Goal: Task Accomplishment & Management: Manage account settings

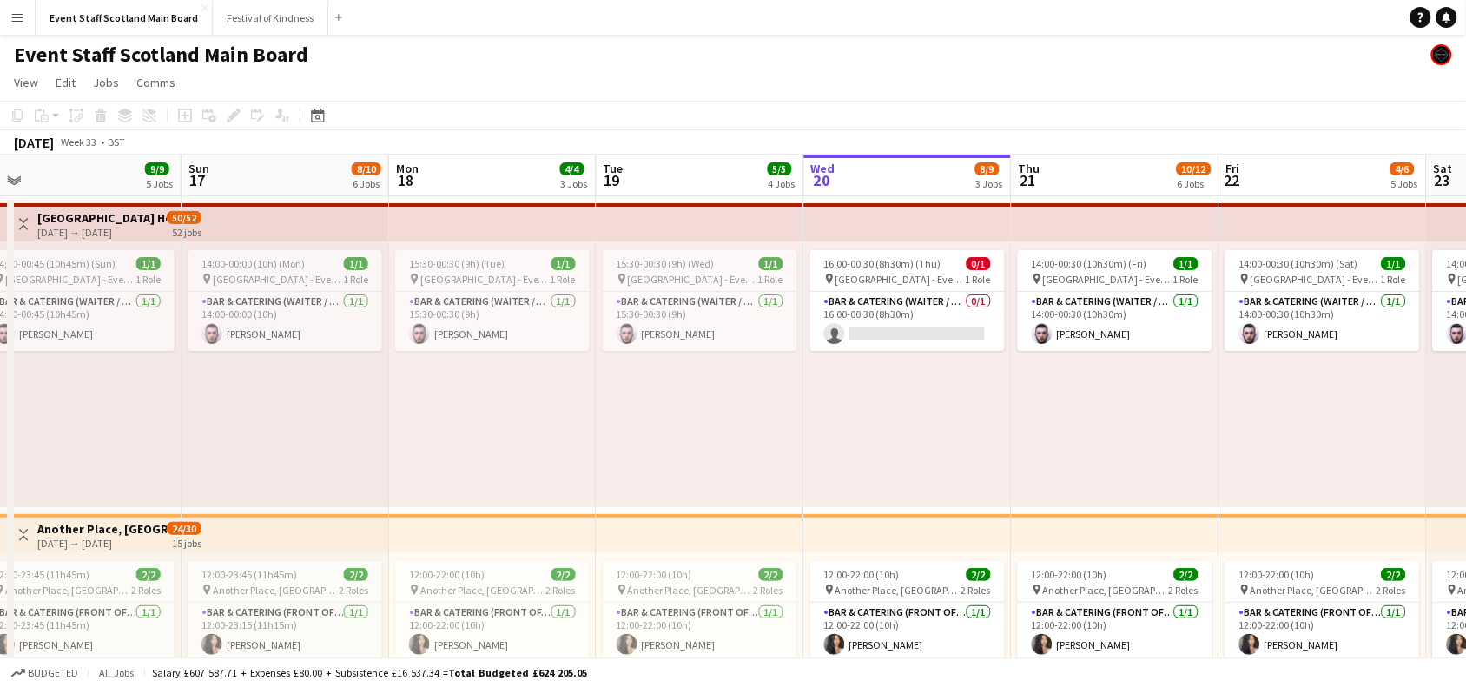
scroll to position [0, 424]
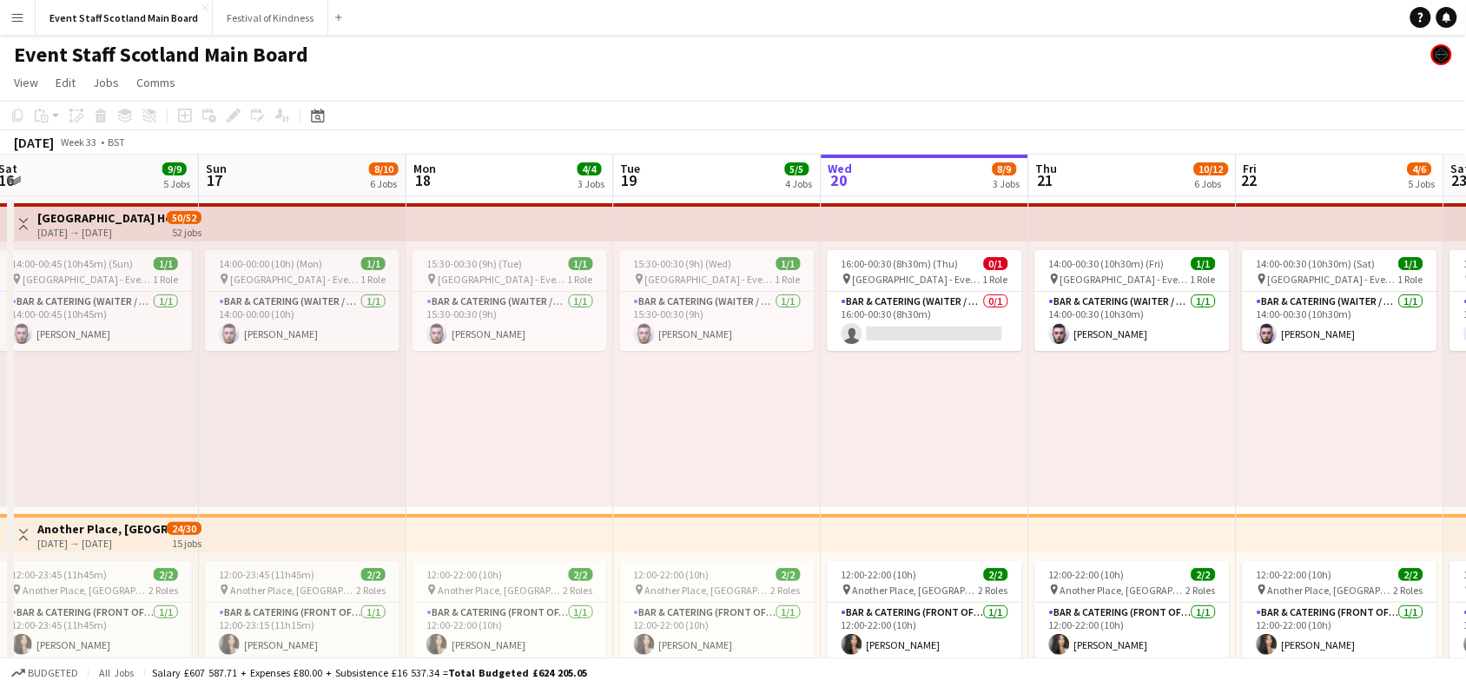
drag, startPoint x: 143, startPoint y: 413, endPoint x: 757, endPoint y: 439, distance: 613.7
click at [506, 309] on app-card-role "Bar & Catering (Waiter / waitress) [DATE] 15:30-00:30 (9h) [PERSON_NAME]" at bounding box center [510, 321] width 195 height 59
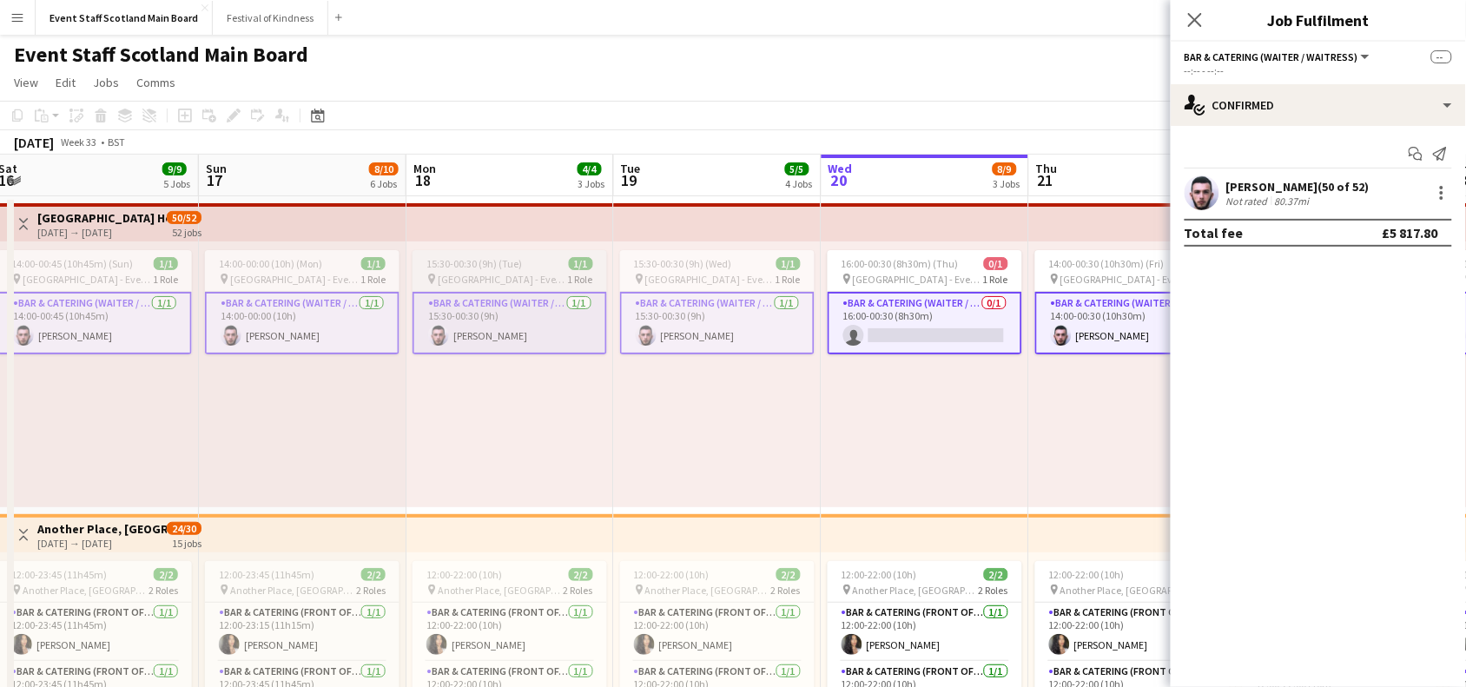
click at [473, 279] on span "[GEOGRAPHIC_DATA] - Event/FOH Staff" at bounding box center [503, 279] width 130 height 13
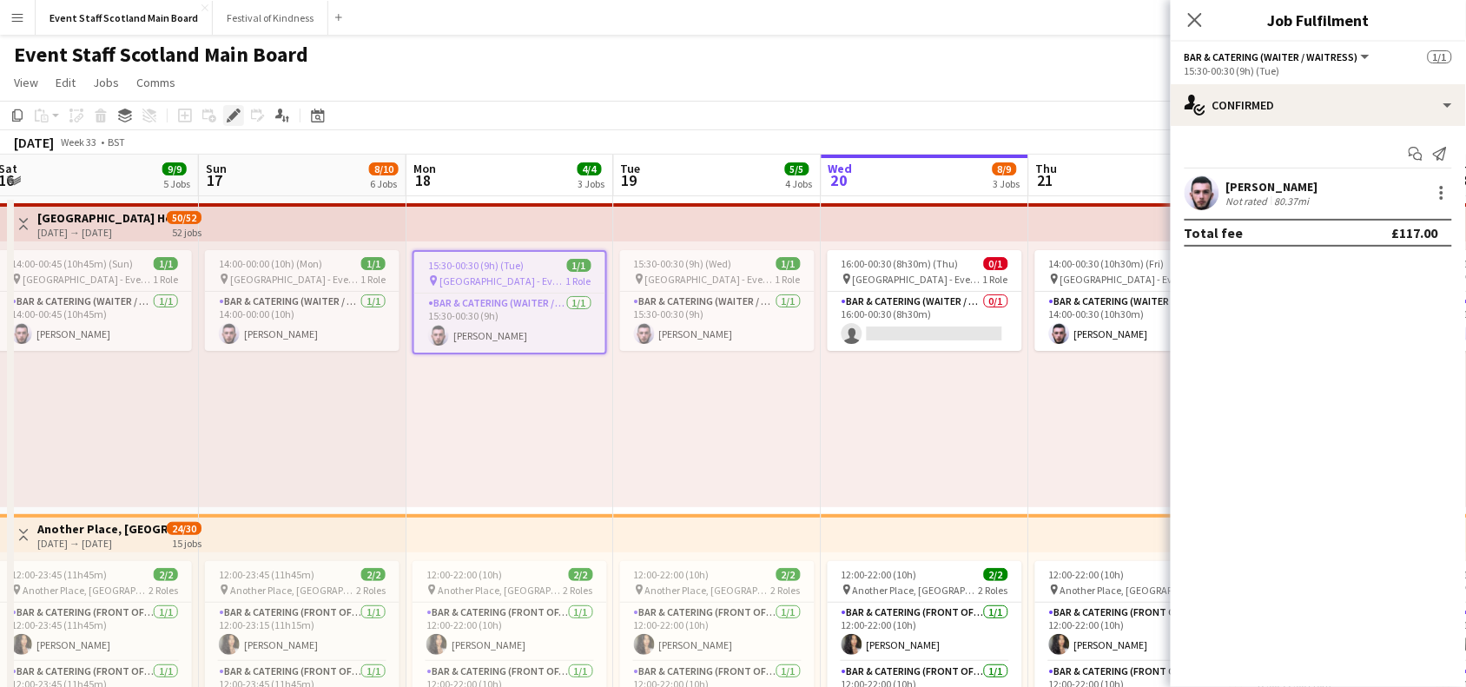
click at [232, 115] on icon at bounding box center [233, 116] width 10 height 10
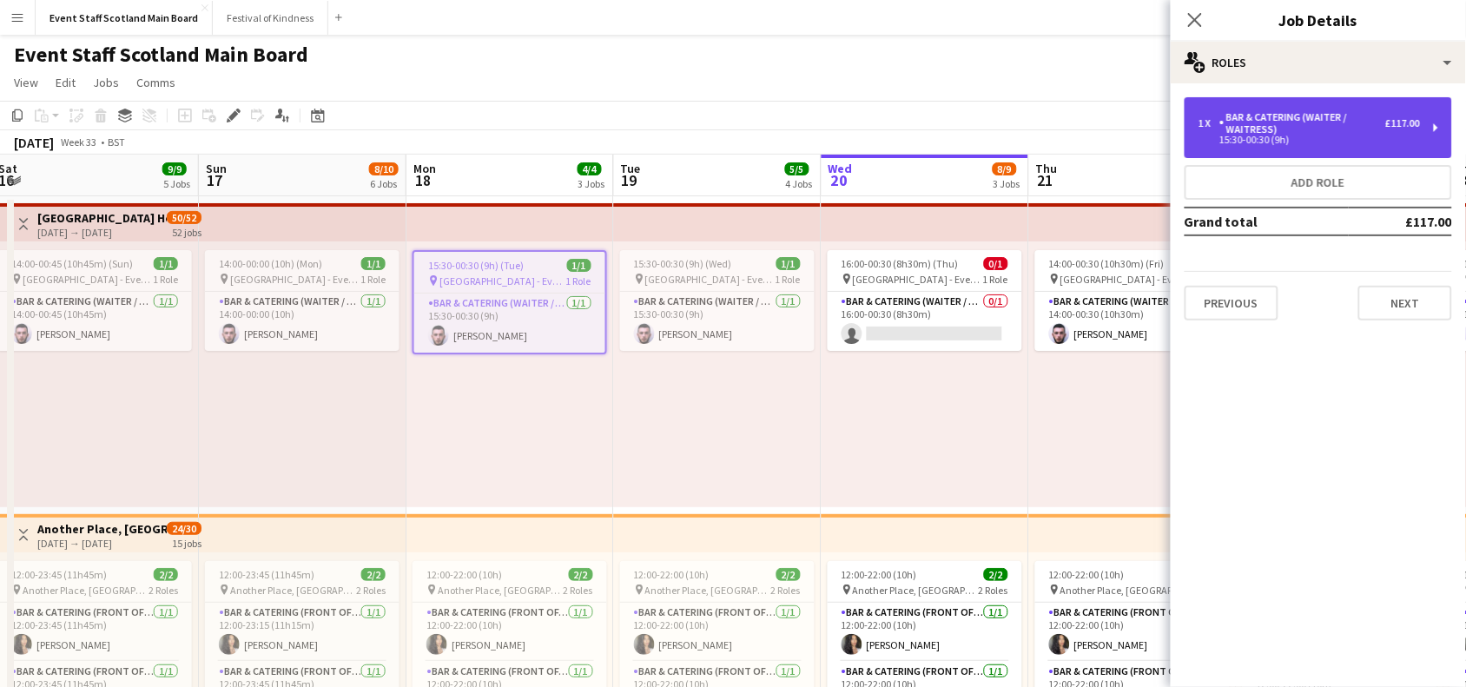
click at [1268, 123] on div "Bar & Catering (Waiter / waitress)" at bounding box center [1302, 123] width 166 height 24
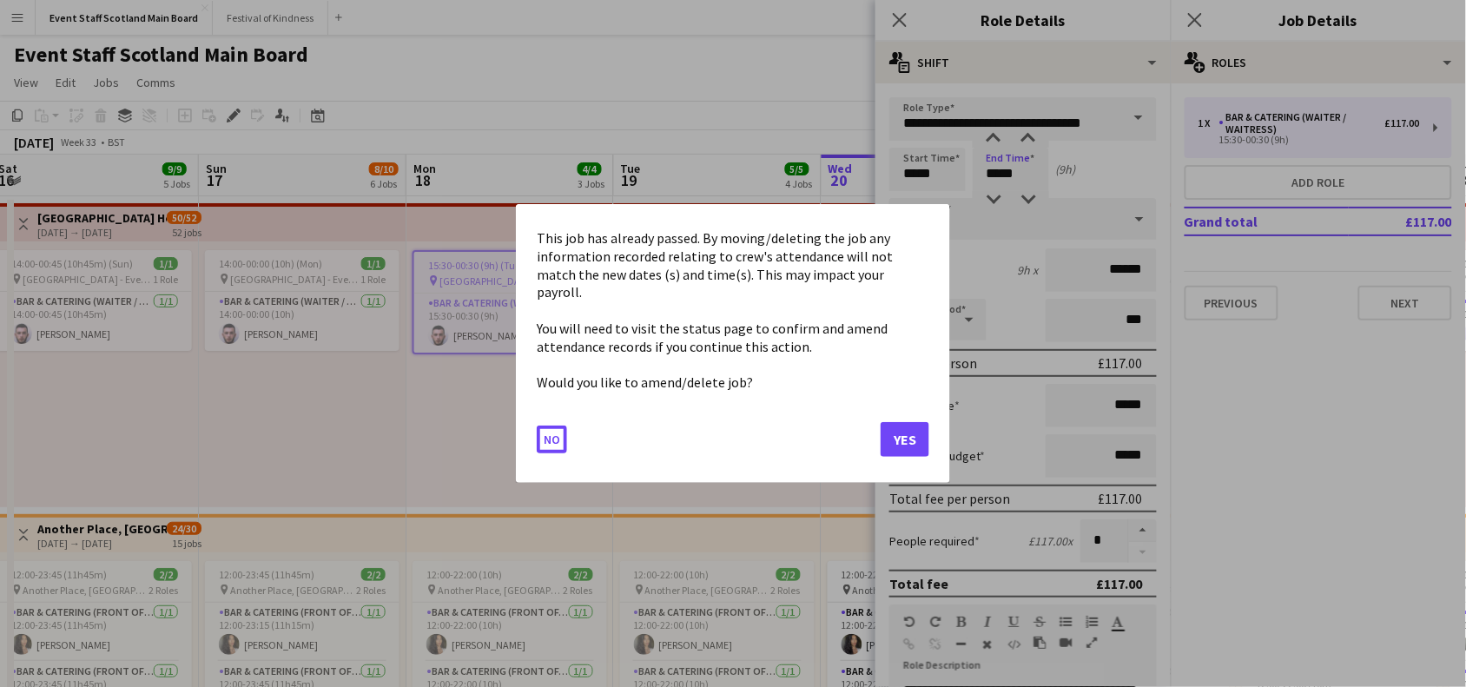
click at [899, 431] on button "Yes" at bounding box center [905, 439] width 49 height 35
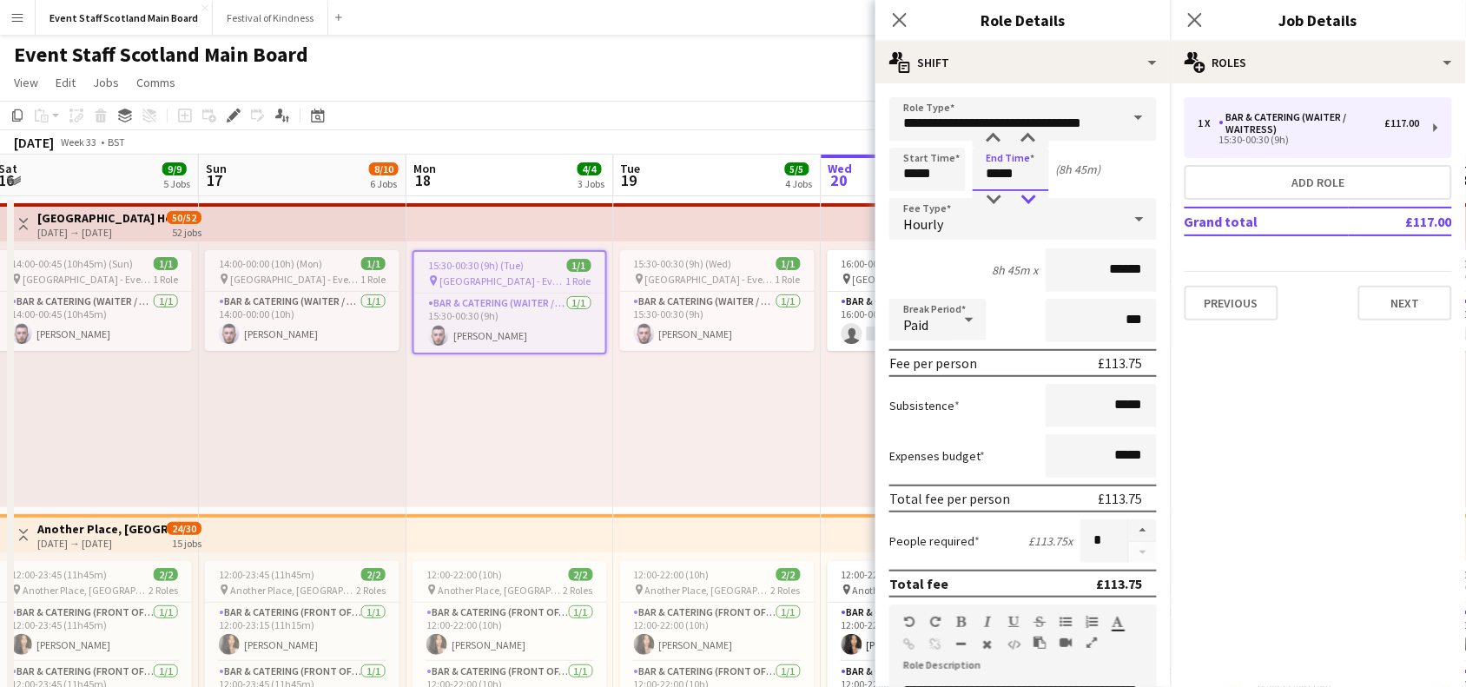
click at [1021, 196] on div at bounding box center [1028, 199] width 35 height 17
type input "*****"
click at [1021, 196] on div at bounding box center [1028, 199] width 35 height 17
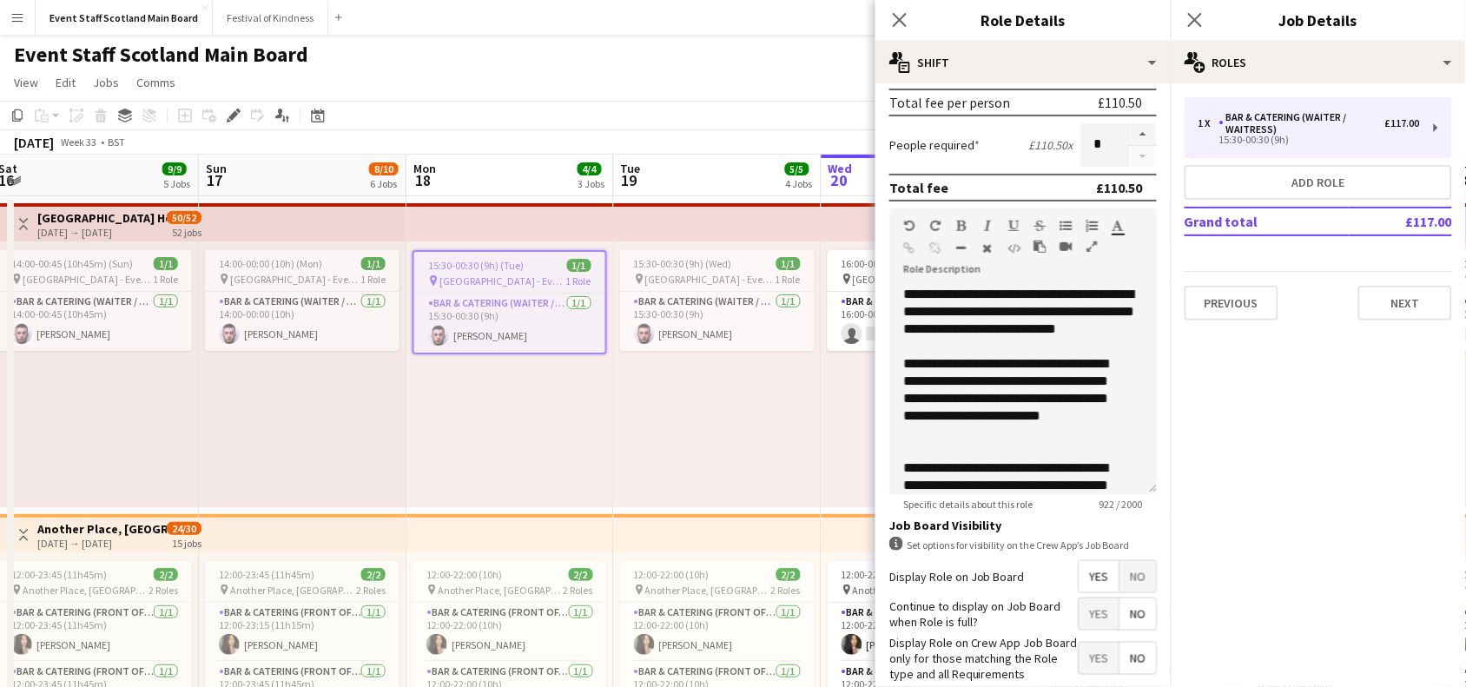
scroll to position [500, 0]
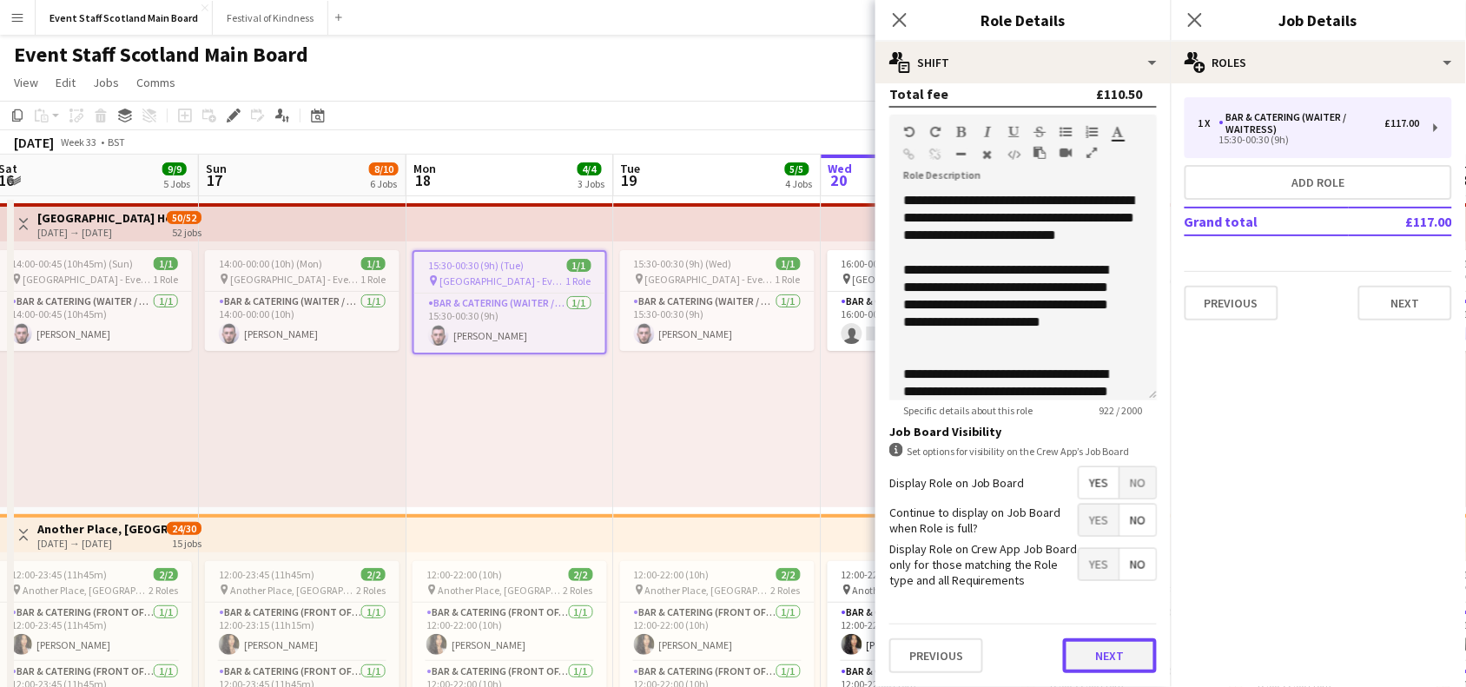
click at [1087, 651] on button "Next" at bounding box center [1110, 655] width 94 height 35
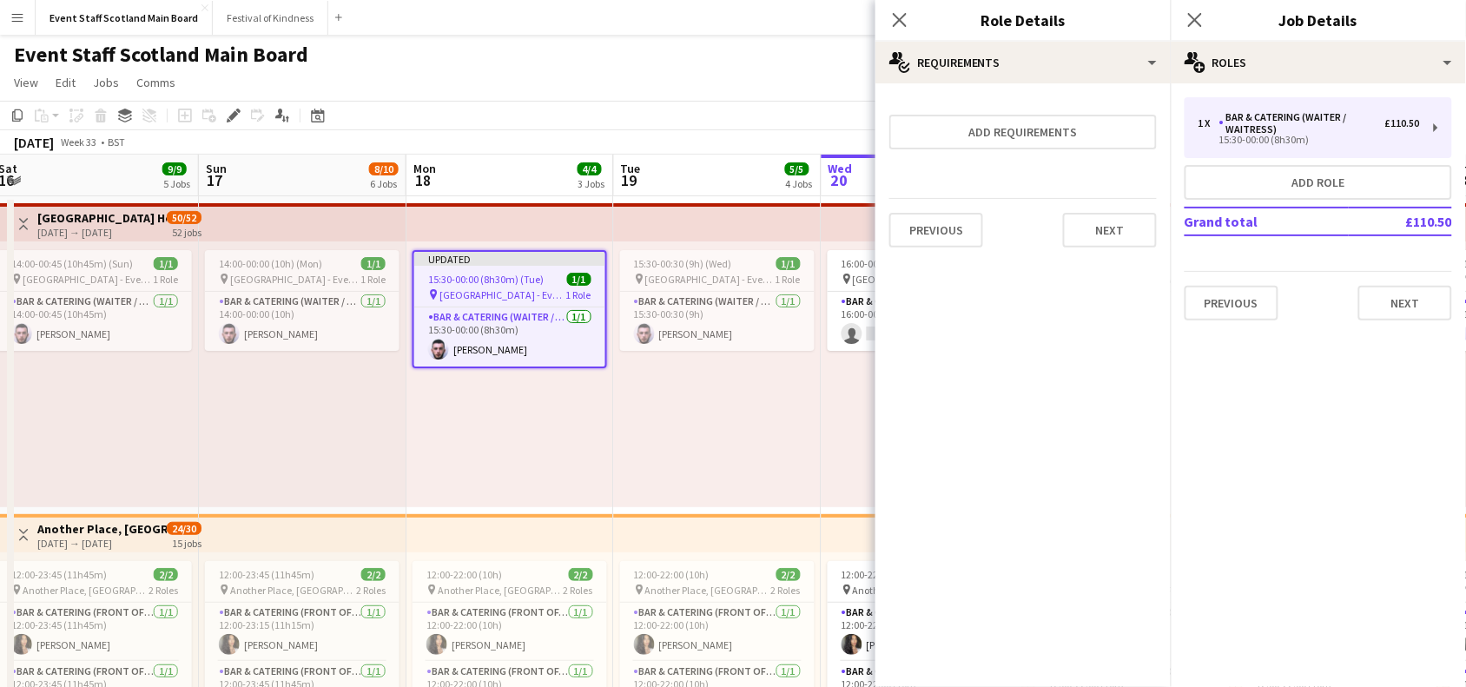
scroll to position [0, 0]
click at [1108, 222] on button "Next" at bounding box center [1110, 230] width 94 height 35
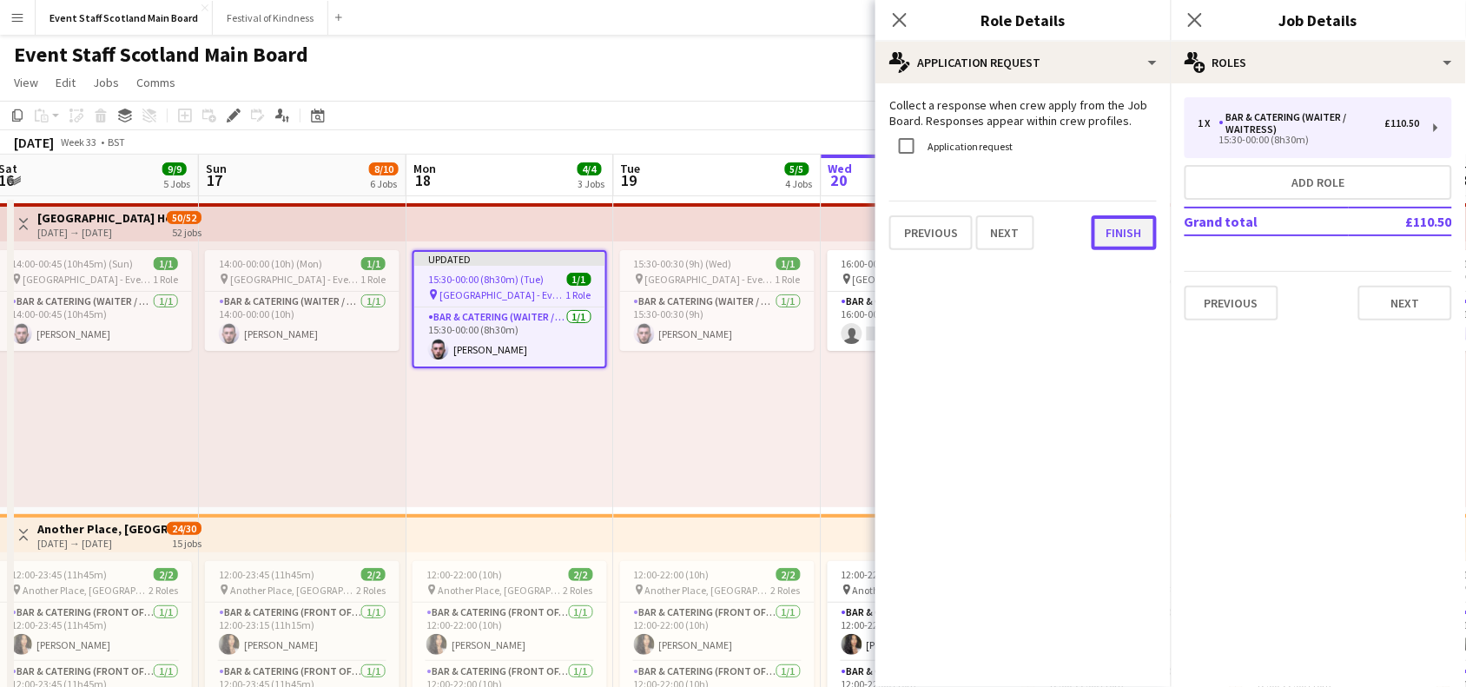
click at [1121, 240] on button "Finish" at bounding box center [1124, 232] width 65 height 35
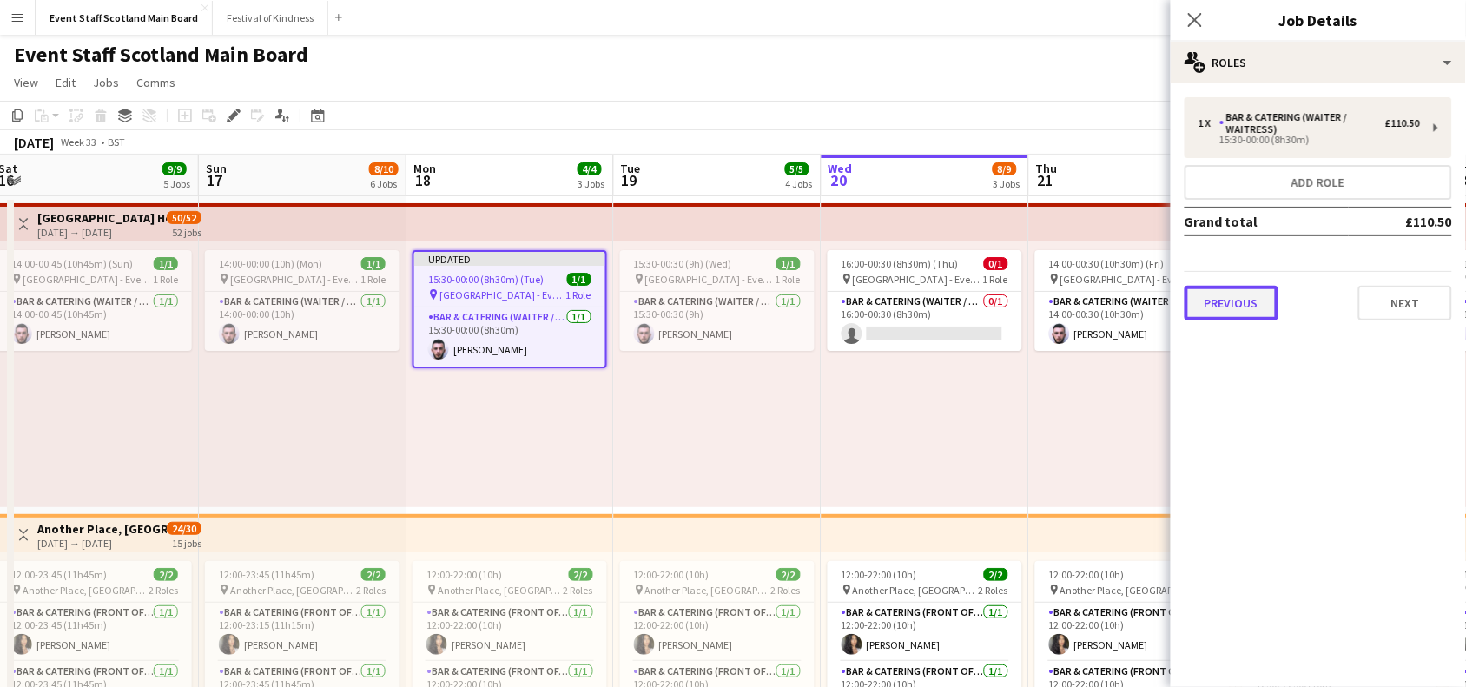
click at [1226, 310] on button "Previous" at bounding box center [1232, 303] width 94 height 35
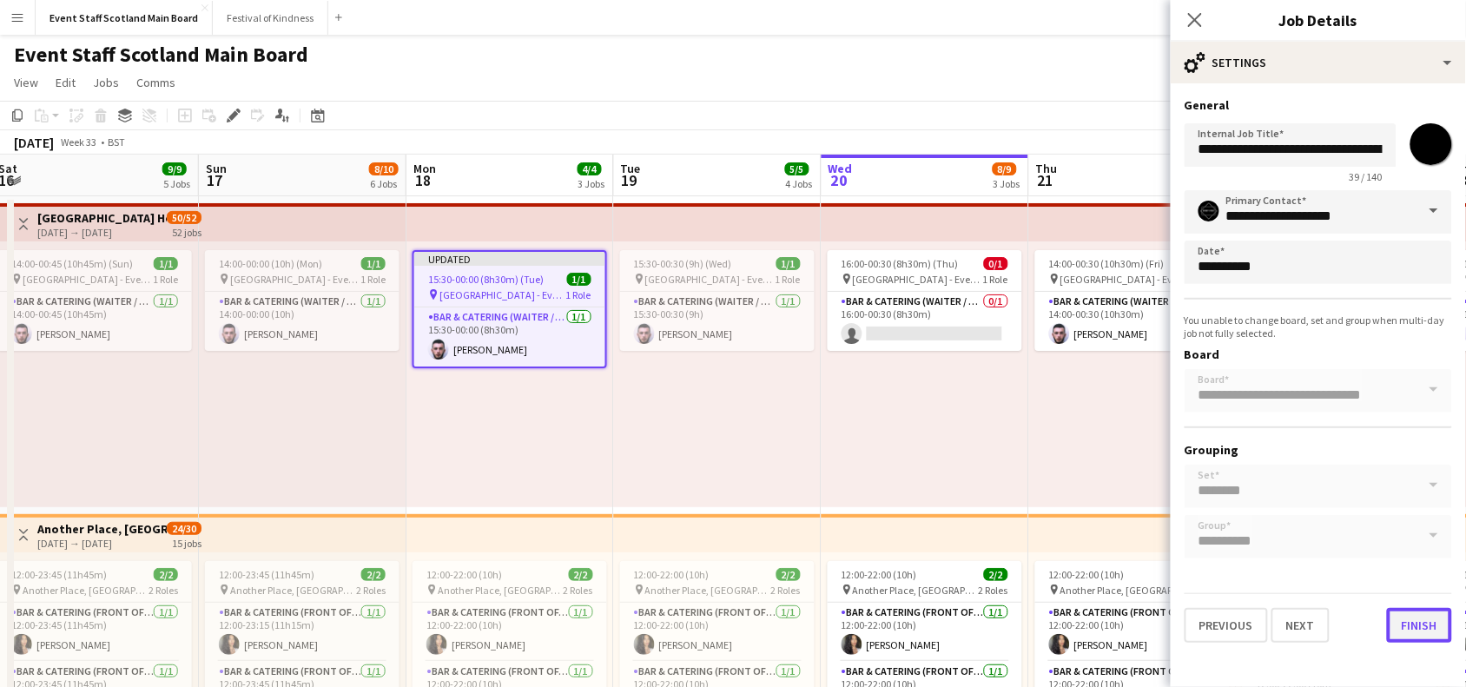
click at [1416, 614] on button "Finish" at bounding box center [1419, 625] width 65 height 35
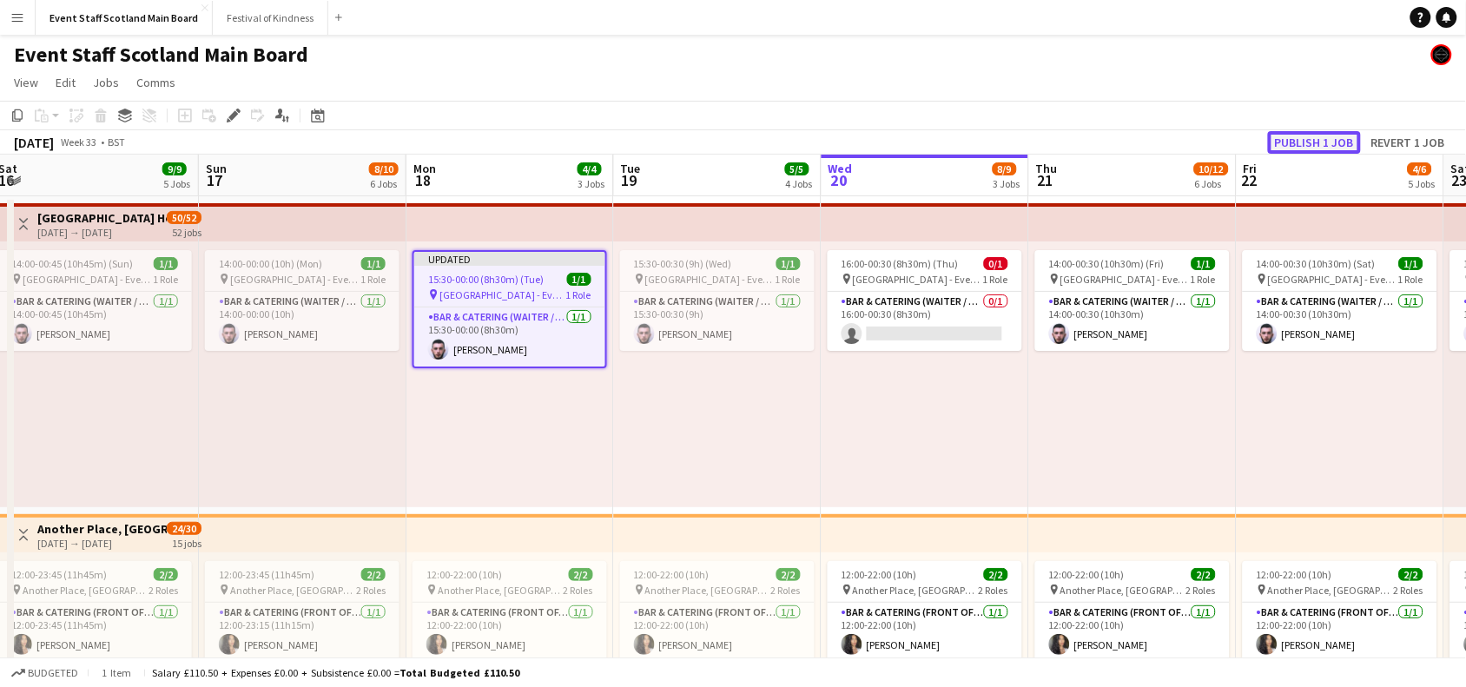
click at [1343, 141] on button "Publish 1 job" at bounding box center [1314, 142] width 93 height 23
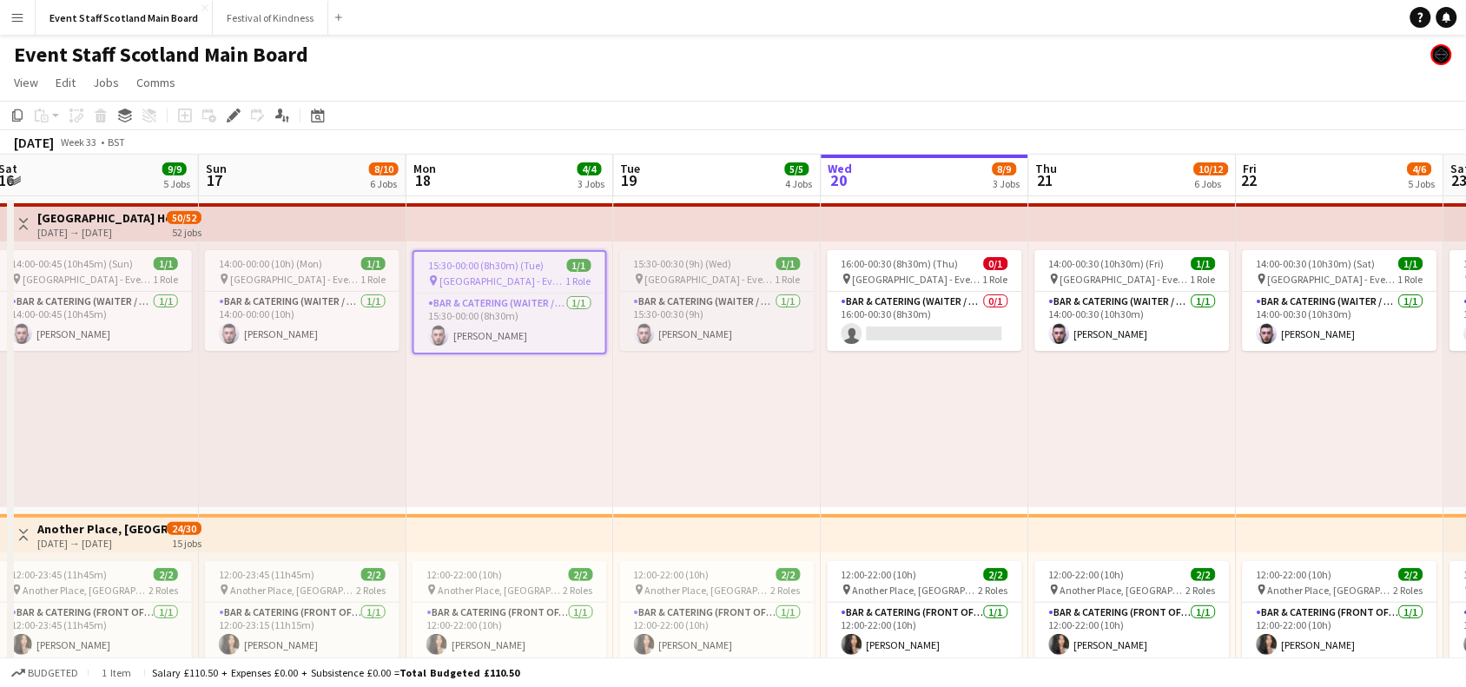
click at [697, 269] on span "15:30-00:30 (9h) (Wed)" at bounding box center [683, 263] width 98 height 13
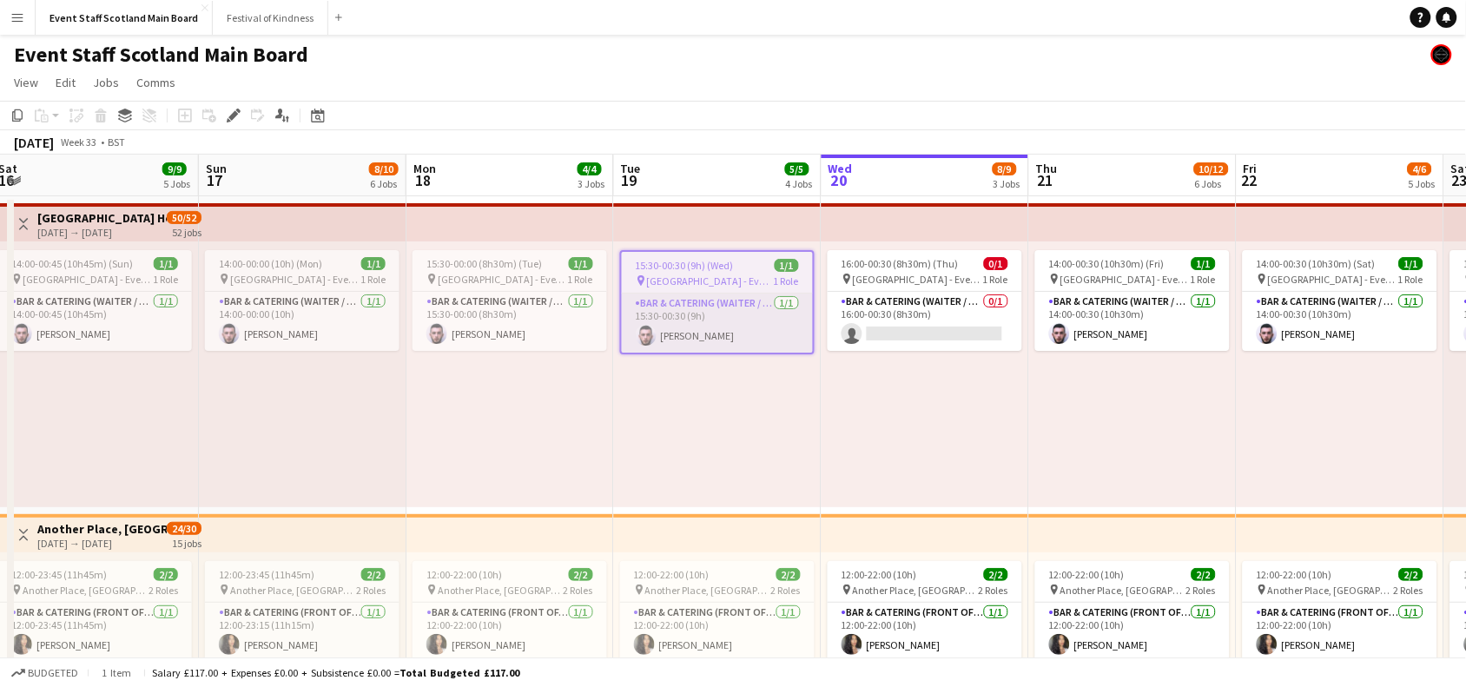
click at [701, 332] on app-card-role "Bar & Catering (Waiter / waitress) [DATE] 15:30-00:30 (9h) [PERSON_NAME]" at bounding box center [717, 323] width 191 height 59
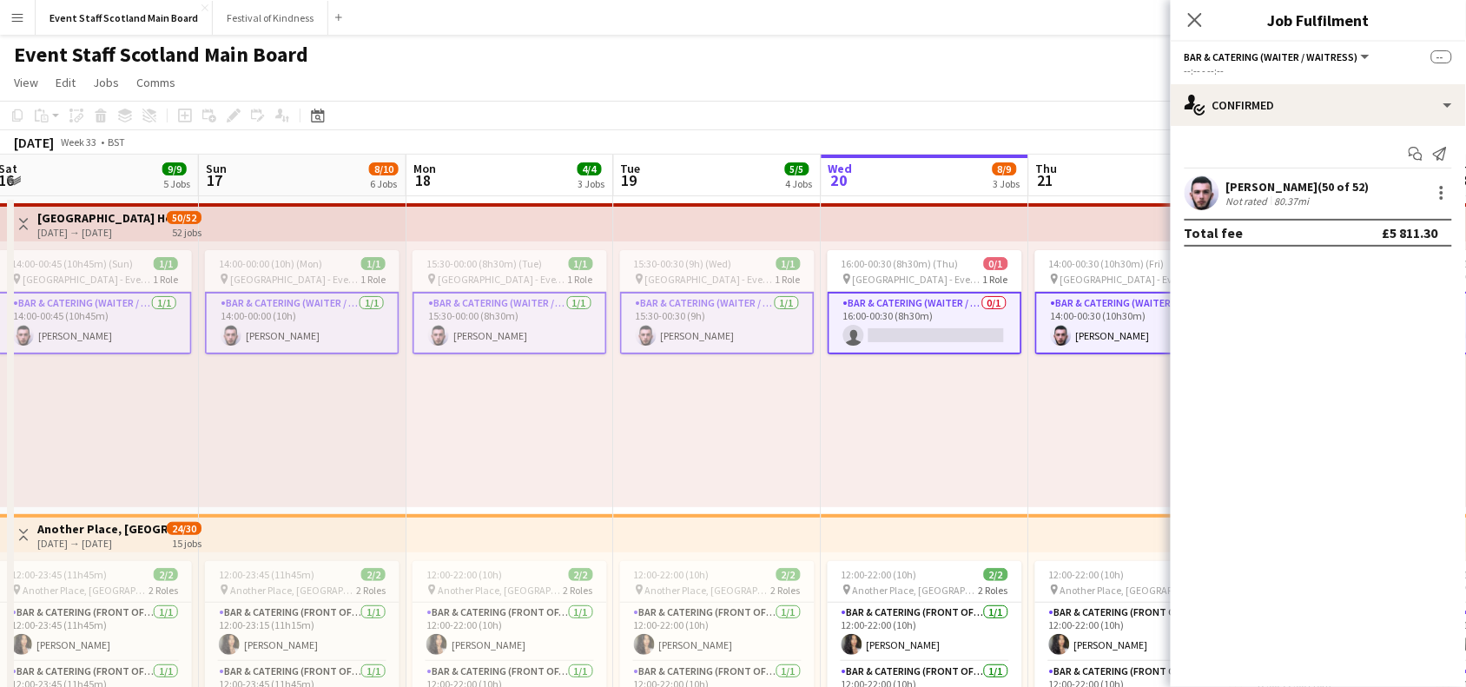
click at [701, 332] on app-card-role "Bar & Catering (Waiter / waitress) [DATE] 15:30-00:30 (9h) [PERSON_NAME]" at bounding box center [717, 323] width 195 height 63
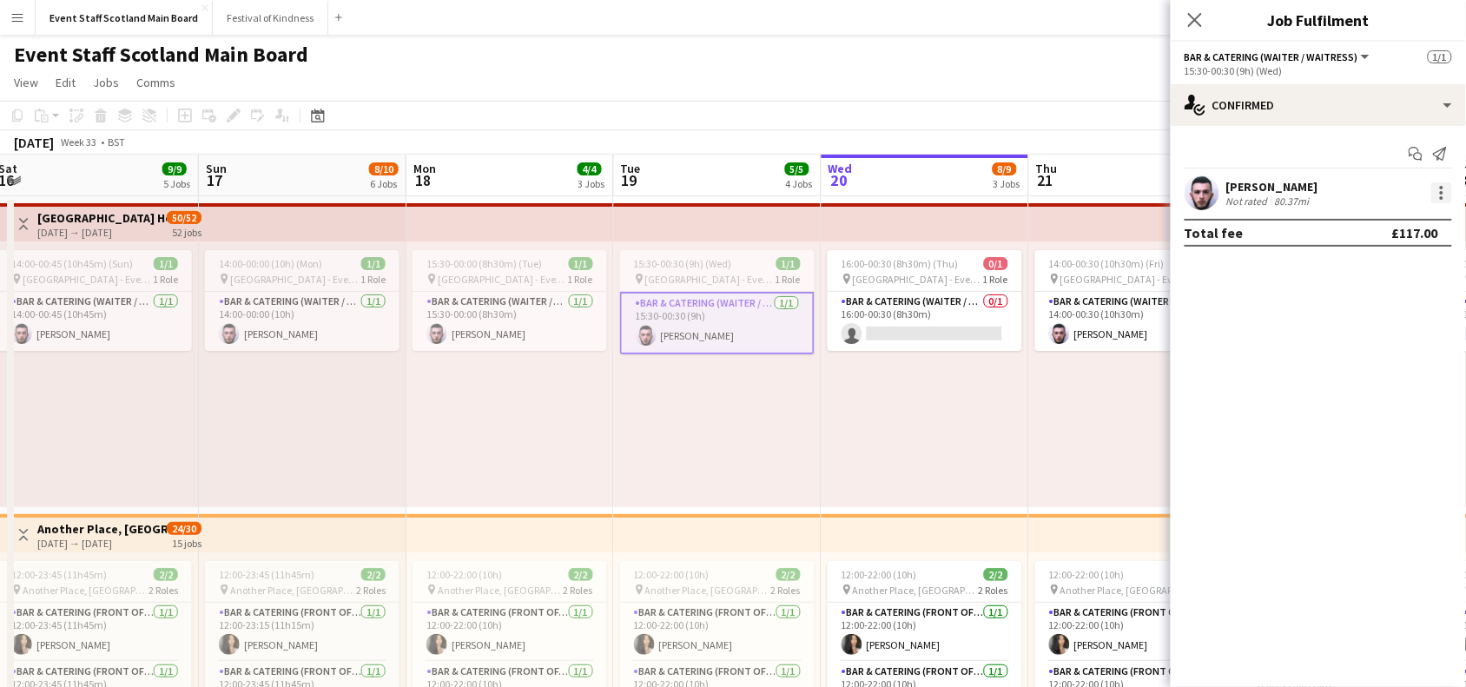
click at [1444, 189] on div at bounding box center [1441, 192] width 21 height 21
click at [1385, 348] on span "Remove" at bounding box center [1386, 350] width 108 height 16
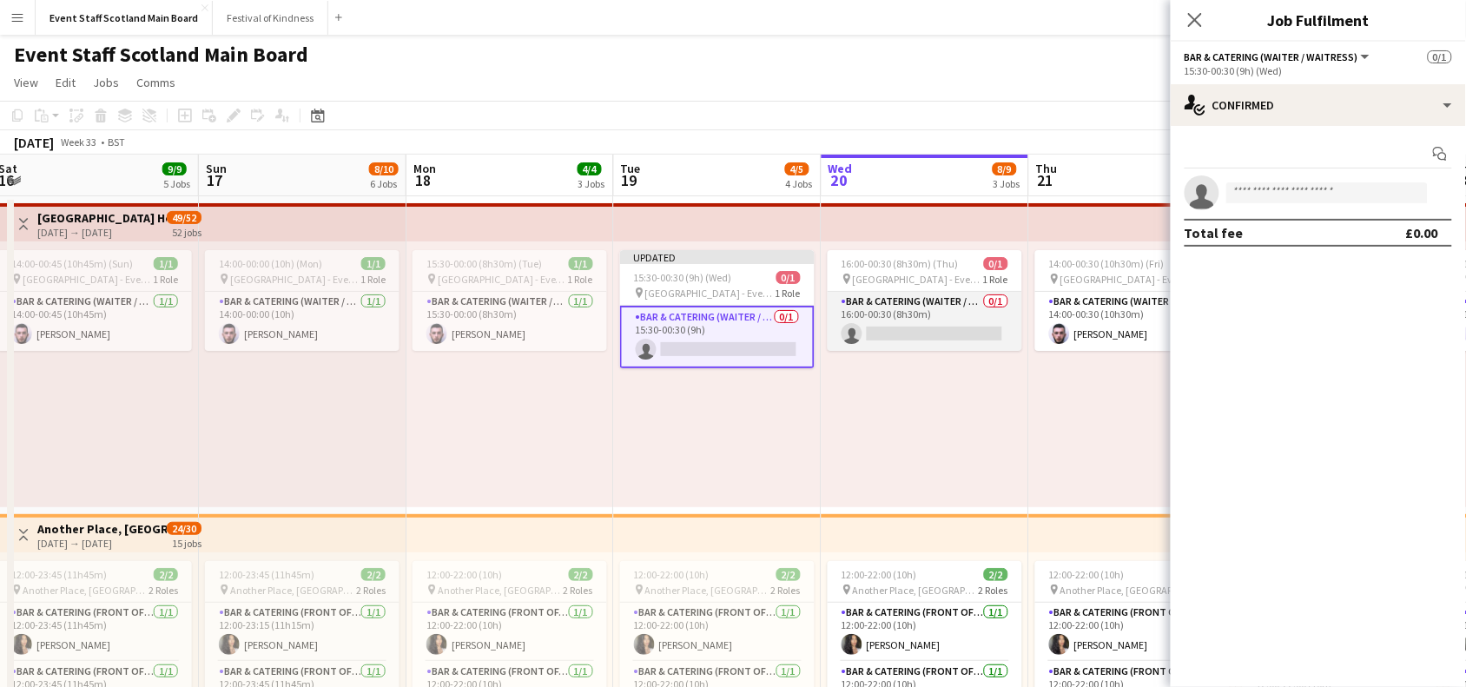
click at [988, 333] on app-card-role "Bar & Catering (Waiter / waitress) 0/1 16:00-00:30 (8h30m) single-neutral-actio…" at bounding box center [925, 321] width 195 height 59
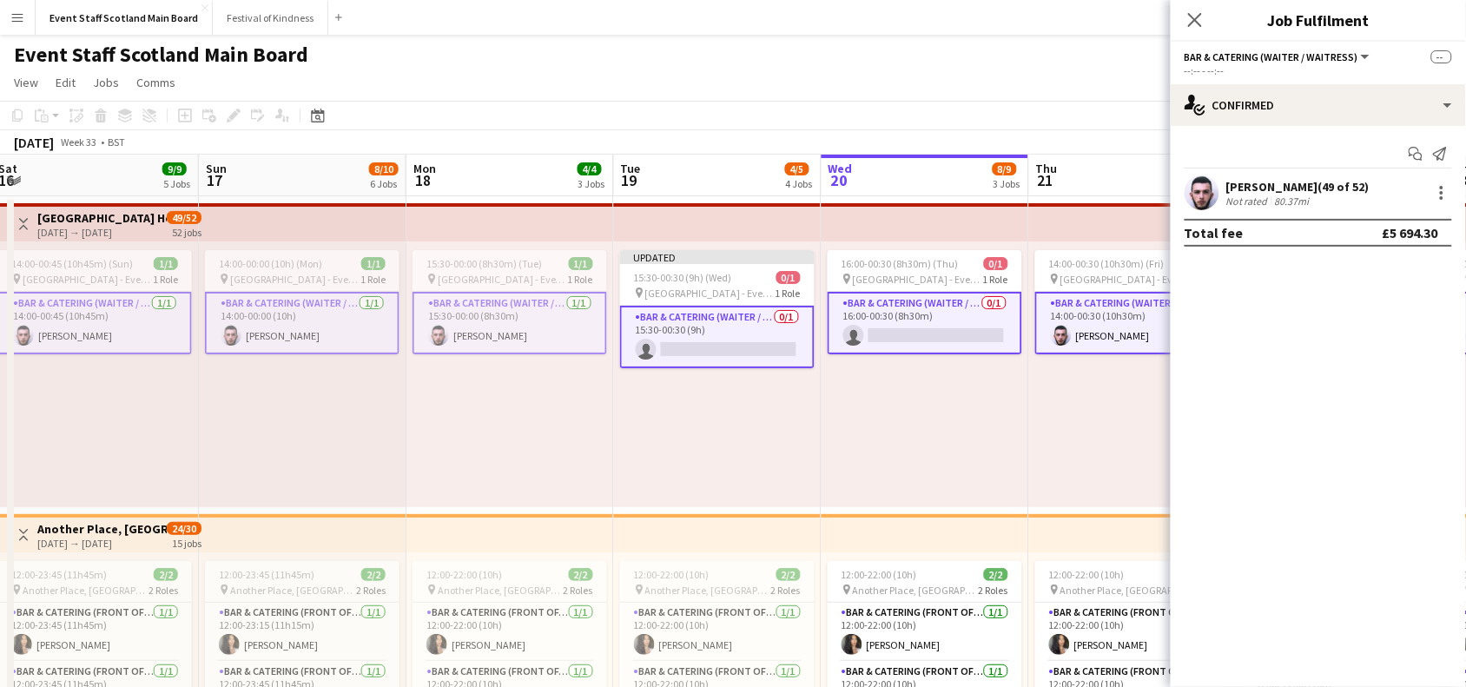
click at [999, 320] on app-card-role "Bar & Catering (Waiter / waitress) 0/1 16:00-00:30 (8h30m) single-neutral-actio…" at bounding box center [925, 323] width 195 height 63
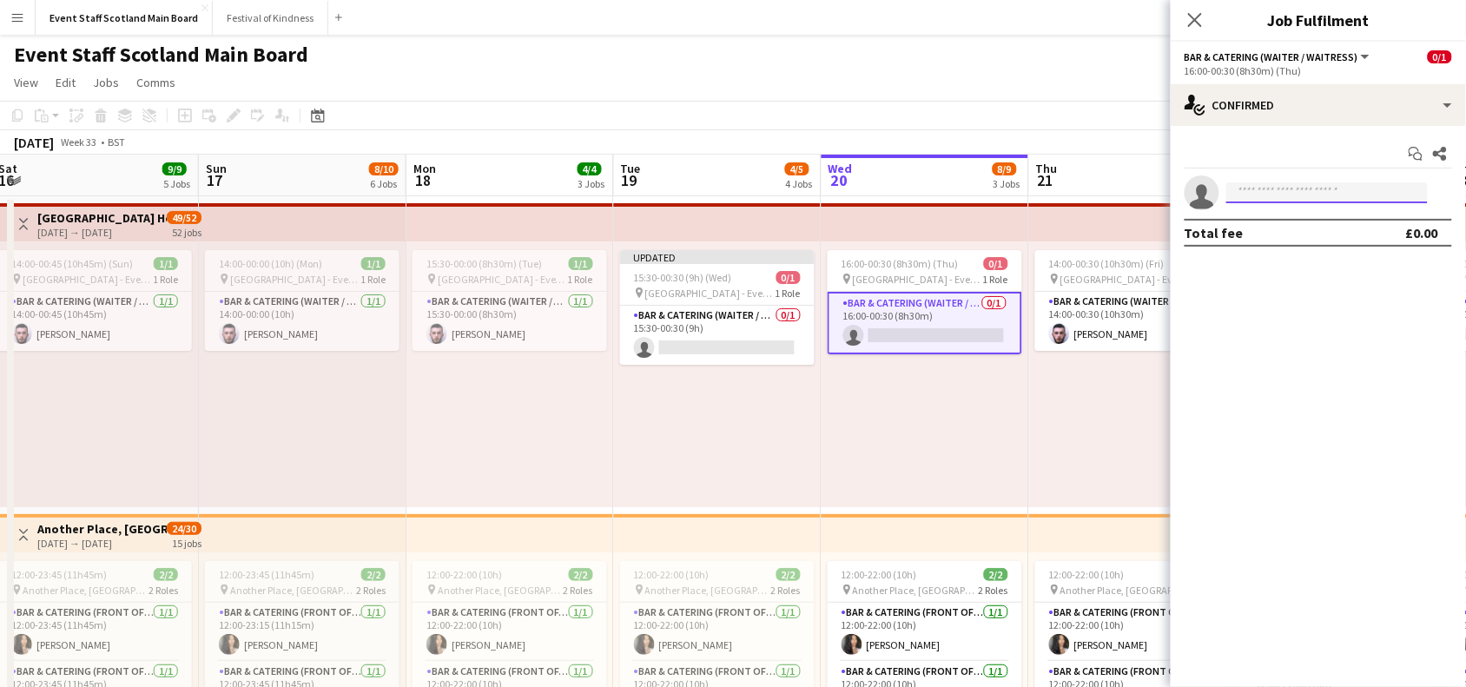
click at [1323, 189] on input at bounding box center [1327, 192] width 202 height 21
type input "**********"
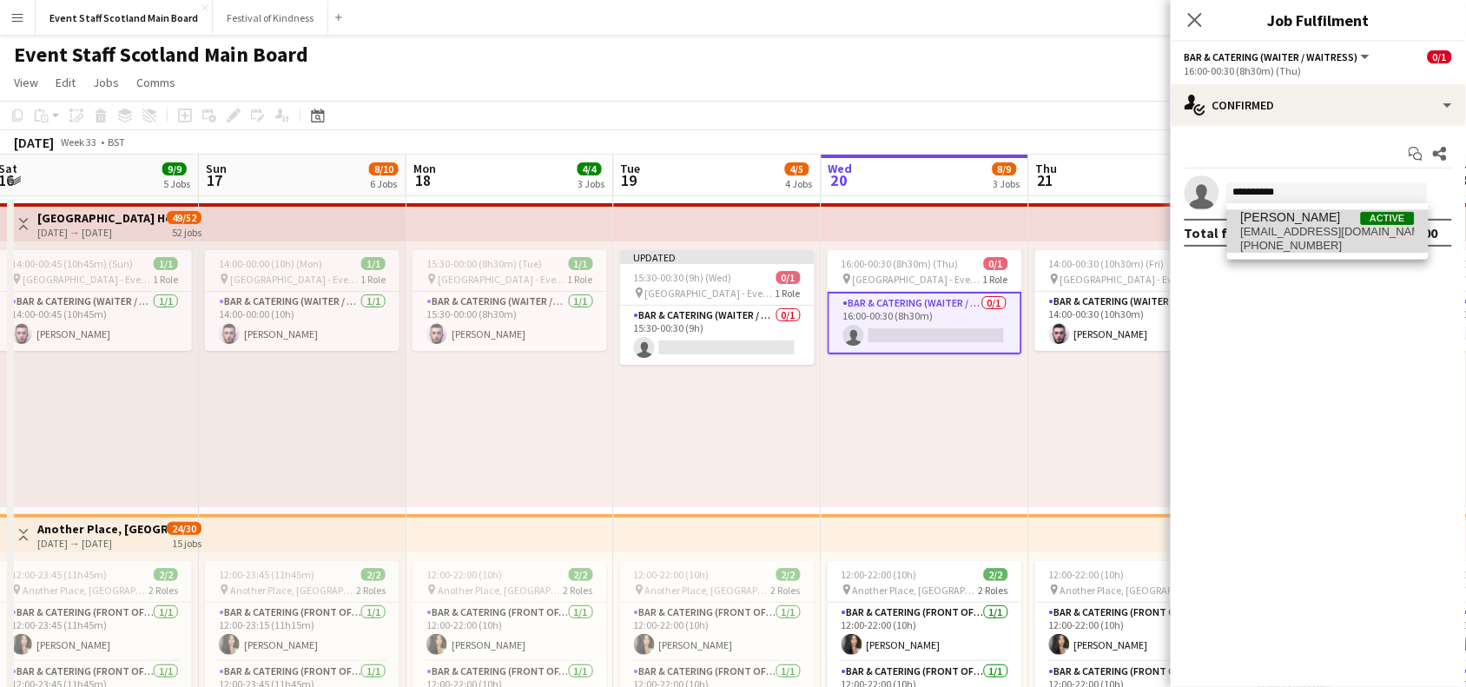
click at [1291, 230] on span "[EMAIL_ADDRESS][DOMAIN_NAME]" at bounding box center [1328, 232] width 174 height 14
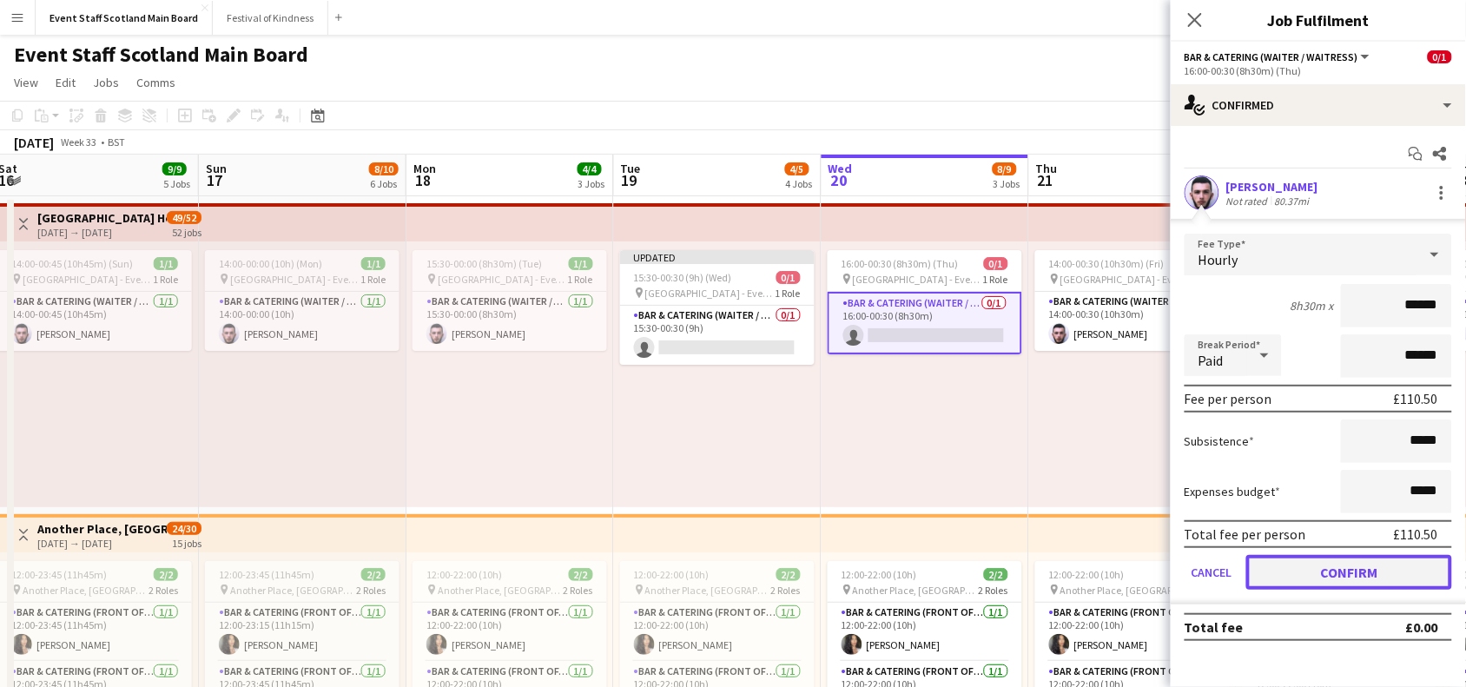
click at [1326, 561] on button "Confirm" at bounding box center [1349, 572] width 206 height 35
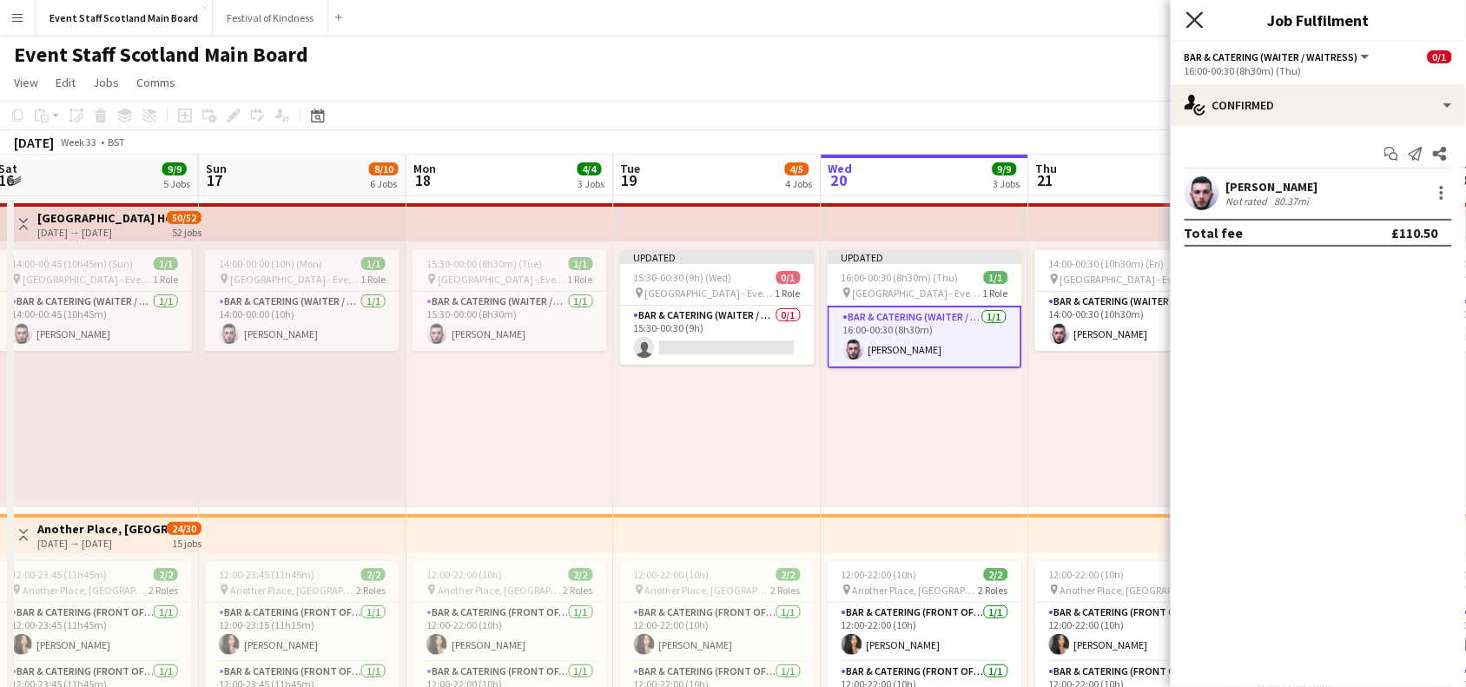
click at [1188, 17] on icon "Close pop-in" at bounding box center [1194, 19] width 17 height 17
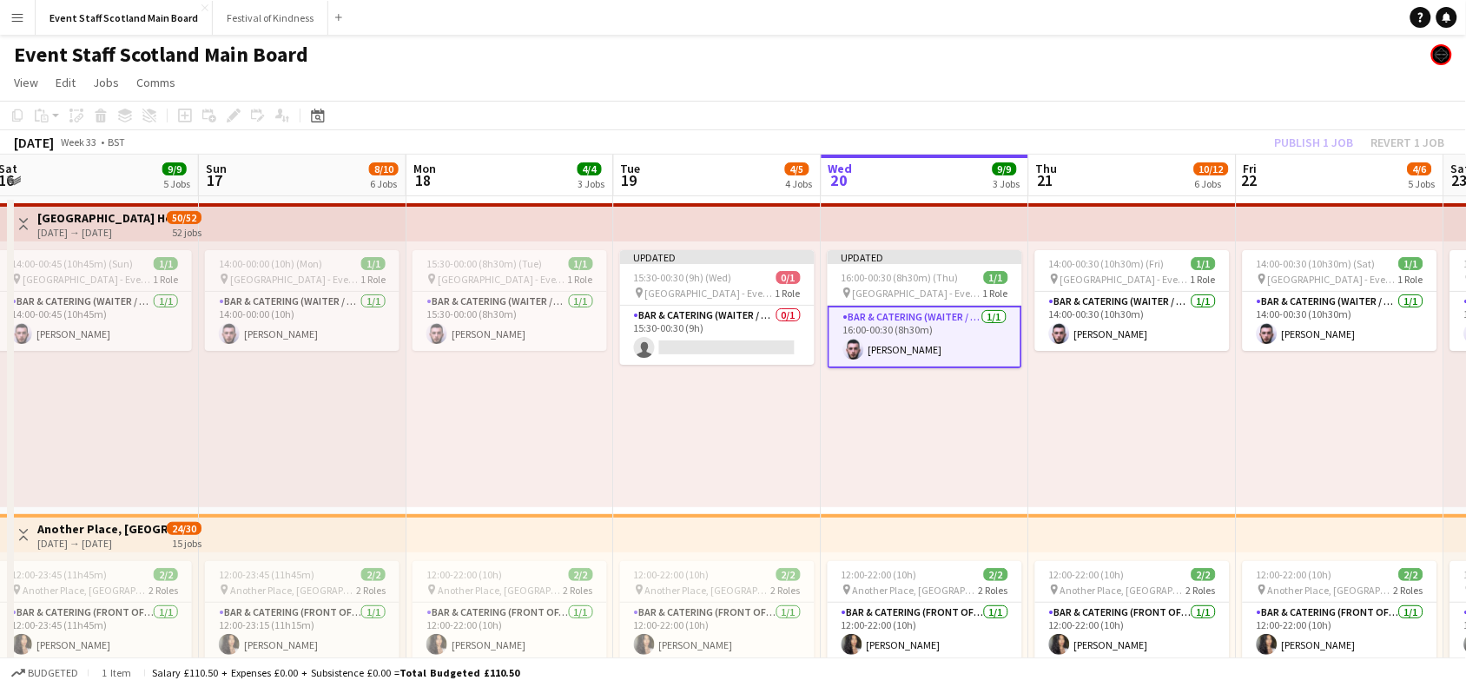
click at [1194, 135] on div "[DATE] Week 33 • BST Publish 1 job Revert 1 job" at bounding box center [733, 142] width 1466 height 24
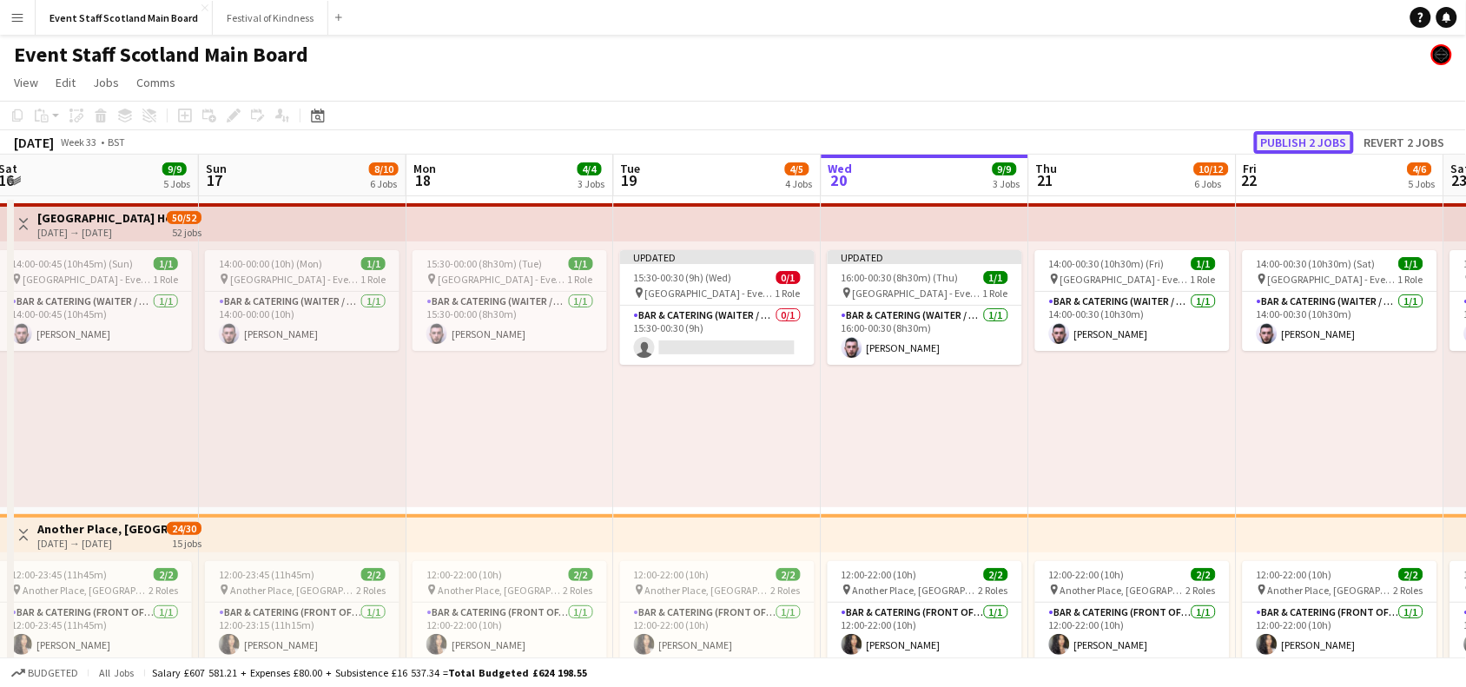
click at [1333, 139] on button "Publish 2 jobs" at bounding box center [1304, 142] width 100 height 23
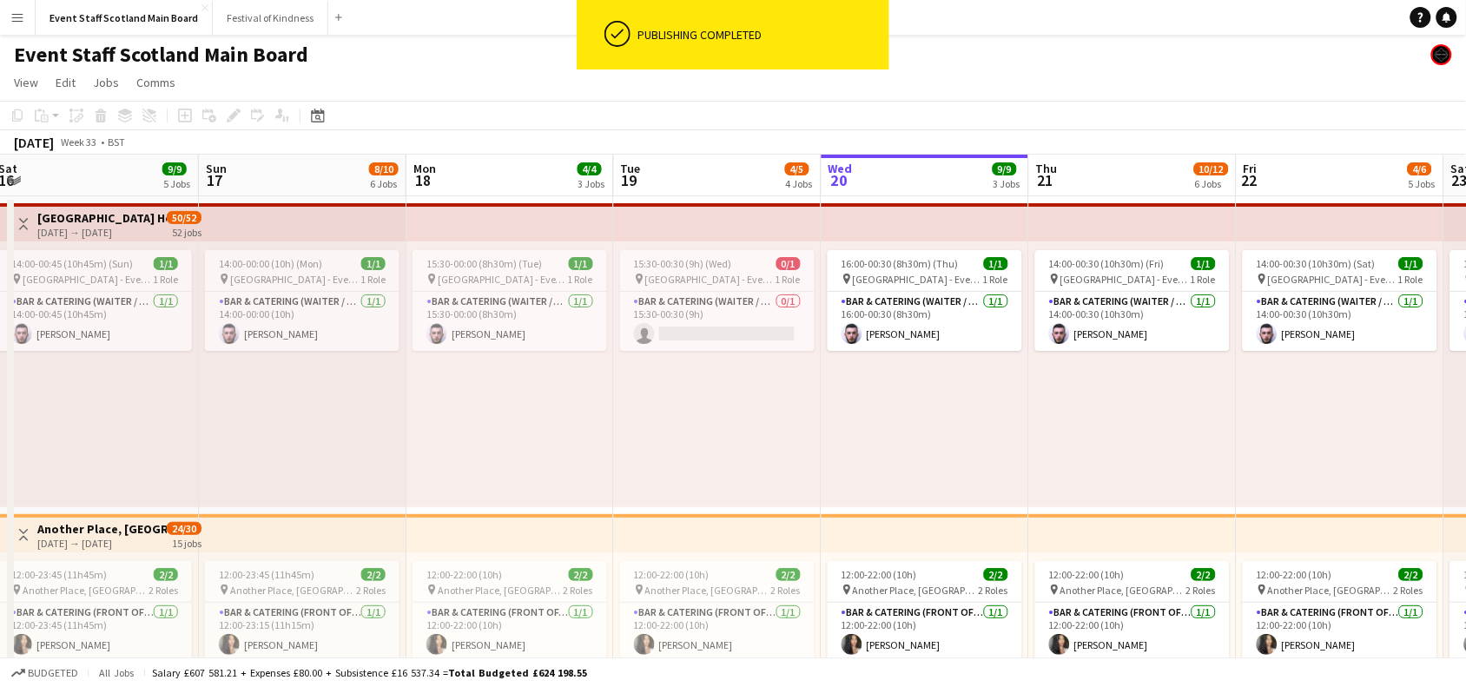
click at [19, 218] on app-icon "Toggle View" at bounding box center [23, 224] width 12 height 12
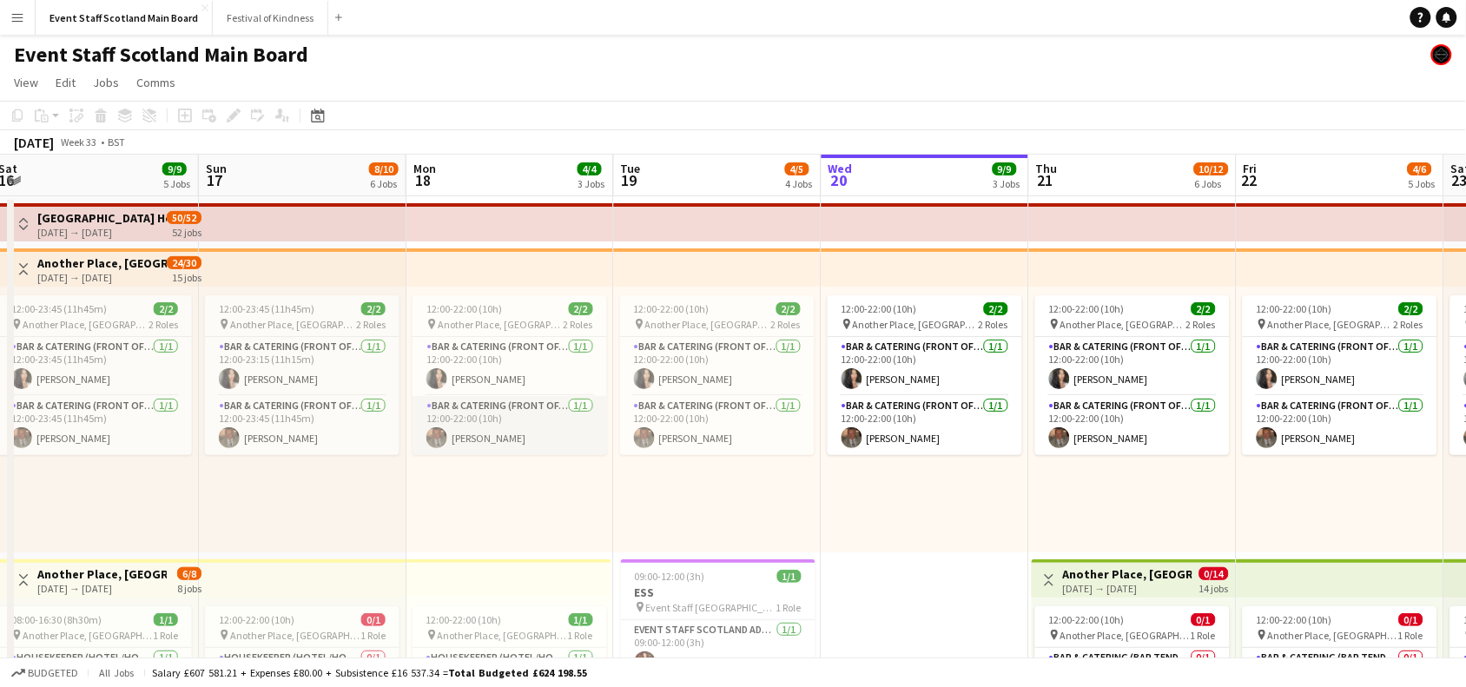
click at [502, 432] on app-card-role "Bar & Catering (Front of House) [DATE] 12:00-22:00 (10h) [PERSON_NAME]" at bounding box center [510, 425] width 195 height 59
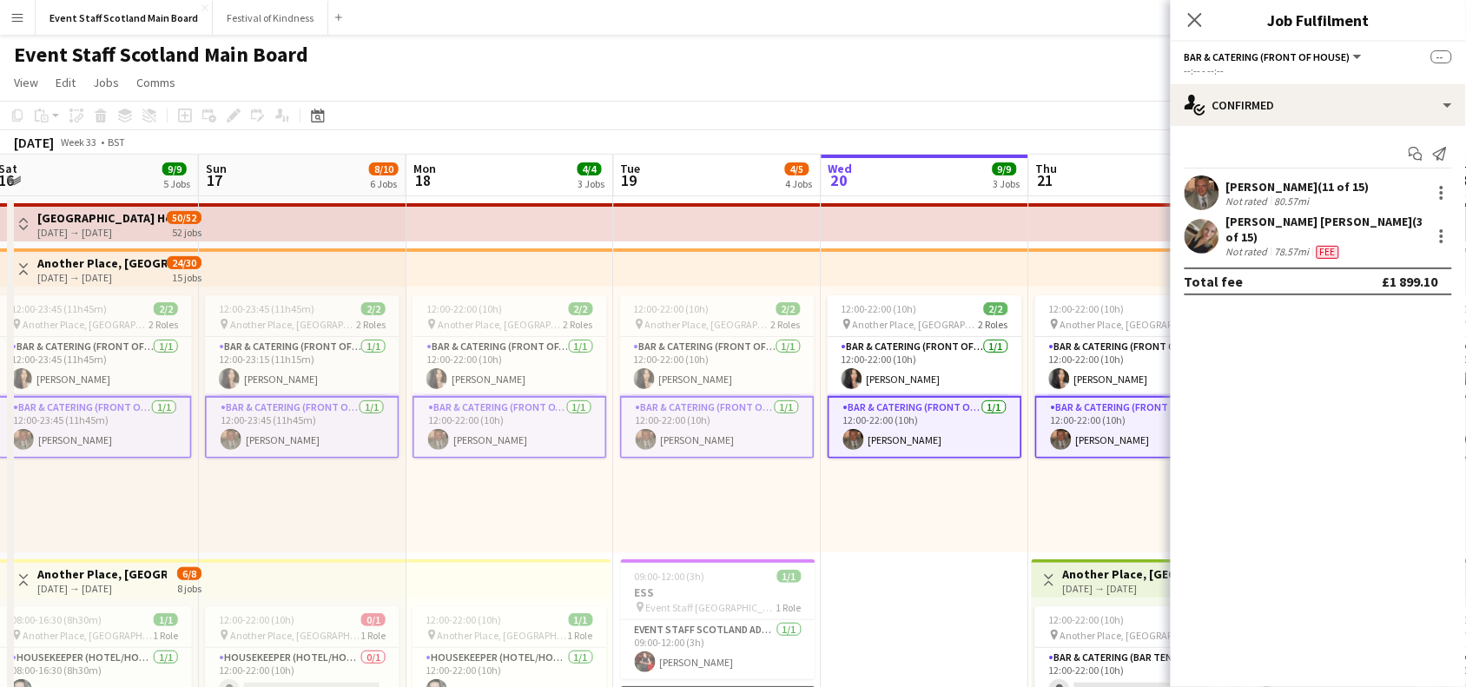
click at [502, 432] on app-card-role "Bar & Catering (Front of House) [DATE] 12:00-22:00 (10h) [PERSON_NAME]" at bounding box center [510, 427] width 195 height 63
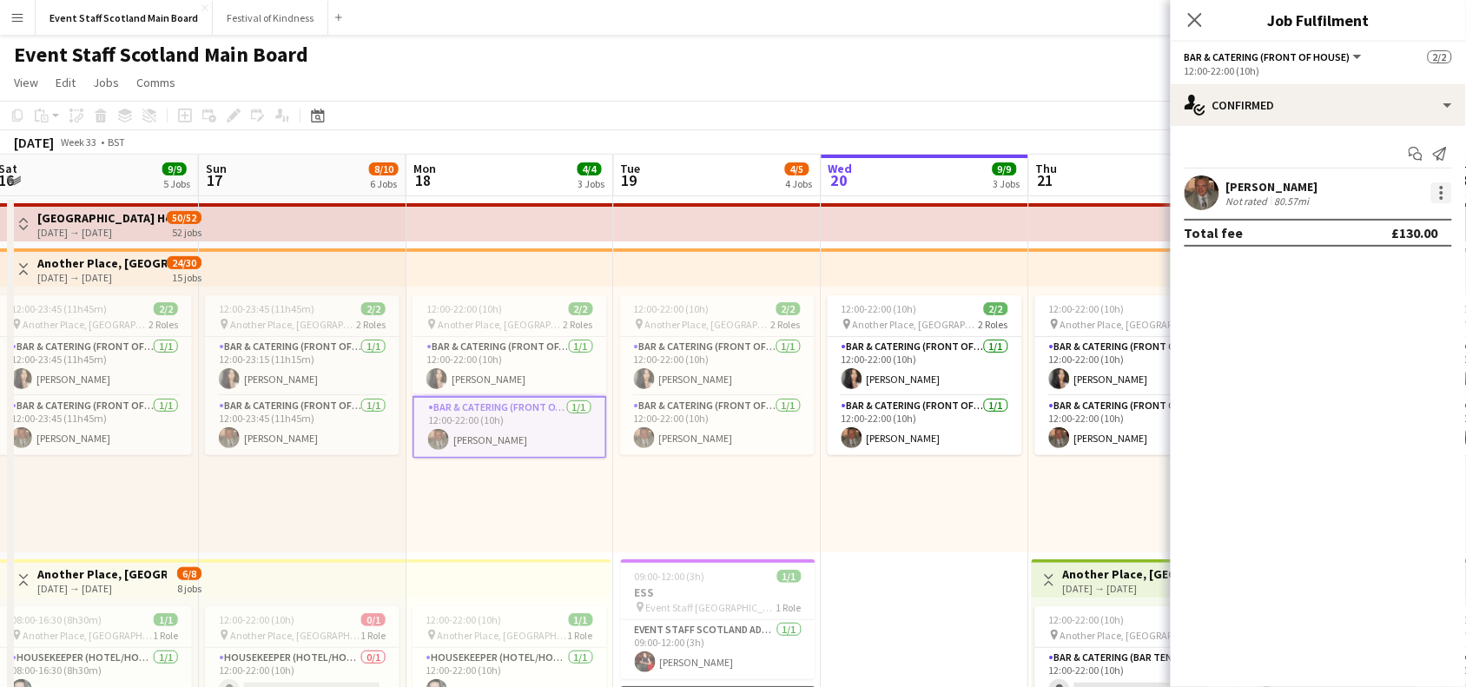
click at [1444, 191] on div at bounding box center [1441, 192] width 21 height 21
click at [1388, 347] on span "Remove" at bounding box center [1386, 350] width 108 height 16
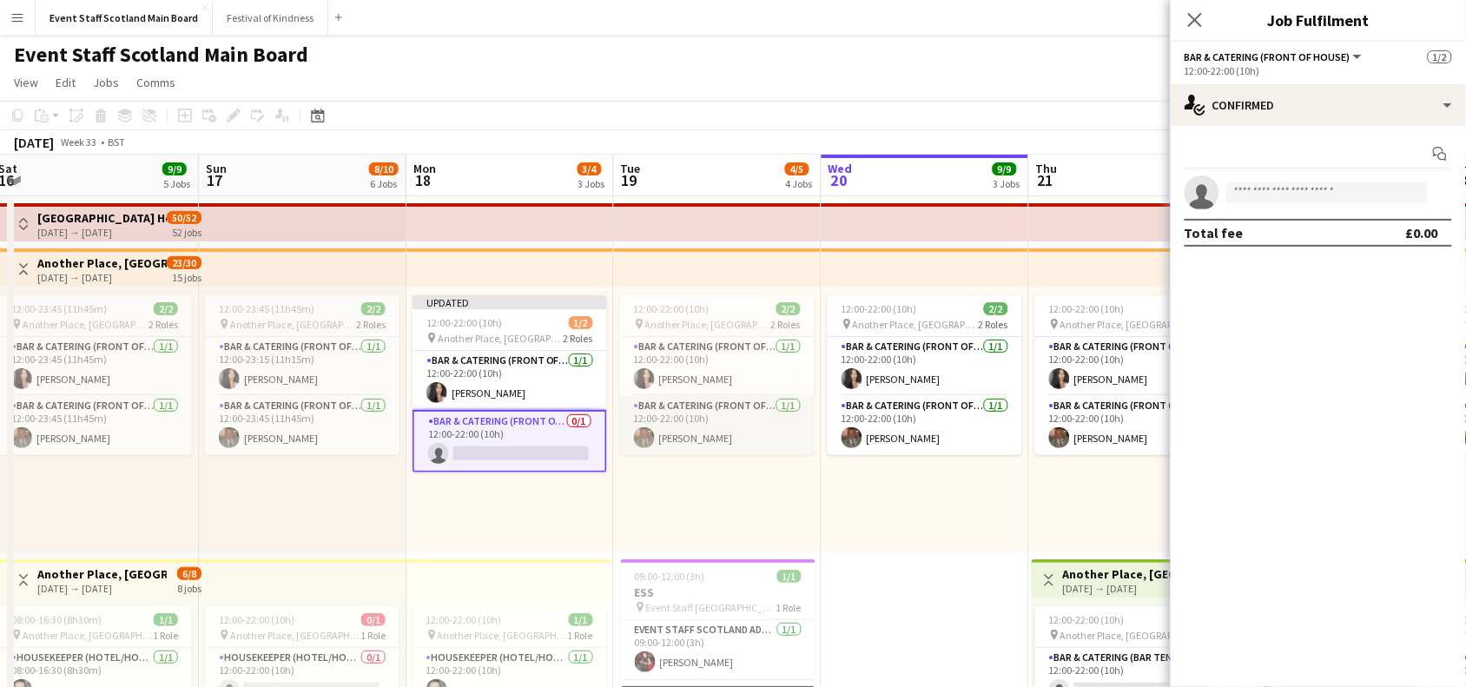
click at [715, 445] on app-card-role "Bar & Catering (Front of House) [DATE] 12:00-22:00 (10h) [PERSON_NAME]" at bounding box center [717, 425] width 195 height 59
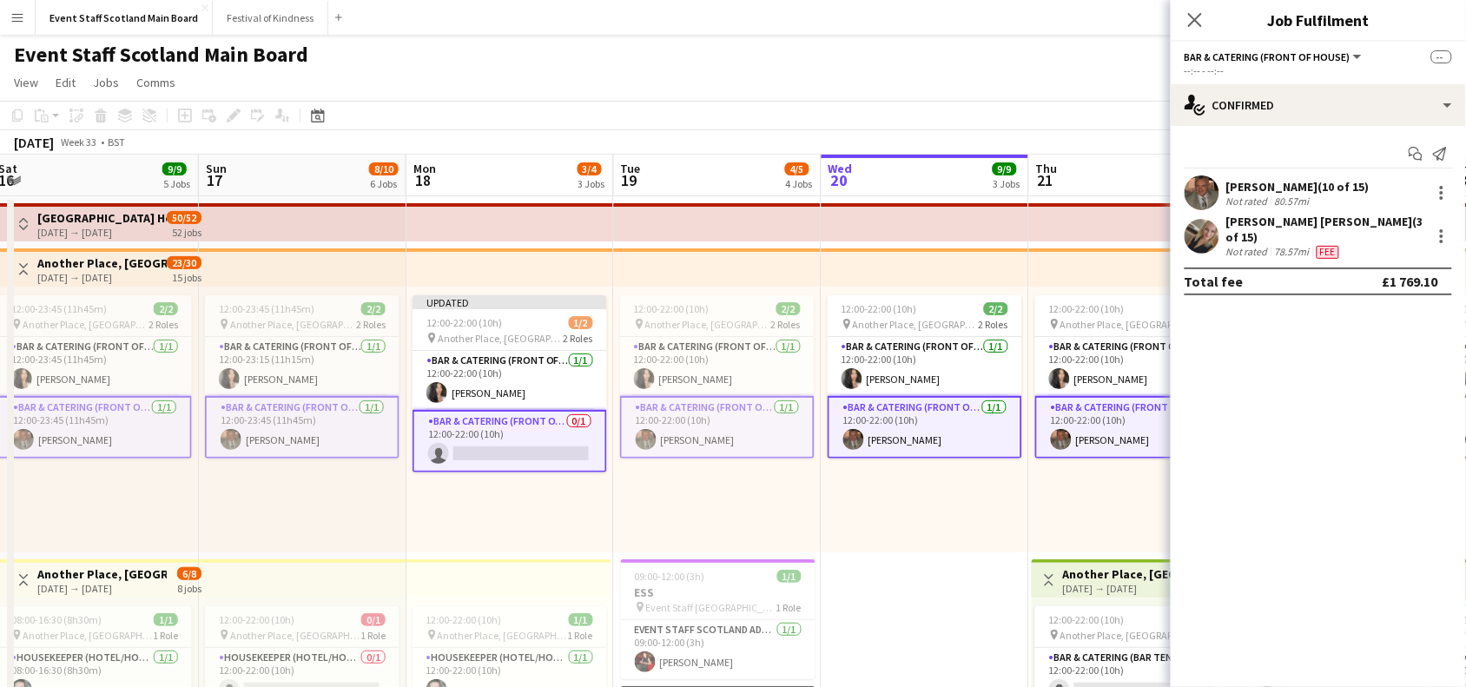
click at [715, 445] on app-card-role "Bar & Catering (Front of House) [DATE] 12:00-22:00 (10h) [PERSON_NAME]" at bounding box center [717, 427] width 195 height 63
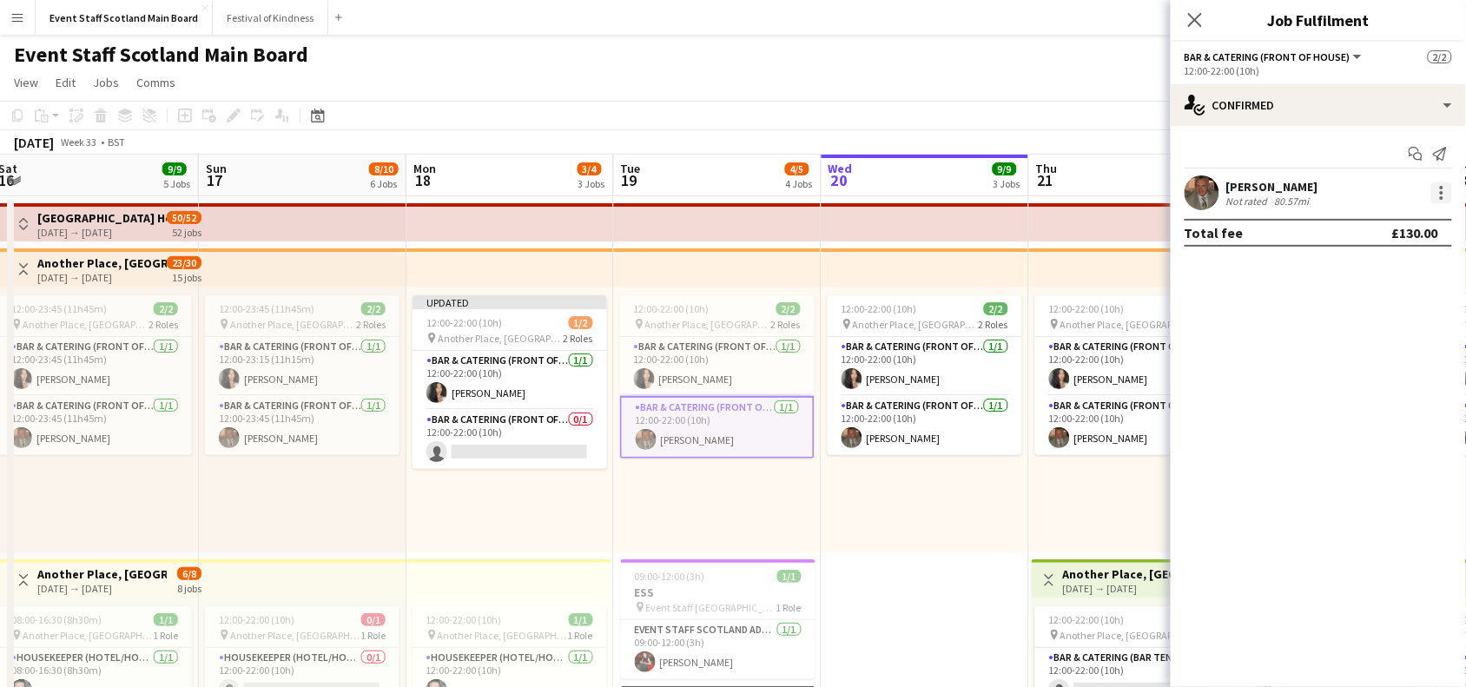
click at [1442, 202] on div at bounding box center [1441, 192] width 21 height 21
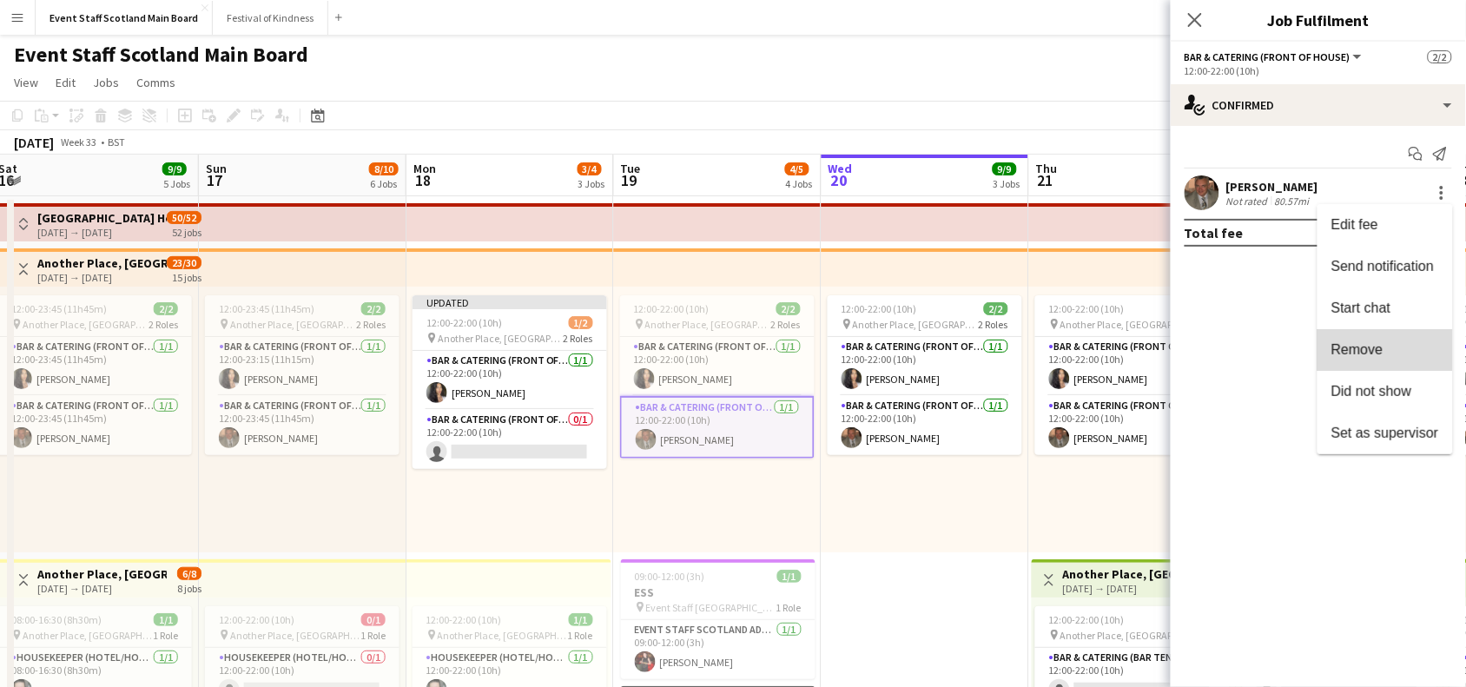
click at [1392, 360] on button "Remove" at bounding box center [1385, 350] width 135 height 42
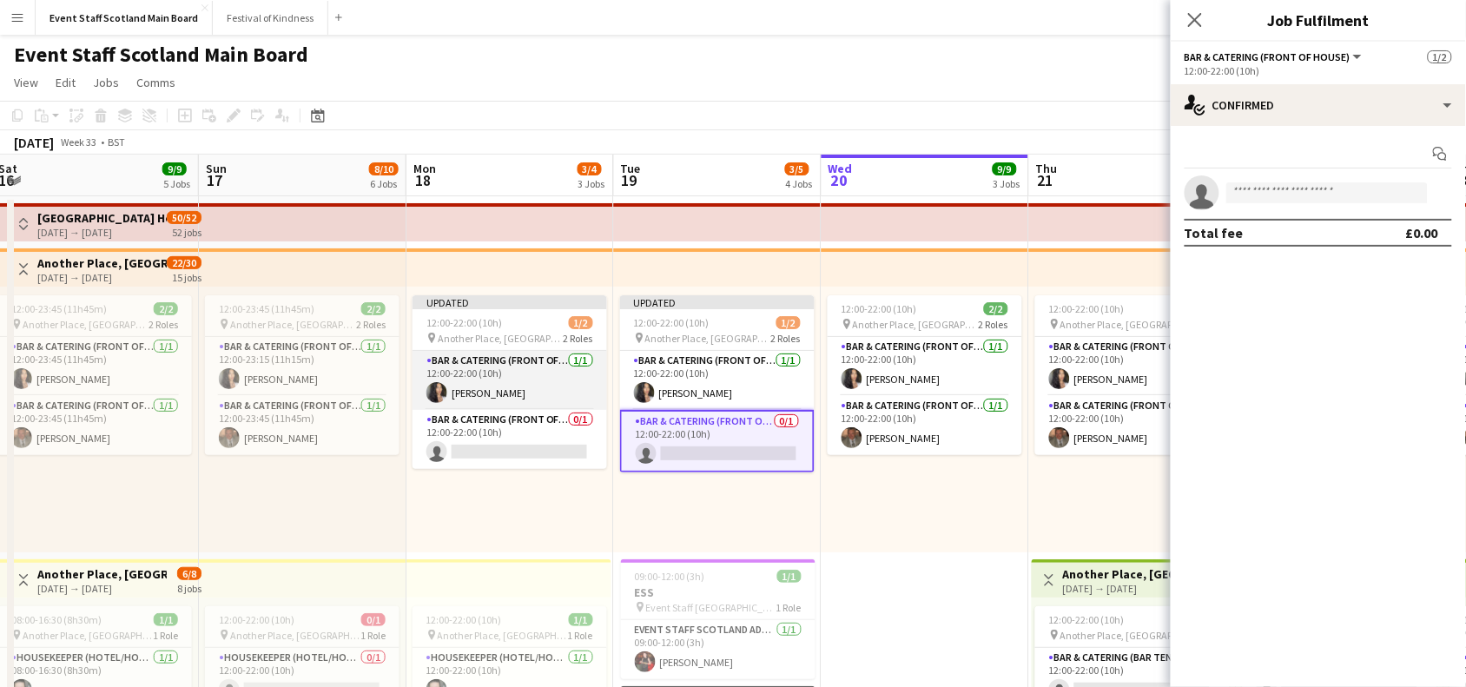
click at [499, 374] on app-card-role "Bar & Catering (Front of House) [DATE] 12:00-22:00 (10h) [PERSON_NAME]" at bounding box center [510, 380] width 195 height 59
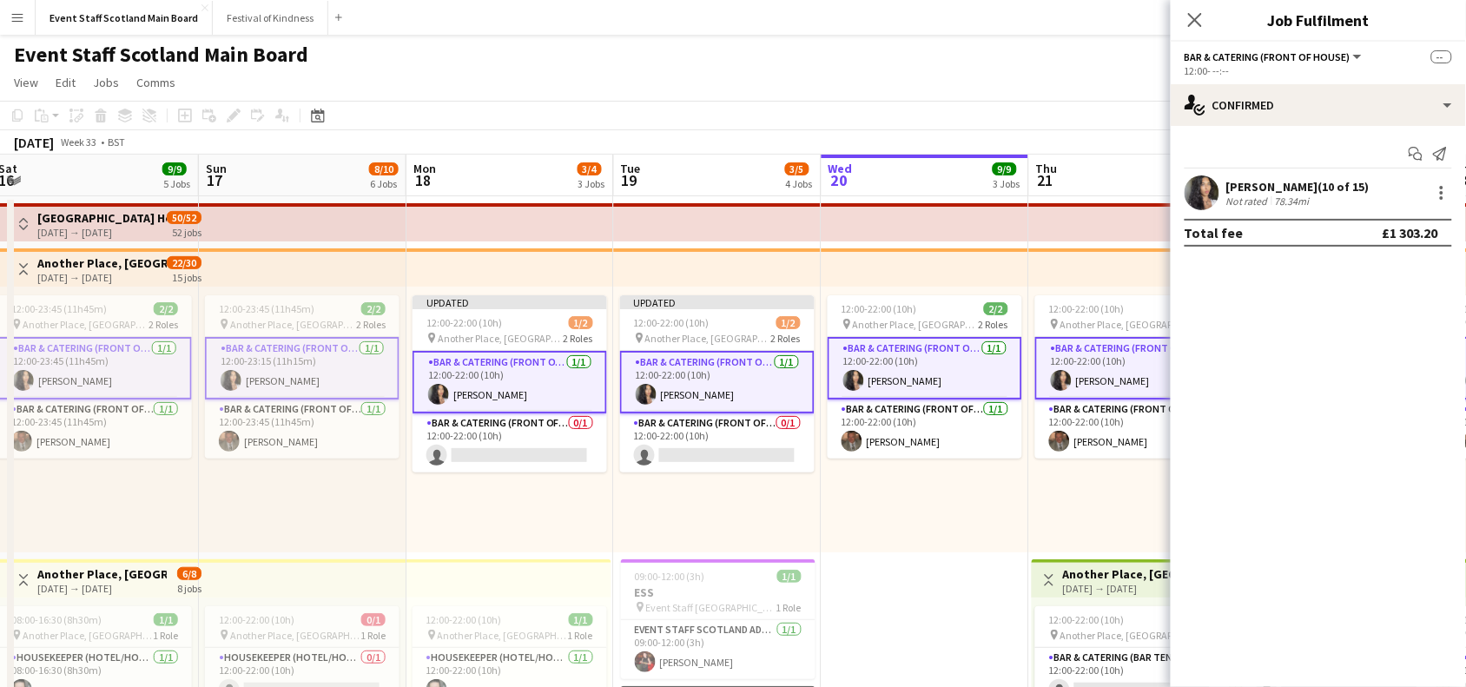
click at [499, 374] on app-card-role "Bar & Catering (Front of House) [DATE] 12:00-22:00 (10h) [PERSON_NAME]" at bounding box center [510, 382] width 195 height 63
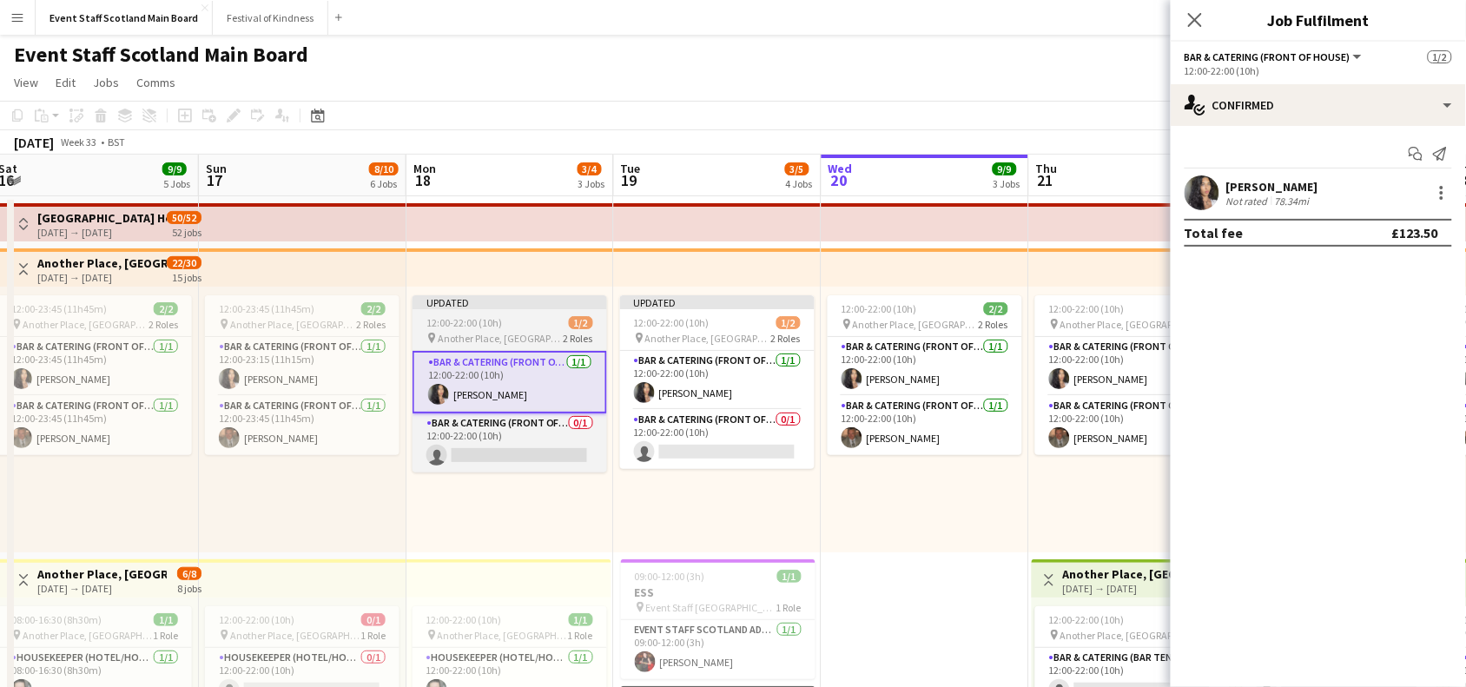
click at [532, 311] on app-job-card "Updated 12:00-22:00 (10h) 1/2 pin Another Place, The Machrie Hotel & Links 2 Ro…" at bounding box center [510, 383] width 195 height 177
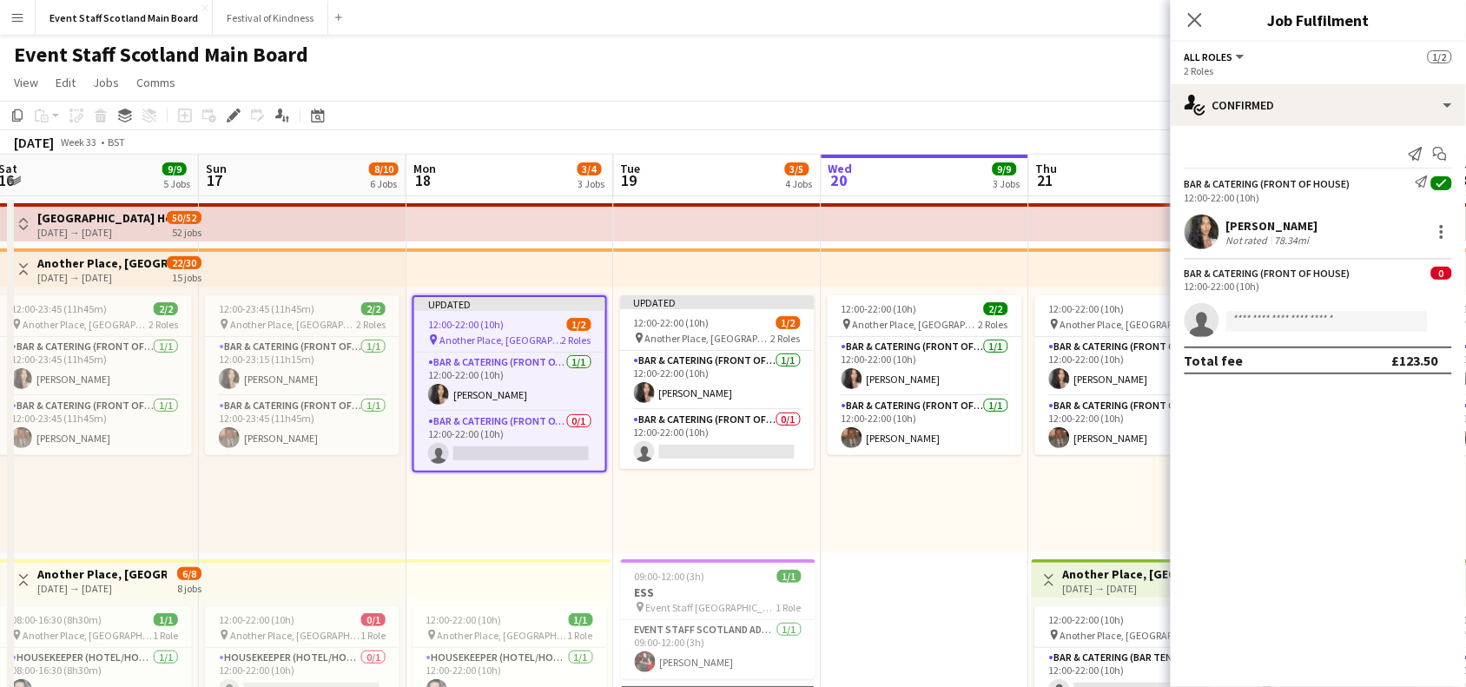
click at [532, 311] on app-job-card "Updated 12:00-22:00 (10h) 1/2 pin Another Place, The Machrie Hotel & Links 2 Ro…" at bounding box center [510, 383] width 195 height 177
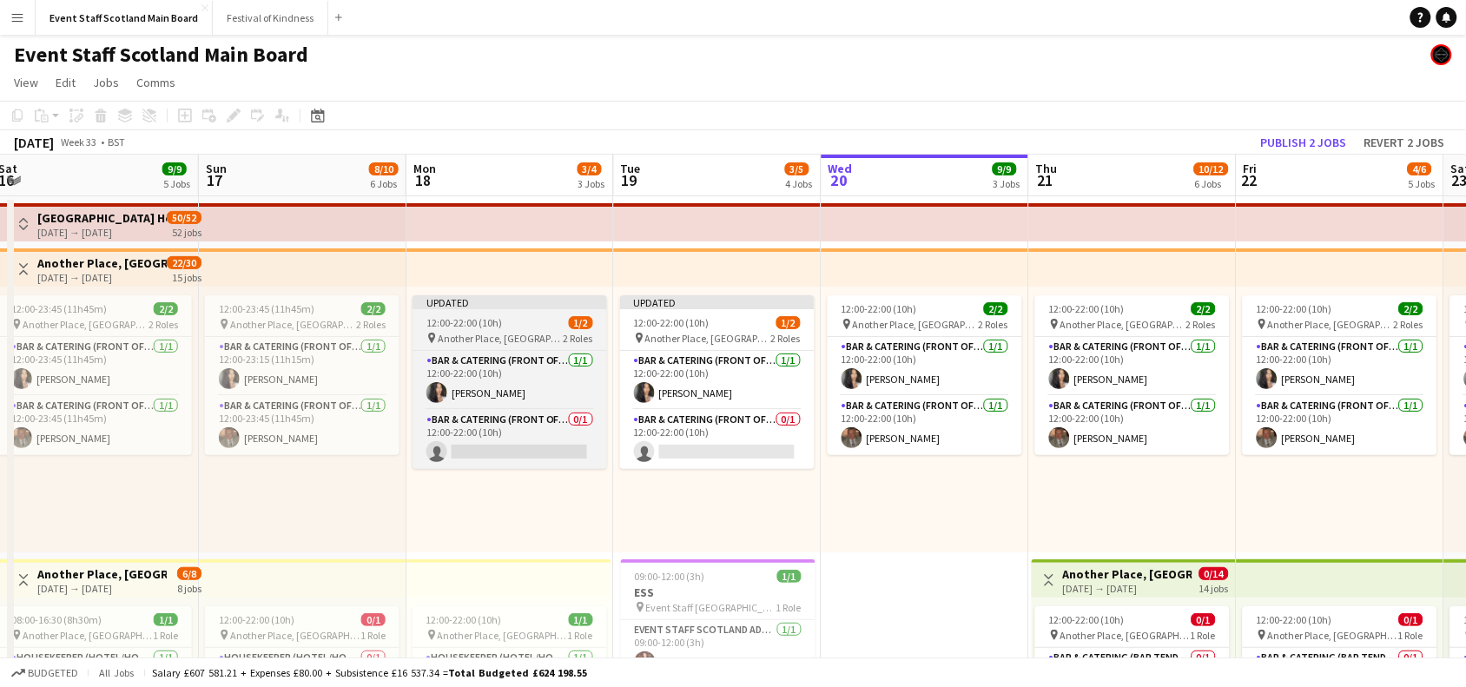
click at [532, 311] on app-job-card "Updated 12:00-22:00 (10h) 1/2 pin Another Place, The Machrie Hotel & Links 2 Ro…" at bounding box center [510, 382] width 195 height 174
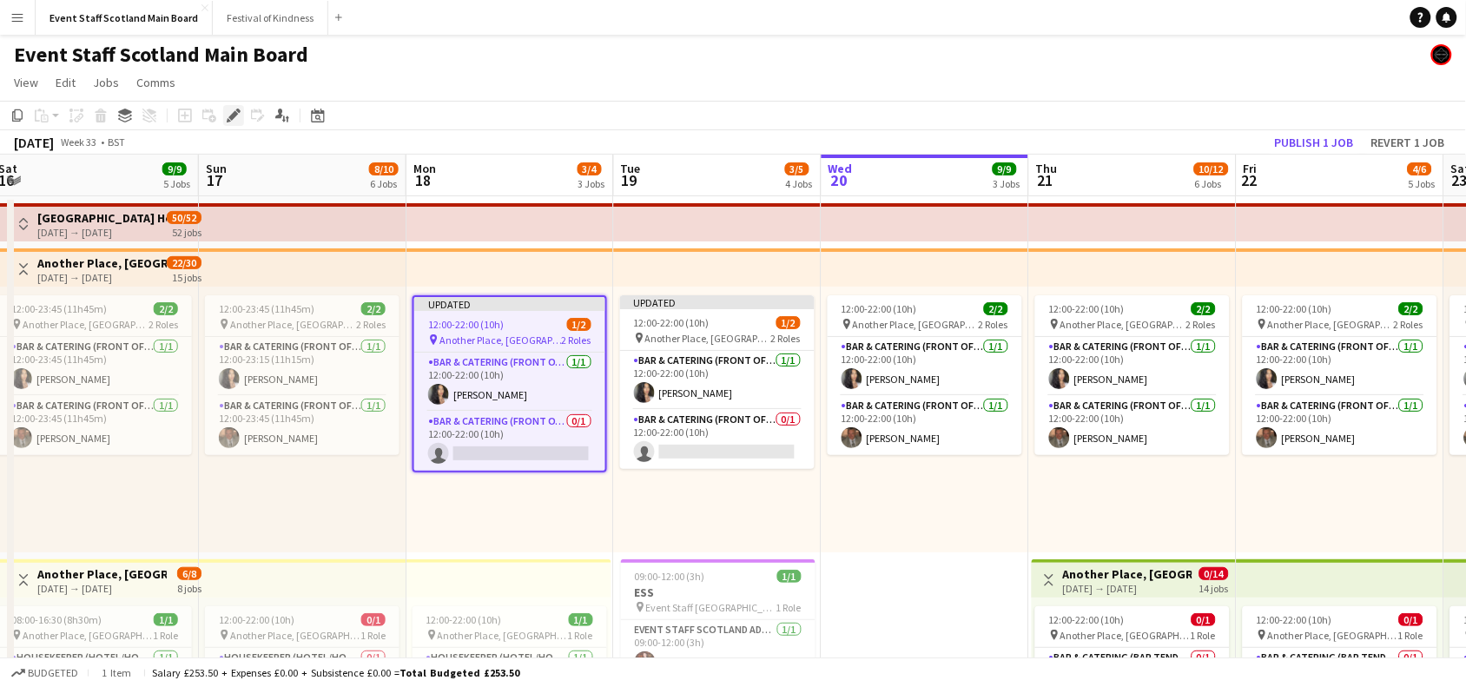
click at [233, 114] on icon at bounding box center [233, 116] width 10 height 10
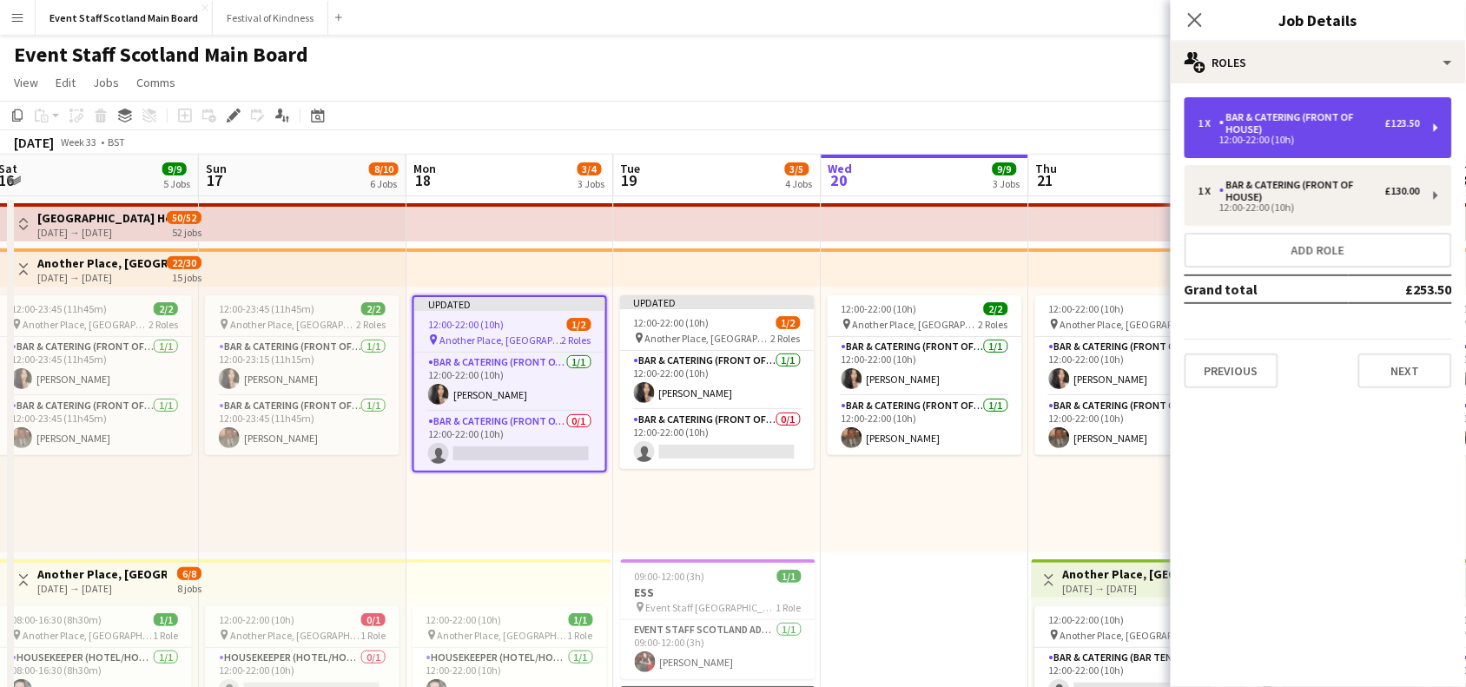
click at [1284, 118] on div "Bar & Catering (Front of House)" at bounding box center [1302, 123] width 166 height 24
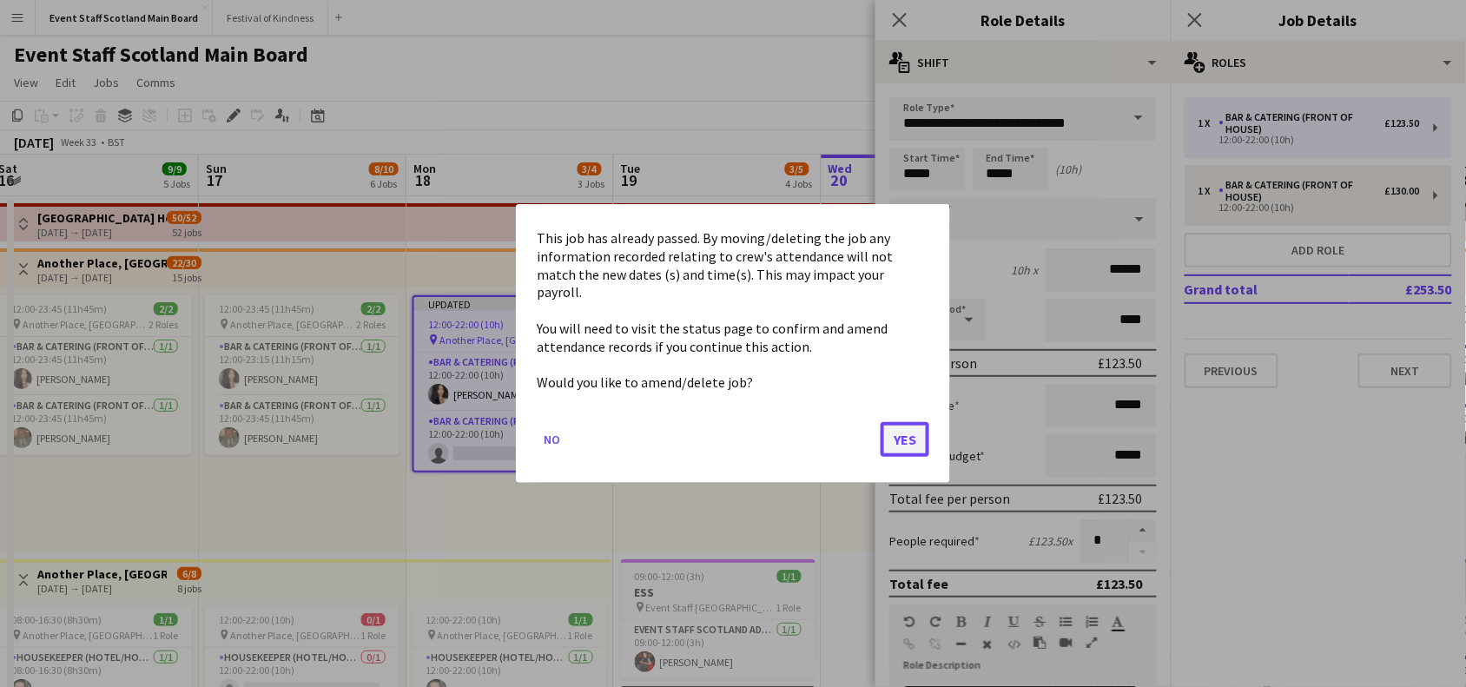
click at [905, 435] on button "Yes" at bounding box center [905, 439] width 49 height 35
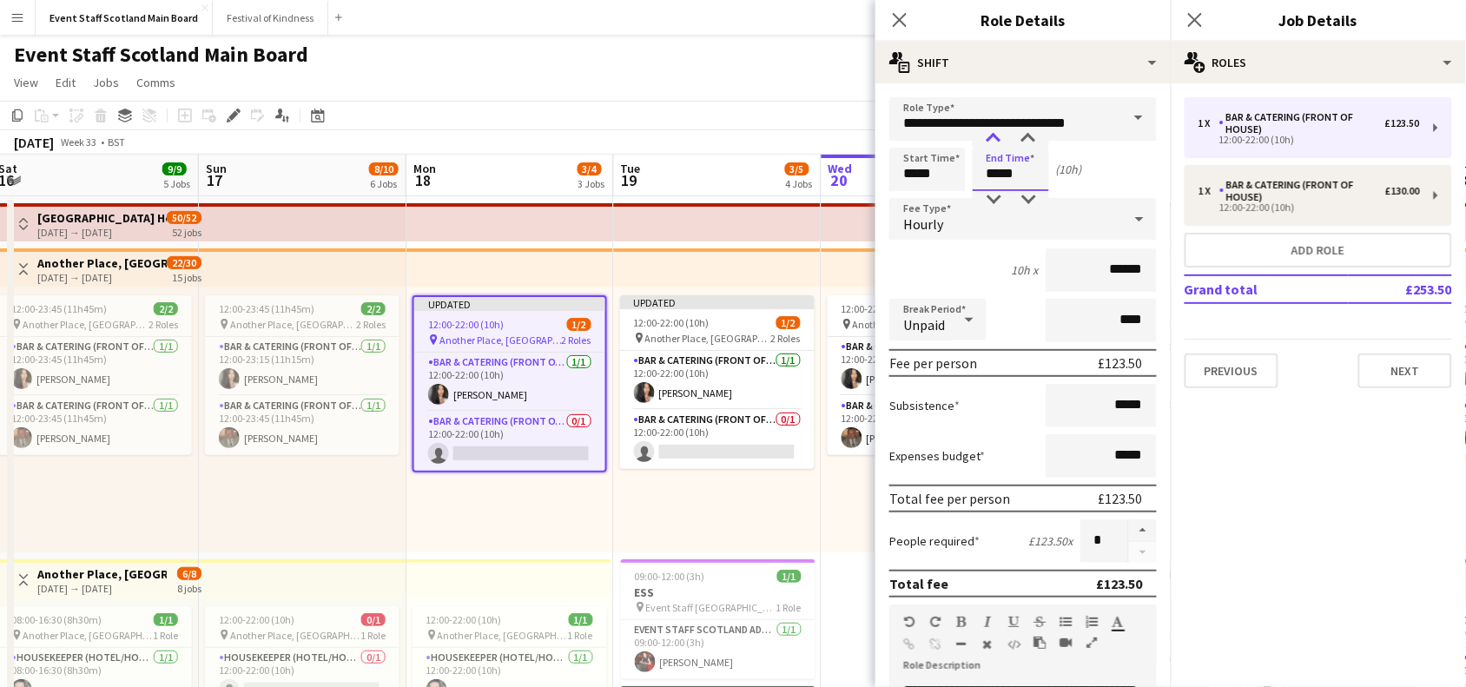
click at [993, 137] on div at bounding box center [993, 138] width 35 height 17
type input "*****"
click at [1031, 198] on div at bounding box center [1028, 199] width 35 height 17
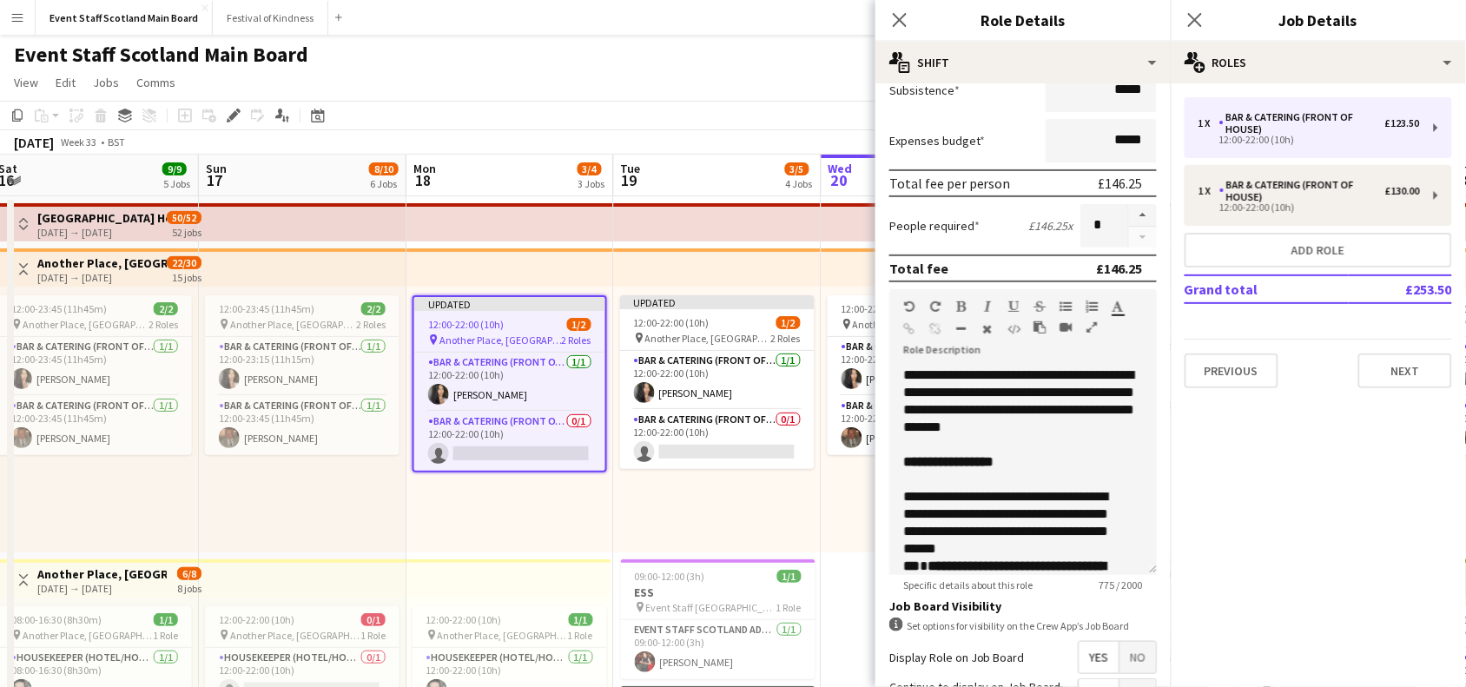
scroll to position [500, 0]
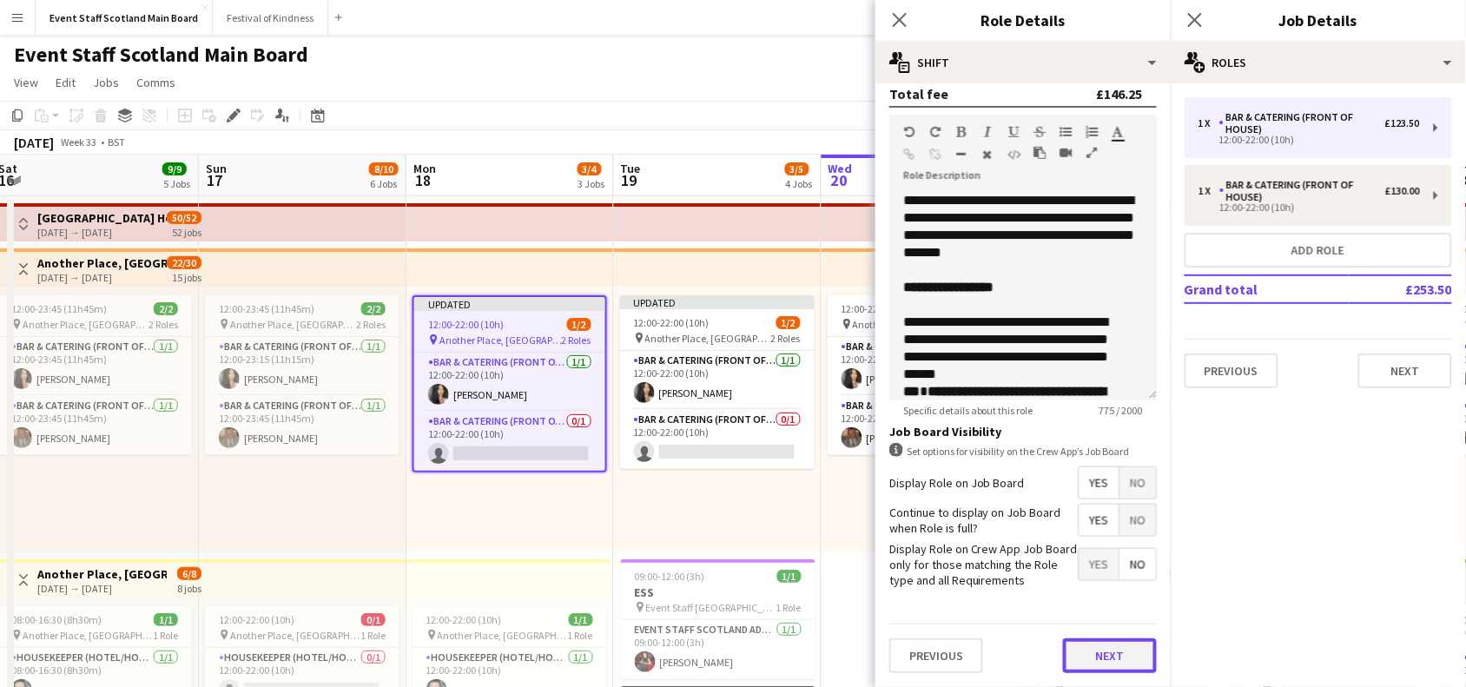
click at [1090, 644] on button "Next" at bounding box center [1110, 655] width 94 height 35
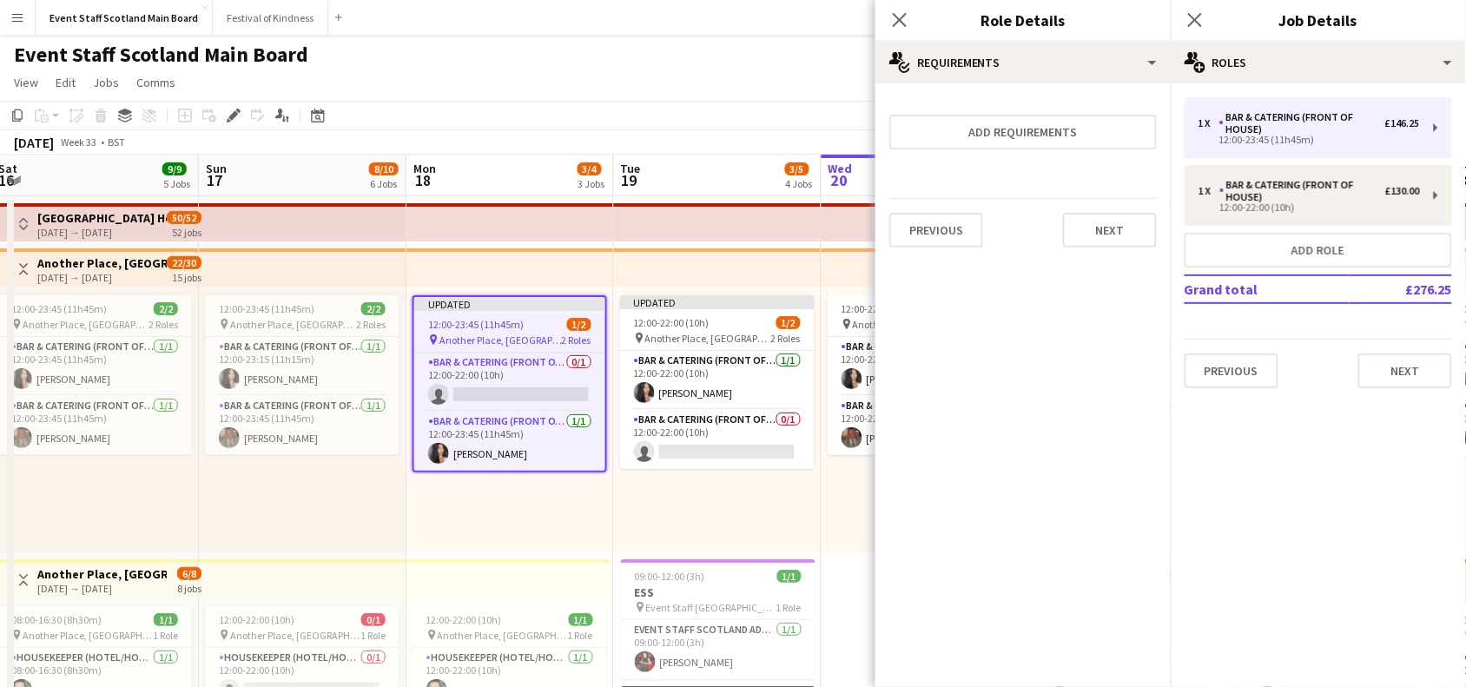
scroll to position [0, 0]
click at [1114, 235] on button "Next" at bounding box center [1110, 230] width 94 height 35
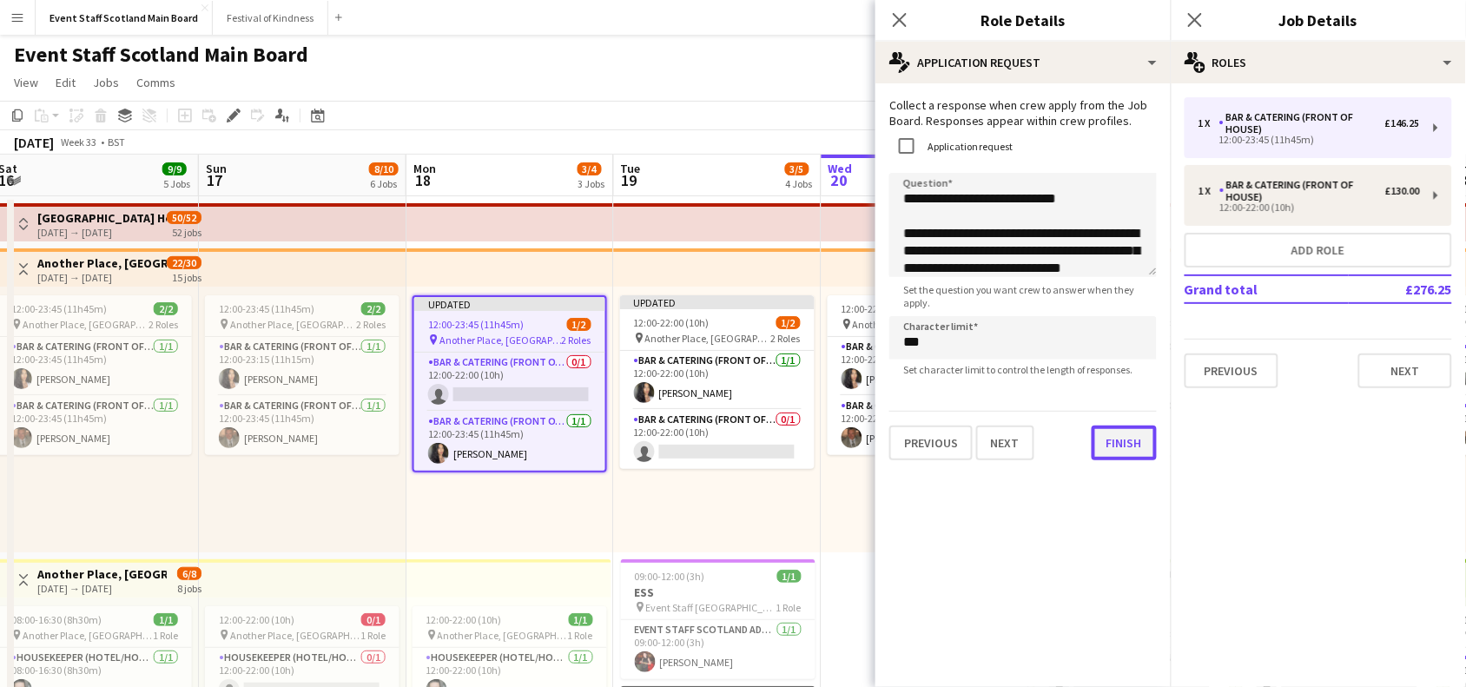
click at [1103, 453] on button "Finish" at bounding box center [1124, 443] width 65 height 35
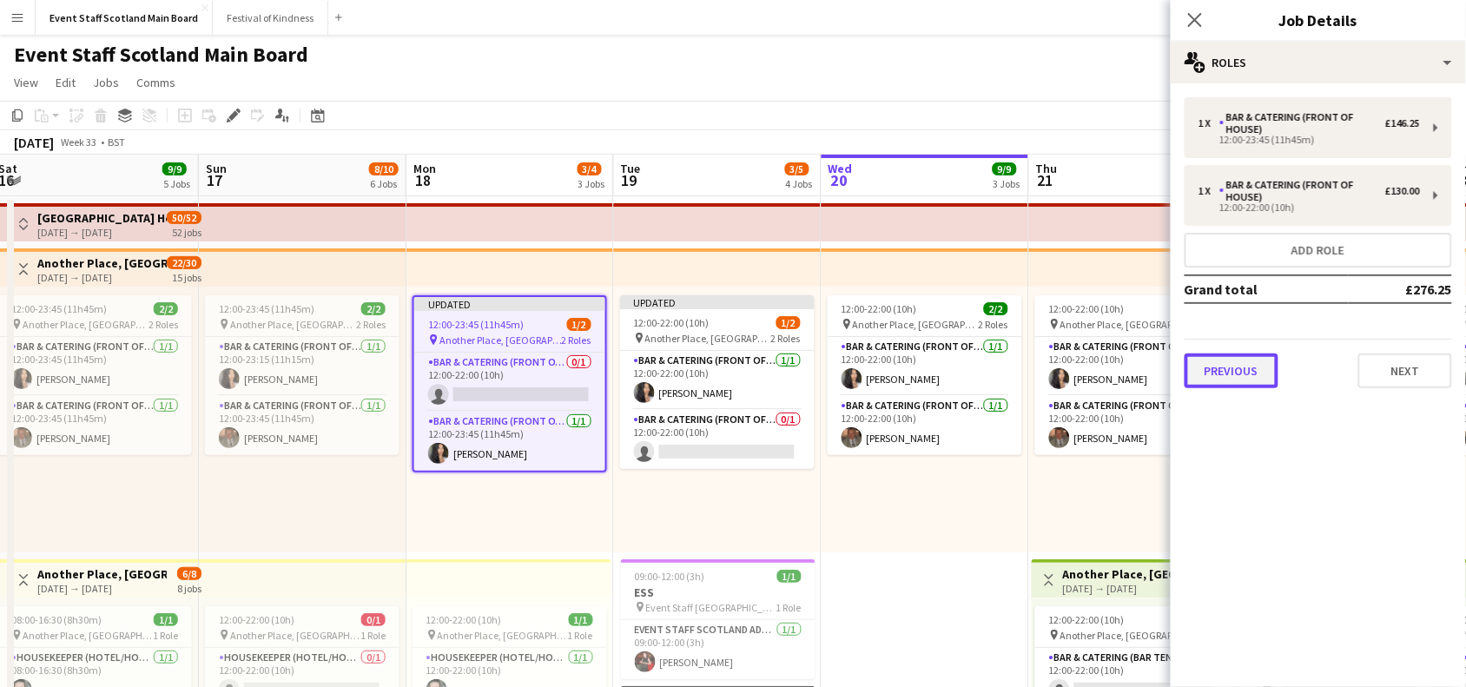
click at [1239, 372] on button "Previous" at bounding box center [1232, 371] width 94 height 35
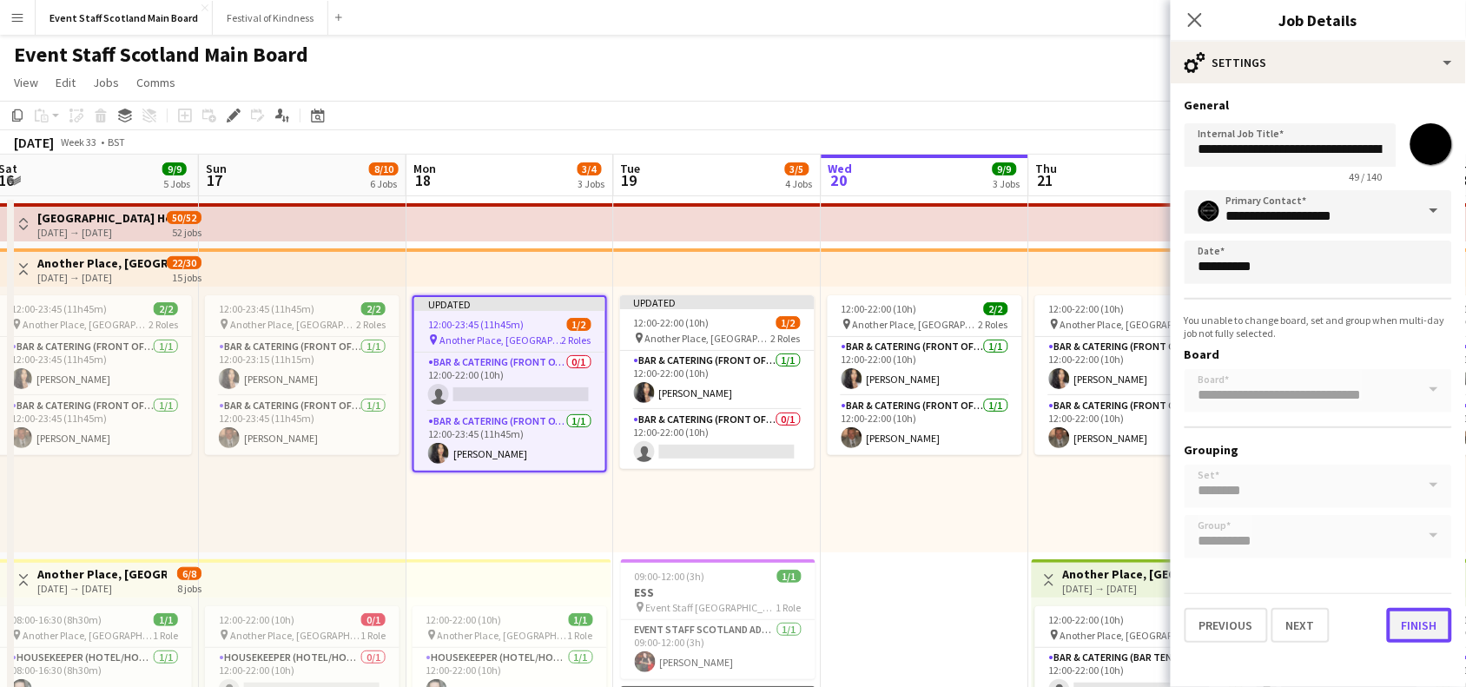
click at [1397, 613] on button "Finish" at bounding box center [1419, 625] width 65 height 35
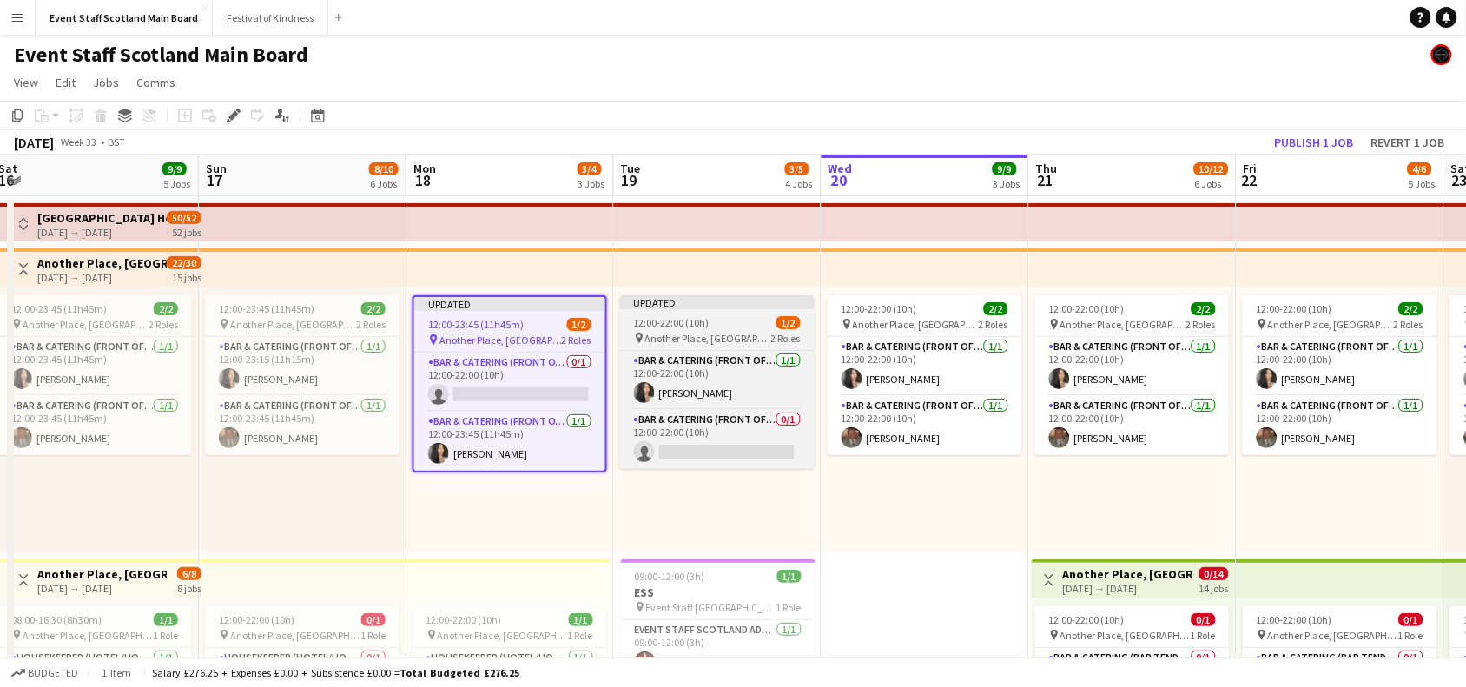
click at [732, 327] on div "12:00-22:00 (10h) 1/2" at bounding box center [717, 322] width 195 height 13
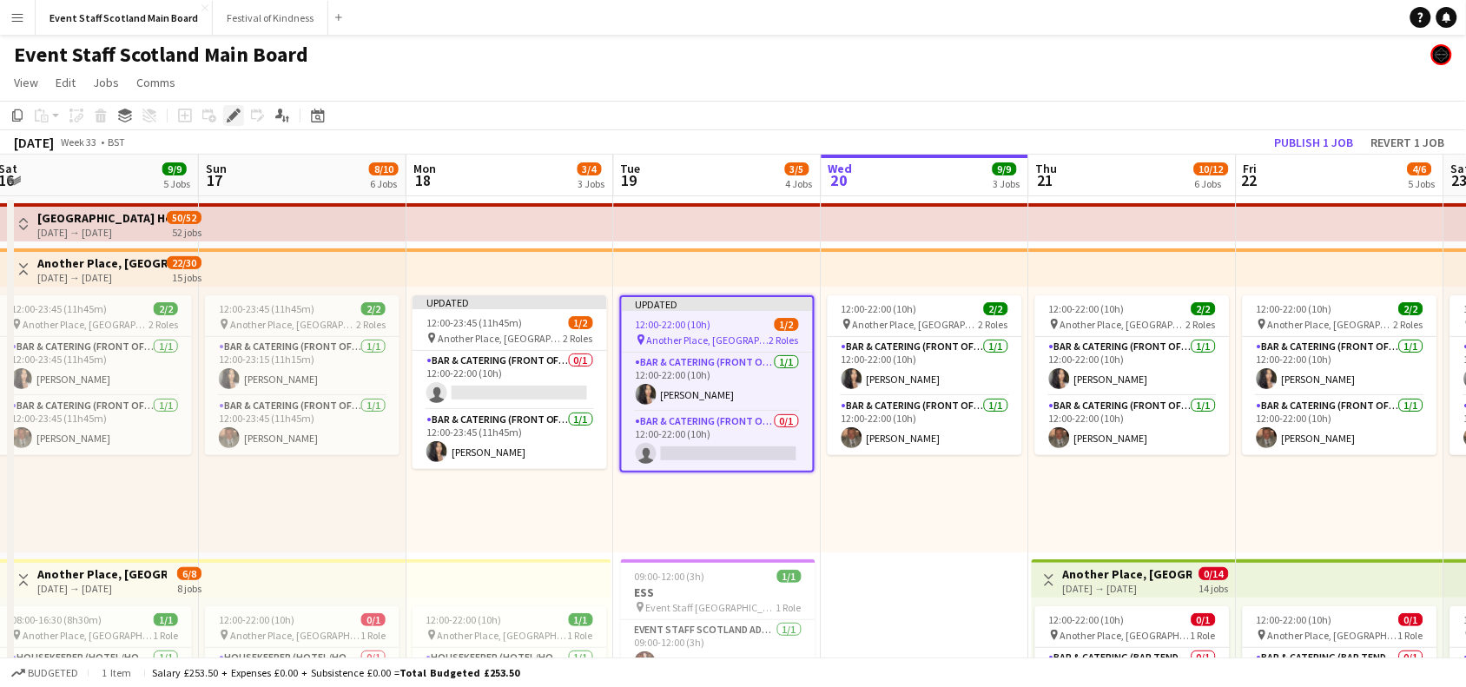
click at [235, 119] on icon "Edit" at bounding box center [234, 116] width 14 height 14
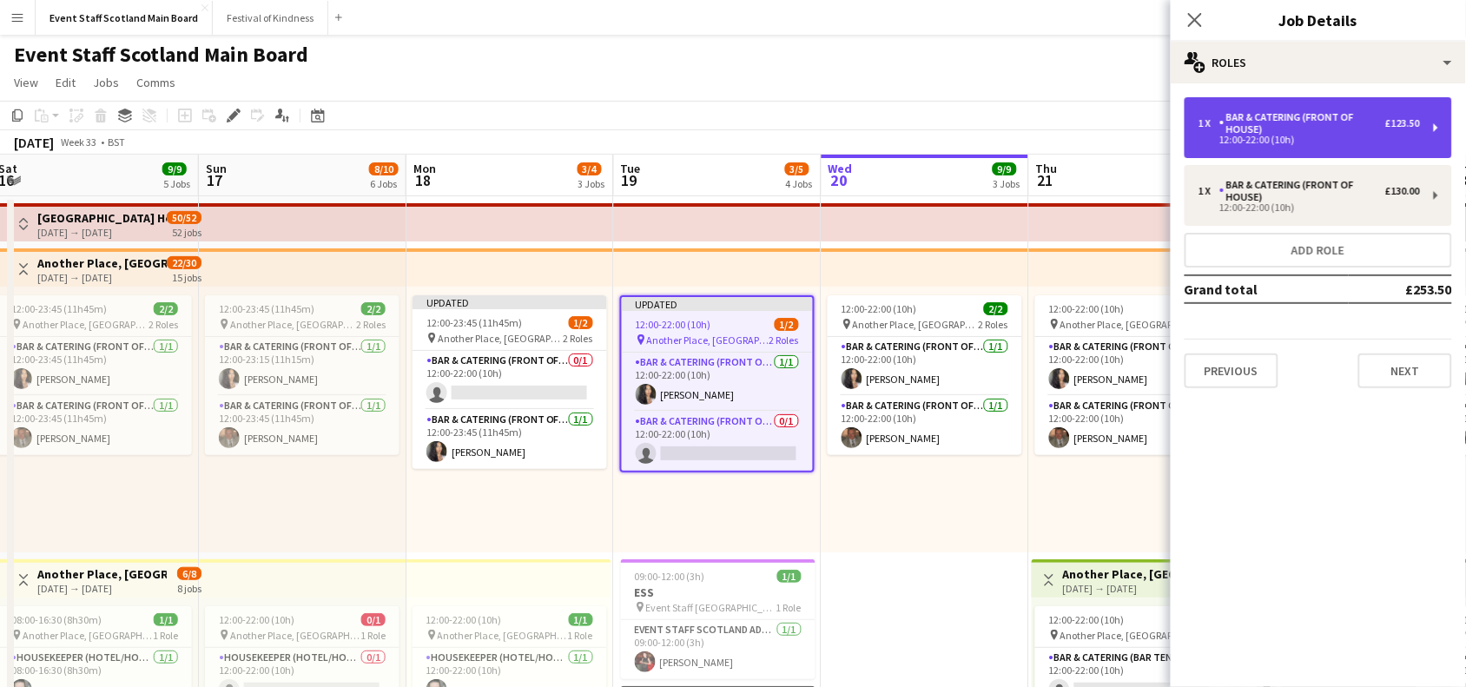
click at [1386, 119] on div "£123.50" at bounding box center [1402, 123] width 35 height 12
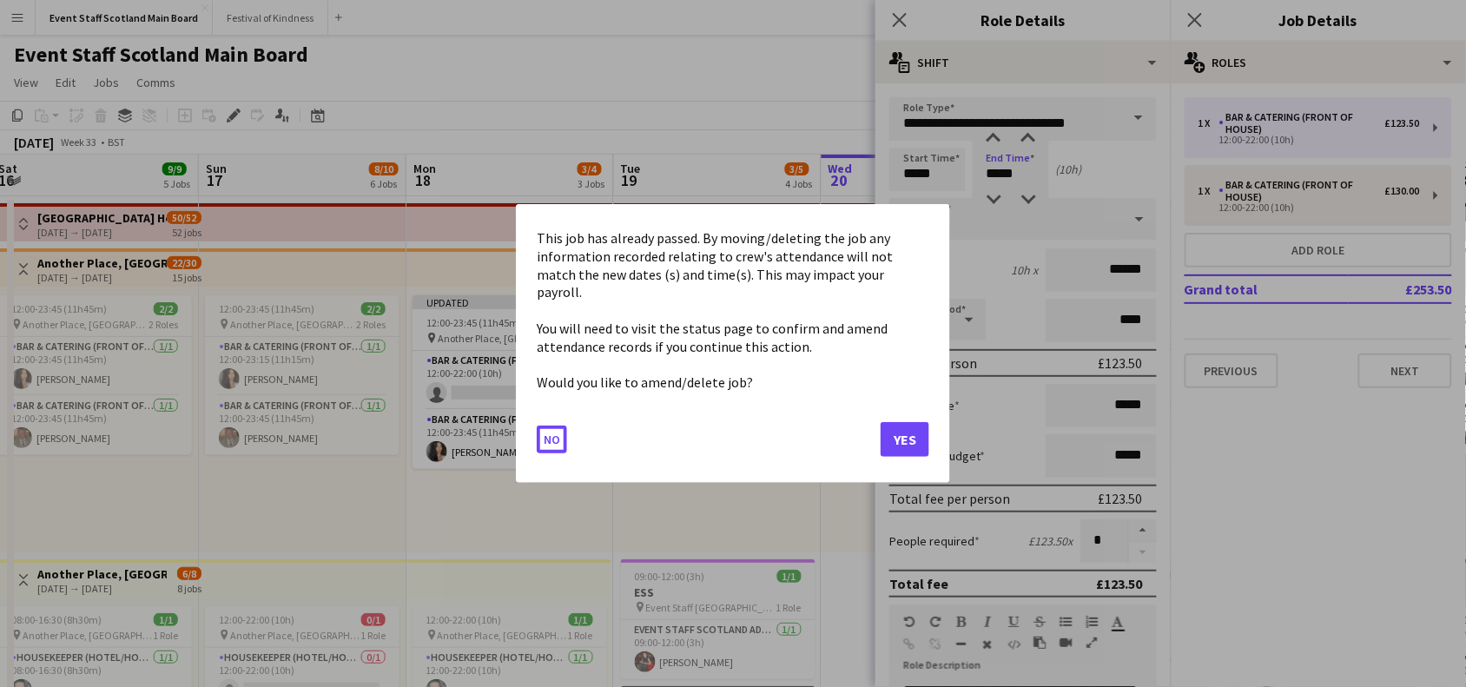
click at [903, 422] on button "Yes" at bounding box center [905, 439] width 49 height 35
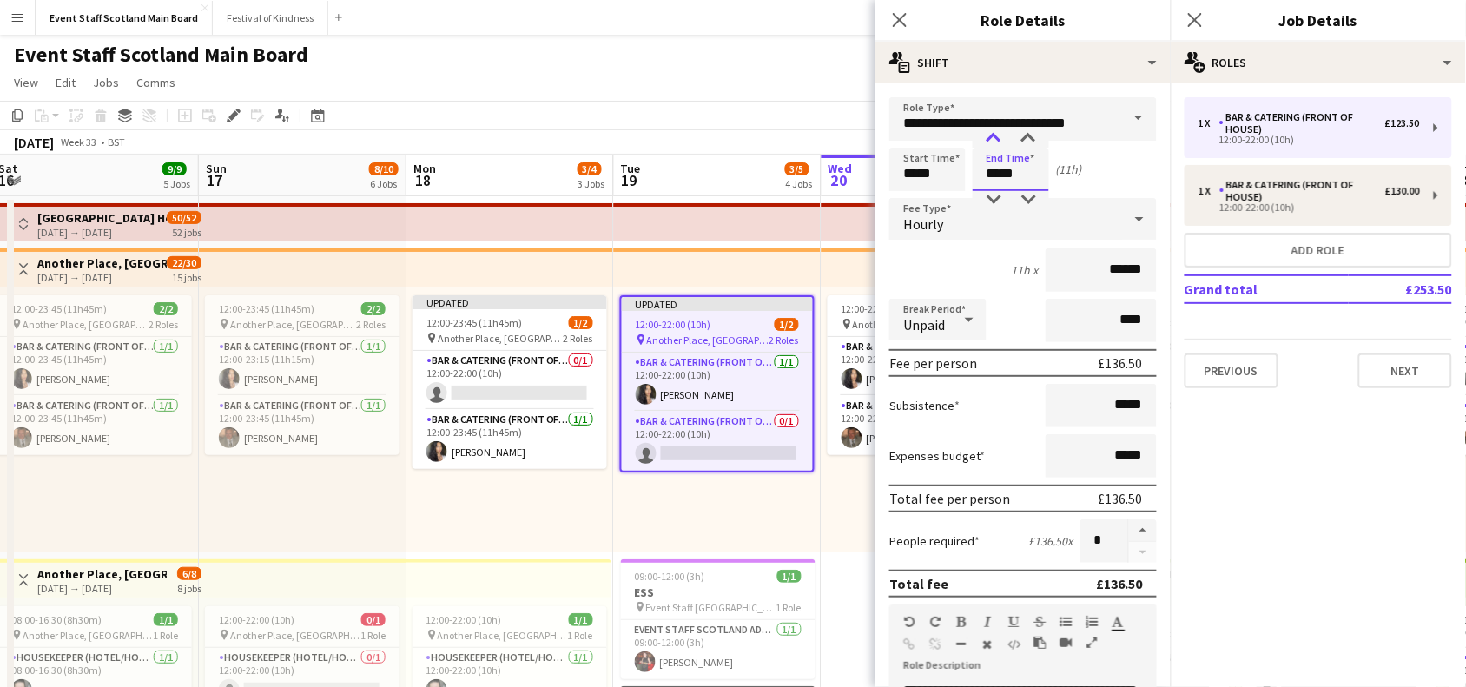
click at [991, 130] on div at bounding box center [993, 138] width 35 height 17
click at [1030, 132] on div at bounding box center [1028, 138] width 35 height 17
type input "*****"
click at [1093, 175] on div "(11h 20m)" at bounding box center [1081, 170] width 51 height 16
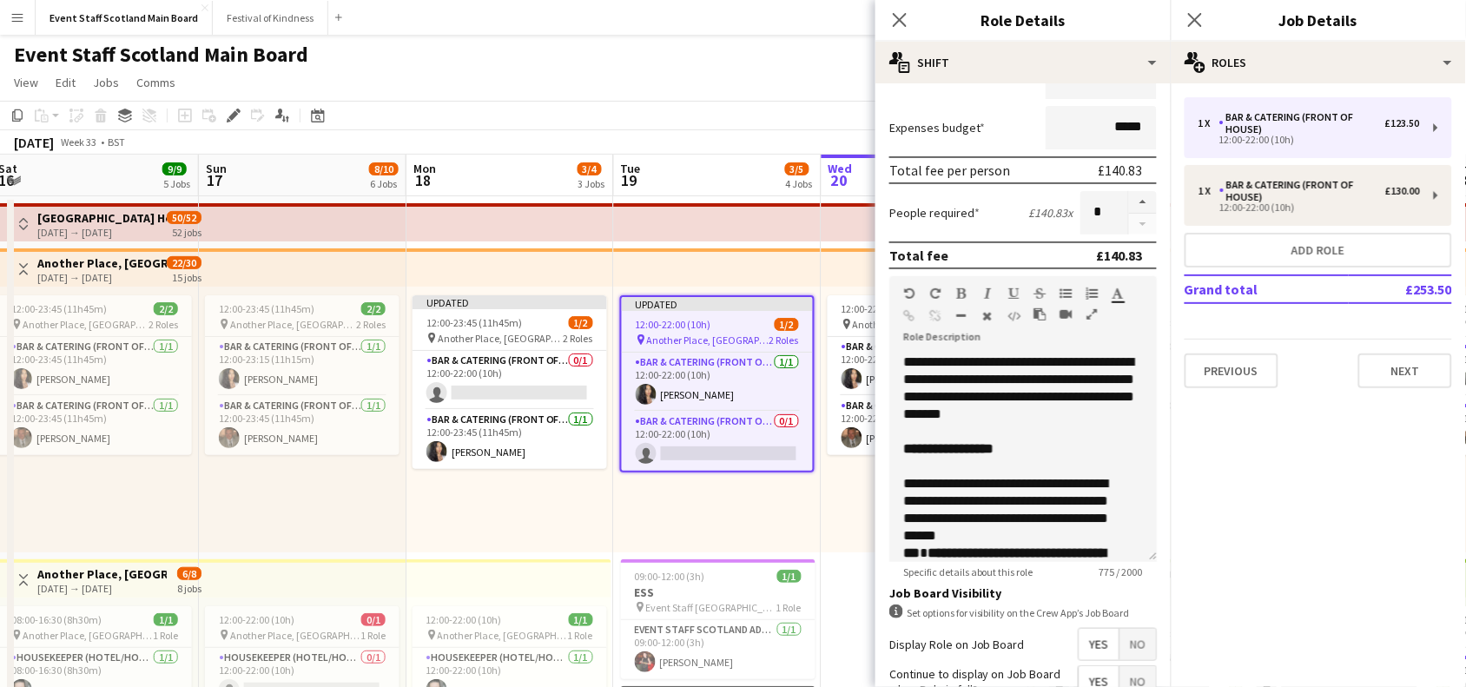
scroll to position [500, 0]
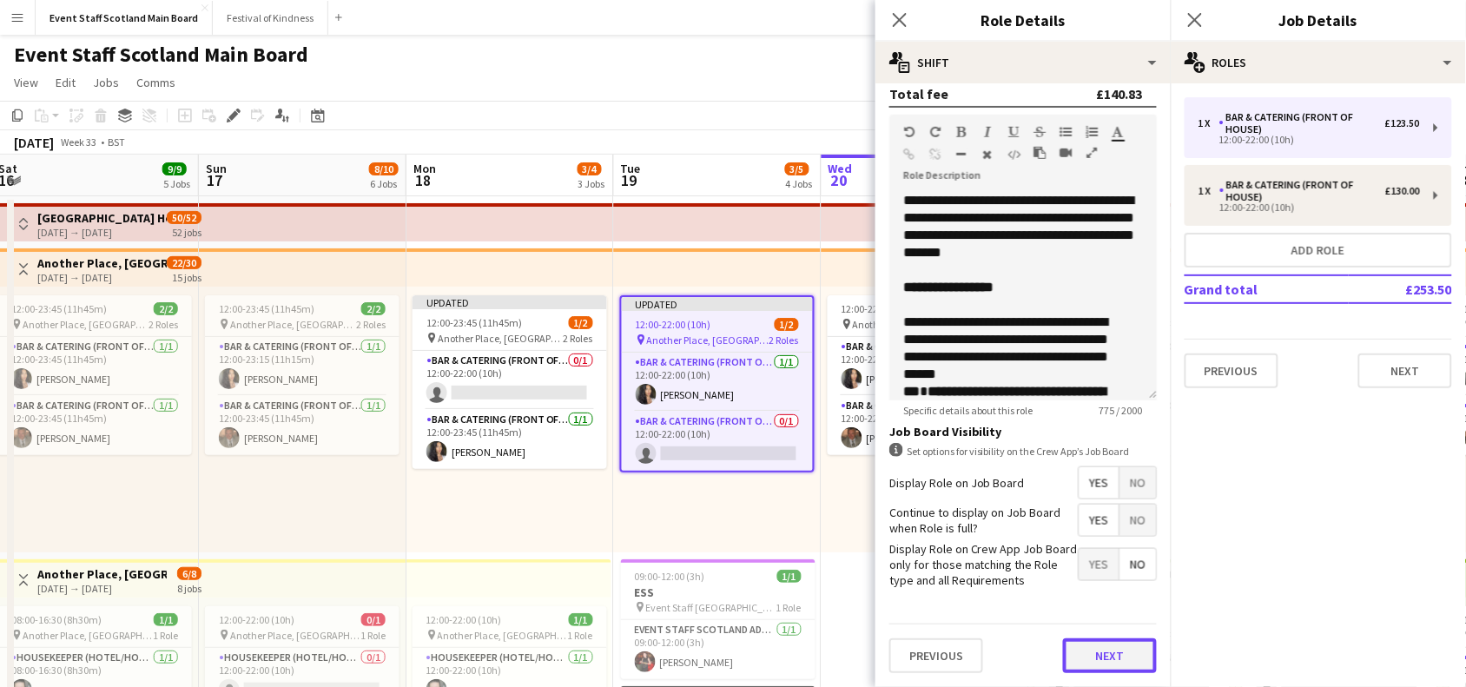
click at [1095, 656] on button "Next" at bounding box center [1110, 655] width 94 height 35
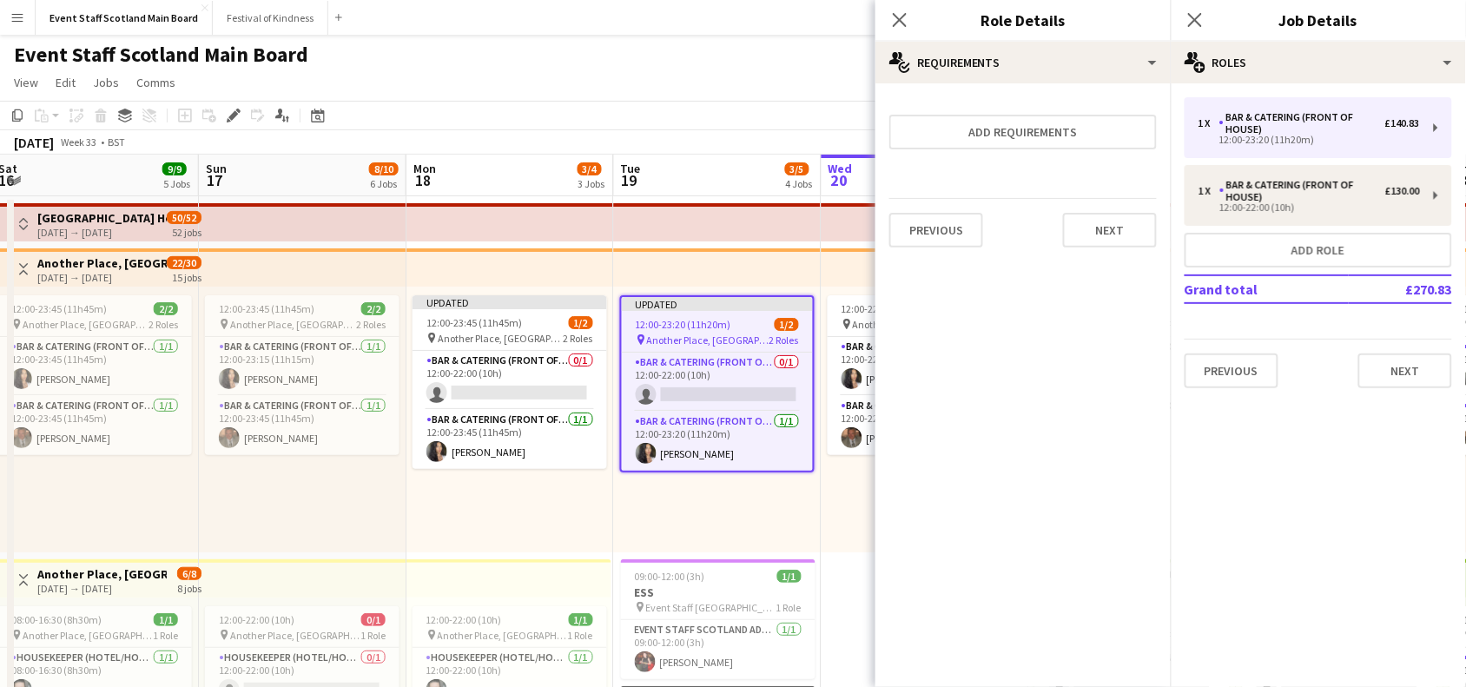
scroll to position [0, 0]
click at [1126, 221] on button "Next" at bounding box center [1110, 230] width 94 height 35
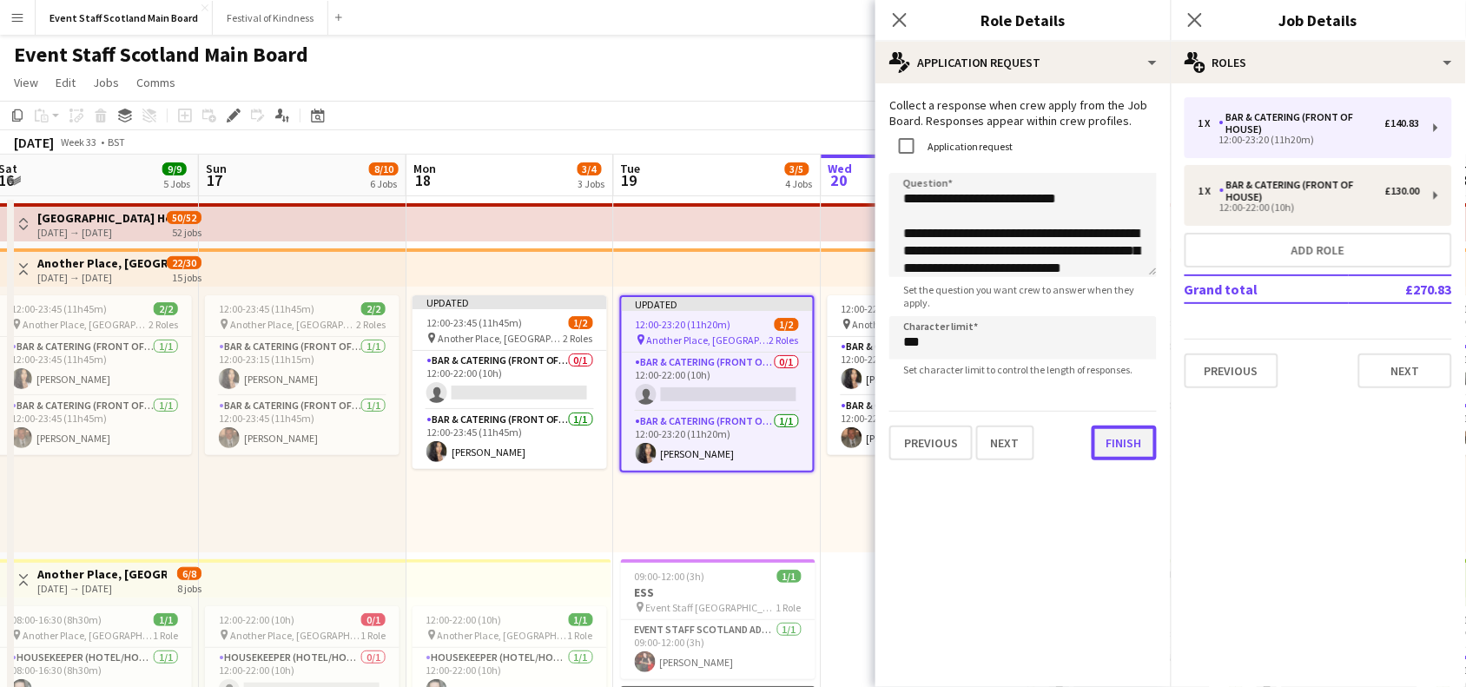
click at [1120, 457] on button "Finish" at bounding box center [1124, 443] width 65 height 35
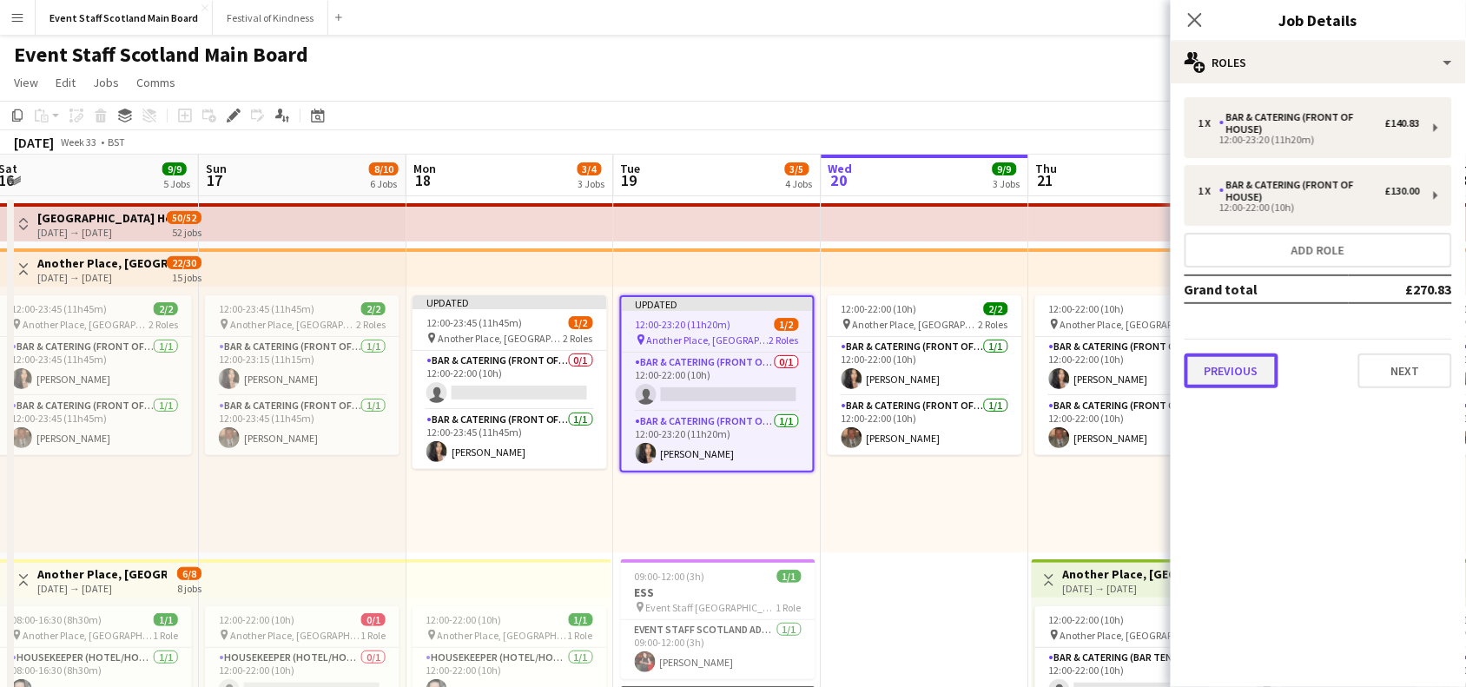
click at [1234, 365] on button "Previous" at bounding box center [1232, 371] width 94 height 35
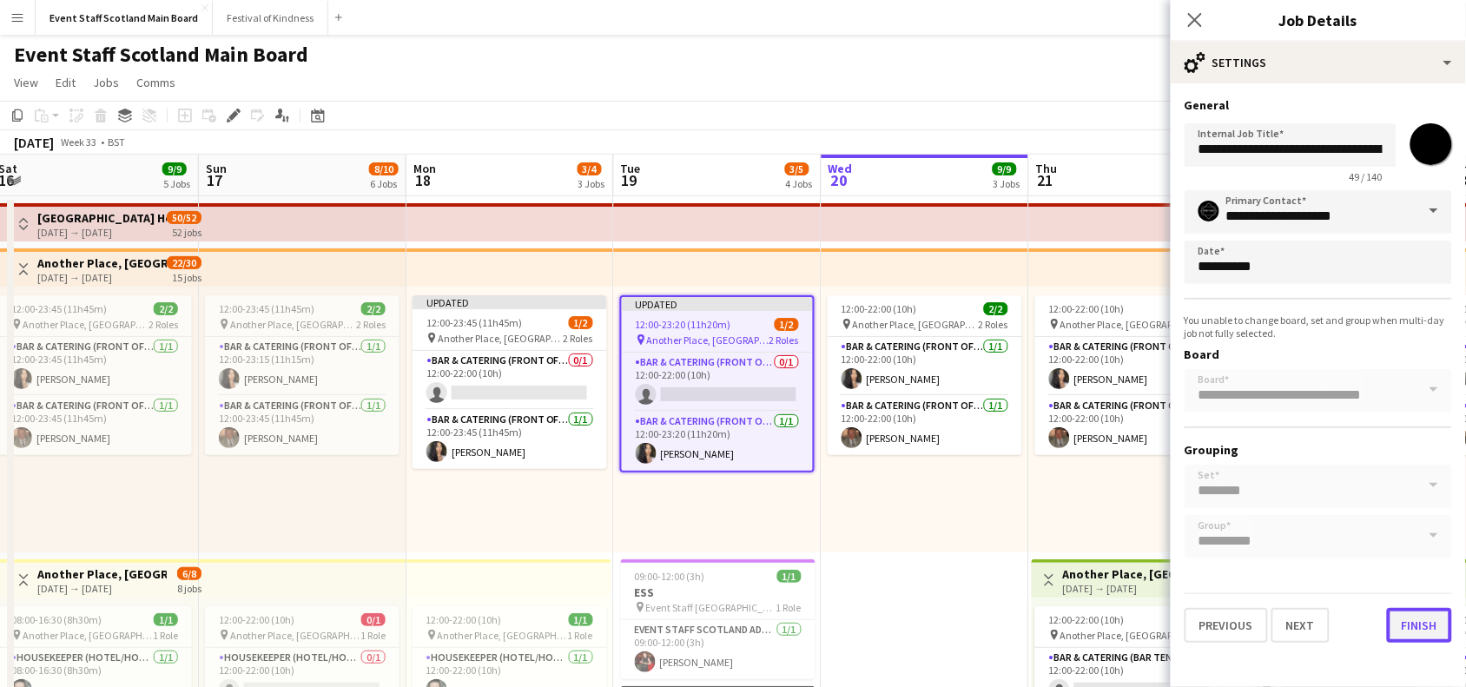
click at [1421, 609] on button "Finish" at bounding box center [1419, 625] width 65 height 35
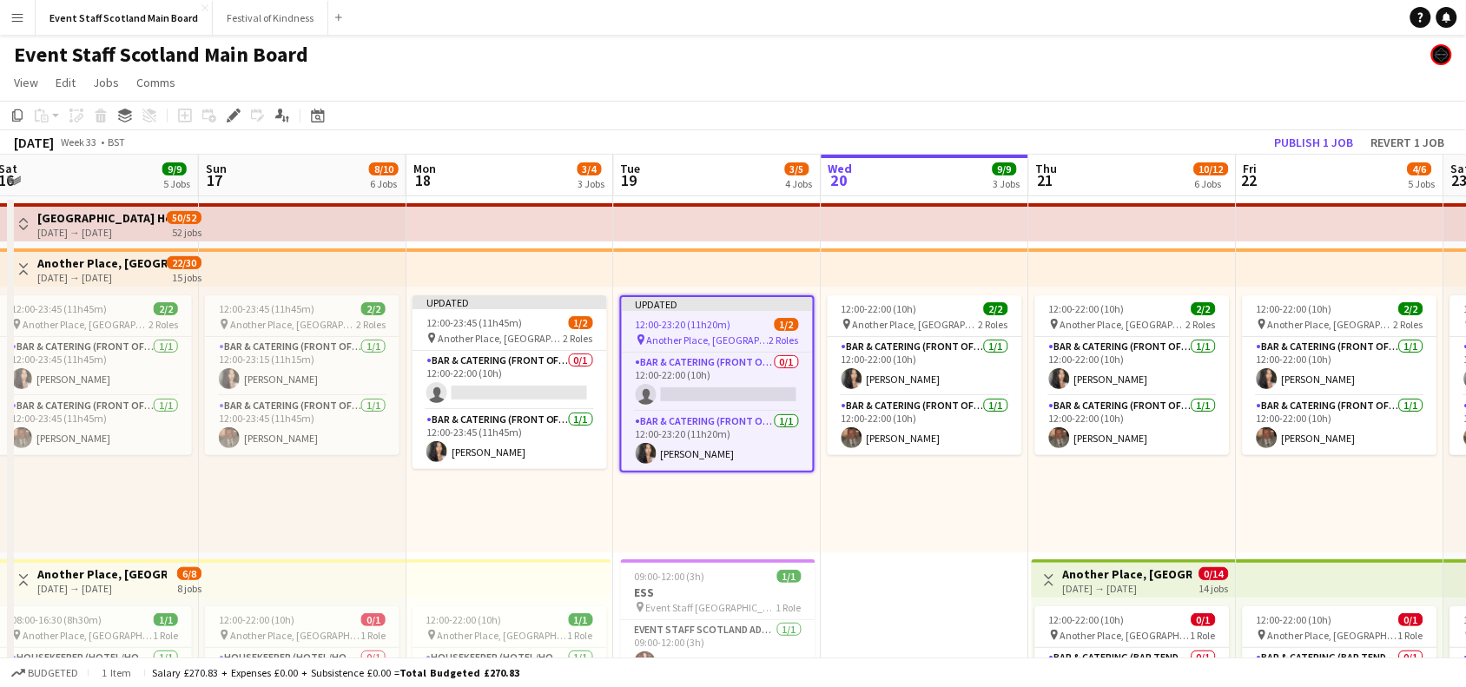
click at [1209, 128] on app-toolbar "Copy Paste Paste Ctrl+V Paste with crew Ctrl+Shift+V Paste linked Job [GEOGRAPH…" at bounding box center [733, 116] width 1466 height 30
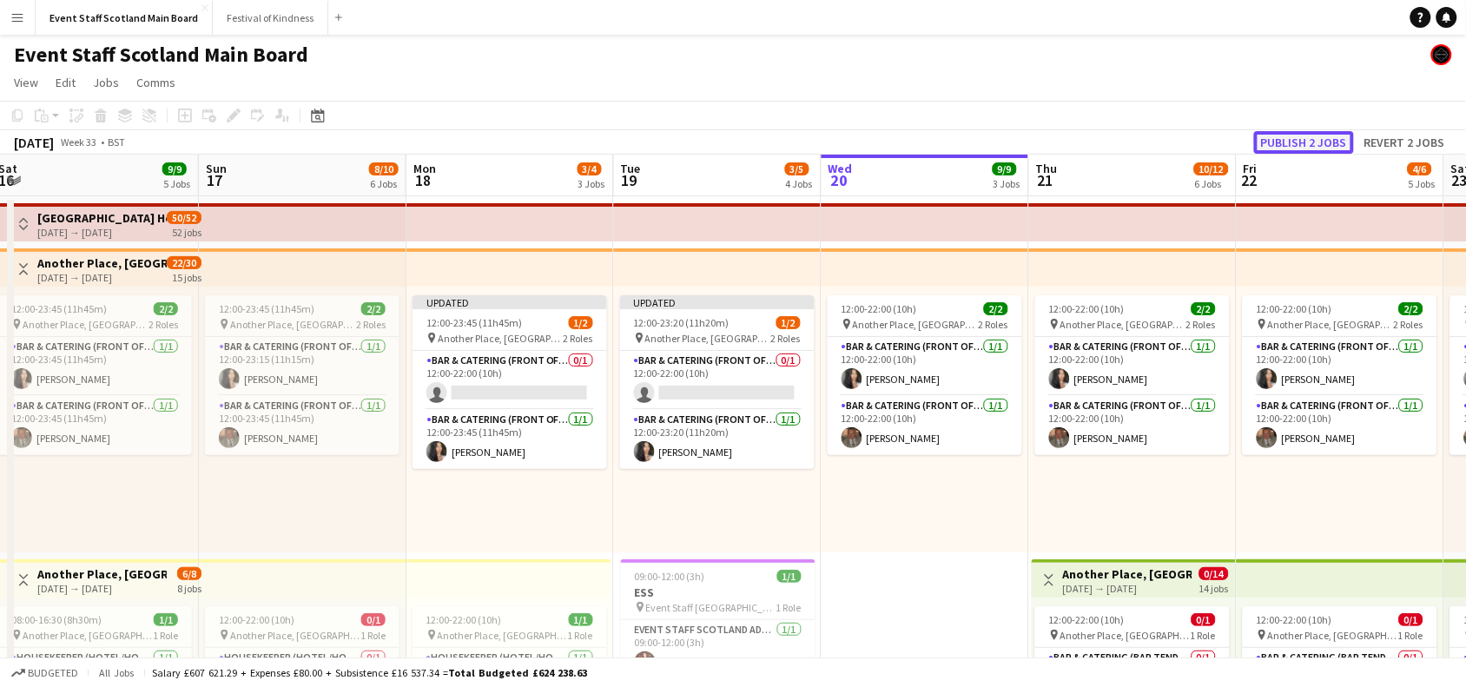
click at [1286, 142] on button "Publish 2 jobs" at bounding box center [1304, 142] width 100 height 23
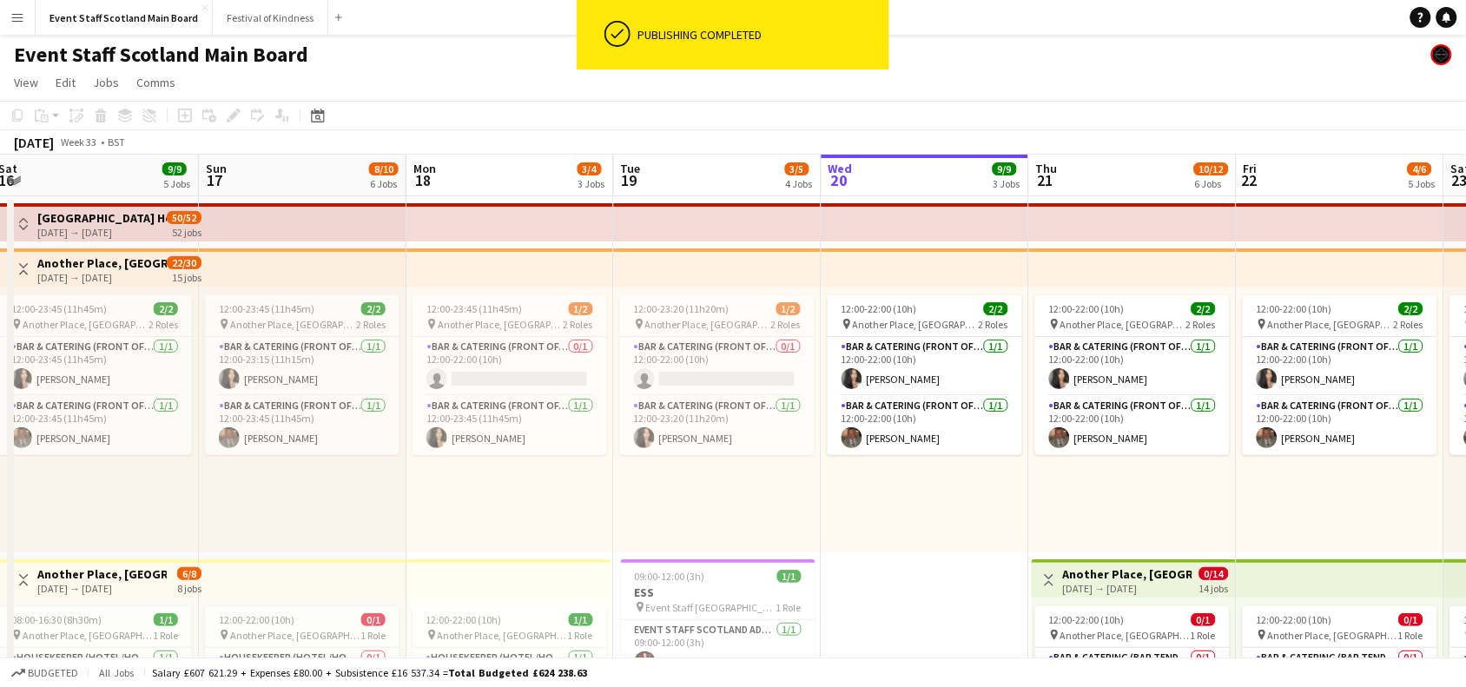
click at [24, 263] on app-icon "Toggle View" at bounding box center [23, 269] width 12 height 12
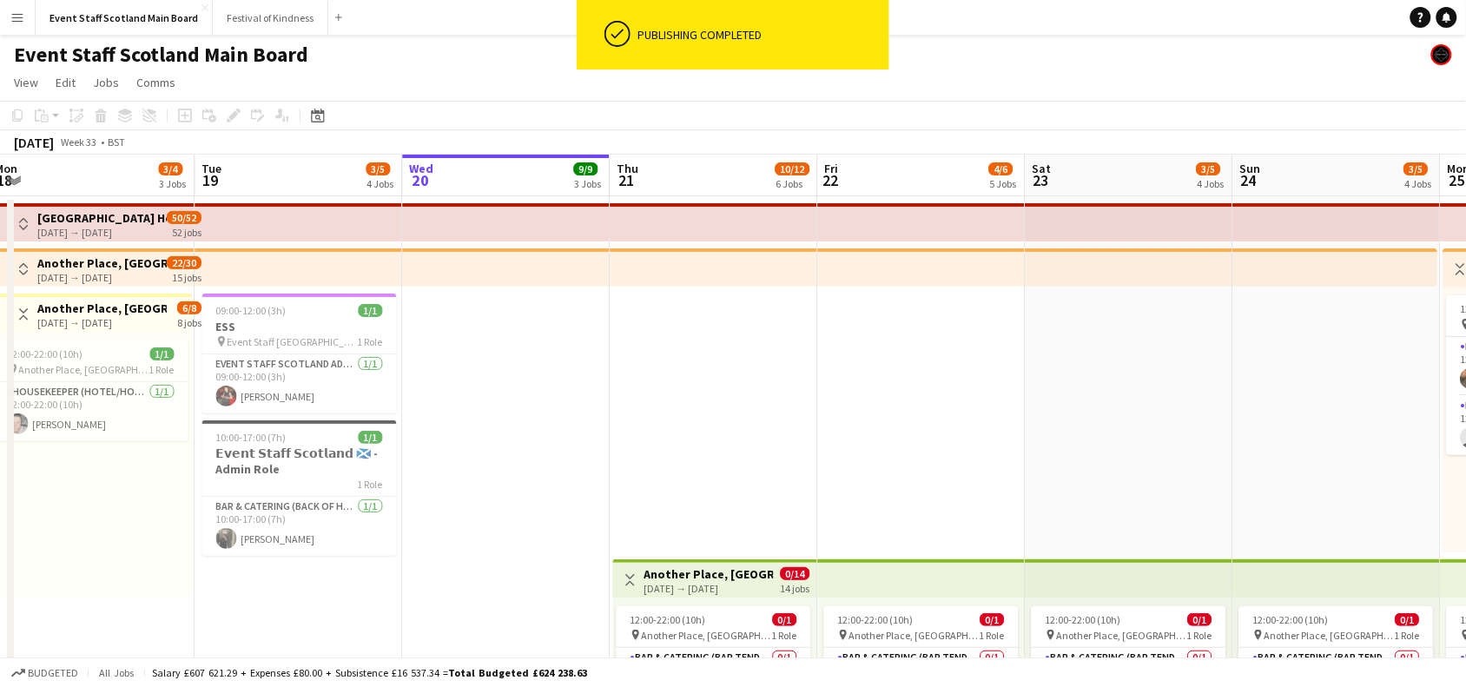
scroll to position [0, 631]
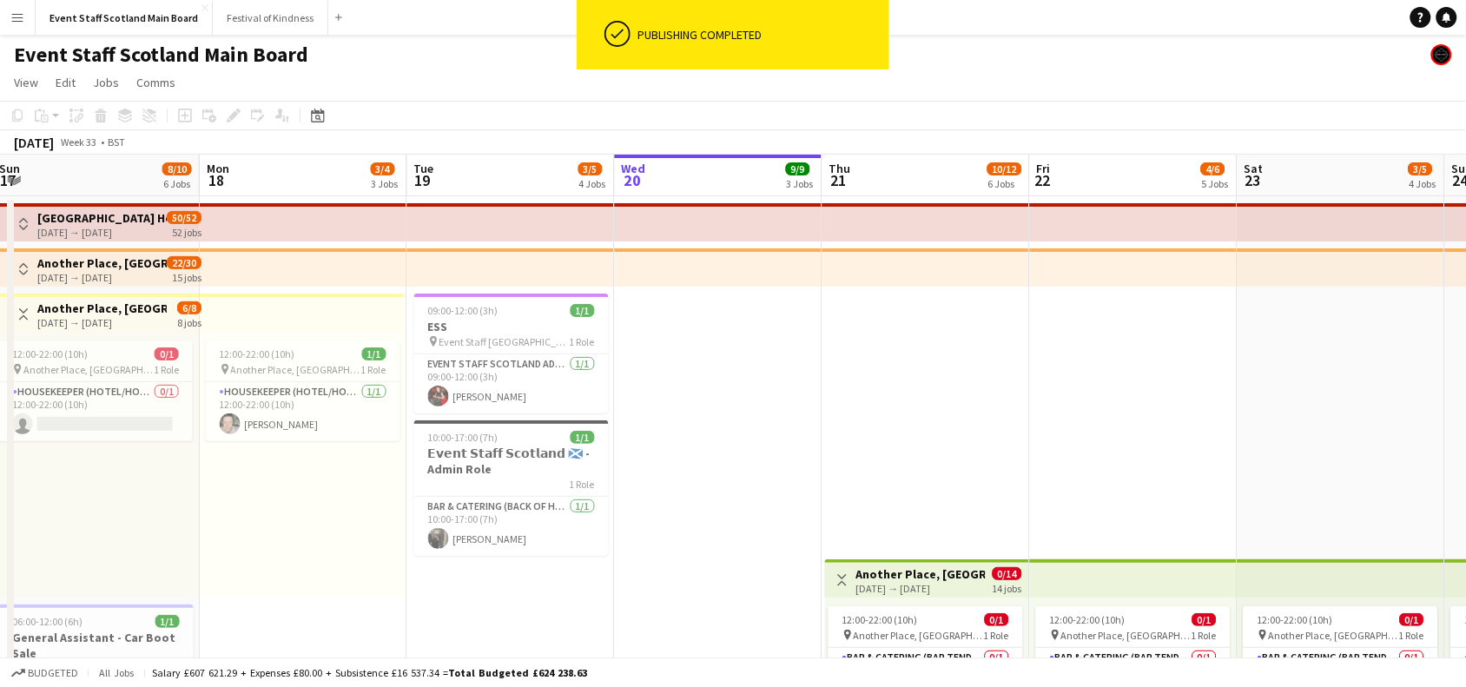
drag, startPoint x: 1166, startPoint y: 359, endPoint x: 545, endPoint y: 387, distance: 621.7
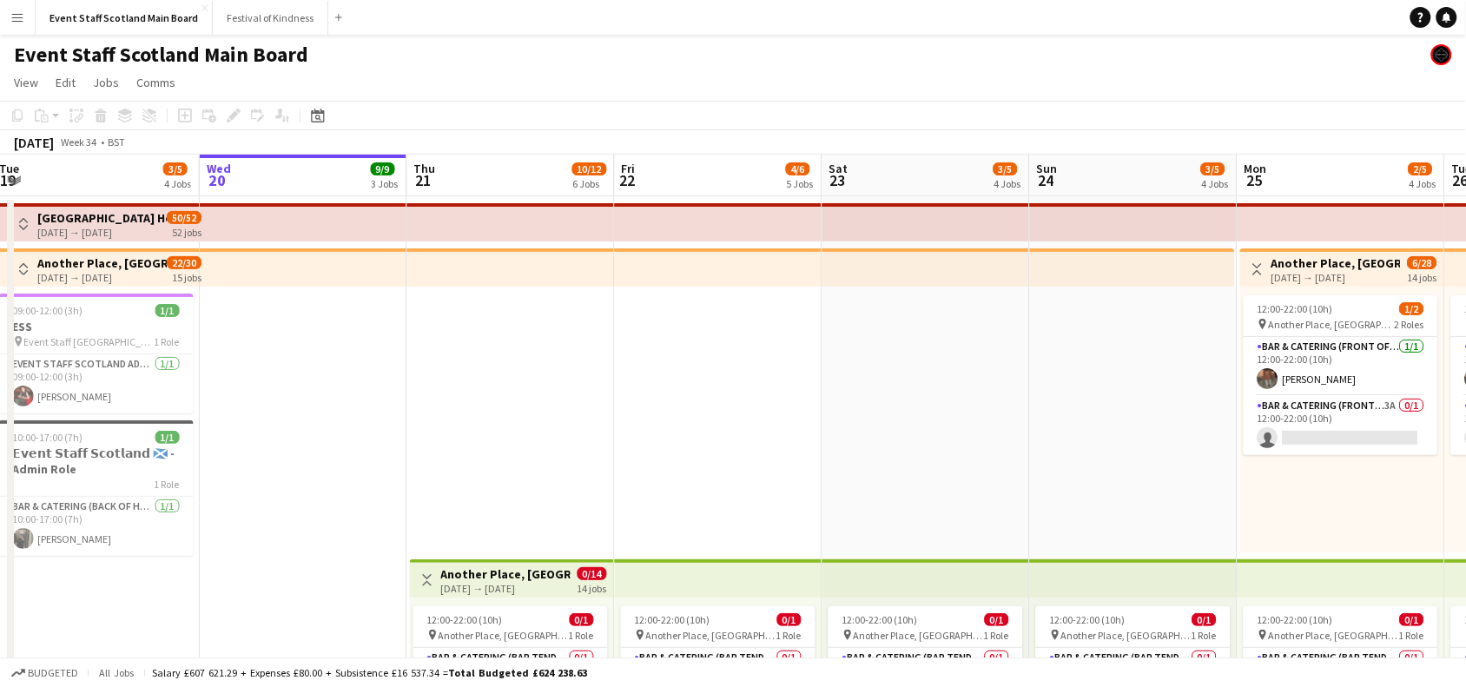
click at [1253, 254] on div "Toggle View Another Place, [GEOGRAPHIC_DATA] - Front of House [DATE] → [DATE] 6…" at bounding box center [1342, 269] width 190 height 30
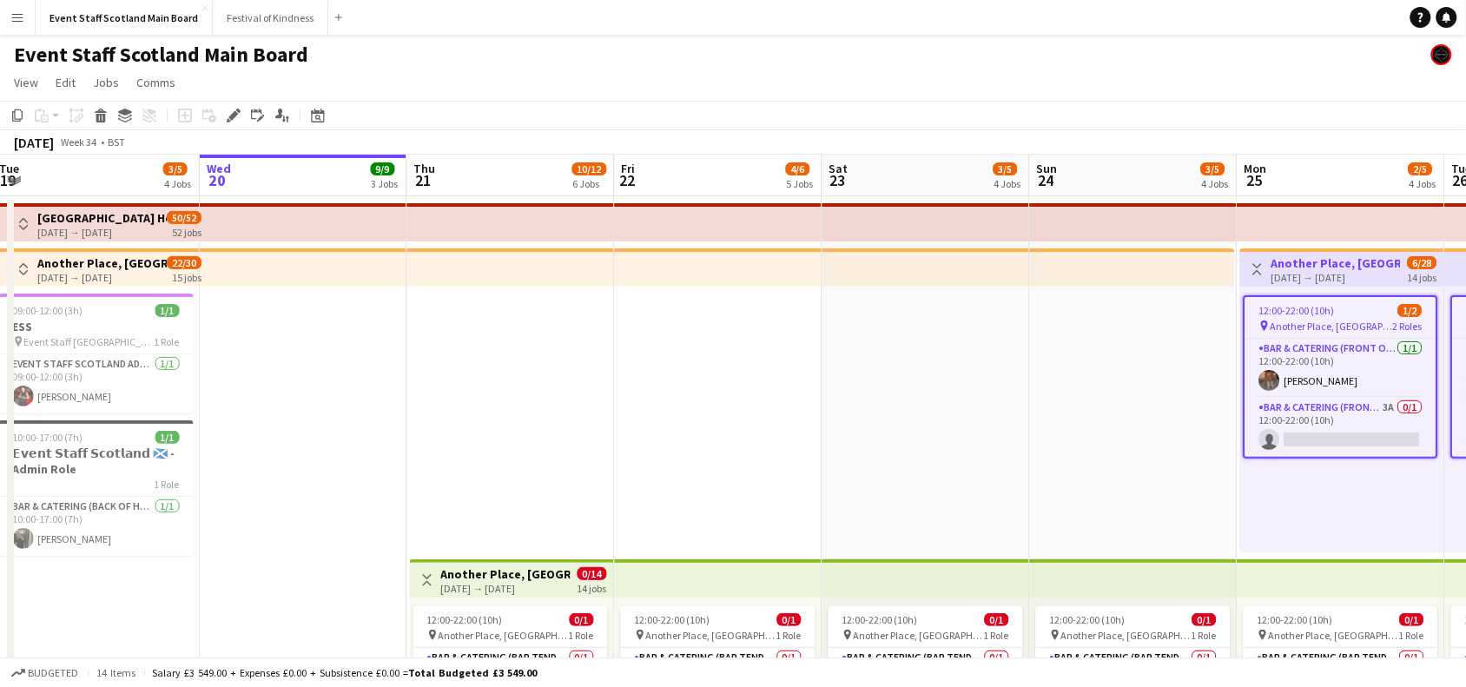
click at [1245, 274] on app-top-bar "Toggle View Another Place, [GEOGRAPHIC_DATA] - Front of House [DATE] → [DATE] 6…" at bounding box center [1342, 267] width 204 height 38
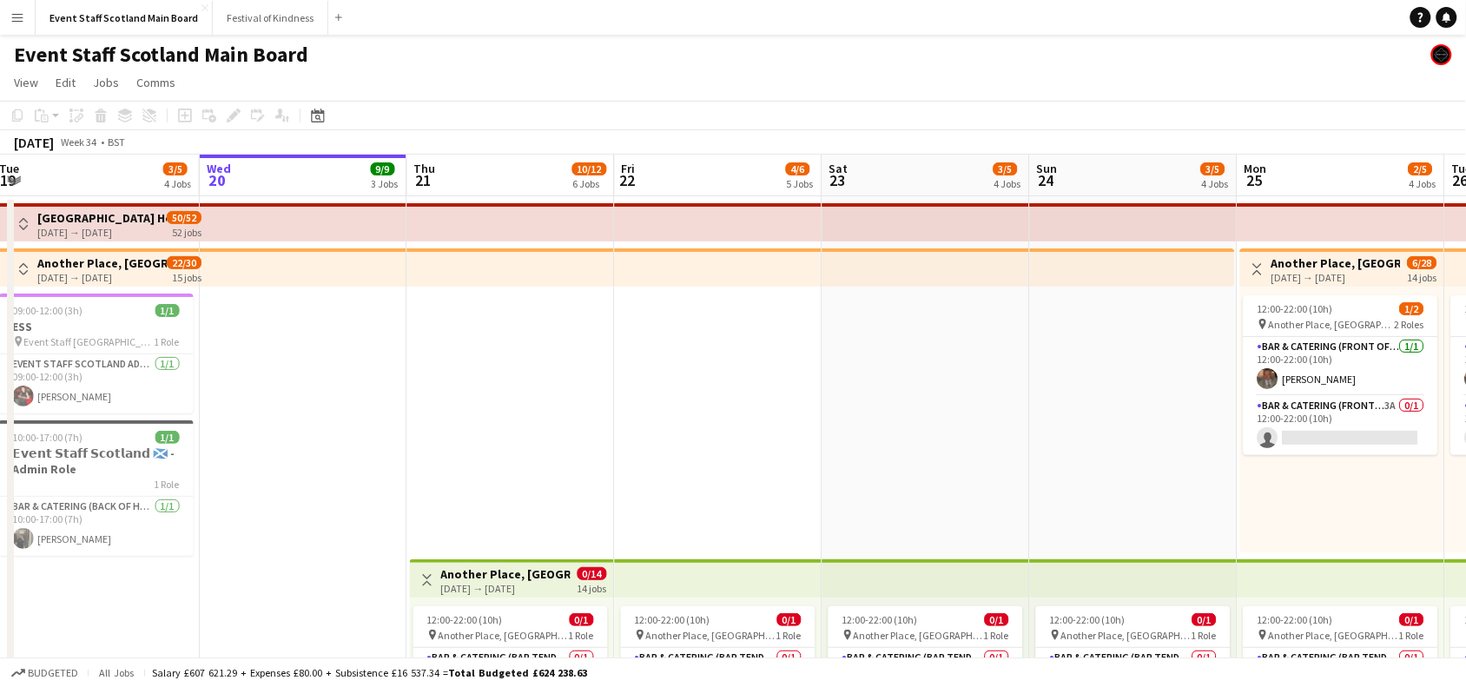
click at [1260, 269] on app-icon "Toggle View" at bounding box center [1258, 269] width 12 height 12
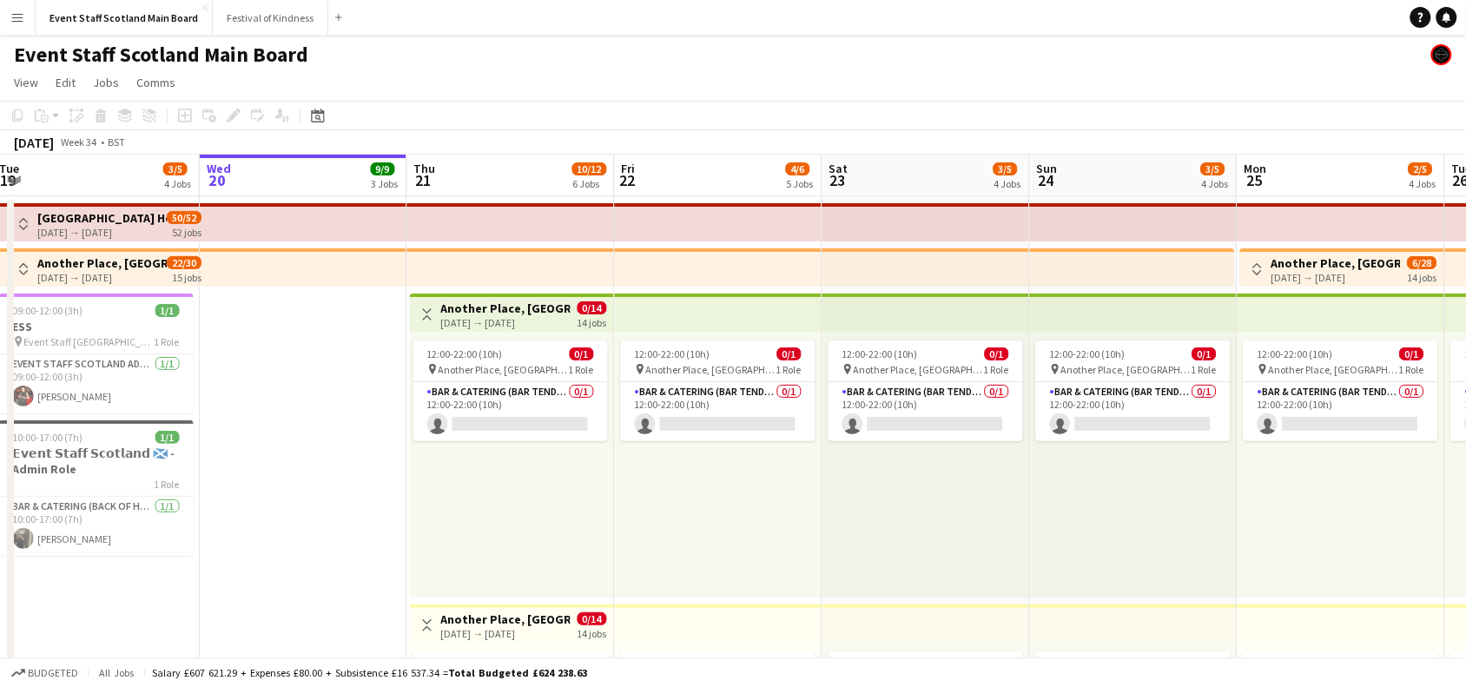
click at [430, 310] on app-icon "Toggle View" at bounding box center [427, 314] width 12 height 12
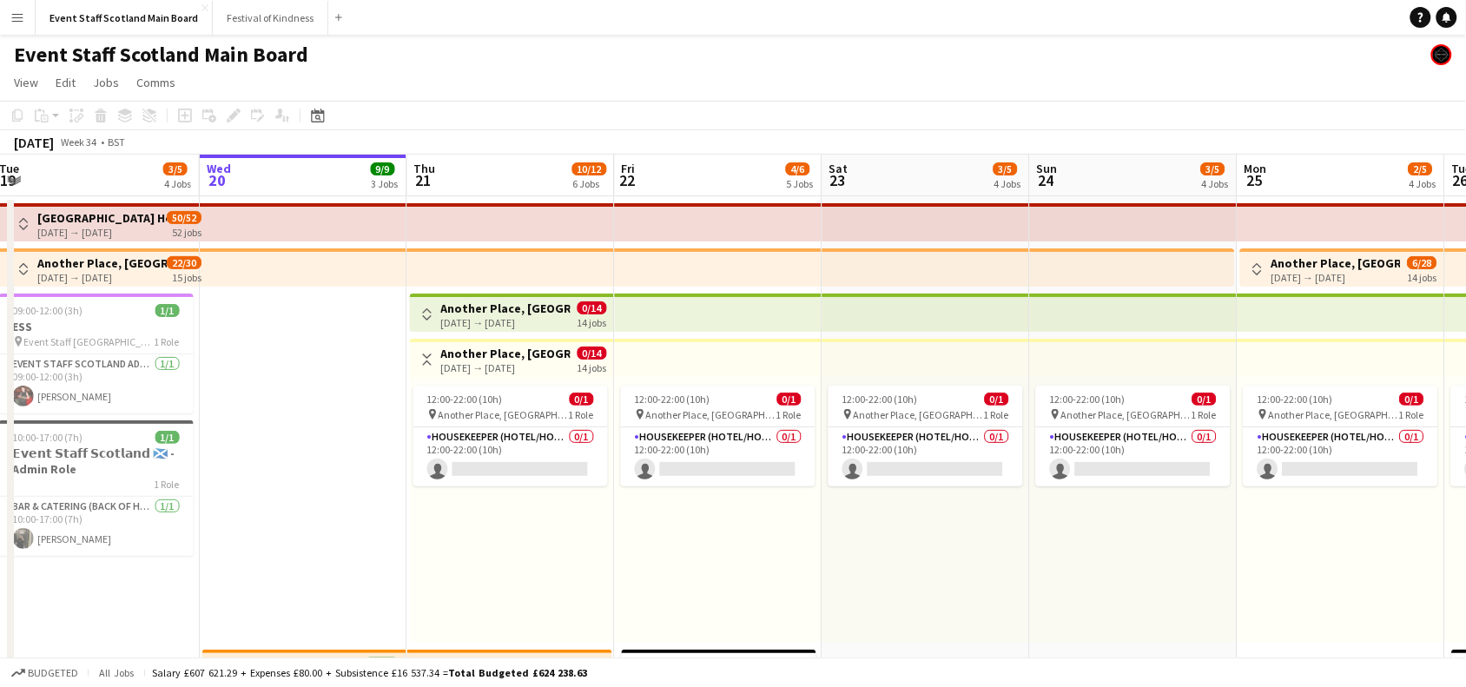
click at [427, 349] on button "Toggle View" at bounding box center [427, 359] width 21 height 21
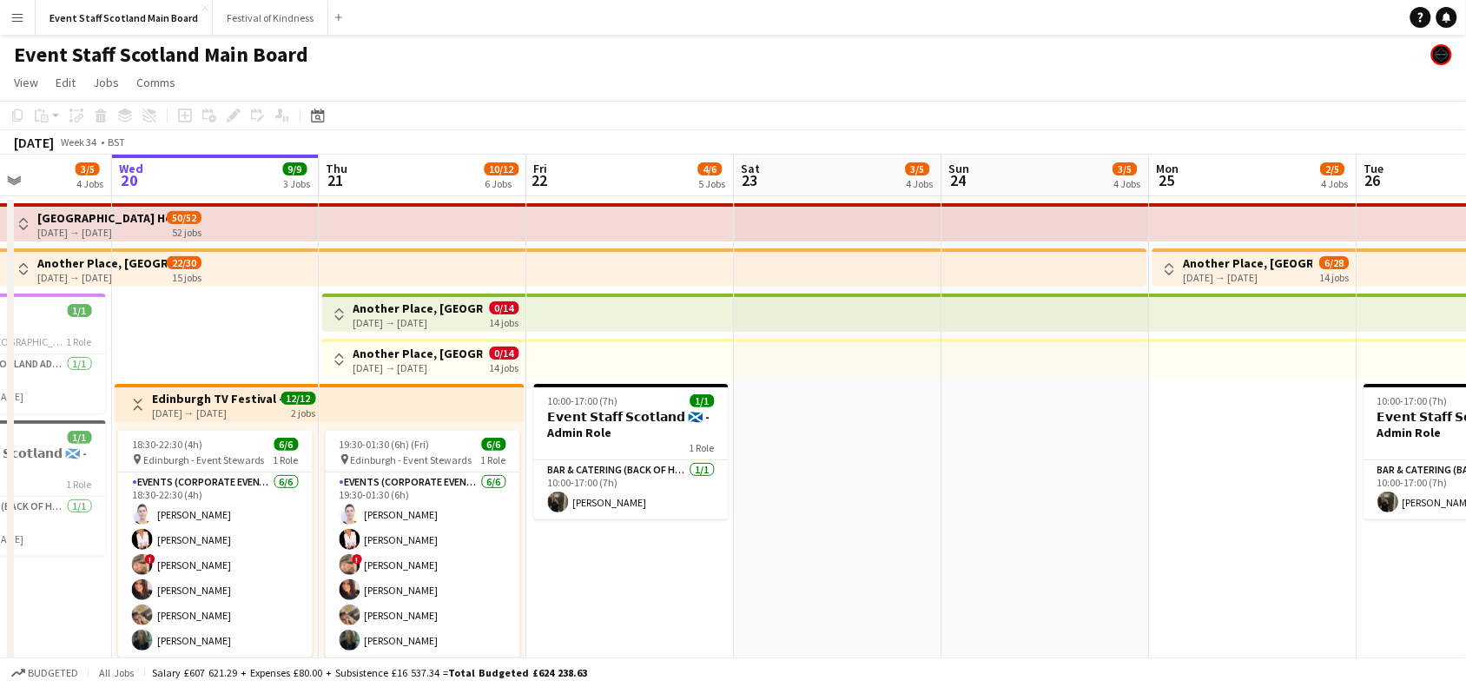
drag, startPoint x: 1112, startPoint y: 437, endPoint x: 605, endPoint y: 473, distance: 508.6
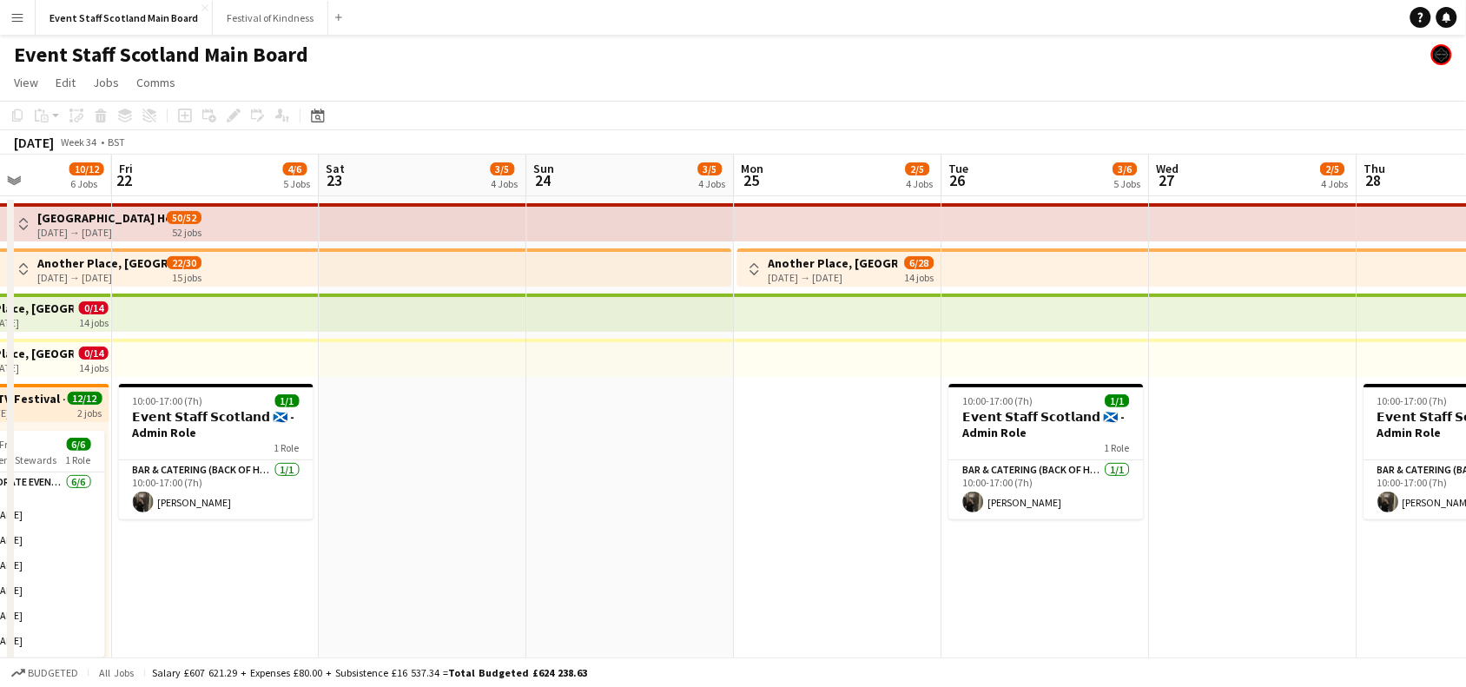
scroll to position [0, 723]
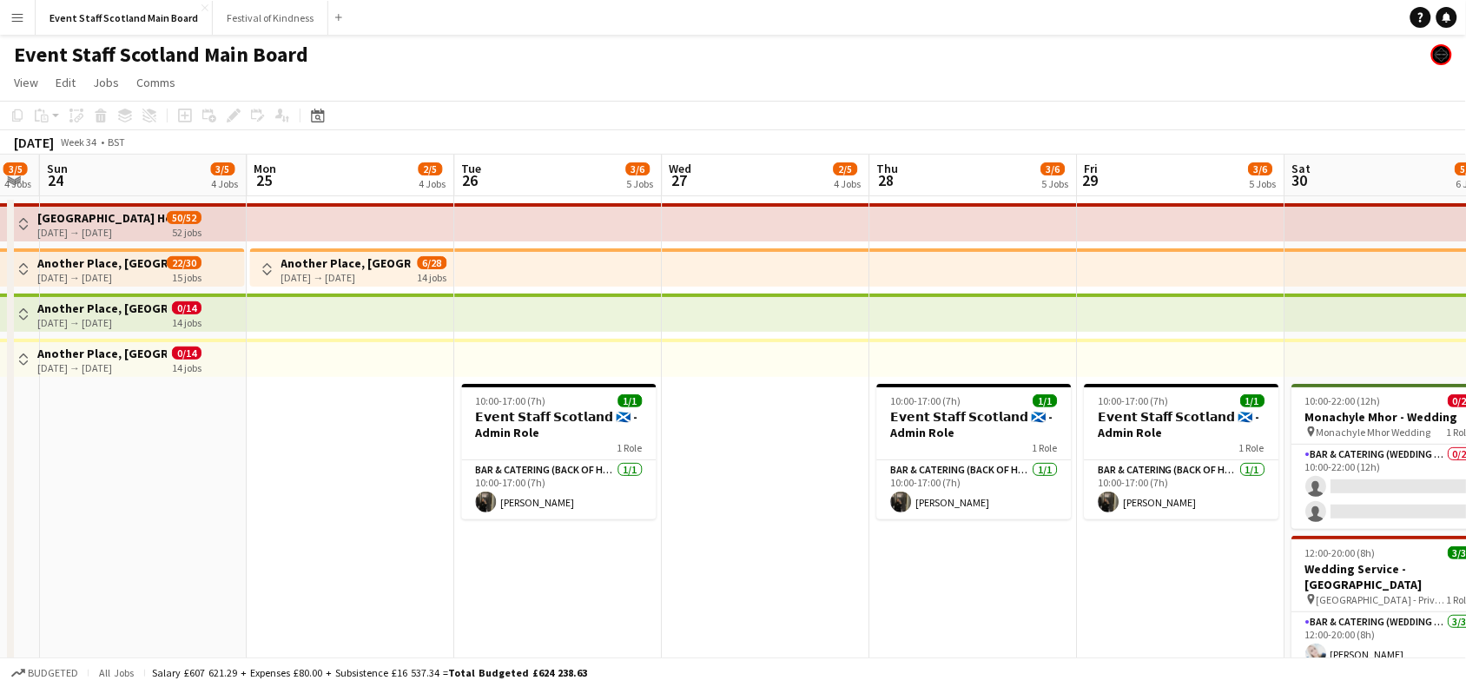
drag, startPoint x: 1244, startPoint y: 511, endPoint x: 641, endPoint y: 482, distance: 603.5
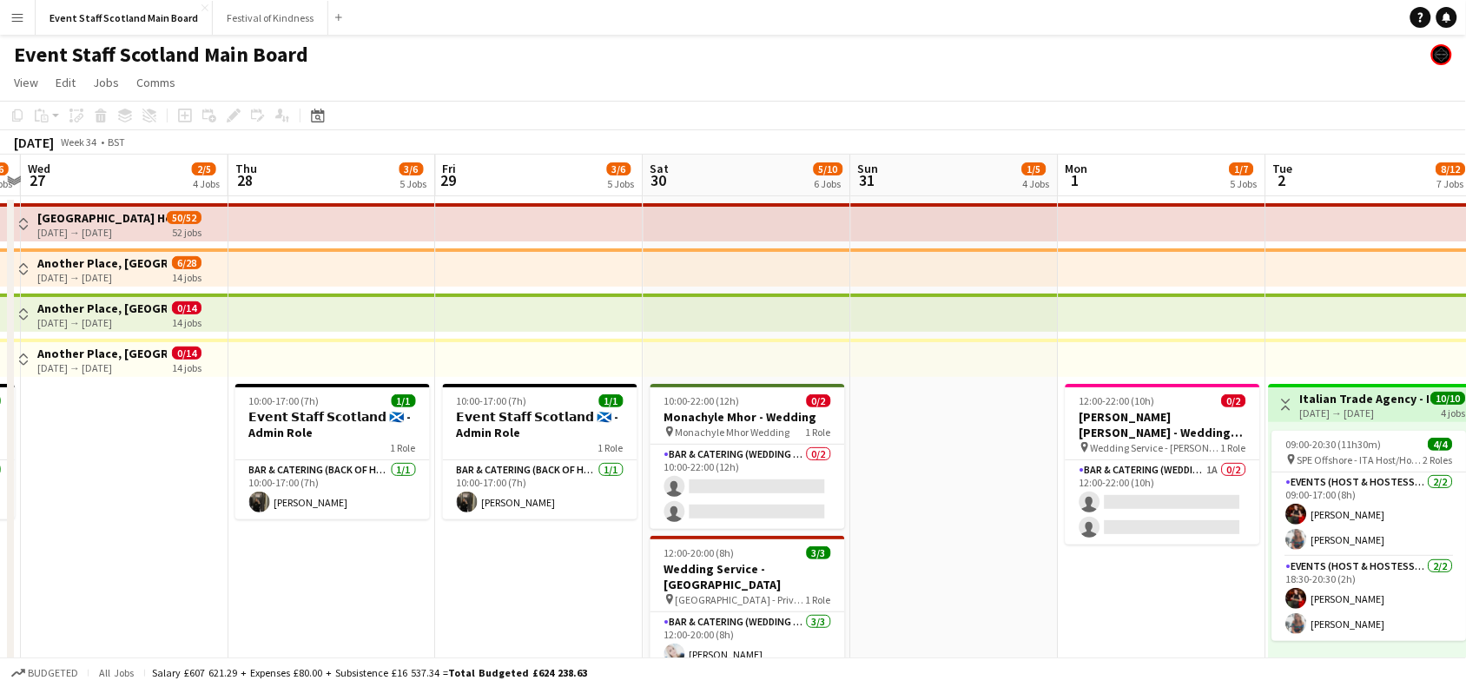
drag, startPoint x: 1462, startPoint y: 406, endPoint x: 901, endPoint y: 440, distance: 562.1
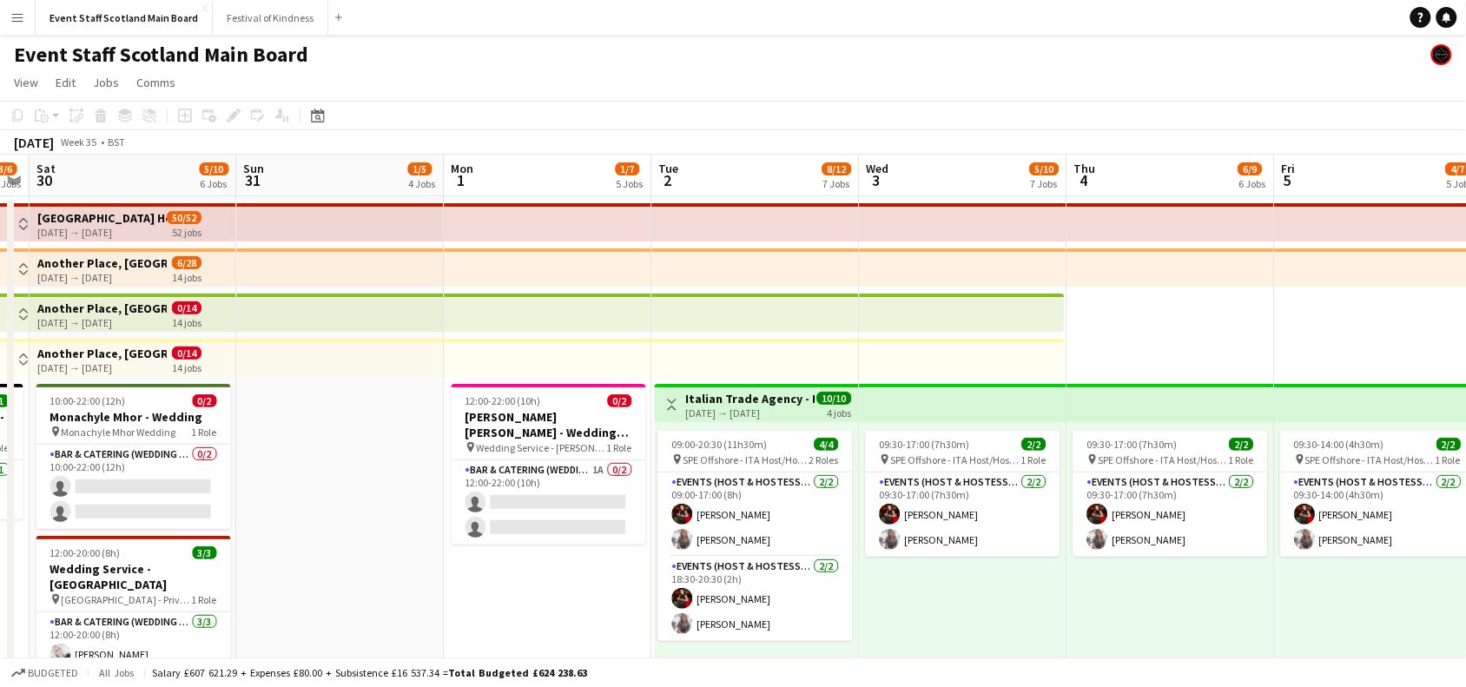
drag, startPoint x: 1133, startPoint y: 578, endPoint x: 557, endPoint y: 562, distance: 577.0
click at [674, 410] on button "Toggle View" at bounding box center [671, 404] width 21 height 21
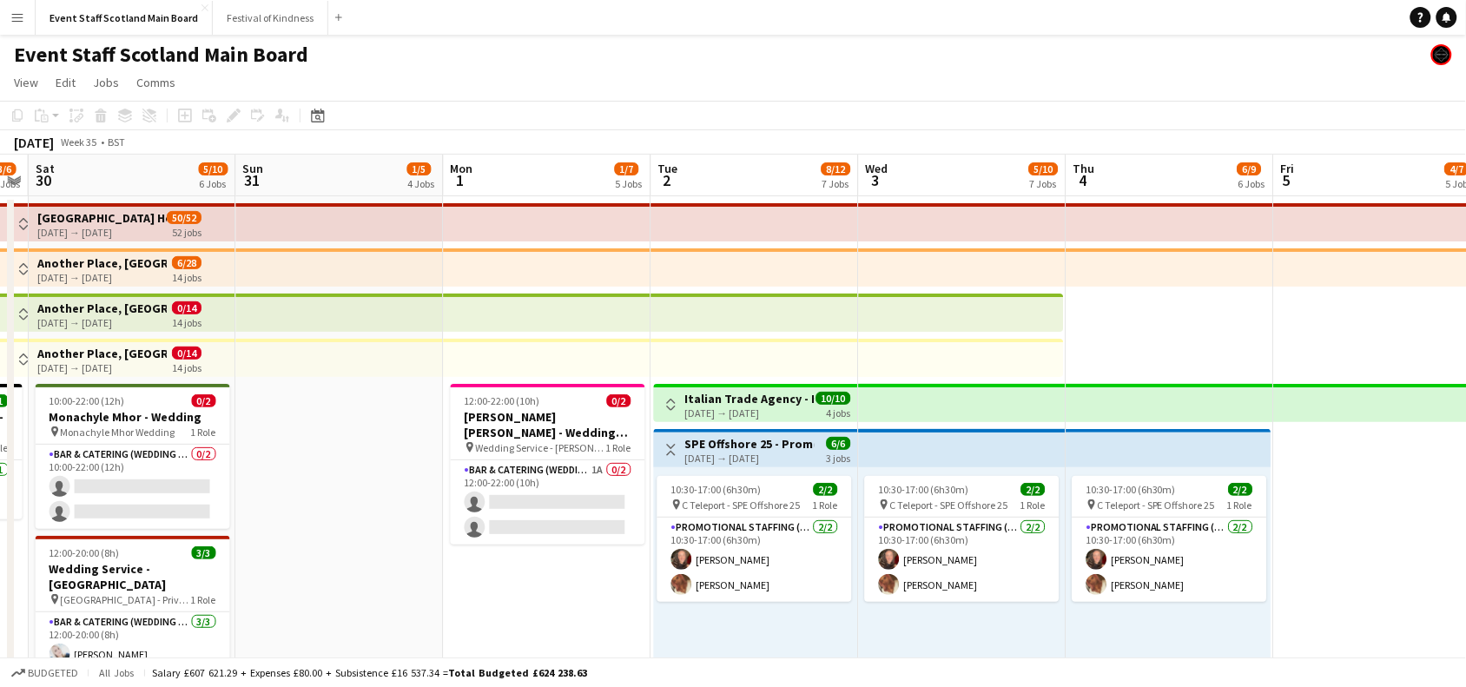
click at [671, 440] on button "Toggle View" at bounding box center [671, 450] width 21 height 21
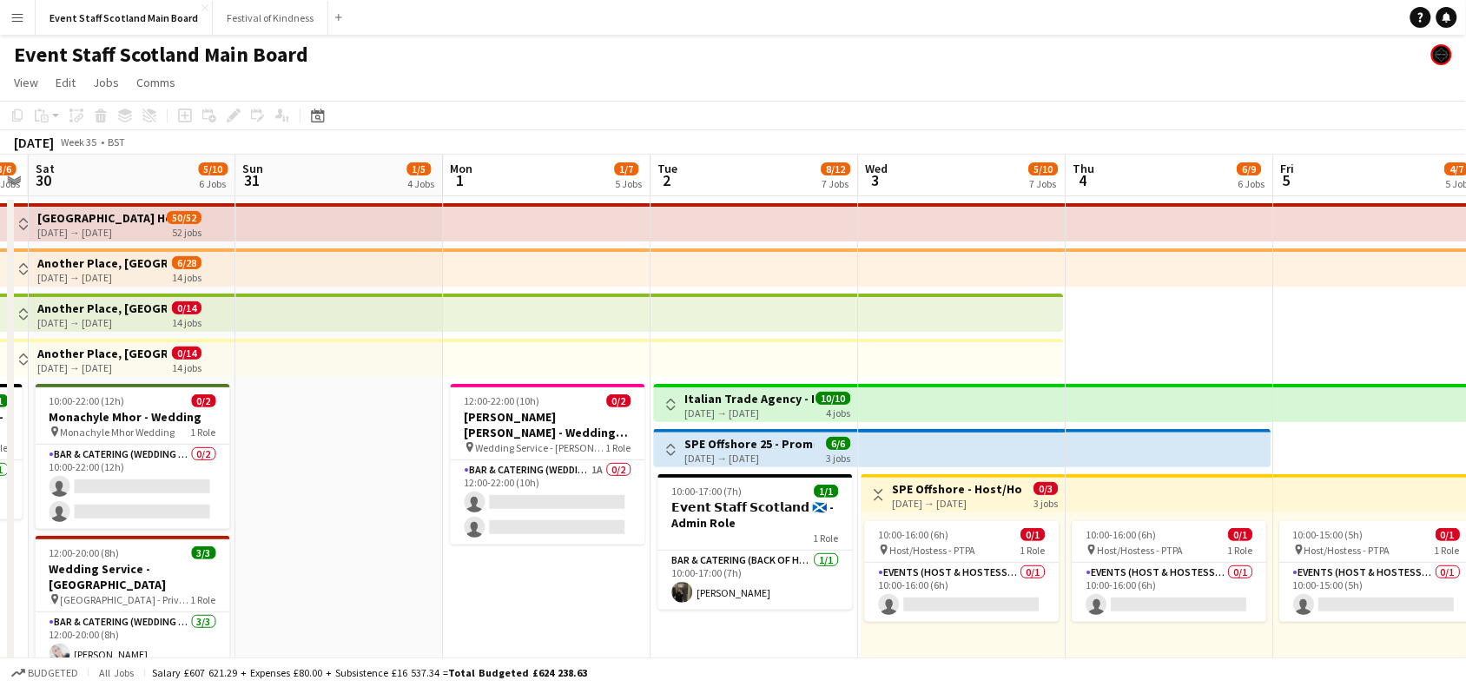
click at [878, 492] on app-icon "Toggle View" at bounding box center [879, 495] width 12 height 12
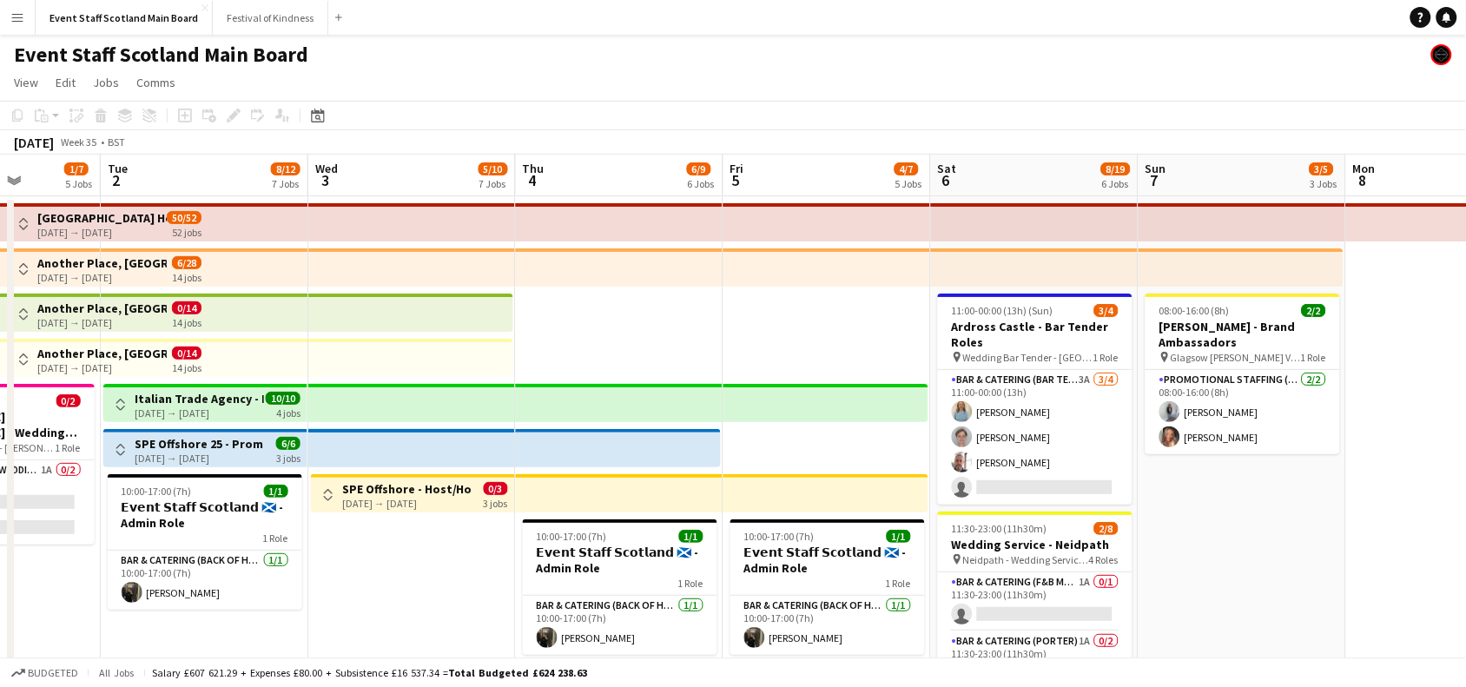
drag, startPoint x: 1003, startPoint y: 584, endPoint x: 404, endPoint y: 591, distance: 599.4
click at [404, 591] on app-calendar-viewport "Sat 30 5/10 6 Jobs Sun 31 1/5 4 Jobs Mon 1 1/7 5 Jobs Tue 2 8/12 7 Jobs Wed 3 5…" at bounding box center [733, 649] width 1466 height 988
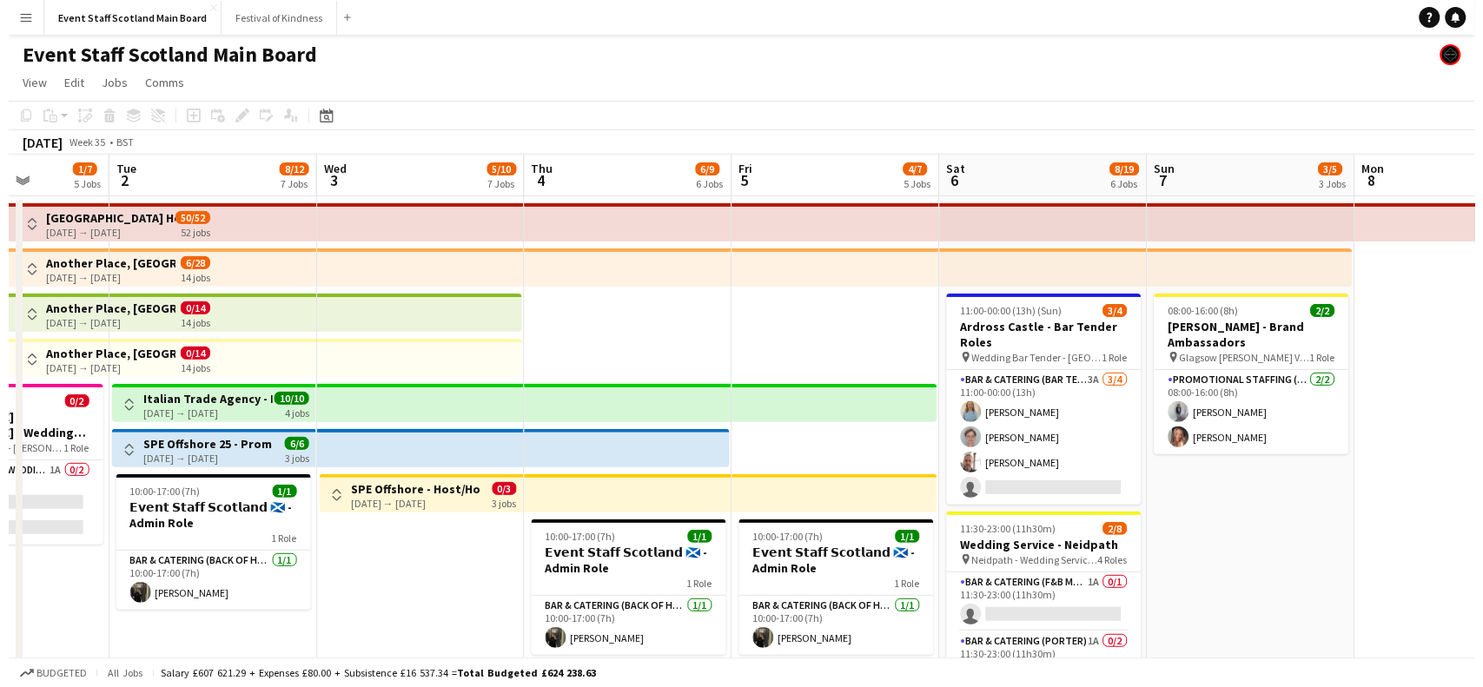
scroll to position [0, 571]
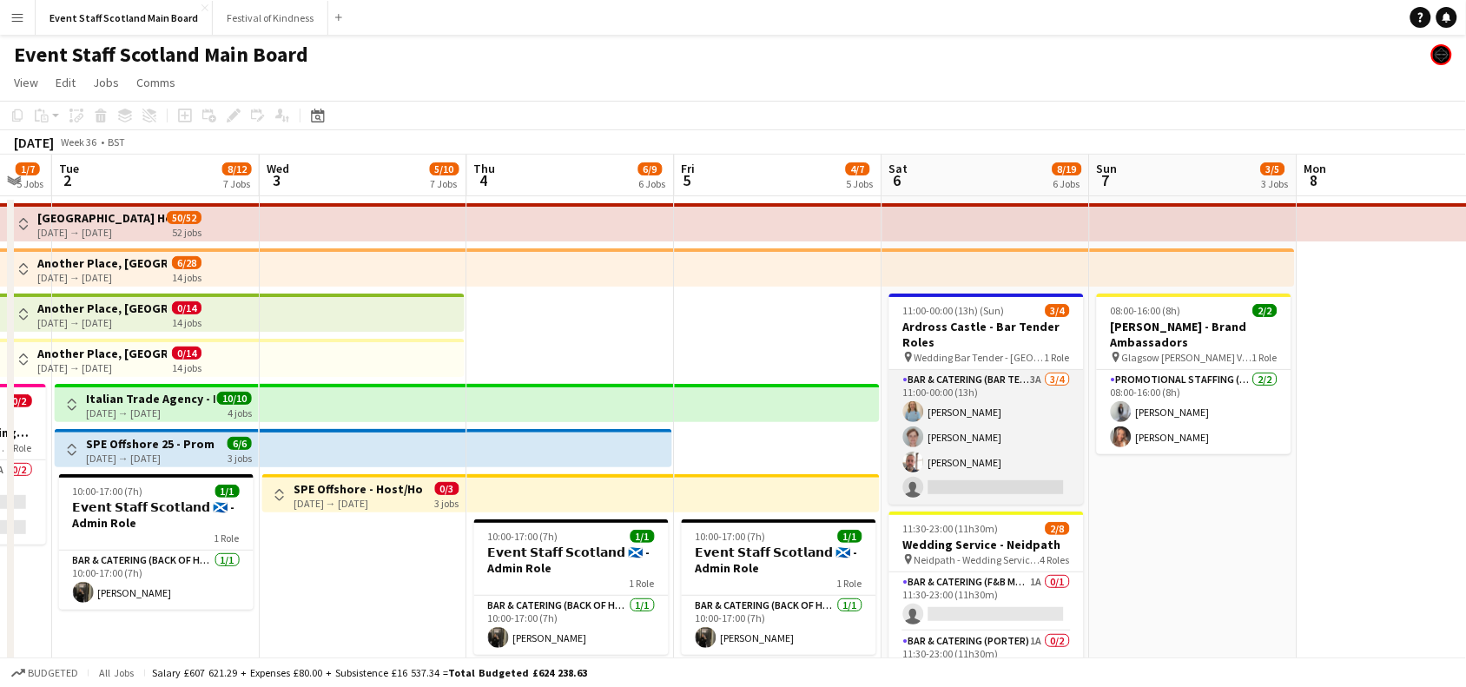
click at [988, 437] on app-card-role "Bar & Catering (Bar Tender) 3A [DATE] 11:00-00:00 (13h) [PERSON_NAME] [PERSON_N…" at bounding box center [986, 437] width 195 height 135
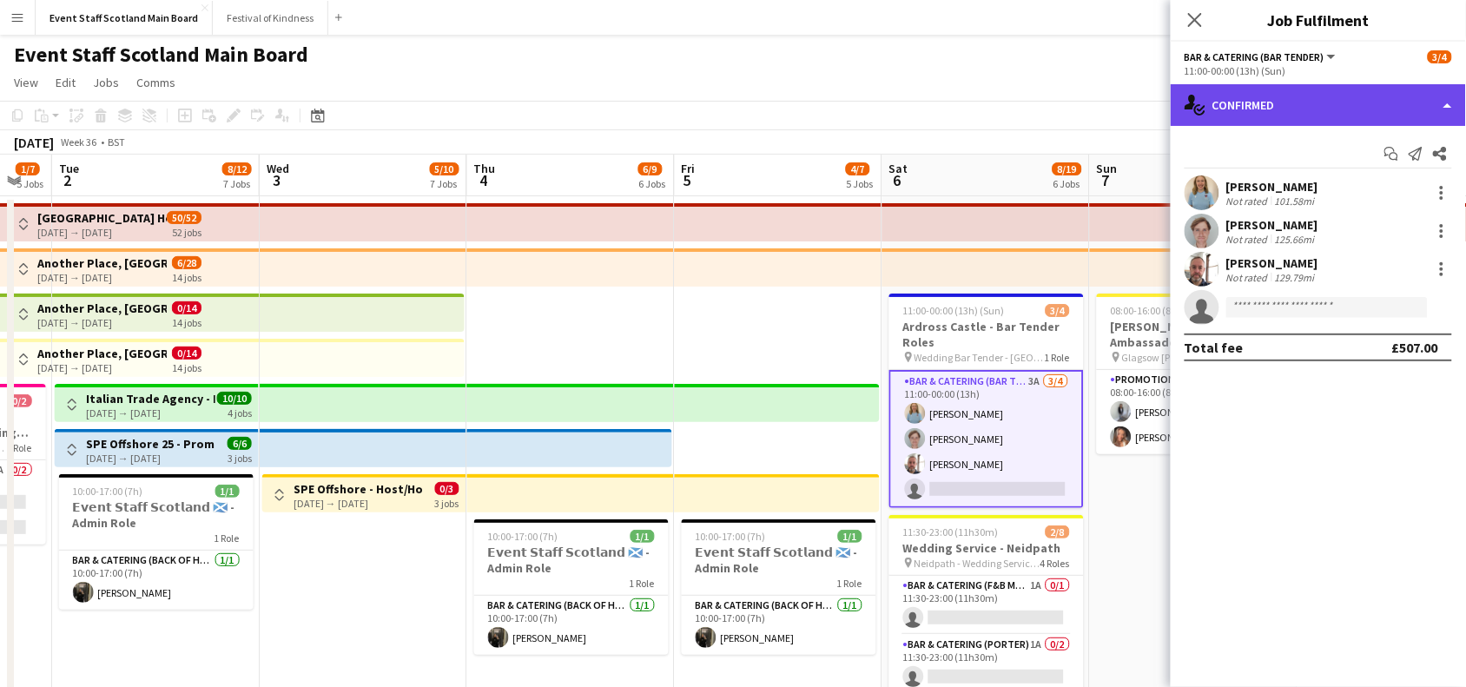
click at [1392, 88] on div "single-neutral-actions-check-2 Confirmed" at bounding box center [1318, 105] width 295 height 42
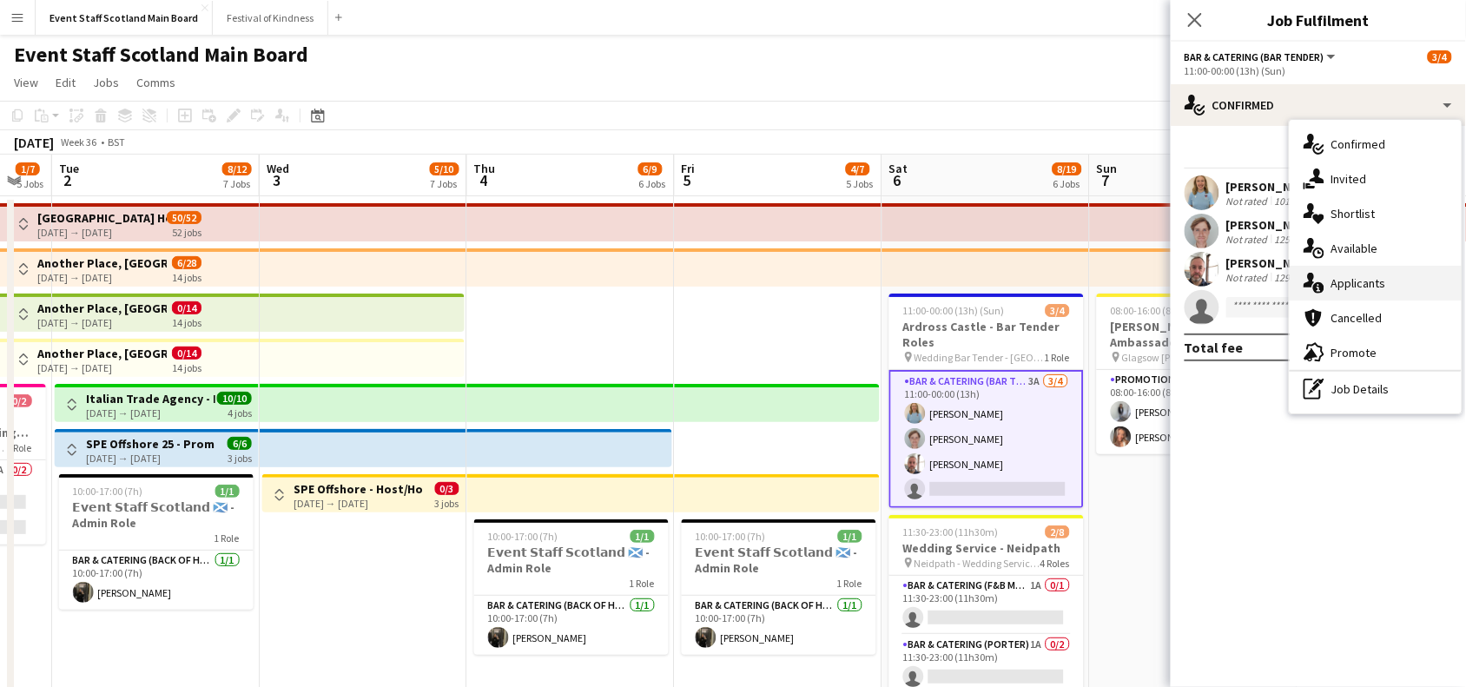
click at [1369, 287] on div "single-neutral-actions-information Applicants" at bounding box center [1376, 283] width 172 height 35
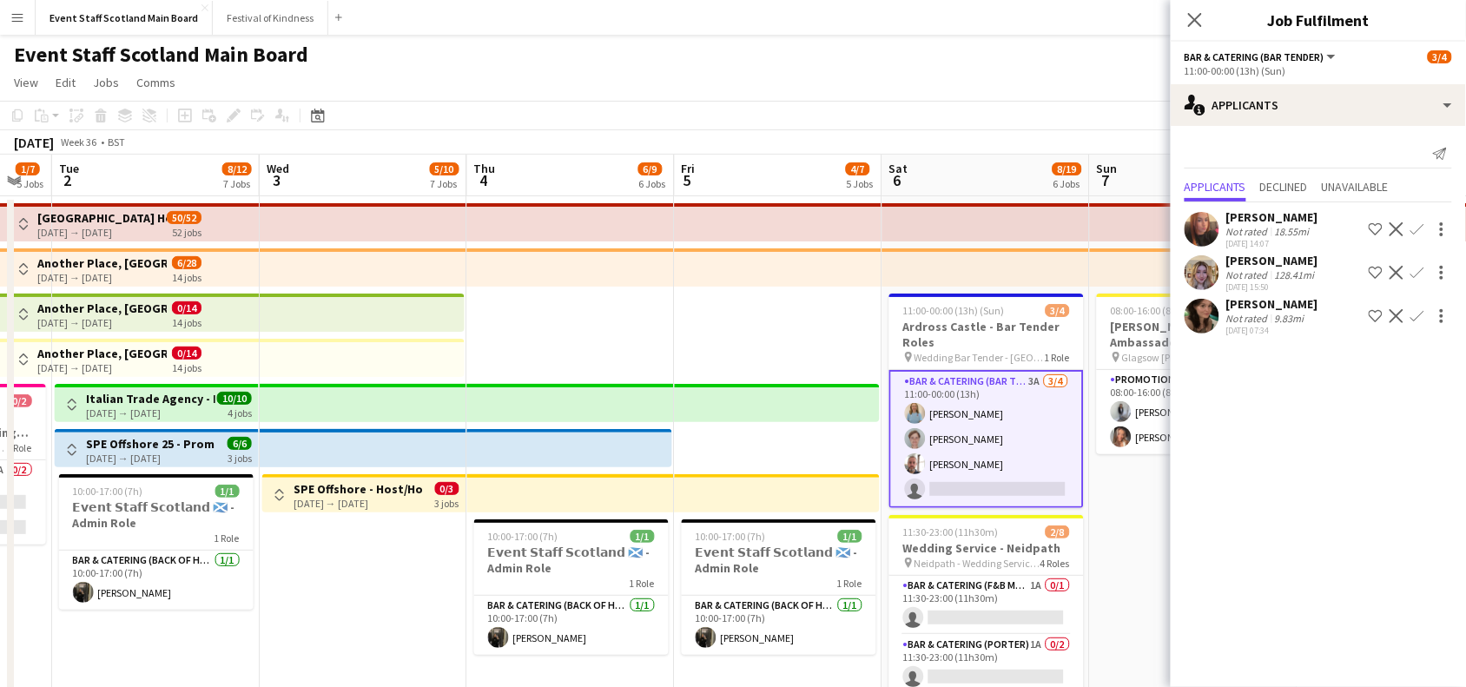
click at [1283, 313] on div "9.83mi" at bounding box center [1290, 318] width 36 height 13
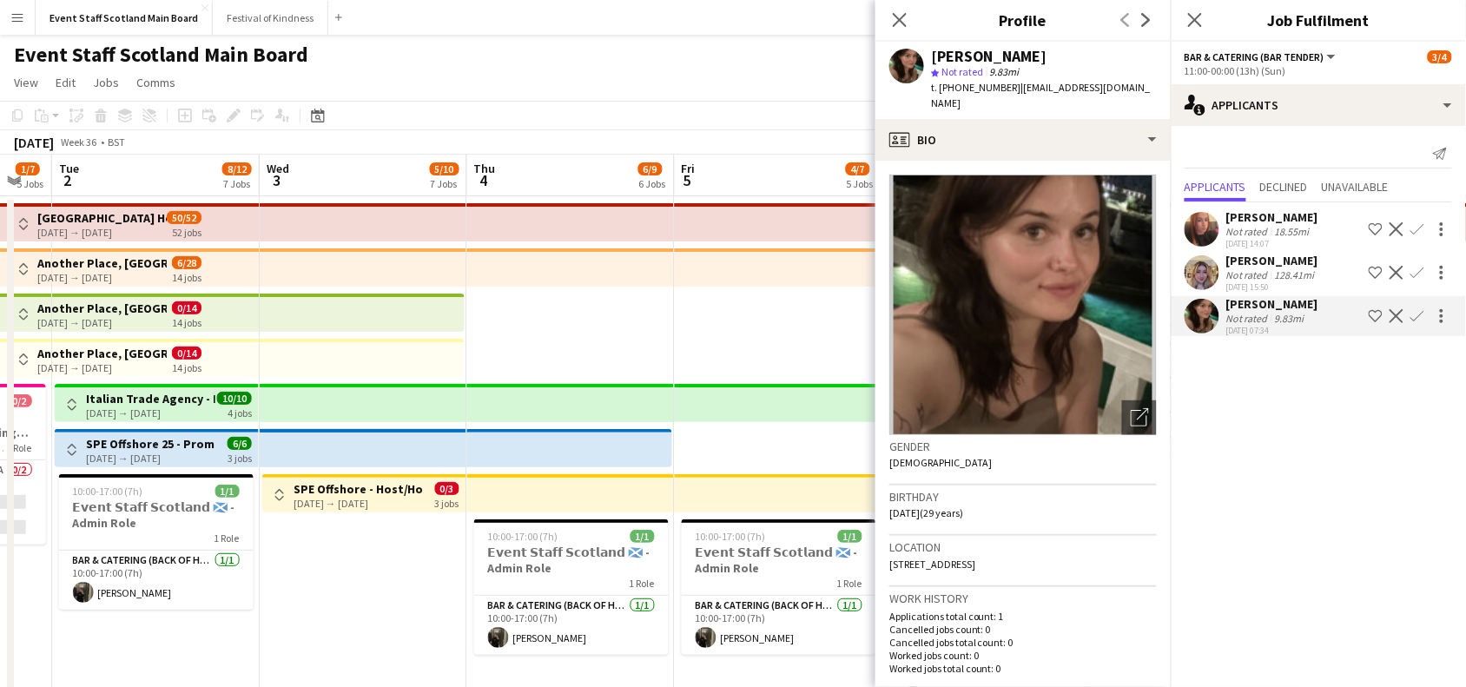
click at [26, 16] on button "Menu" at bounding box center [17, 17] width 35 height 35
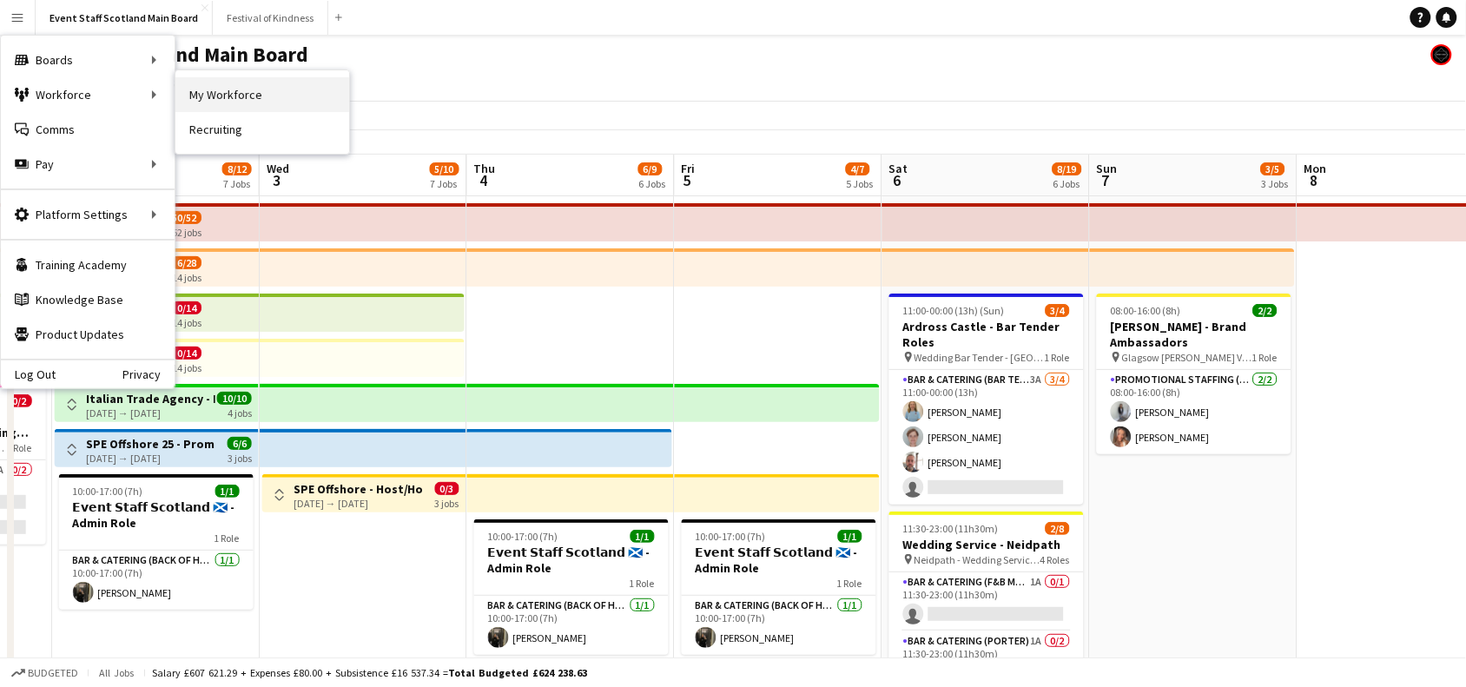
click at [256, 101] on link "My Workforce" at bounding box center [262, 94] width 174 height 35
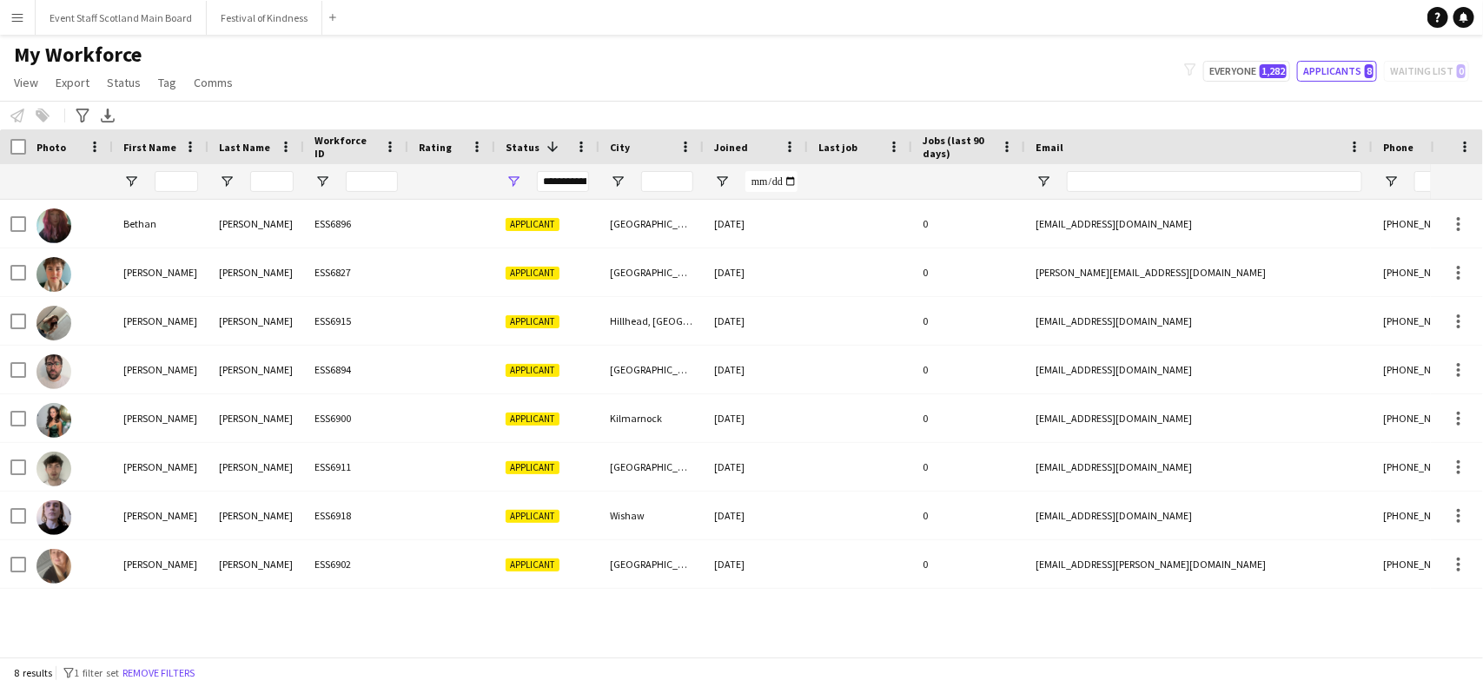
click at [10, 27] on button "Menu" at bounding box center [17, 17] width 35 height 35
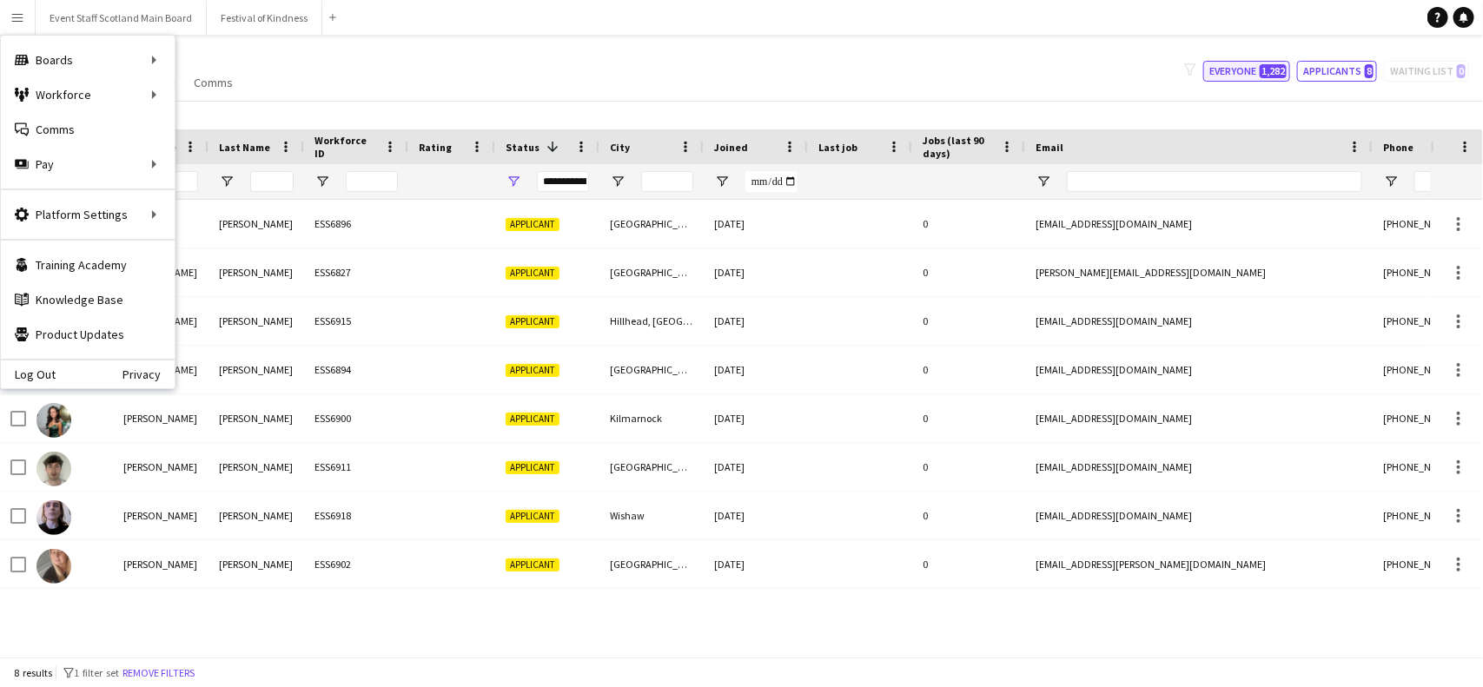
click at [1268, 69] on span "1,282" at bounding box center [1272, 71] width 27 height 14
type input "**********"
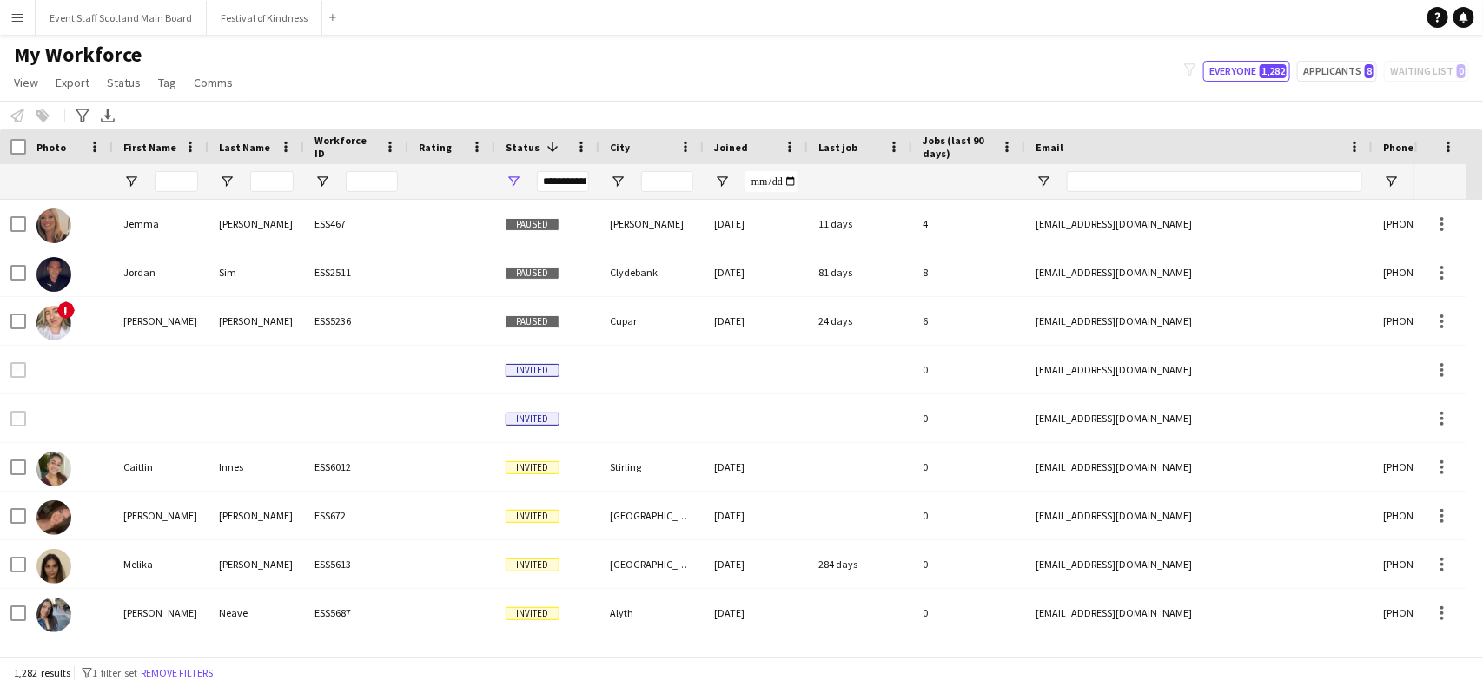
click at [572, 179] on div "**********" at bounding box center [563, 181] width 52 height 21
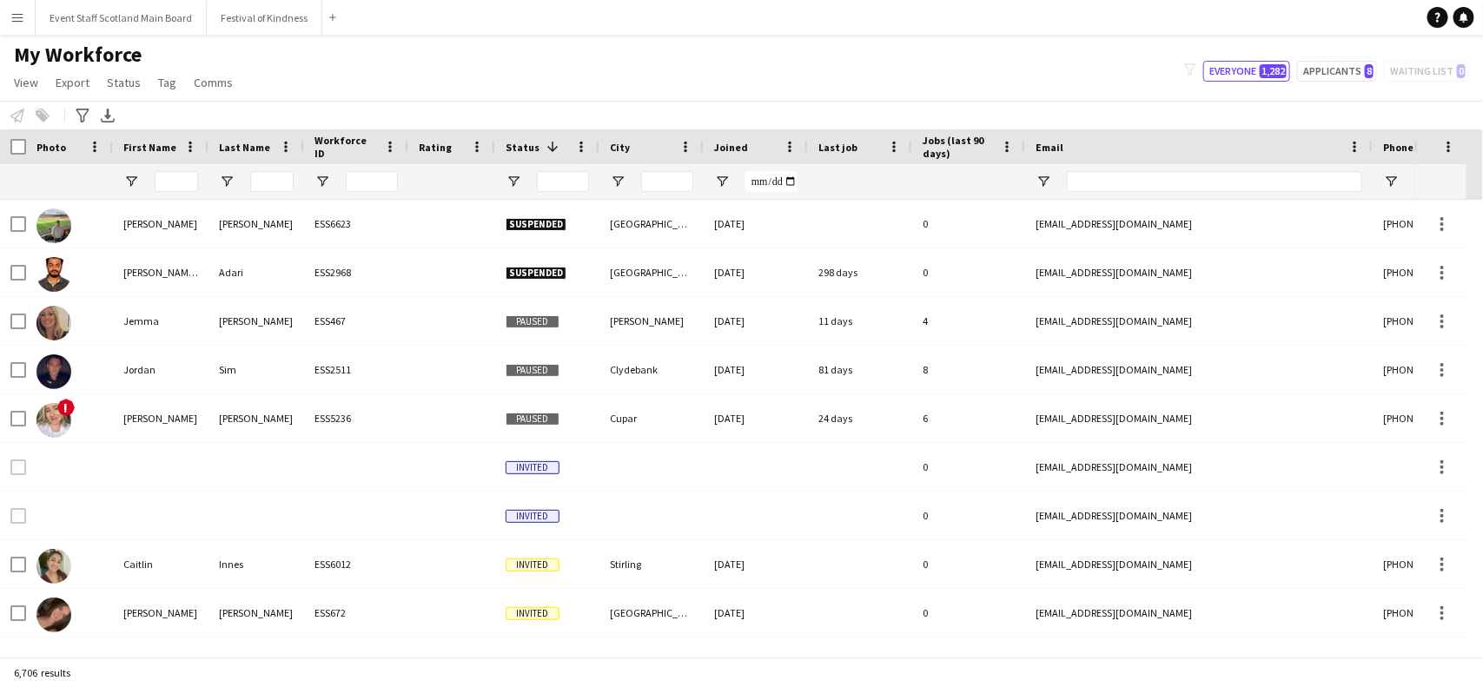
click at [287, 665] on div "6,706 results" at bounding box center [741, 673] width 1483 height 30
click at [123, 148] on span "First Name" at bounding box center [149, 147] width 53 height 13
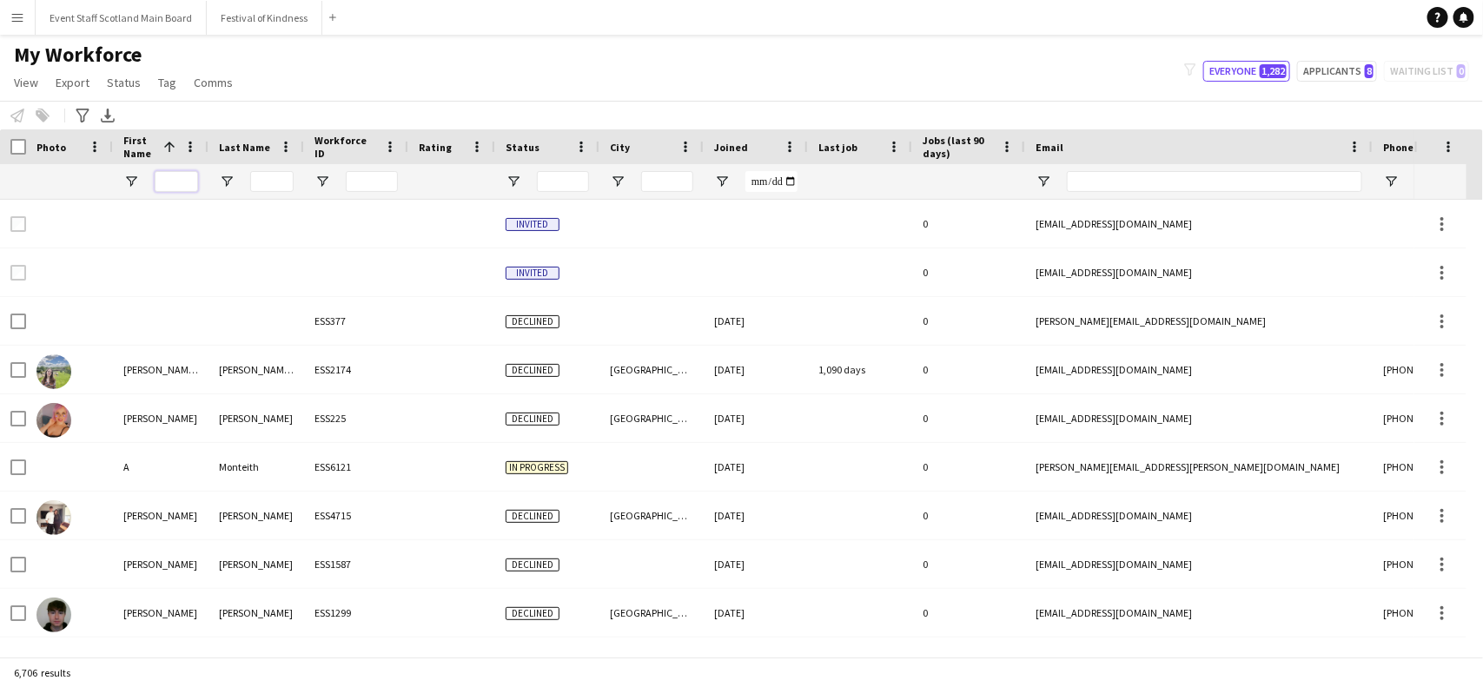
click at [171, 187] on input "First Name Filter Input" at bounding box center [176, 181] width 43 height 21
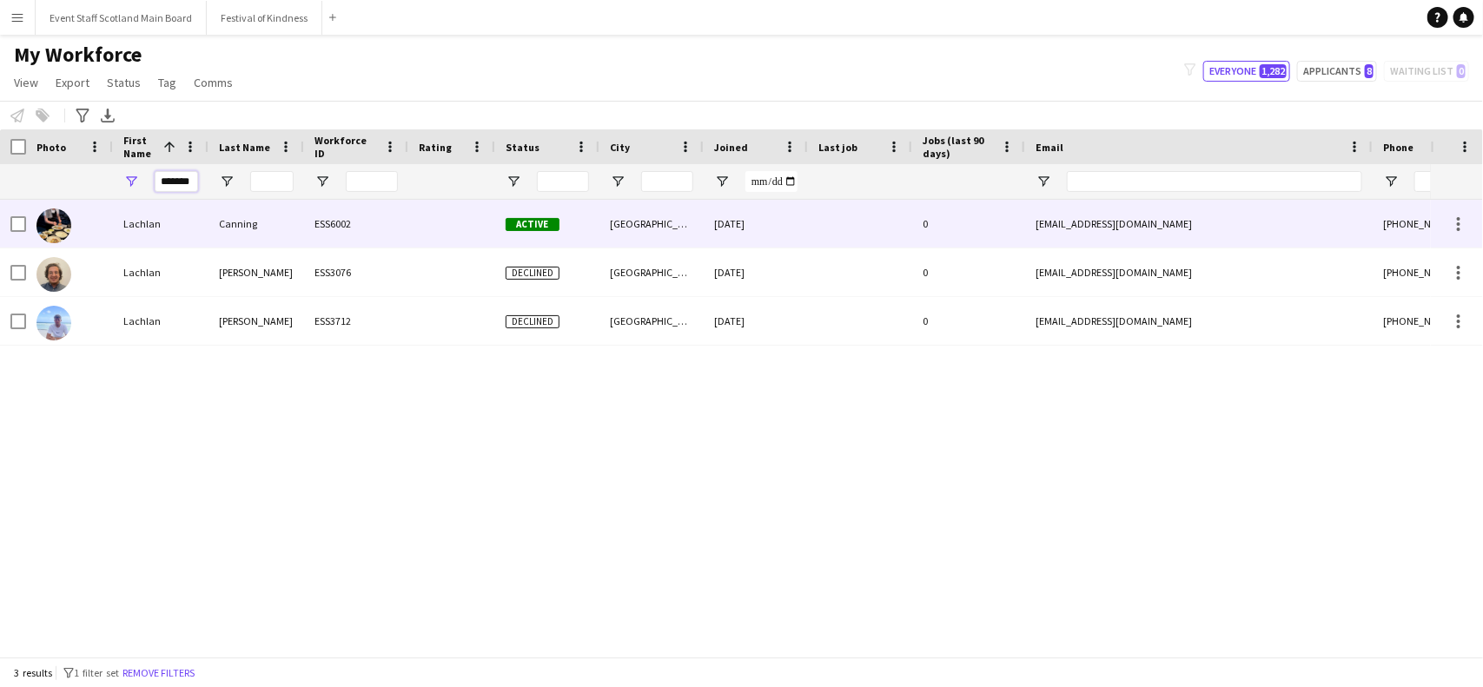
type input "*******"
click at [175, 226] on div "Lachlan" at bounding box center [161, 224] width 96 height 48
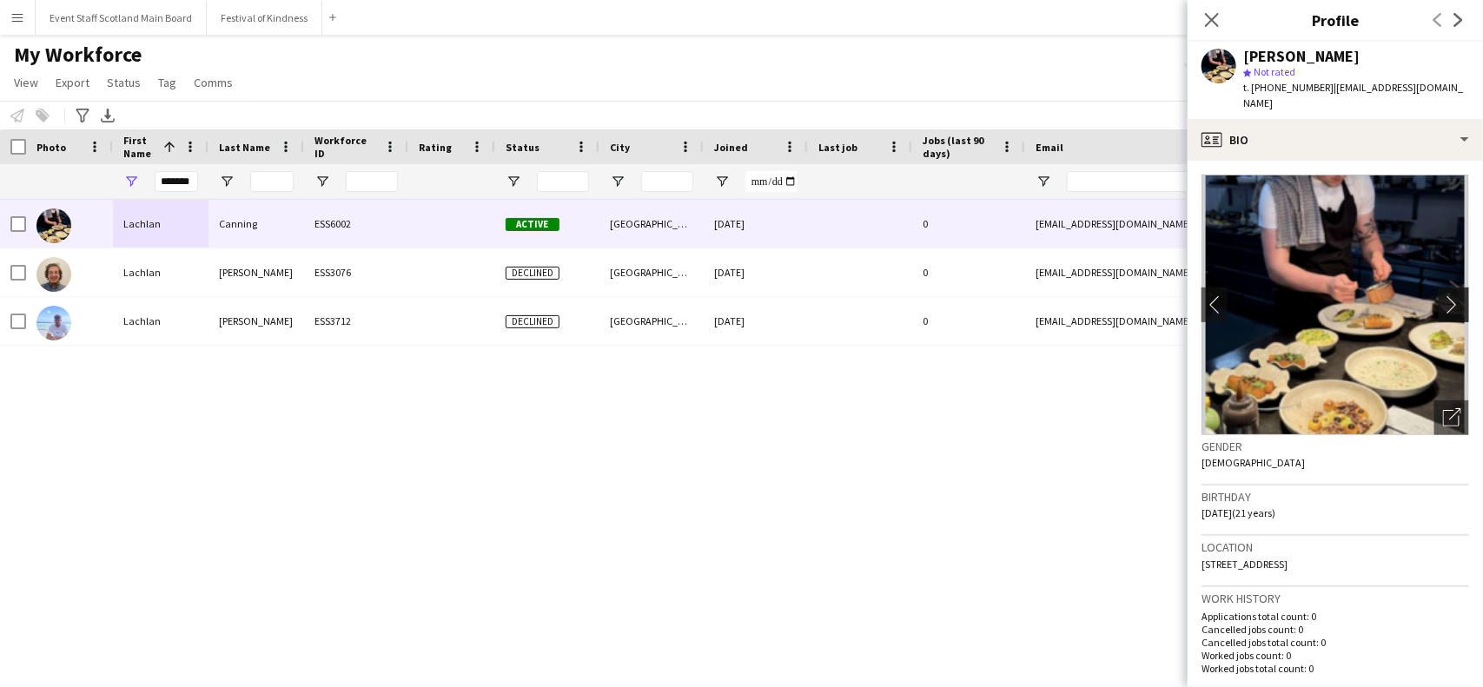
click at [1443, 295] on app-icon "chevron-right" at bounding box center [1456, 304] width 27 height 18
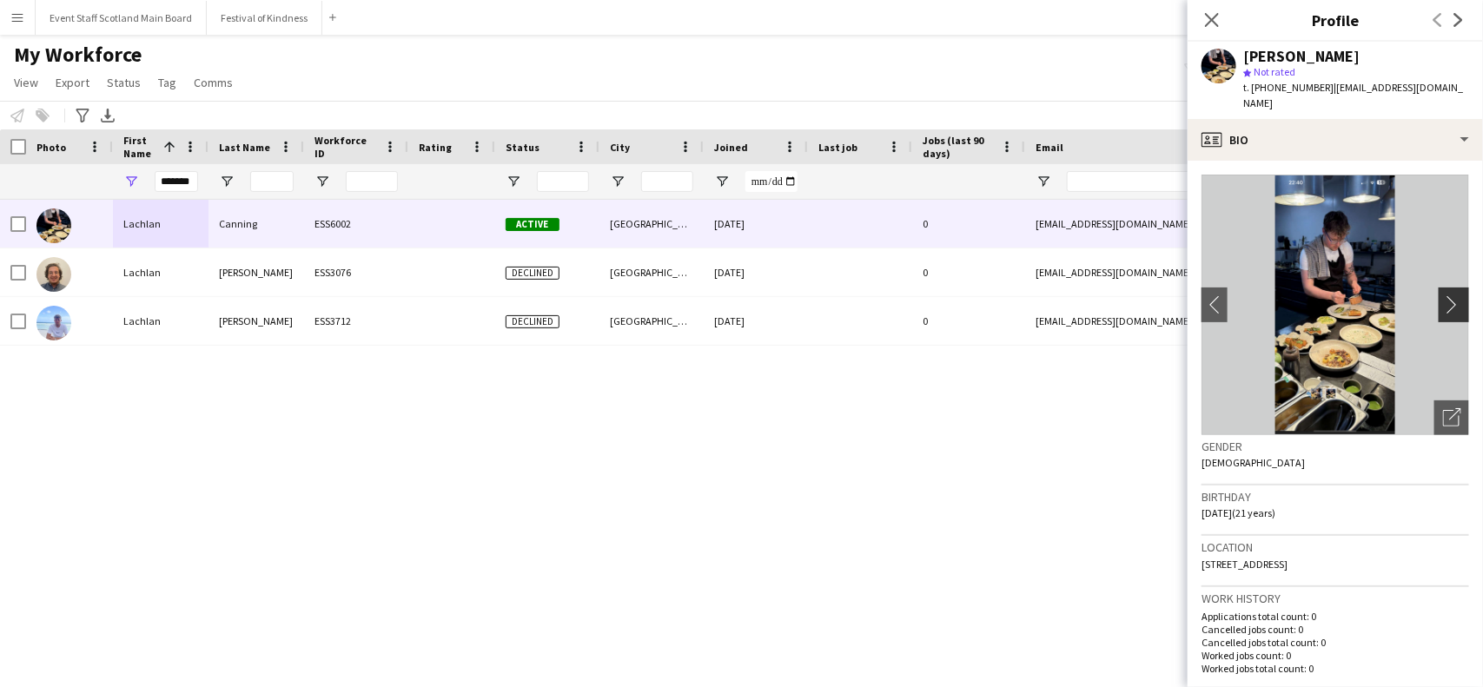
click at [1443, 295] on app-icon "chevron-right" at bounding box center [1456, 304] width 27 height 18
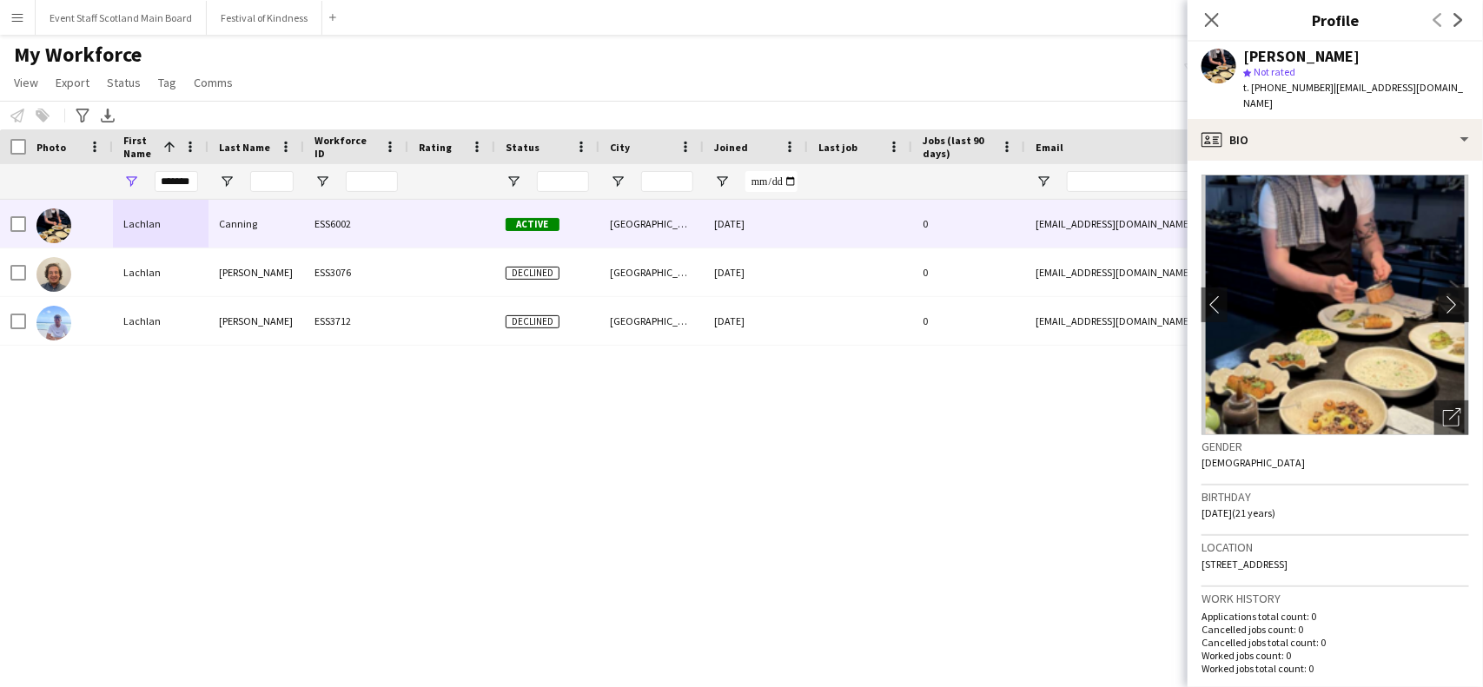
click at [1443, 295] on app-icon "chevron-right" at bounding box center [1456, 304] width 27 height 18
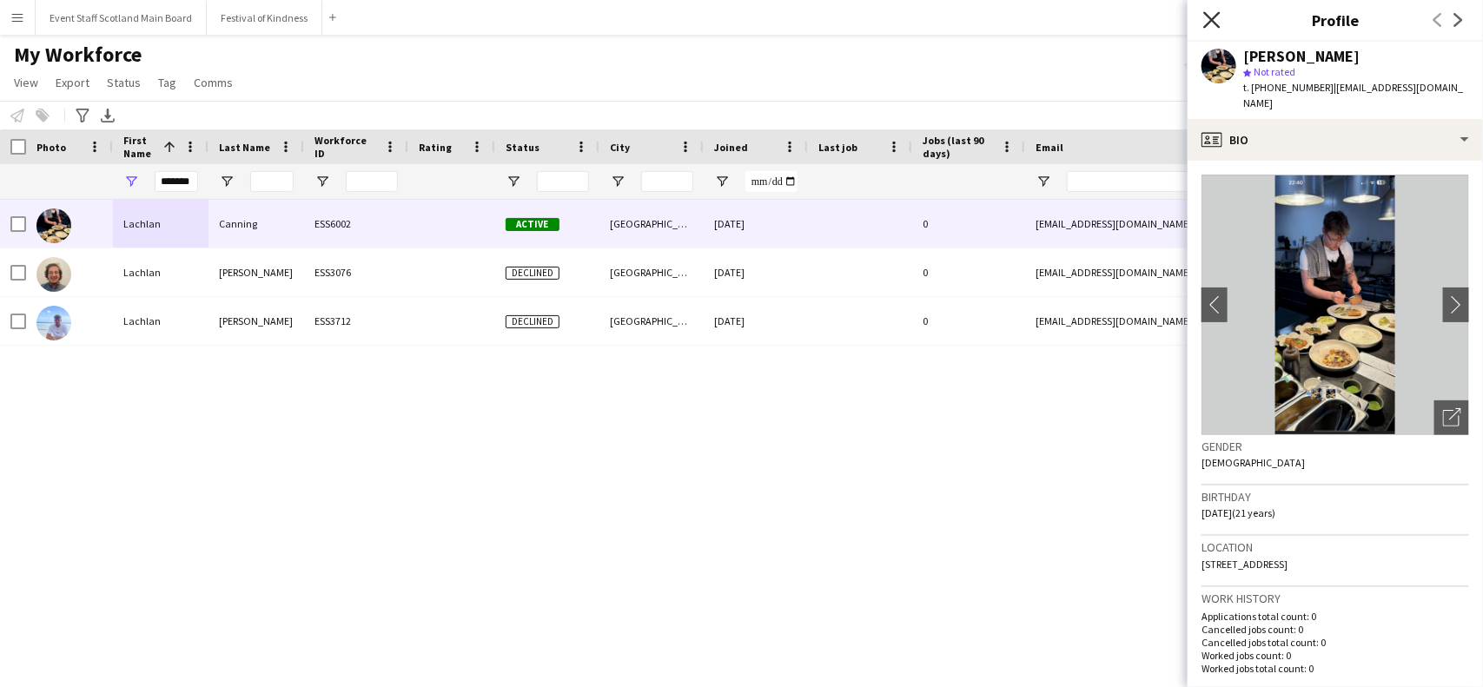
click at [1217, 23] on icon "Close pop-in" at bounding box center [1211, 19] width 17 height 17
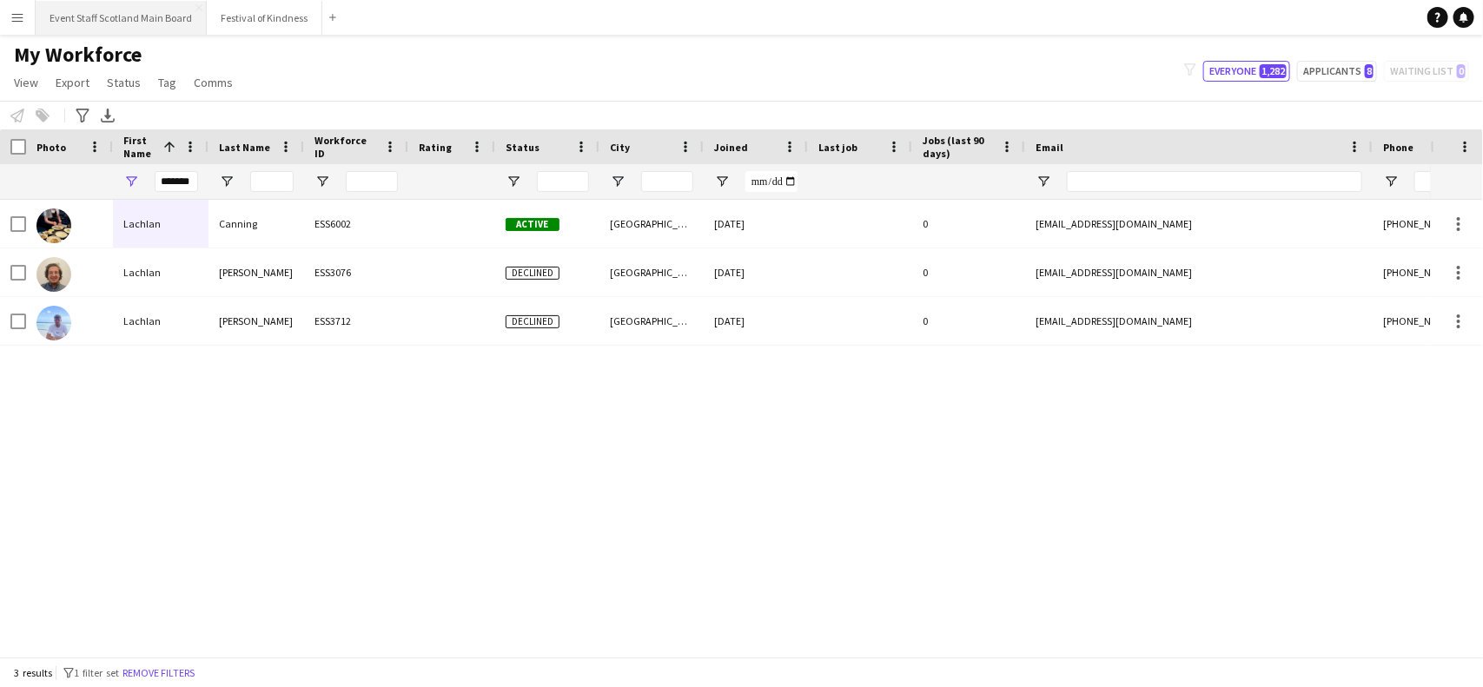
click at [145, 11] on button "Event Staff Scotland Main Board Close" at bounding box center [121, 18] width 171 height 34
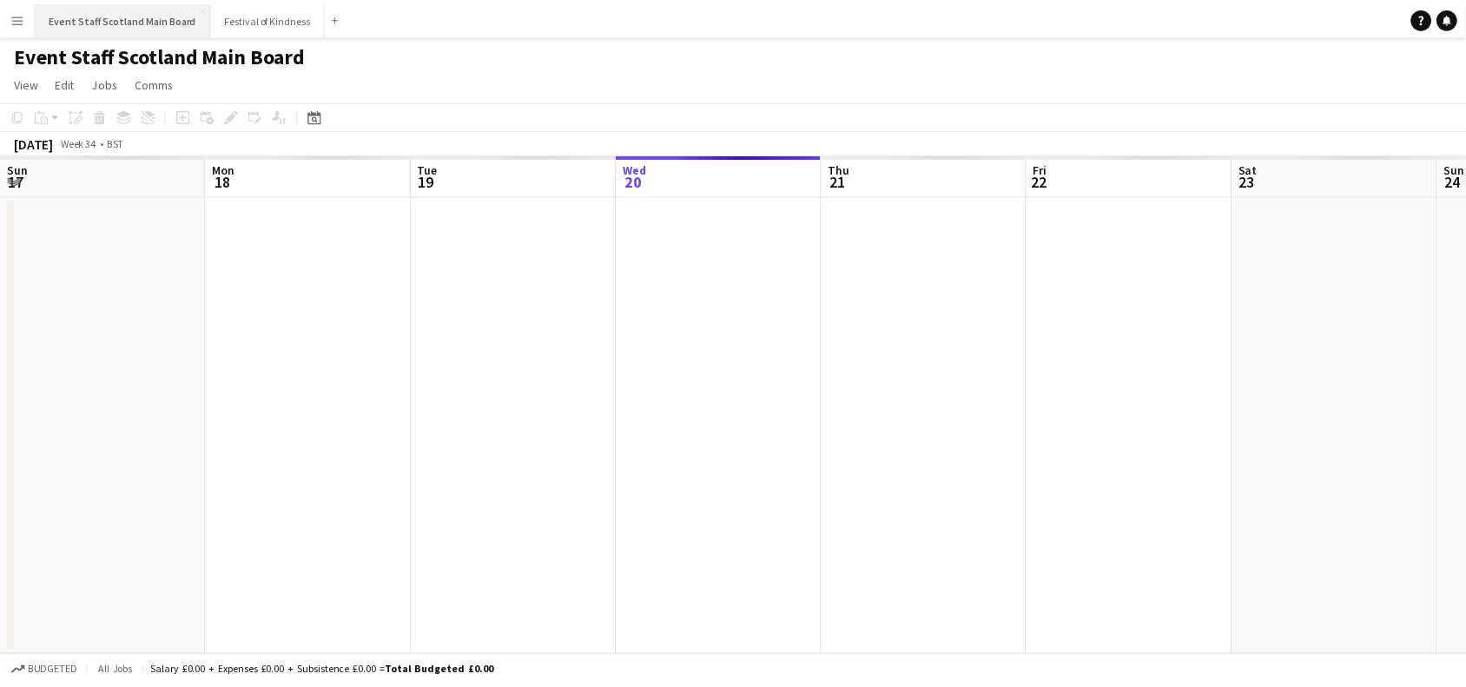
scroll to position [0, 414]
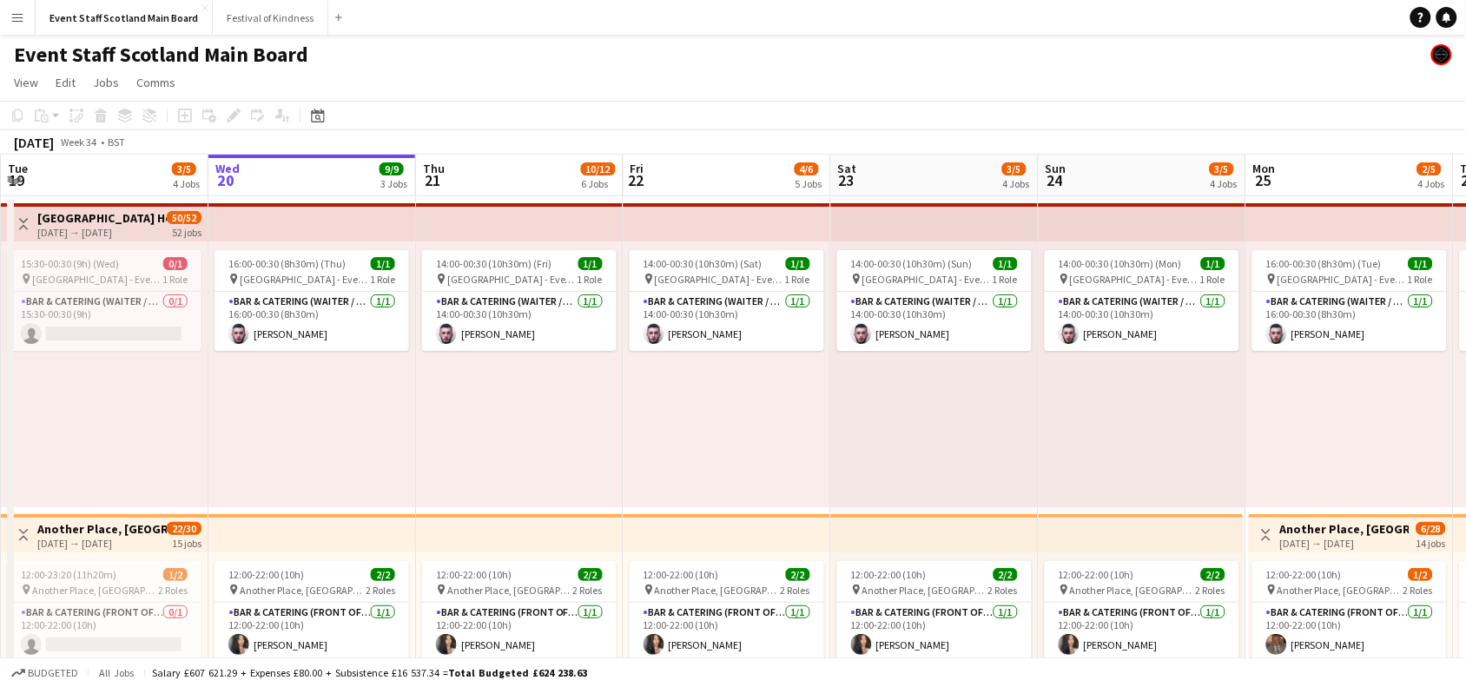
click at [28, 222] on app-icon "Toggle View" at bounding box center [23, 224] width 12 height 12
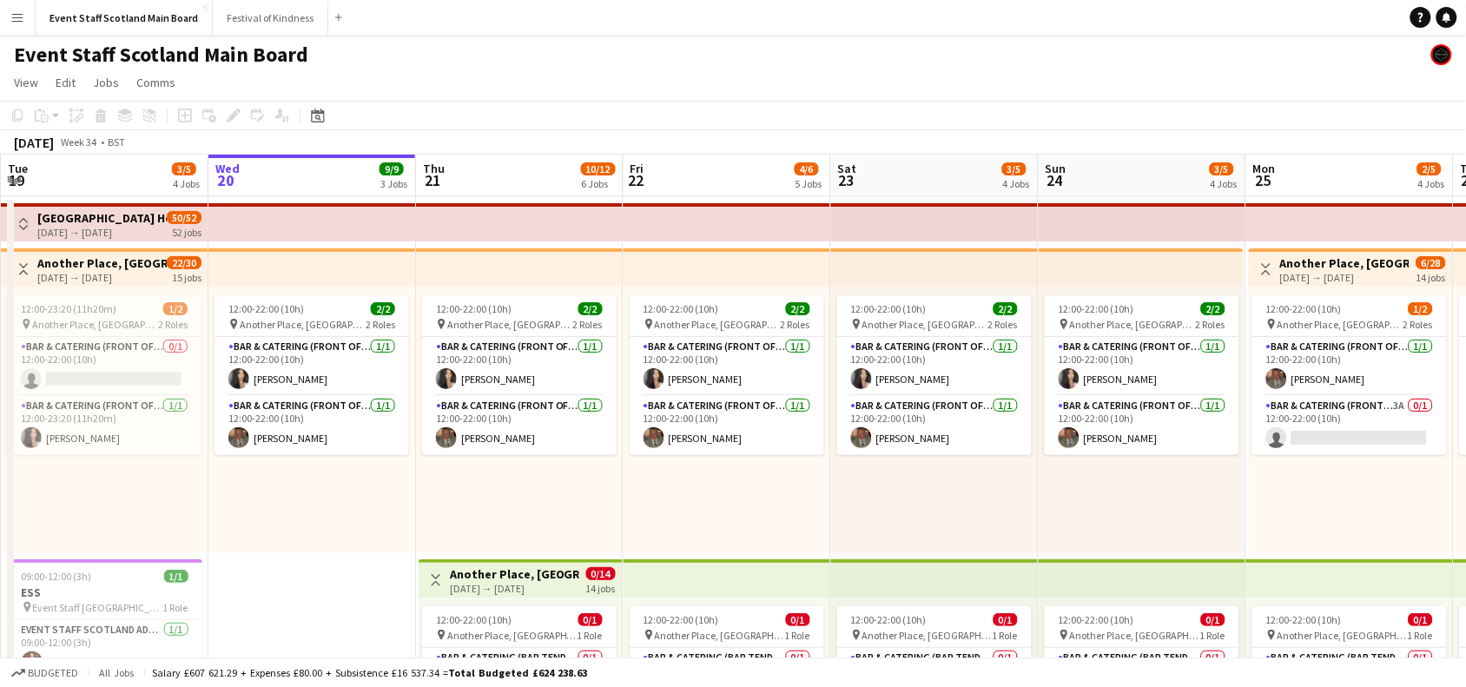
click at [23, 269] on app-icon "Toggle View" at bounding box center [23, 269] width 12 height 12
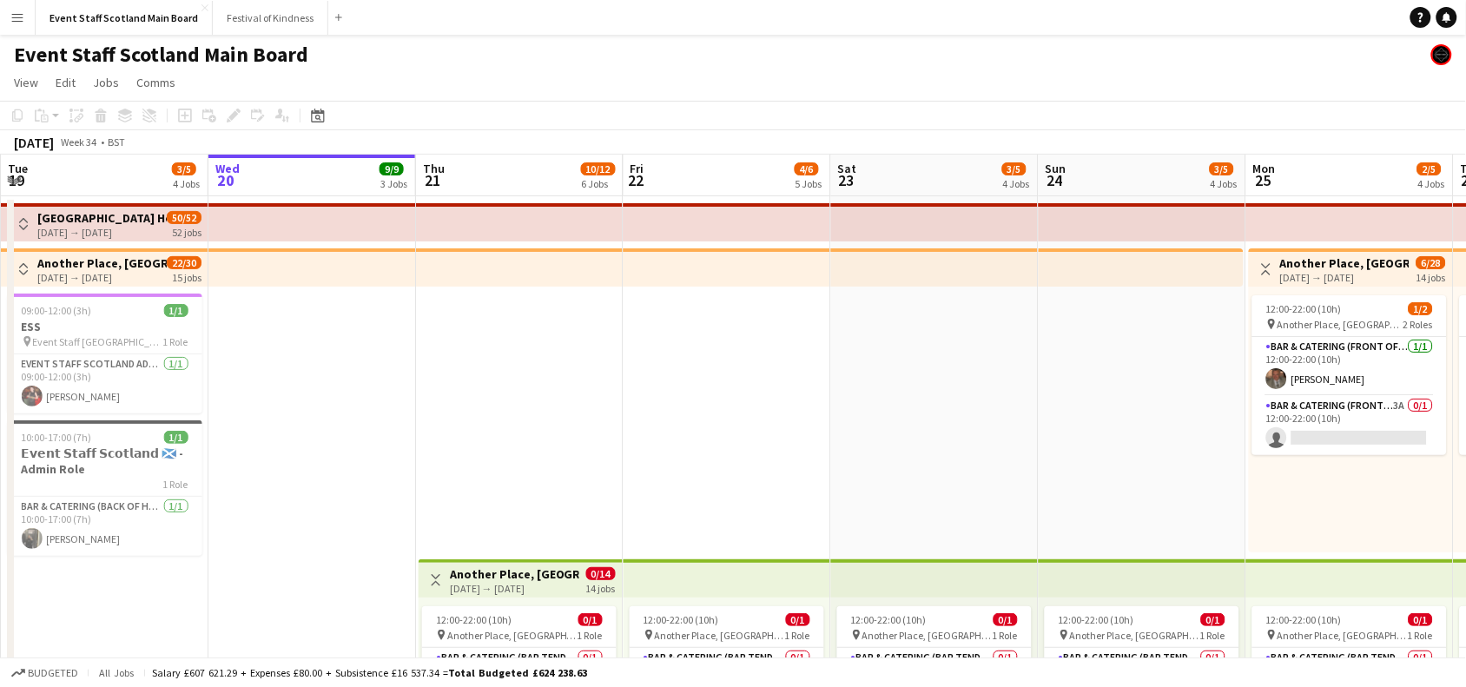
click at [434, 566] on div "Toggle View Another Place, [GEOGRAPHIC_DATA] - Bartender [DATE] → [DATE] 0/14 1…" at bounding box center [521, 580] width 190 height 30
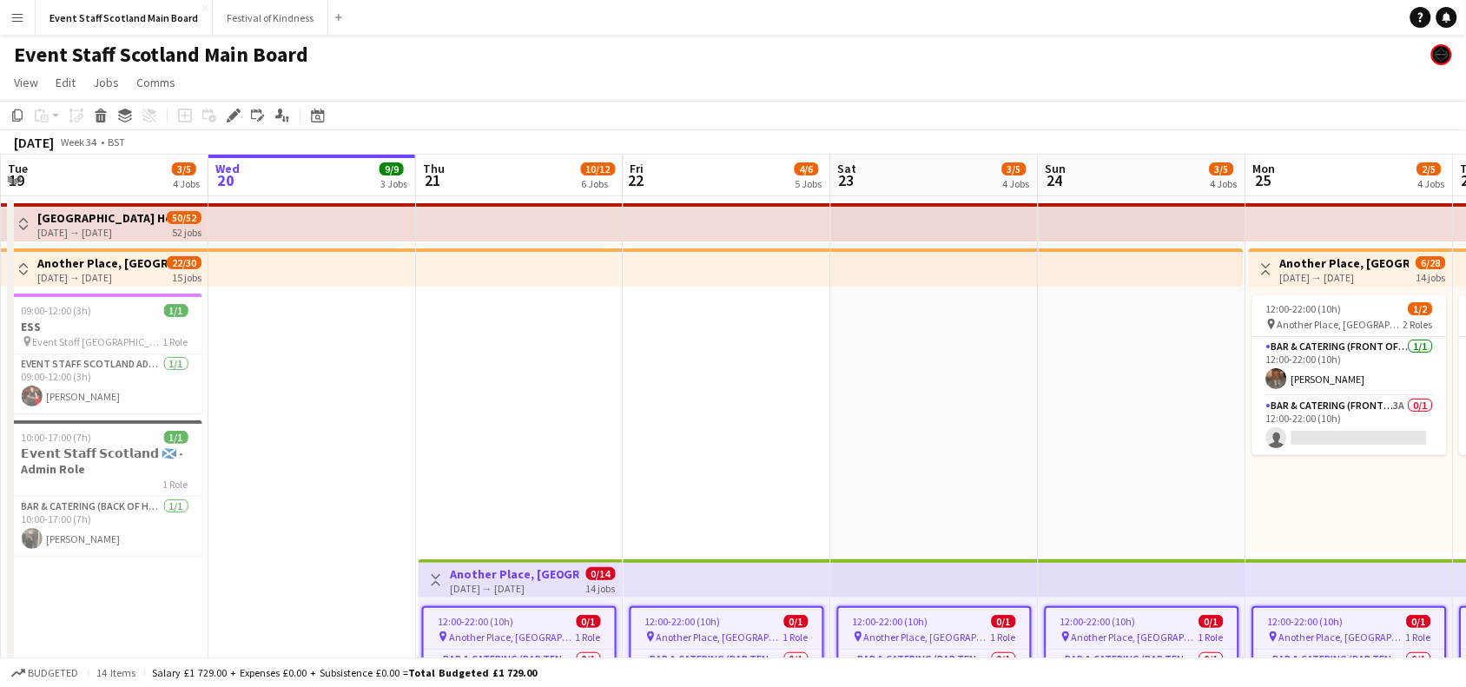
click at [1266, 276] on button "Toggle View" at bounding box center [1266, 269] width 21 height 21
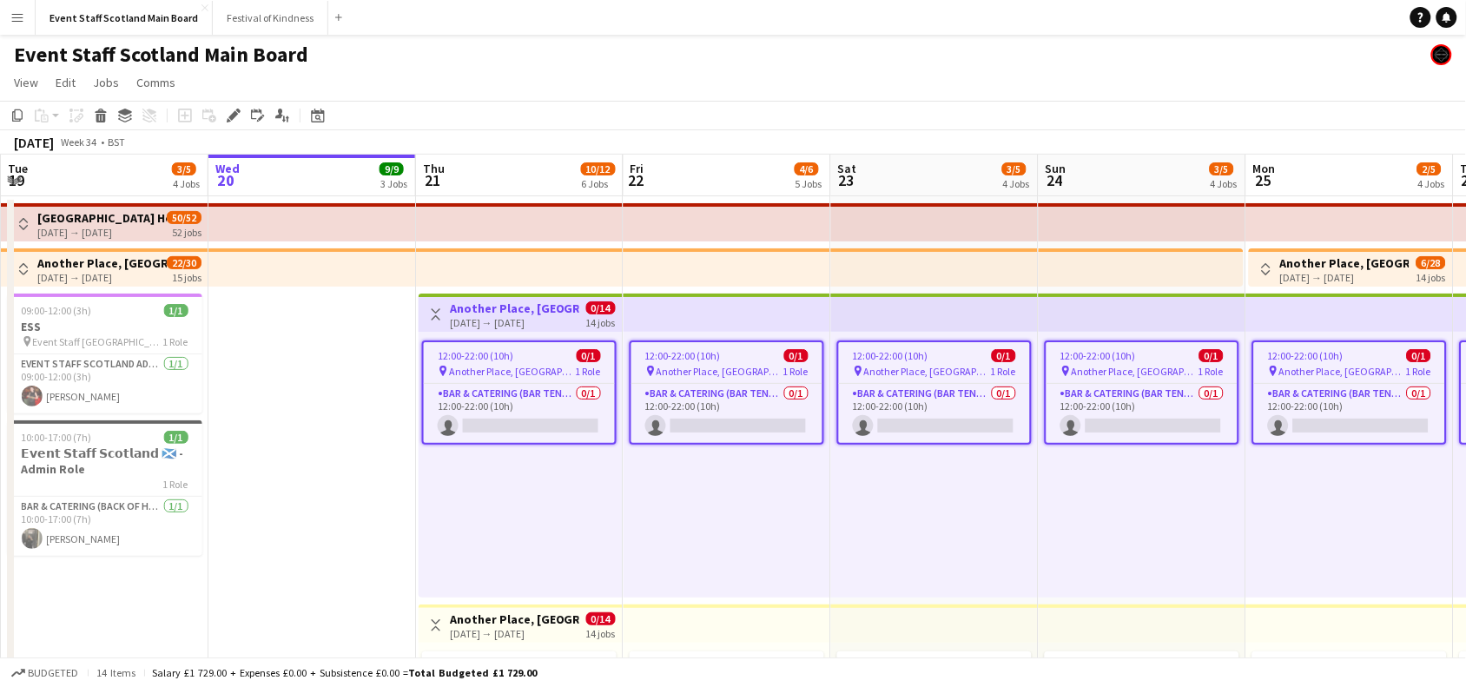
click at [437, 314] on app-icon "Toggle View" at bounding box center [436, 314] width 12 height 12
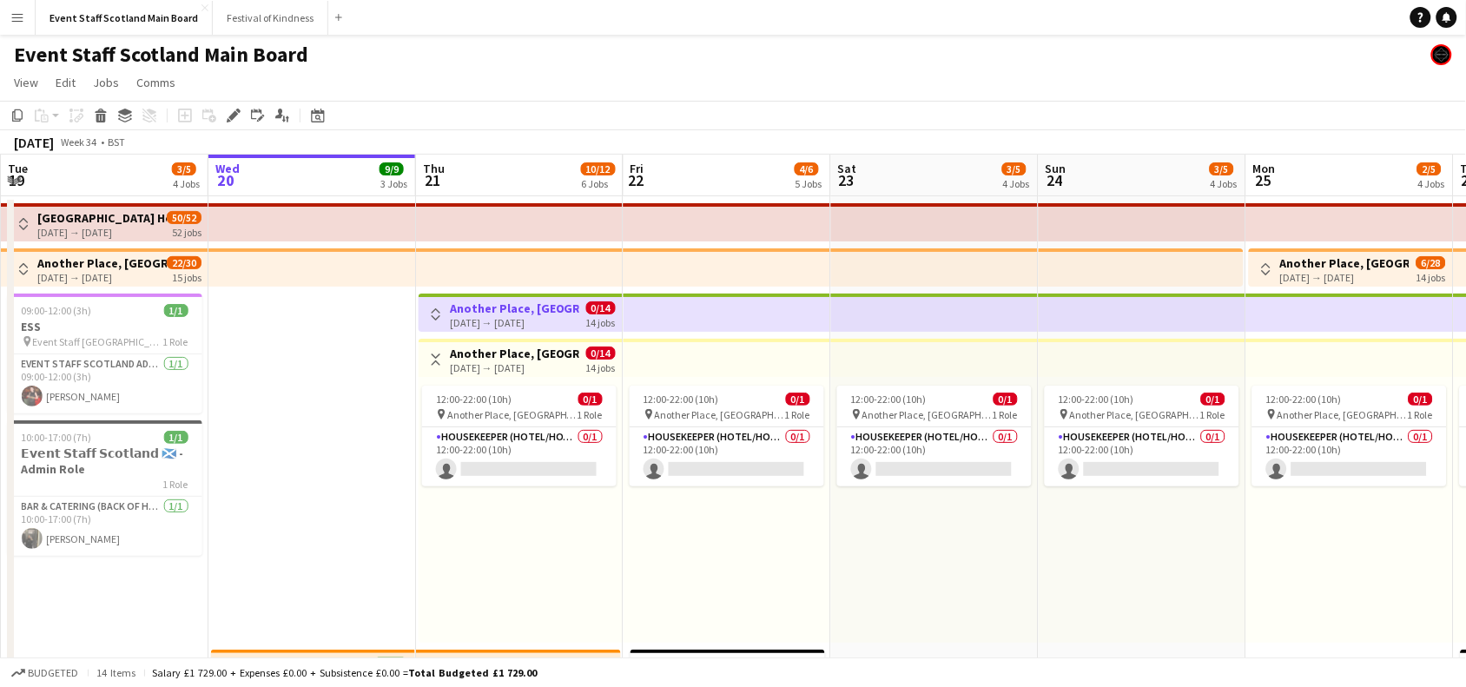
click at [435, 354] on app-icon "Toggle View" at bounding box center [436, 360] width 12 height 12
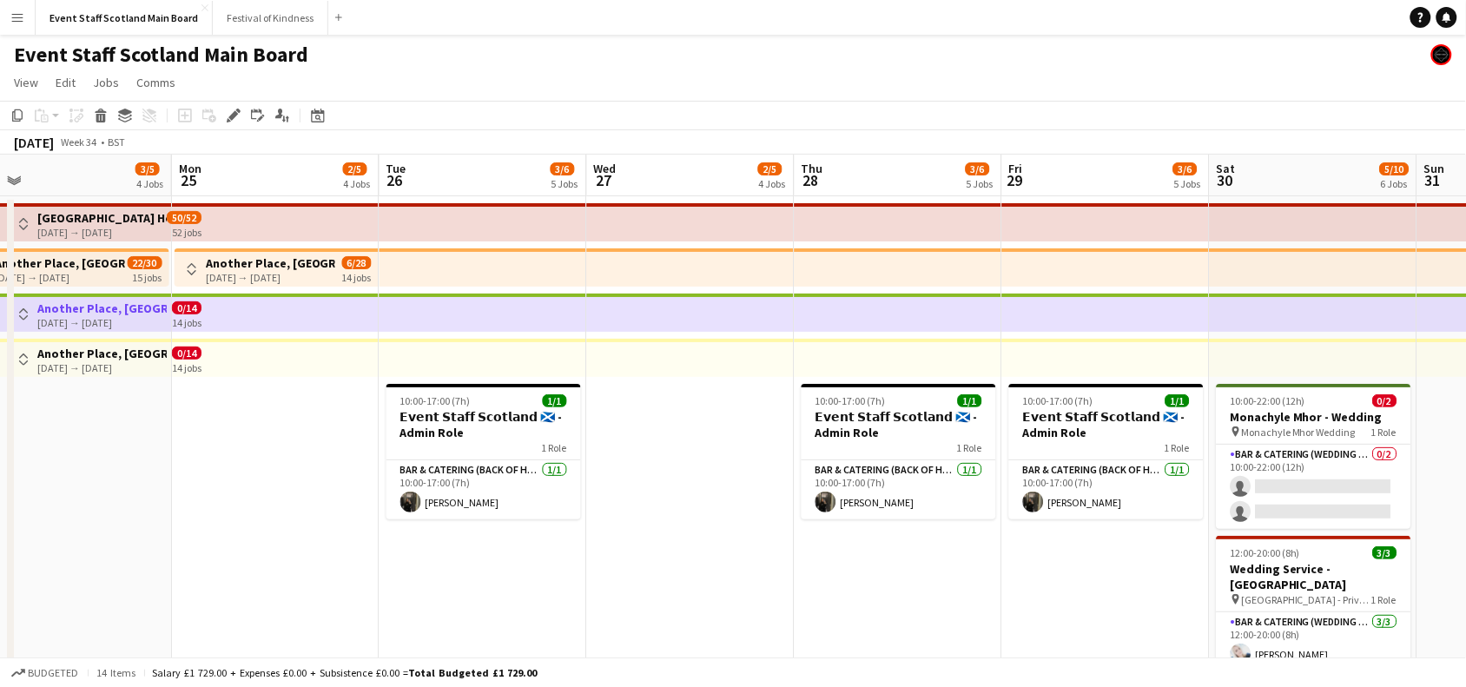
scroll to position [0, 724]
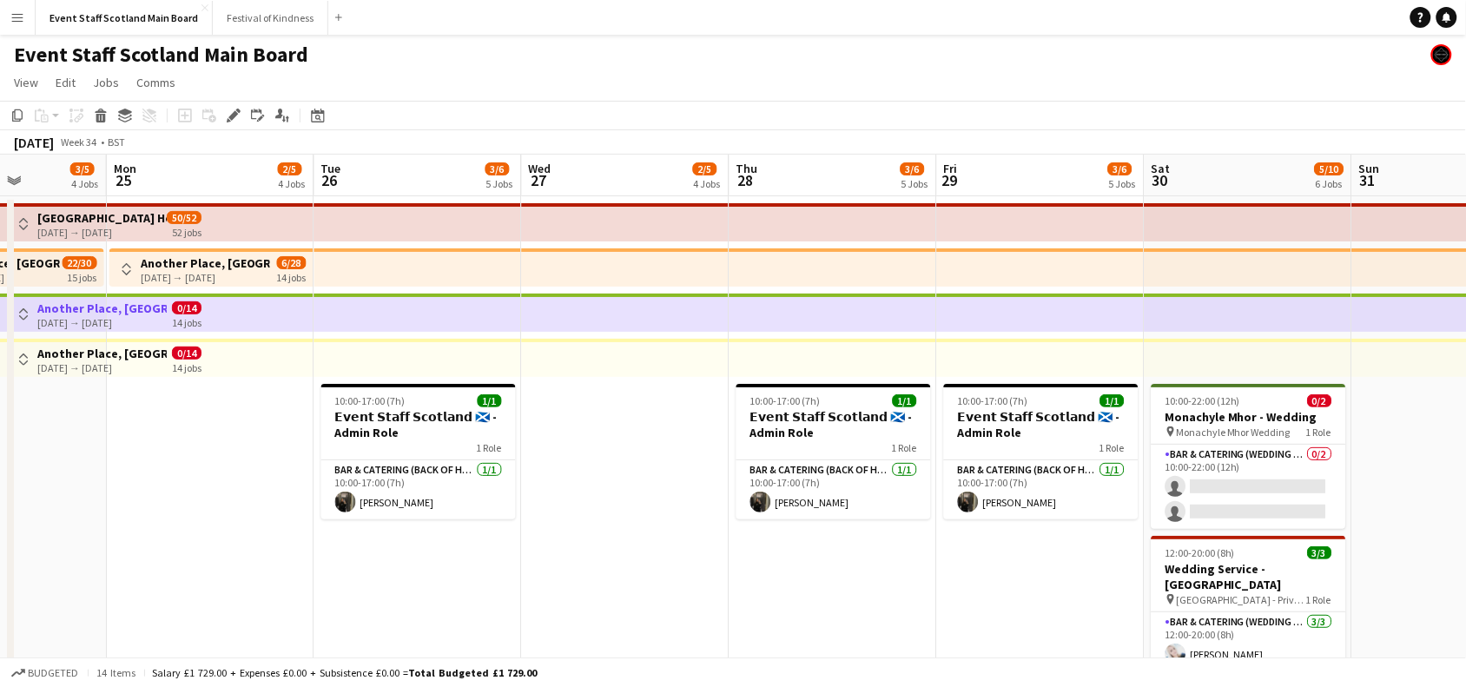
drag, startPoint x: 1174, startPoint y: 530, endPoint x: 35, endPoint y: 415, distance: 1145.3
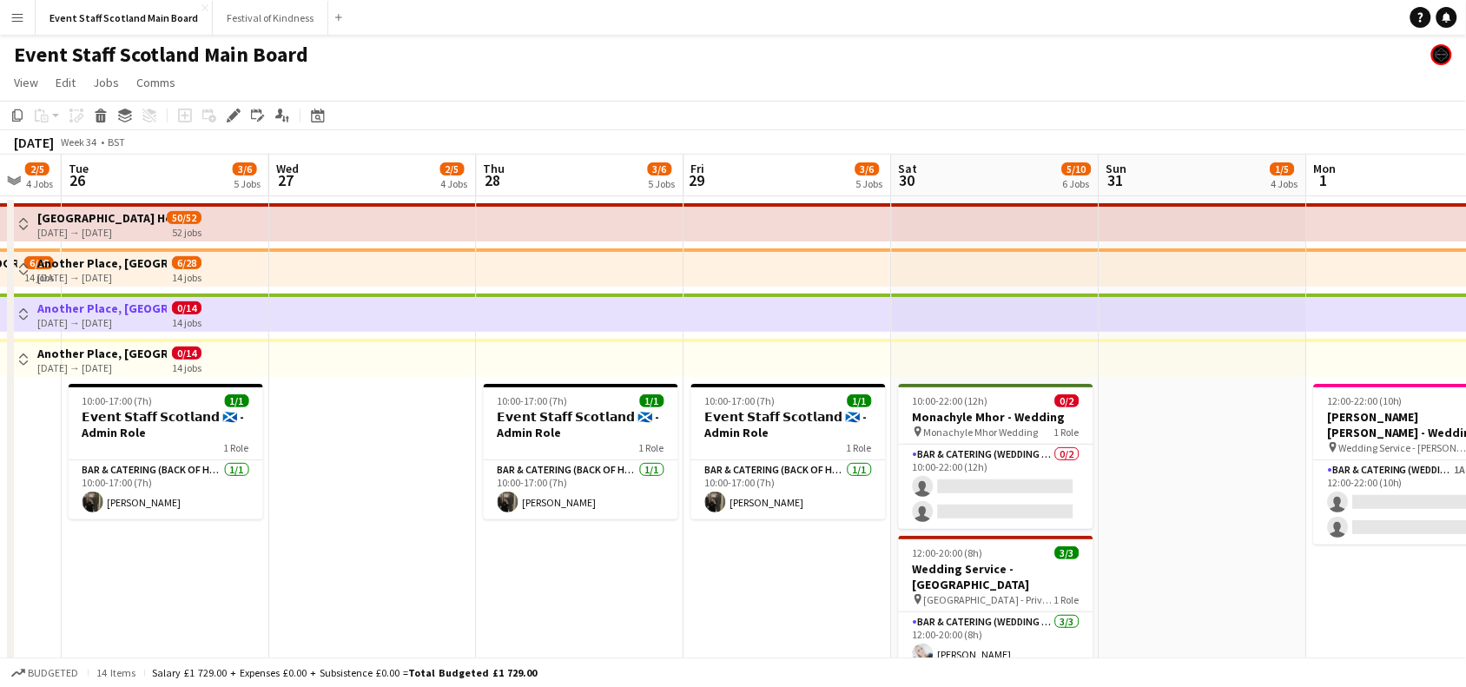
scroll to position [0, 844]
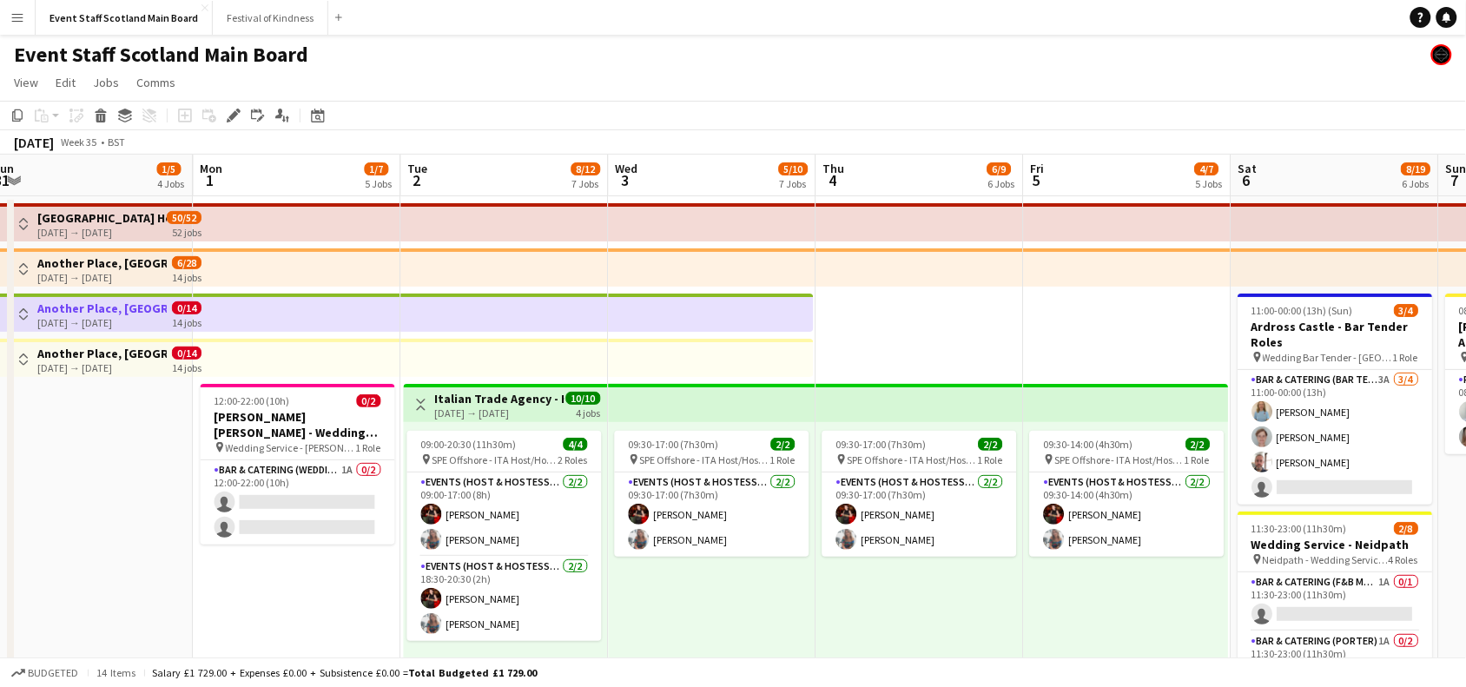
drag, startPoint x: 1366, startPoint y: 457, endPoint x: 0, endPoint y: 478, distance: 1366.4
click at [422, 399] on app-icon "Toggle View" at bounding box center [421, 405] width 12 height 12
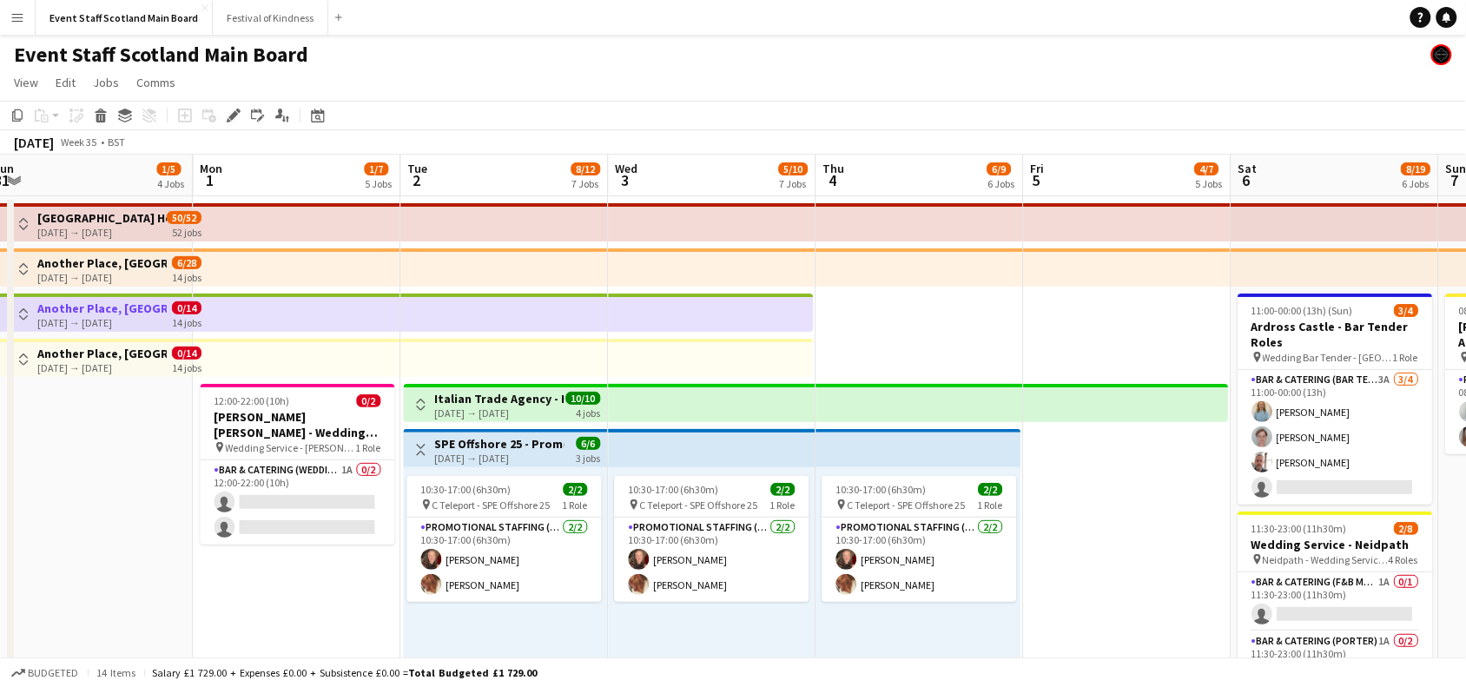
click at [419, 440] on button "Toggle View" at bounding box center [421, 450] width 21 height 21
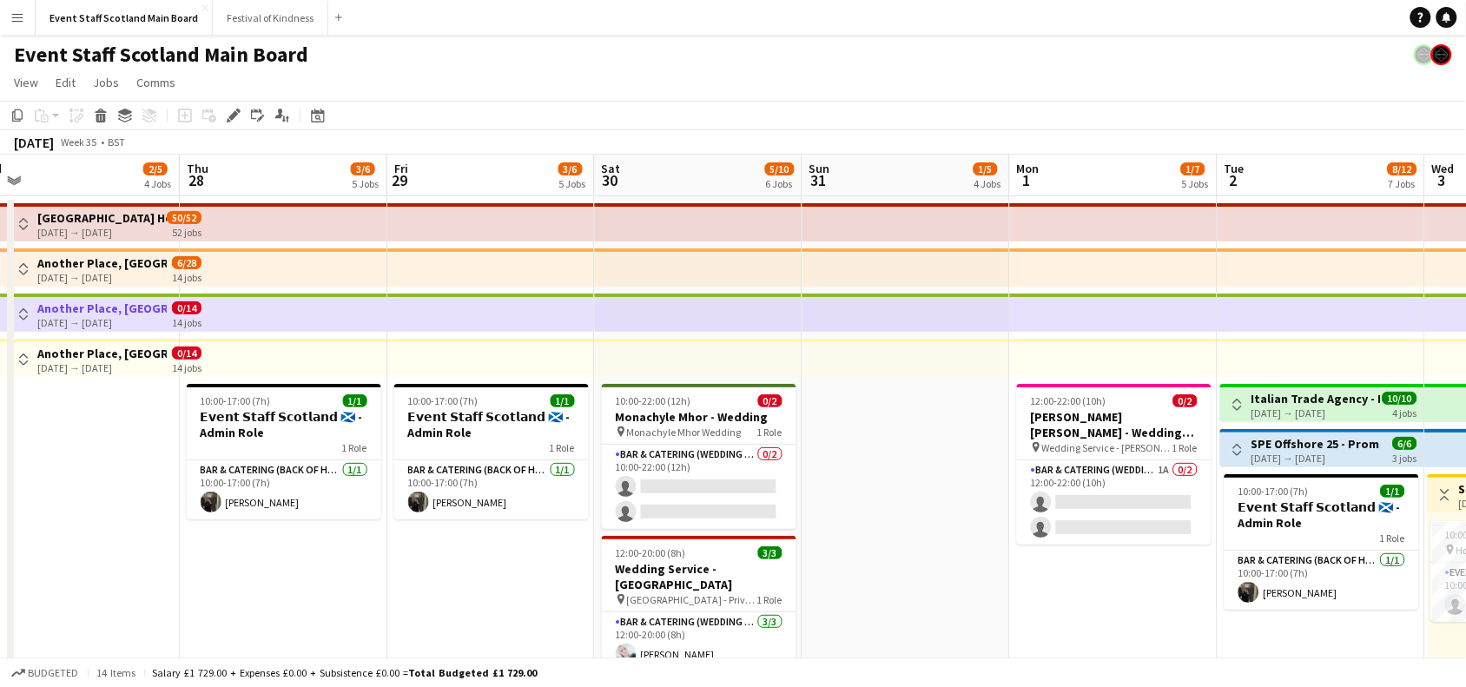
drag, startPoint x: 115, startPoint y: 472, endPoint x: 974, endPoint y: 484, distance: 859.1
click at [974, 484] on app-calendar-viewport "Mon 25 2/5 4 Jobs Tue 26 3/6 5 Jobs Wed 27 2/5 4 Jobs Thu 28 3/6 5 Jobs Fri 29 …" at bounding box center [733, 649] width 1466 height 988
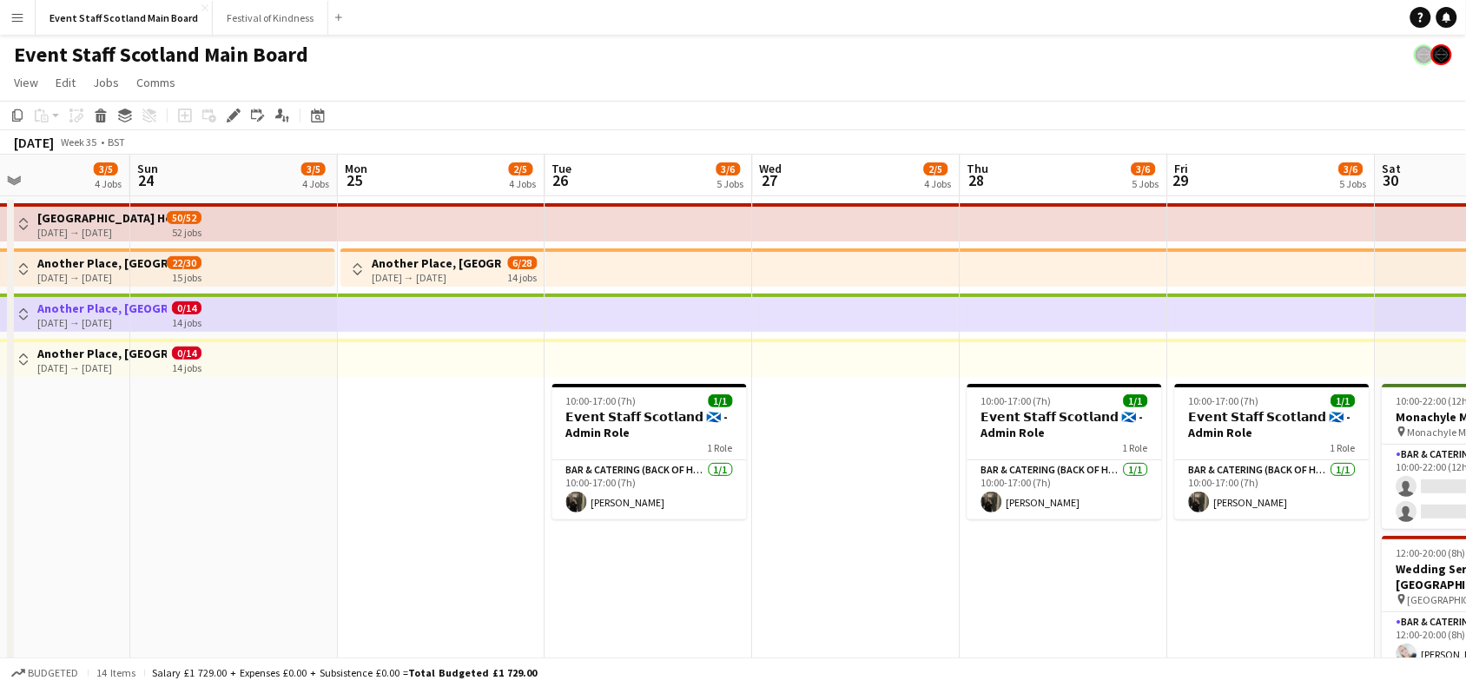
drag, startPoint x: 94, startPoint y: 478, endPoint x: 1041, endPoint y: 506, distance: 947.2
click at [1041, 506] on app-calendar-viewport "Thu 21 10/12 6 Jobs Fri 22 4/6 5 Jobs Sat 23 3/5 4 Jobs Sun 24 3/5 4 Jobs Mon 2…" at bounding box center [733, 649] width 1466 height 988
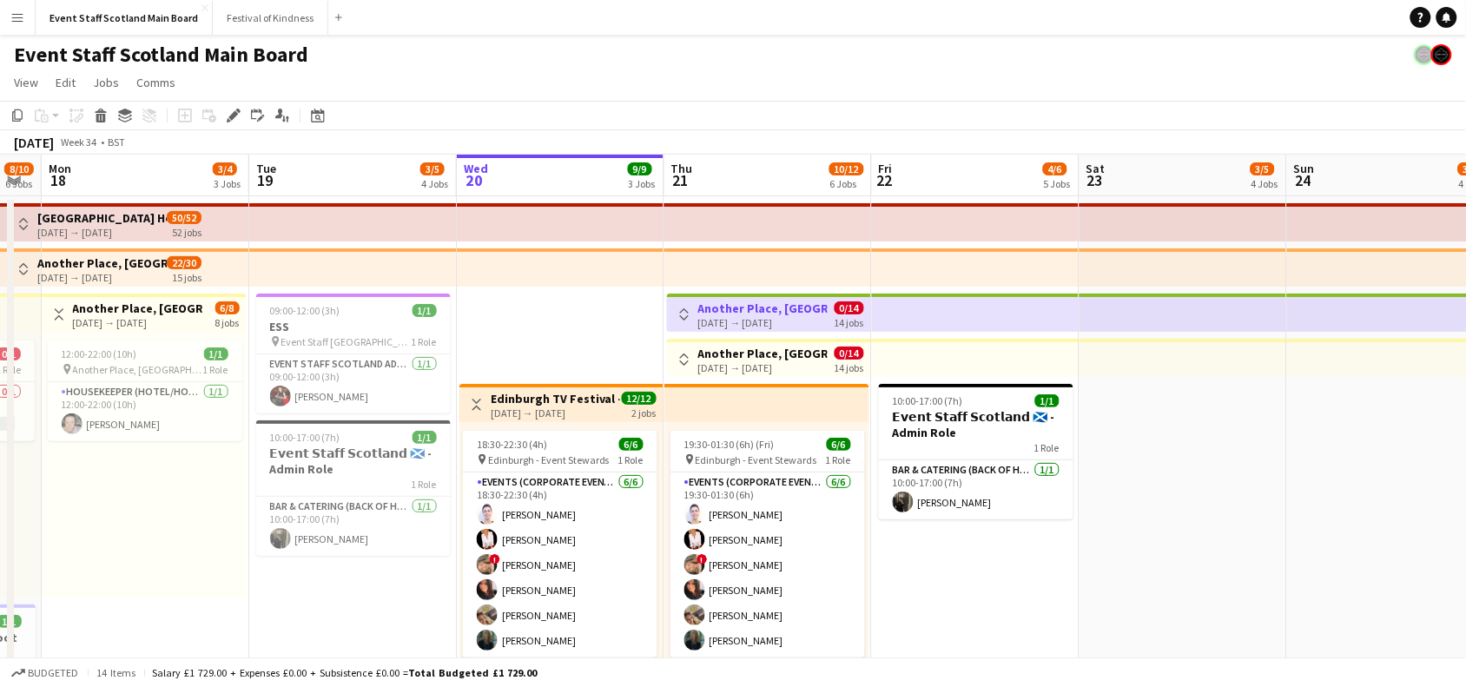
scroll to position [0, 500]
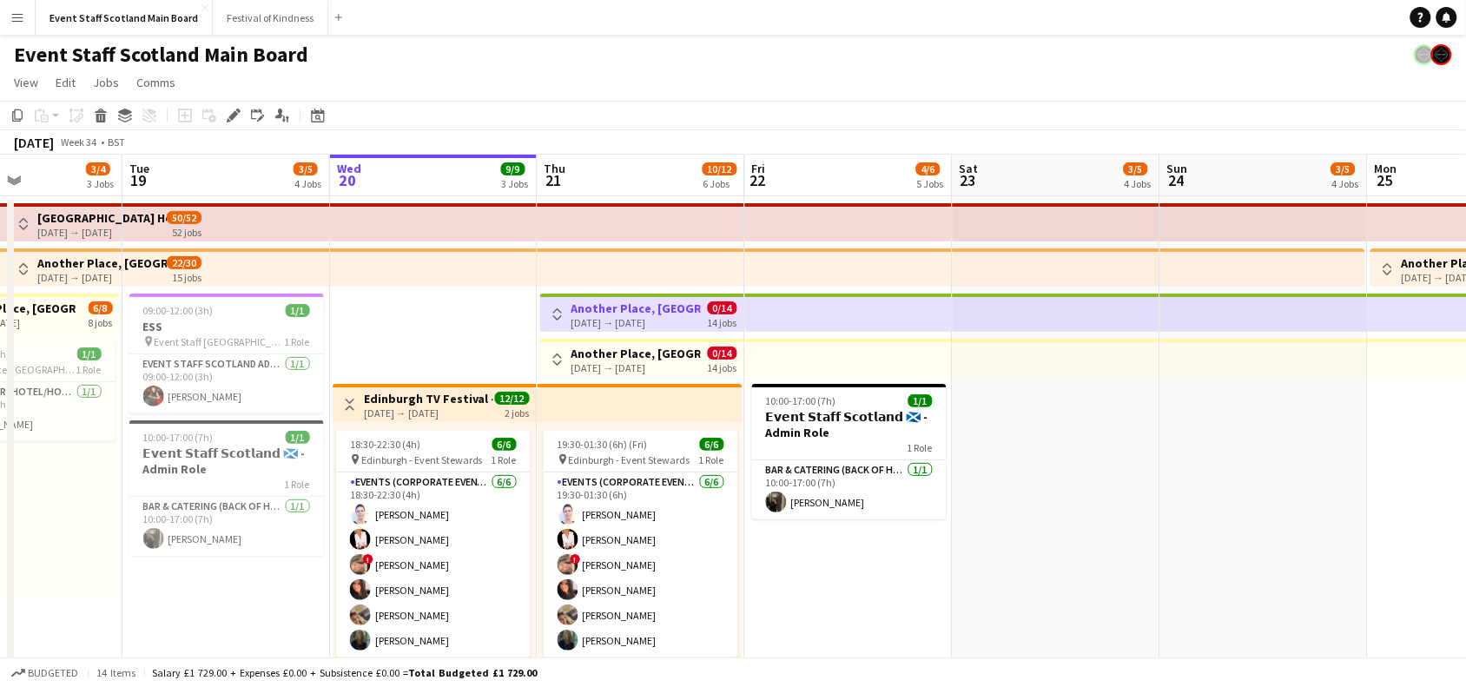
drag, startPoint x: 289, startPoint y: 469, endPoint x: 1319, endPoint y: 495, distance: 1029.6
click at [1319, 495] on app-calendar-viewport "Sat 16 9/9 5 Jobs Sun 17 8/10 6 Jobs Mon 18 3/4 3 Jobs Tue 19 3/5 4 Jobs Wed 20…" at bounding box center [733, 649] width 1466 height 988
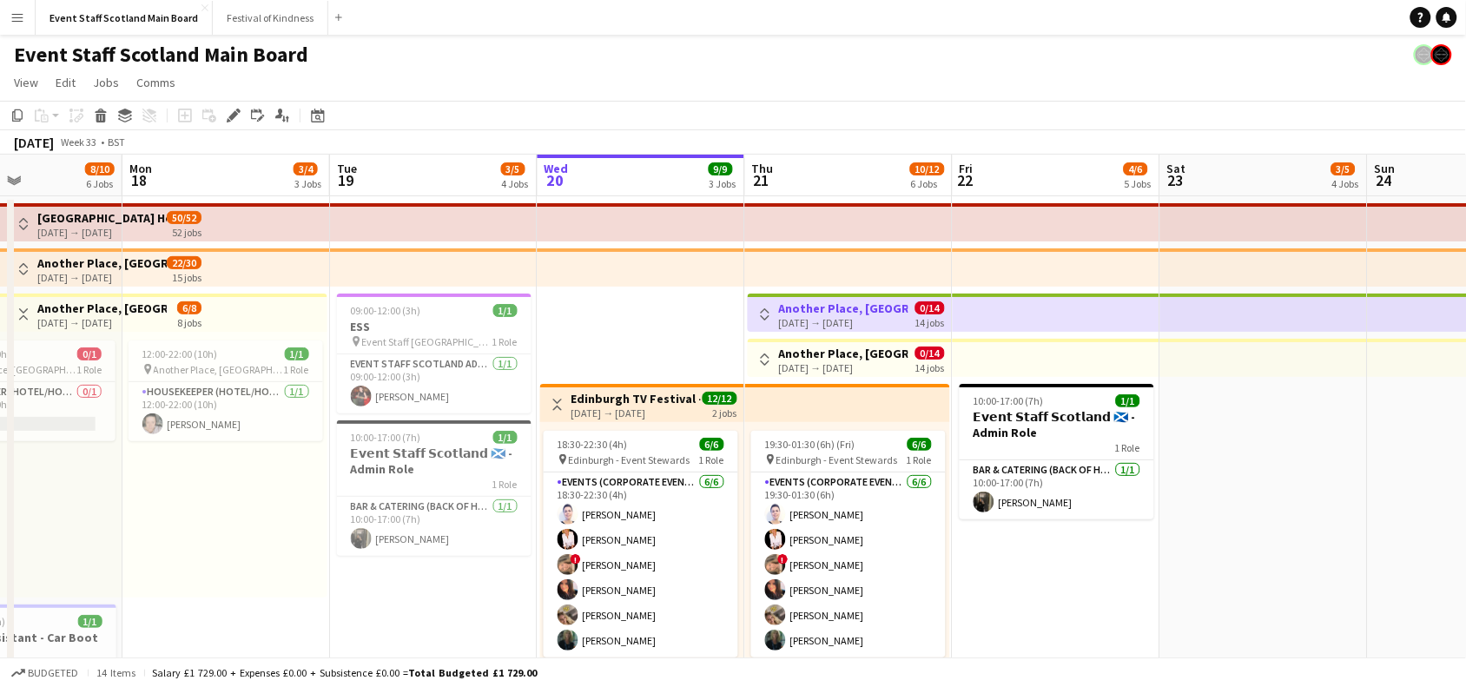
click at [558, 405] on app-icon "Toggle View" at bounding box center [558, 405] width 12 height 12
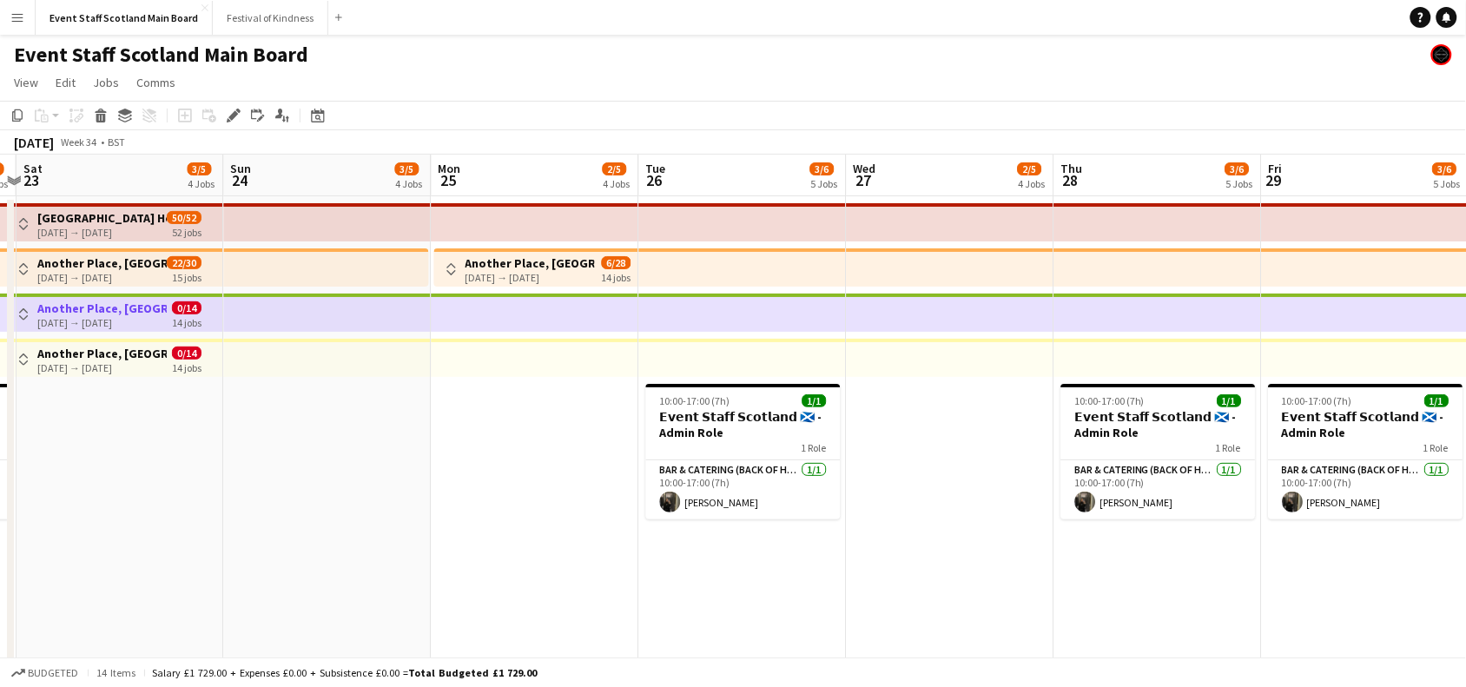
drag, startPoint x: 1331, startPoint y: 511, endPoint x: 188, endPoint y: 478, distance: 1143.5
click at [188, 478] on app-calendar-viewport "Tue 19 3/5 4 Jobs Wed 20 9/9 3 Jobs Thu 21 10/12 6 Jobs Fri 22 4/6 5 Jobs Sat 2…" at bounding box center [733, 649] width 1466 height 988
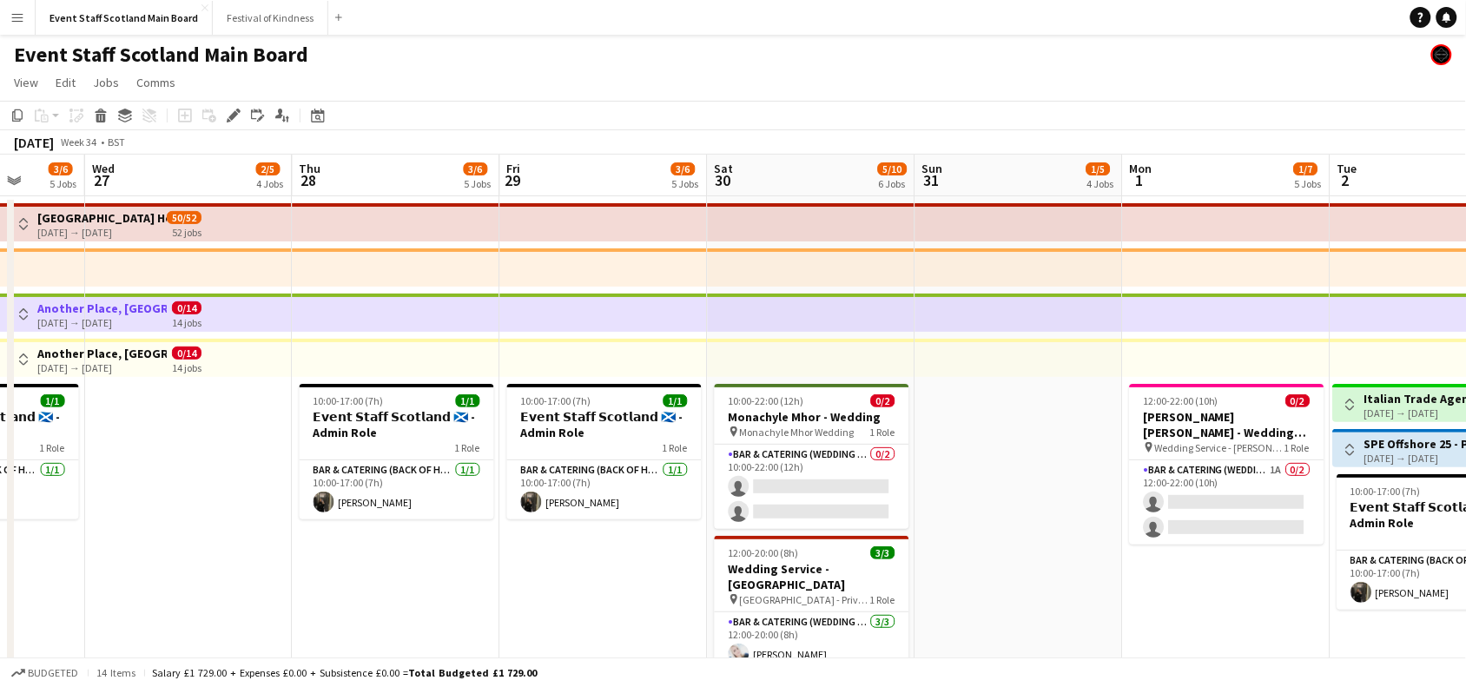
scroll to position [0, 558]
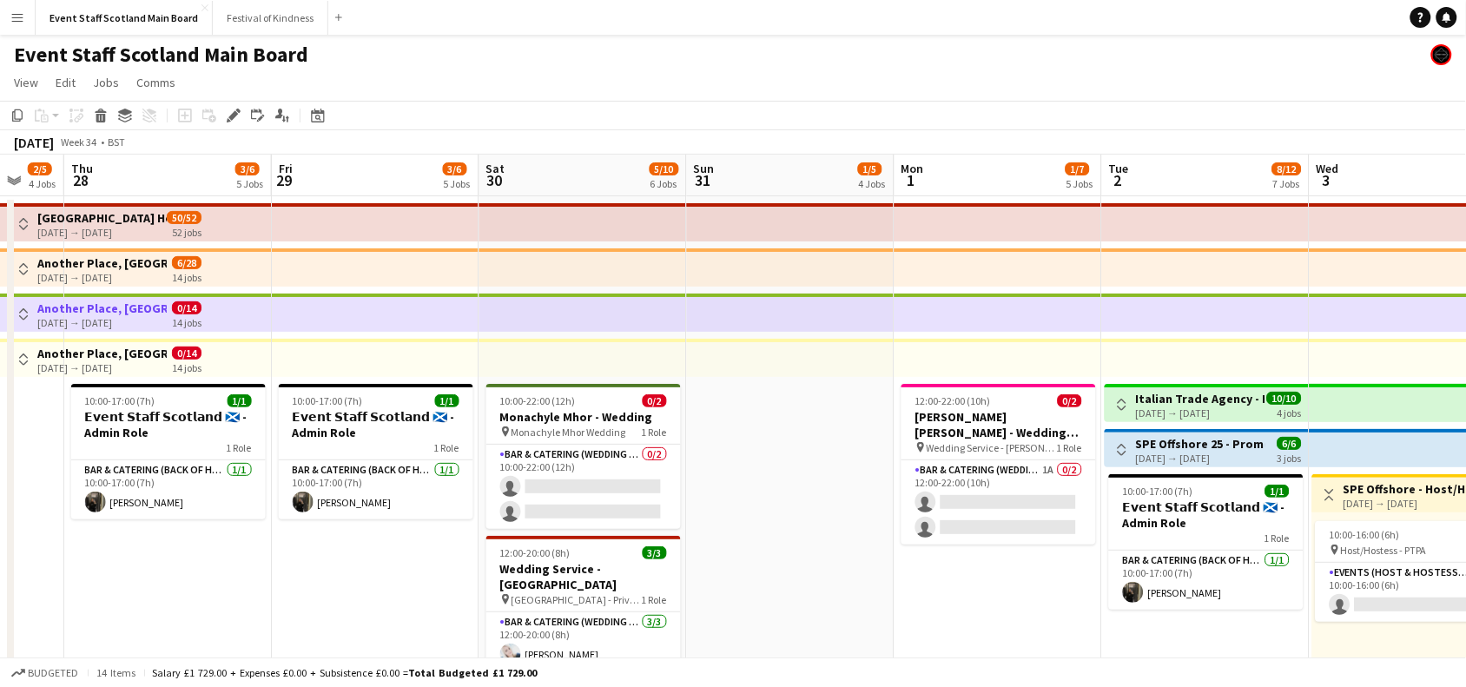
drag, startPoint x: 991, startPoint y: 466, endPoint x: 0, endPoint y: 487, distance: 991.3
click at [0, 487] on app-calendar-viewport "Mon 25 2/5 4 Jobs Tue 26 3/6 5 Jobs Wed 27 2/5 4 Jobs Thu 28 3/6 5 Jobs Fri 29 …" at bounding box center [733, 649] width 1466 height 988
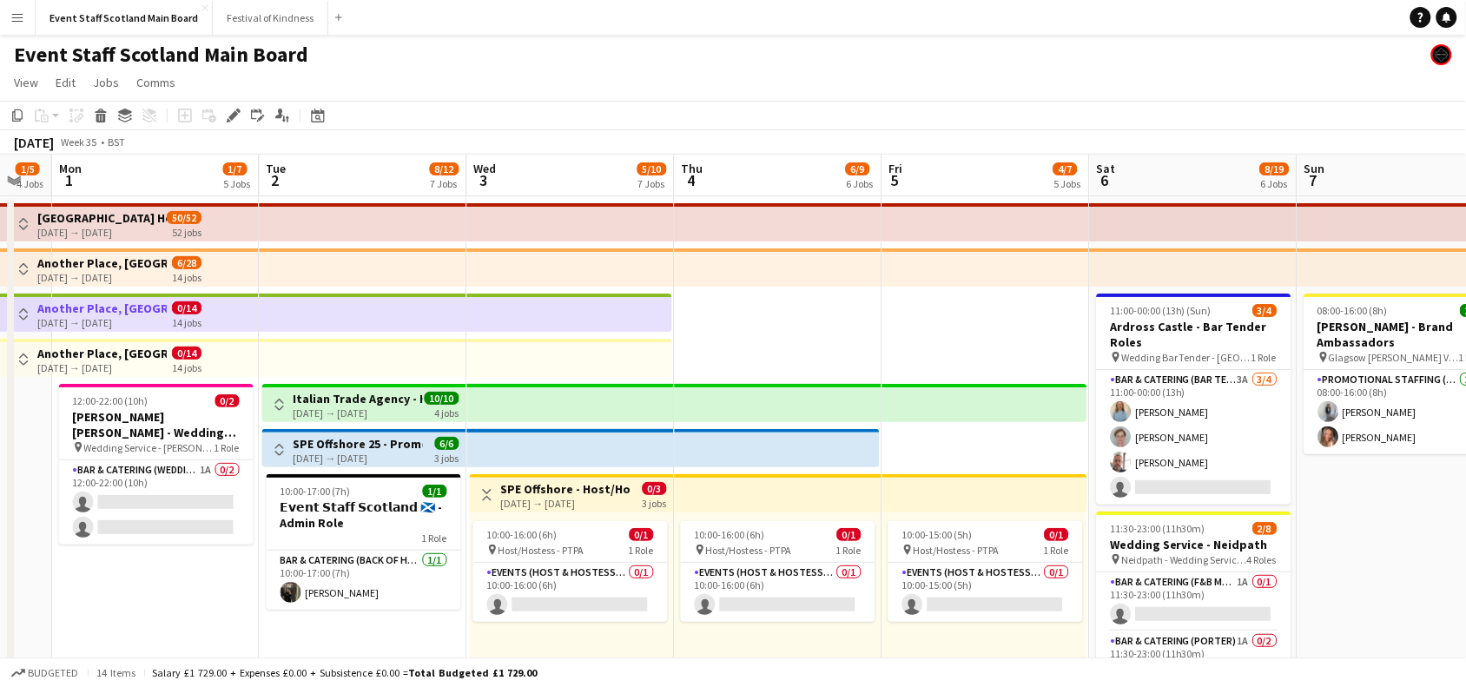
drag, startPoint x: 995, startPoint y: 611, endPoint x: 124, endPoint y: 539, distance: 874.1
click at [124, 539] on app-calendar-viewport "Thu 28 3/6 5 Jobs Fri 29 3/6 5 Jobs Sat 30 5/10 6 Jobs Sun 31 1/5 4 Jobs Mon 1 …" at bounding box center [733, 649] width 1466 height 988
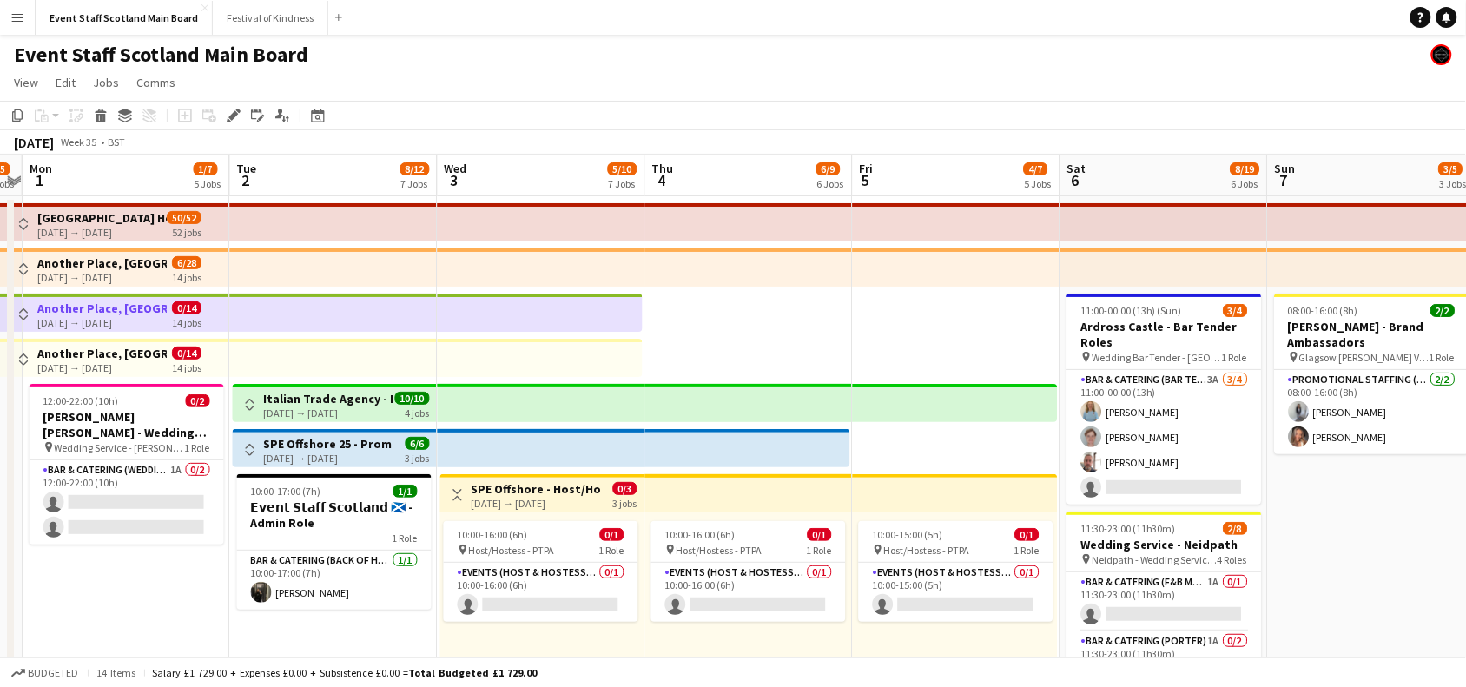
click at [453, 492] on app-icon "Toggle View" at bounding box center [458, 495] width 12 height 12
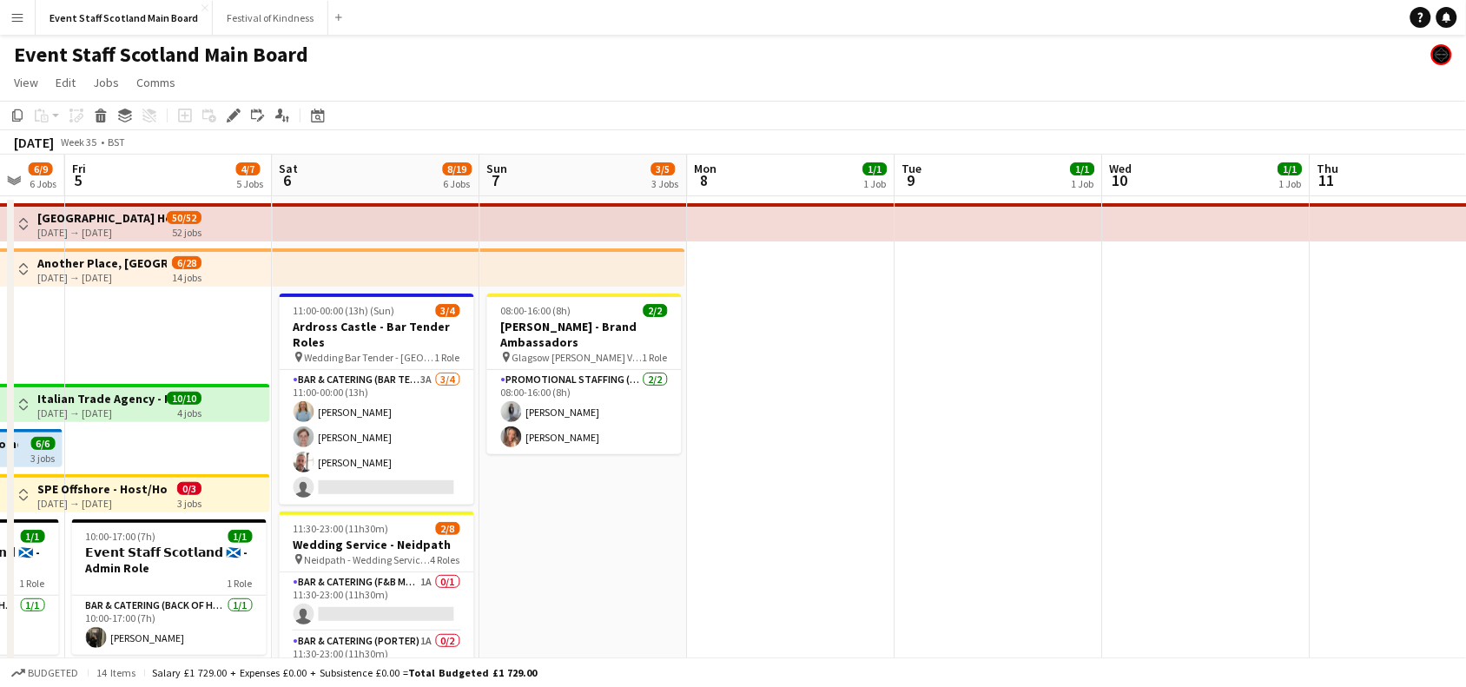
drag, startPoint x: 1398, startPoint y: 509, endPoint x: 343, endPoint y: 514, distance: 1055.3
click at [343, 514] on app-calendar-viewport "Mon 1 1/7 5 Jobs Tue 2 8/12 7 Jobs Wed 3 5/10 7 Jobs Thu 4 6/9 6 Jobs Fri 5 4/7…" at bounding box center [733, 649] width 1466 height 988
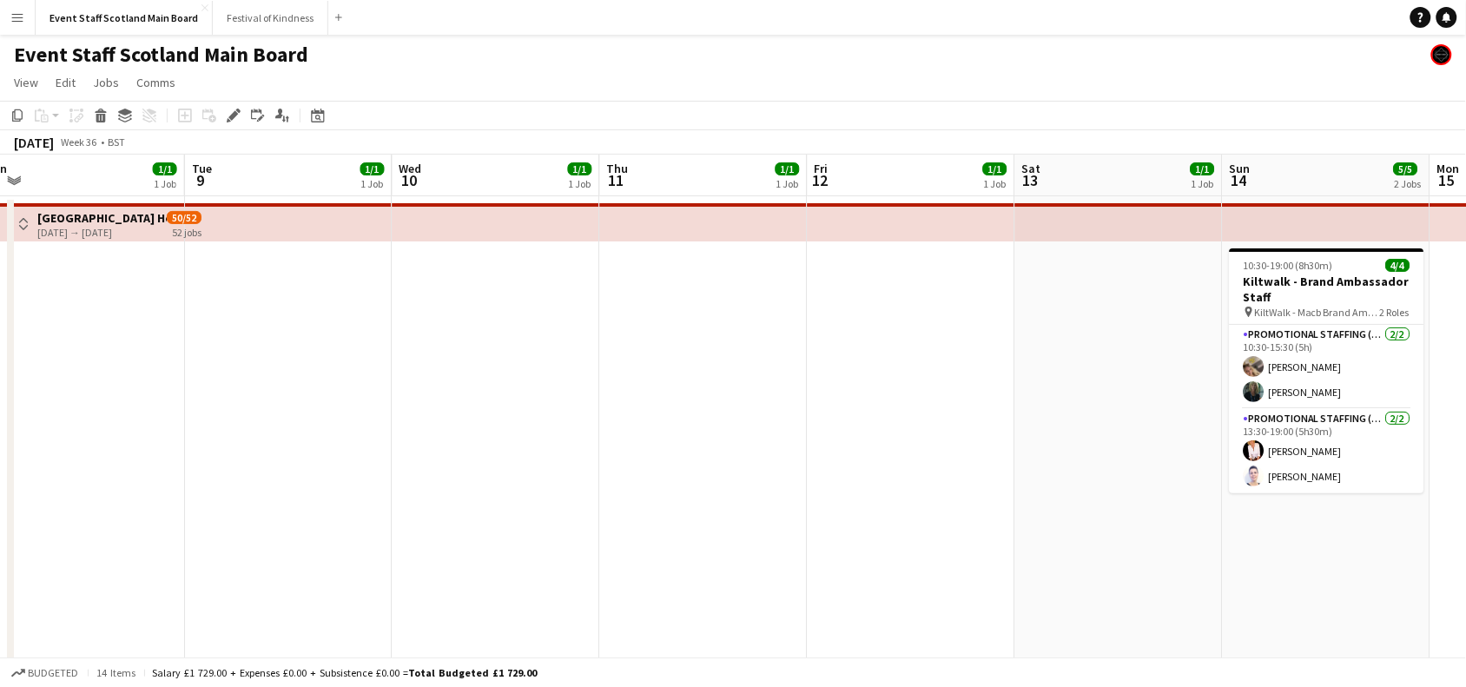
drag, startPoint x: 1247, startPoint y: 274, endPoint x: 360, endPoint y: 452, distance: 904.3
click at [360, 452] on app-calendar-viewport "Fri 5 4/7 5 Jobs Sat 6 8/19 6 Jobs Sun 7 3/5 3 Jobs Mon 8 1/1 1 Job Tue 9 1/1 1…" at bounding box center [733, 649] width 1466 height 988
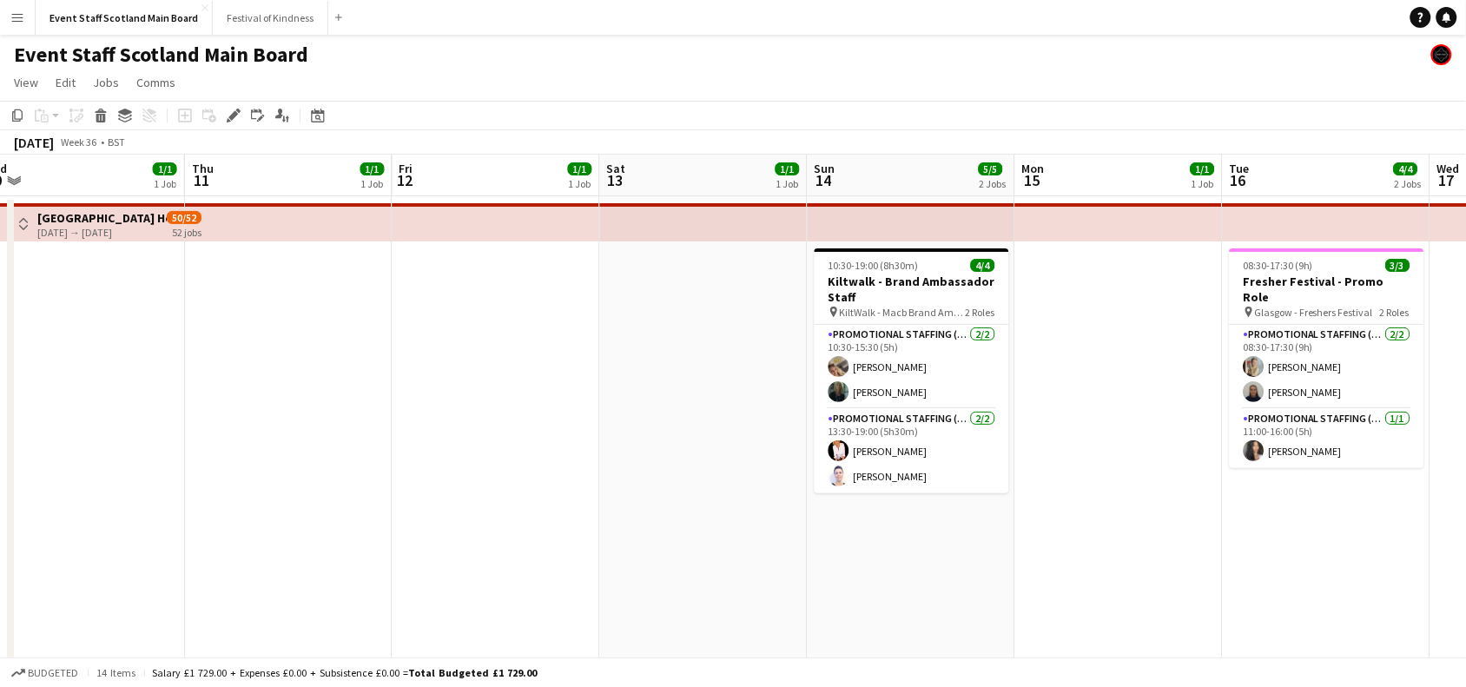
scroll to position [0, 674]
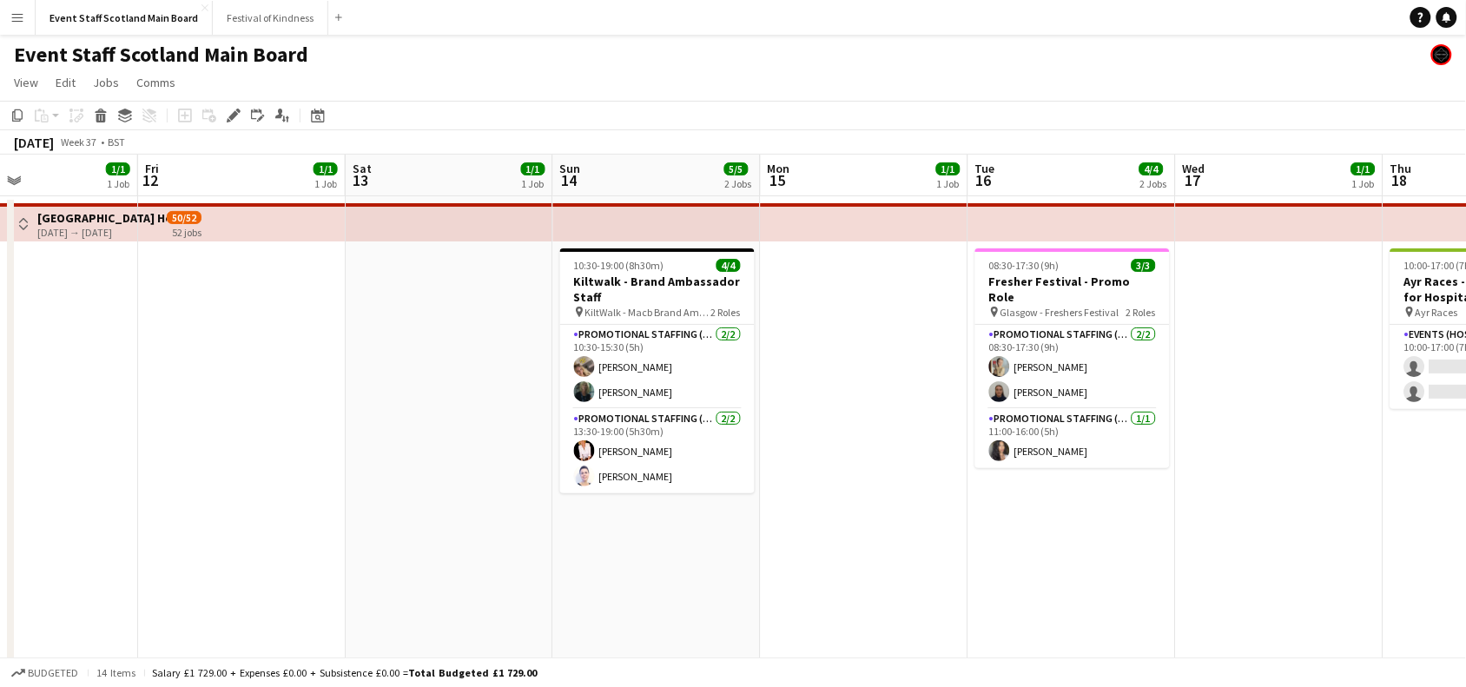
drag, startPoint x: 1093, startPoint y: 409, endPoint x: 419, endPoint y: 526, distance: 684.1
click at [419, 526] on app-calendar-viewport "Tue 9 1/1 1 Job Wed 10 1/1 1 Job Thu 11 1/1 1 Job Fri 12 1/1 1 Job Sat 13 1/1 1…" at bounding box center [733, 649] width 1466 height 988
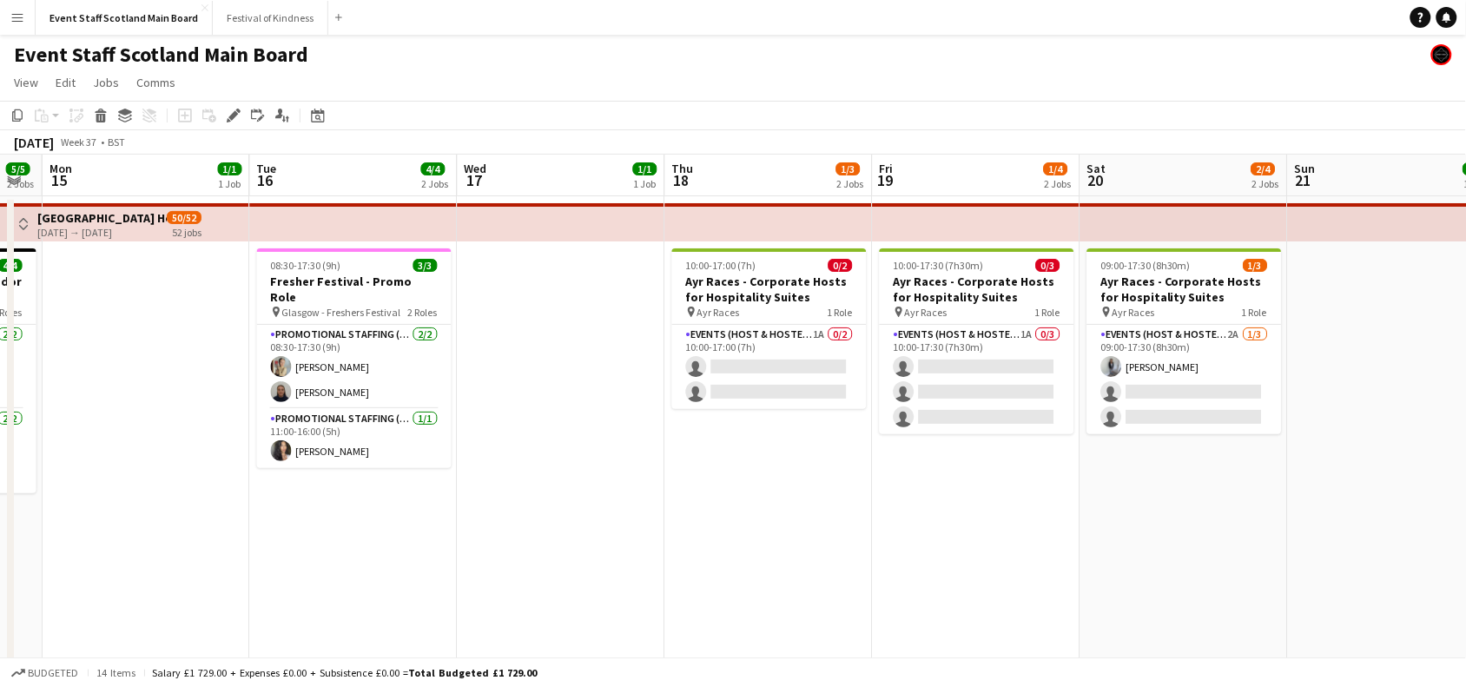
drag, startPoint x: 1238, startPoint y: 497, endPoint x: 532, endPoint y: 552, distance: 707.4
click at [532, 552] on app-calendar-viewport "Thu 11 1/1 1 Job Fri 12 1/1 1 Job Sat 13 1/1 1 Job Sun 14 5/5 2 Jobs Mon 15 1/1…" at bounding box center [733, 649] width 1466 height 988
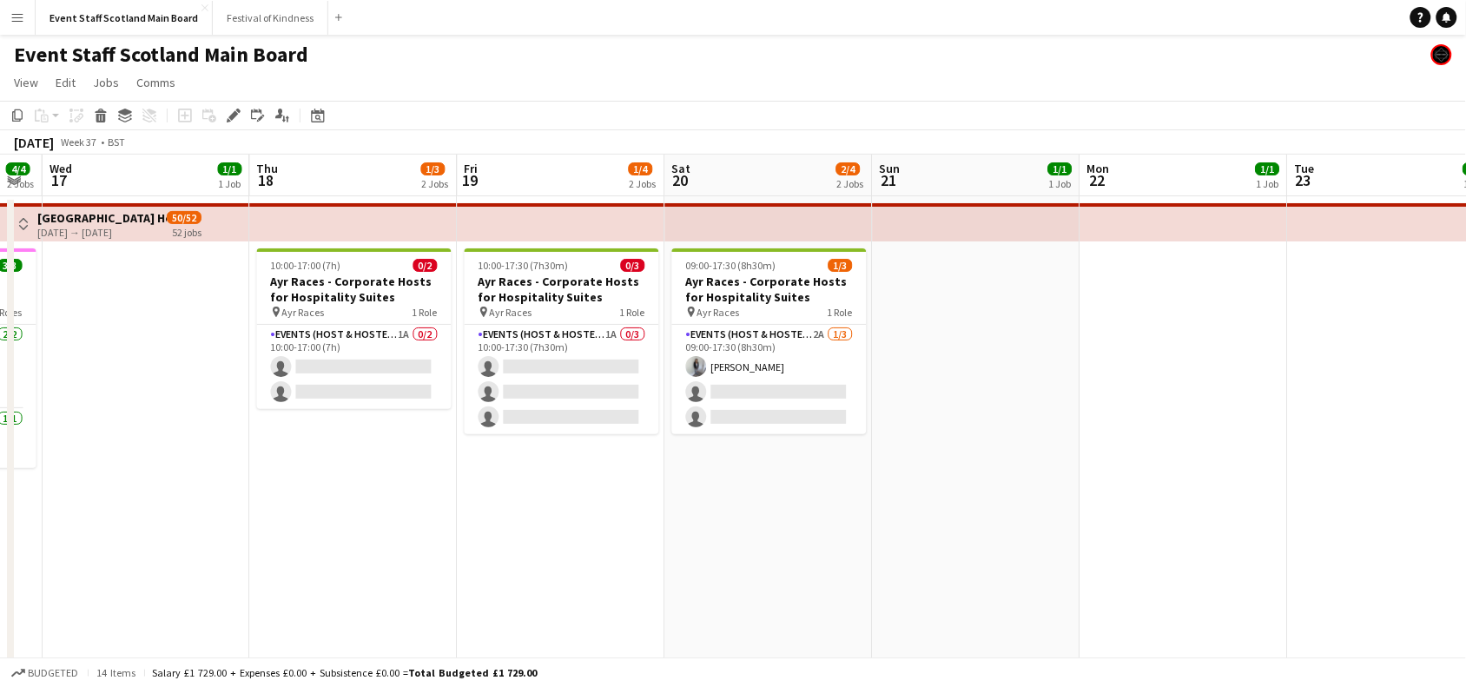
scroll to position [0, 808]
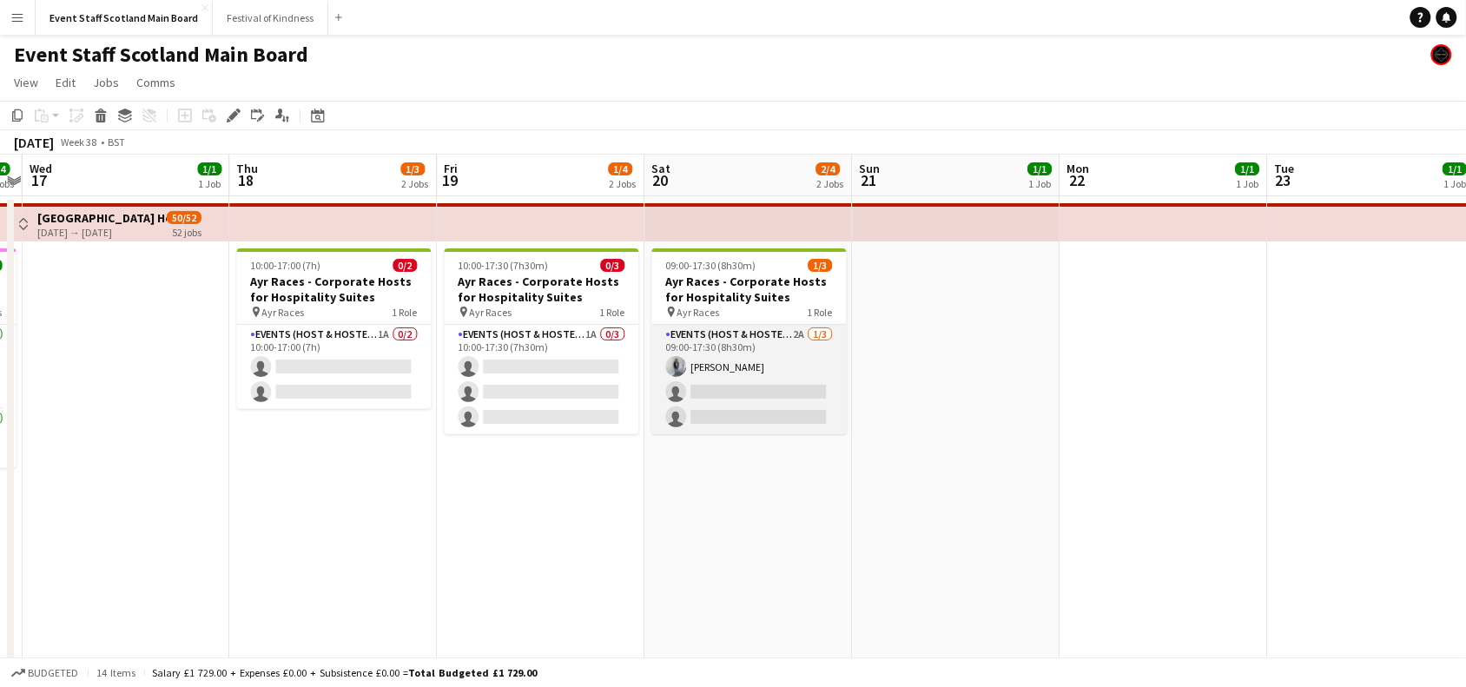
click at [744, 379] on app-card-role "Events (Host & Hostesses) 2A [DATE] 09:00-17:30 (8h30m) [PERSON_NAME] single-ne…" at bounding box center [749, 379] width 195 height 109
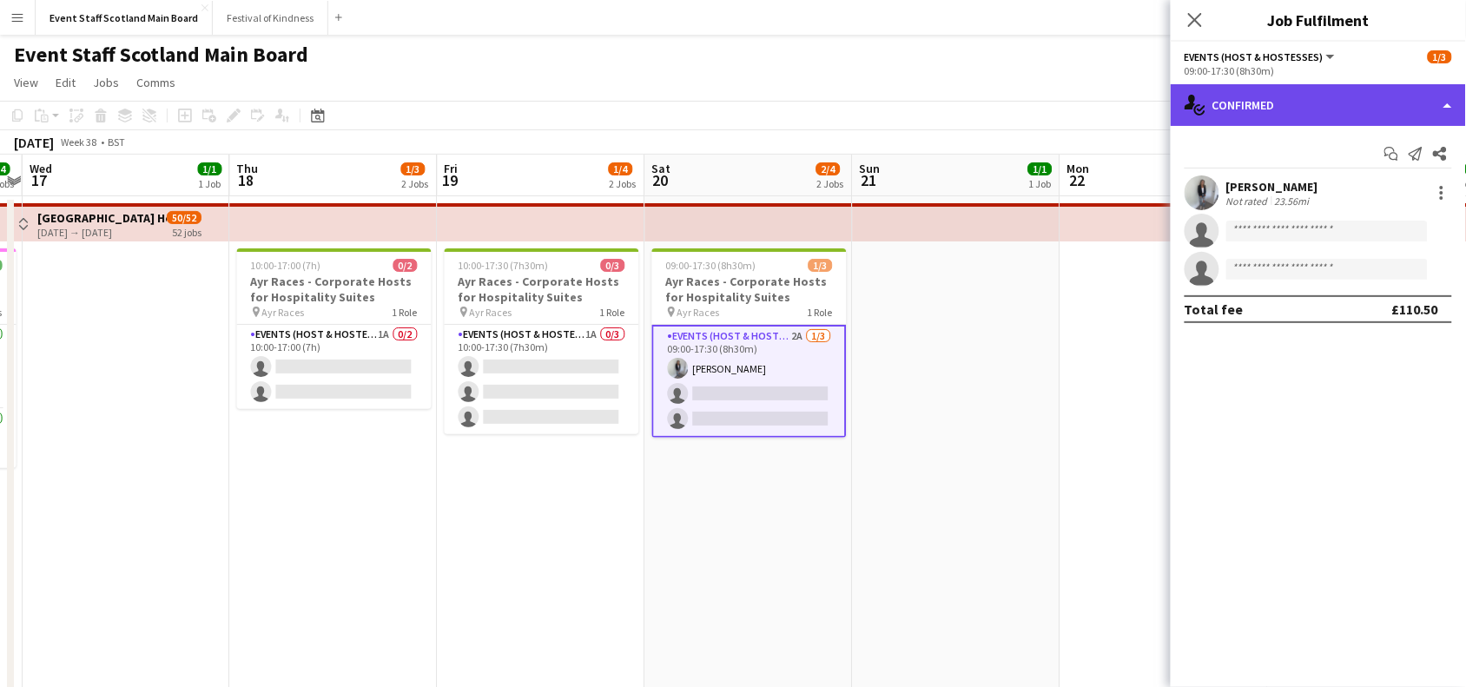
click at [1438, 87] on div "single-neutral-actions-check-2 Confirmed" at bounding box center [1318, 105] width 295 height 42
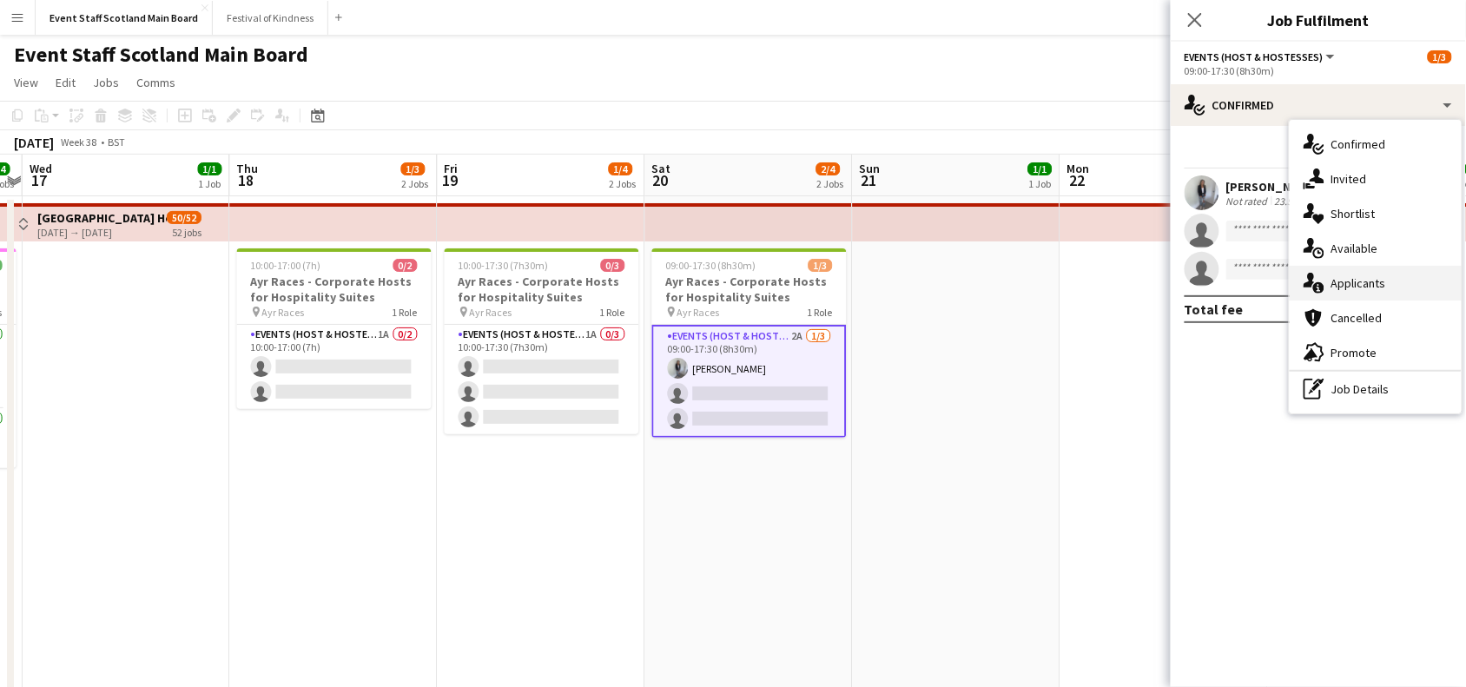
click at [1396, 274] on div "single-neutral-actions-information Applicants" at bounding box center [1376, 283] width 172 height 35
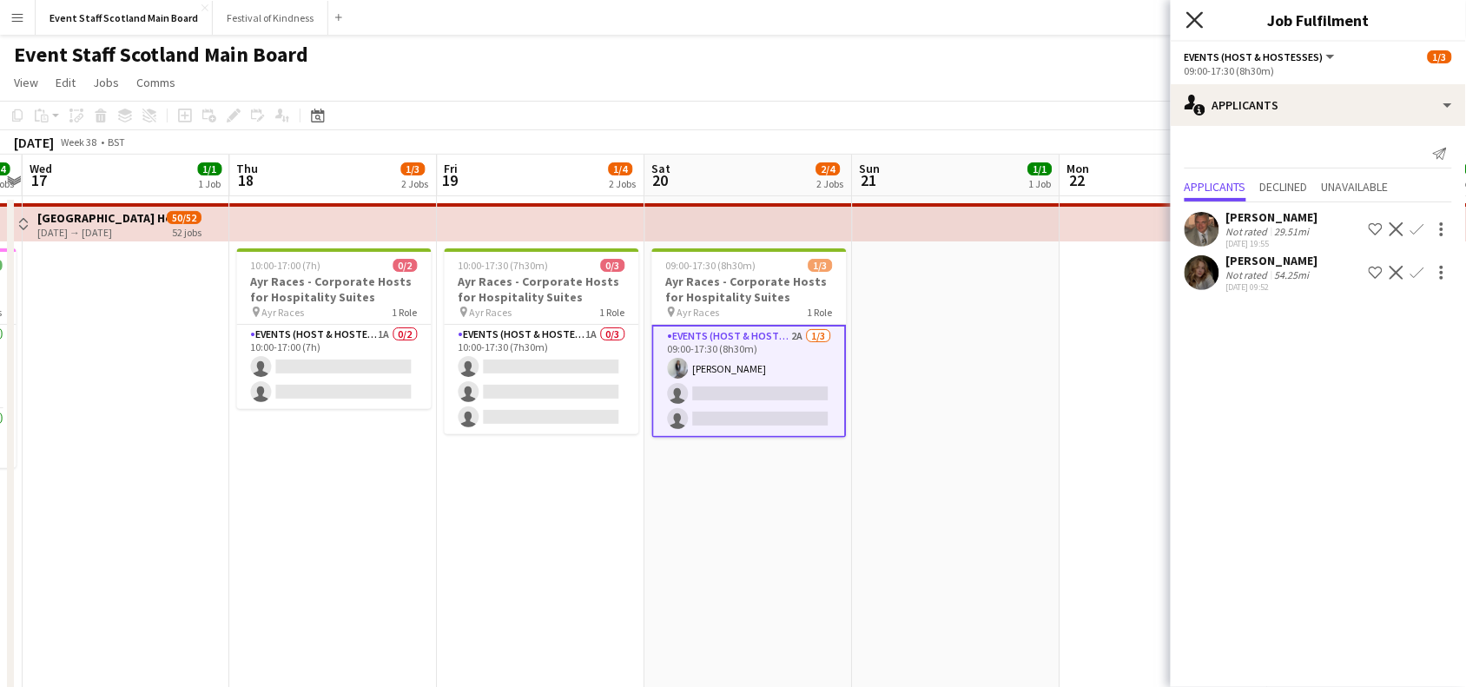
click at [1193, 23] on icon at bounding box center [1194, 19] width 17 height 17
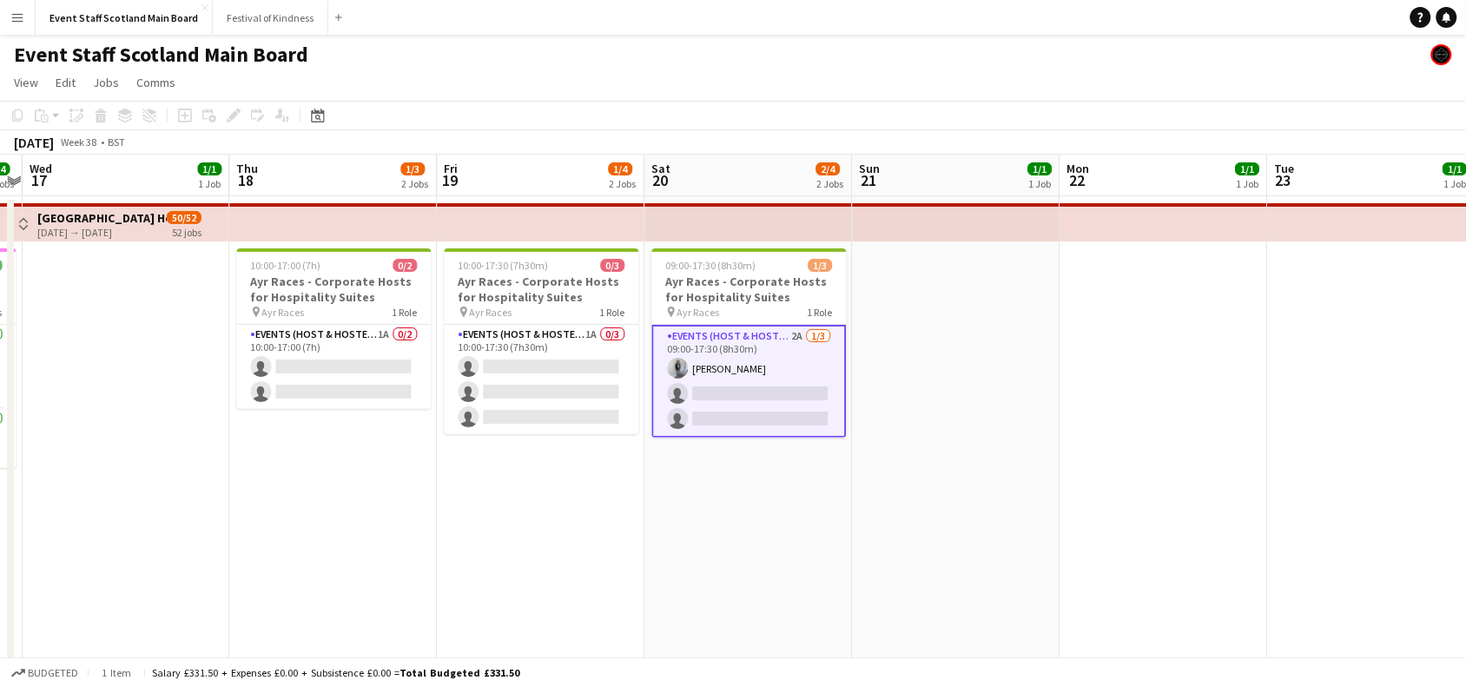
click at [1051, 467] on app-date-cell at bounding box center [957, 669] width 208 height 947
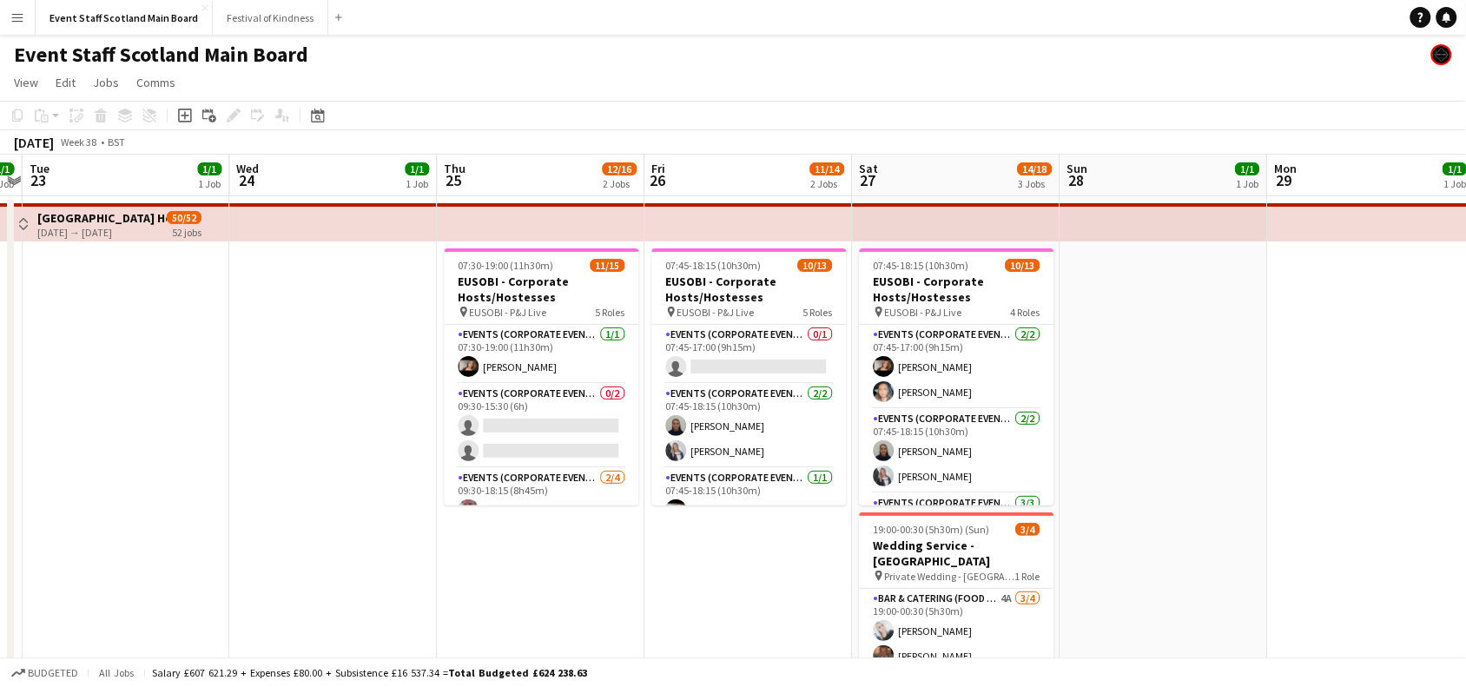
drag, startPoint x: 1357, startPoint y: 395, endPoint x: 366, endPoint y: 701, distance: 1037.1
click at [366, 686] on html "Menu Boards Boards Boards All jobs Status Workforce Workforce My Workforce Recr…" at bounding box center [733, 586] width 1466 height 1173
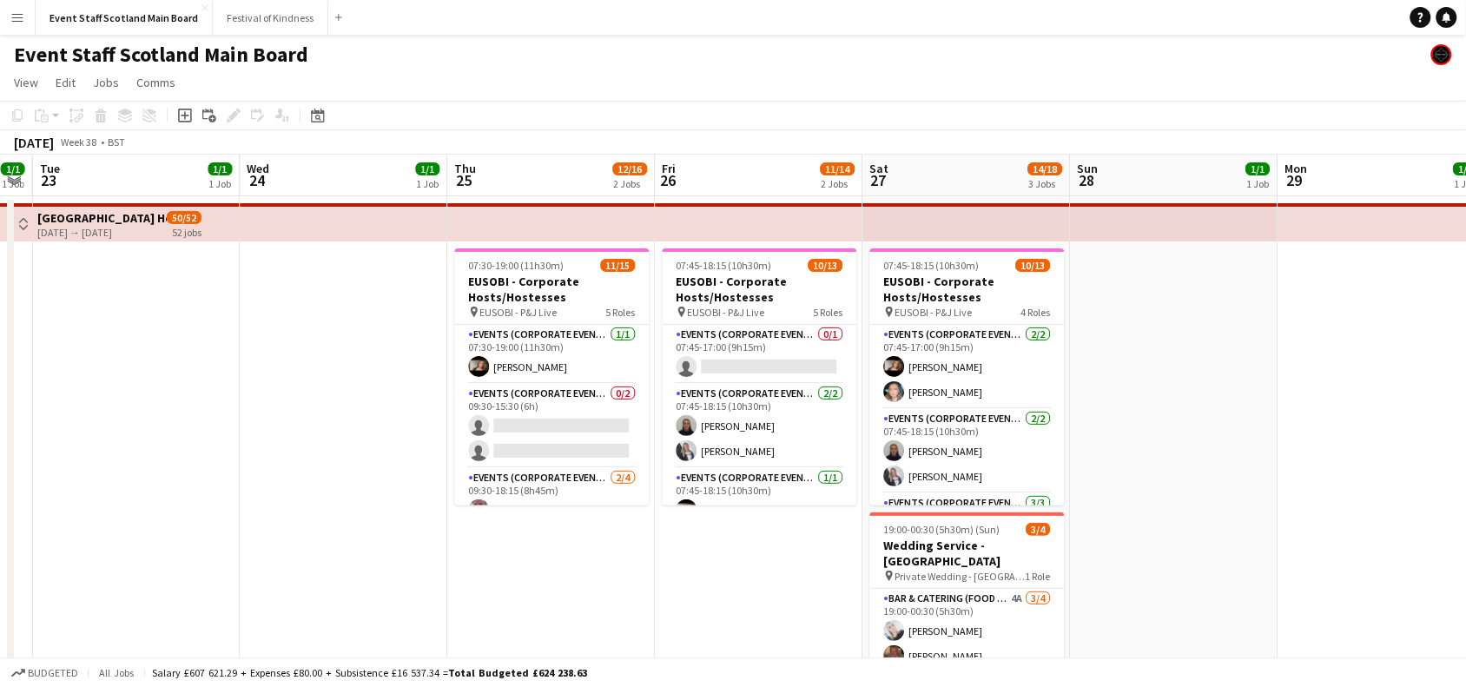
scroll to position [0, 841]
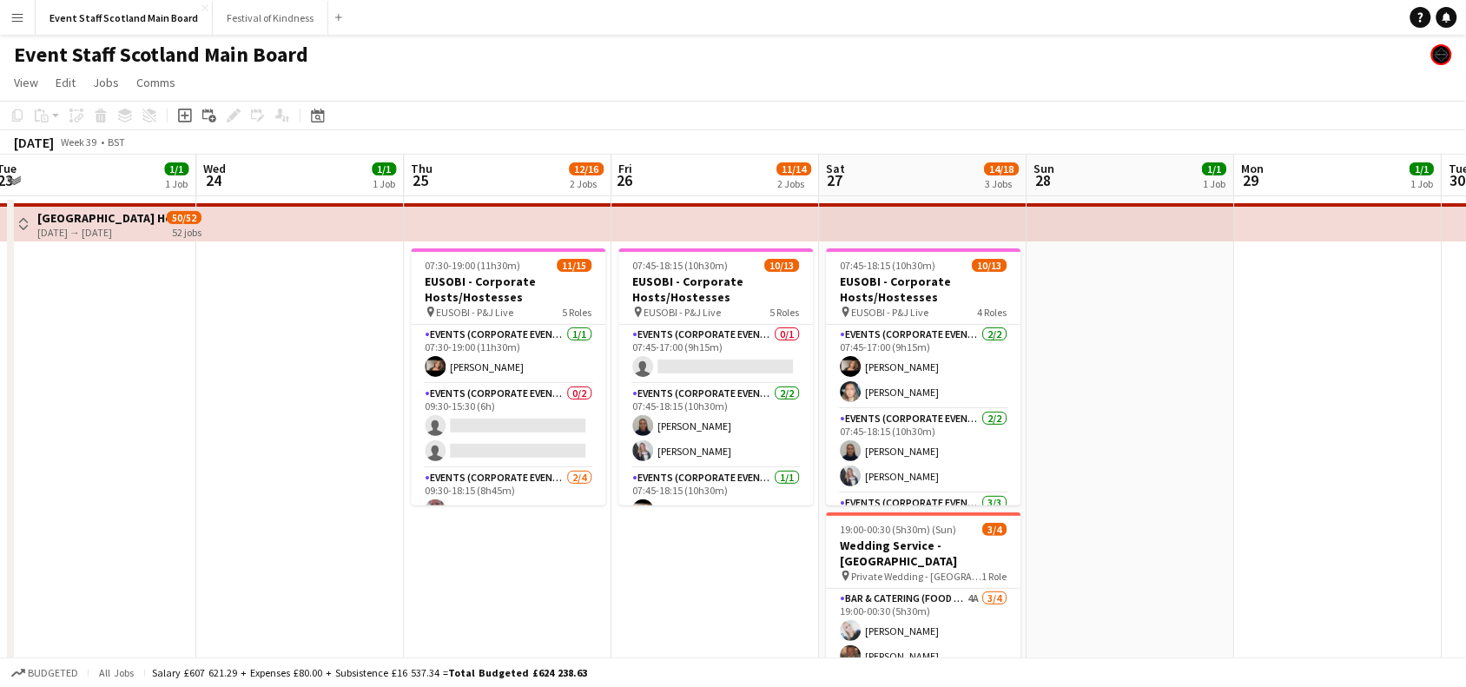
drag, startPoint x: 1145, startPoint y: 605, endPoint x: 734, endPoint y: 614, distance: 410.9
click at [734, 614] on app-calendar-viewport "Fri 19 1/4 2 Jobs Sat 20 2/4 2 Jobs Sun 21 1/1 1 Job Mon 22 1/1 1 Job Tue 23 1/…" at bounding box center [733, 649] width 1466 height 988
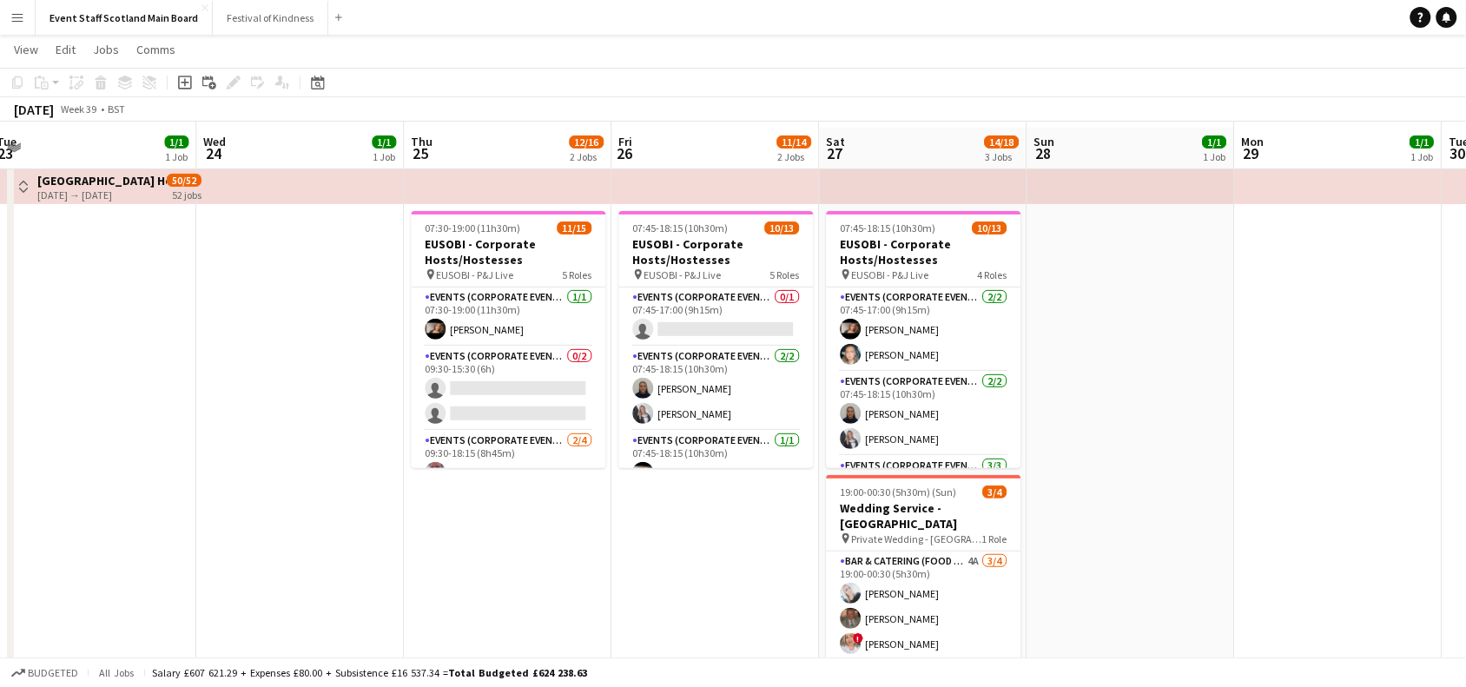
scroll to position [31, 0]
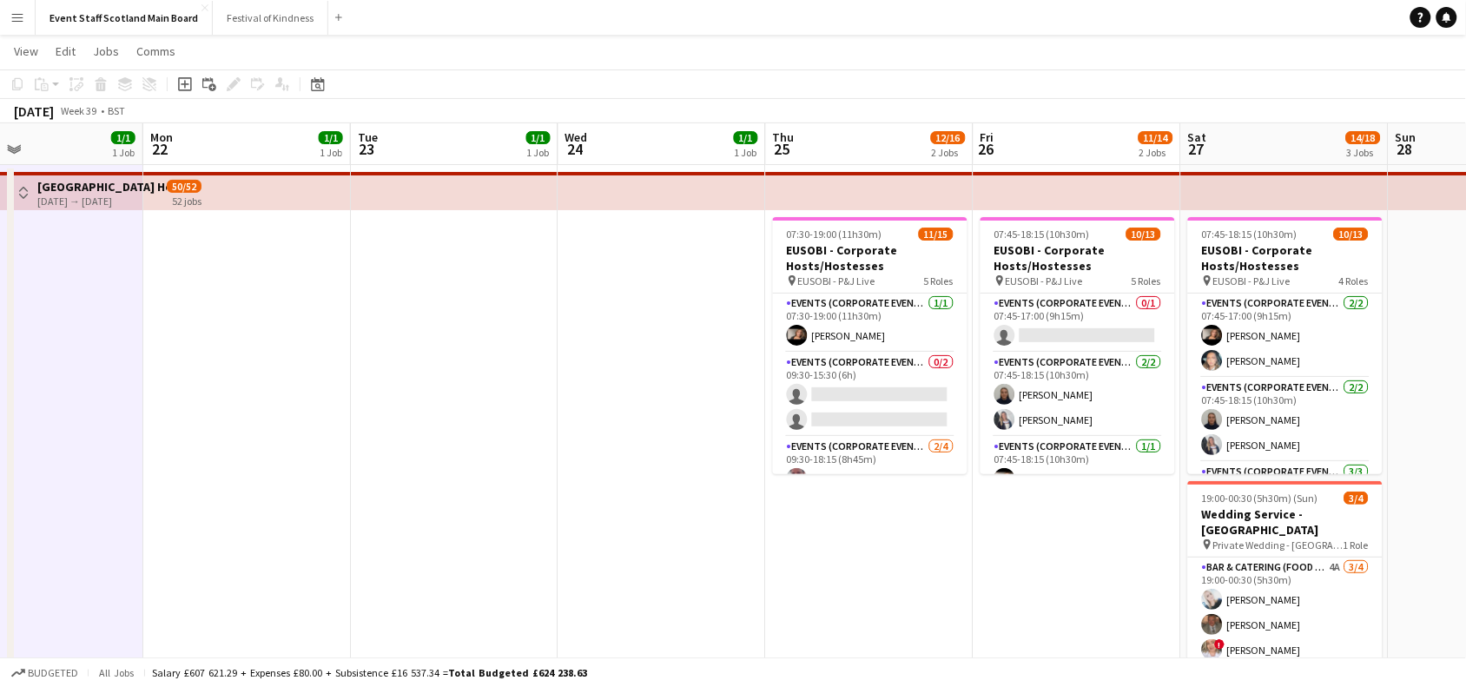
drag, startPoint x: 135, startPoint y: 366, endPoint x: 1482, endPoint y: 382, distance: 1347.3
click at [1466, 382] on html "Menu Boards Boards Boards All jobs Status Workforce Workforce My Workforce Recr…" at bounding box center [733, 555] width 1466 height 1173
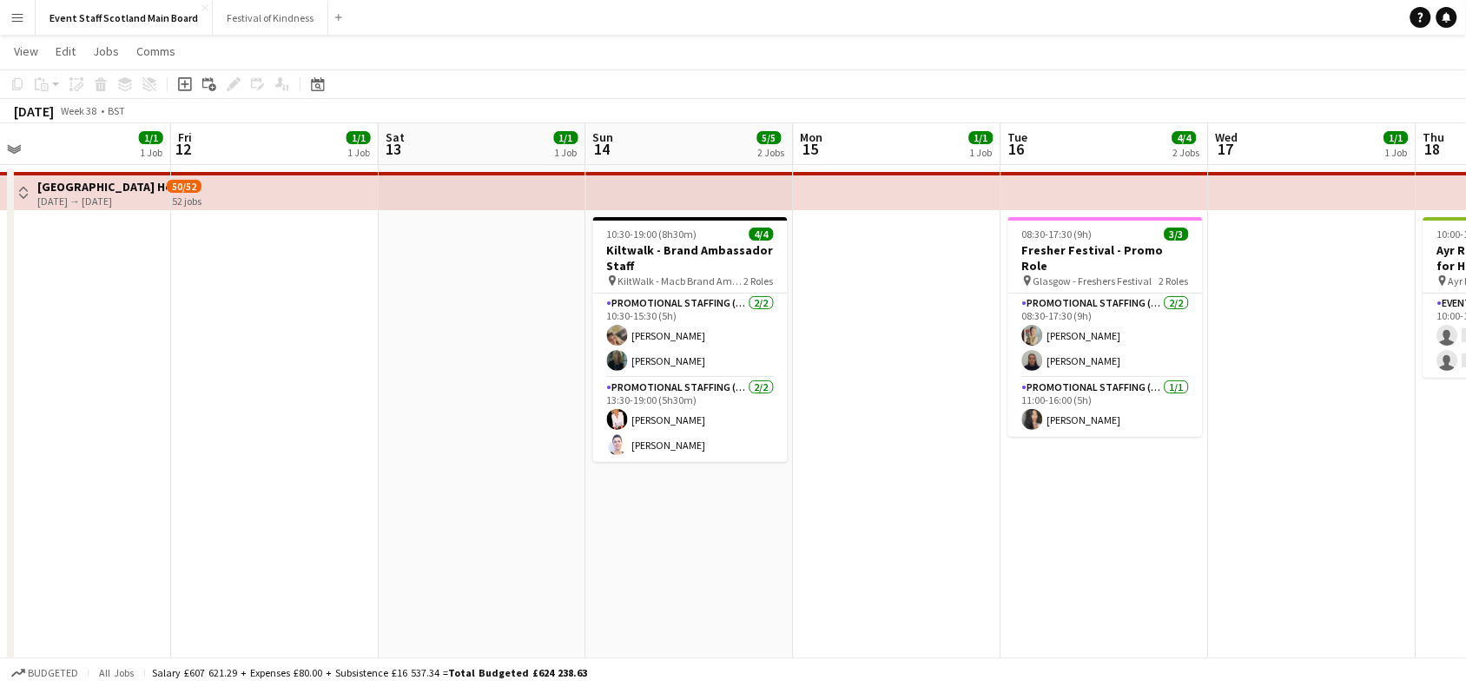
drag, startPoint x: 101, startPoint y: 388, endPoint x: 1482, endPoint y: 387, distance: 1381.0
click at [1466, 387] on html "Menu Boards Boards Boards All jobs Status Workforce Workforce My Workforce Recr…" at bounding box center [733, 555] width 1466 height 1173
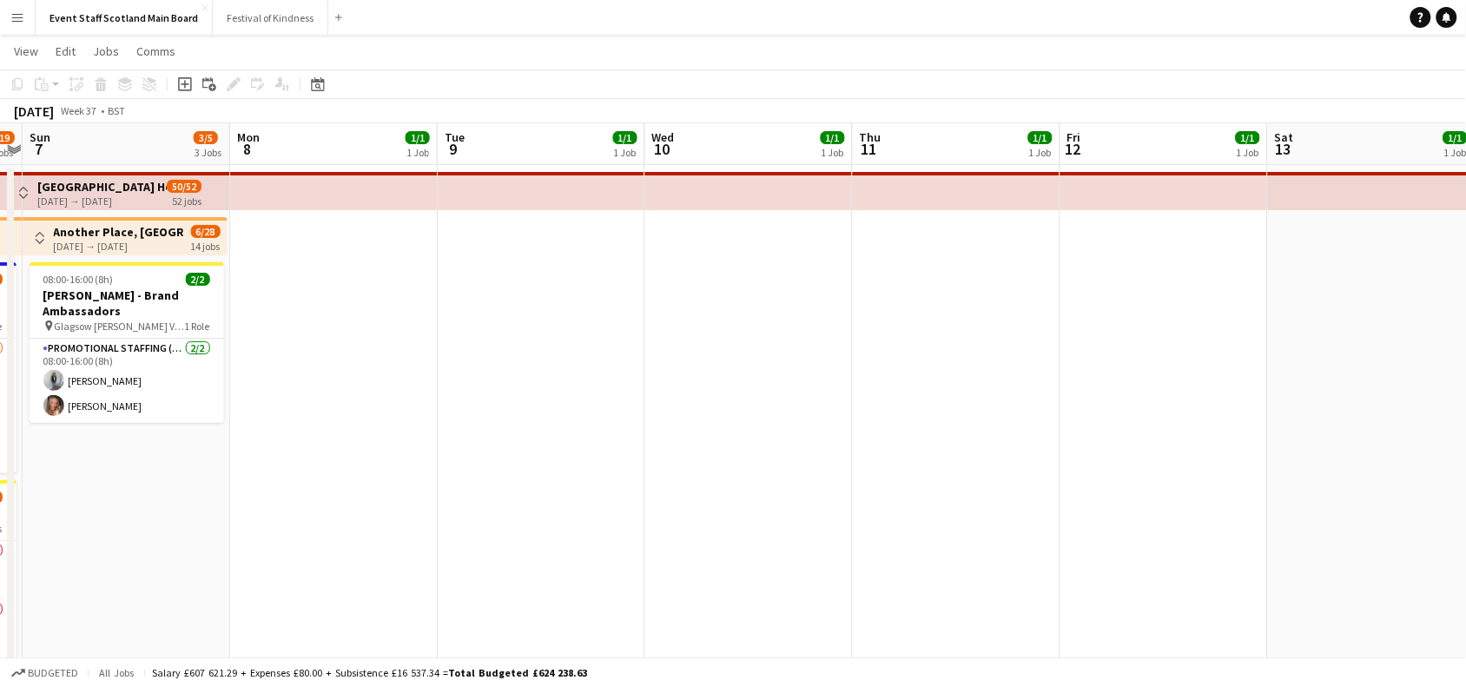
drag, startPoint x: 123, startPoint y: 443, endPoint x: 1261, endPoint y: 574, distance: 1145.4
click at [1261, 574] on app-calendar-viewport "Fri 5 4/7 5 Jobs Sat 6 8/19 6 Jobs Sun 7 3/5 3 Jobs Mon 8 1/1 1 Job Tue 9 1/1 1…" at bounding box center [733, 617] width 1466 height 988
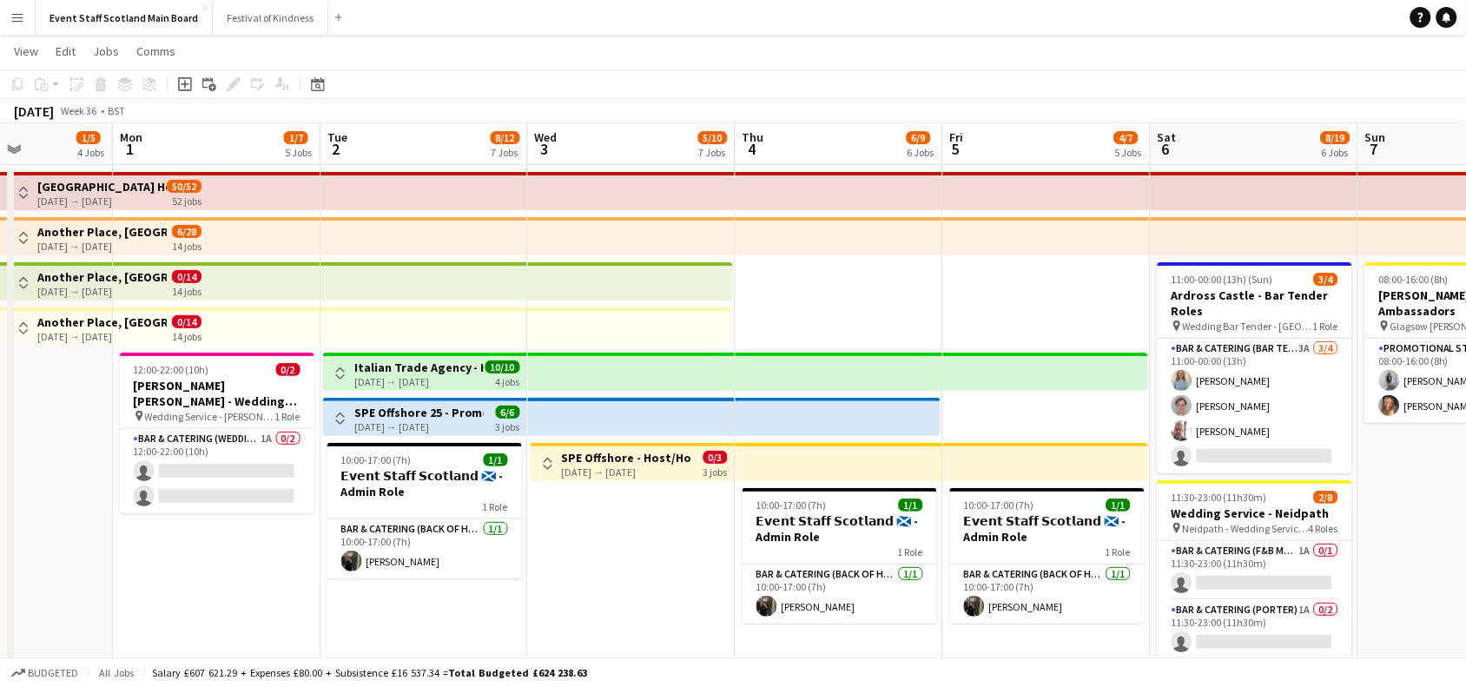
drag, startPoint x: 465, startPoint y: 483, endPoint x: 1417, endPoint y: 497, distance: 952.1
click at [1417, 497] on app-calendar-viewport "Fri 29 3/6 5 Jobs Sat 30 5/10 6 Jobs Sun 31 1/5 4 Jobs Mon 1 1/7 5 Jobs Tue 2 8…" at bounding box center [733, 617] width 1466 height 988
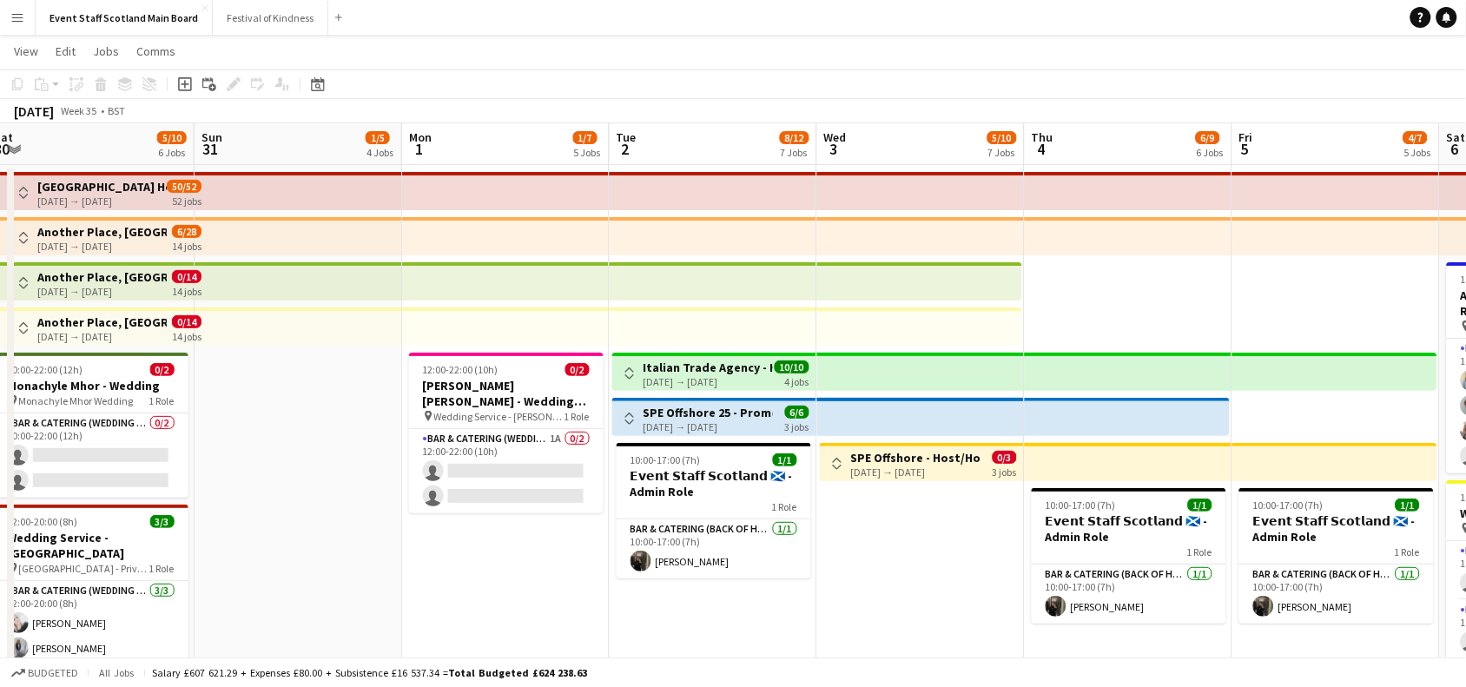
scroll to position [0, 531]
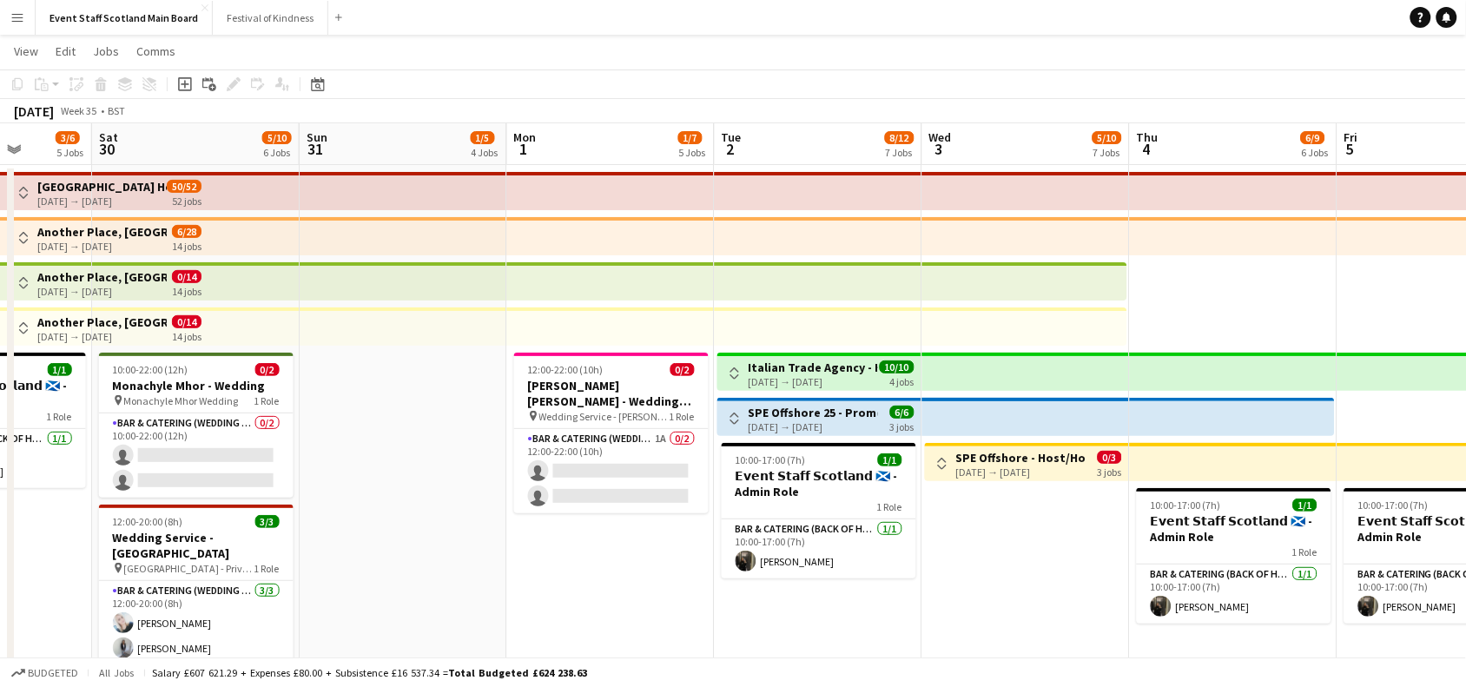
drag, startPoint x: 195, startPoint y: 596, endPoint x: 858, endPoint y: 693, distance: 669.8
click at [858, 686] on html "Menu Boards Boards Boards All jobs Status Workforce Workforce My Workforce Recr…" at bounding box center [733, 555] width 1466 height 1173
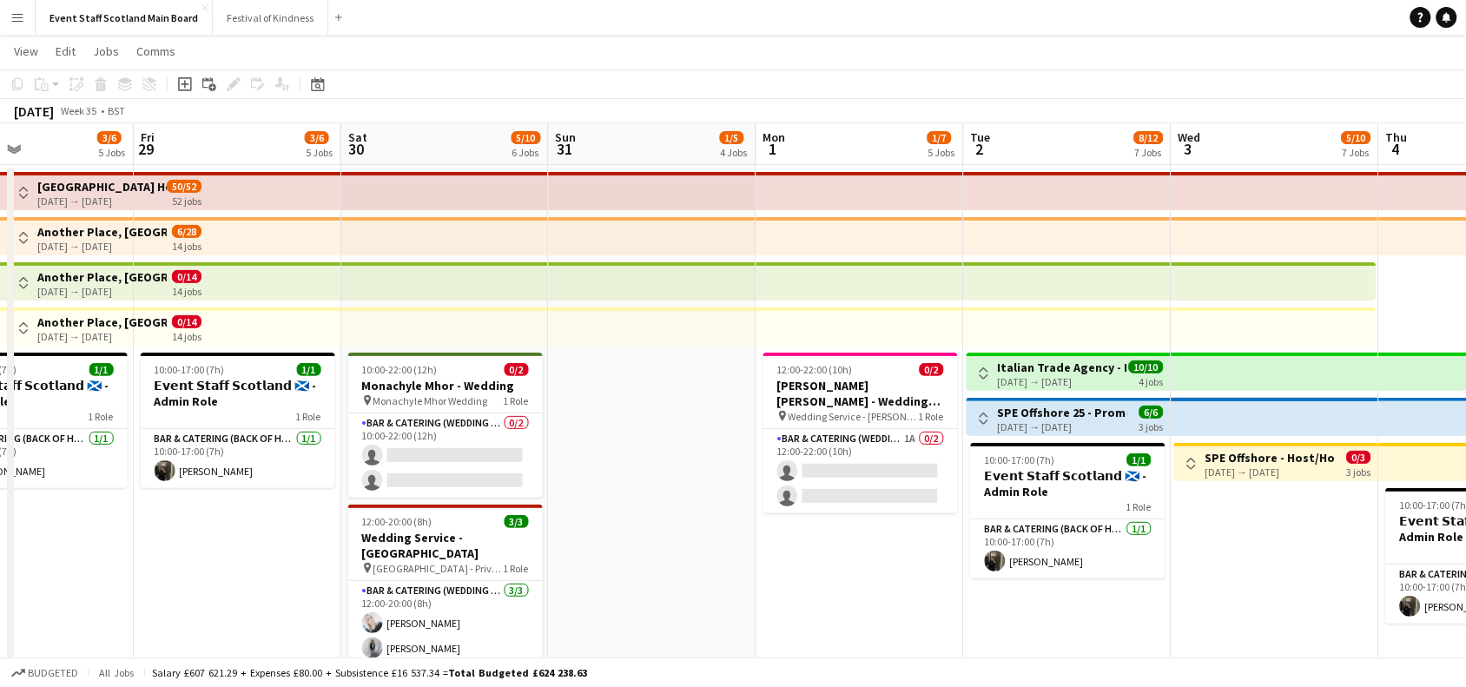
scroll to position [0, 367]
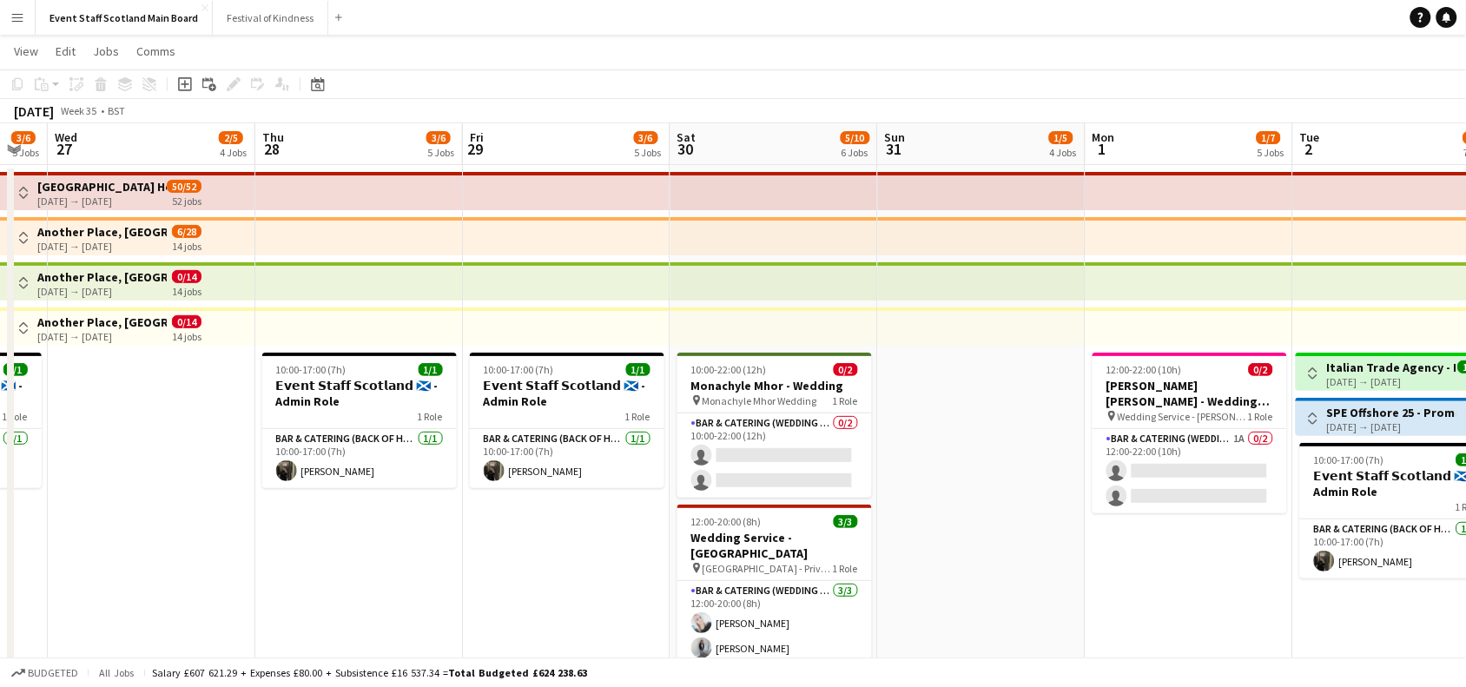
drag, startPoint x: 400, startPoint y: 532, endPoint x: 978, endPoint y: 626, distance: 585.2
click at [978, 626] on app-calendar-viewport "Mon 25 2/5 4 Jobs Tue 26 3/6 5 Jobs Wed 27 2/5 4 Jobs Thu 28 3/6 5 Jobs Fri 29 …" at bounding box center [733, 617] width 1466 height 988
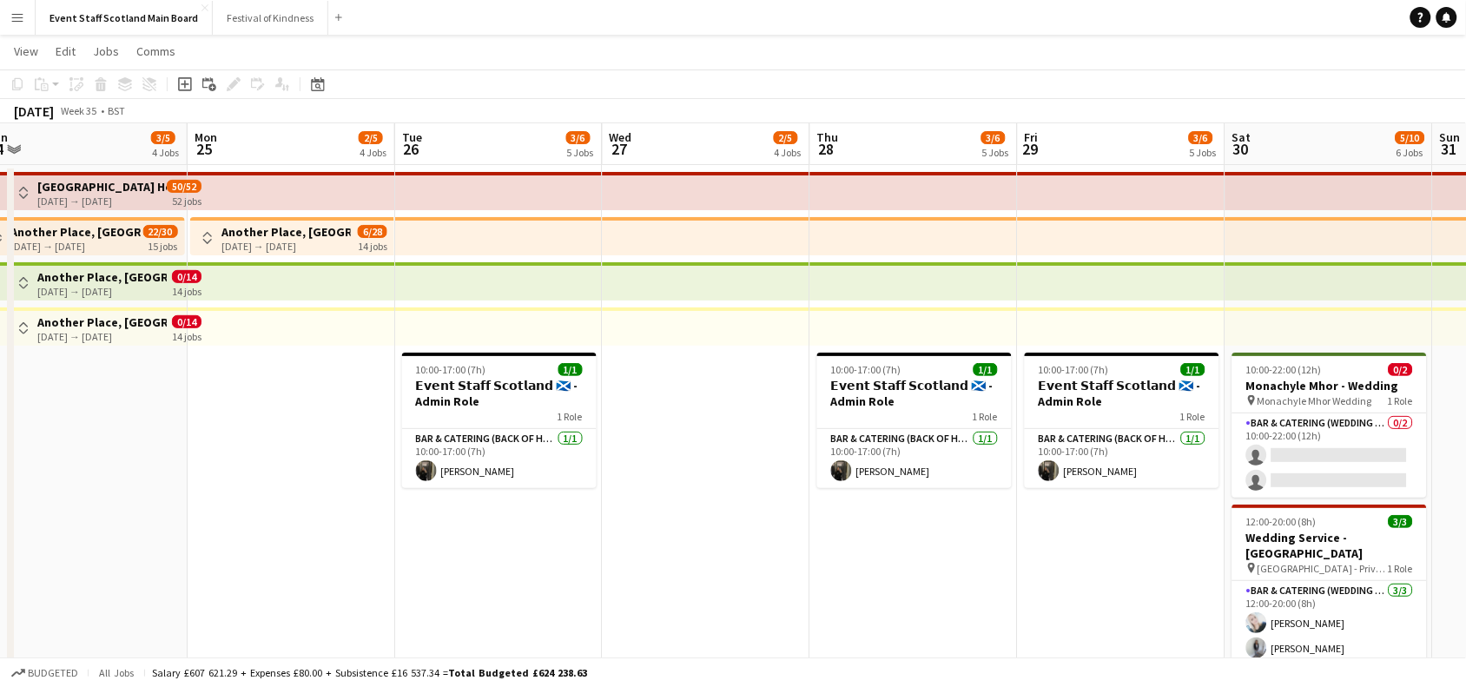
drag, startPoint x: 142, startPoint y: 506, endPoint x: 744, endPoint y: 570, distance: 606.2
click at [744, 570] on app-calendar-viewport "Fri 22 4/6 5 Jobs Sat 23 3/5 4 Jobs Sun 24 3/5 4 Jobs Mon 25 2/5 4 Jobs Tue 26 …" at bounding box center [733, 617] width 1466 height 988
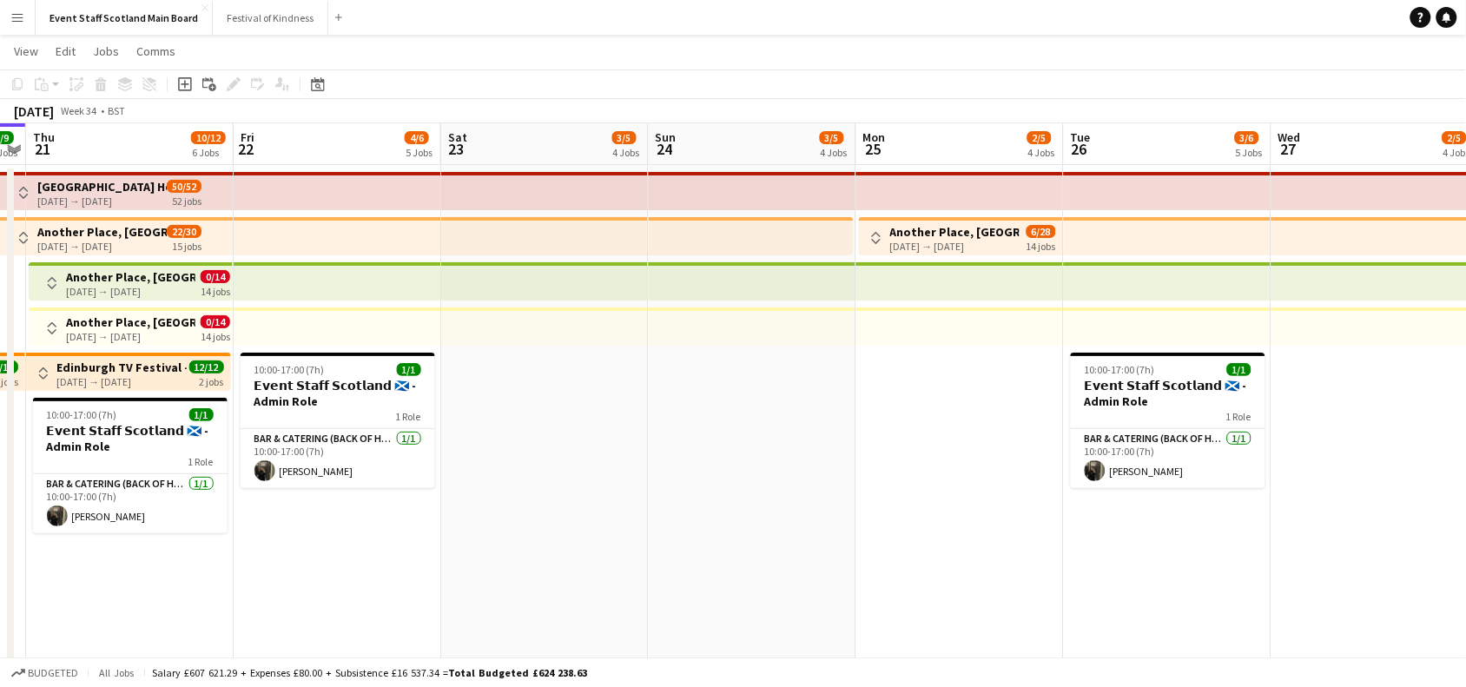
scroll to position [0, 502]
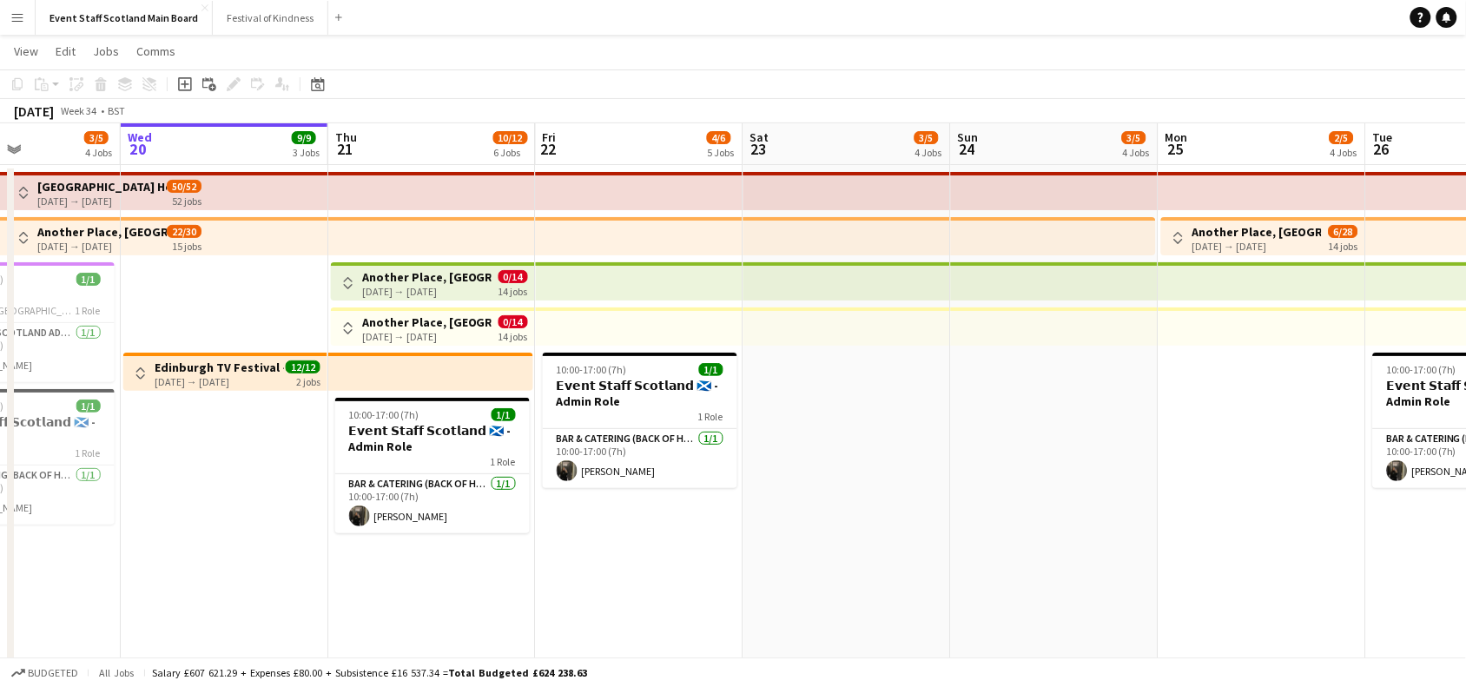
drag, startPoint x: 84, startPoint y: 448, endPoint x: 1008, endPoint y: 558, distance: 929.8
click at [1008, 558] on app-calendar-viewport "Sun 17 8/10 6 Jobs Mon 18 3/4 3 Jobs Tue 19 3/5 4 Jobs Wed 20 9/9 3 Jobs Thu 21…" at bounding box center [733, 617] width 1466 height 988
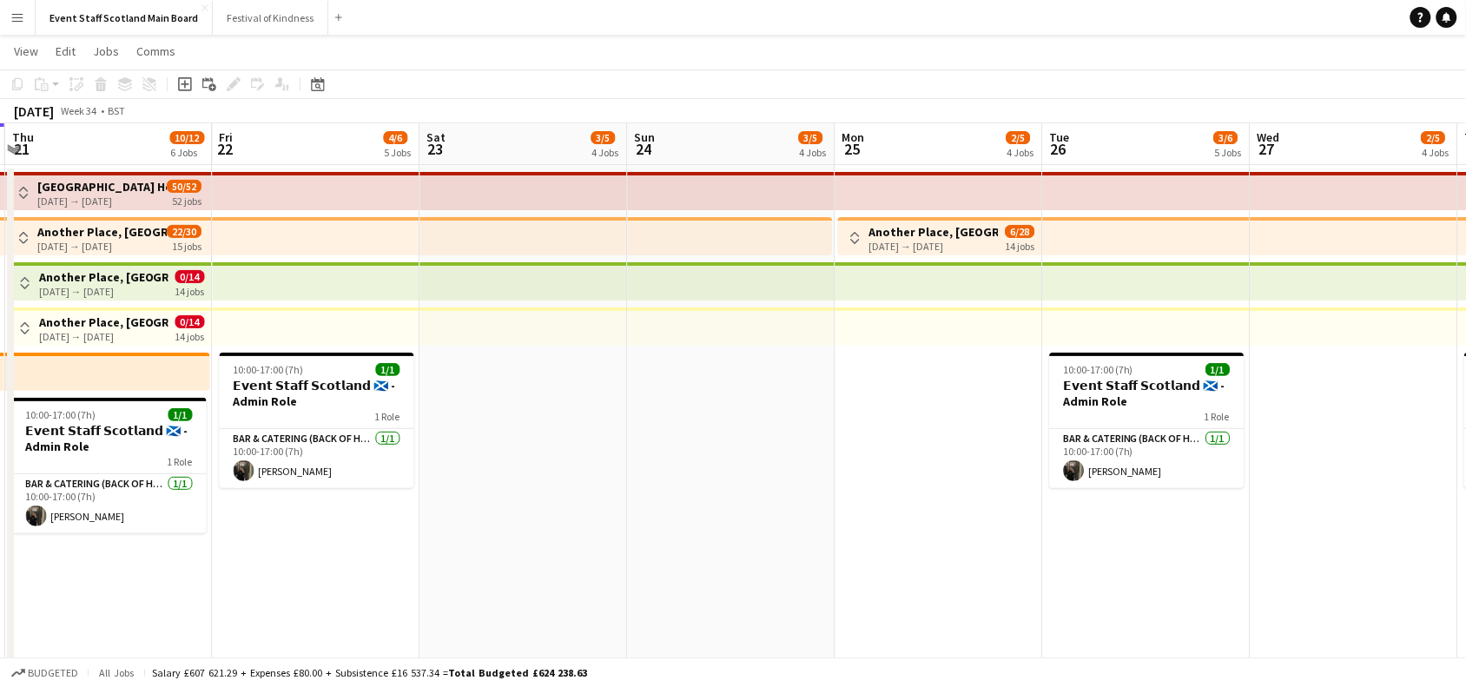
drag, startPoint x: 1327, startPoint y: 435, endPoint x: 0, endPoint y: 738, distance: 1361.4
click at [0, 686] on html "Menu Boards Boards Boards All jobs Status Workforce Workforce My Workforce Recr…" at bounding box center [733, 555] width 1466 height 1173
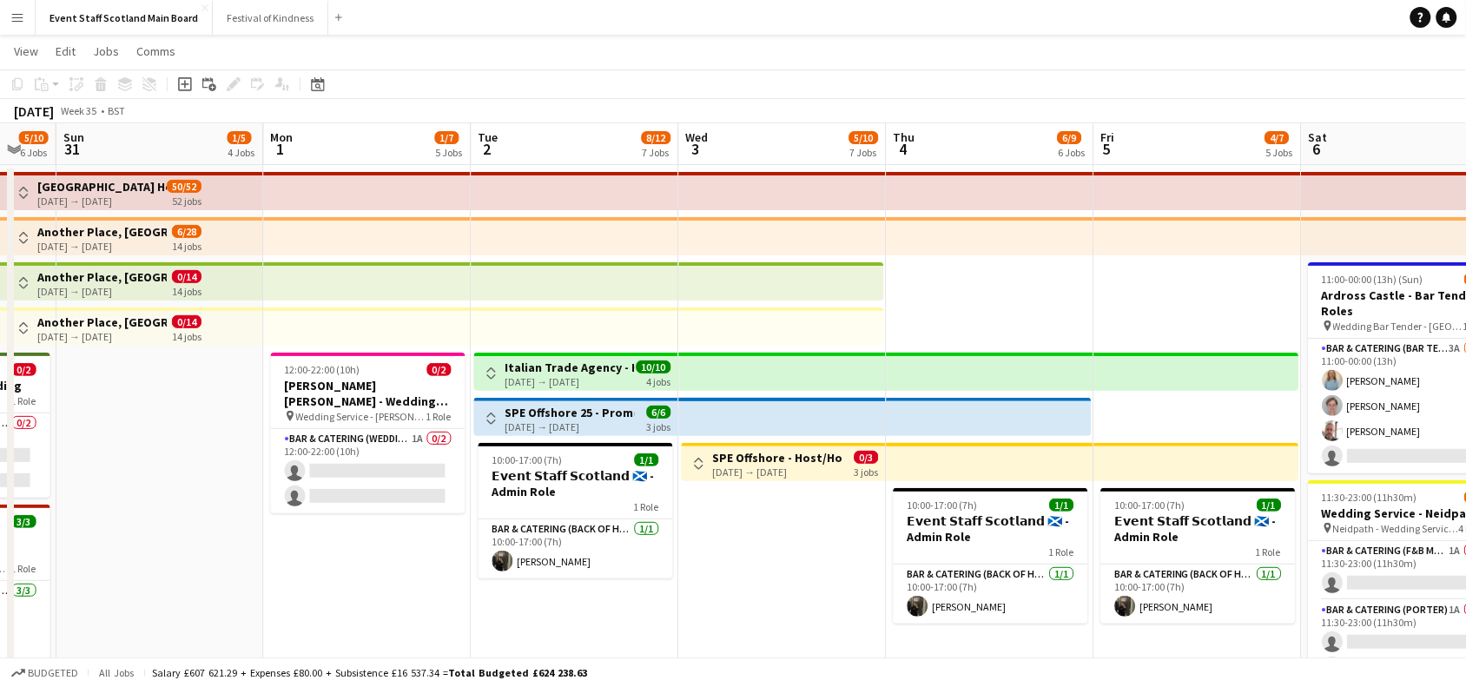
drag, startPoint x: 1444, startPoint y: 539, endPoint x: 110, endPoint y: 645, distance: 1338.4
click at [110, 645] on app-calendar-viewport "Wed 27 2/5 4 Jobs Thu 28 3/6 5 Jobs Fri 29 3/6 5 Jobs Sat 30 5/10 6 Jobs Sun 31…" at bounding box center [733, 617] width 1466 height 988
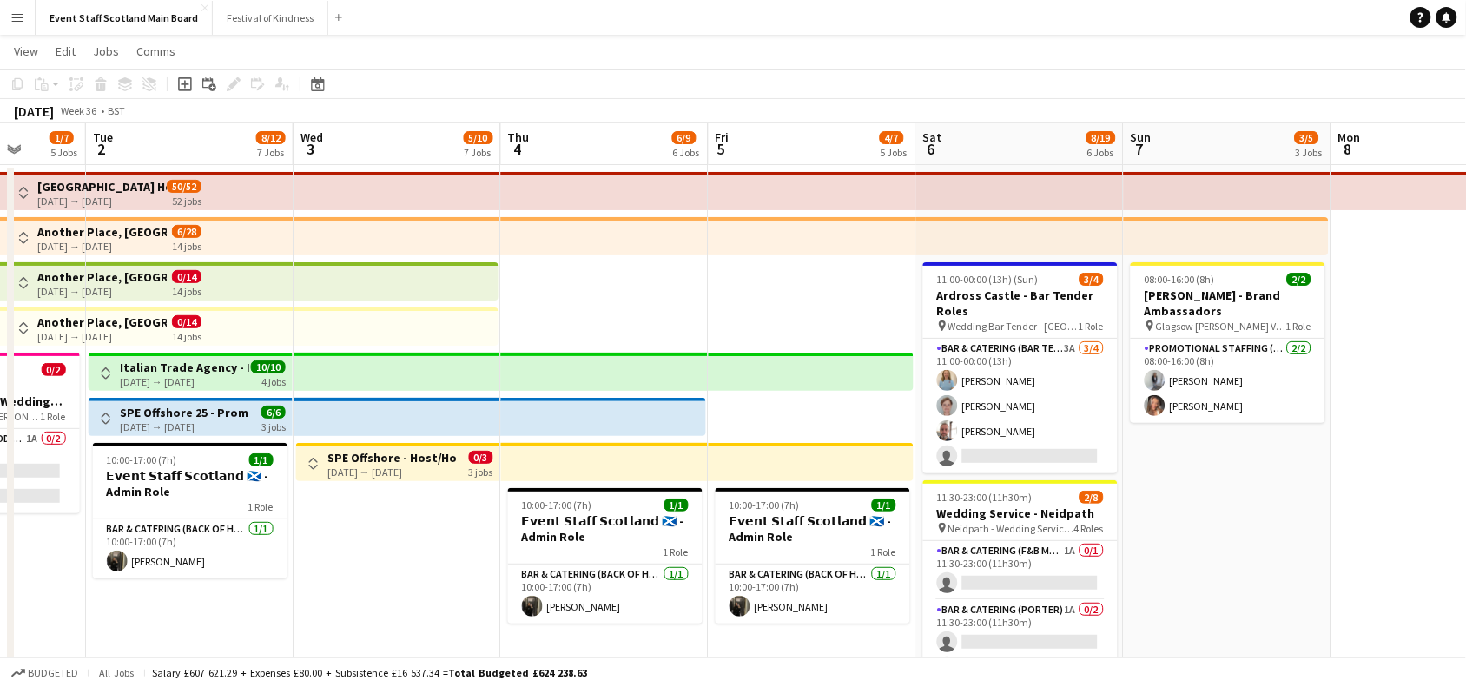
scroll to position [0, 534]
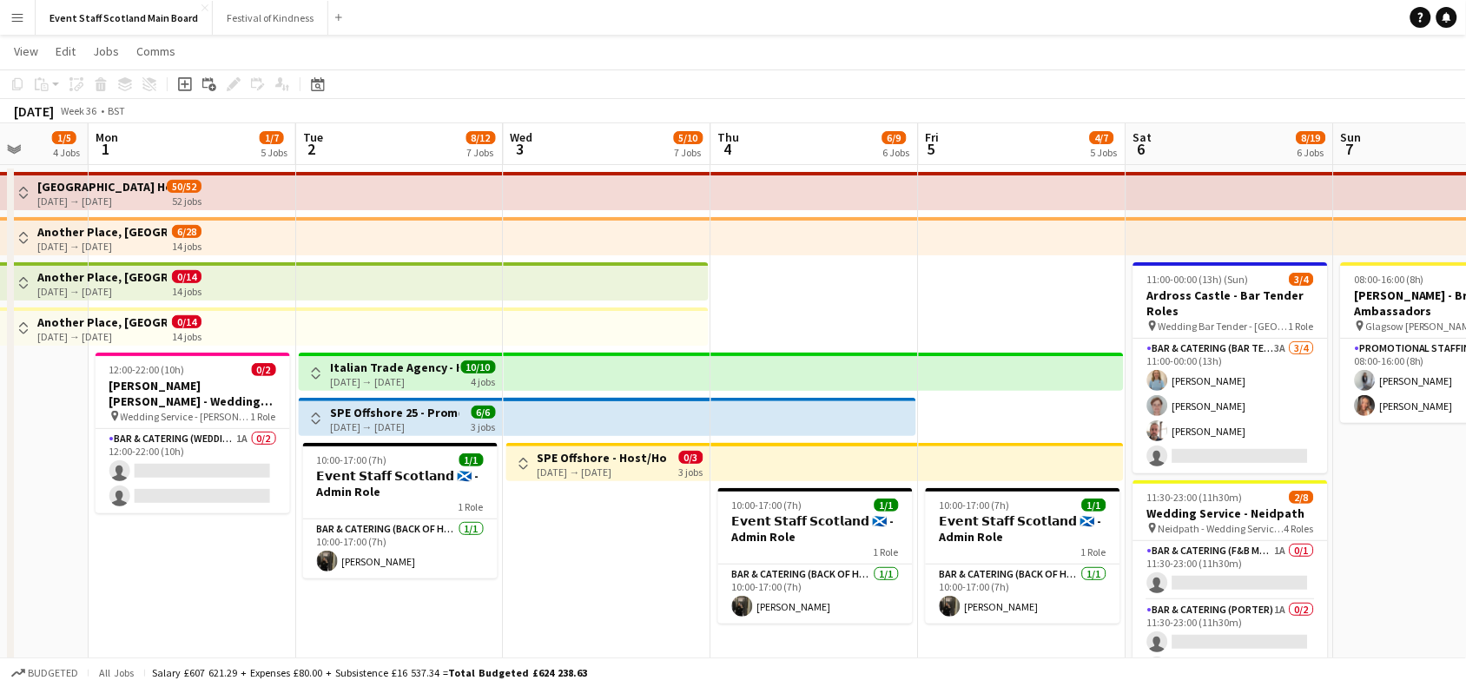
drag, startPoint x: 1242, startPoint y: 640, endPoint x: 1071, endPoint y: 615, distance: 173.0
click at [1071, 615] on app-calendar-viewport "Fri 29 3/6 5 Jobs Sat 30 5/10 6 Jobs Sun 31 1/5 4 Jobs Mon 1 1/7 5 Jobs Tue 2 8…" at bounding box center [733, 617] width 1466 height 988
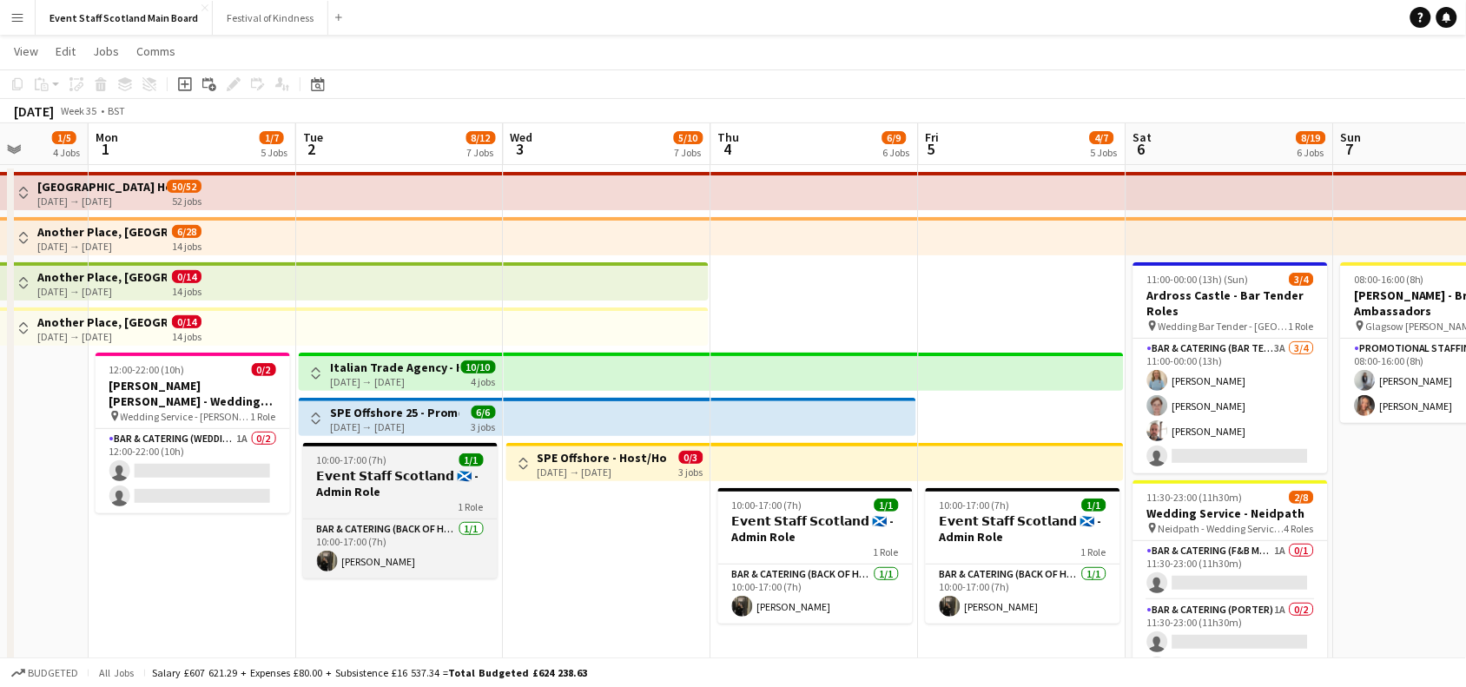
click at [335, 492] on h3 "𝗘𝘃𝗲𝗻𝘁 𝗦𝘁𝗮𝗳𝗳 𝗦𝗰𝗼𝘁𝗹𝗮𝗻𝗱 🏴󠁧󠁢󠁳󠁣󠁴󠁿 - Admin Role" at bounding box center [400, 483] width 195 height 31
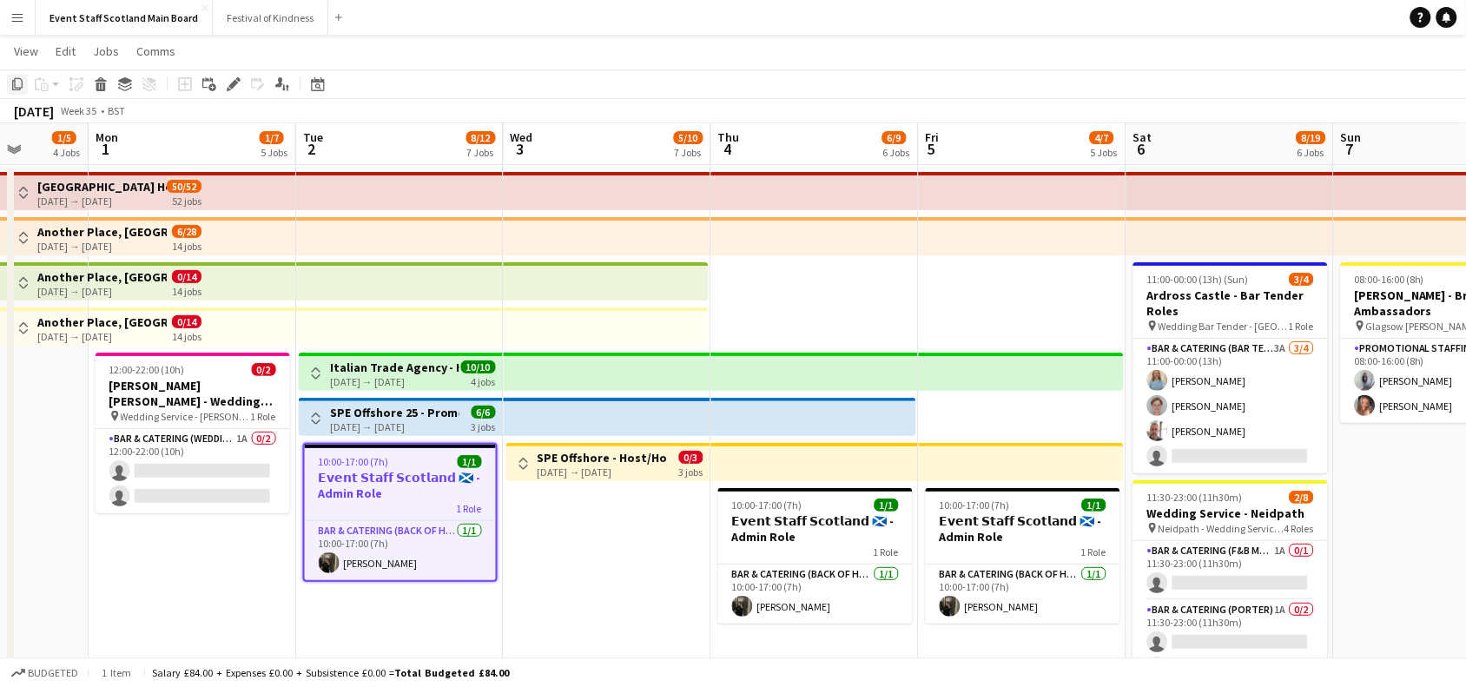
click at [17, 83] on icon "Copy" at bounding box center [17, 84] width 14 height 14
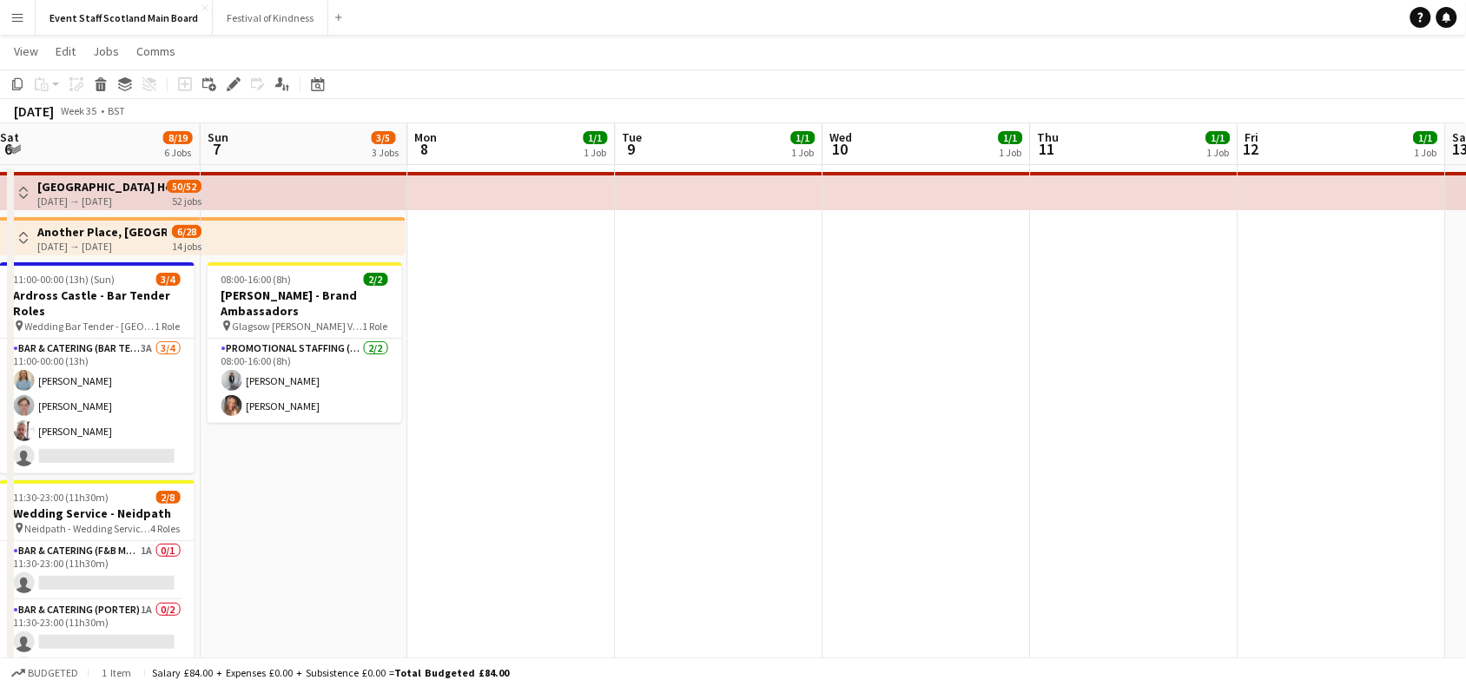
scroll to position [0, 480]
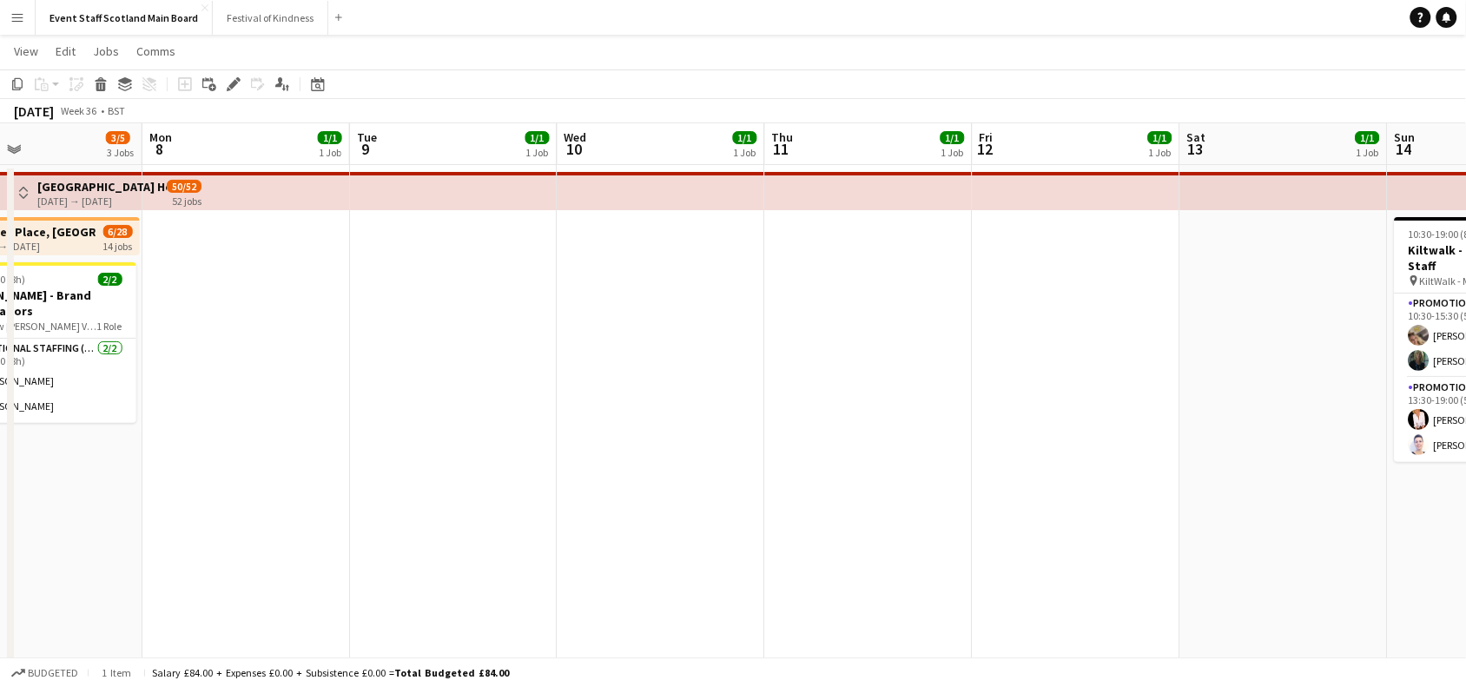
drag, startPoint x: 1400, startPoint y: 492, endPoint x: 0, endPoint y: 443, distance: 1401.0
click at [0, 443] on app-calendar-viewport "Fri 5 4/7 5 Jobs Sat 6 8/19 6 Jobs Sun 7 3/5 3 Jobs Mon 8 1/1 1 Job Tue 9 1/1 1…" at bounding box center [733, 617] width 1466 height 988
click at [470, 254] on app-date-cell at bounding box center [454, 638] width 208 height 947
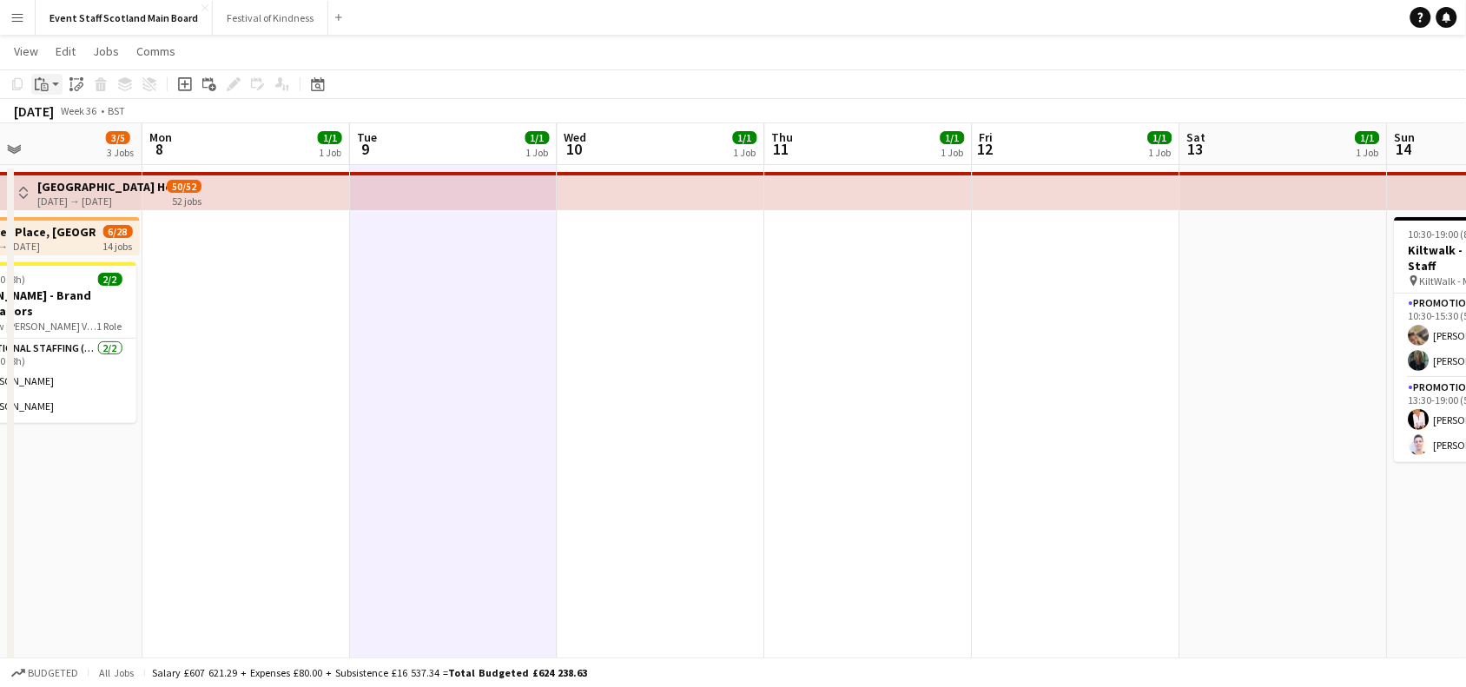
click at [57, 85] on app-action-btn "Paste" at bounding box center [46, 84] width 31 height 21
click at [63, 146] on link "Paste with crew Ctrl+Shift+V" at bounding box center [127, 147] width 163 height 16
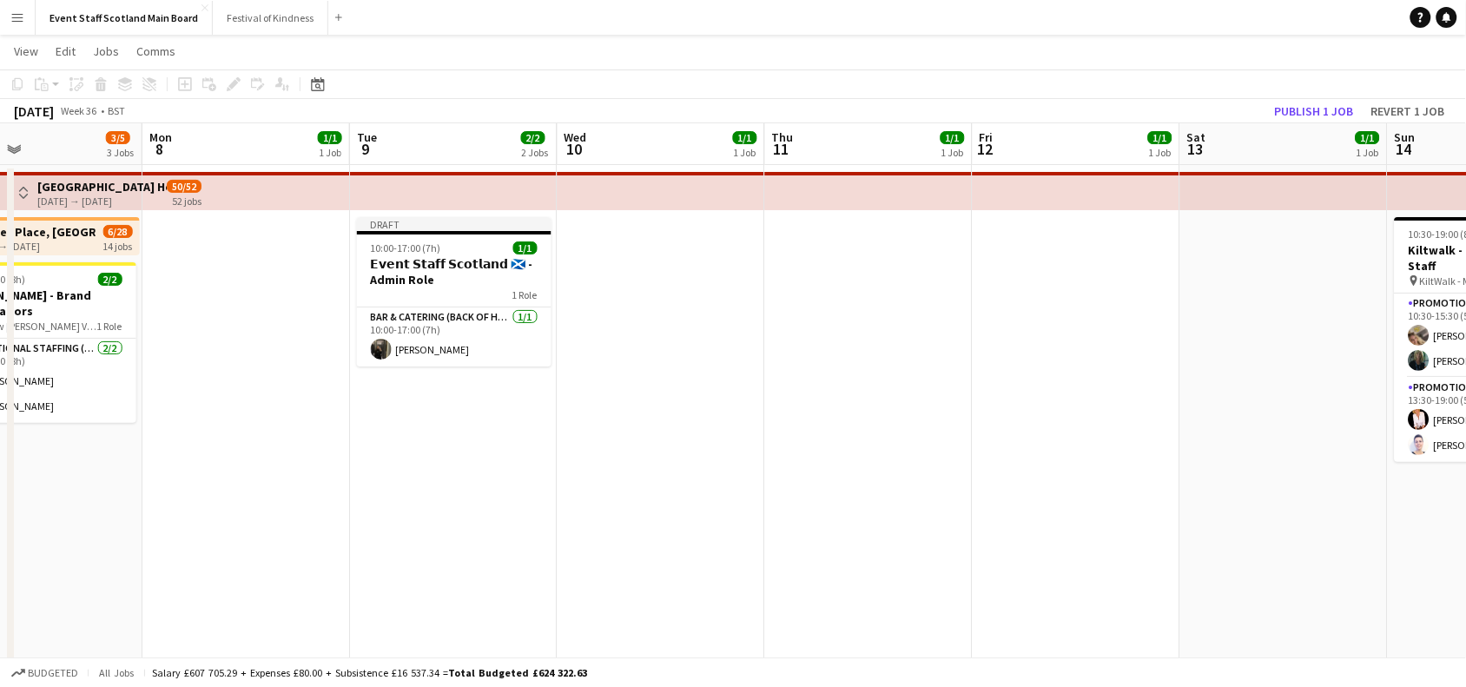
click at [856, 330] on app-date-cell at bounding box center [869, 638] width 208 height 947
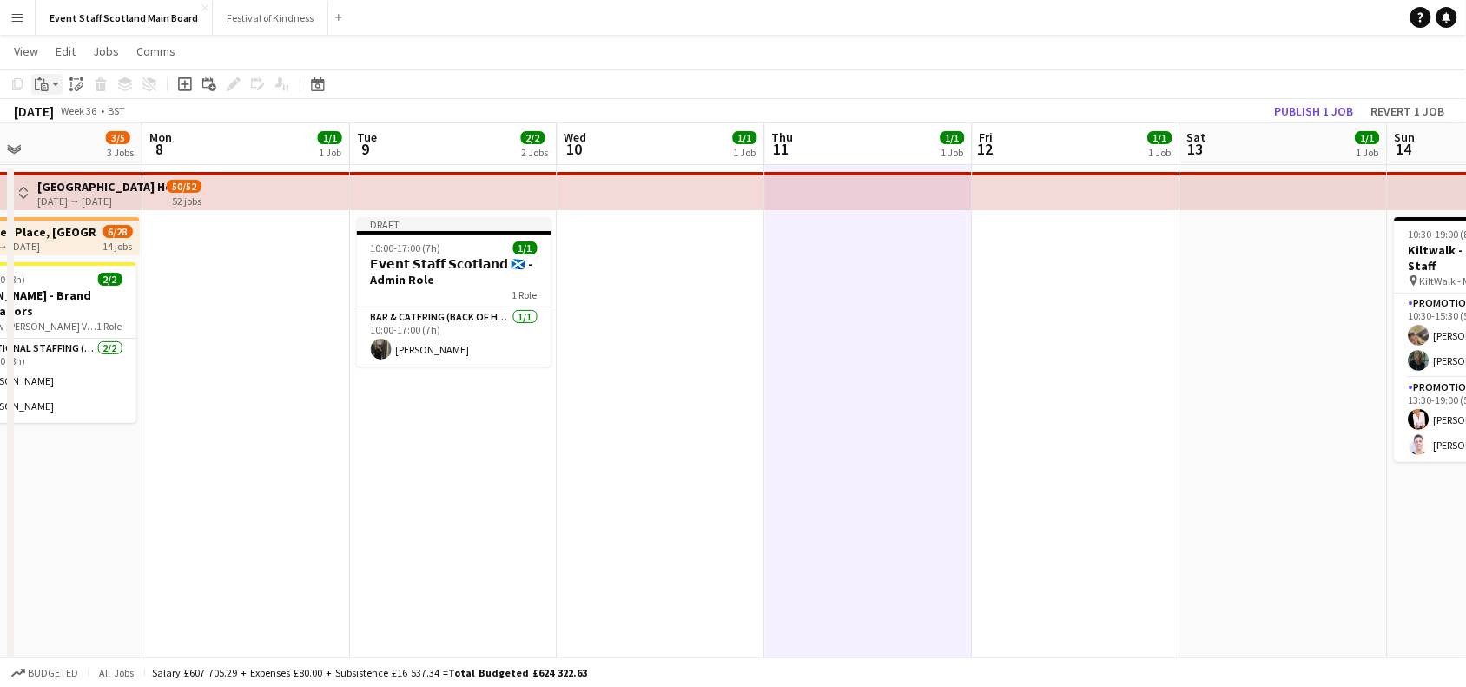
click at [54, 93] on app-action-btn "Paste" at bounding box center [46, 84] width 31 height 21
click at [67, 144] on link "Paste with crew Ctrl+Shift+V" at bounding box center [127, 147] width 163 height 16
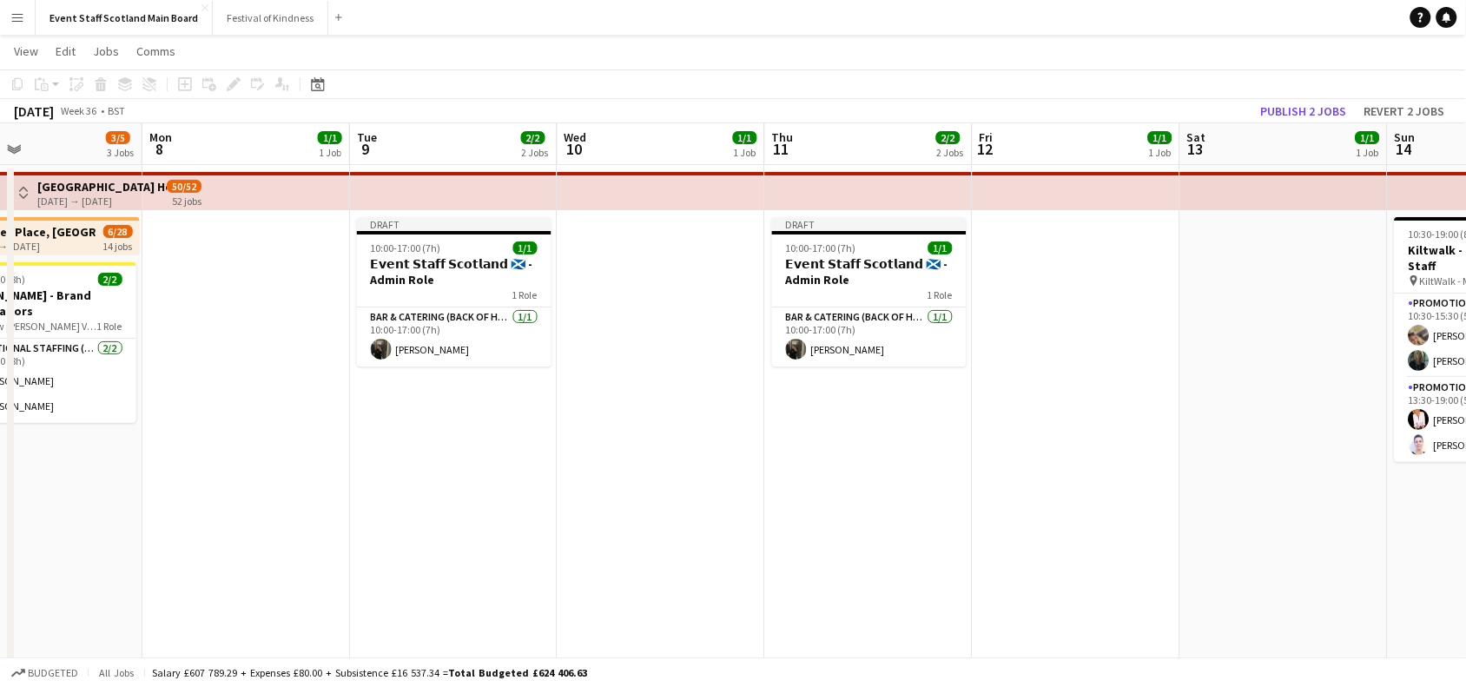
click at [995, 276] on app-date-cell at bounding box center [1077, 638] width 208 height 947
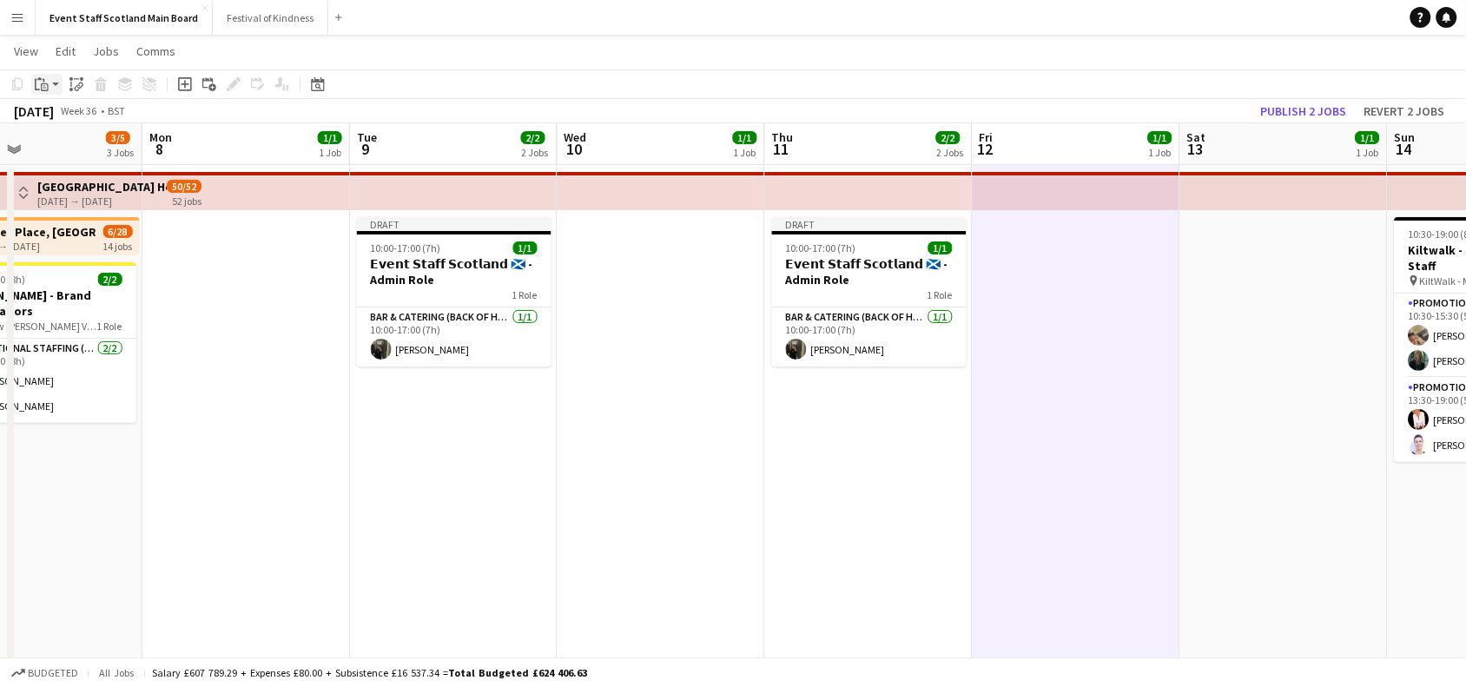
click at [50, 83] on app-action-btn "Paste" at bounding box center [46, 84] width 31 height 21
click at [70, 139] on link "Paste with crew Ctrl+Shift+V" at bounding box center [127, 147] width 163 height 16
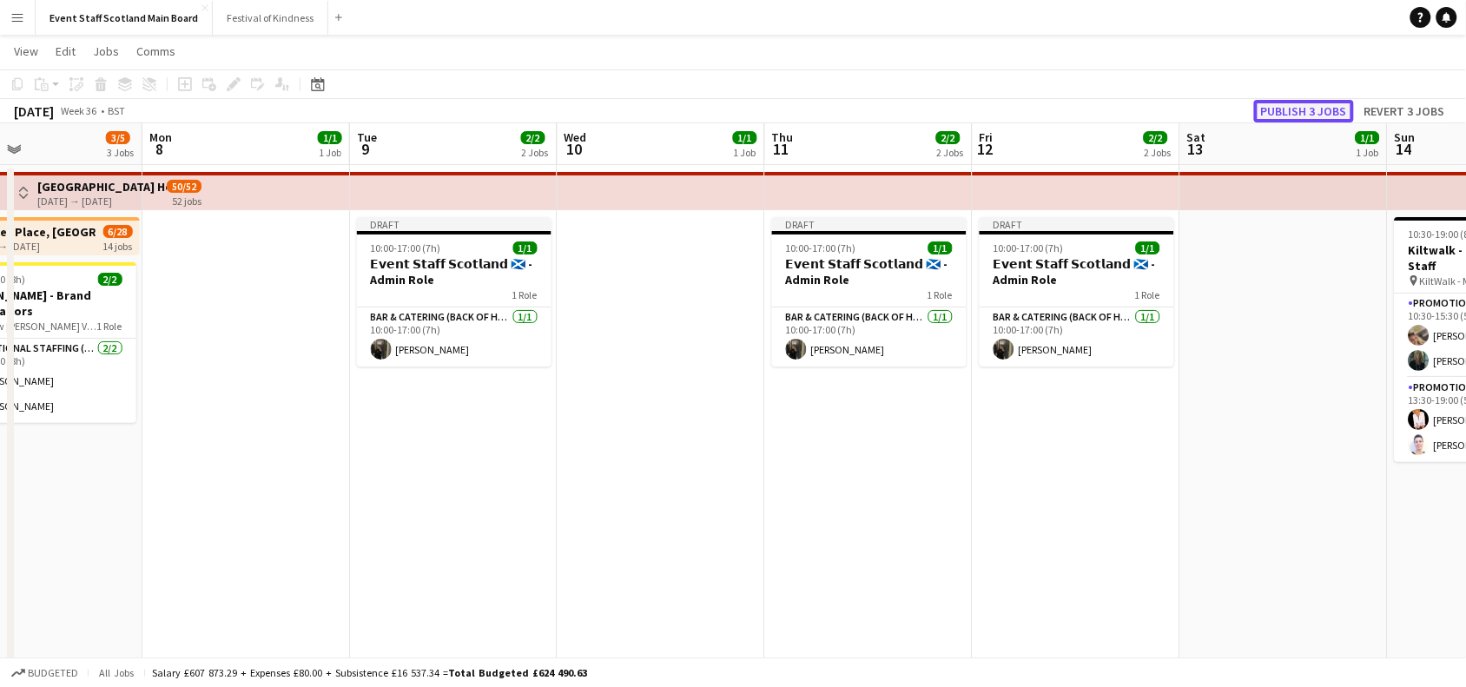
click at [1329, 110] on button "Publish 3 jobs" at bounding box center [1304, 111] width 100 height 23
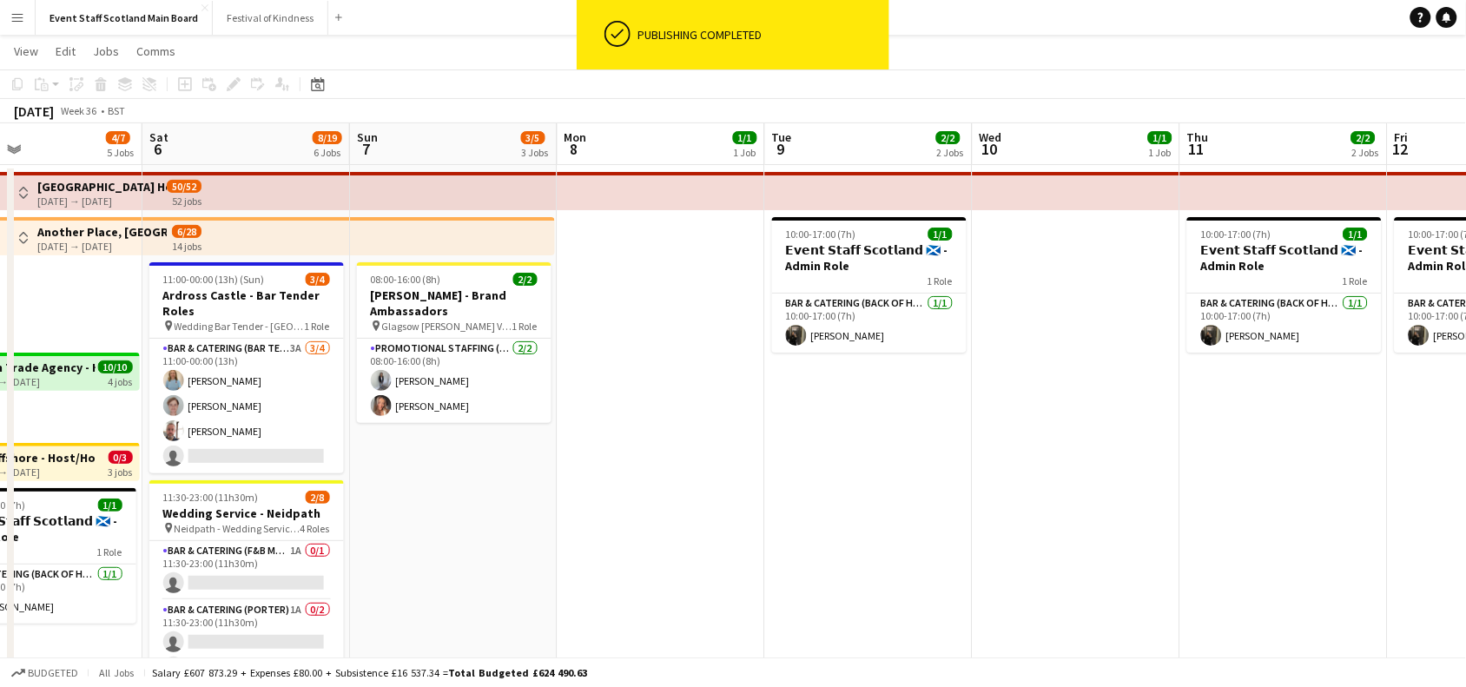
scroll to position [0, 574]
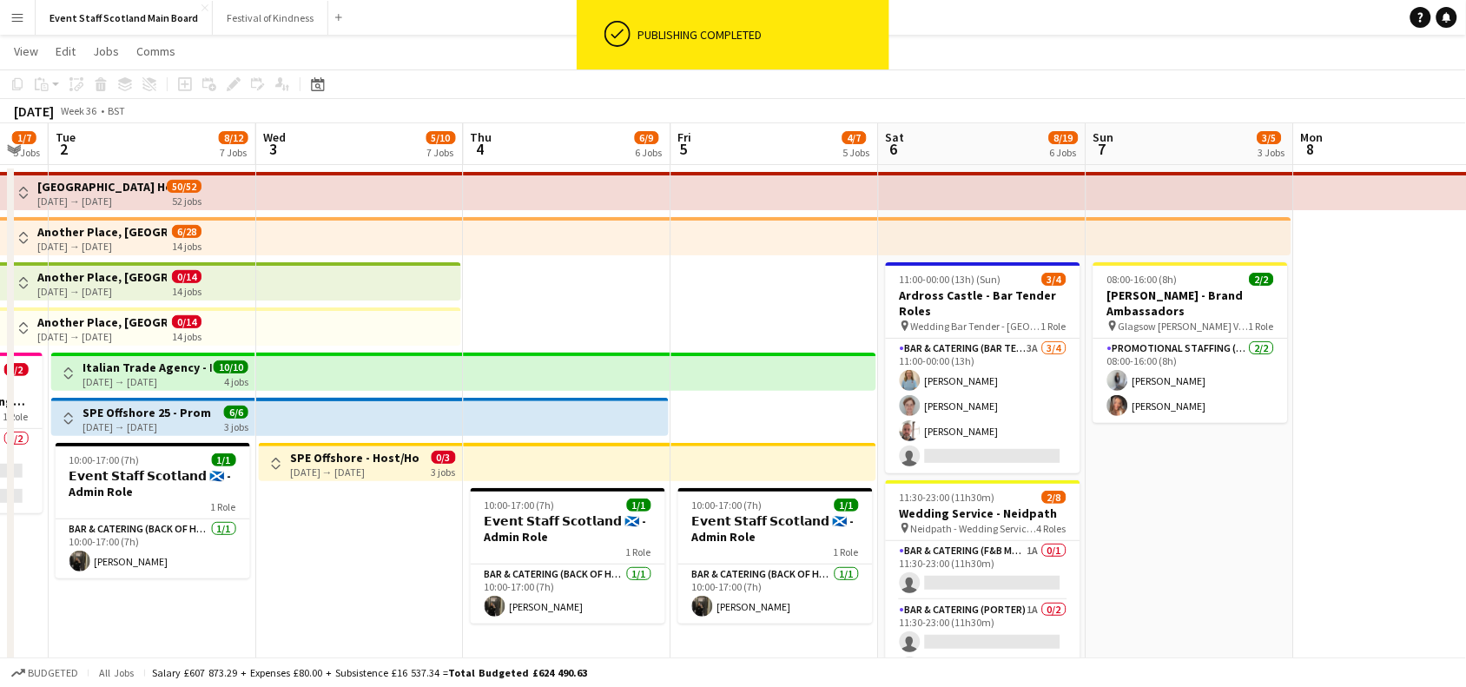
drag, startPoint x: 265, startPoint y: 498, endPoint x: 1482, endPoint y: 491, distance: 1216.9
click at [1466, 491] on html "ok-circled Publishing completed Menu Boards Boards Boards All jobs Status Workf…" at bounding box center [733, 555] width 1466 height 1173
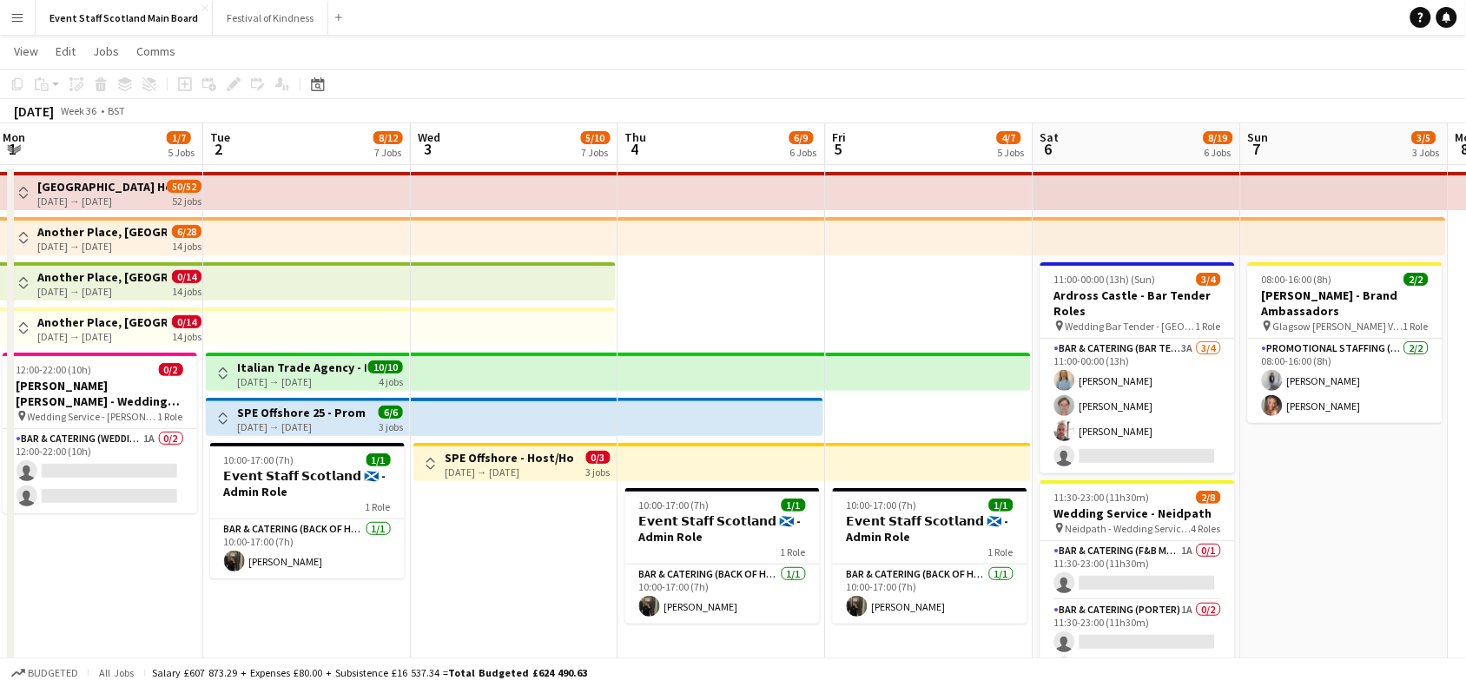
scroll to position [0, 611]
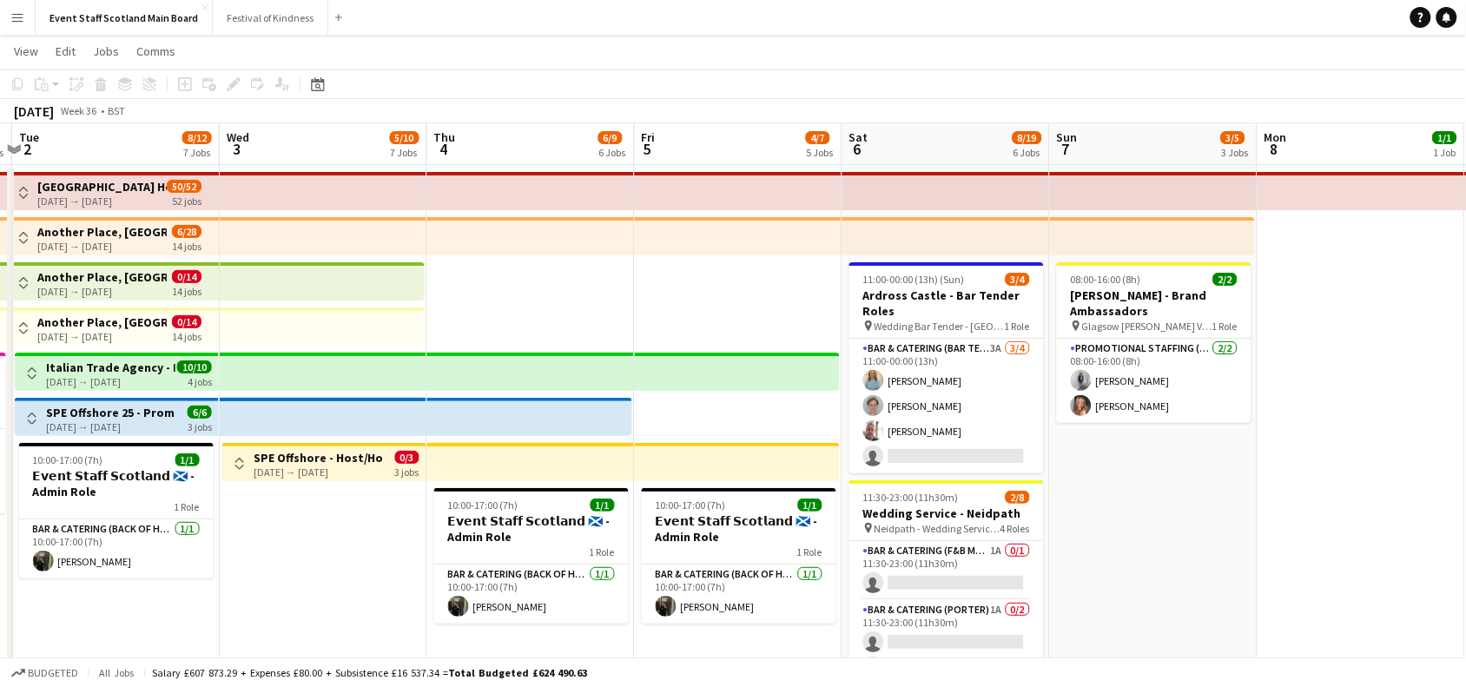
drag, startPoint x: 360, startPoint y: 566, endPoint x: 323, endPoint y: 553, distance: 39.6
click at [323, 553] on app-calendar-viewport "Sat 30 5/10 6 Jobs Sun 31 1/5 4 Jobs Mon 1 1/7 5 Jobs Tue 2 8/12 7 Jobs Wed 3 5…" at bounding box center [733, 617] width 1466 height 988
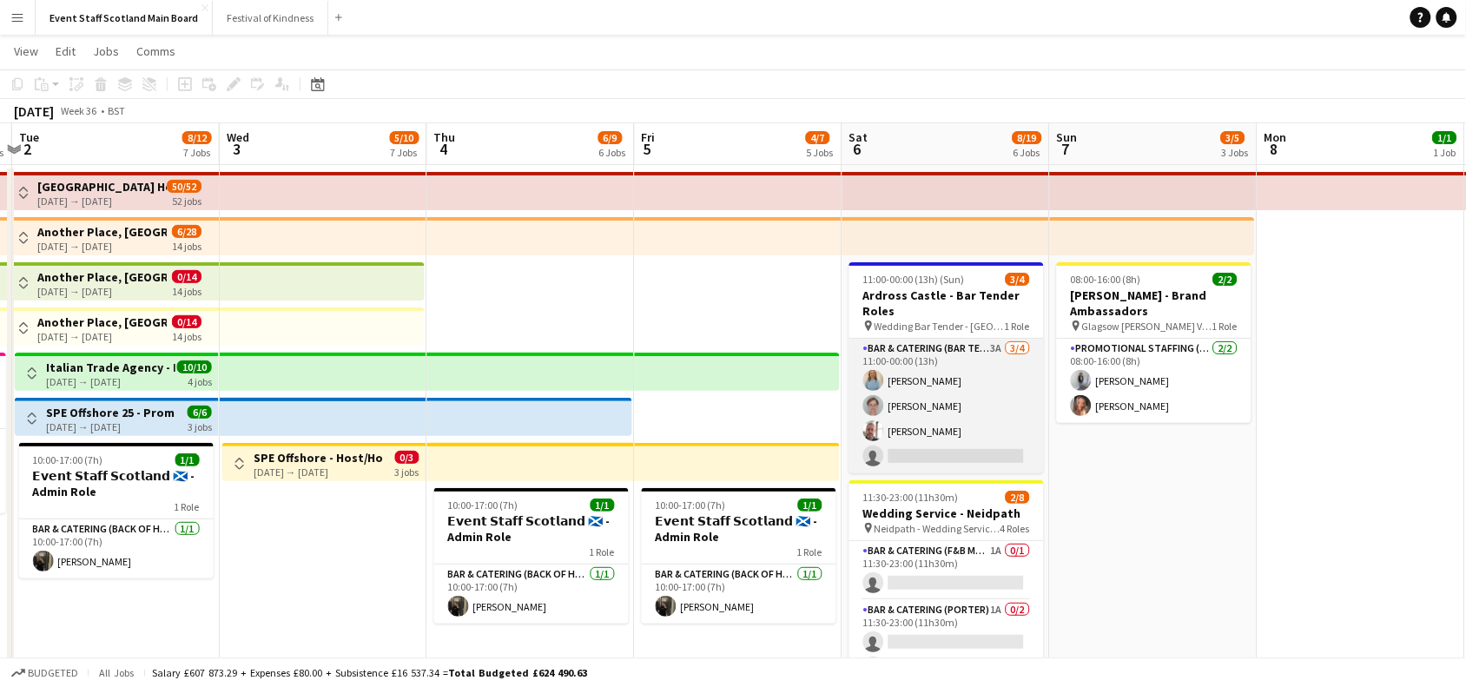
click at [896, 366] on app-card-role "Bar & Catering (Bar Tender) 3A [DATE] 11:00-00:00 (13h) [PERSON_NAME] [PERSON_N…" at bounding box center [946, 406] width 195 height 135
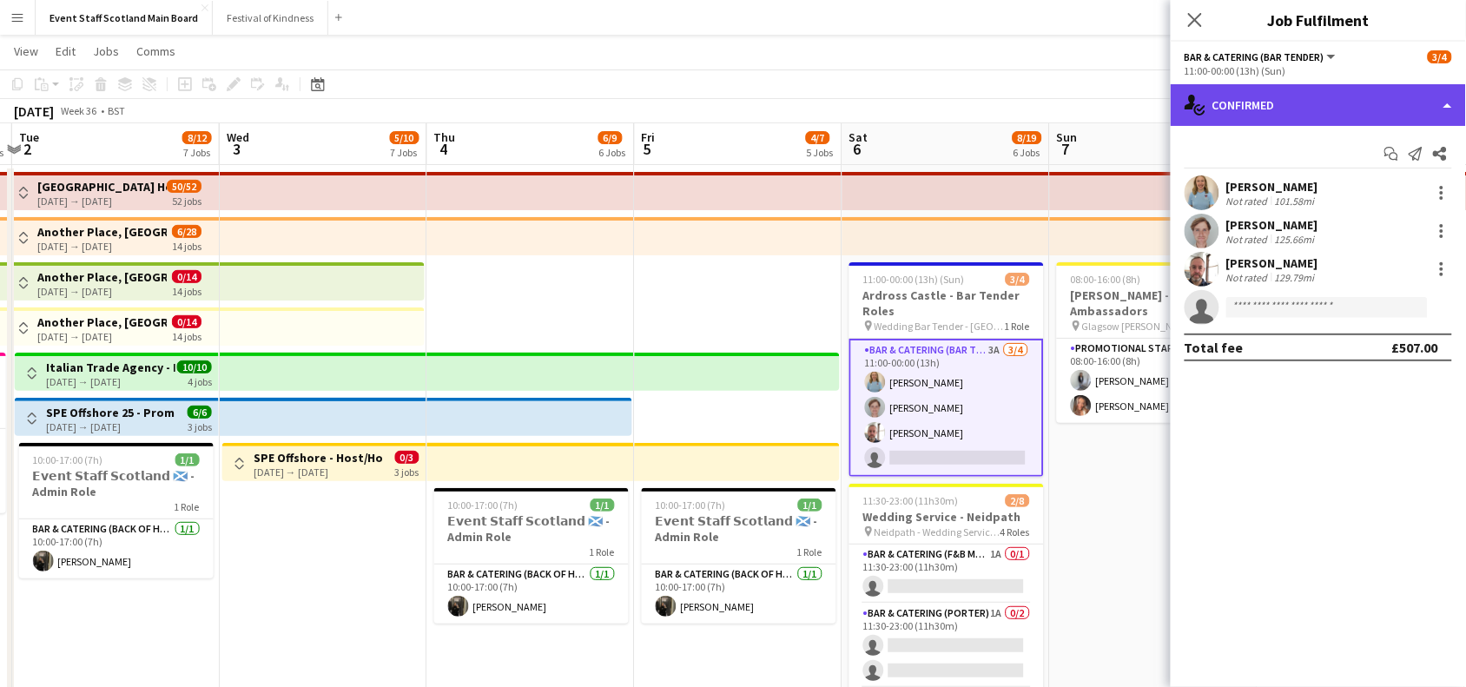
click at [1397, 115] on div "single-neutral-actions-check-2 Confirmed" at bounding box center [1318, 105] width 295 height 42
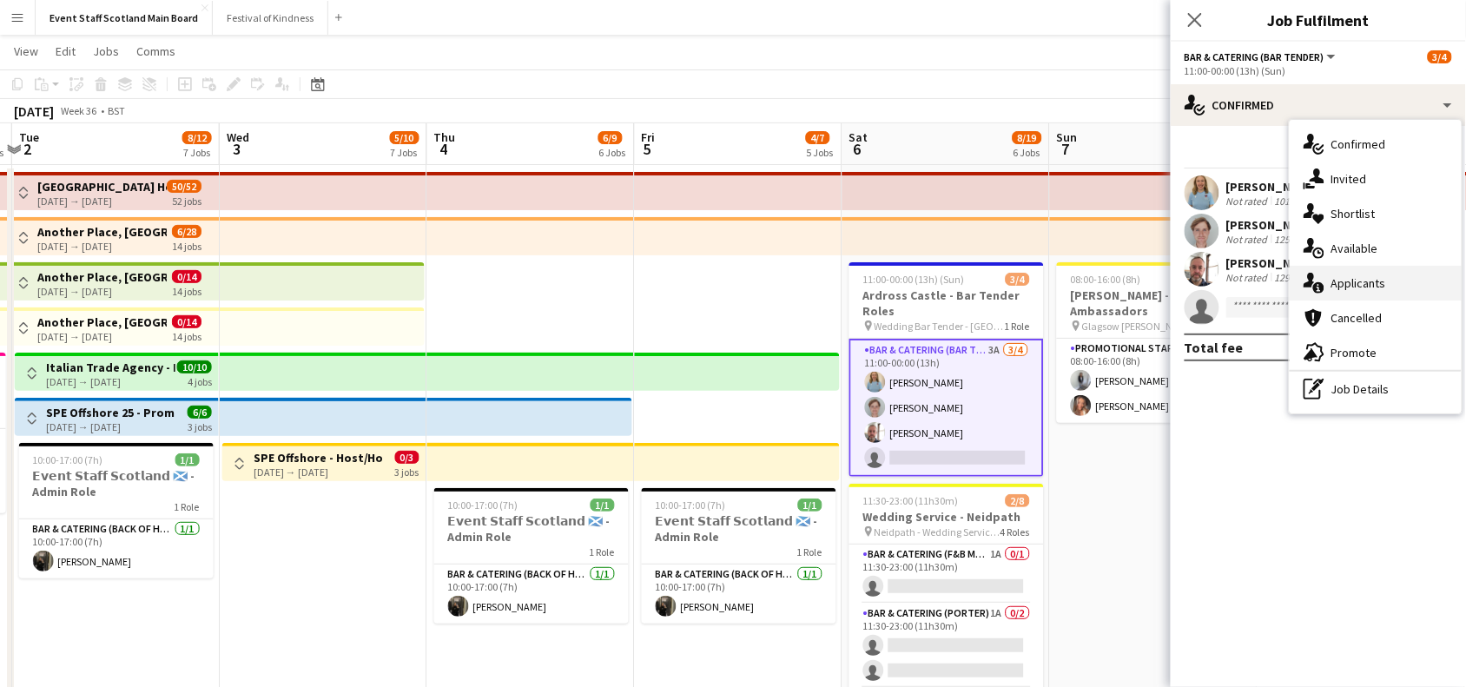
click at [1398, 276] on div "single-neutral-actions-information Applicants" at bounding box center [1376, 283] width 172 height 35
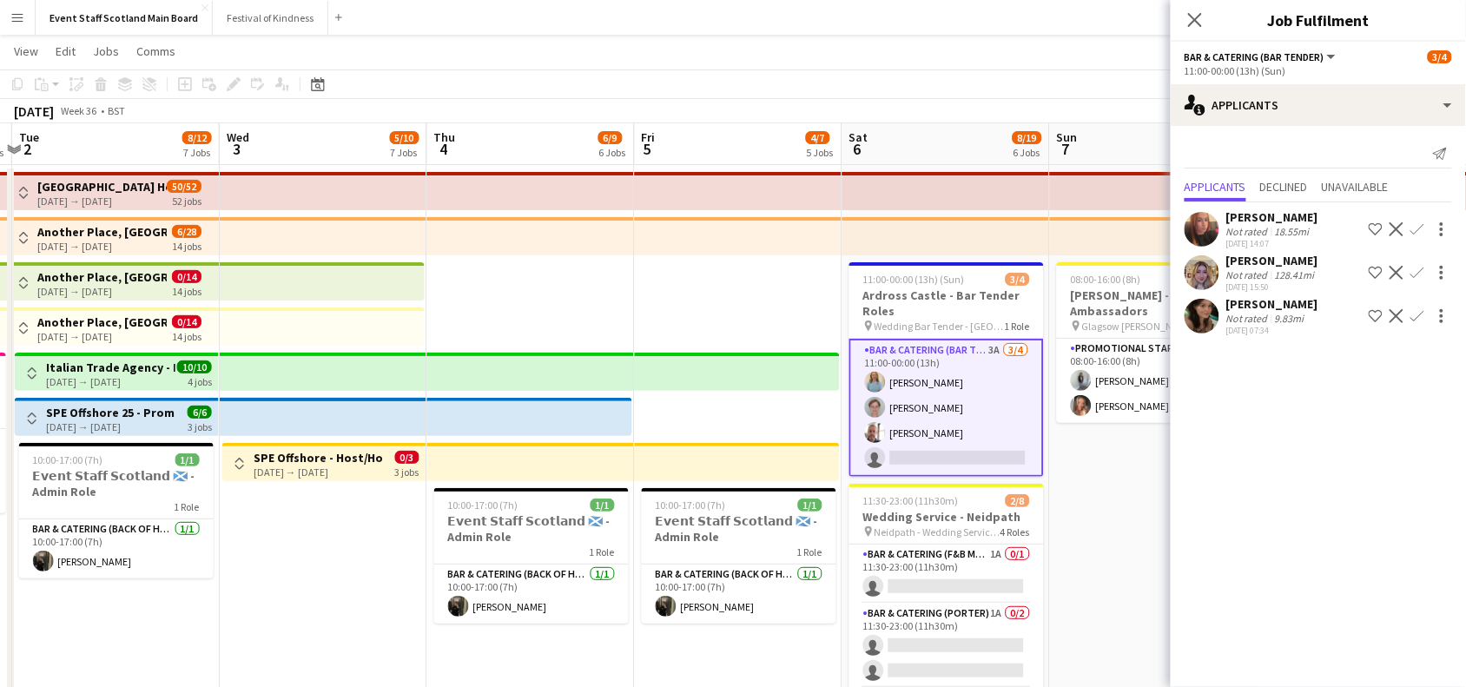
click at [1299, 314] on div "9.83mi" at bounding box center [1290, 318] width 36 height 13
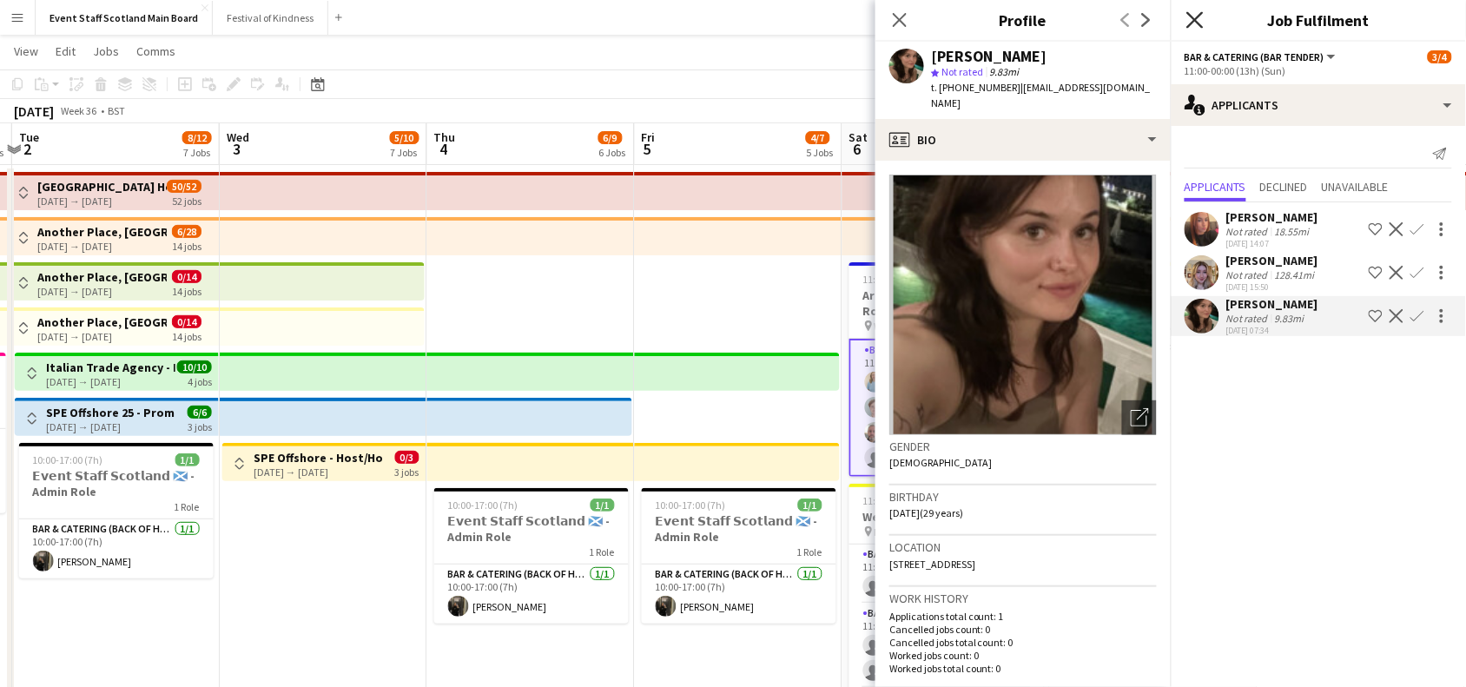
click at [1195, 11] on icon "Close pop-in" at bounding box center [1194, 19] width 17 height 17
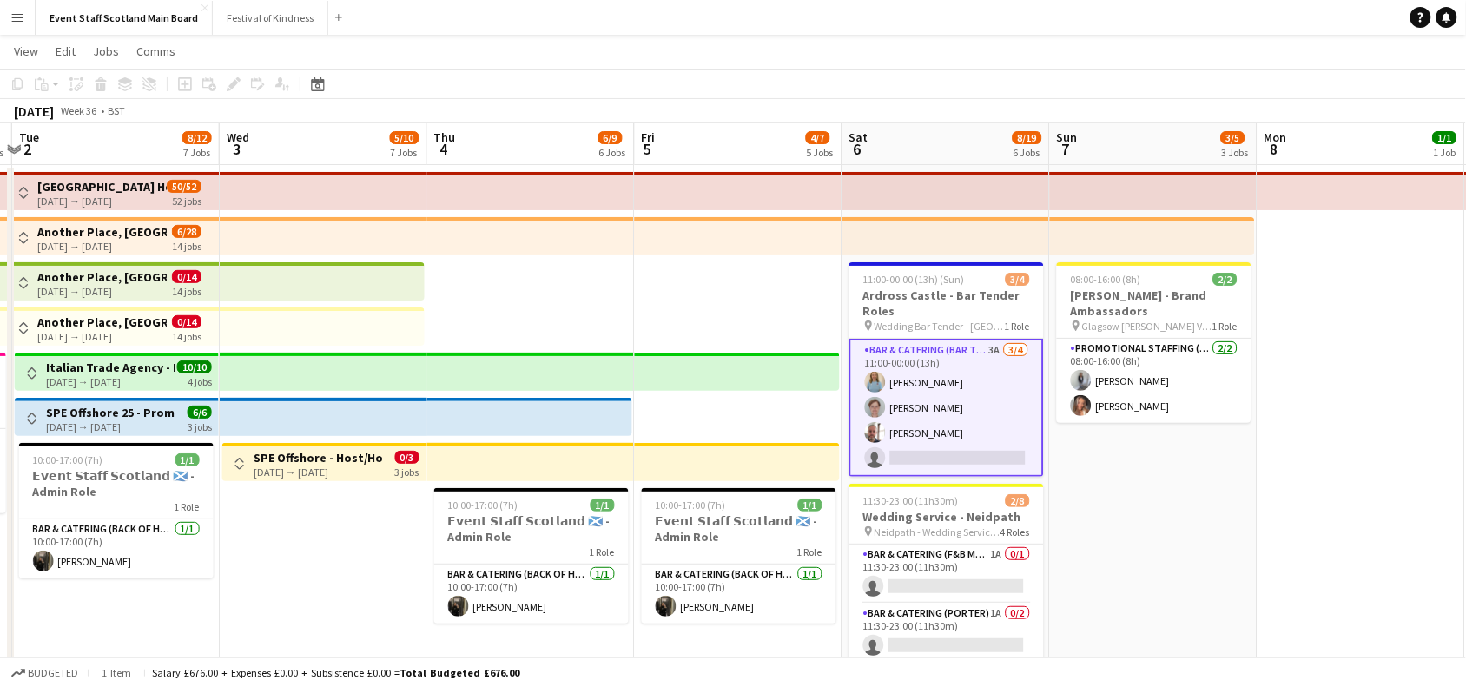
click at [968, 367] on app-card-role "Bar & Catering (Bar Tender) 3A [DATE] 11:00-00:00 (13h) [PERSON_NAME] [PERSON_N…" at bounding box center [946, 408] width 195 height 138
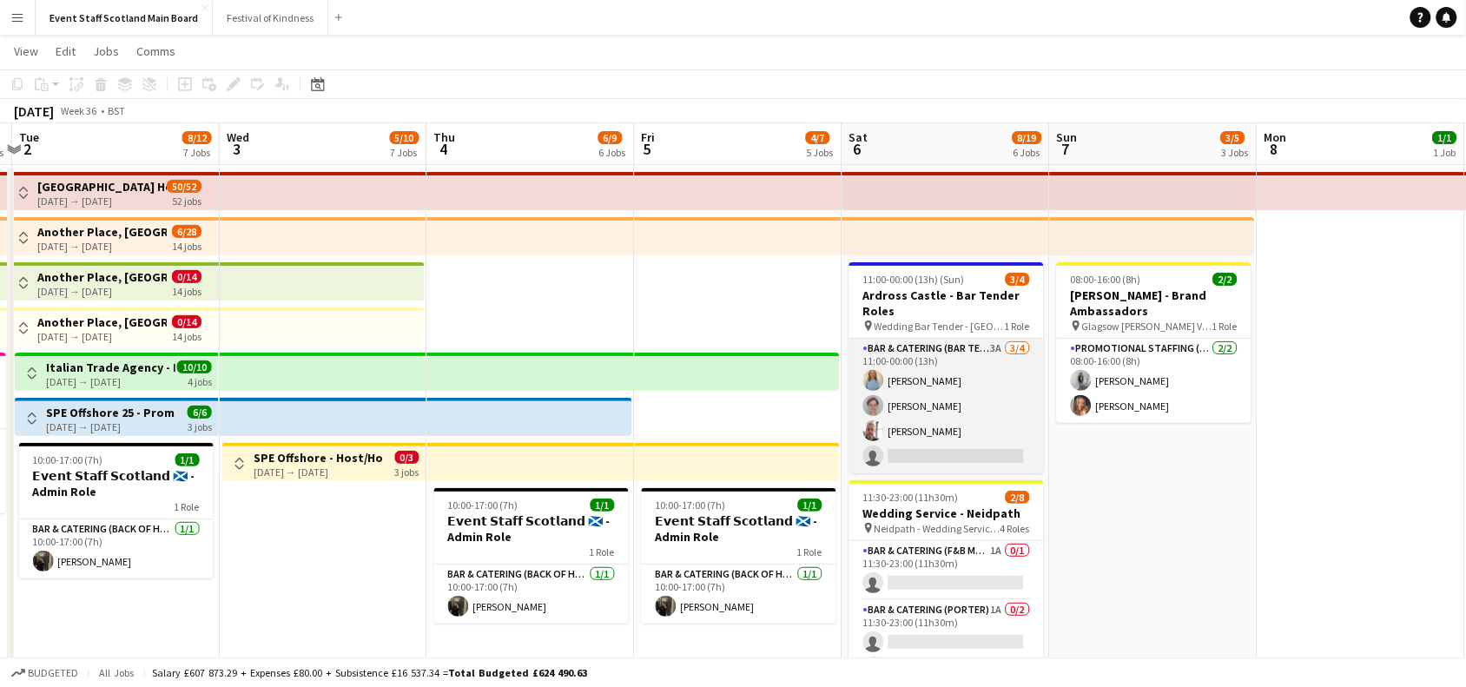
click at [958, 418] on app-card-role "Bar & Catering (Bar Tender) 3A [DATE] 11:00-00:00 (13h) [PERSON_NAME] [PERSON_N…" at bounding box center [946, 406] width 195 height 135
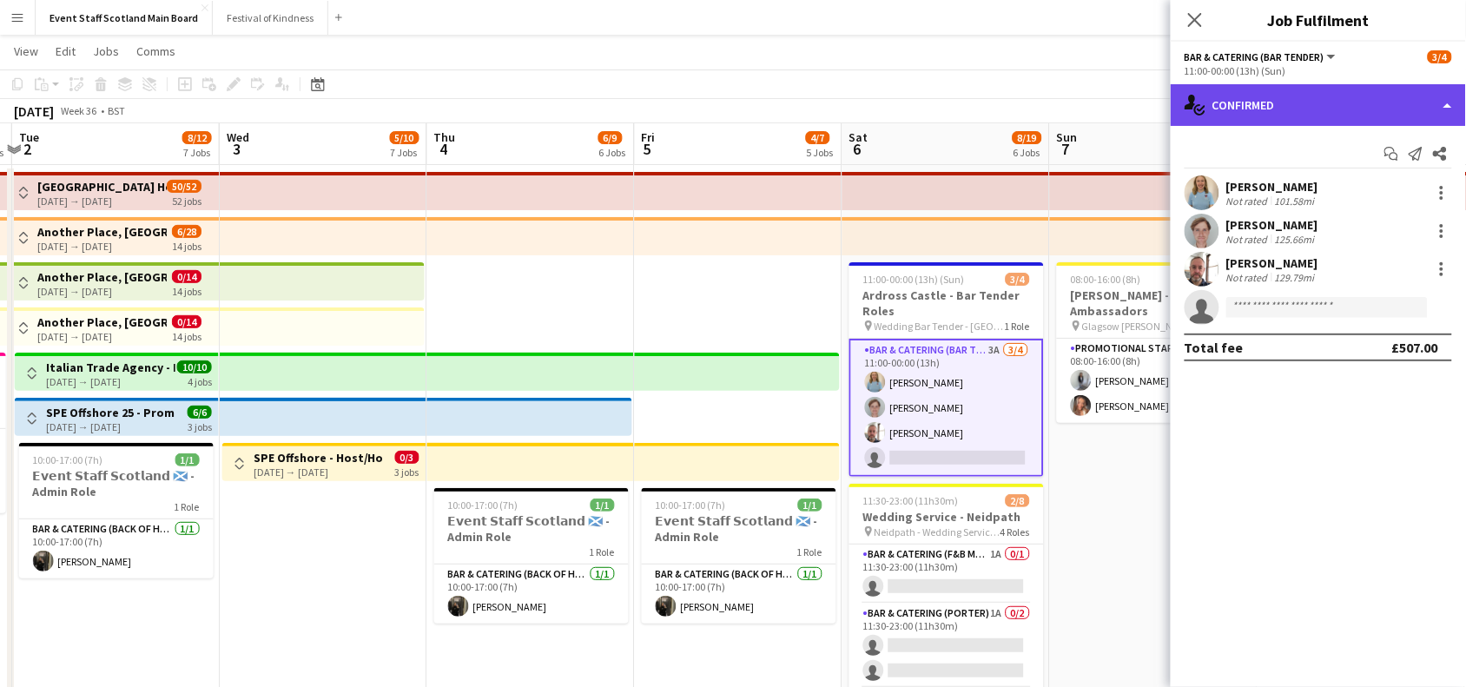
click at [1404, 109] on div "single-neutral-actions-check-2 Confirmed" at bounding box center [1318, 105] width 295 height 42
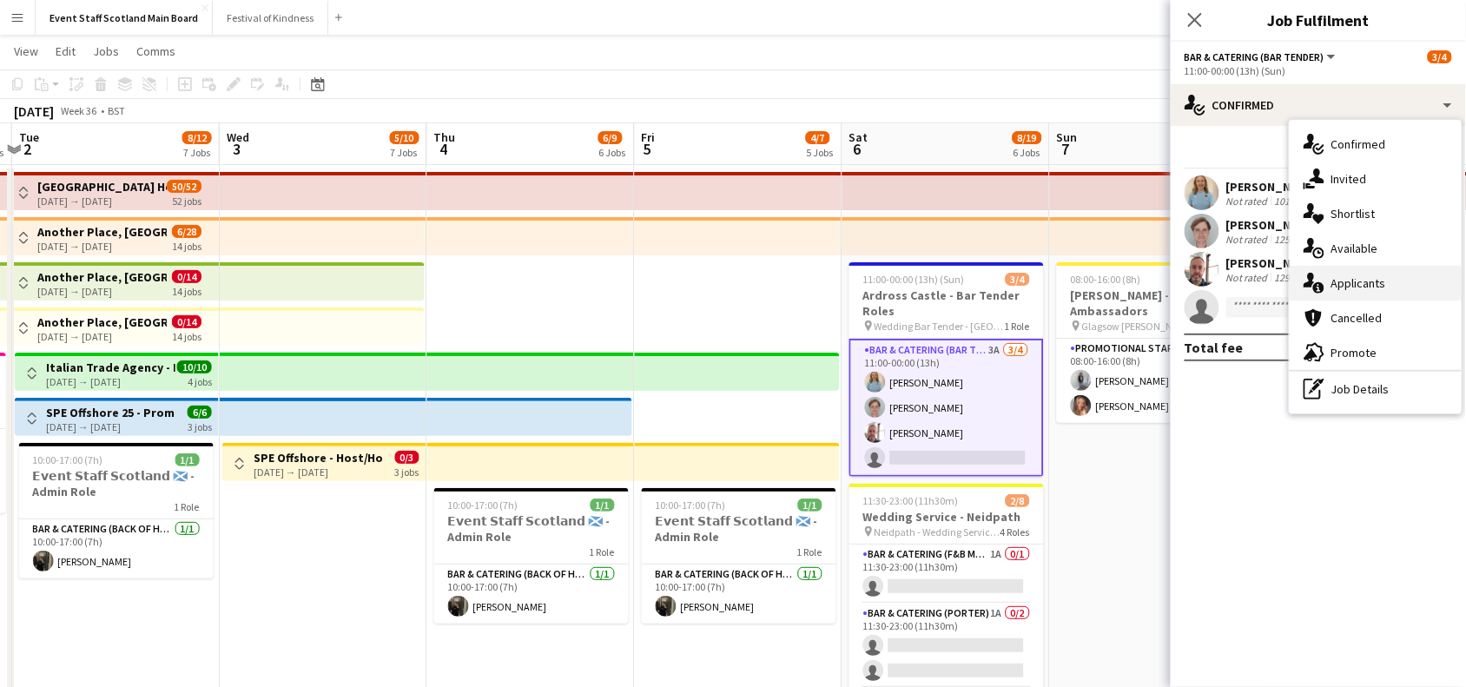
click at [1356, 297] on div "single-neutral-actions-information Applicants" at bounding box center [1376, 283] width 172 height 35
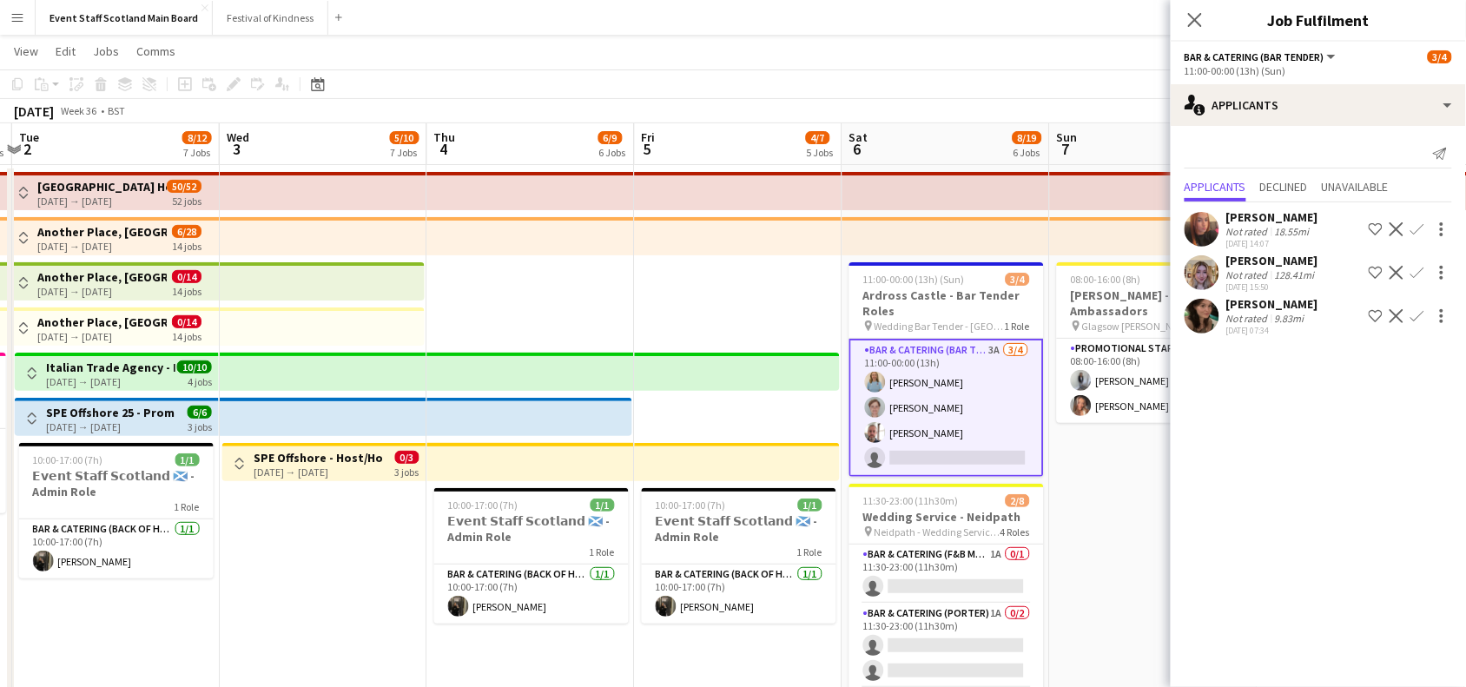
click at [1413, 315] on app-icon "Confirm" at bounding box center [1418, 316] width 14 height 14
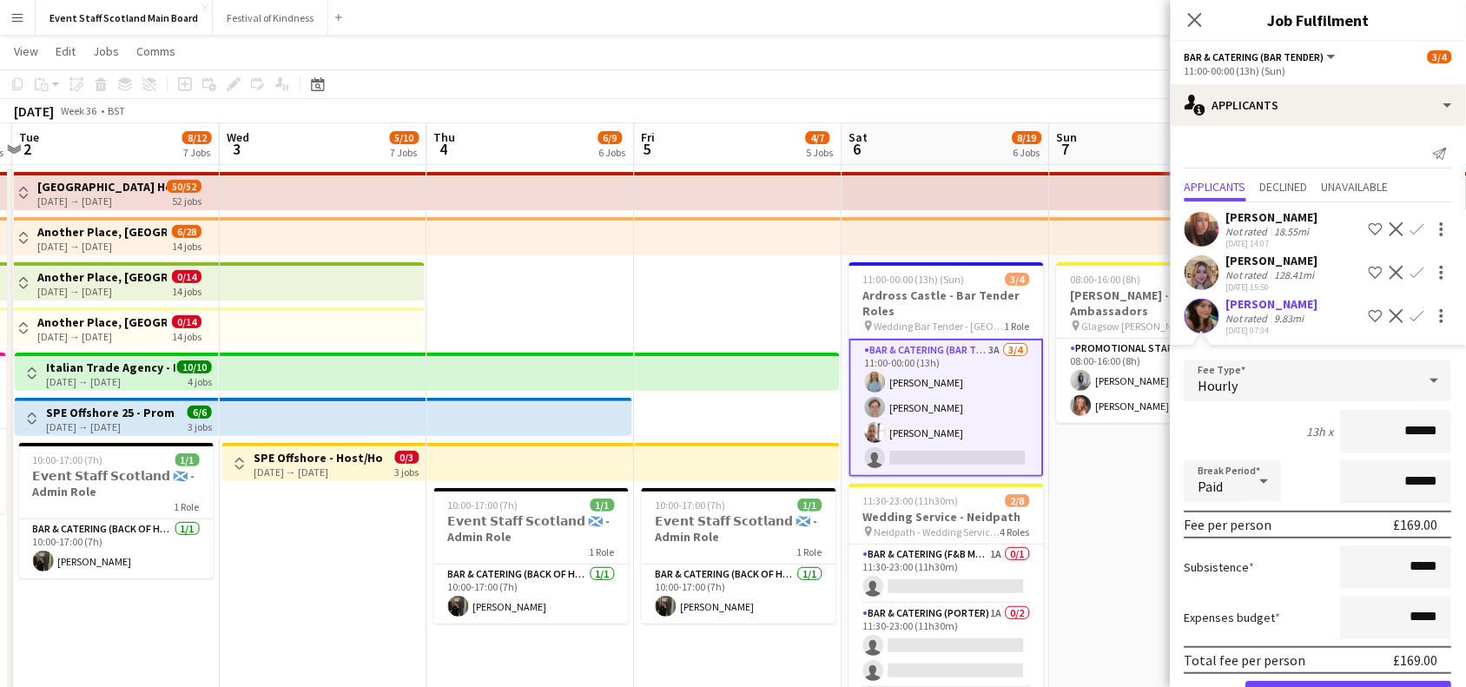
scroll to position [57, 0]
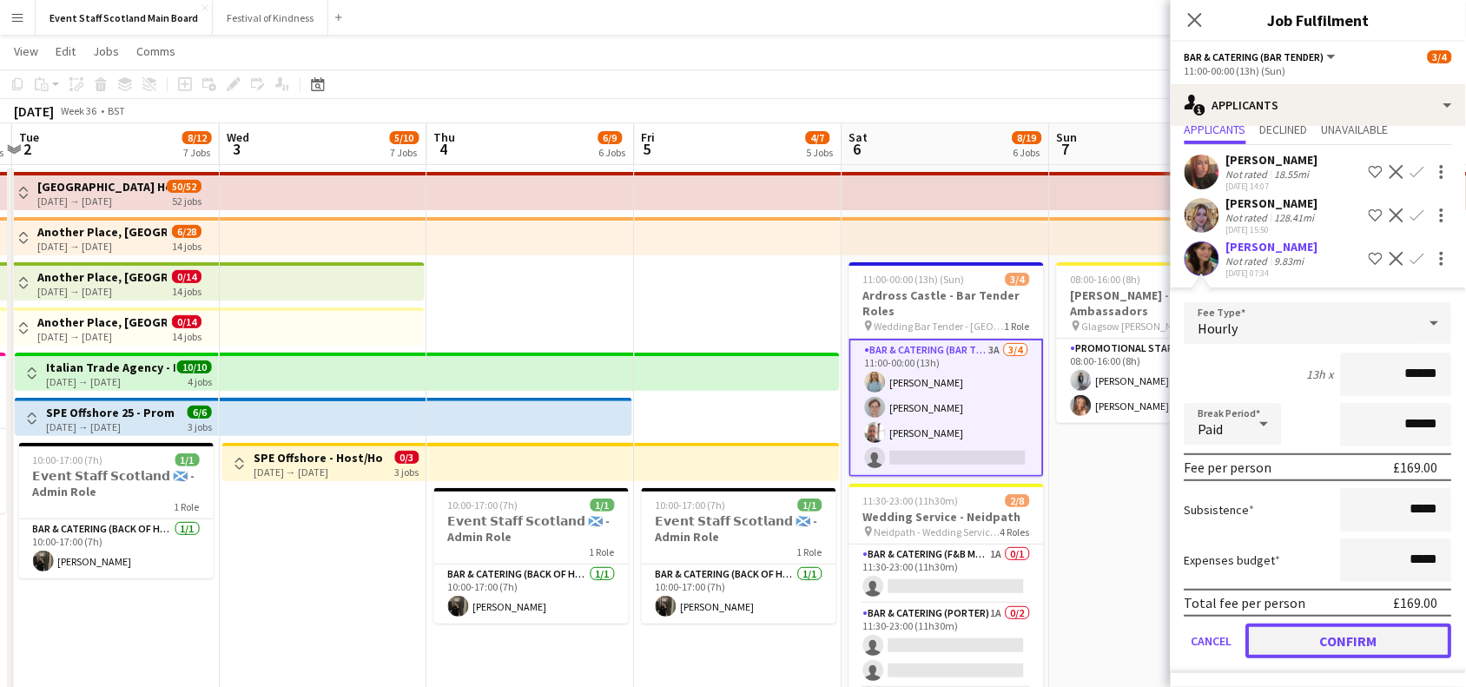
click at [1352, 643] on button "Confirm" at bounding box center [1349, 641] width 206 height 35
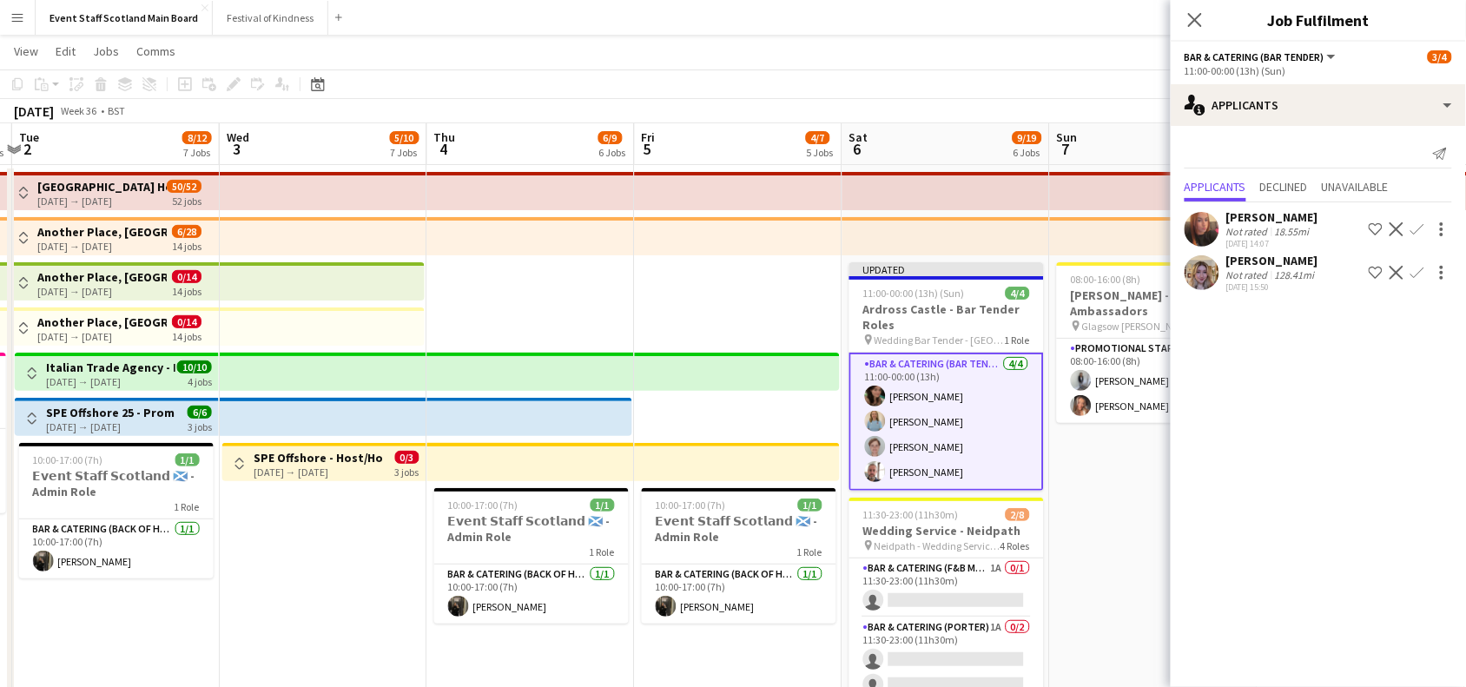
scroll to position [0, 0]
click at [1192, 23] on icon at bounding box center [1194, 19] width 17 height 17
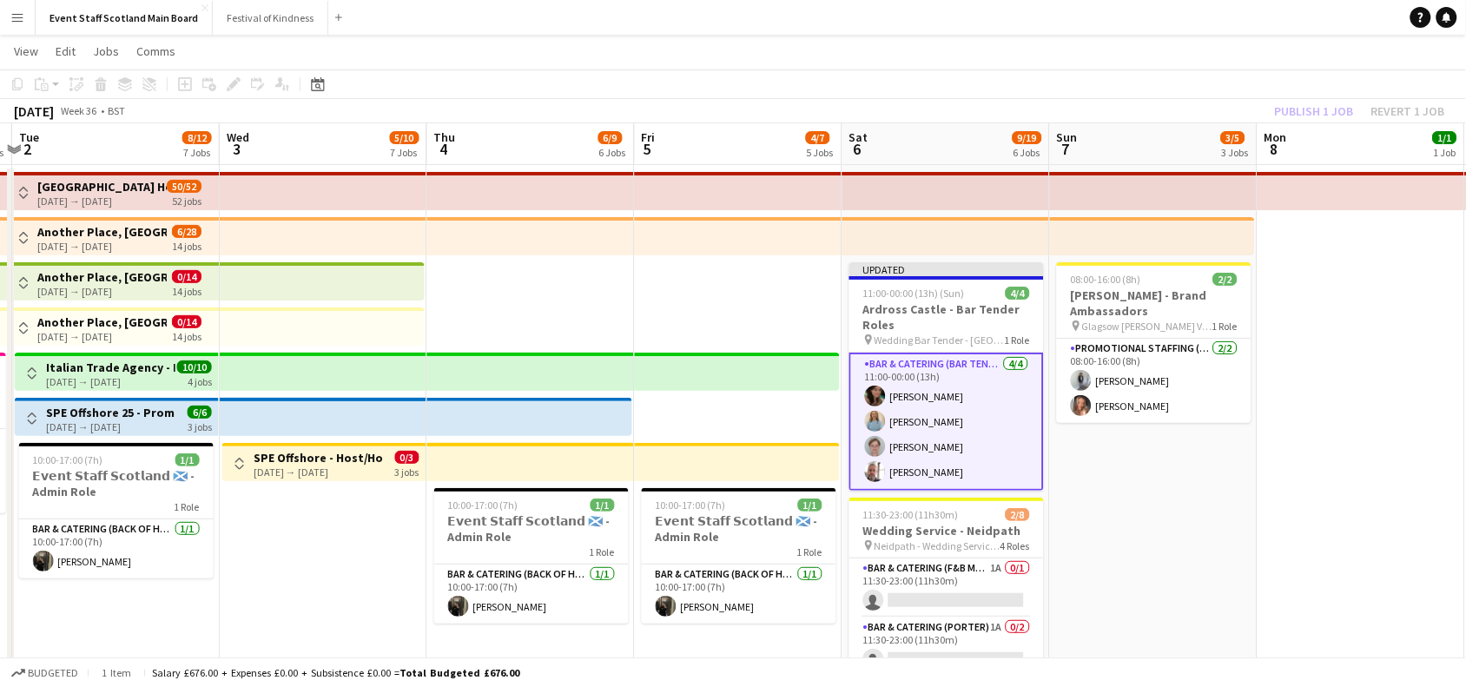
click at [1343, 104] on div "Publish 1 job Revert 1 job" at bounding box center [1360, 111] width 212 height 23
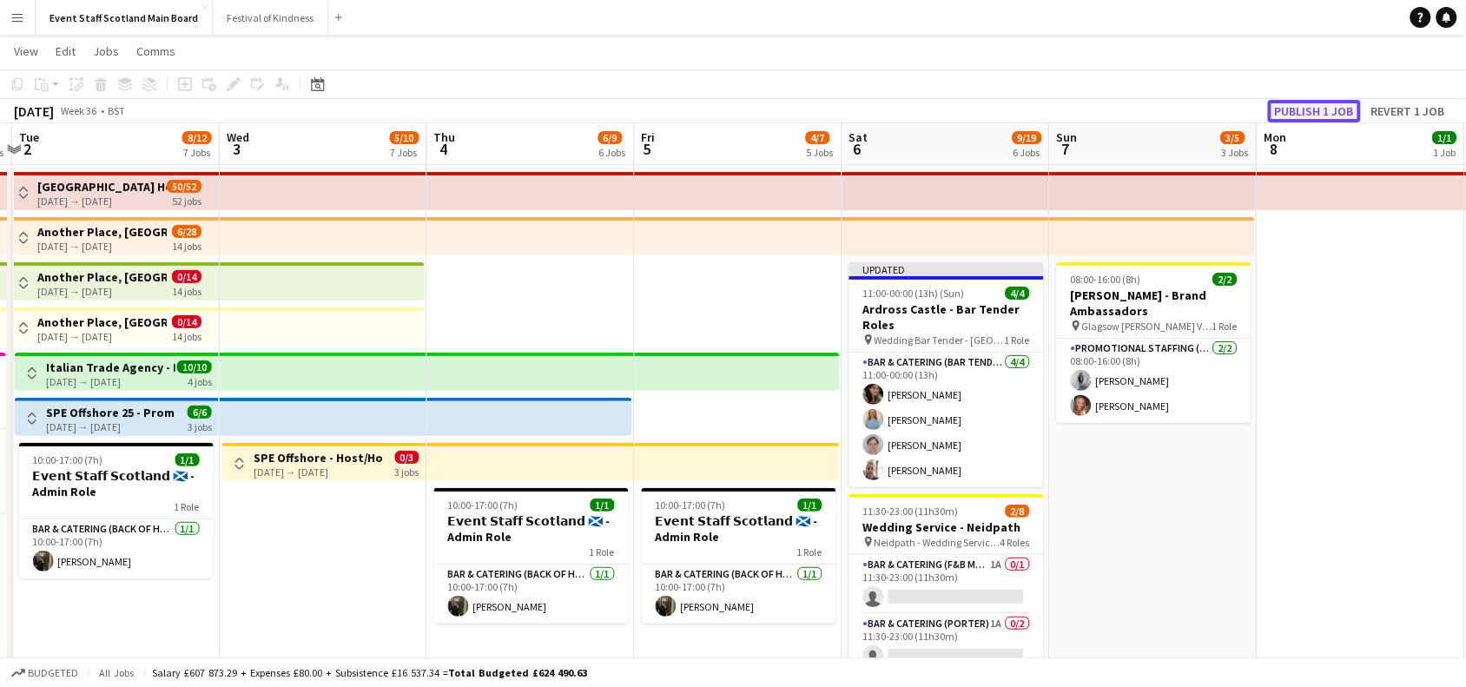
click at [1338, 107] on button "Publish 1 job" at bounding box center [1314, 111] width 93 height 23
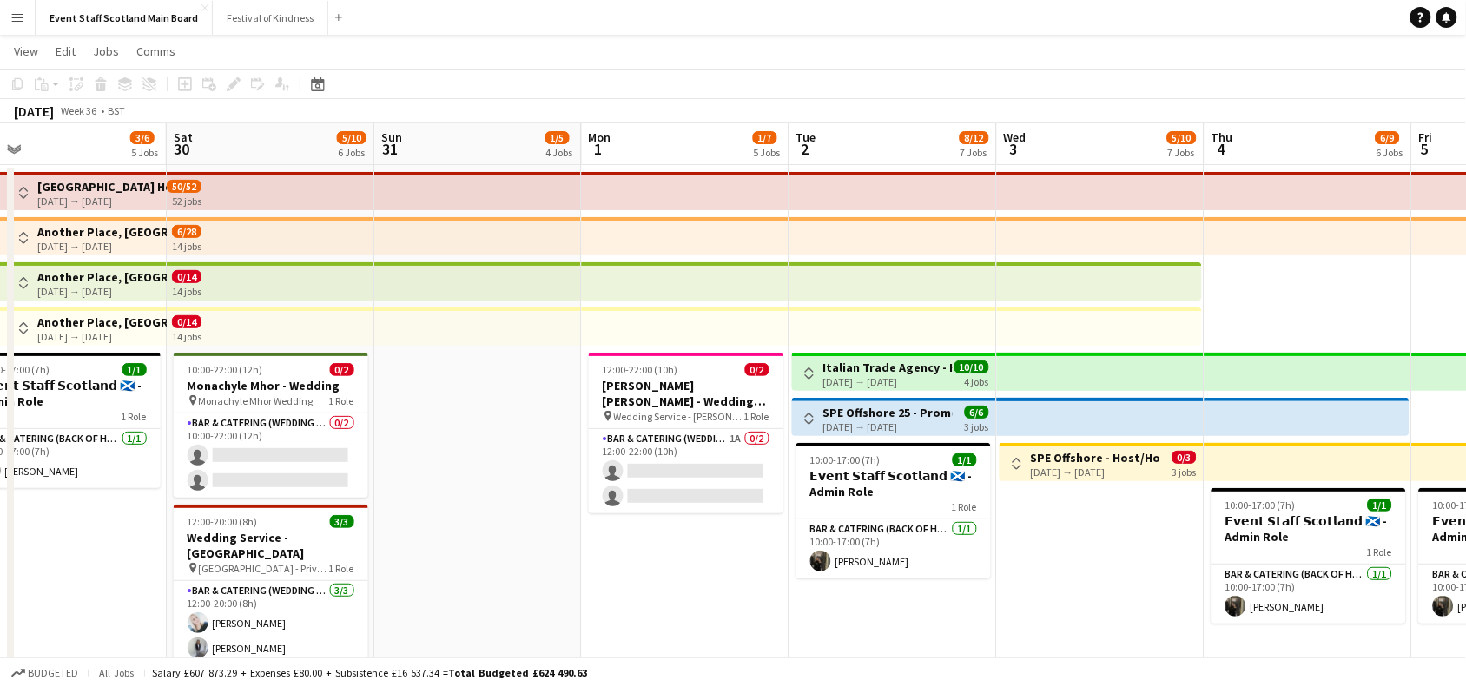
drag, startPoint x: 578, startPoint y: 254, endPoint x: 1413, endPoint y: 270, distance: 834.9
click at [1413, 270] on app-calendar-viewport "Wed 27 2/5 4 Jobs Thu 28 3/6 5 Jobs Fri 29 3/6 5 Jobs Sat 30 5/10 6 Jobs Sun 31…" at bounding box center [733, 617] width 1466 height 988
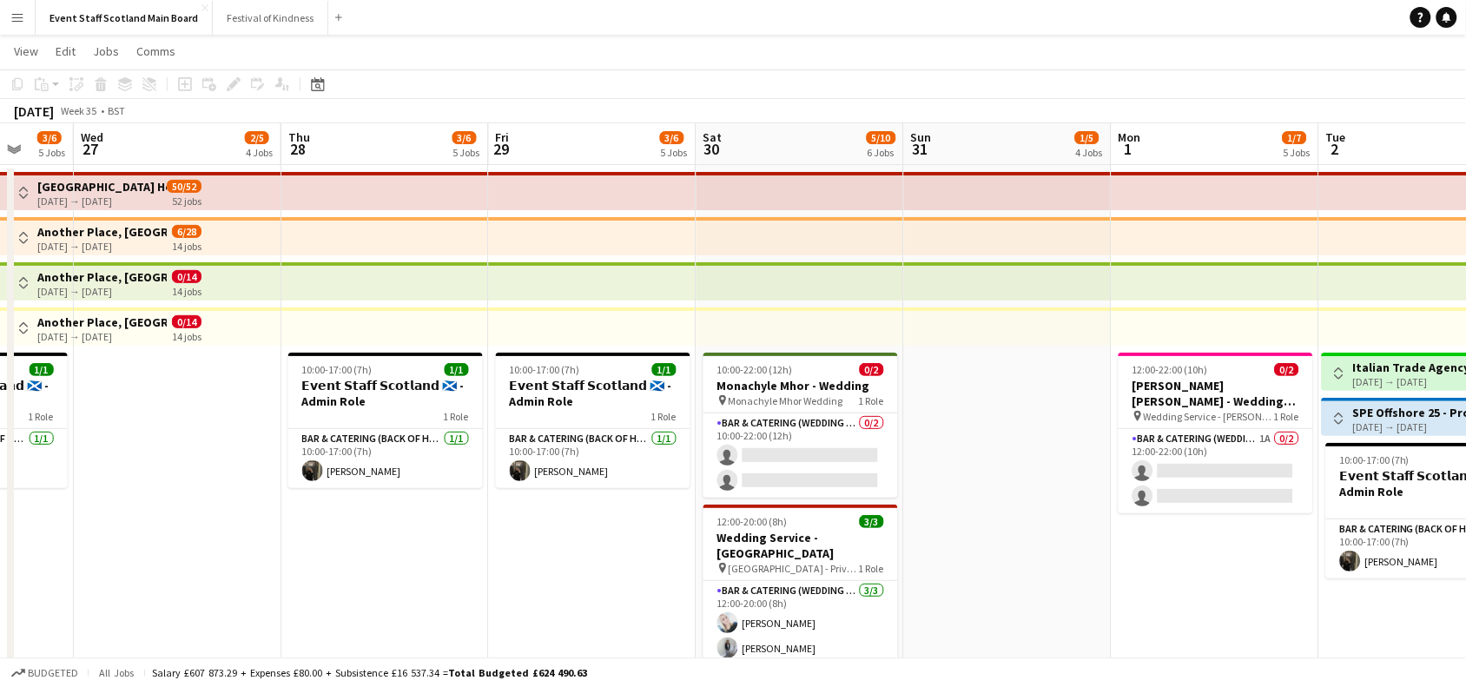
drag, startPoint x: 571, startPoint y: 423, endPoint x: 1049, endPoint y: 398, distance: 479.2
click at [1049, 398] on app-calendar-viewport "Sun 24 3/5 4 Jobs Mon 25 2/5 4 Jobs Tue 26 3/6 5 Jobs Wed 27 2/5 4 Jobs Thu 28 …" at bounding box center [733, 617] width 1466 height 988
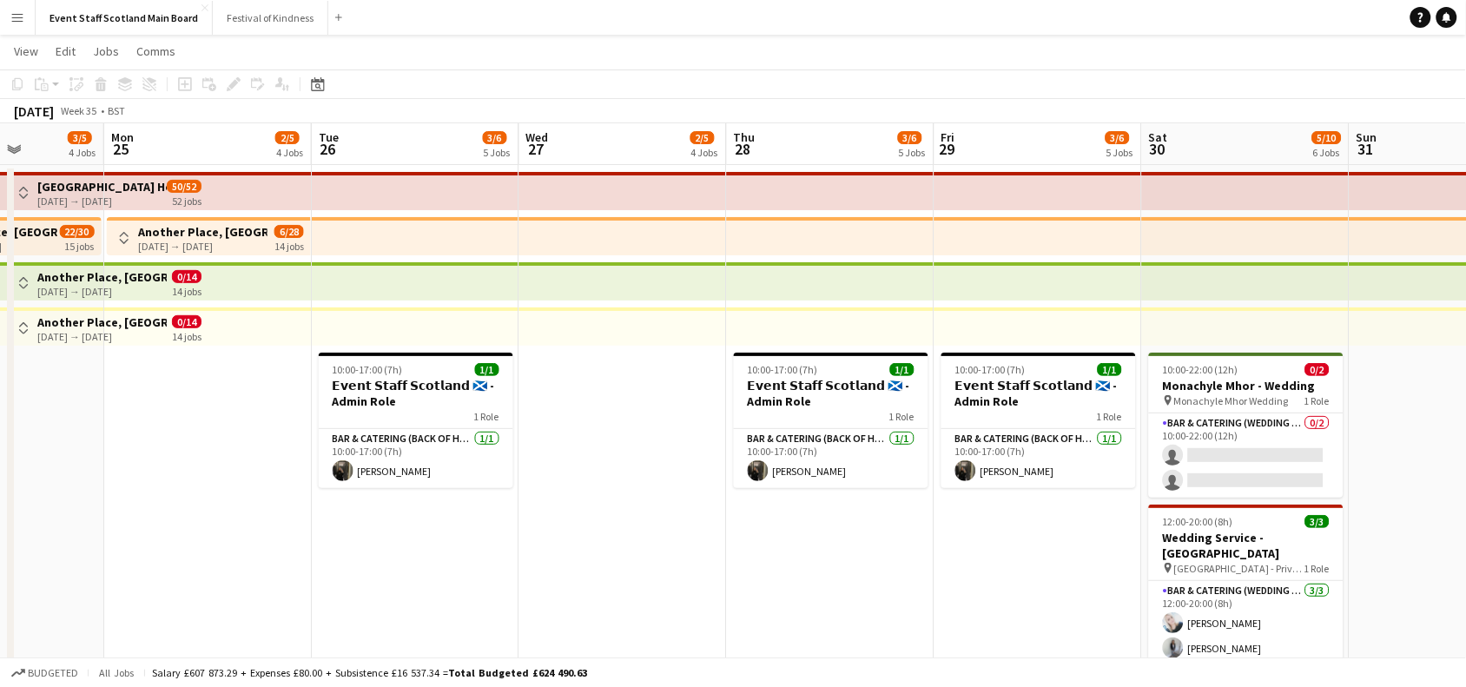
drag, startPoint x: 130, startPoint y: 431, endPoint x: 806, endPoint y: 424, distance: 675.8
click at [806, 424] on app-calendar-viewport "Fri 22 4/6 5 Jobs Sat 23 3/5 4 Jobs Sun 24 3/5 4 Jobs Mon 25 2/5 4 Jobs Tue 26 …" at bounding box center [733, 617] width 1466 height 988
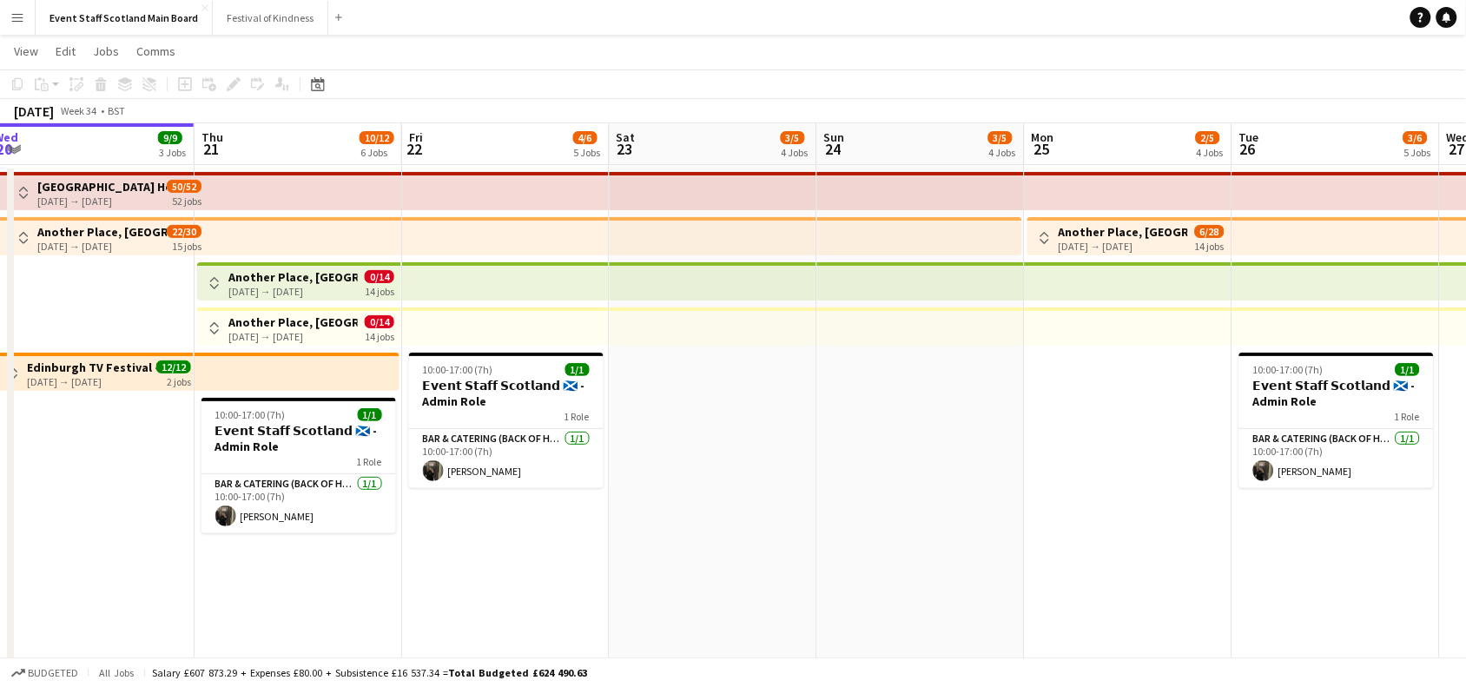
drag, startPoint x: 129, startPoint y: 476, endPoint x: 847, endPoint y: 487, distance: 718.4
click at [847, 487] on app-calendar-viewport "Mon 18 3/4 3 Jobs Tue 19 3/5 4 Jobs Wed 20 9/9 3 Jobs Thu 21 10/12 6 Jobs Fri 2…" at bounding box center [733, 617] width 1466 height 988
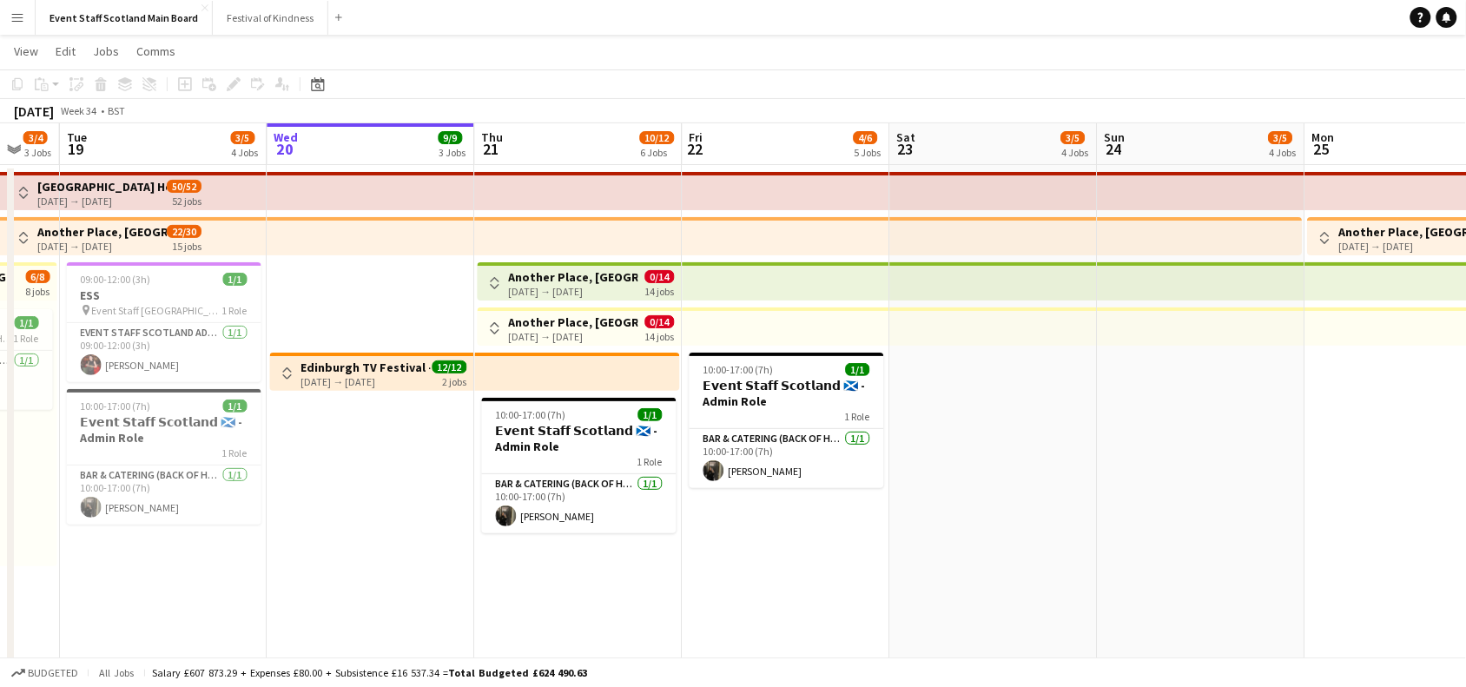
drag, startPoint x: 102, startPoint y: 435, endPoint x: 346, endPoint y: 528, distance: 261.2
click at [346, 528] on app-calendar-viewport "Fri 15 5/5 4 Jobs Sat 16 9/9 5 Jobs Sun 17 8/10 6 Jobs Mon 18 3/4 3 Jobs Tue 19…" at bounding box center [733, 617] width 1466 height 988
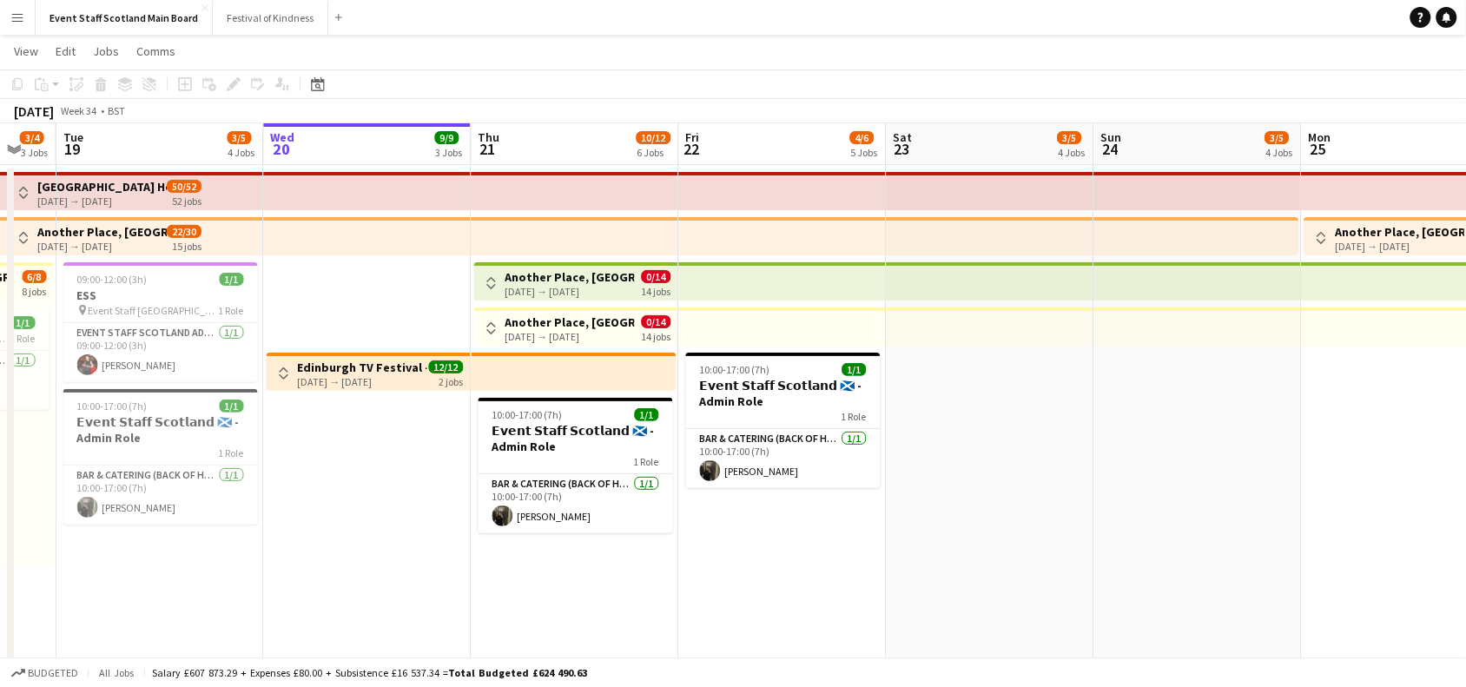
click at [1069, 447] on app-date-cell at bounding box center [991, 638] width 208 height 947
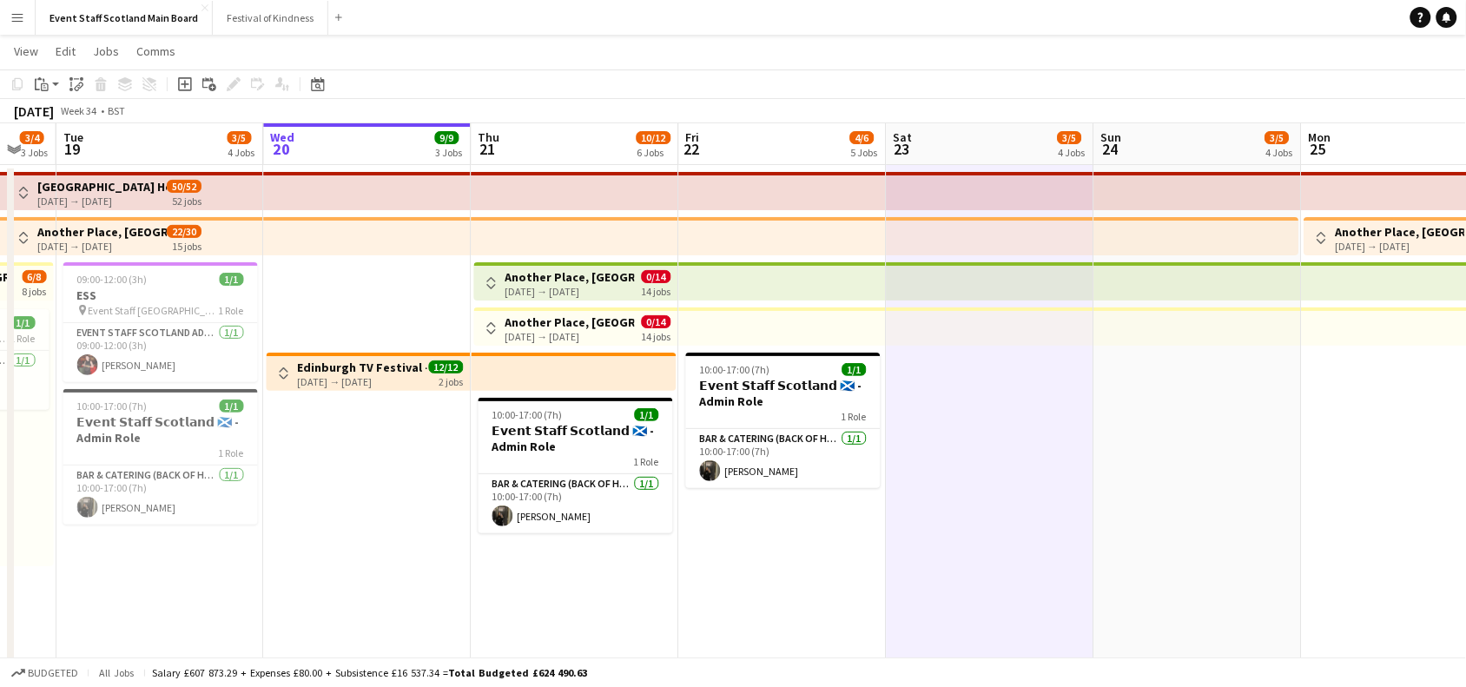
click at [1069, 447] on app-date-cell at bounding box center [991, 638] width 208 height 947
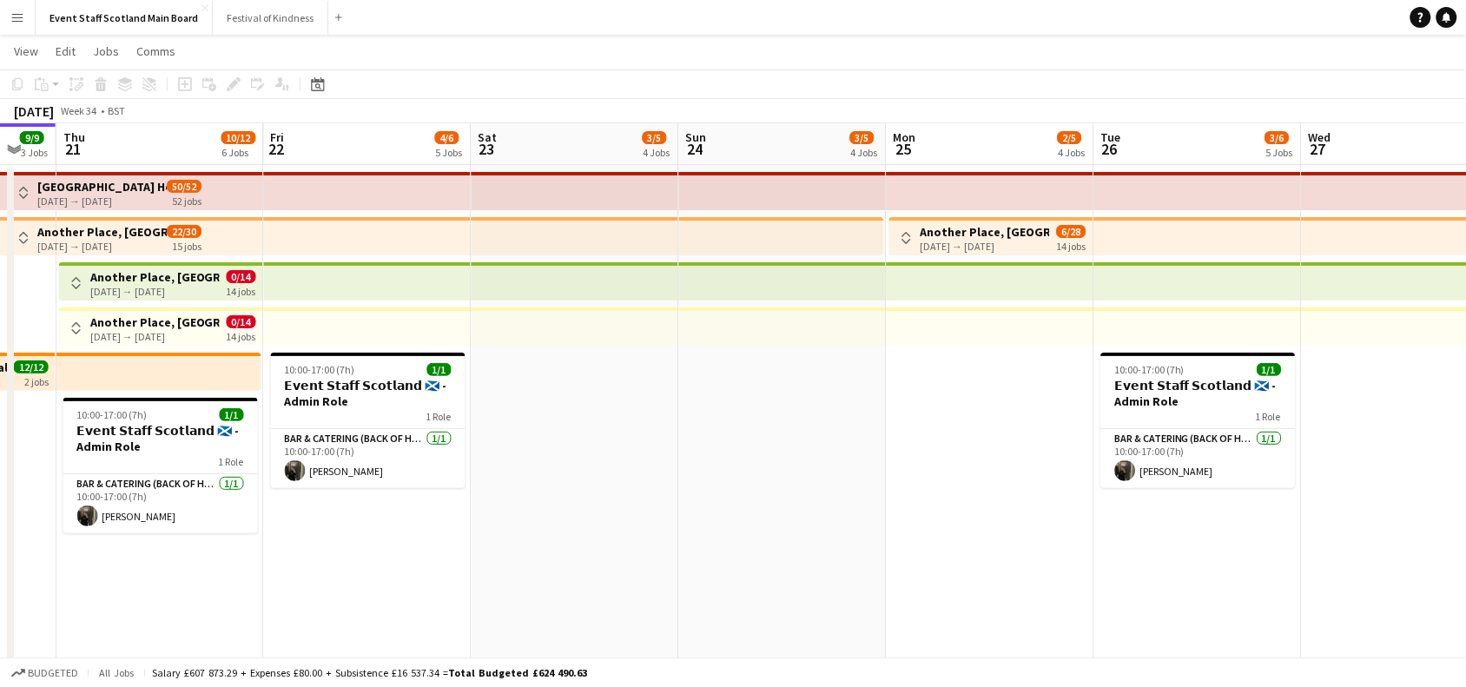
scroll to position [0, 580]
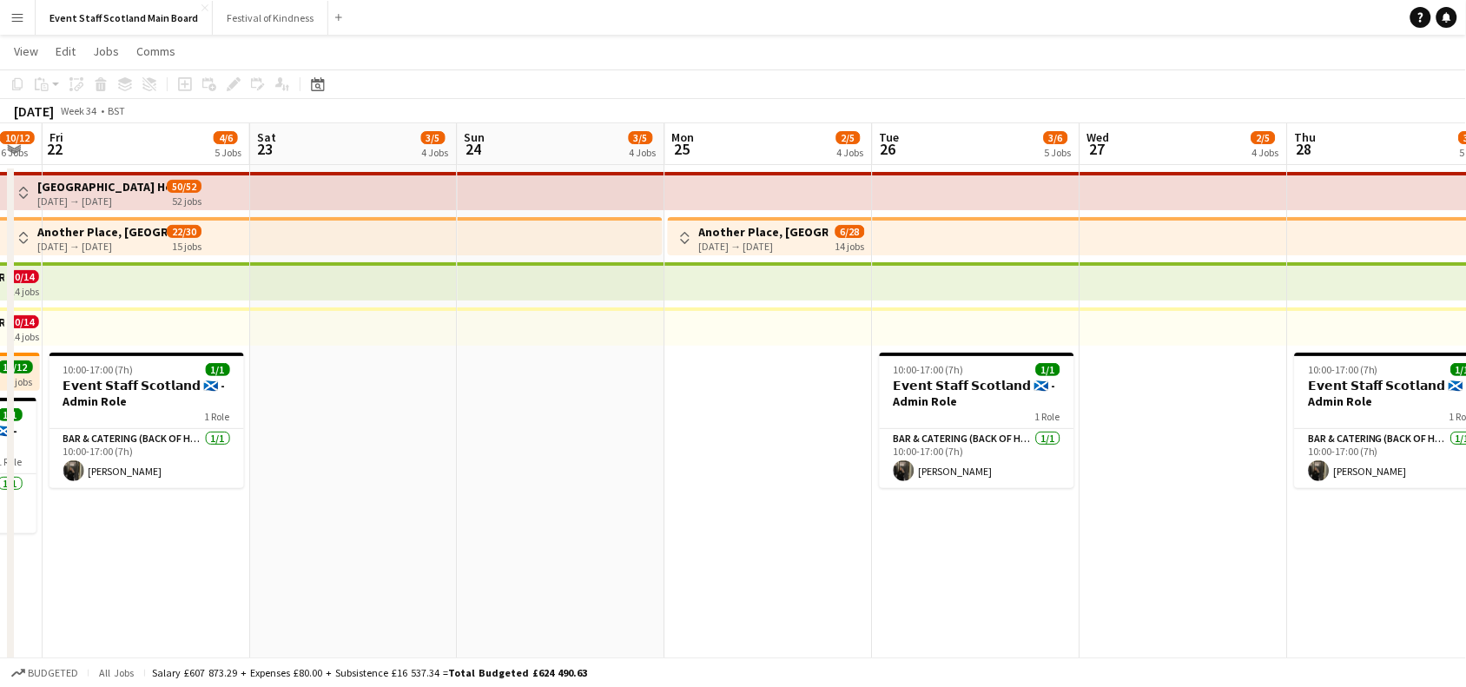
drag, startPoint x: 1258, startPoint y: 486, endPoint x: 198, endPoint y: 701, distance: 1081.2
click at [198, 686] on html "Menu Boards Boards Boards All jobs Status Workforce Workforce My Workforce Recr…" at bounding box center [733, 555] width 1466 height 1173
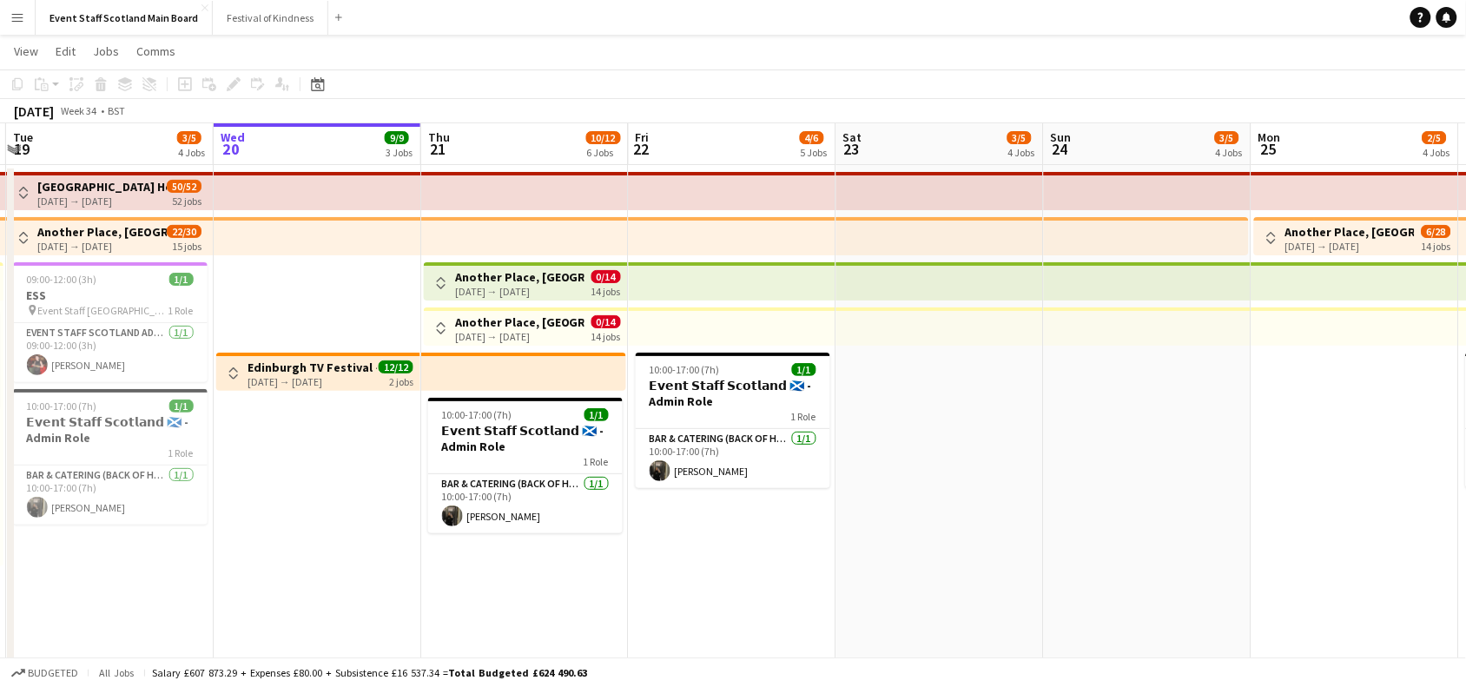
scroll to position [0, 391]
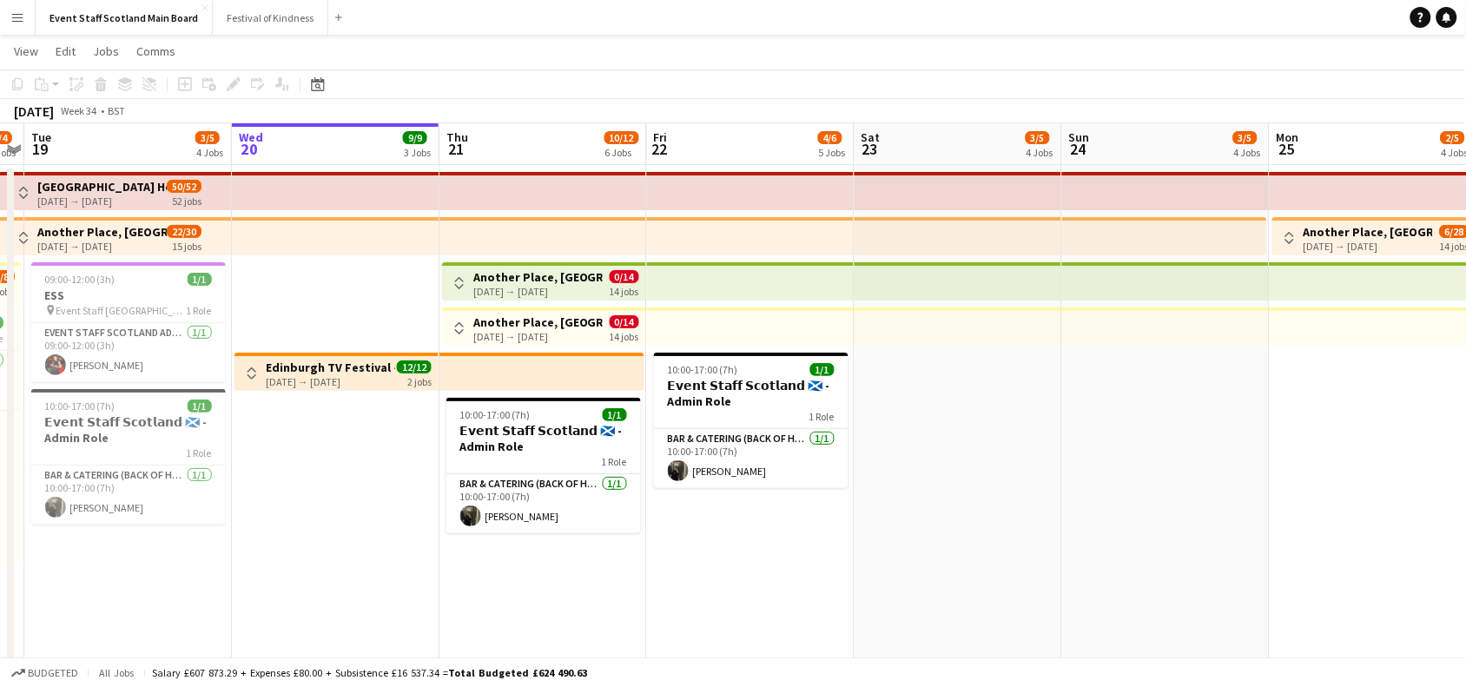
drag, startPoint x: 400, startPoint y: 497, endPoint x: 1005, endPoint y: 440, distance: 608.1
click at [1005, 440] on app-calendar-viewport "Sun 17 8/10 6 Jobs Mon 18 3/4 3 Jobs Tue 19 3/5 4 Jobs Wed 20 9/9 3 Jobs Thu 21…" at bounding box center [733, 617] width 1466 height 988
click at [514, 323] on h3 "Another Place, [GEOGRAPHIC_DATA] - Front of House" at bounding box center [537, 322] width 129 height 16
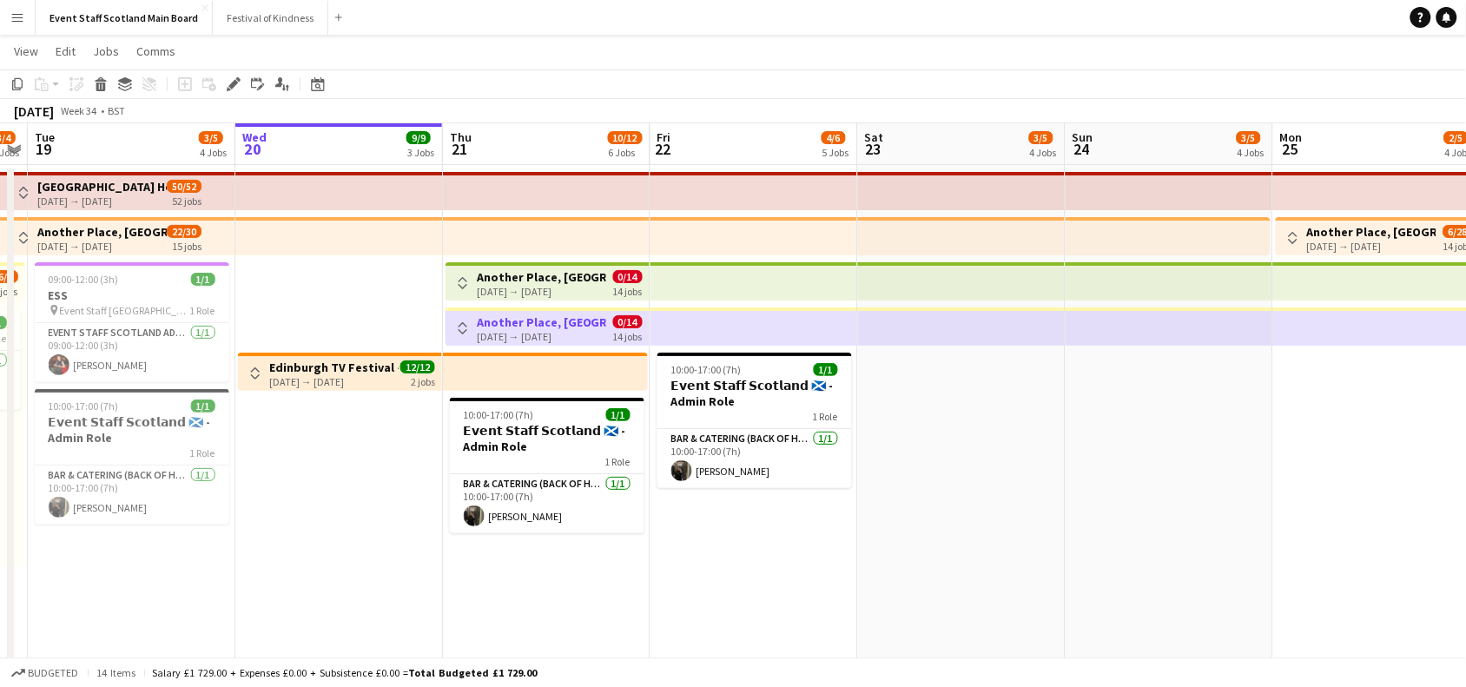
drag, startPoint x: 511, startPoint y: 323, endPoint x: 513, endPoint y: 257, distance: 66.1
click at [513, 257] on app-date-cell "Toggle View Another Place, [GEOGRAPHIC_DATA] - Bartender [DATE] → [DATE] 0/14 1…" at bounding box center [547, 638] width 208 height 947
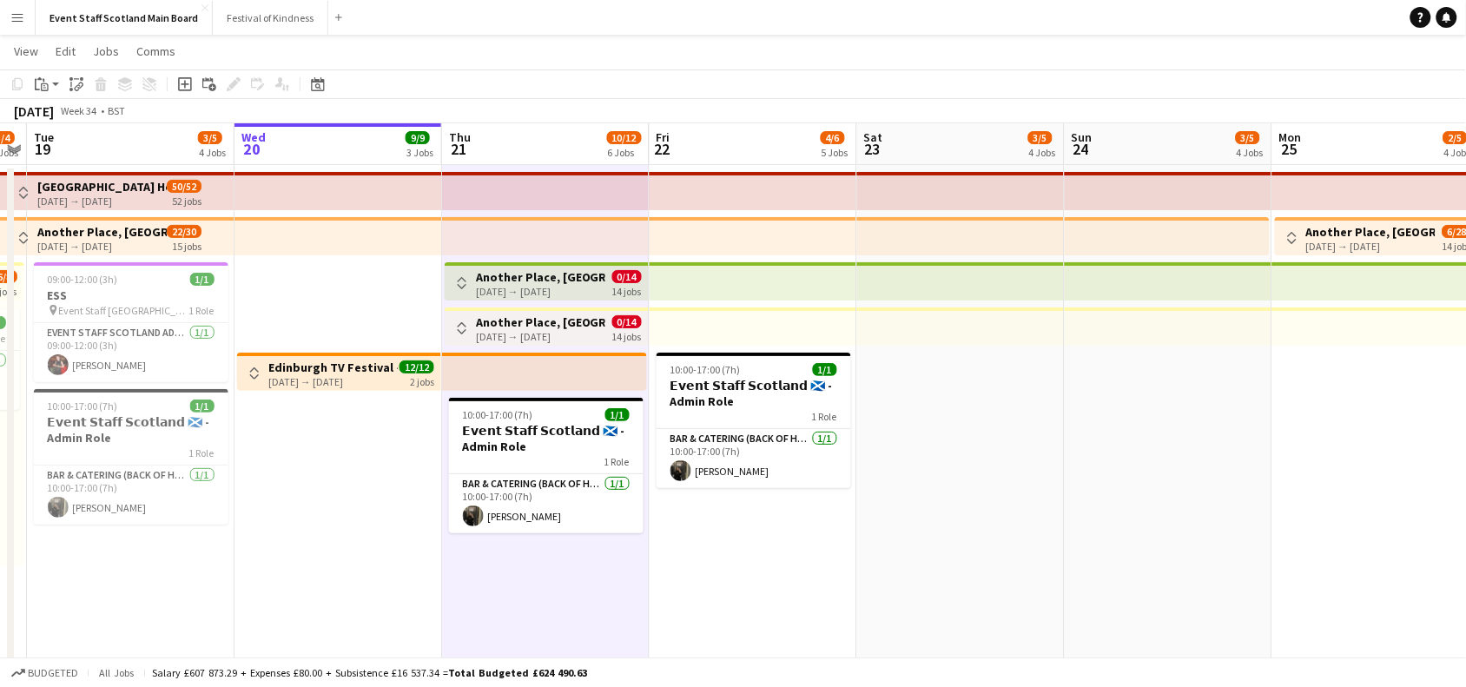
click at [314, 304] on app-date-cell "Toggle View Edinburgh TV Festival - Event Stewards [DATE] → [DATE] 12/12 2 jobs" at bounding box center [339, 638] width 208 height 947
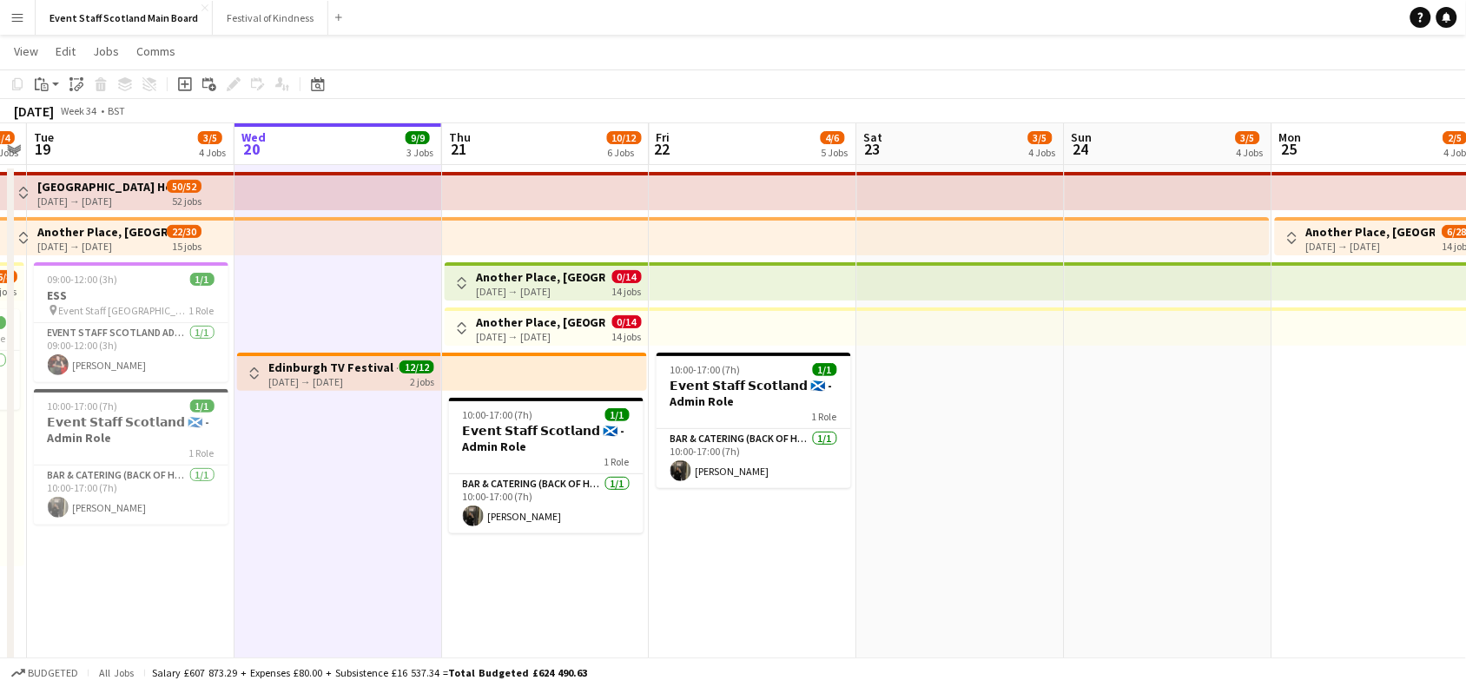
click at [514, 323] on h3 "Another Place, [GEOGRAPHIC_DATA] - Front of House" at bounding box center [540, 322] width 129 height 16
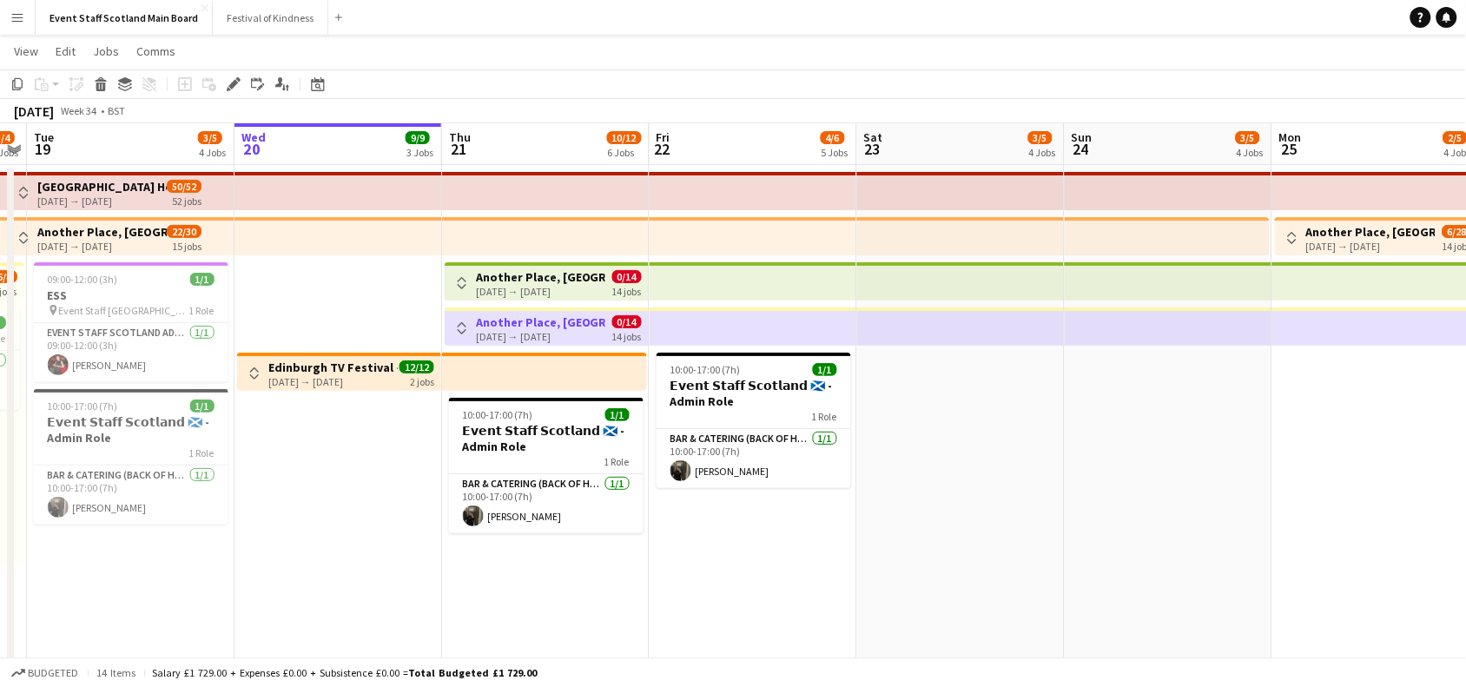
click at [288, 288] on app-date-cell "Toggle View Edinburgh TV Festival - Event Stewards [DATE] → [DATE] 12/12 2 jobs" at bounding box center [339, 638] width 208 height 947
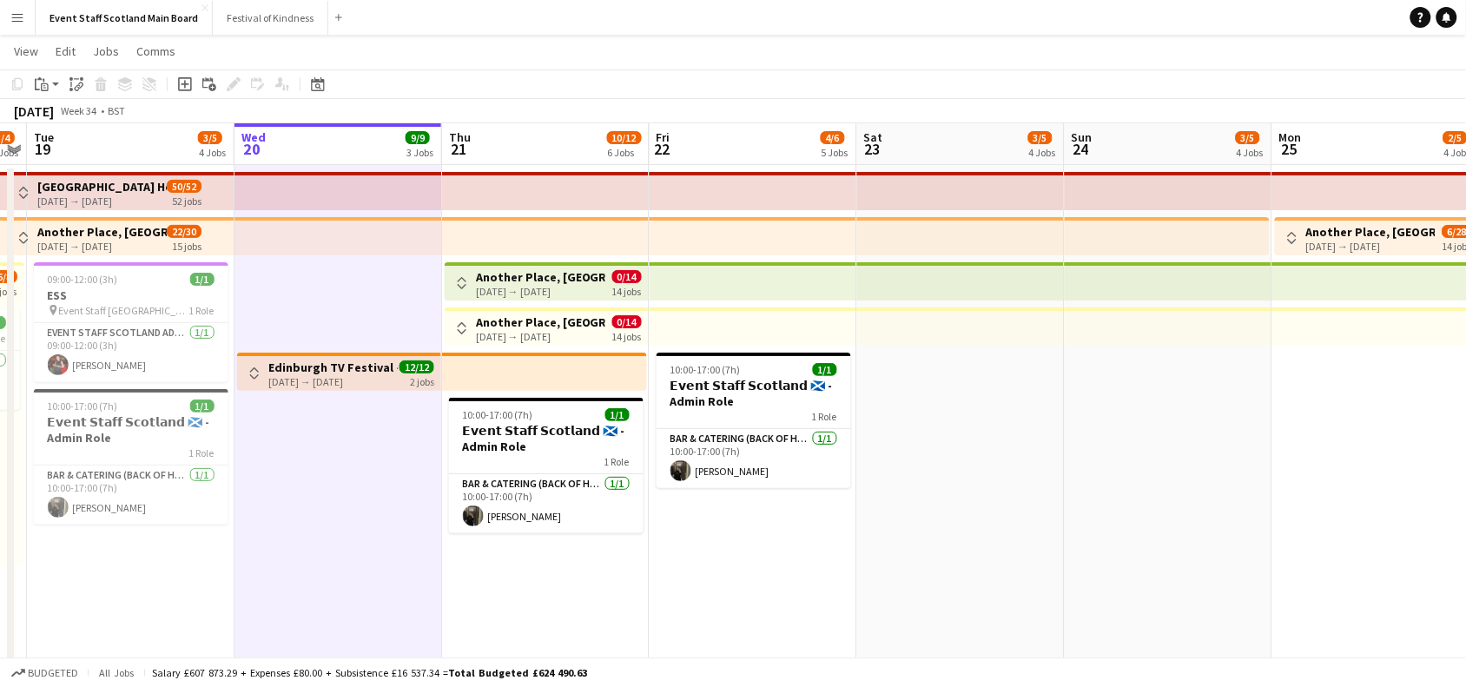
click at [469, 281] on button "Toggle View" at bounding box center [462, 283] width 21 height 21
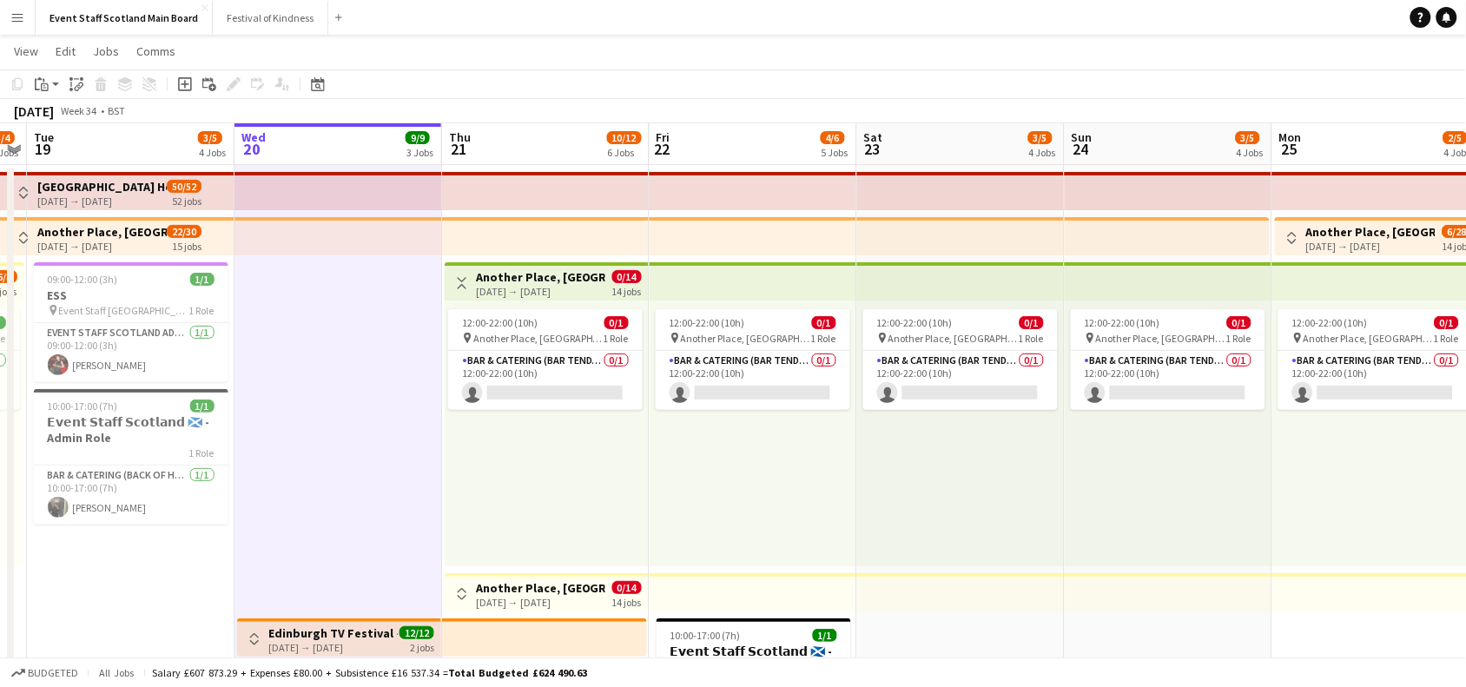
click at [469, 281] on button "Toggle View" at bounding box center [462, 283] width 21 height 21
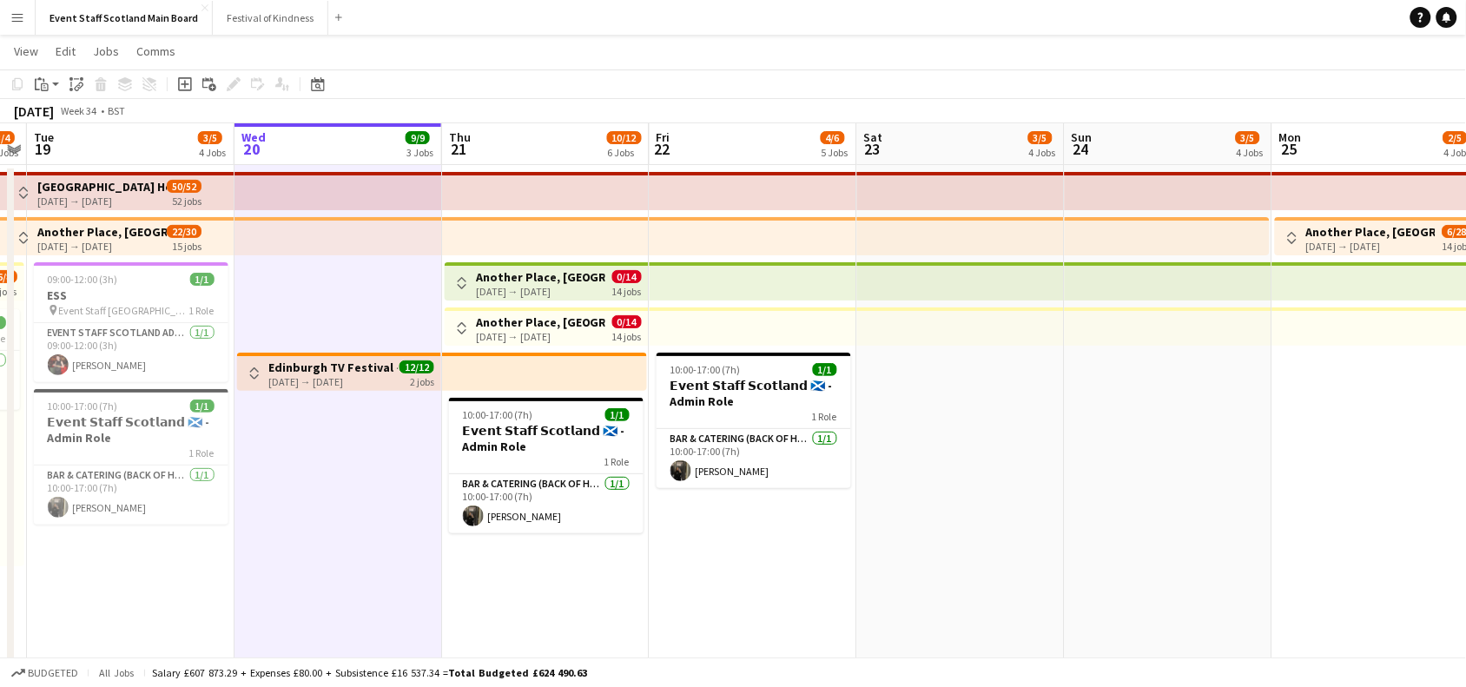
click at [453, 324] on button "Toggle View" at bounding box center [462, 328] width 21 height 21
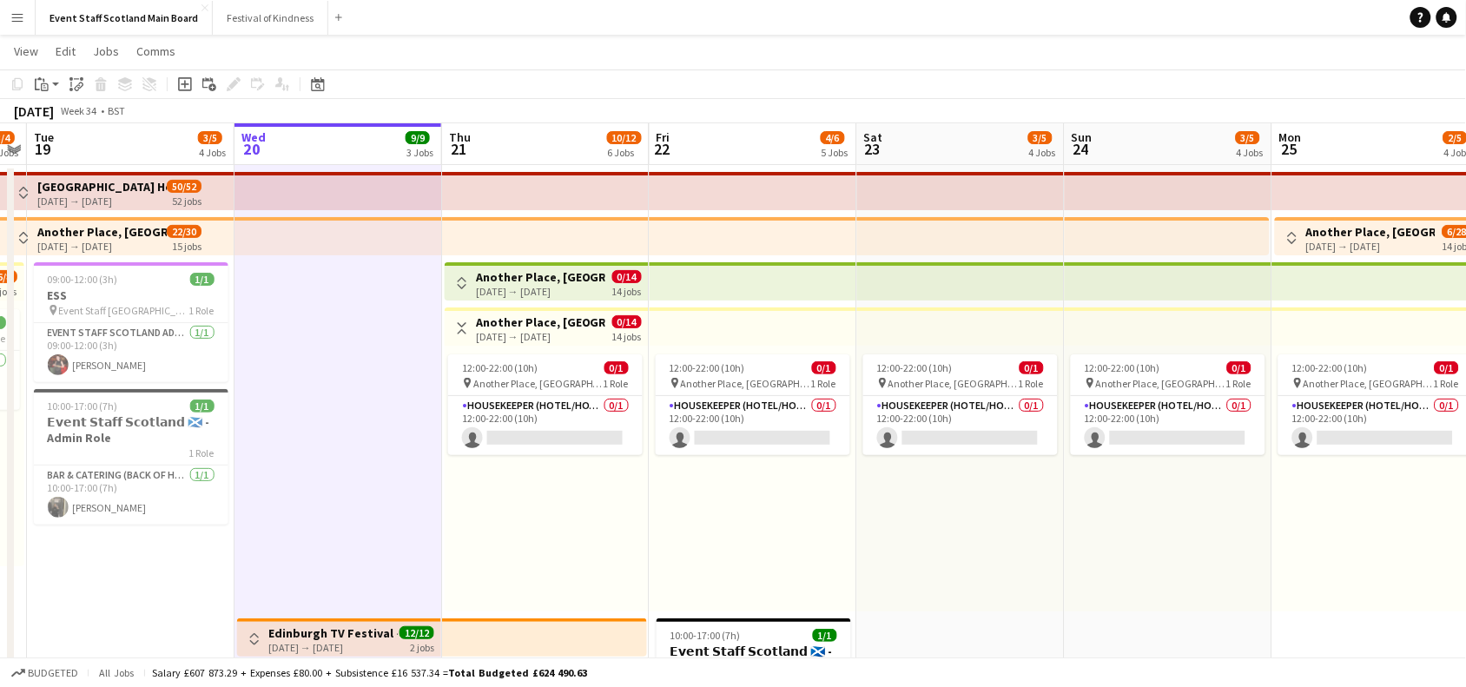
click at [453, 324] on button "Toggle View" at bounding box center [462, 328] width 21 height 21
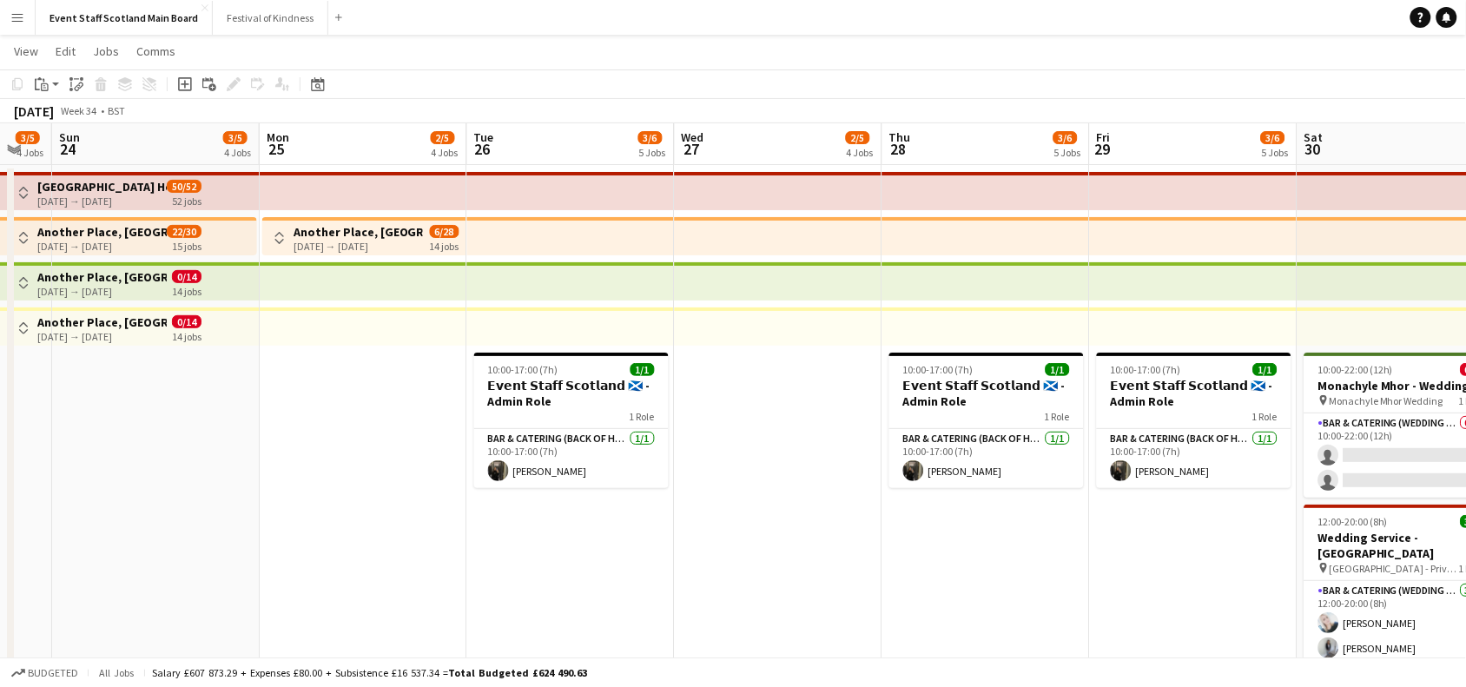
drag, startPoint x: 1325, startPoint y: 401, endPoint x: 258, endPoint y: 458, distance: 1069.0
click at [258, 458] on app-calendar-viewport "Thu 21 10/12 6 Jobs Fri 22 4/6 5 Jobs Sat 23 3/5 4 Jobs Sun 24 3/5 4 Jobs Mon 2…" at bounding box center [733, 617] width 1466 height 988
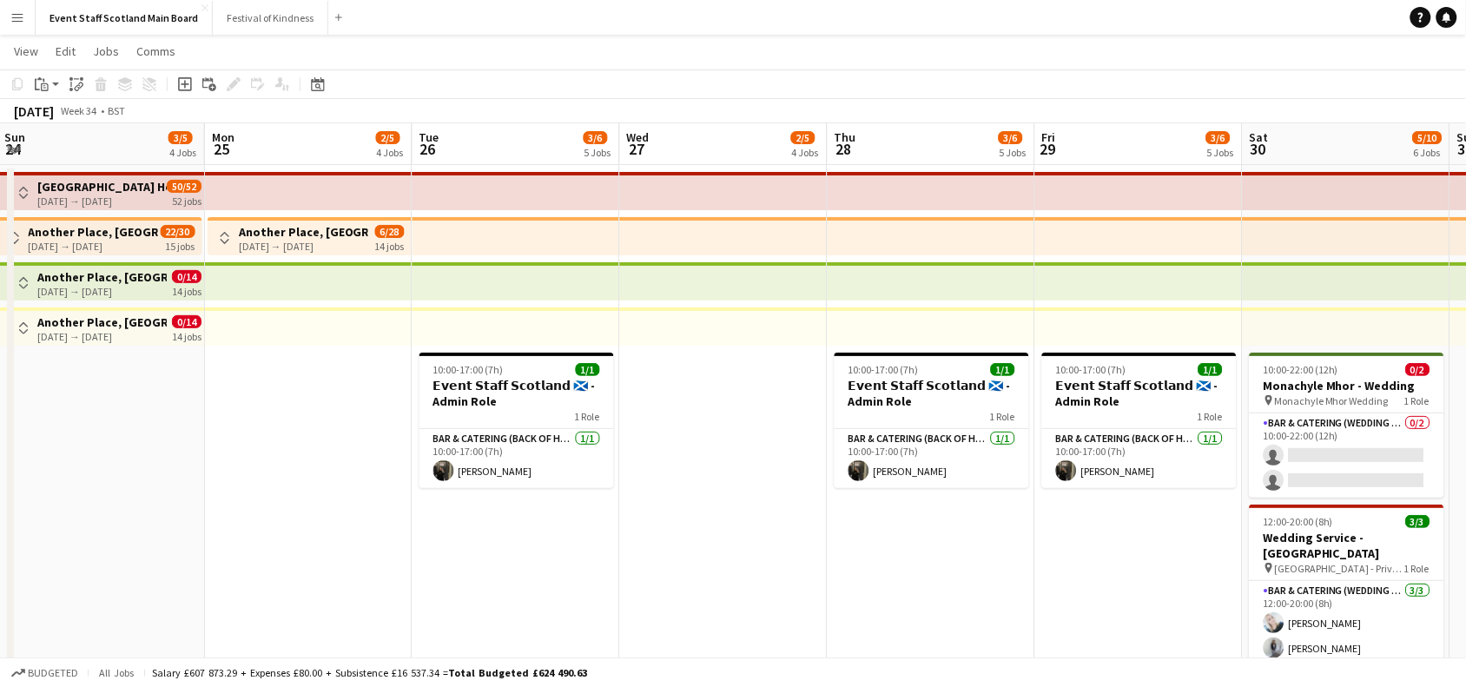
click at [222, 246] on button "Toggle View" at bounding box center [225, 238] width 21 height 21
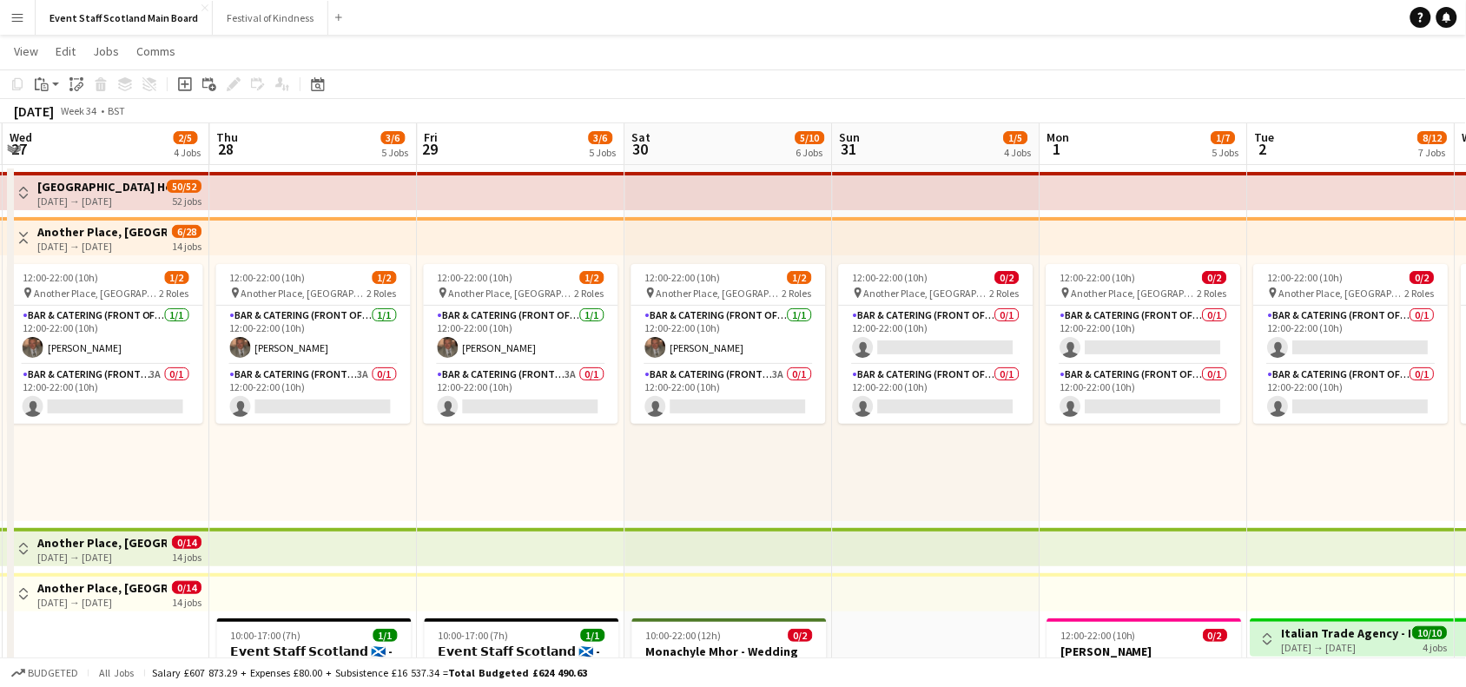
drag, startPoint x: 747, startPoint y: 615, endPoint x: 109, endPoint y: 644, distance: 639.1
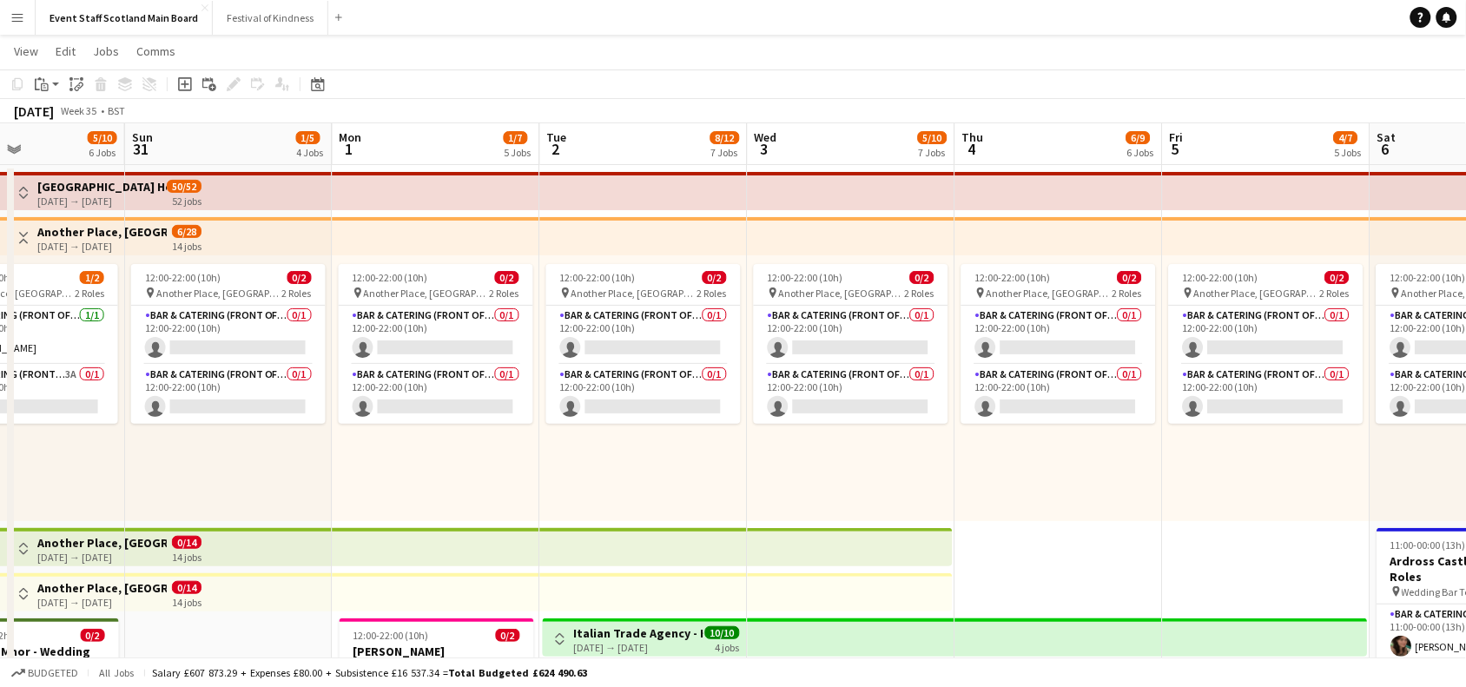
scroll to position [0, 704]
drag, startPoint x: 961, startPoint y: 641, endPoint x: 275, endPoint y: 637, distance: 685.3
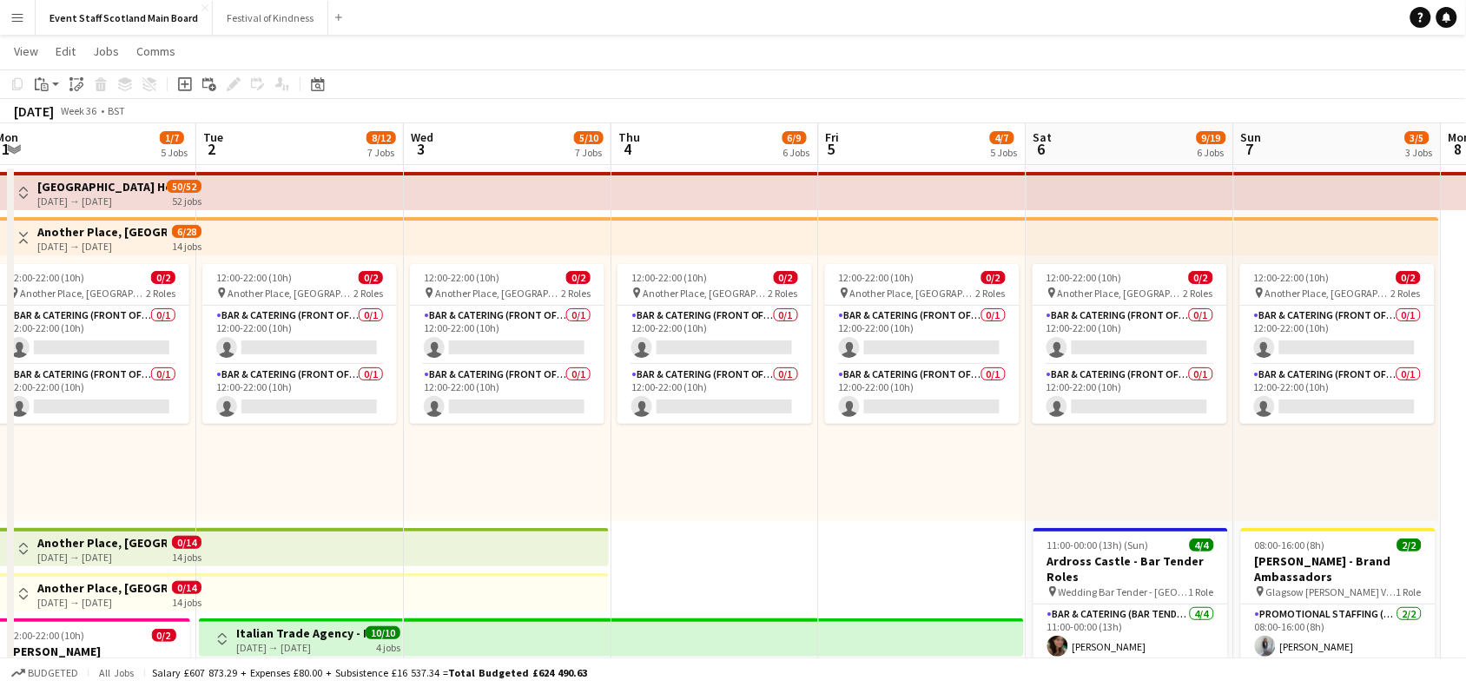
scroll to position [0, 512]
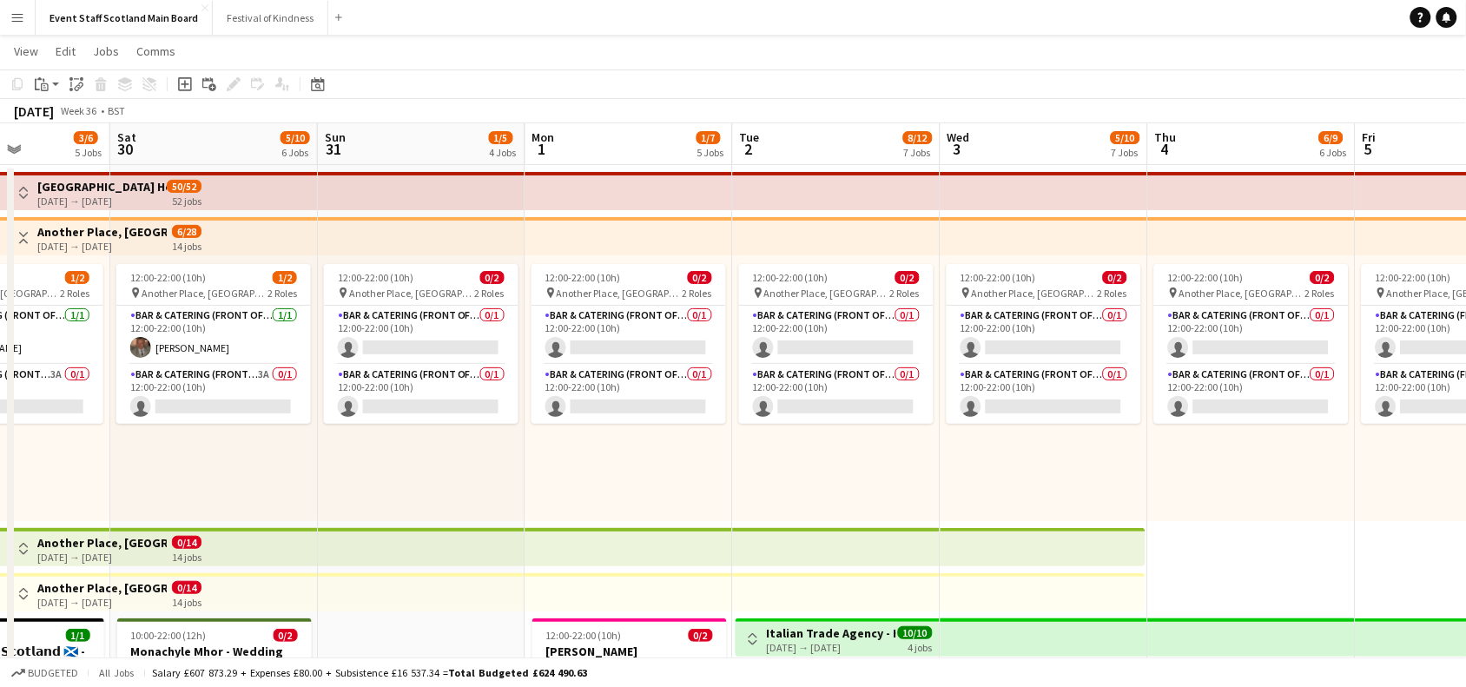
drag, startPoint x: 1265, startPoint y: 554, endPoint x: 1482, endPoint y: 479, distance: 229.9
click at [1466, 479] on html "Menu Boards Boards Boards All jobs Status Workforce Workforce My Workforce Recr…" at bounding box center [733, 688] width 1466 height 1438
click at [13, 235] on button "Toggle View" at bounding box center [23, 238] width 21 height 21
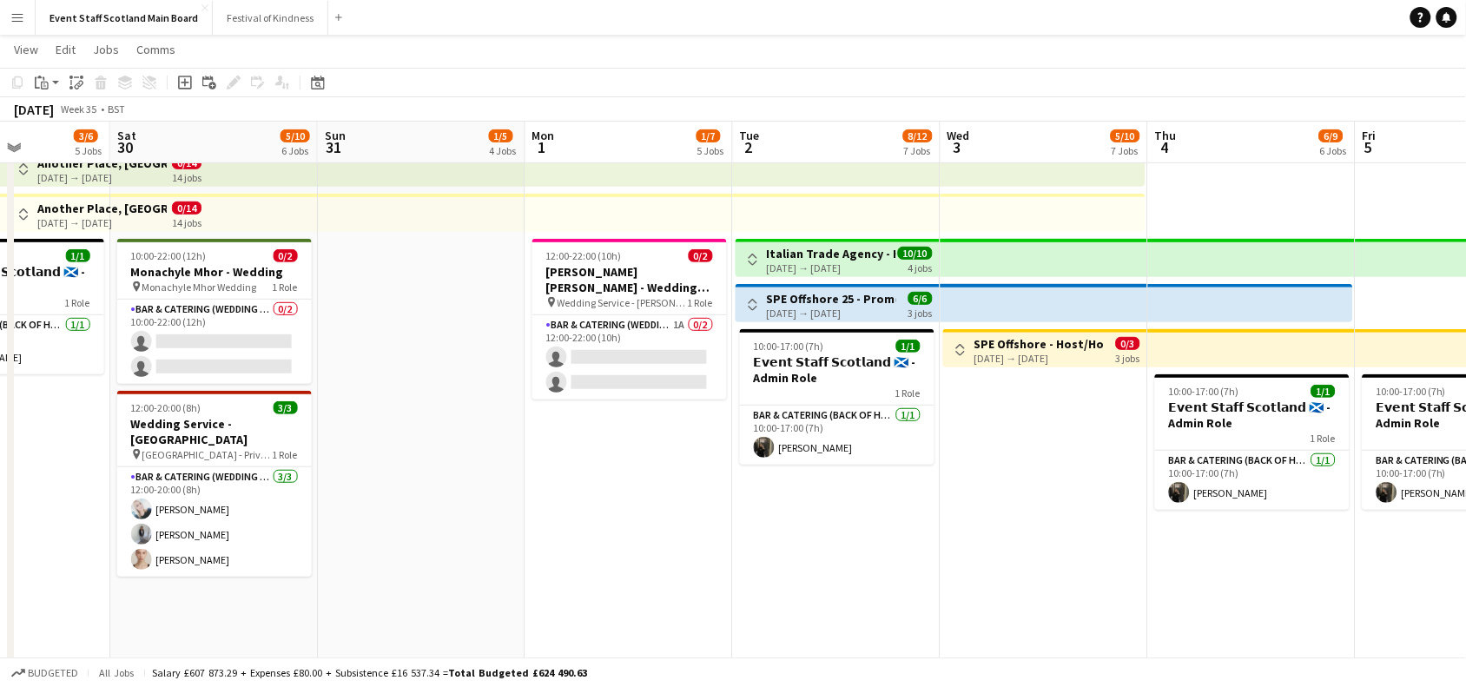
scroll to position [141, 0]
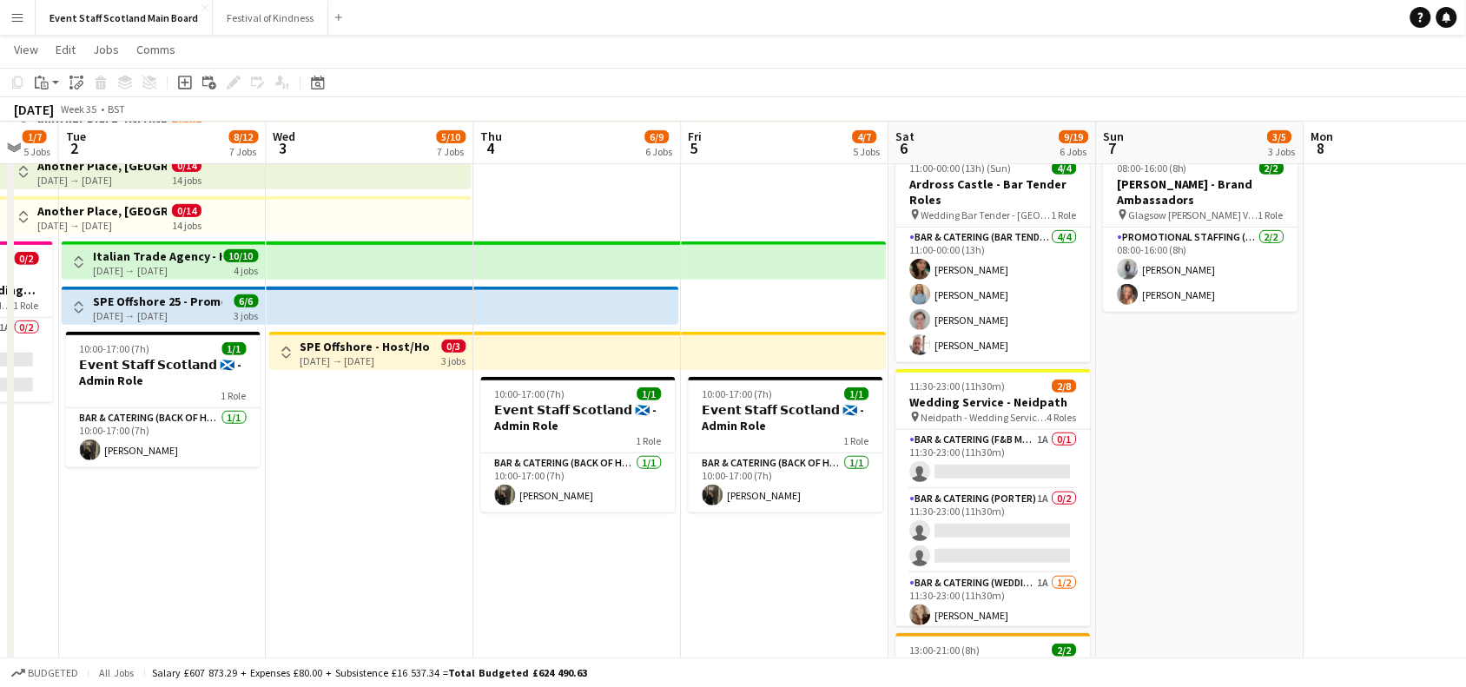
drag, startPoint x: 392, startPoint y: 518, endPoint x: 0, endPoint y: 630, distance: 407.4
click at [0, 630] on app-calendar-viewport "Fri 29 3/6 5 Jobs Sat 30 5/10 6 Jobs Sun 31 1/5 4 Jobs Mon 1 1/7 5 Jobs Tue 2 8…" at bounding box center [733, 464] width 1466 height 1074
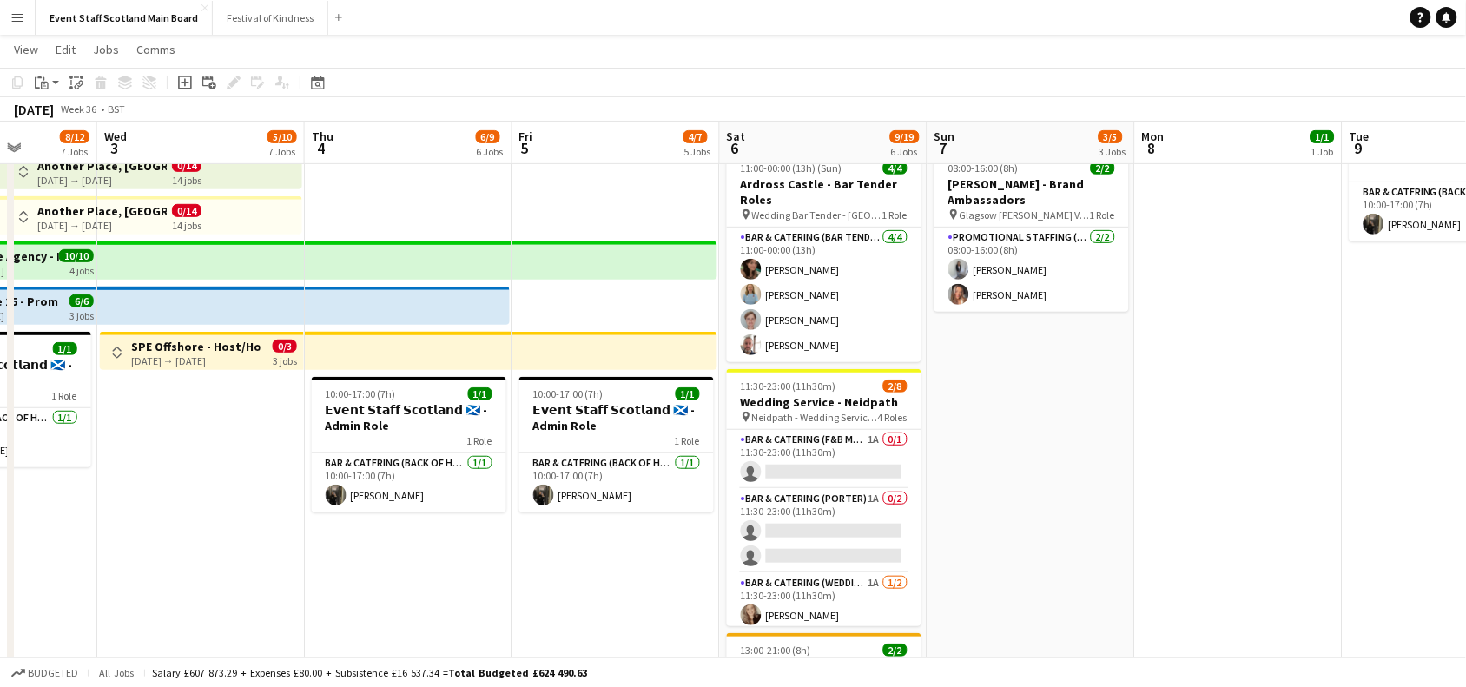
drag, startPoint x: 1417, startPoint y: 401, endPoint x: 966, endPoint y: 439, distance: 452.3
click at [966, 439] on app-calendar-viewport "Sun 31 1/5 4 Jobs Mon 1 1/7 5 Jobs Tue 2 8/12 7 Jobs Wed 3 5/10 7 Jobs Thu 4 6/…" at bounding box center [733, 464] width 1466 height 1074
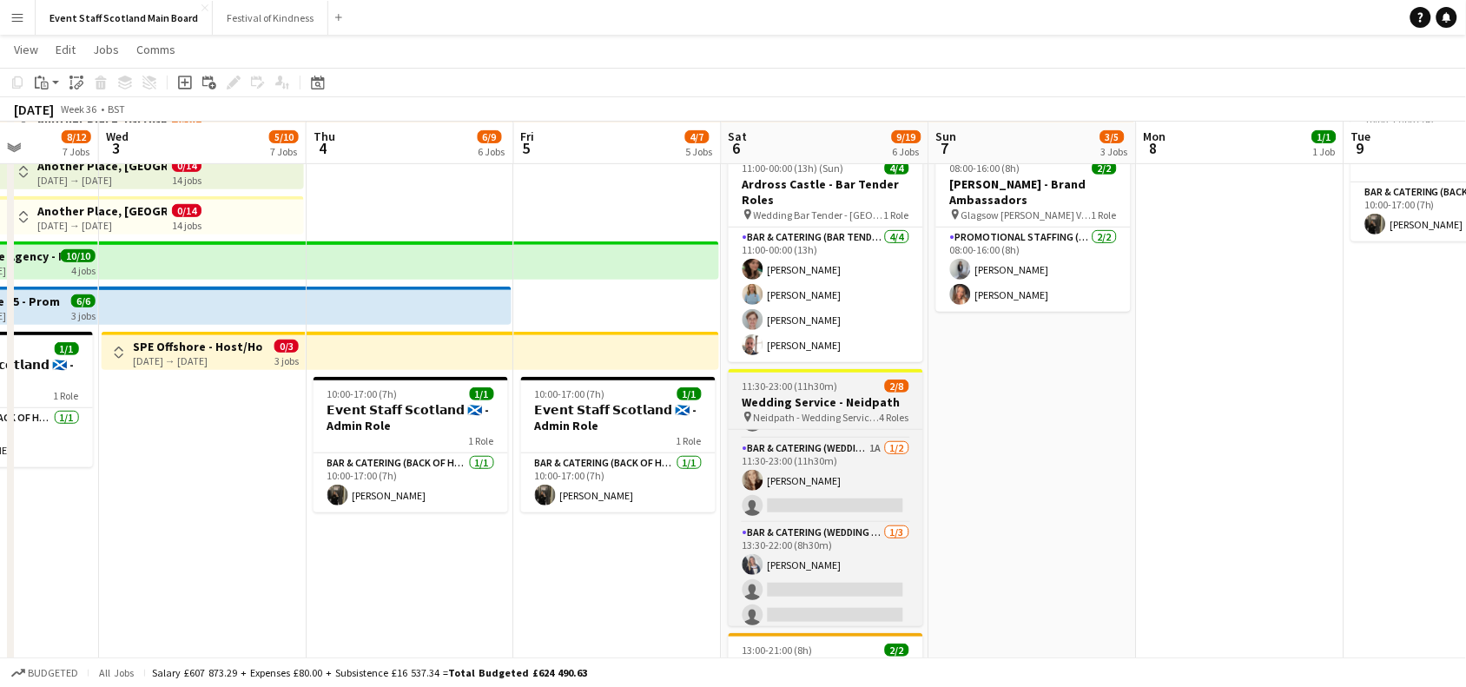
scroll to position [137, 0]
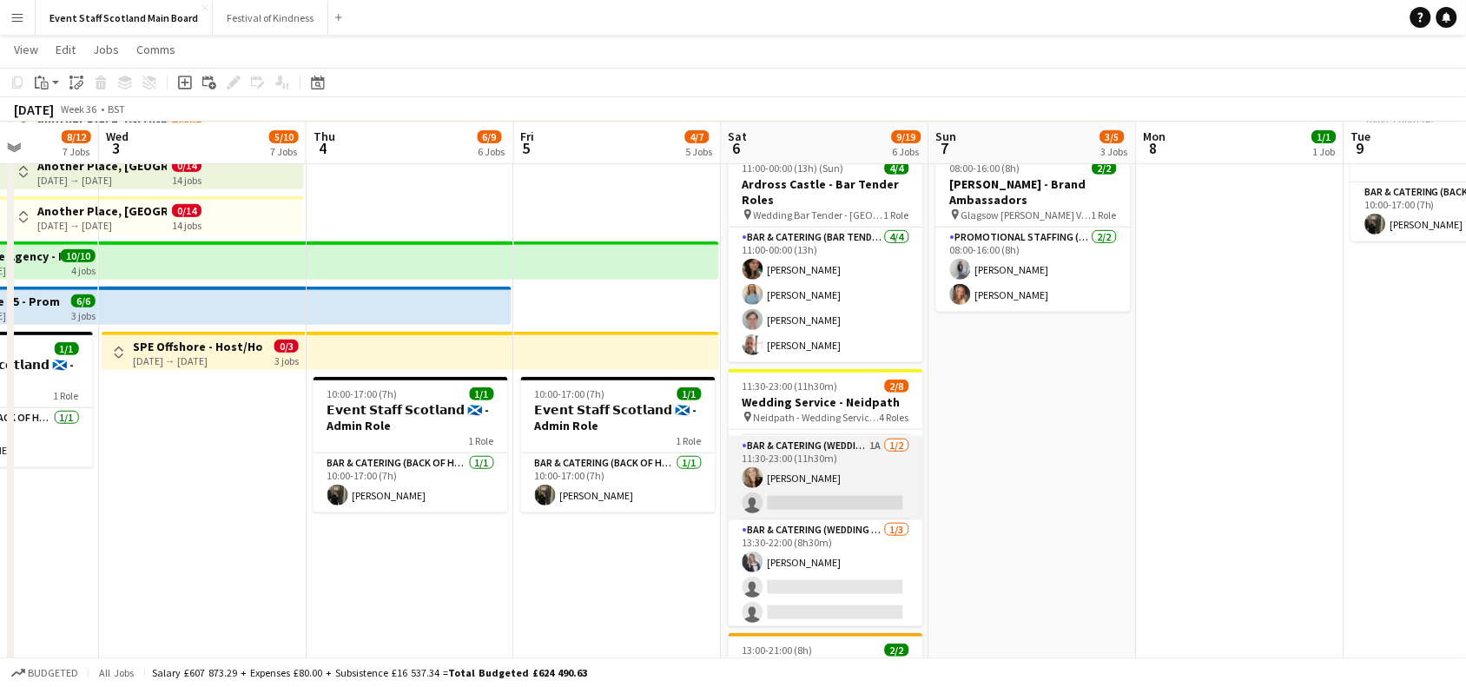
click at [806, 447] on app-card-role "Bar & Catering (Wedding Service Staff) 1A [DATE] 11:30-23:00 (11h30m) [PERSON_N…" at bounding box center [826, 478] width 195 height 84
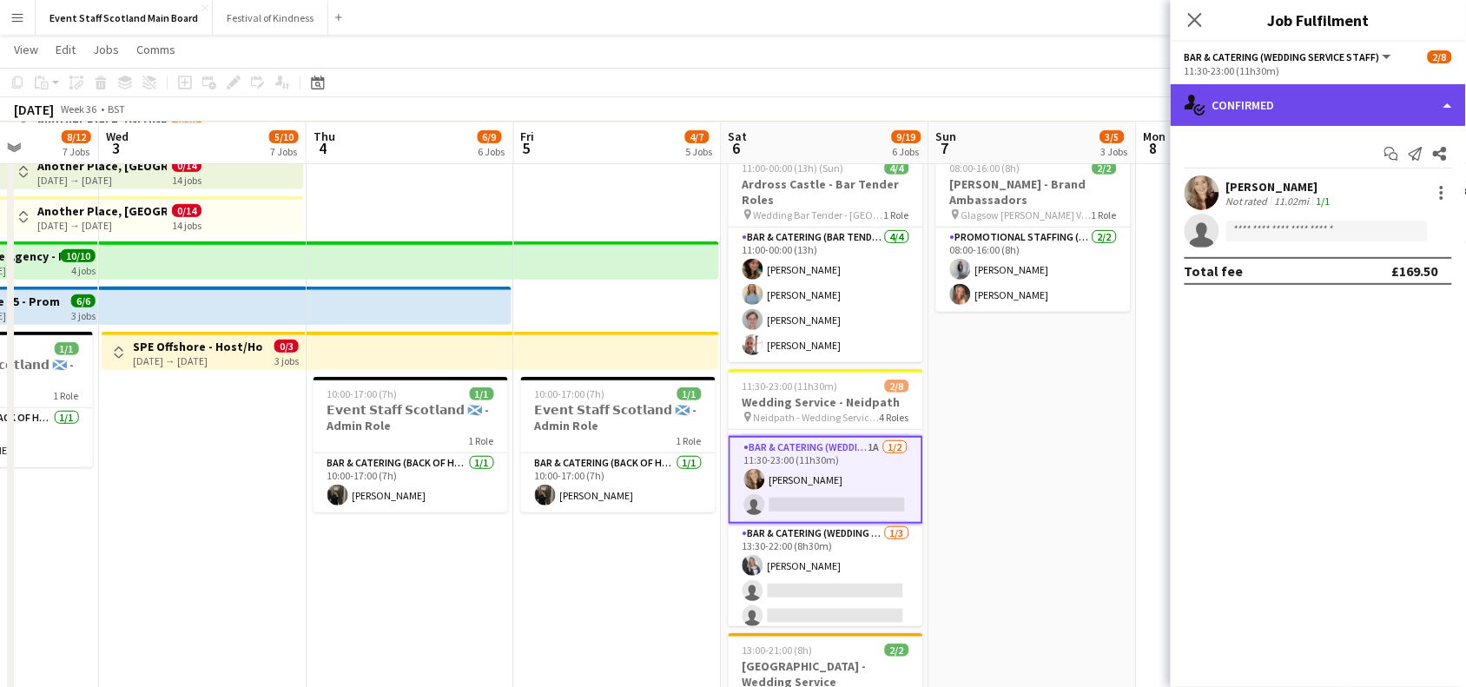
click at [1396, 97] on div "single-neutral-actions-check-2 Confirmed" at bounding box center [1318, 105] width 295 height 42
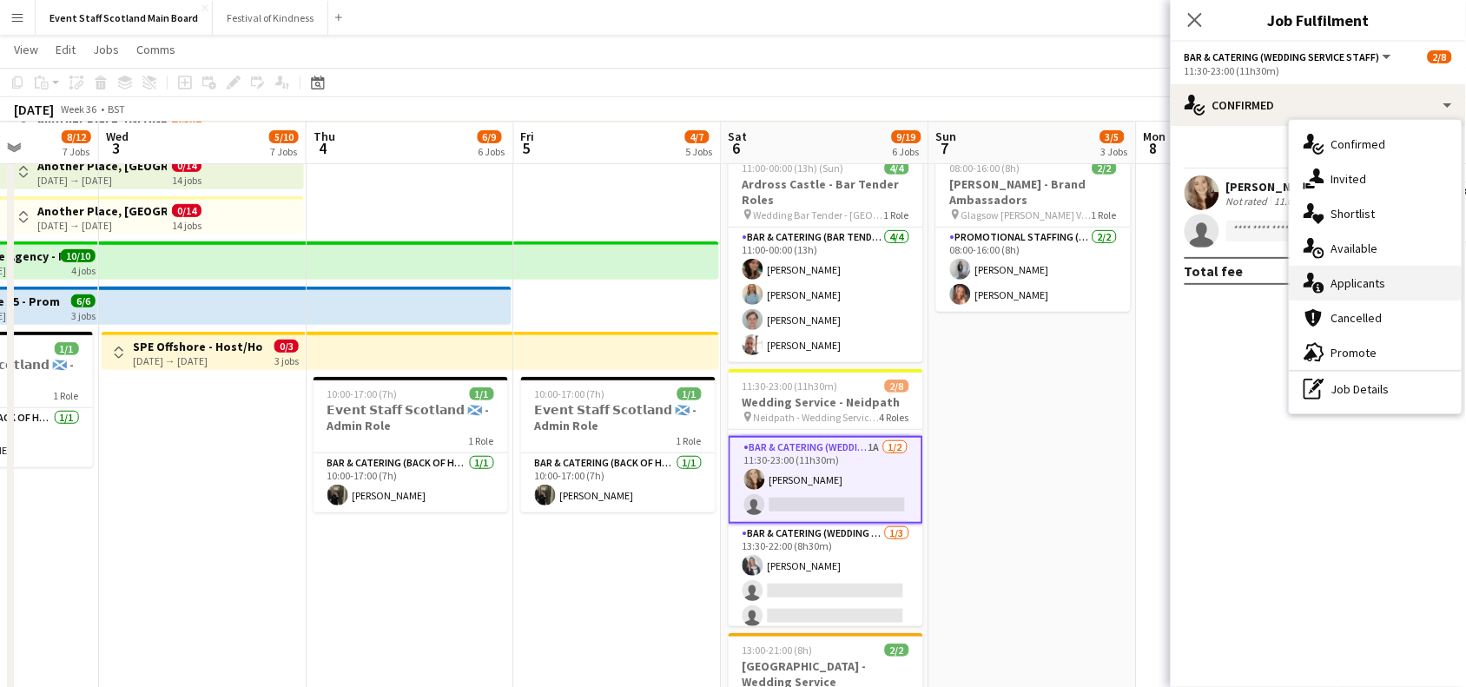
click at [1339, 275] on div "single-neutral-actions-information Applicants" at bounding box center [1376, 283] width 172 height 35
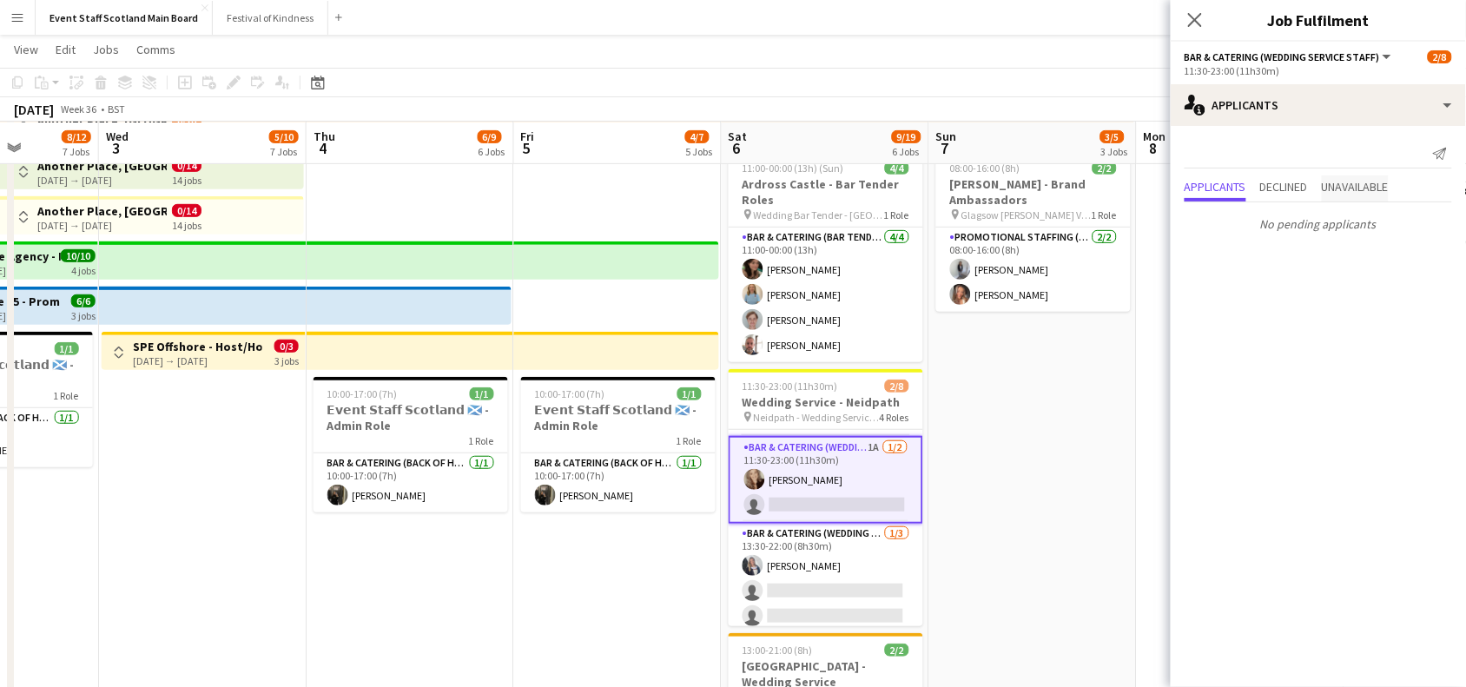
click at [1371, 183] on span "Unavailable" at bounding box center [1355, 187] width 67 height 12
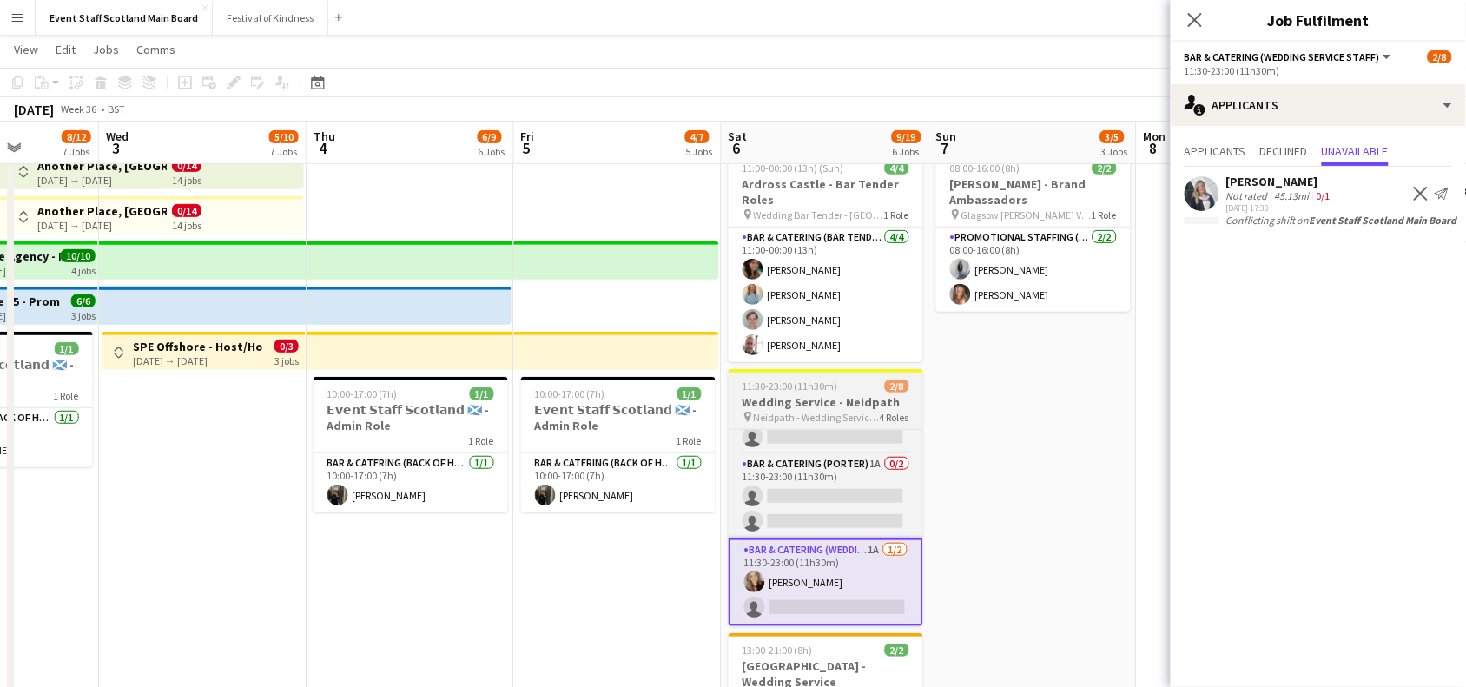
scroll to position [36, 0]
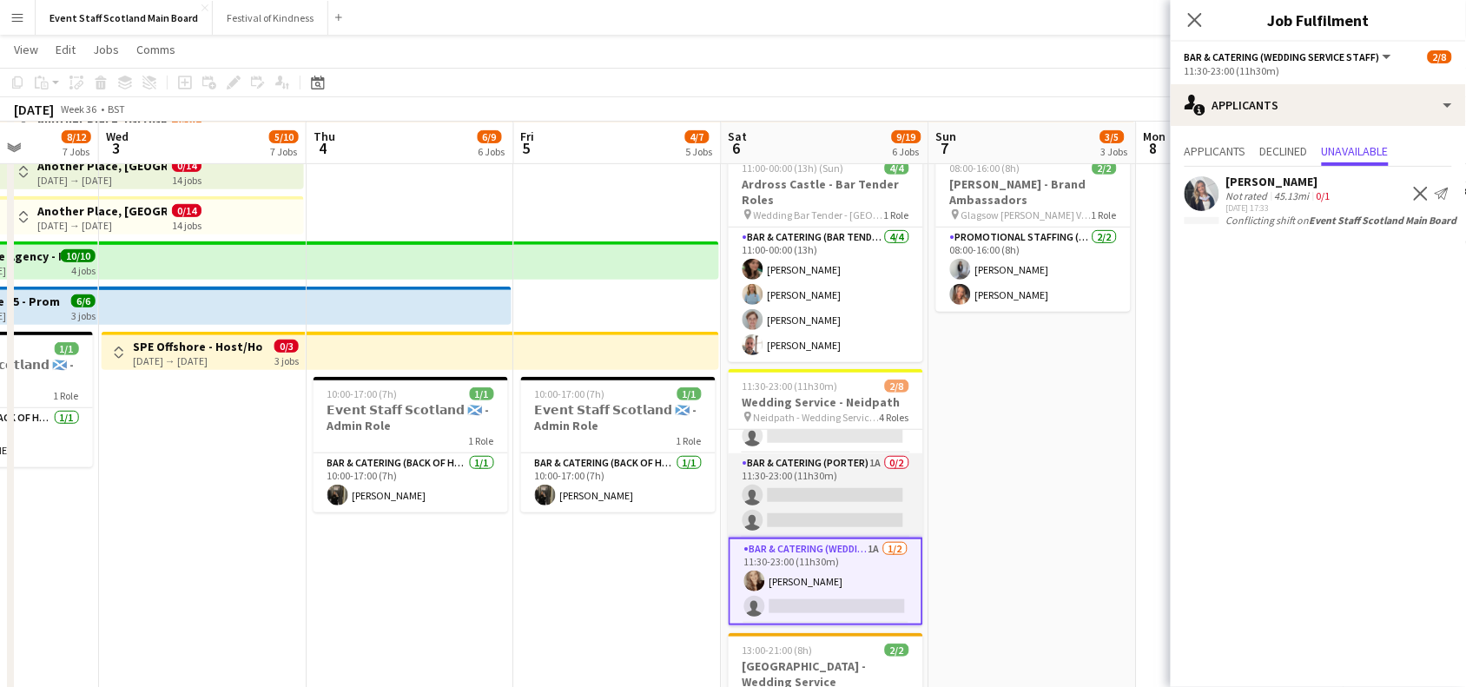
click at [810, 497] on app-card-role "Bar & Catering ([PERSON_NAME]) 1A 0/2 11:30-23:00 (11h30m) single-neutral-actio…" at bounding box center [826, 495] width 195 height 84
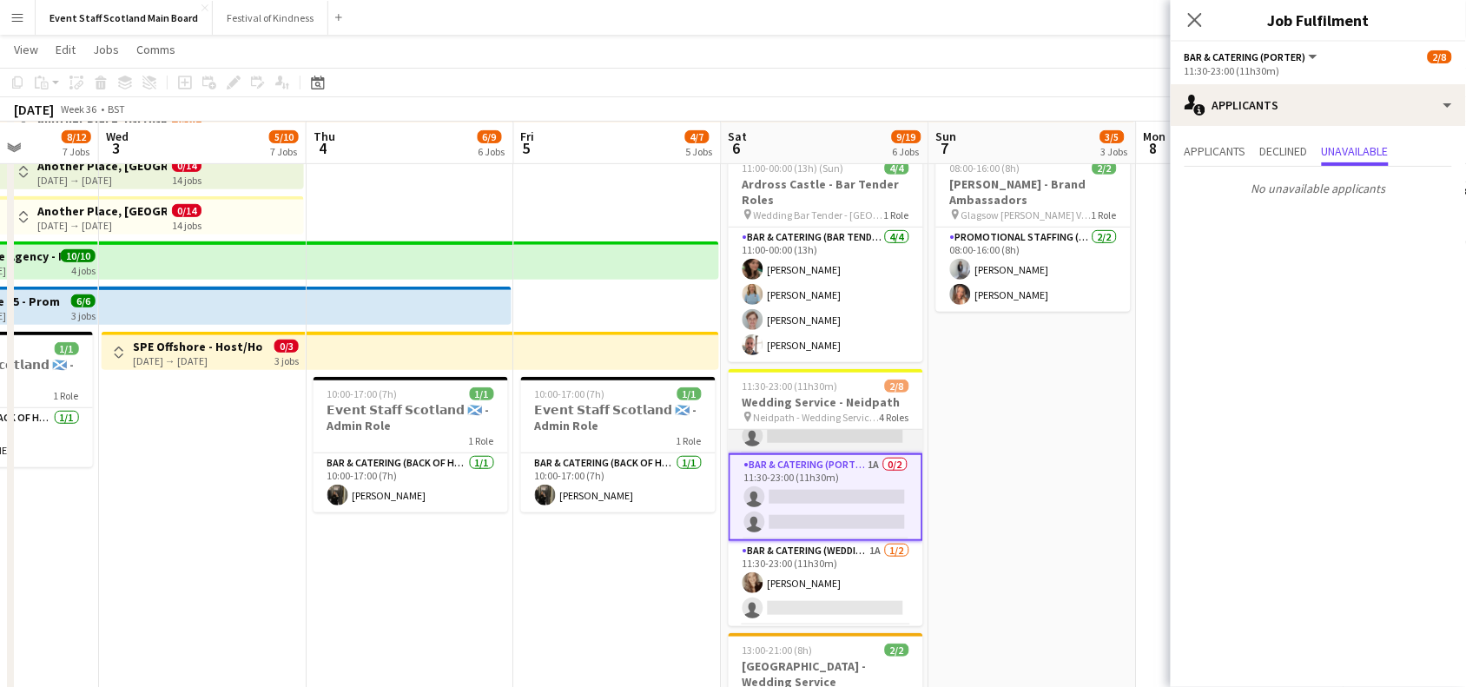
click at [831, 434] on app-card-role "Bar & Catering (F&B Manager - Wedding) 1A 0/1 11:30-23:00 (11h30m) single-neutr…" at bounding box center [826, 423] width 195 height 59
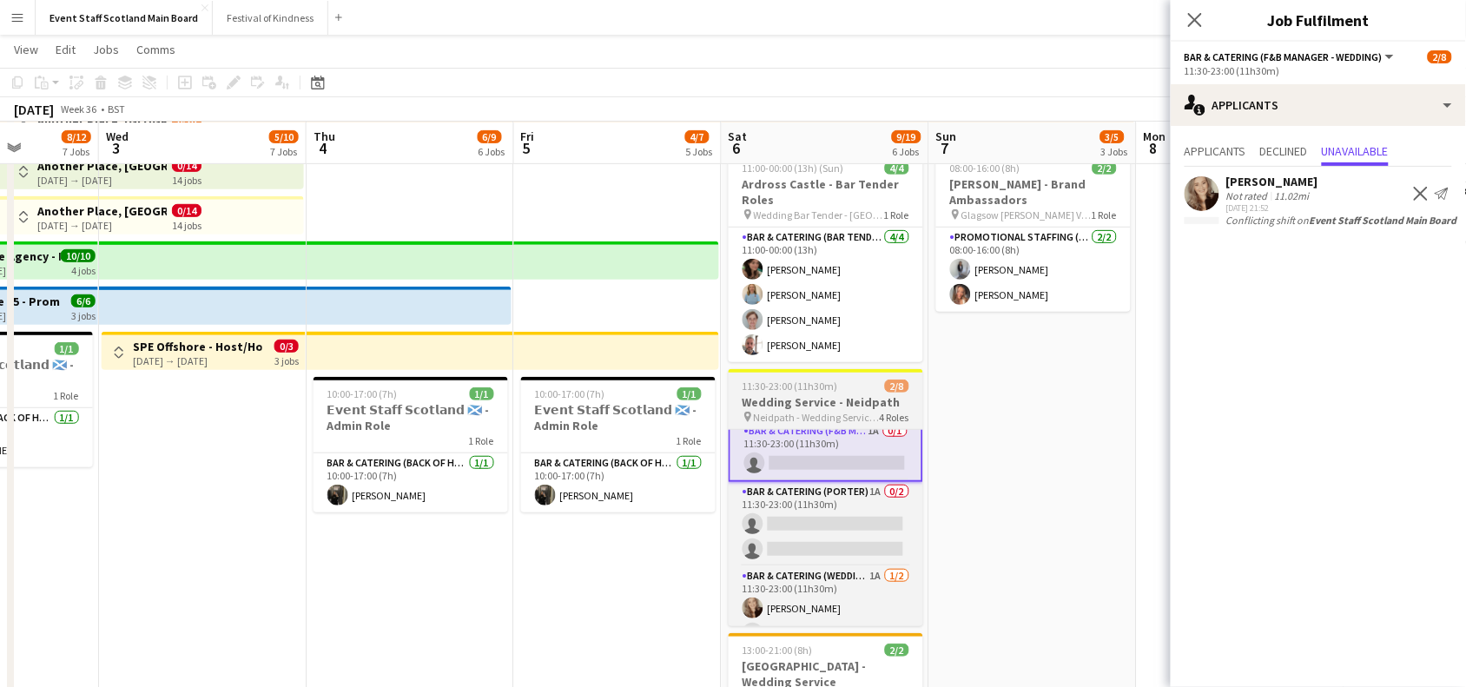
scroll to position [14, 0]
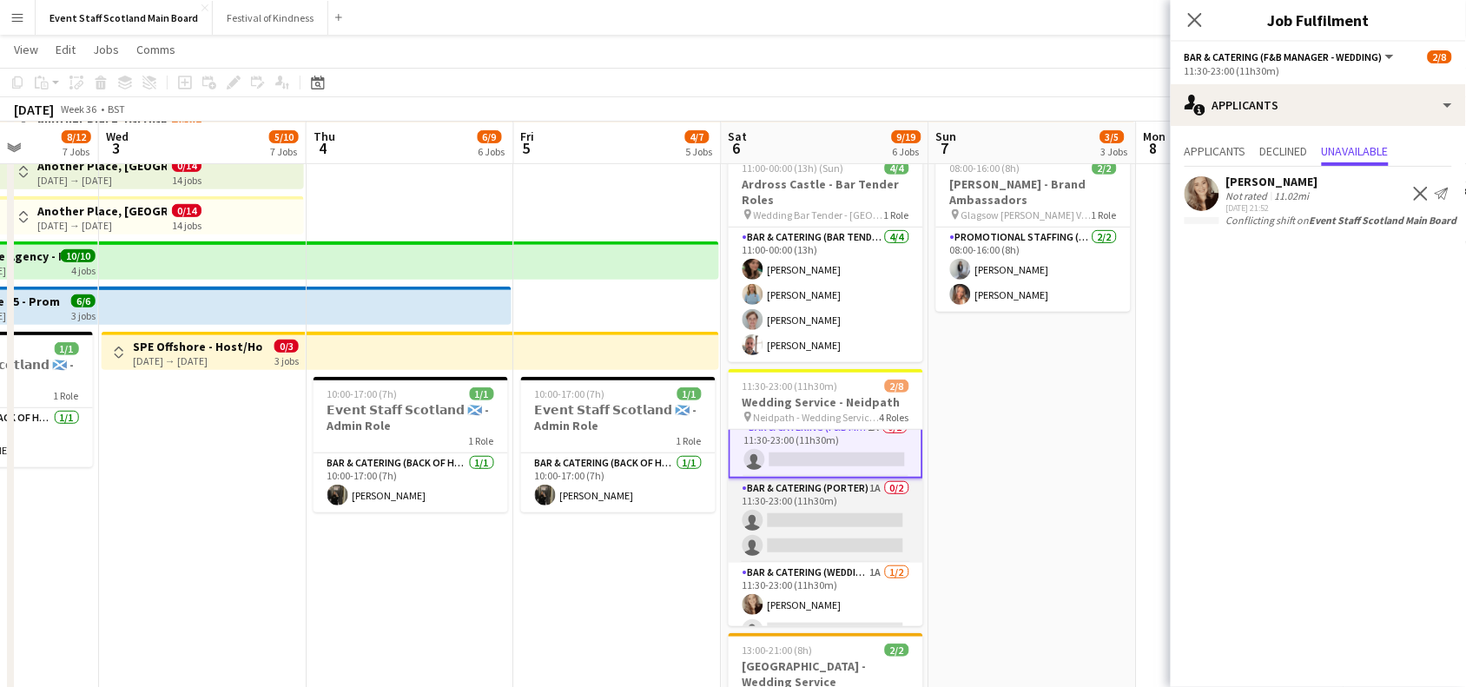
click at [796, 532] on app-card-role "Bar & Catering ([PERSON_NAME]) 1A 0/2 11:30-23:00 (11h30m) single-neutral-actio…" at bounding box center [826, 521] width 195 height 84
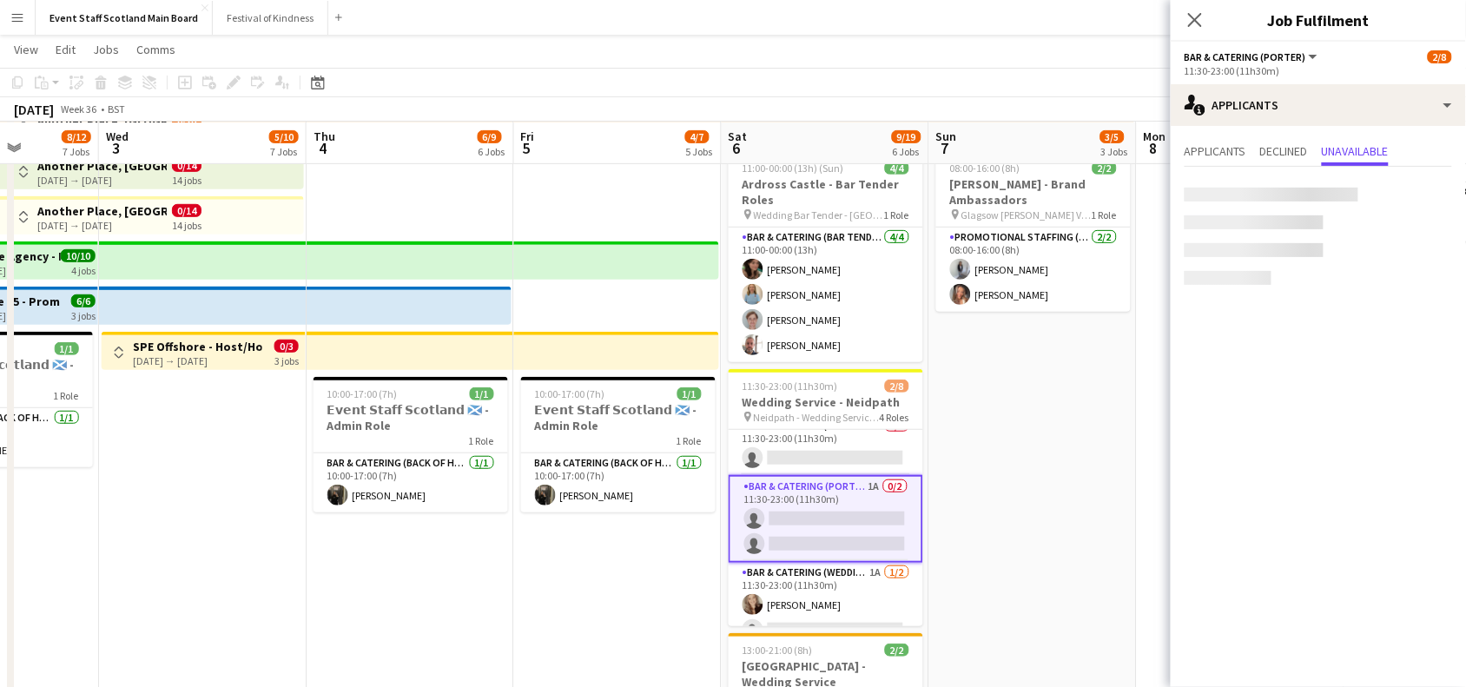
scroll to position [13, 0]
click at [1236, 161] on span "Applicants" at bounding box center [1216, 153] width 62 height 26
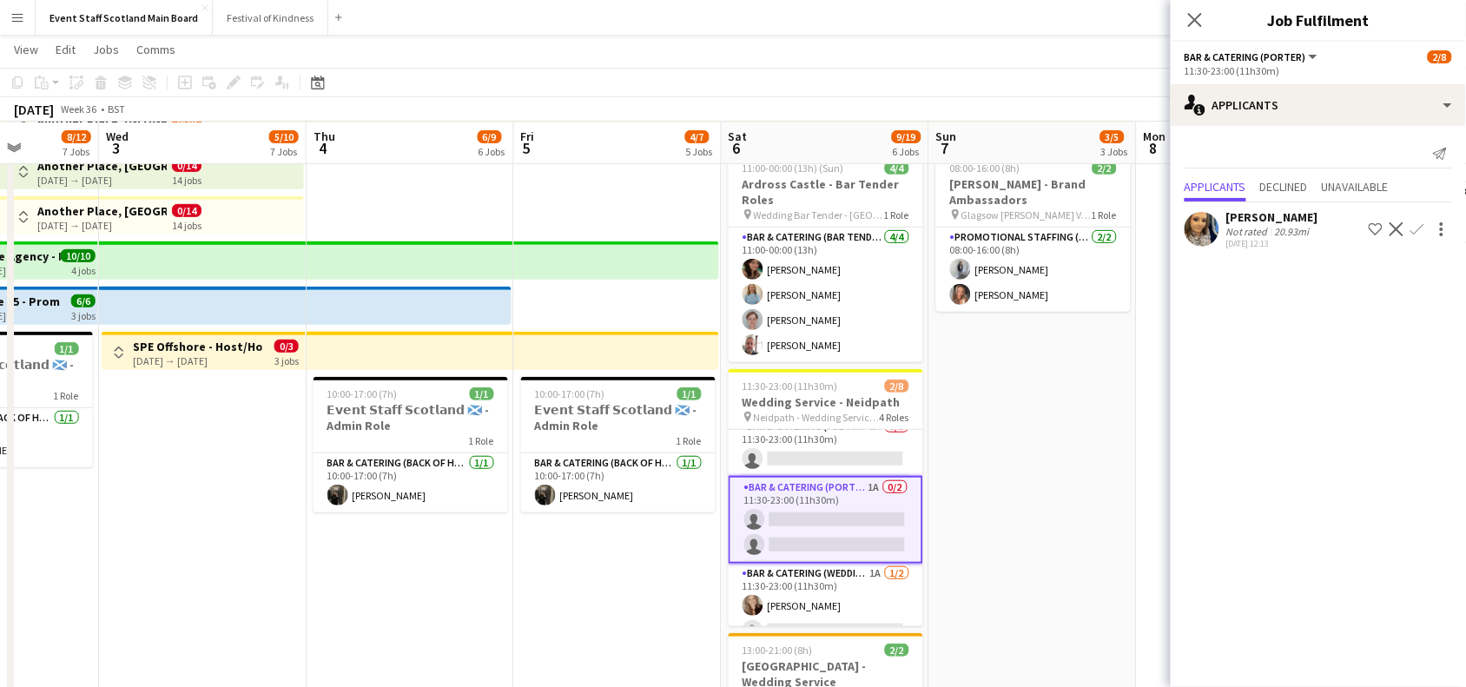
click at [1420, 235] on app-icon "Confirm" at bounding box center [1418, 229] width 14 height 14
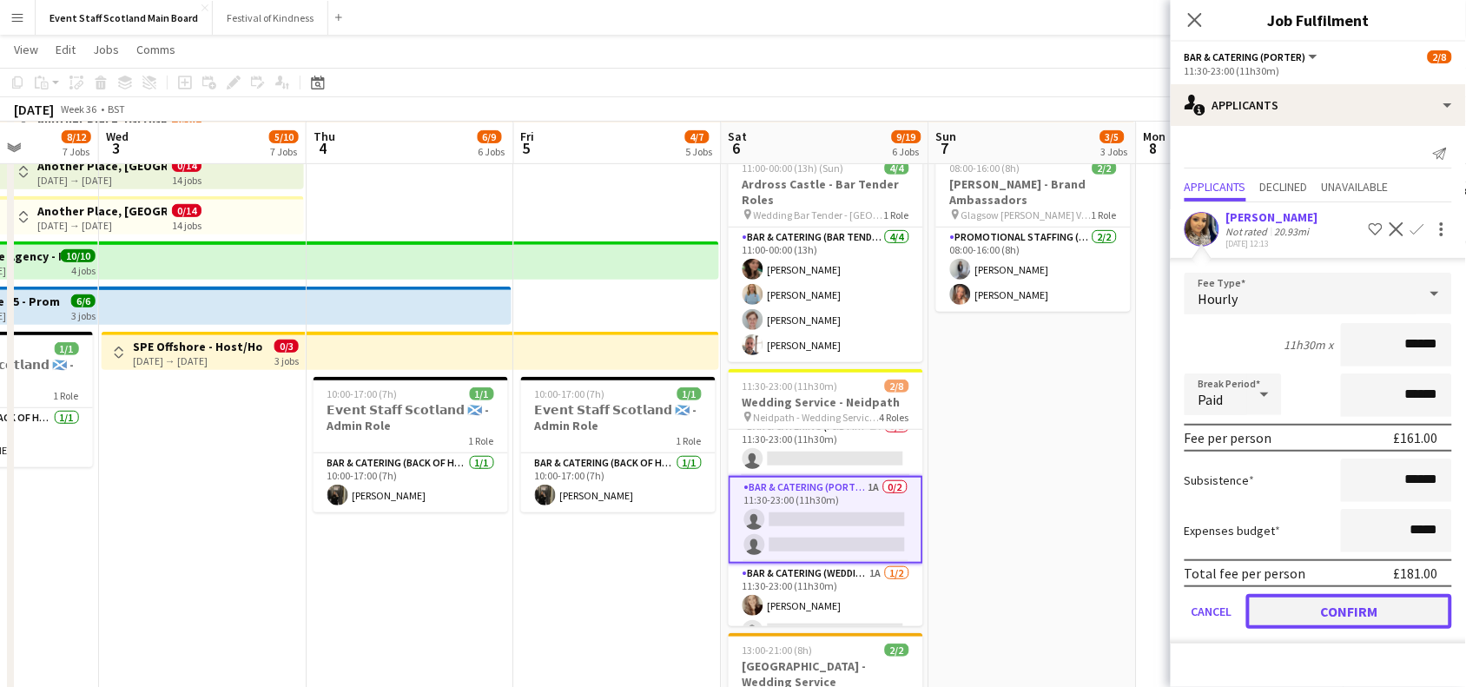
click at [1360, 605] on button "Confirm" at bounding box center [1349, 611] width 206 height 35
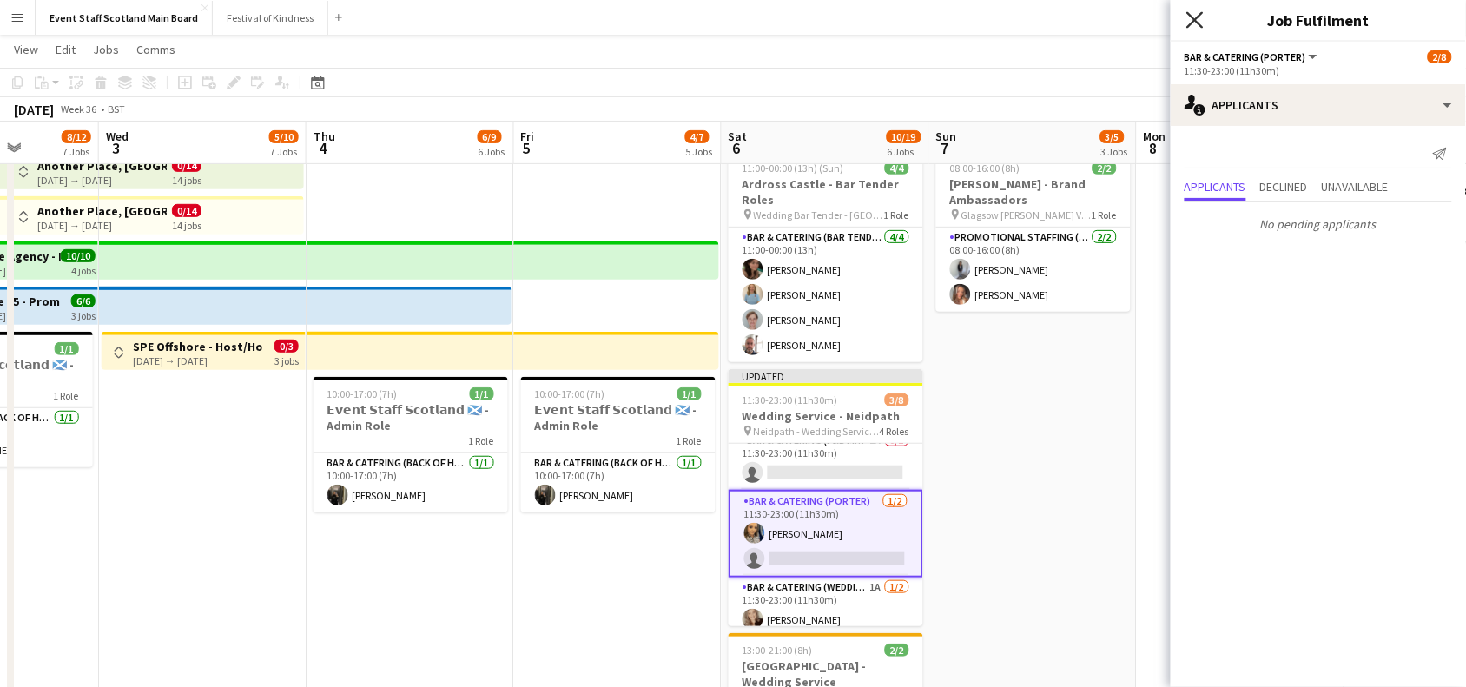
click at [1193, 23] on icon at bounding box center [1194, 19] width 17 height 17
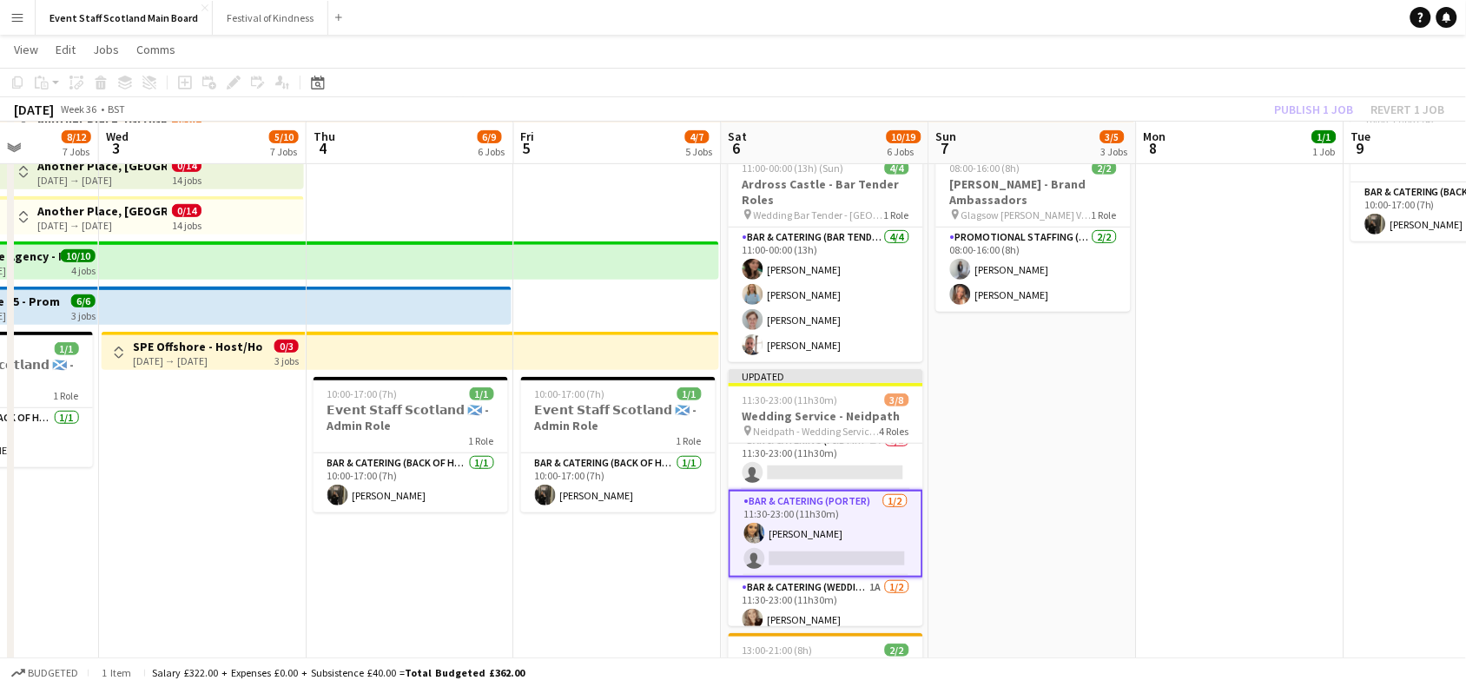
click at [1292, 110] on div "Publish 1 job Revert 1 job" at bounding box center [1360, 109] width 212 height 23
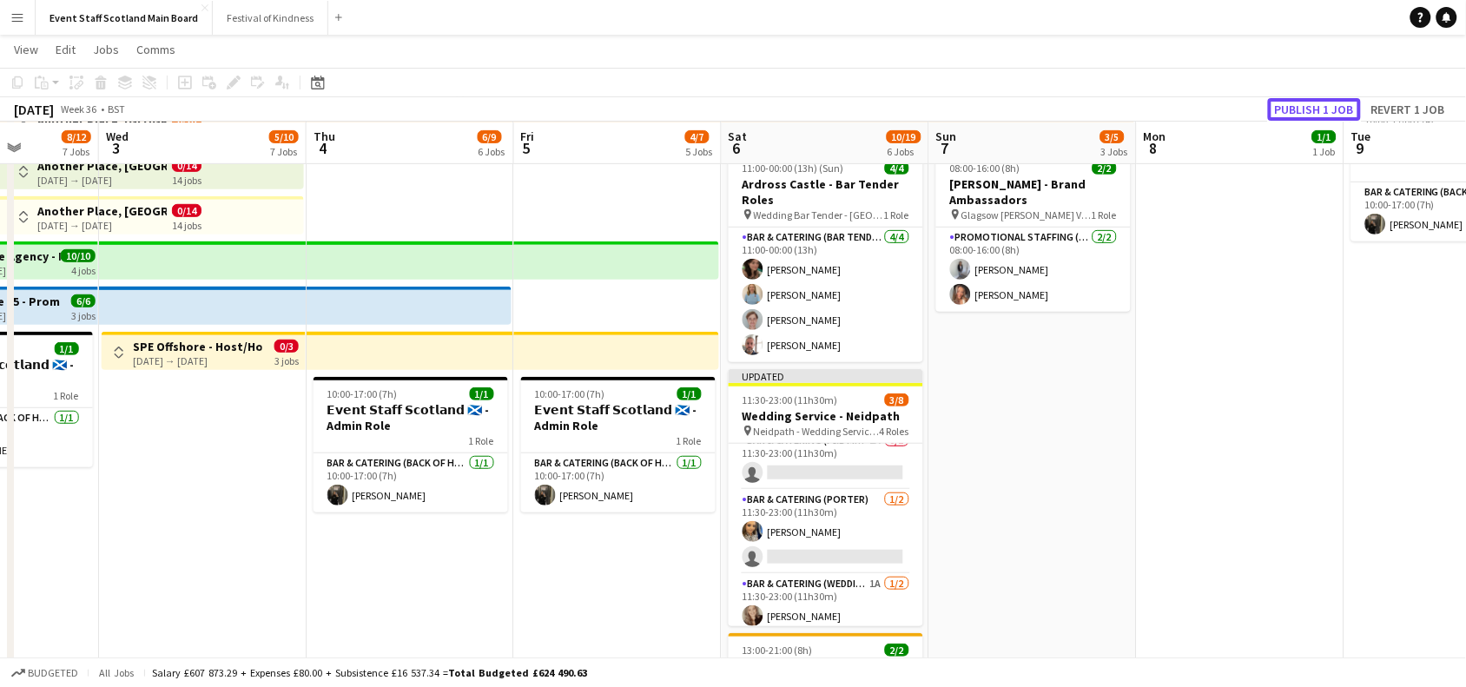
click at [1292, 110] on button "Publish 1 job" at bounding box center [1314, 109] width 93 height 23
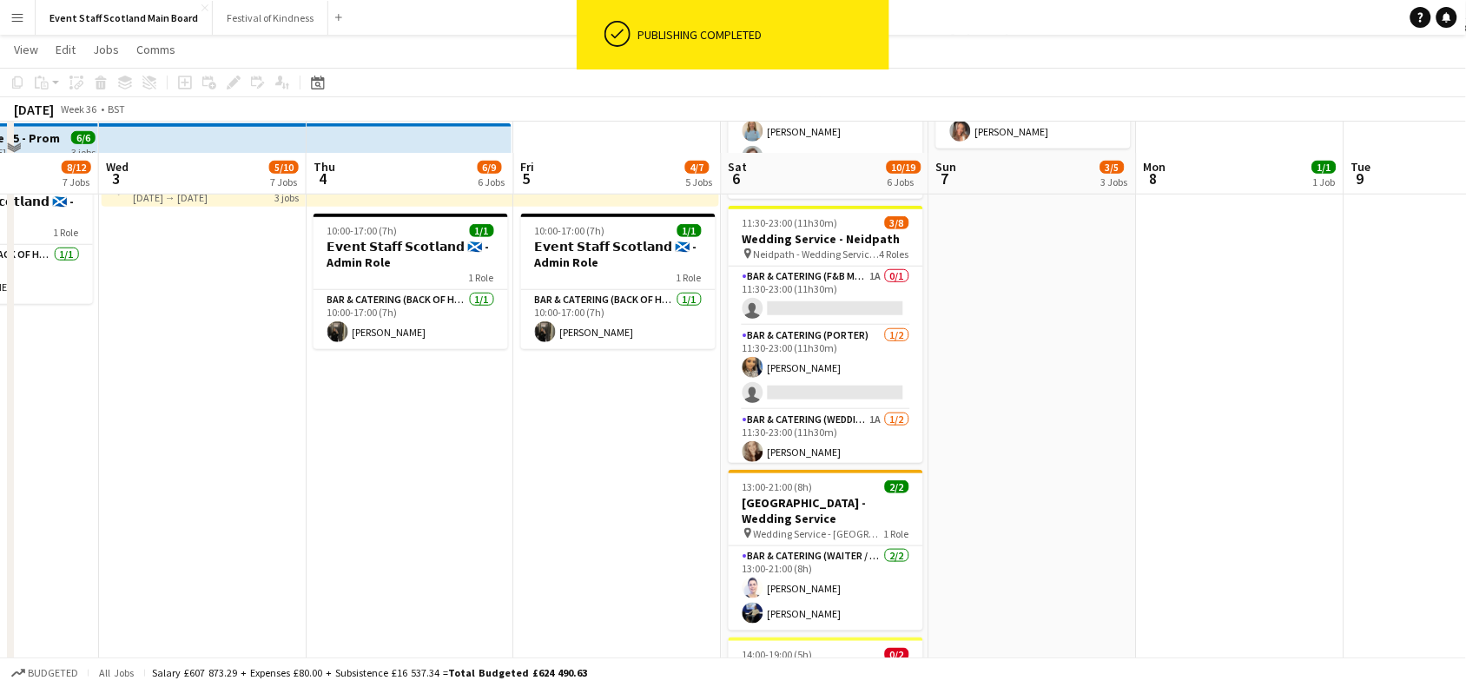
scroll to position [483, 0]
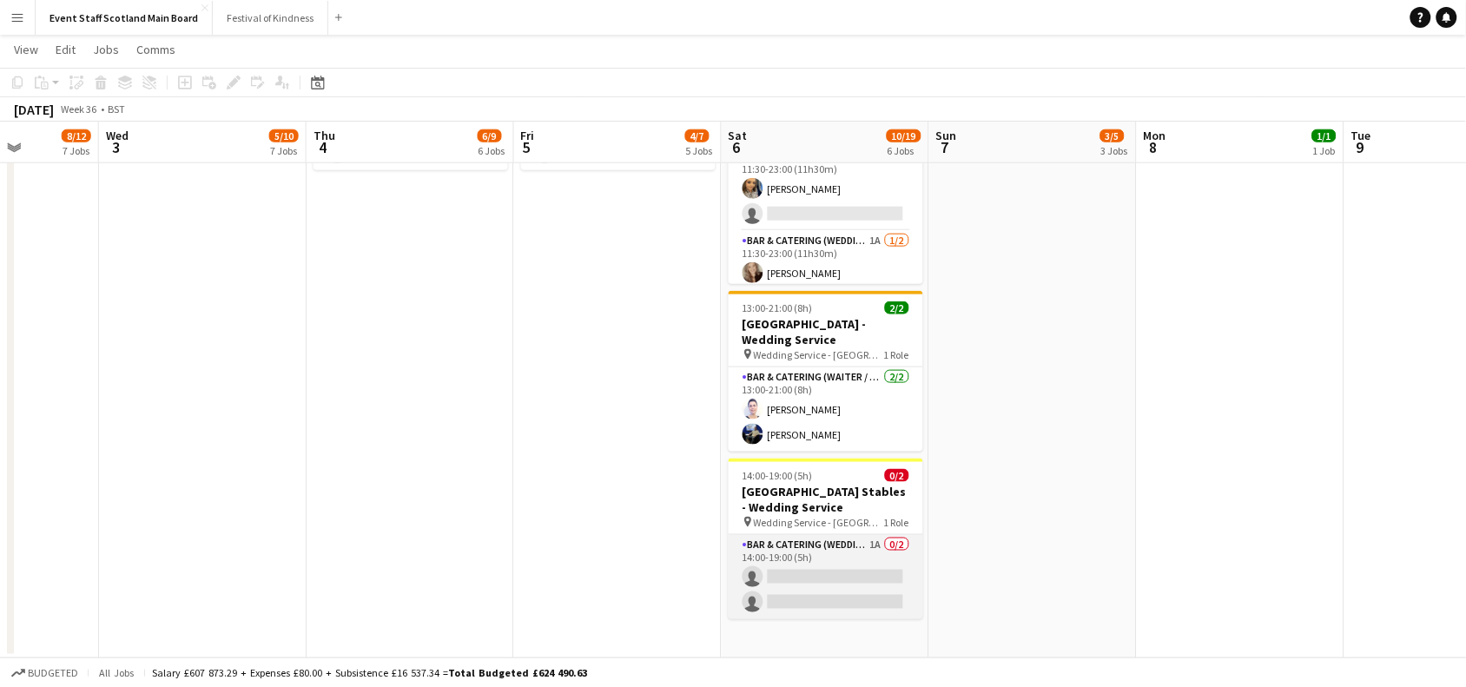
click at [856, 578] on app-card-role "Bar & Catering (Wedding Service Staff) 1A 0/2 14:00-19:00 (5h) single-neutral-a…" at bounding box center [826, 577] width 195 height 84
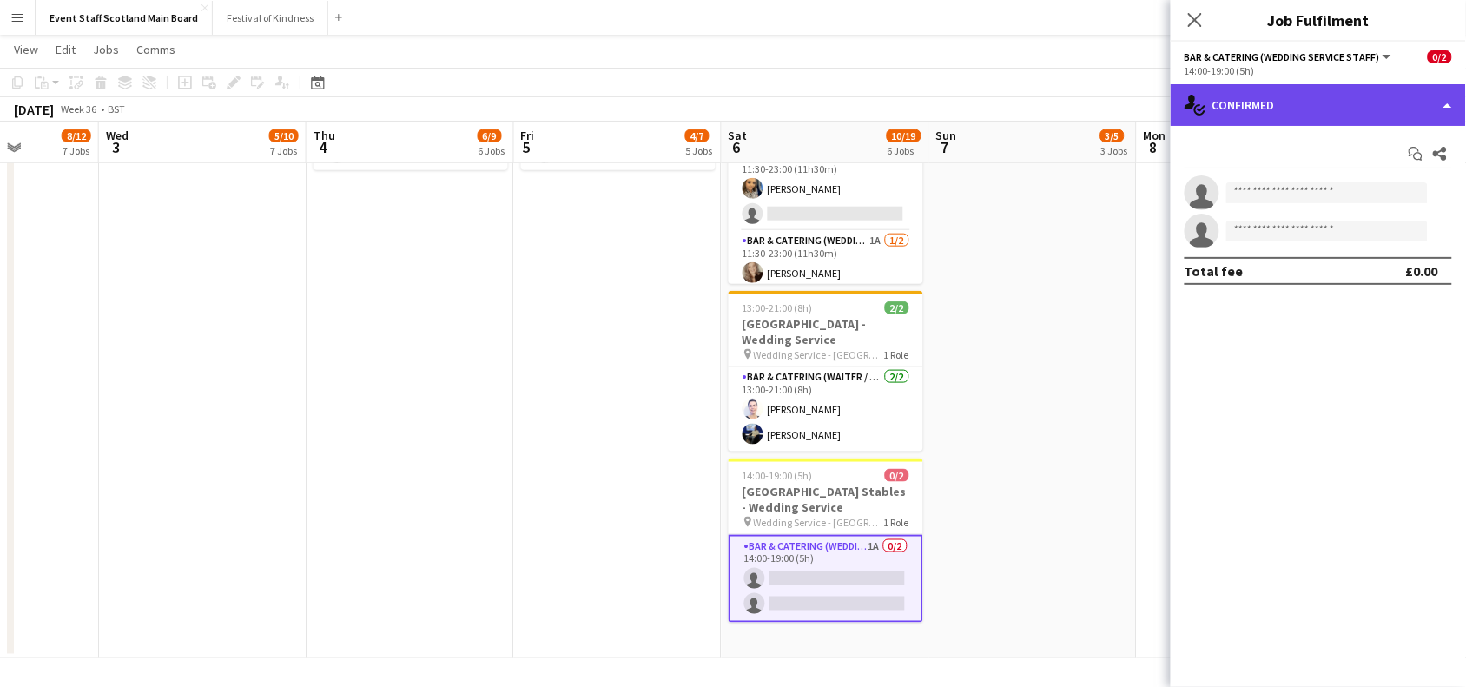
click at [1325, 114] on div "single-neutral-actions-check-2 Confirmed" at bounding box center [1318, 105] width 295 height 42
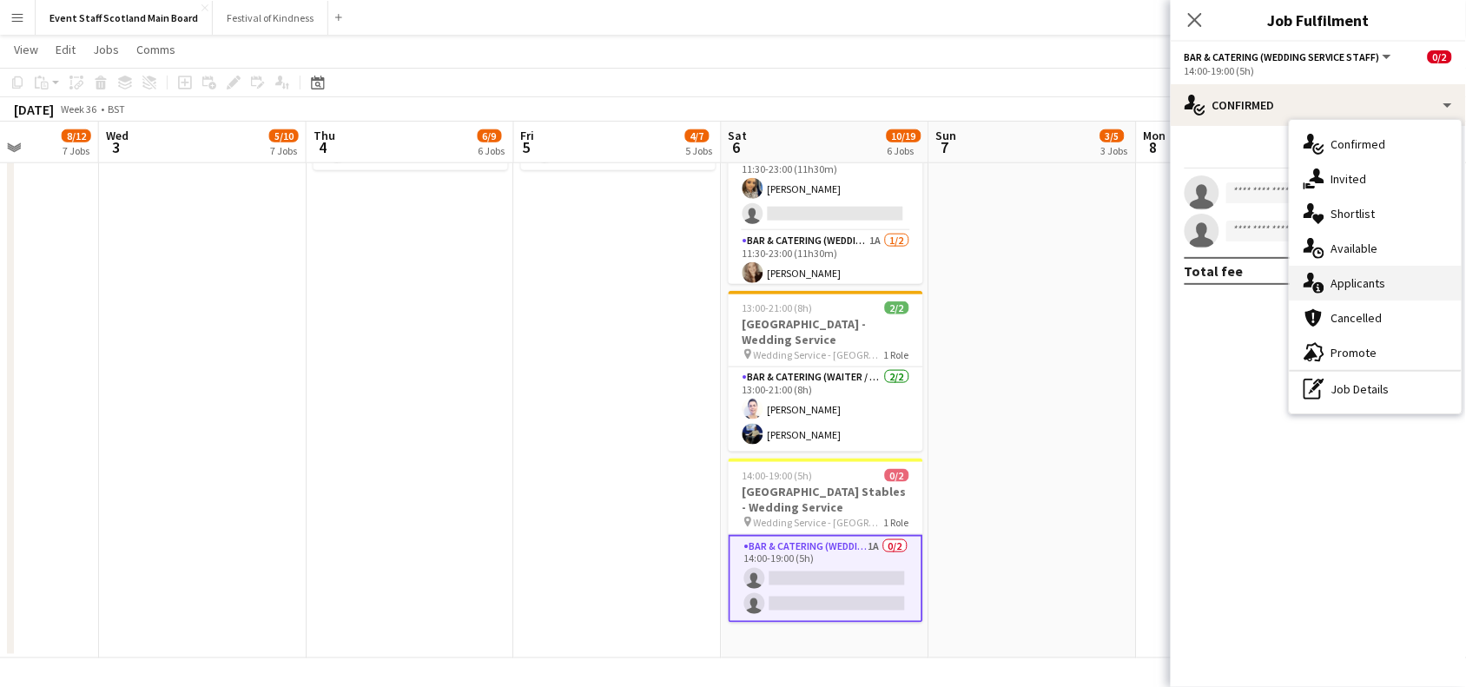
click at [1334, 281] on div "single-neutral-actions-information Applicants" at bounding box center [1376, 283] width 172 height 35
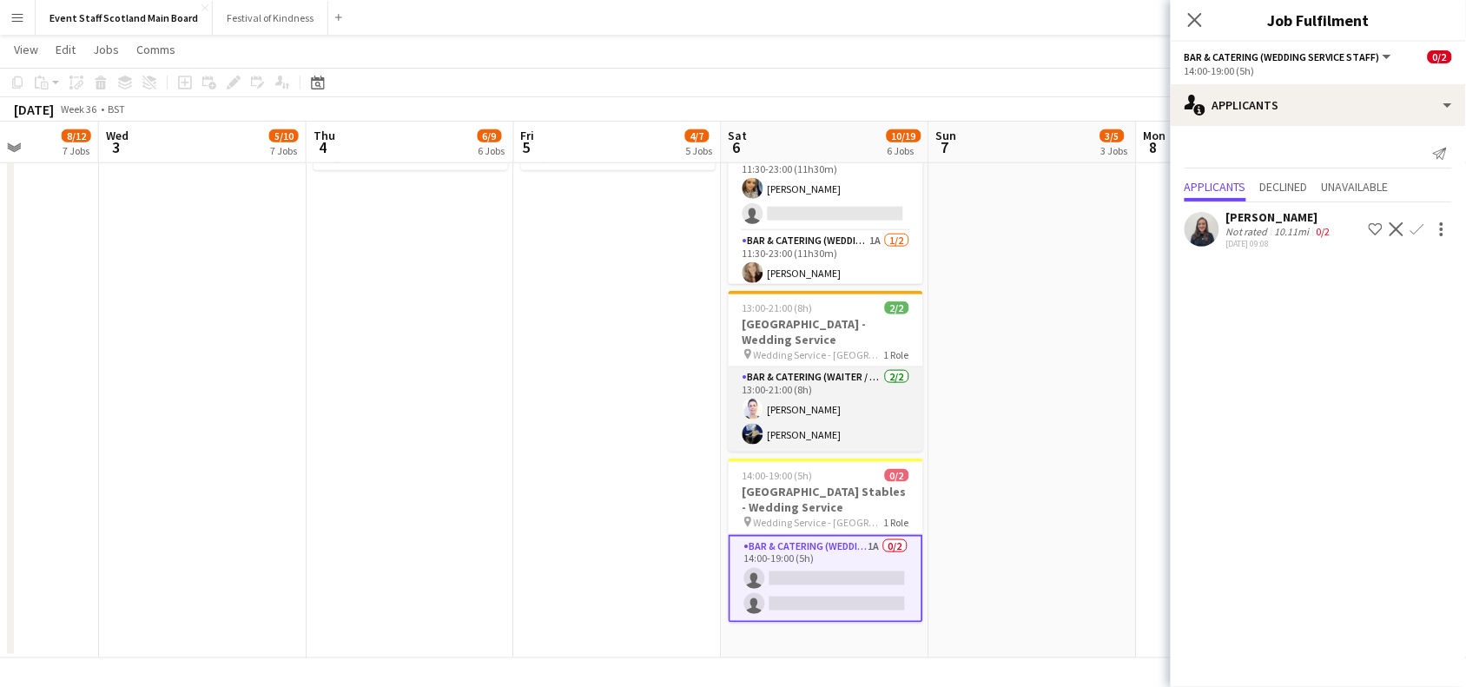
click at [804, 391] on app-card-role "Bar & Catering (Waiter / waitress) [DATE] 13:00-21:00 (8h) [PERSON_NAME] [PERSO…" at bounding box center [826, 409] width 195 height 84
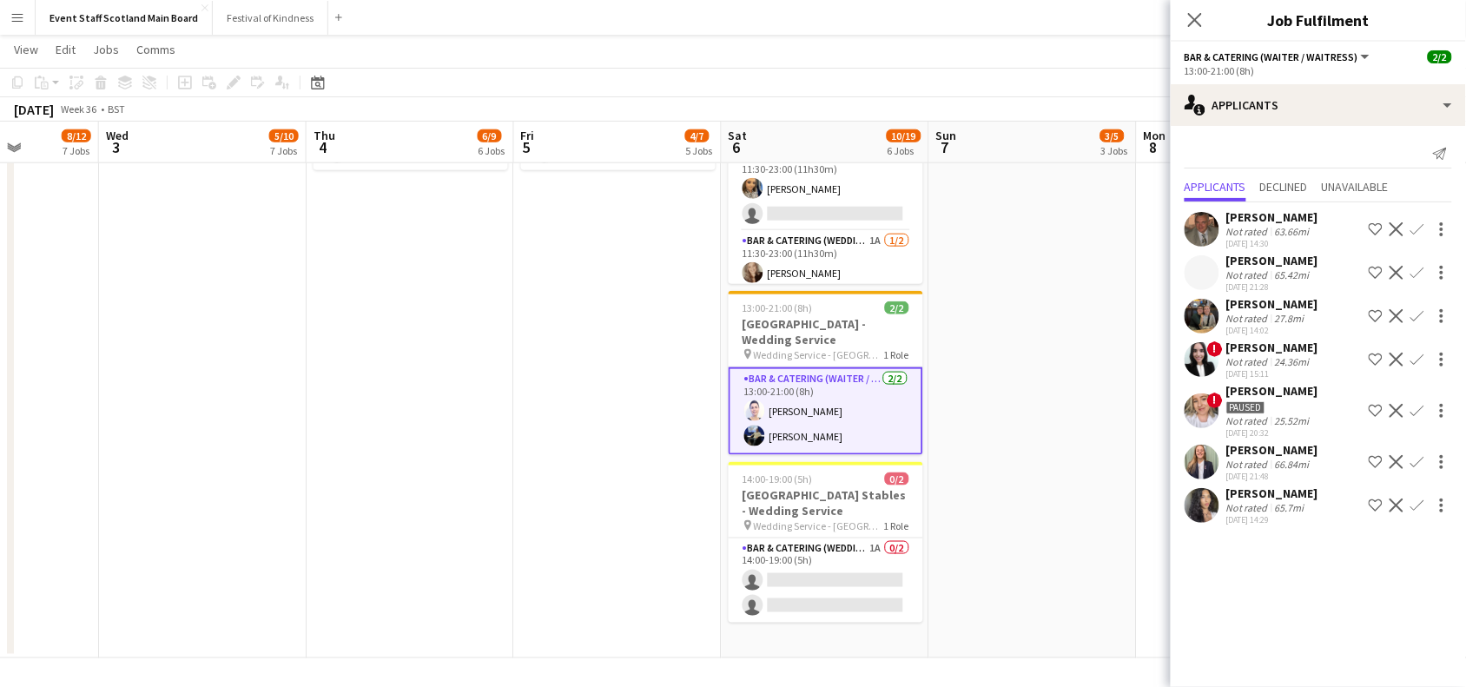
click at [1292, 312] on div "27.8mi" at bounding box center [1290, 318] width 36 height 13
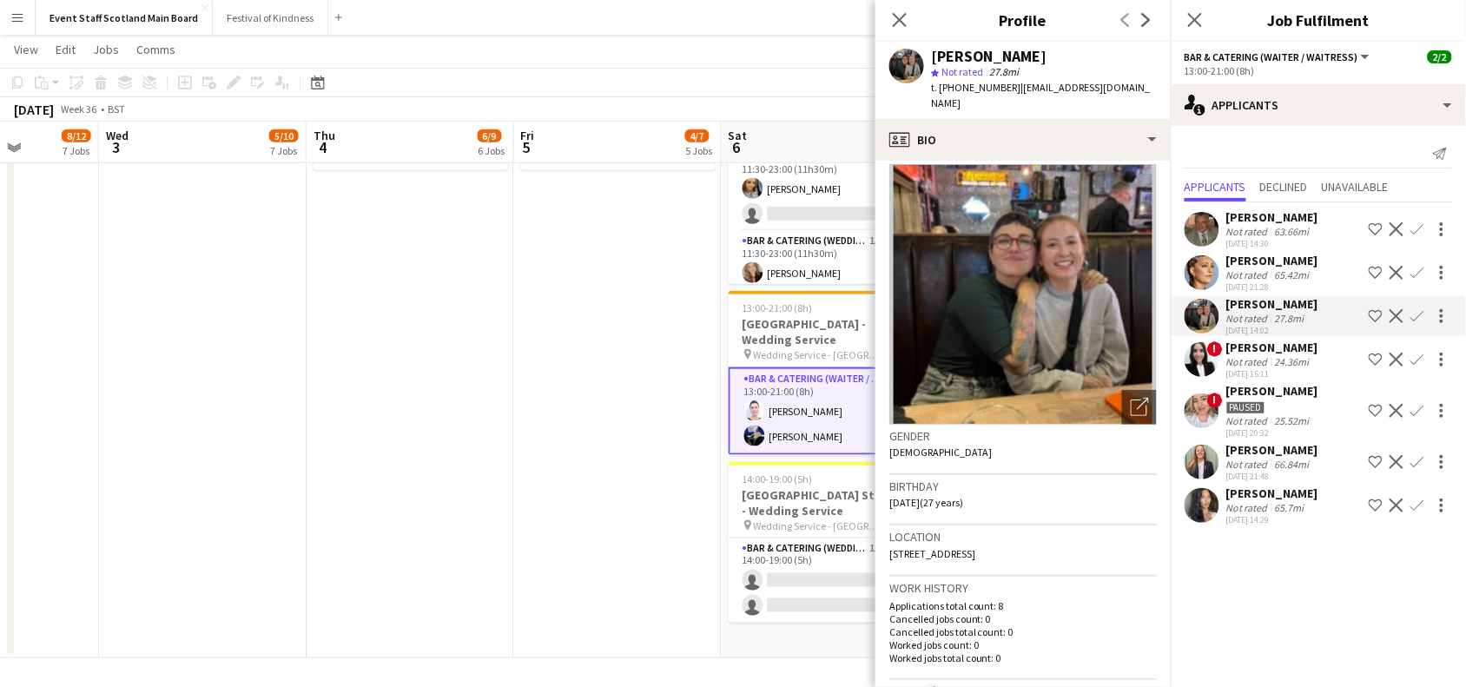
scroll to position [0, 0]
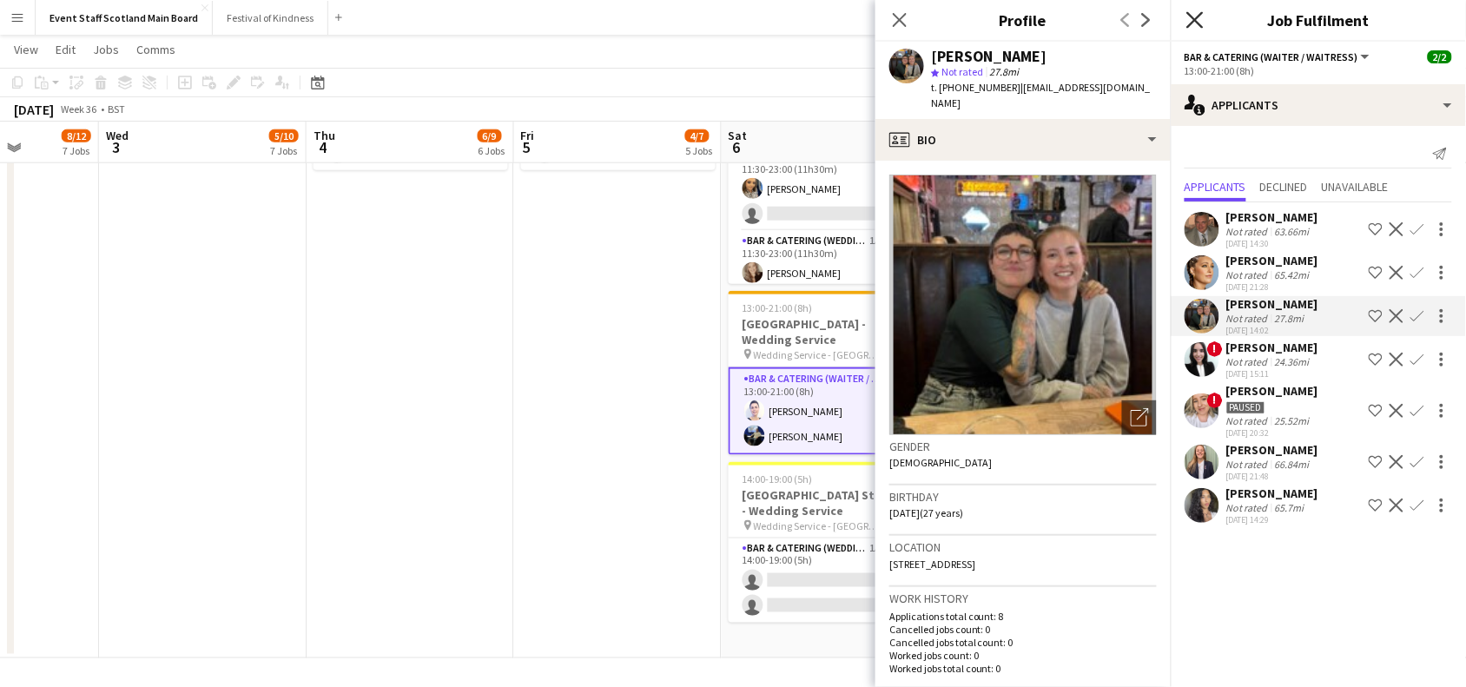
click at [1193, 16] on icon at bounding box center [1194, 19] width 17 height 17
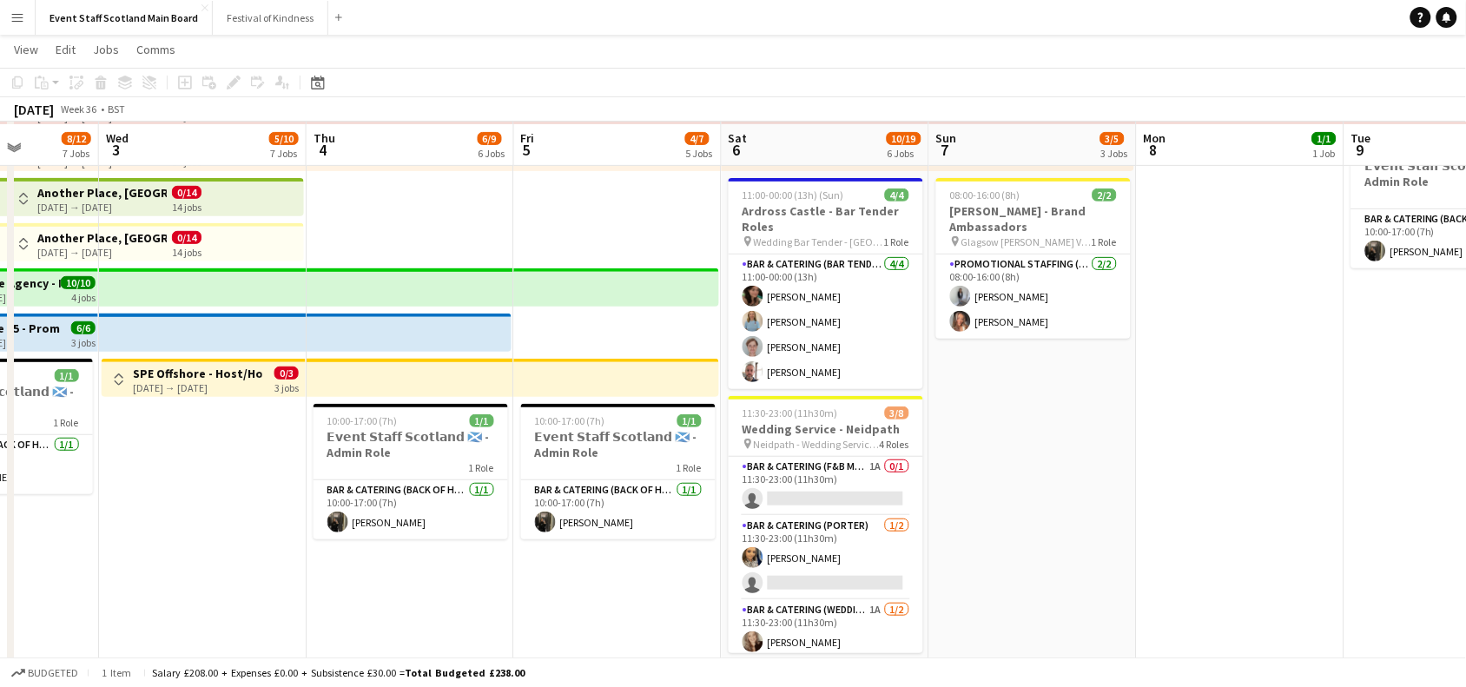
scroll to position [116, 0]
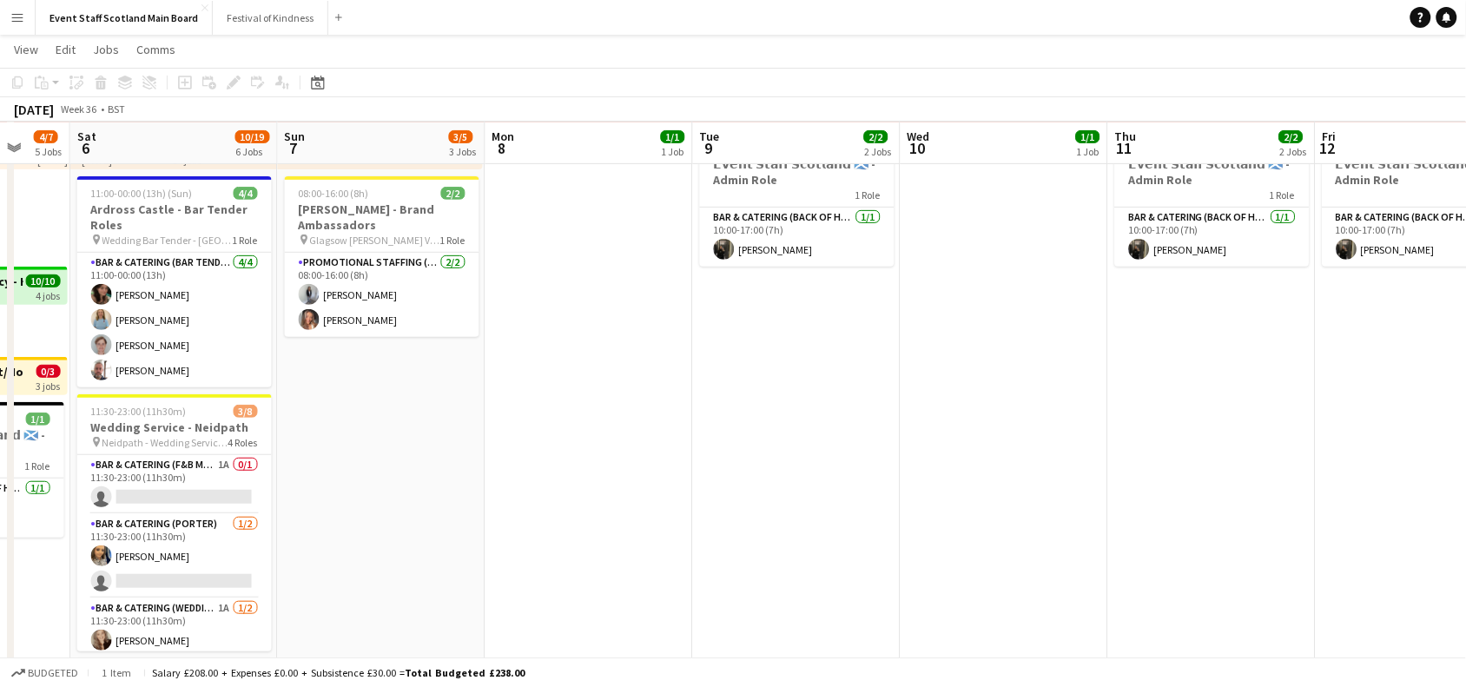
drag, startPoint x: 1335, startPoint y: 443, endPoint x: 667, endPoint y: 587, distance: 683.3
click at [667, 587] on app-calendar-viewport "Tue 2 8/12 7 Jobs Wed 3 5/10 7 Jobs Thu 4 6/9 6 Jobs Fri 5 4/7 5 Jobs Sat 6 10/…" at bounding box center [733, 489] width 1466 height 1074
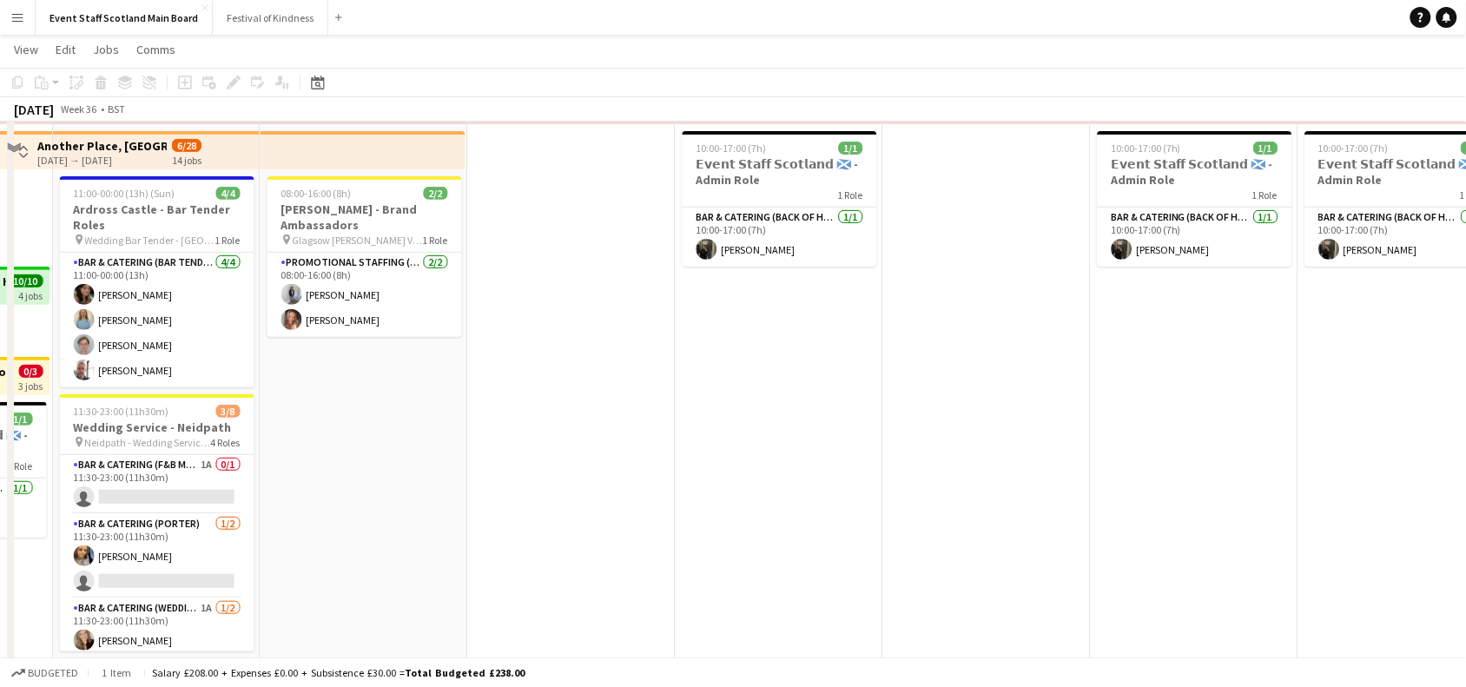
scroll to position [0, 0]
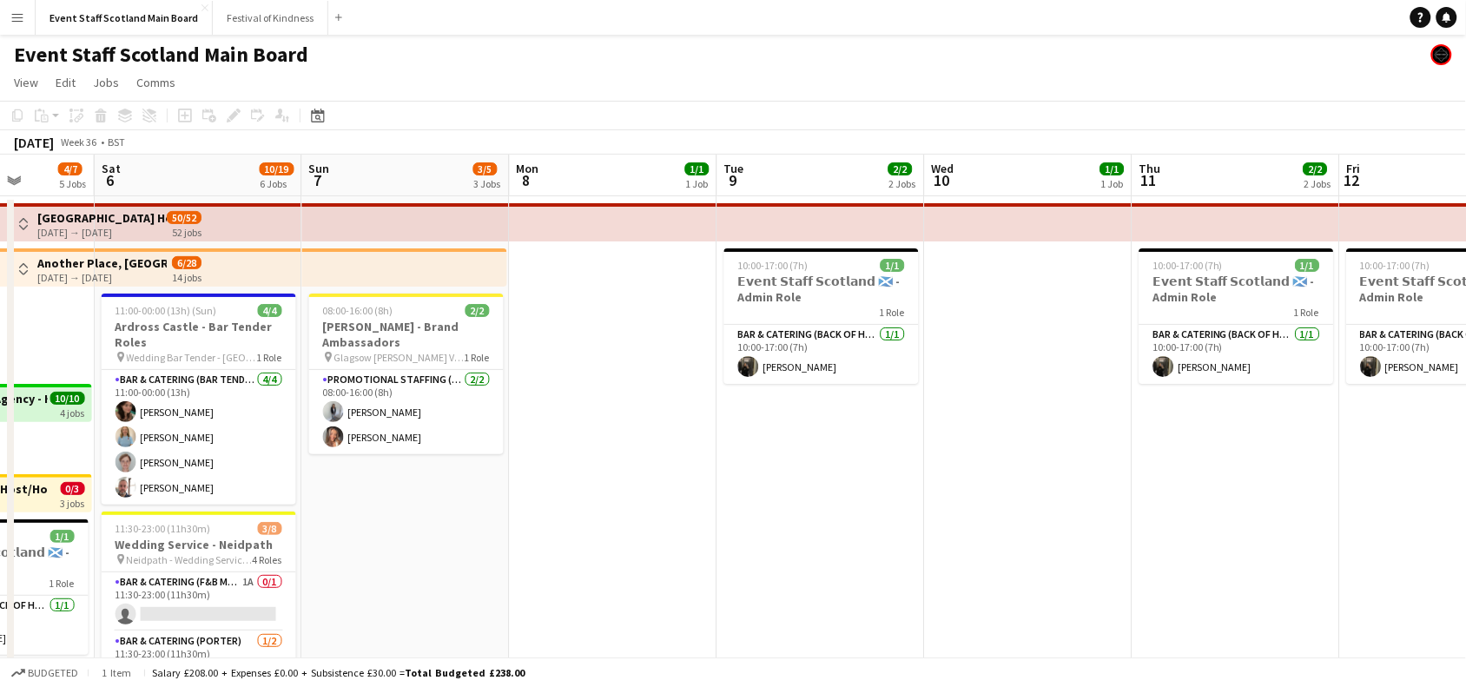
drag, startPoint x: 1273, startPoint y: 521, endPoint x: 433, endPoint y: 636, distance: 848.6
click at [433, 636] on app-calendar-viewport "Tue 2 8/12 7 Jobs Wed 3 5/10 7 Jobs Thu 4 6/9 6 Jobs Fri 5 4/7 5 Jobs Sat 6 10/…" at bounding box center [733, 649] width 1466 height 988
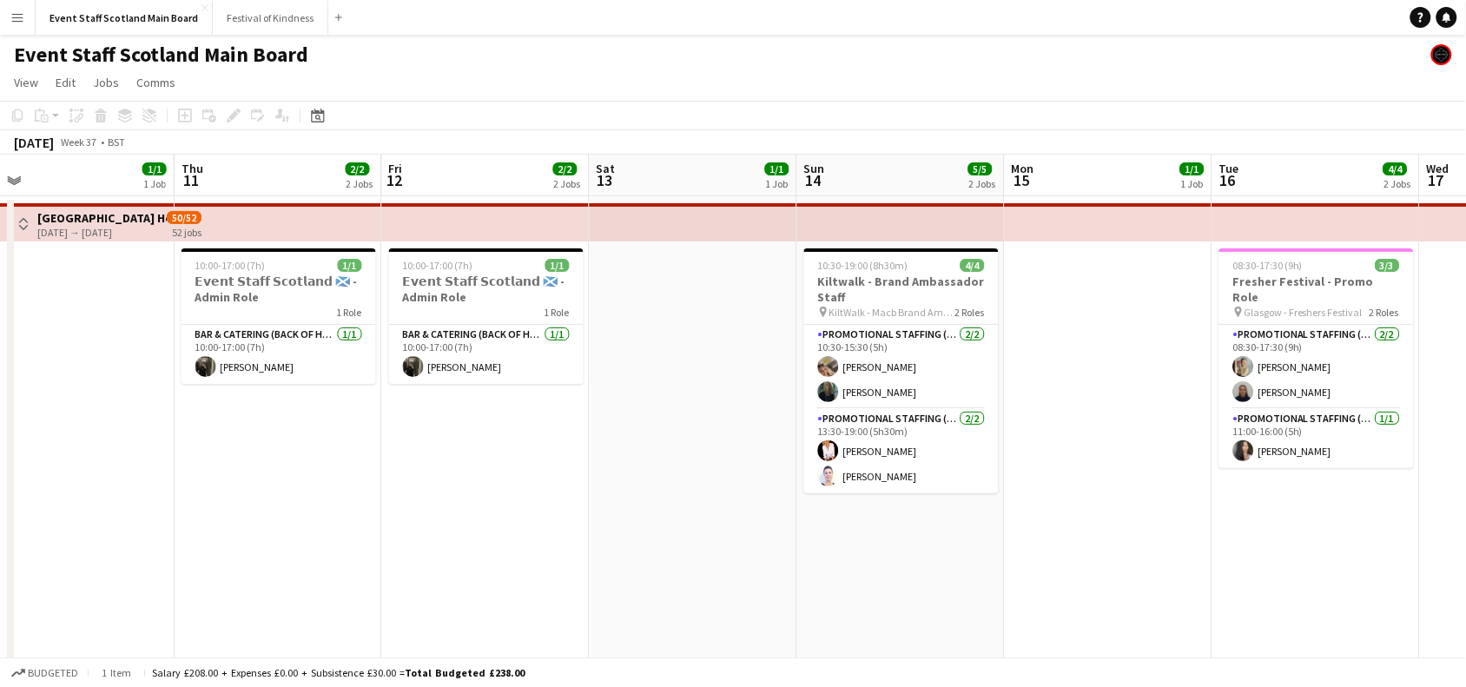
drag, startPoint x: 1195, startPoint y: 541, endPoint x: 444, endPoint y: 634, distance: 757.0
click at [444, 634] on app-calendar-viewport "Sun 7 3/5 3 Jobs Mon 8 1/1 1 Job Tue 9 2/2 2 Jobs Wed 10 1/1 1 Job Thu 11 2/2 2…" at bounding box center [733, 649] width 1466 height 988
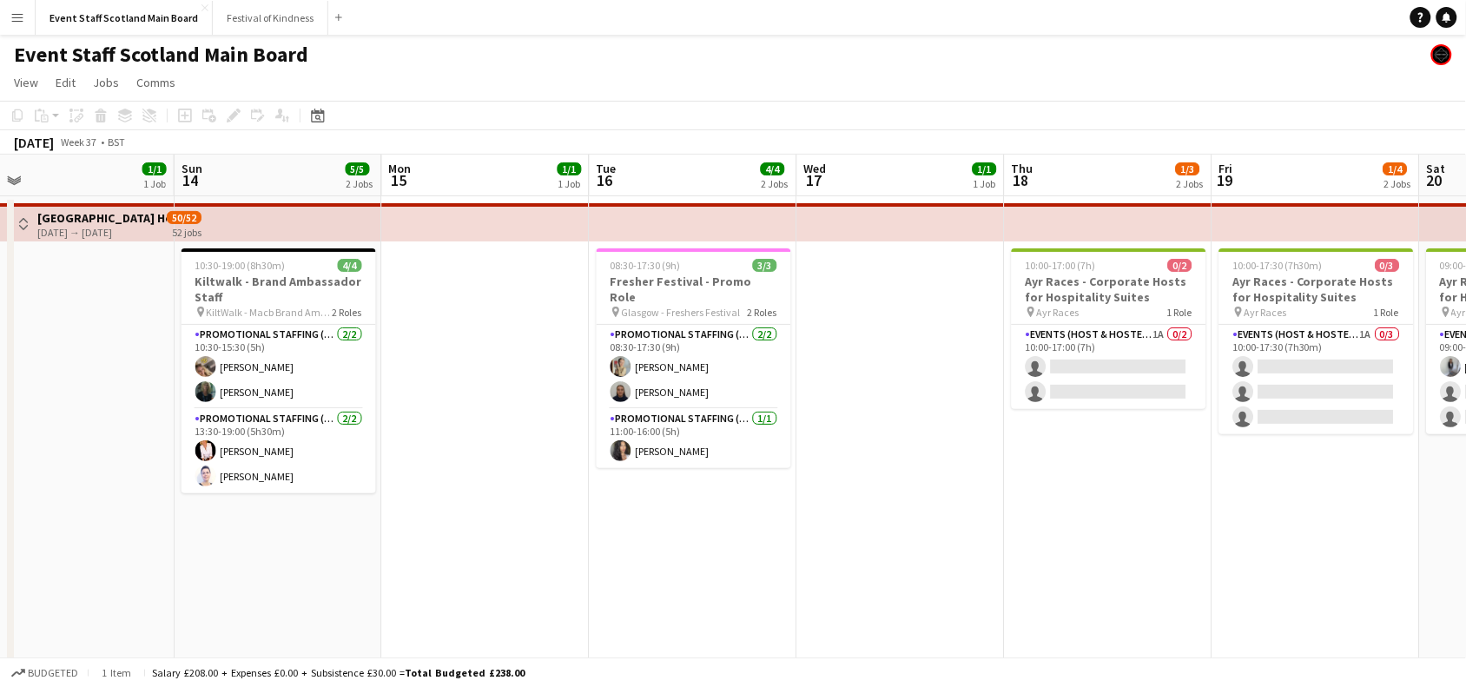
scroll to position [0, 708]
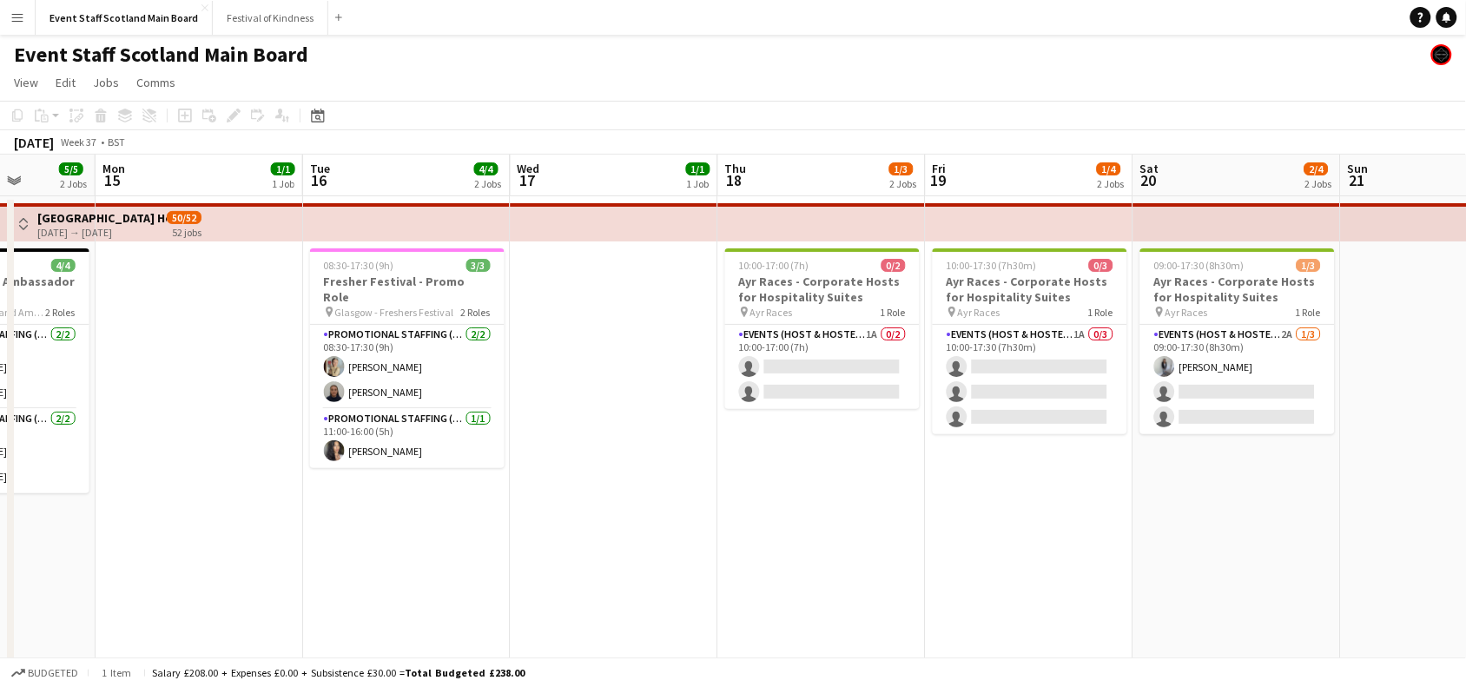
drag, startPoint x: 1246, startPoint y: 523, endPoint x: 586, endPoint y: 617, distance: 666.8
click at [586, 617] on app-calendar-viewport "Fri 12 2/2 2 Jobs Sat 13 1/1 1 Job Sun 14 5/5 2 Jobs Mon 15 1/1 1 Job Tue 16 4/…" at bounding box center [733, 649] width 1466 height 988
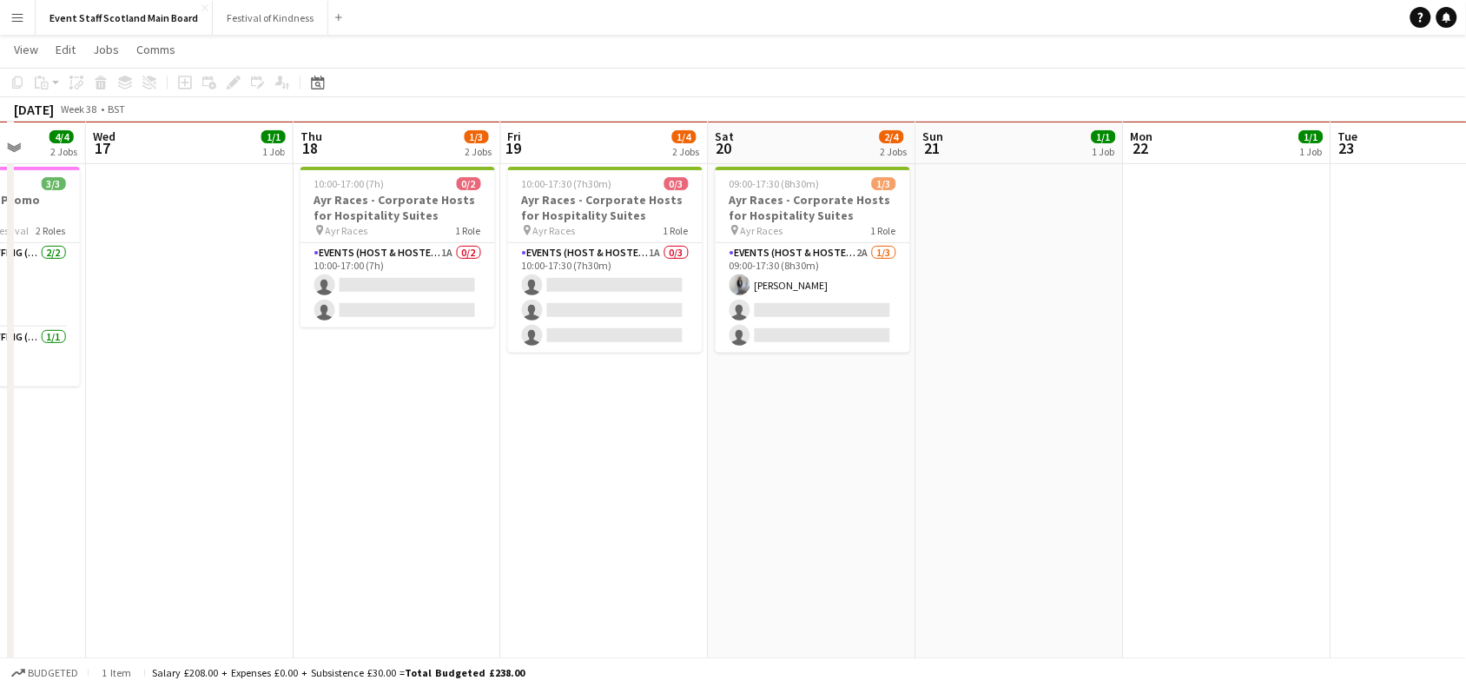
scroll to position [0, 0]
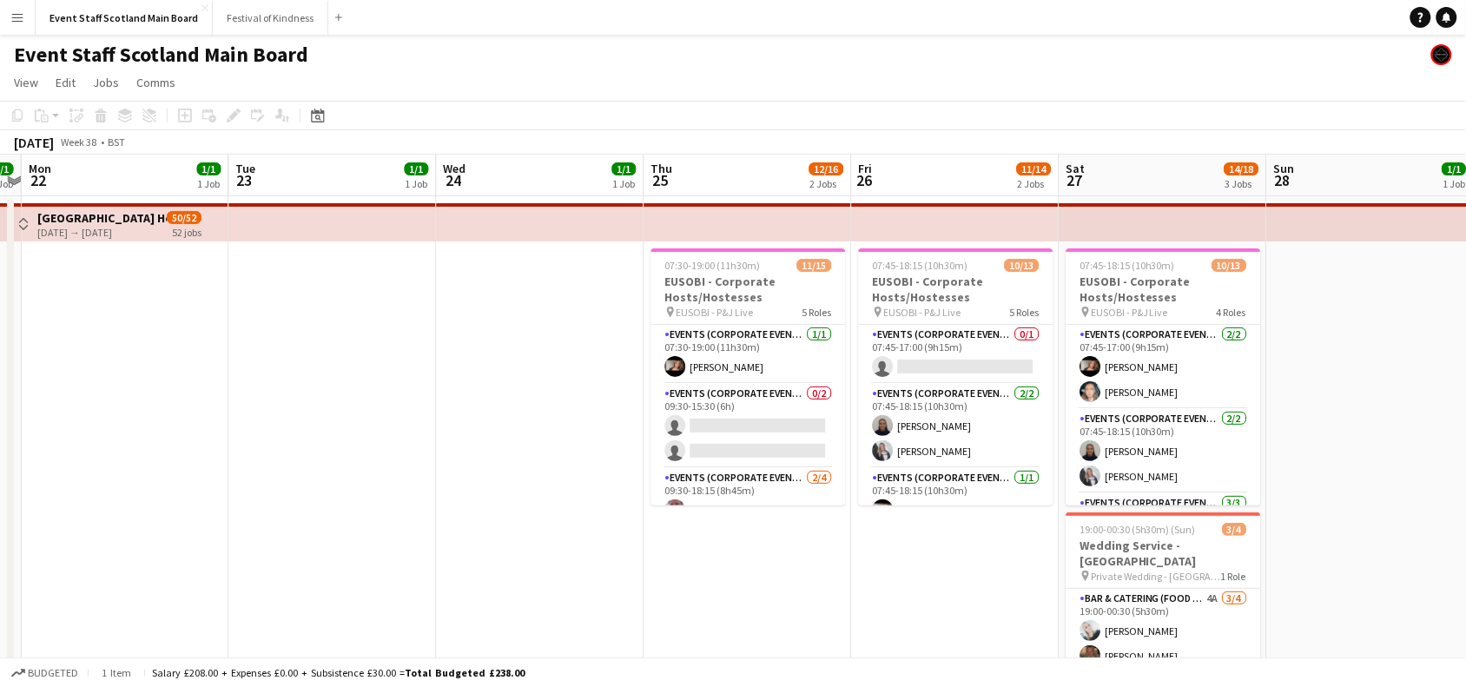
drag, startPoint x: 1292, startPoint y: 357, endPoint x: 470, endPoint y: 401, distance: 823.7
click at [470, 401] on app-calendar-viewport "Thu 18 1/3 2 Jobs Fri 19 1/4 2 Jobs Sat 20 2/4 2 Jobs Sun 21 1/1 1 Job Mon 22 1…" at bounding box center [733, 649] width 1466 height 988
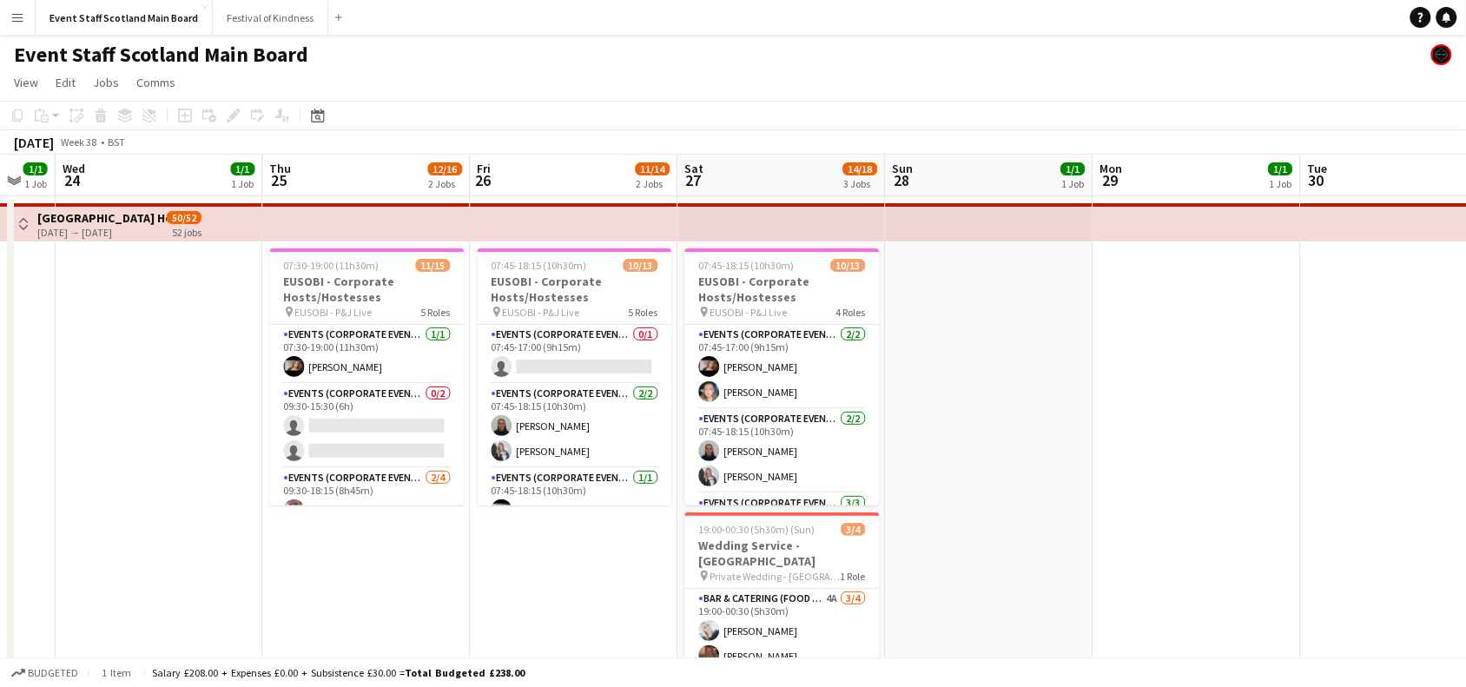
drag, startPoint x: 1040, startPoint y: 566, endPoint x: 373, endPoint y: 592, distance: 666.7
click at [373, 592] on app-calendar-viewport "Sat 20 2/4 2 Jobs Sun 21 1/1 1 Job Mon 22 1/1 1 Job Tue 23 1/1 1 Job Wed 24 1/1…" at bounding box center [733, 649] width 1466 height 988
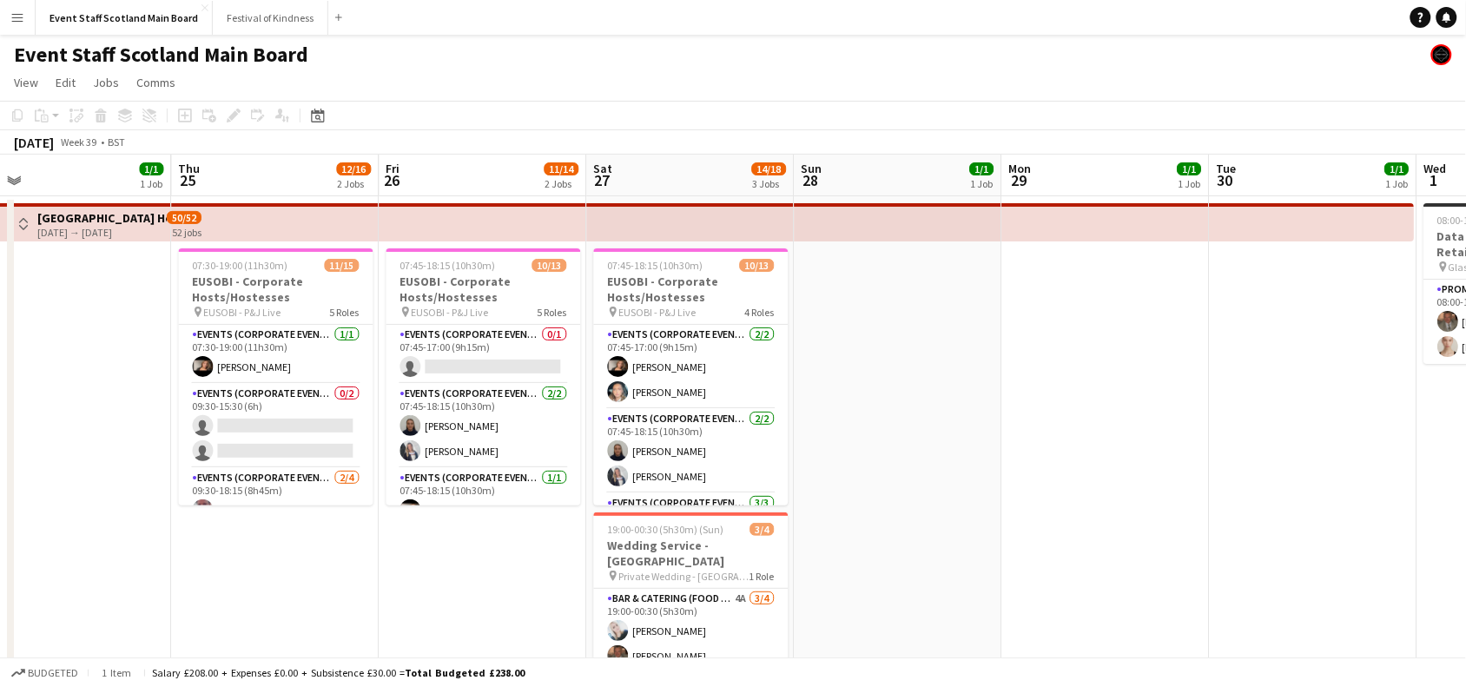
drag, startPoint x: 1396, startPoint y: 453, endPoint x: 565, endPoint y: 575, distance: 839.2
click at [565, 575] on app-calendar-viewport "Sat 20 2/4 2 Jobs Sun 21 1/1 1 Job Mon 22 1/1 1 Job Tue 23 1/1 1 Job Wed 24 1/1…" at bounding box center [733, 649] width 1466 height 988
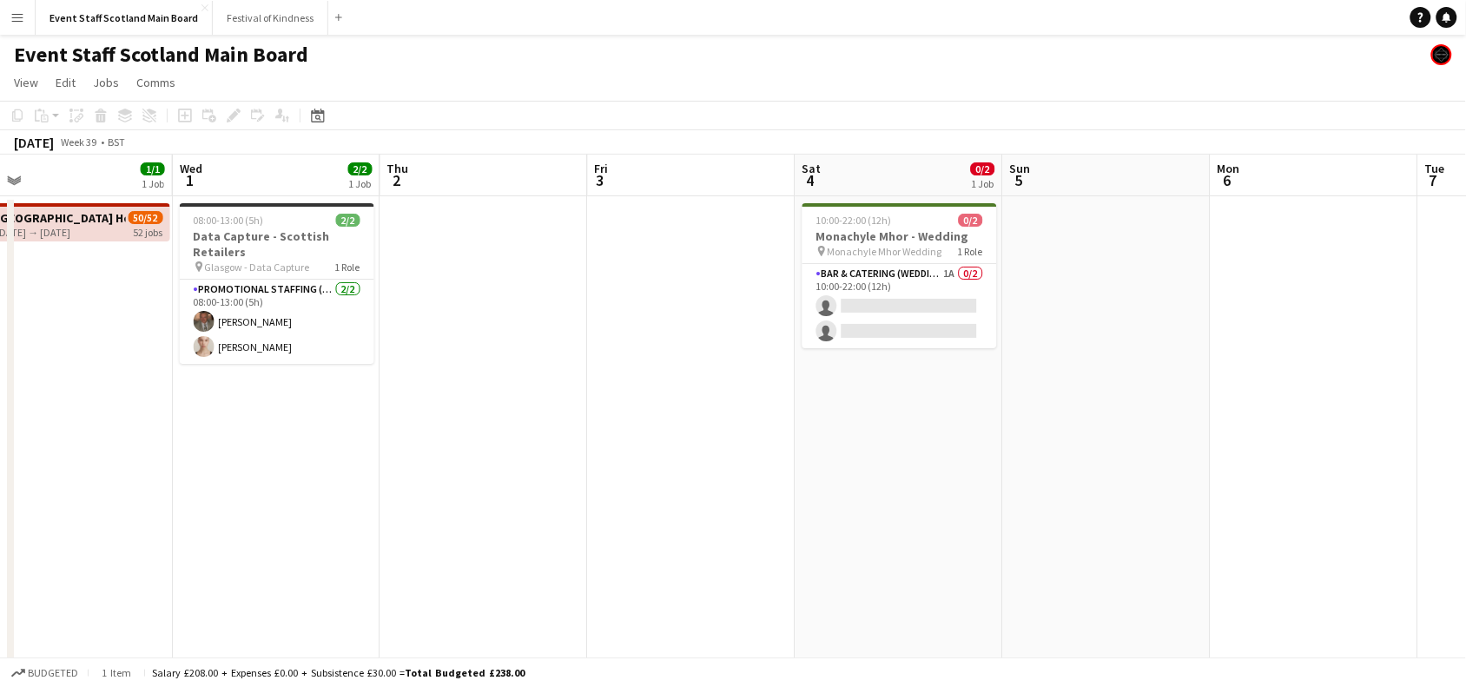
drag, startPoint x: 1160, startPoint y: 462, endPoint x: 657, endPoint y: 510, distance: 505.2
click at [657, 510] on app-calendar-viewport "Sat 27 14/18 3 Jobs Sun 28 1/1 1 Job Mon 29 1/1 1 Job Tue 30 1/1 1 Job Wed 1 2/…" at bounding box center [733, 649] width 1466 height 988
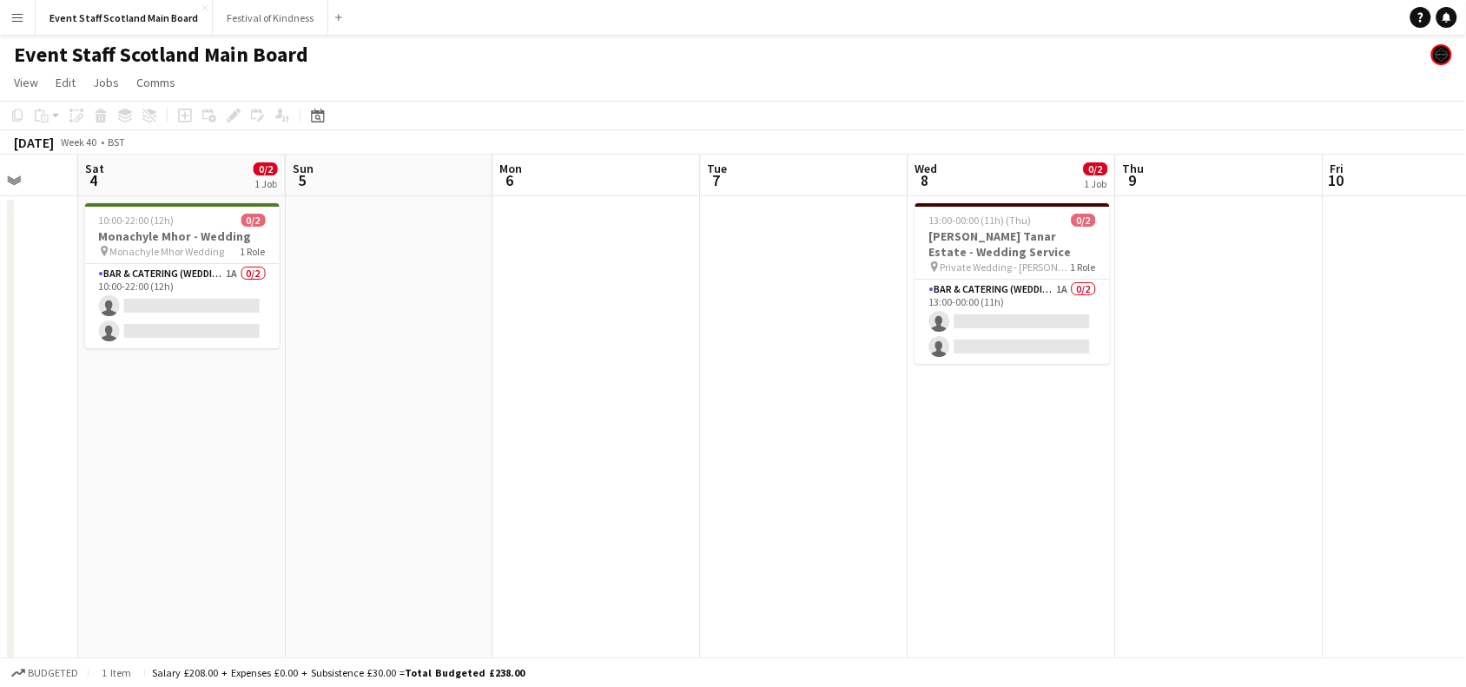
drag, startPoint x: 1018, startPoint y: 528, endPoint x: 261, endPoint y: 567, distance: 757.5
click at [261, 567] on app-calendar-viewport "Wed 1 2/2 1 Job Thu 2 Fri 3 Sat 4 0/2 1 Job Sun 5 Mon 6 Tue 7 Wed 8 0/2 1 Job T…" at bounding box center [733, 649] width 1466 height 988
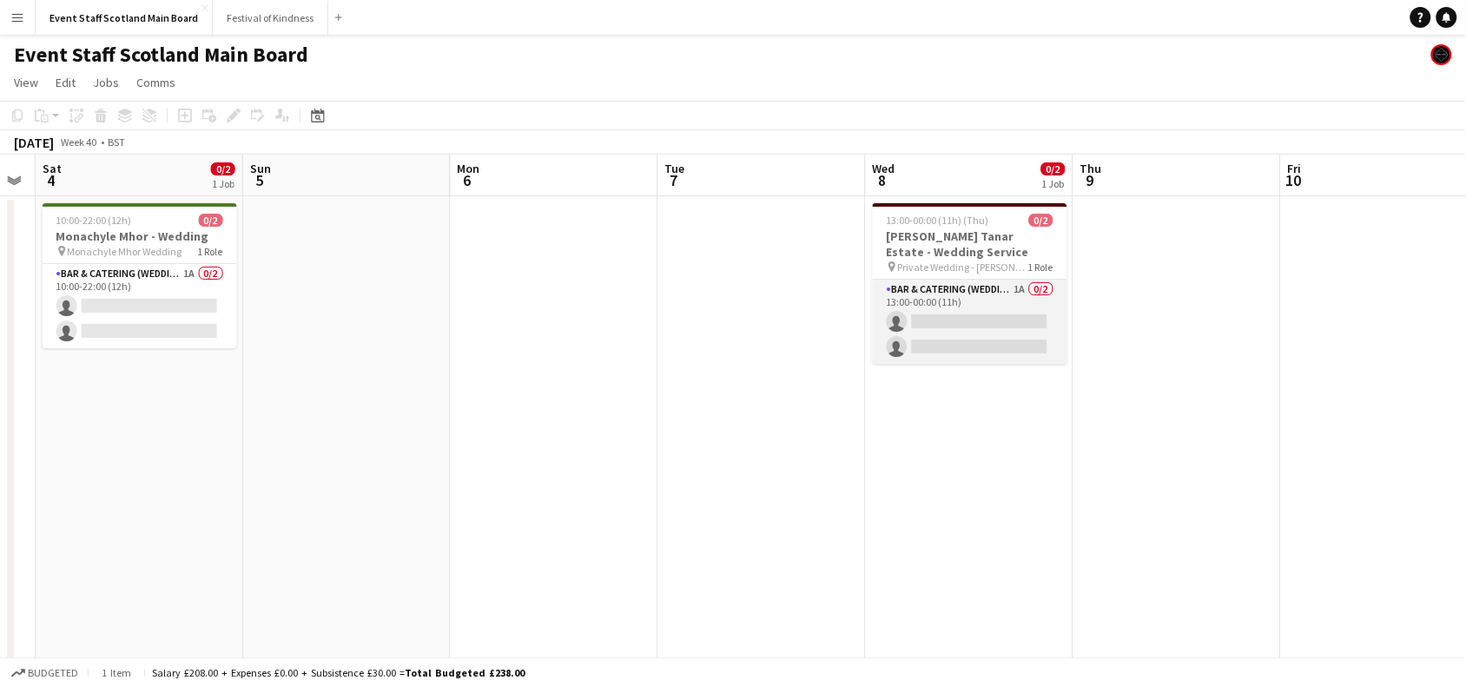
click at [977, 326] on app-card-role "Bar & Catering (Wedding Service Staff) 1A 0/2 13:00-00:00 (11h) single-neutral-…" at bounding box center [970, 322] width 195 height 84
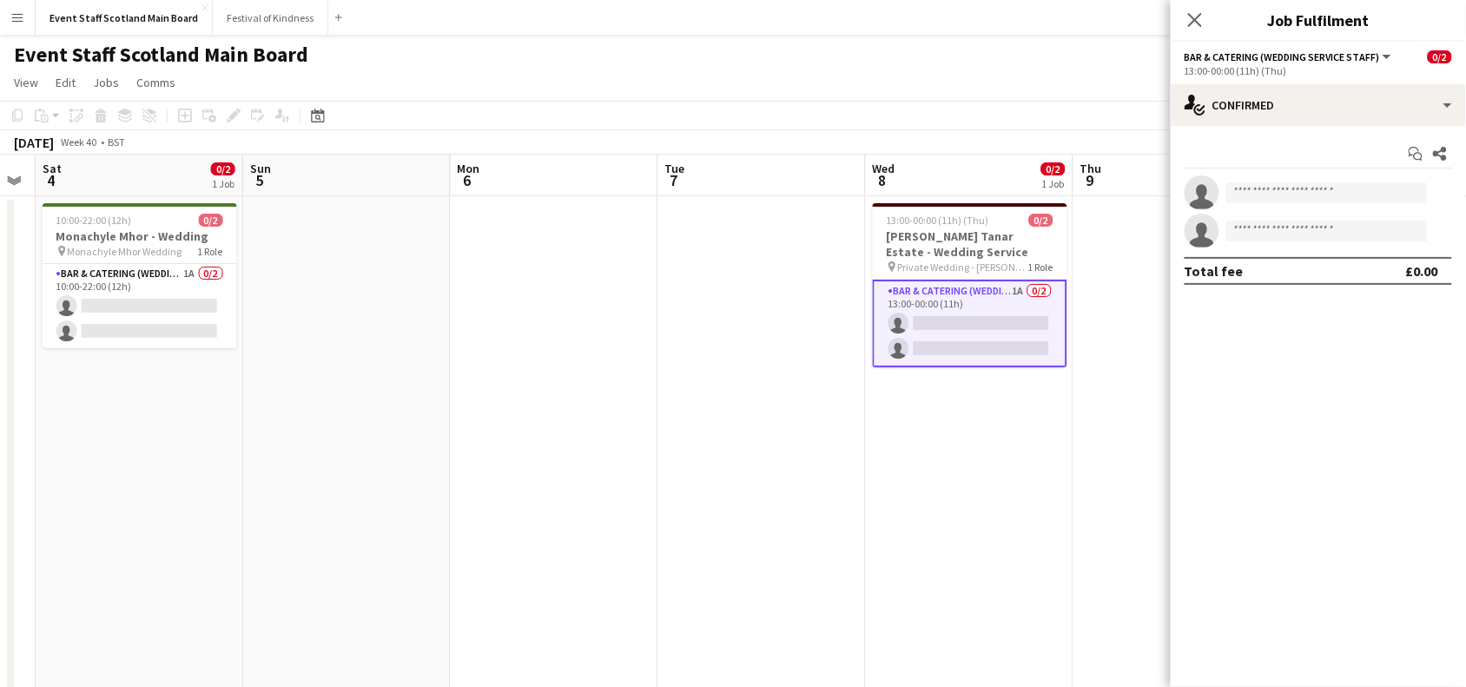
click at [1093, 396] on app-date-cell at bounding box center [1178, 669] width 208 height 947
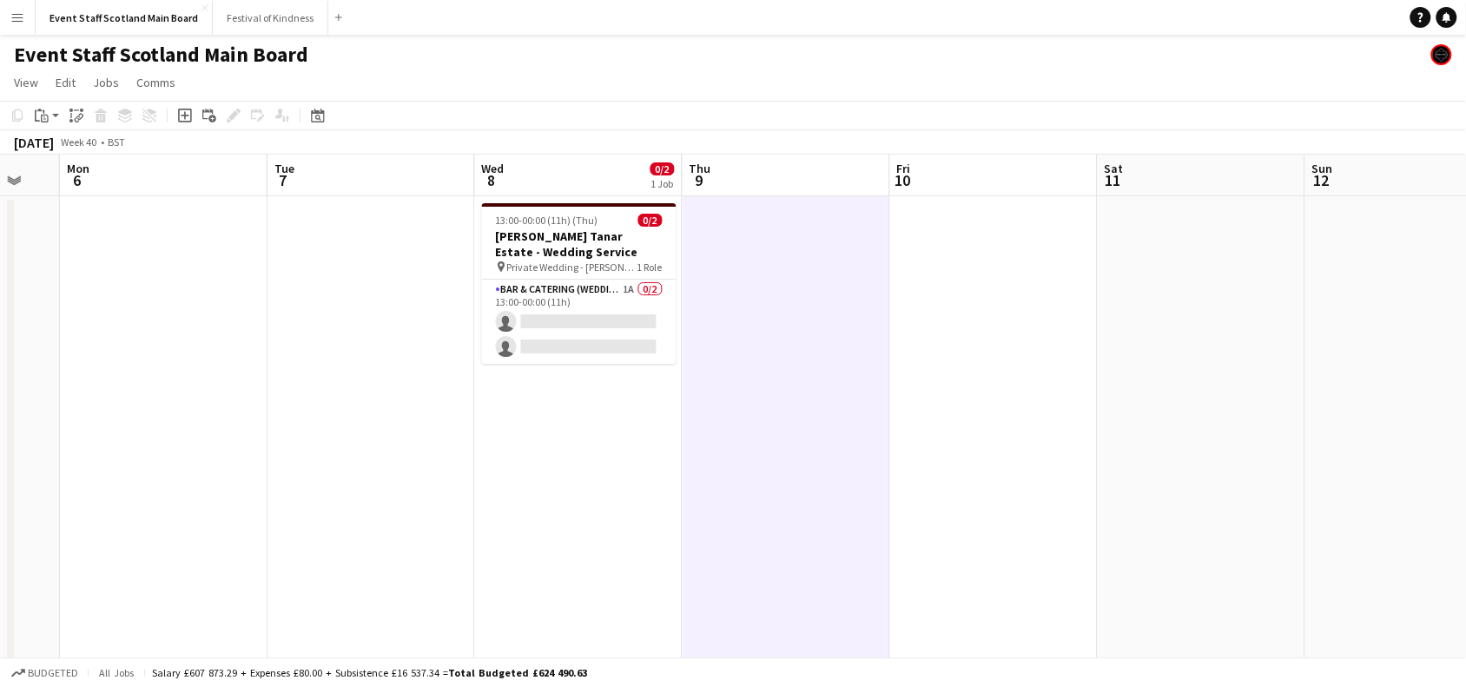
drag, startPoint x: 1378, startPoint y: 353, endPoint x: 562, endPoint y: 440, distance: 821.2
click at [562, 440] on app-calendar-viewport "Fri 3 Sat 4 0/2 1 Job Sun 5 Mon 6 Tue 7 Wed 8 0/2 1 Job Thu 9 Fri 10 Sat 11 Sun…" at bounding box center [733, 649] width 1466 height 988
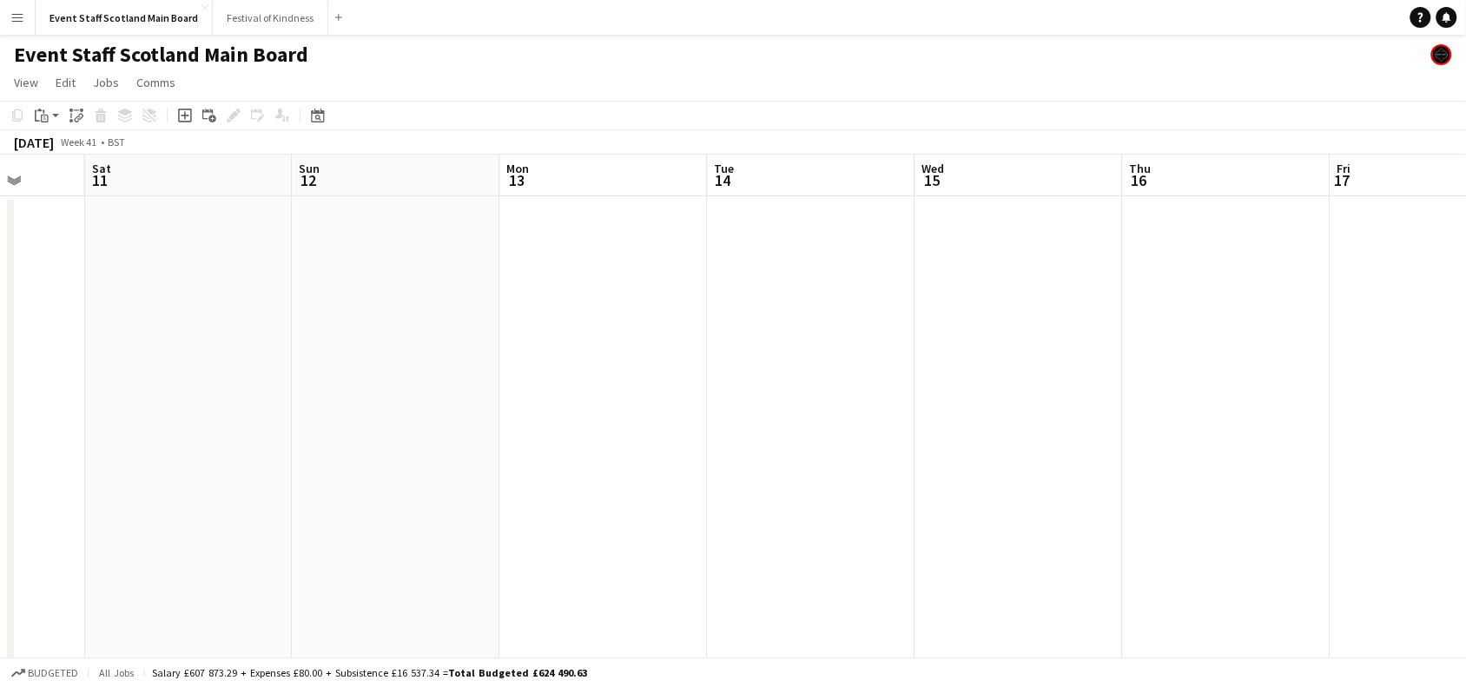
scroll to position [0, 536]
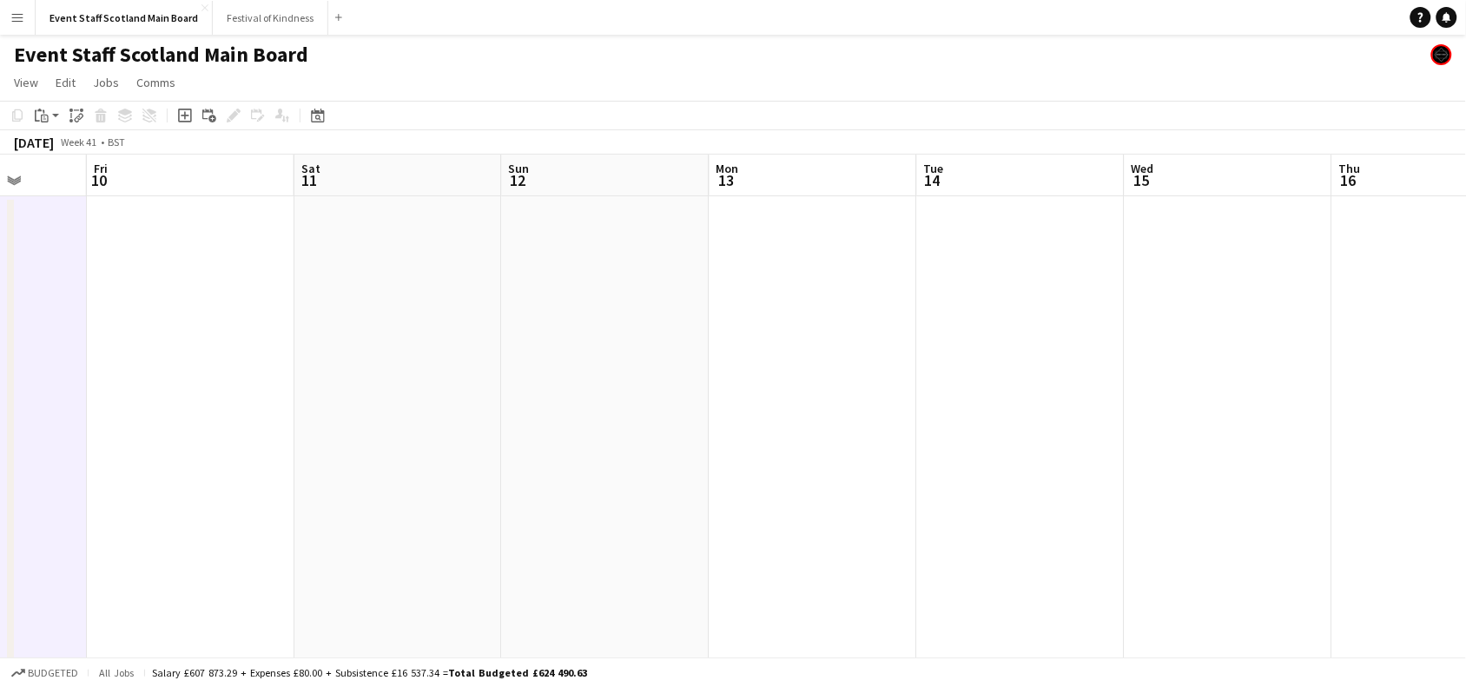
drag, startPoint x: 1132, startPoint y: 405, endPoint x: 339, endPoint y: 463, distance: 795.1
click at [339, 463] on app-calendar-viewport "Tue 7 Wed 8 0/2 1 Job Thu 9 Fri 10 Sat 11 Sun 12 Mon 13 Tue 14 Wed 15 Thu 16 Fr…" at bounding box center [733, 649] width 1466 height 988
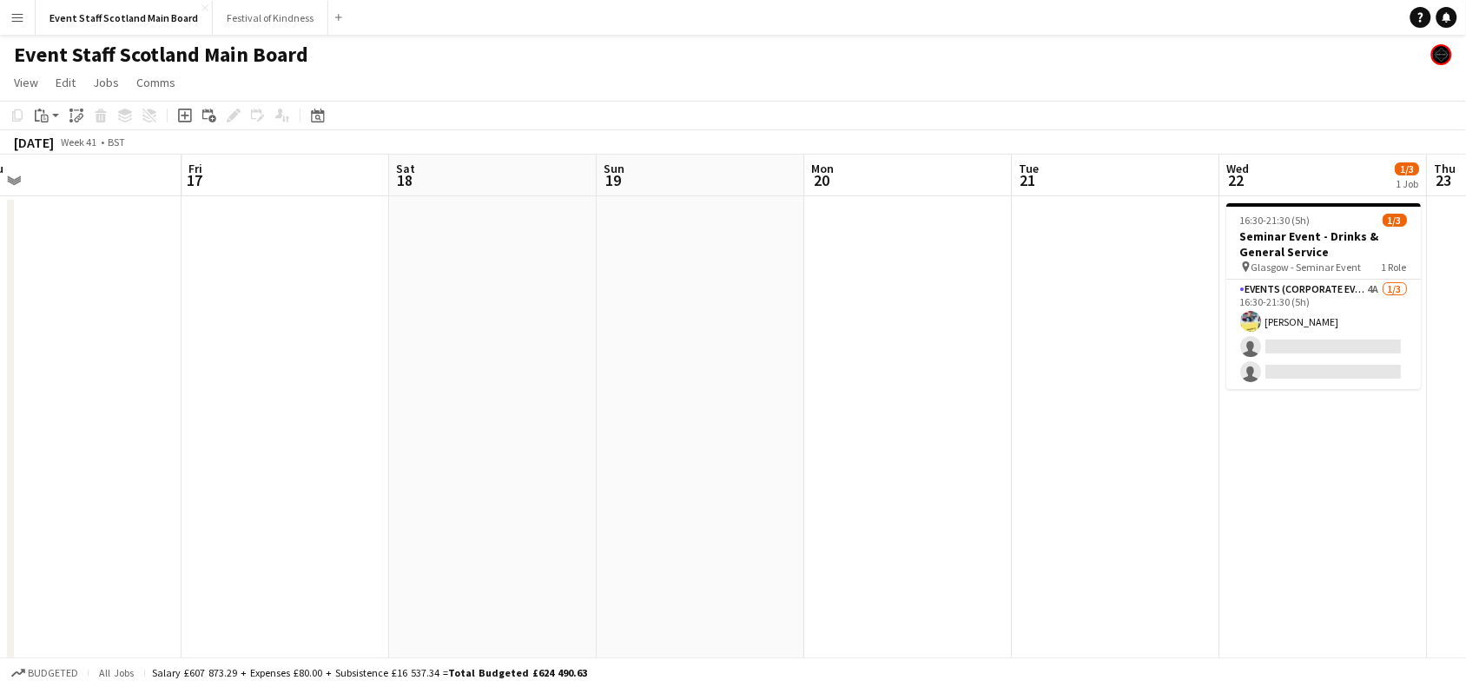
drag, startPoint x: 1148, startPoint y: 321, endPoint x: 184, endPoint y: 470, distance: 975.5
click at [184, 470] on app-calendar-viewport "Sun 12 Mon 13 Tue 14 Wed 15 Thu 16 Fri 17 Sat 18 Sun 19 Mon 20 Tue 21 Wed 22 1/…" at bounding box center [733, 649] width 1466 height 988
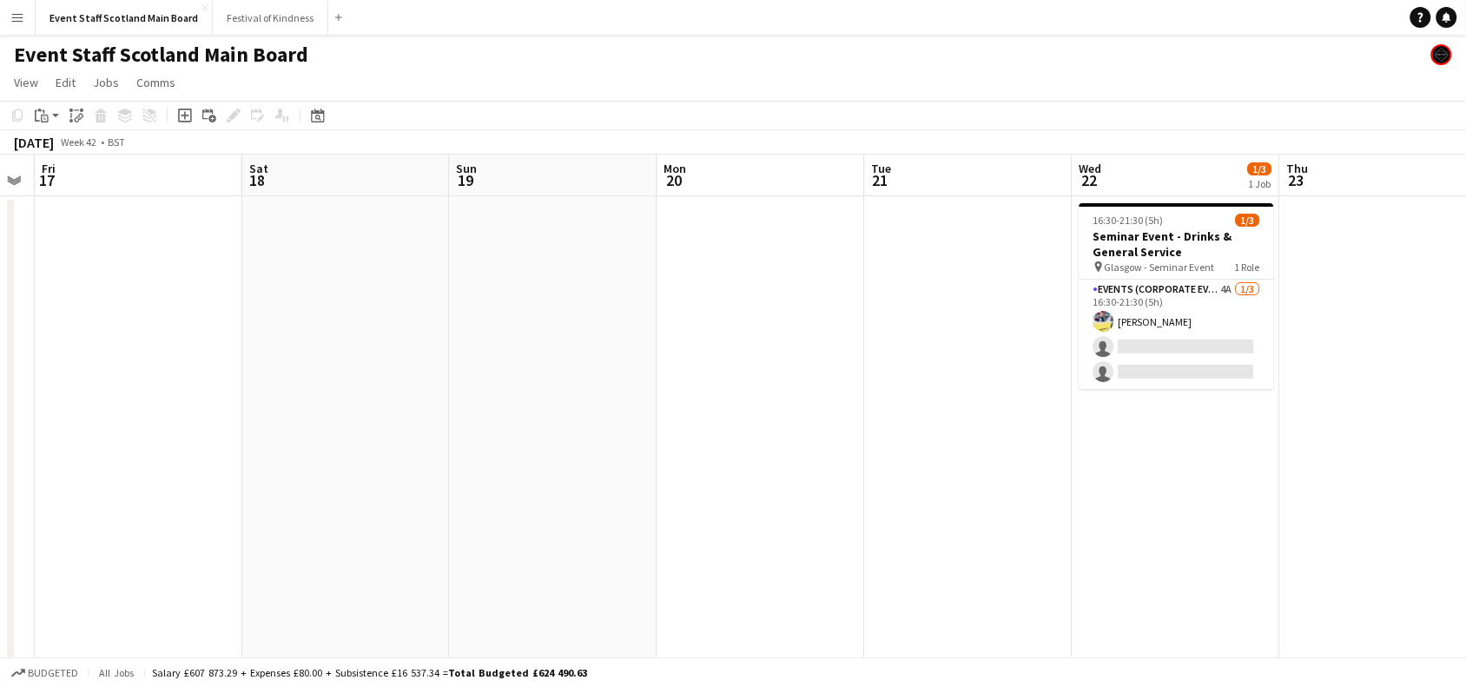
drag, startPoint x: 1087, startPoint y: 365, endPoint x: 500, endPoint y: 502, distance: 603.0
click at [500, 502] on app-calendar-viewport "Tue 14 Wed 15 Thu 16 Fri 17 Sat 18 Sun 19 Mon 20 Tue 21 Wed 22 1/3 1 Job Thu 23…" at bounding box center [733, 649] width 1466 height 988
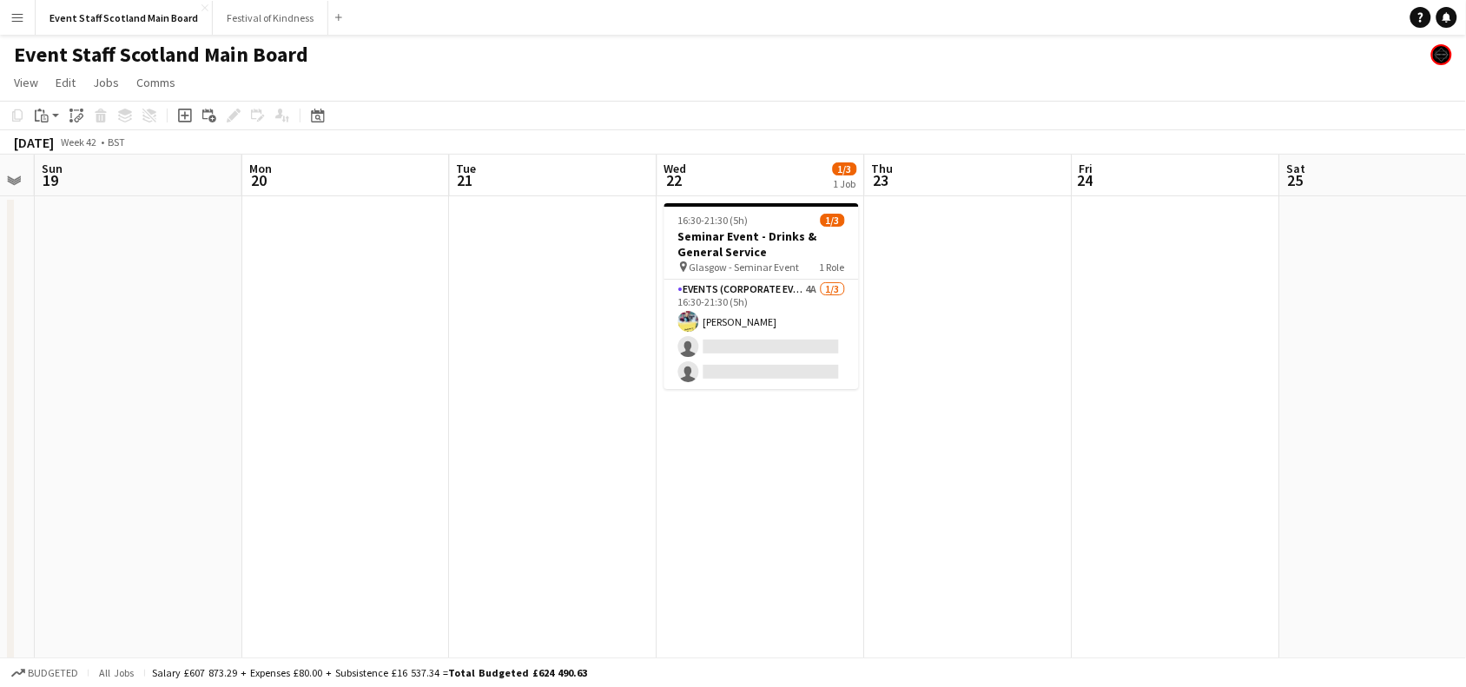
scroll to position [0, 634]
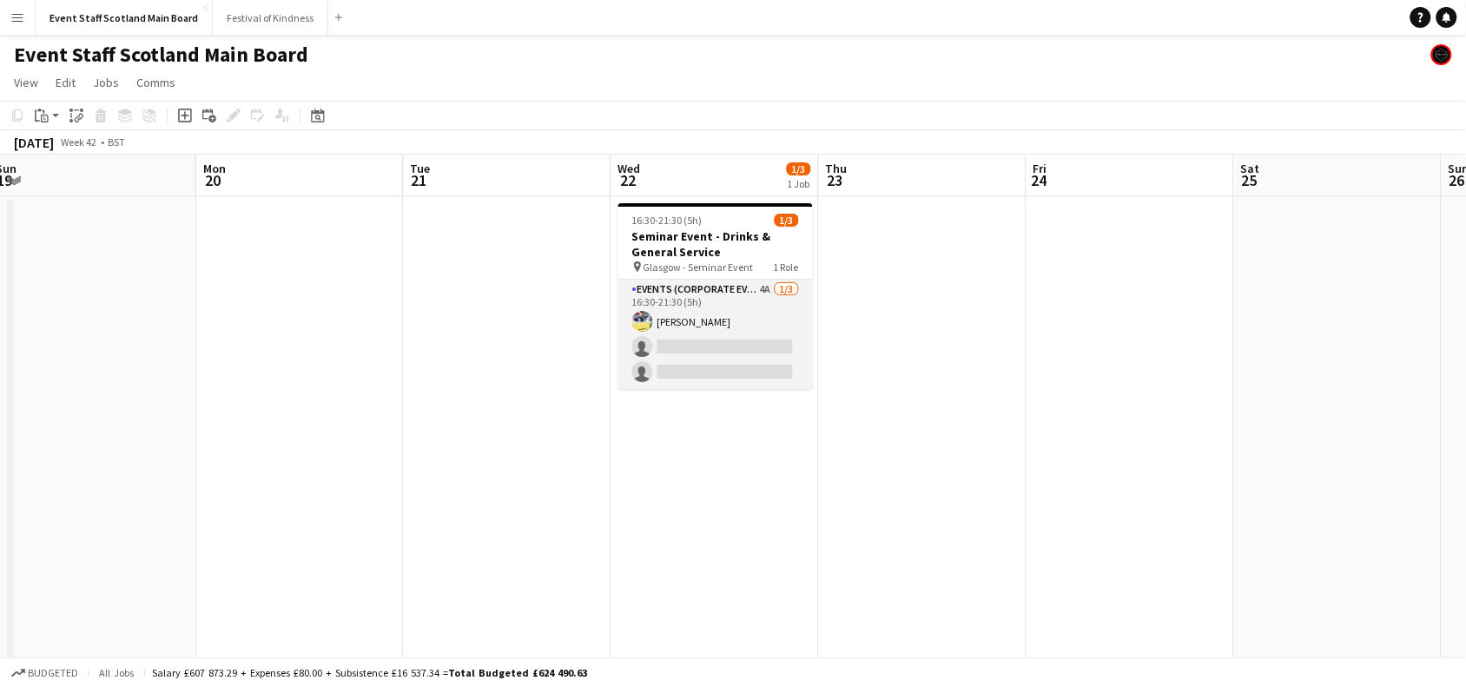
click at [724, 358] on app-card-role "Events (Corporate Event Staff) 4A [DATE] 16:30-21:30 (5h) [PERSON_NAME] single-…" at bounding box center [715, 334] width 195 height 109
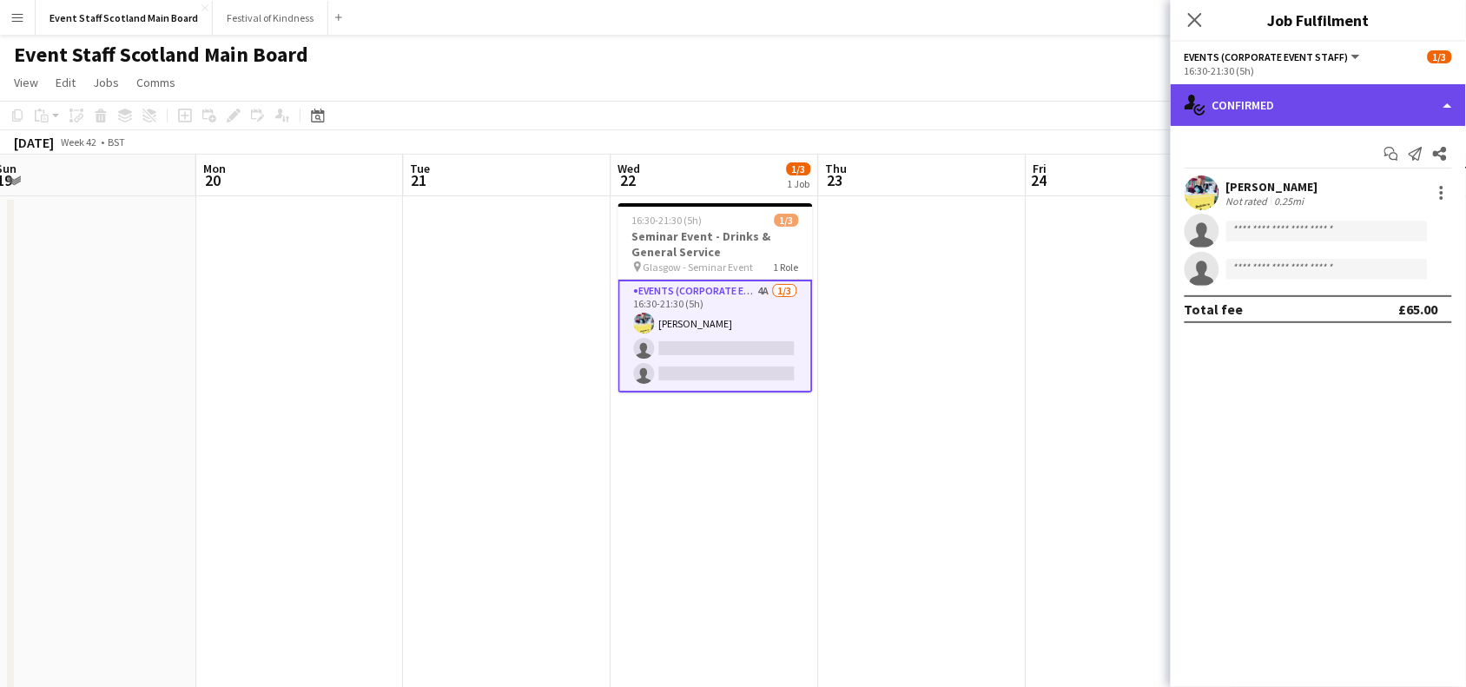
click at [1411, 119] on div "single-neutral-actions-check-2 Confirmed" at bounding box center [1318, 105] width 295 height 42
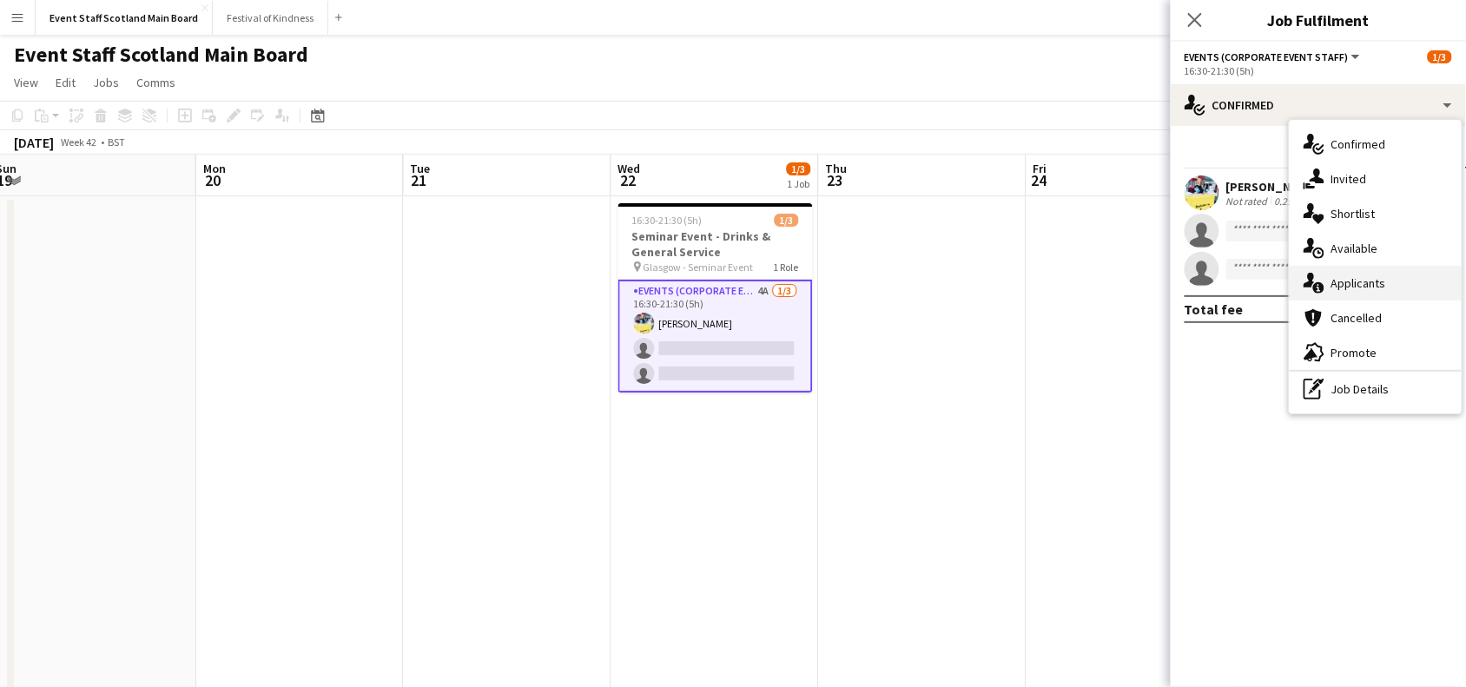
click at [1345, 280] on div "single-neutral-actions-information Applicants" at bounding box center [1376, 283] width 172 height 35
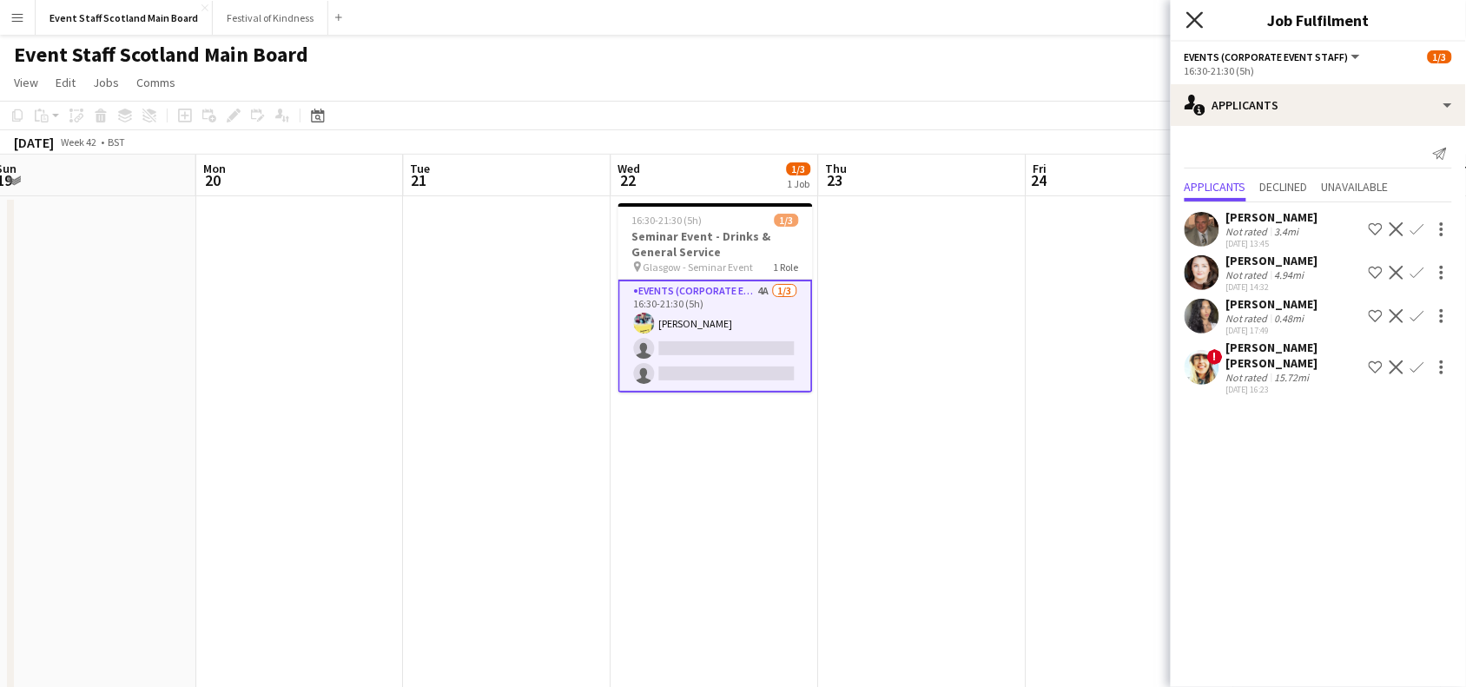
click at [1195, 20] on icon at bounding box center [1194, 19] width 17 height 17
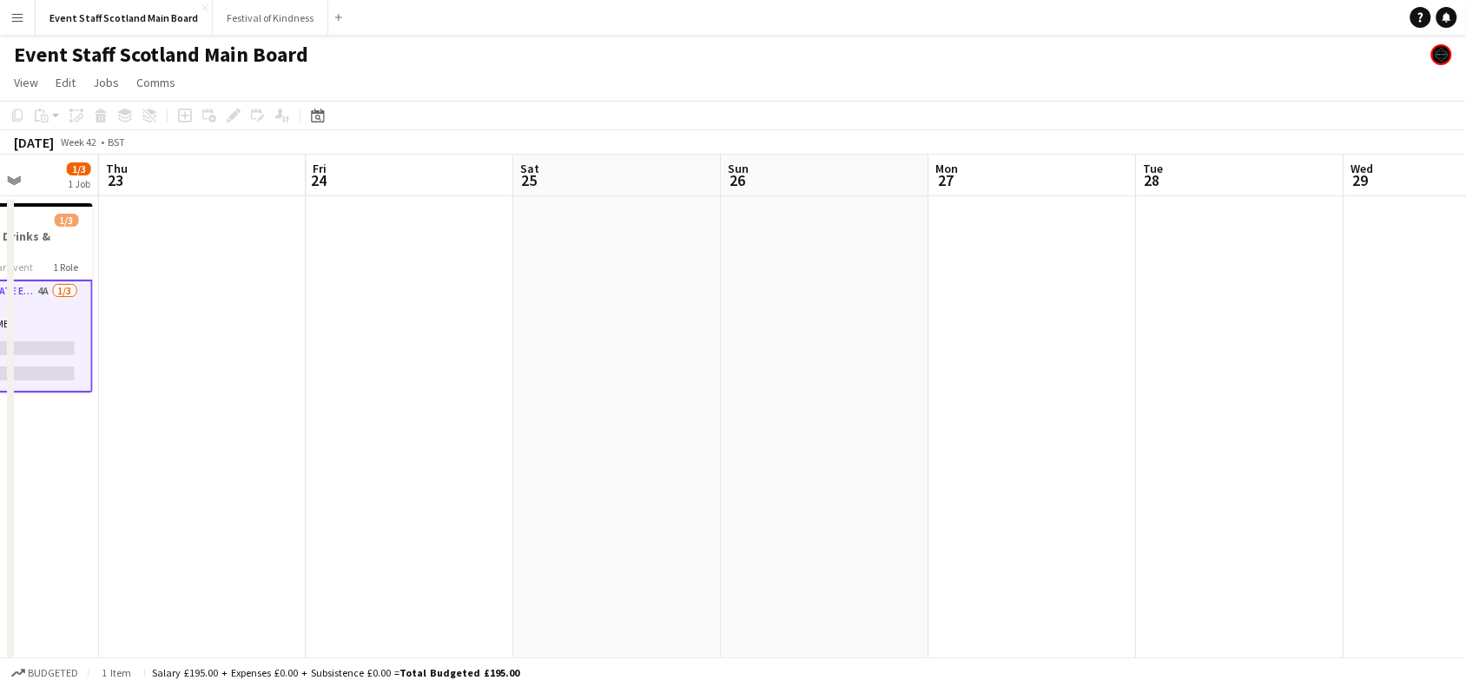
drag, startPoint x: 1246, startPoint y: 360, endPoint x: 400, endPoint y: 552, distance: 868.3
click at [400, 552] on app-calendar-viewport "Sun 19 Mon 20 Tue 21 Wed 22 1/3 1 Job Thu 23 Fri 24 Sat 25 Sun 26 Mon 27 Tue 28…" at bounding box center [733, 649] width 1466 height 988
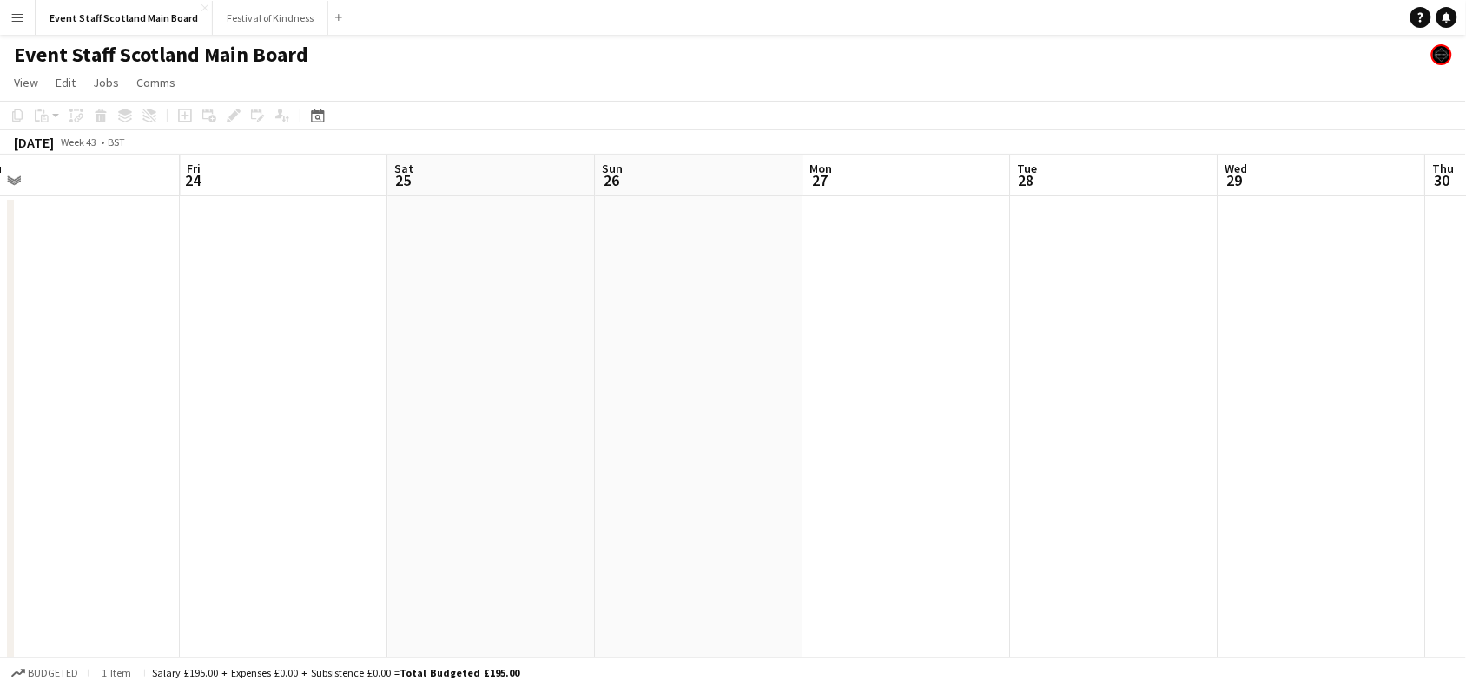
drag, startPoint x: 1235, startPoint y: 406, endPoint x: 385, endPoint y: 518, distance: 857.6
click at [385, 518] on app-calendar-viewport "Sun 19 Mon 20 Tue 21 Wed 22 1/3 1 Job Thu 23 Fri 24 Sat 25 Sun 26 Mon 27 Tue 28…" at bounding box center [733, 649] width 1466 height 988
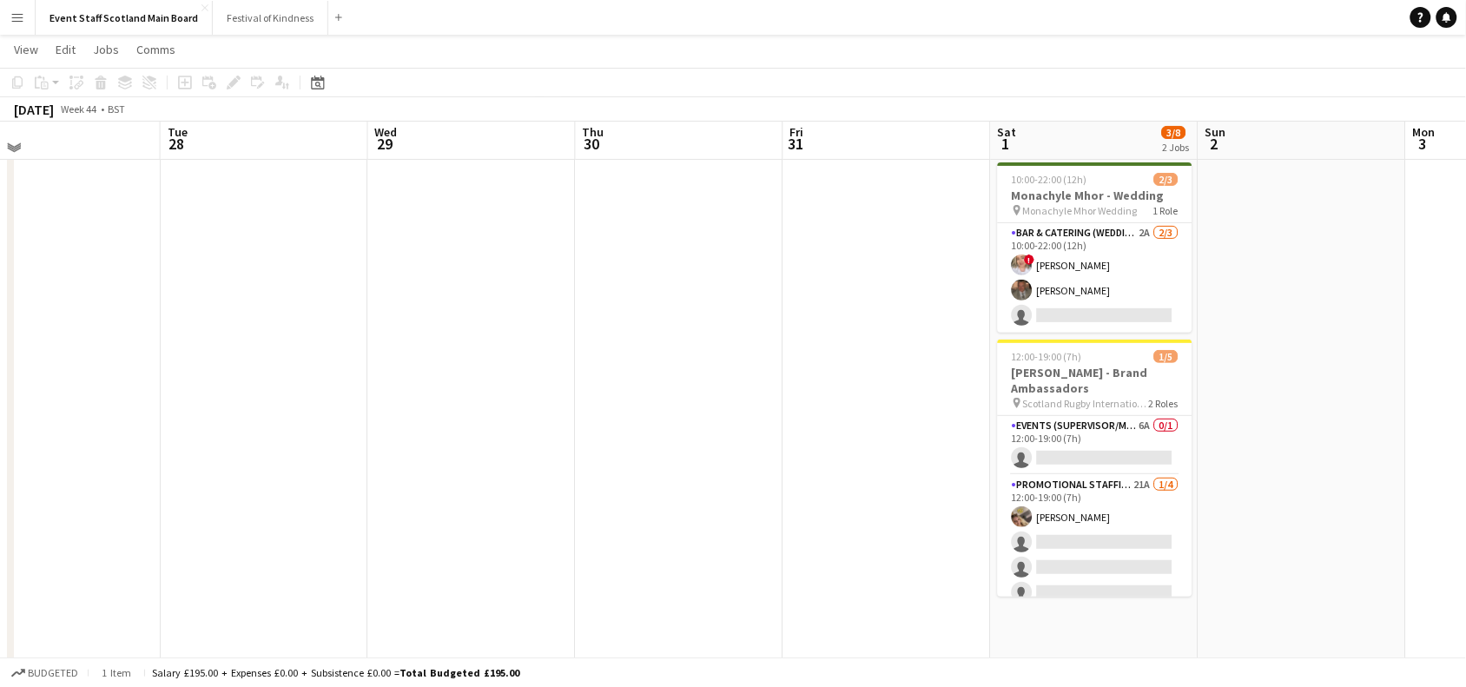
scroll to position [0, 0]
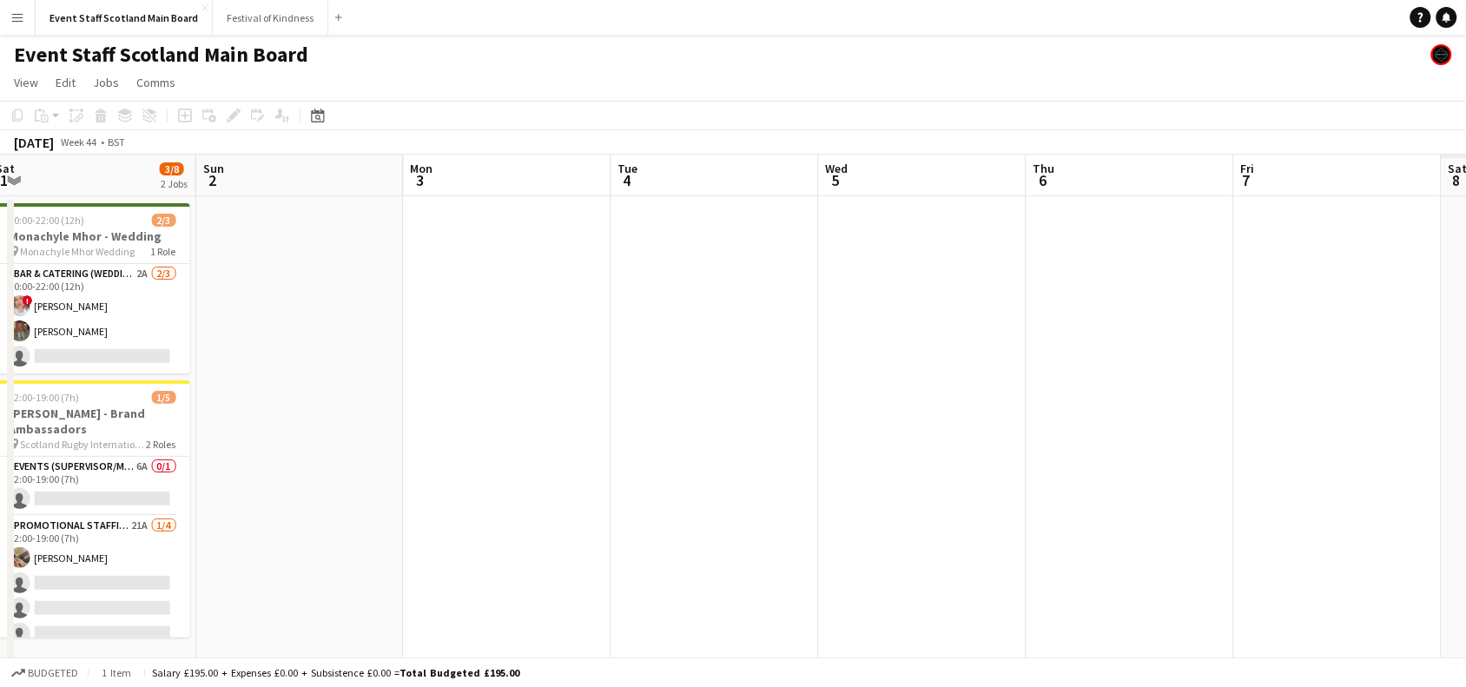
drag, startPoint x: 1407, startPoint y: 354, endPoint x: 392, endPoint y: 414, distance: 1017.1
click at [392, 414] on app-calendar-viewport "Wed 29 Thu 30 Fri 31 Sat 1 3/8 2 Jobs Sun 2 Mon 3 Tue 4 Wed 5 Thu 6 Fri 7 Sat 8…" at bounding box center [733, 649] width 1466 height 988
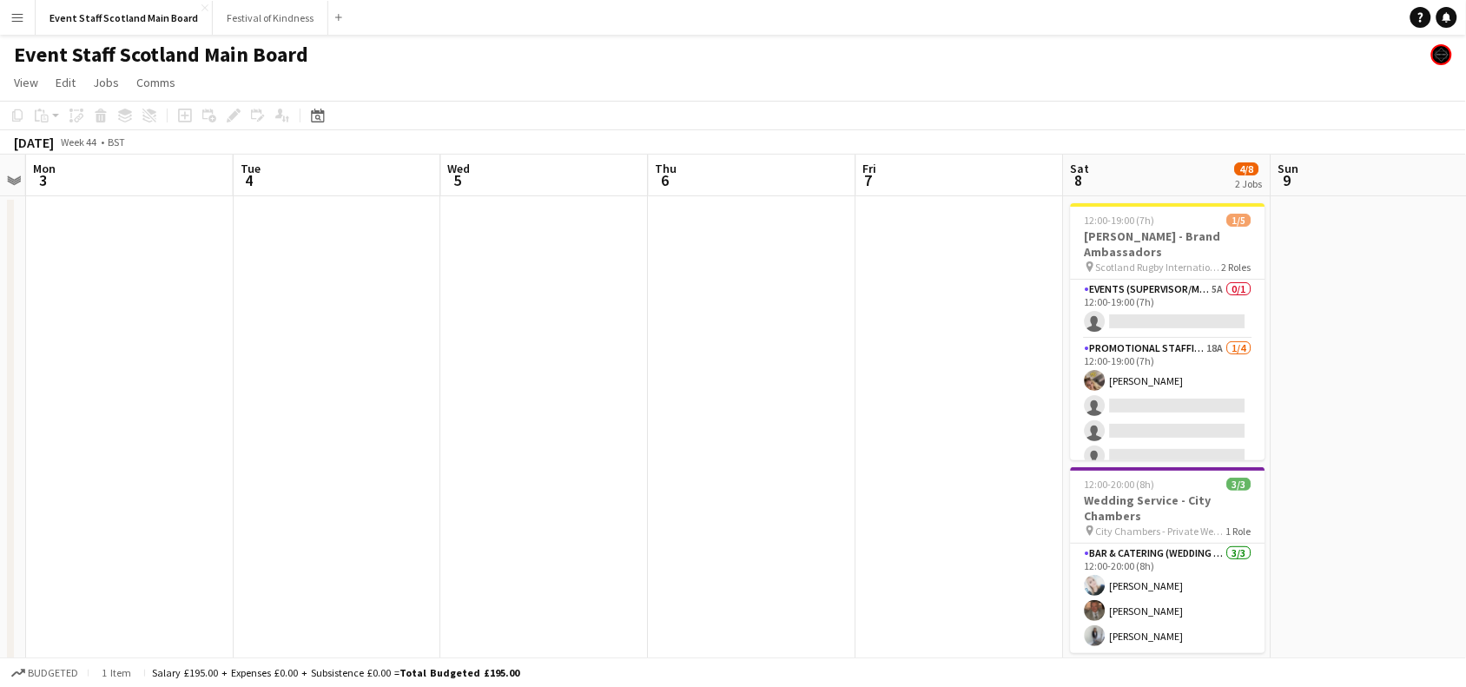
drag, startPoint x: 1126, startPoint y: 345, endPoint x: 343, endPoint y: 449, distance: 789.5
click at [343, 449] on app-calendar-viewport "Fri 31 Sat 1 3/8 2 Jobs Sun 2 Mon 3 Tue 4 Wed 5 Thu 6 Fri 7 Sat 8 4/8 2 Jobs Su…" at bounding box center [733, 649] width 1466 height 988
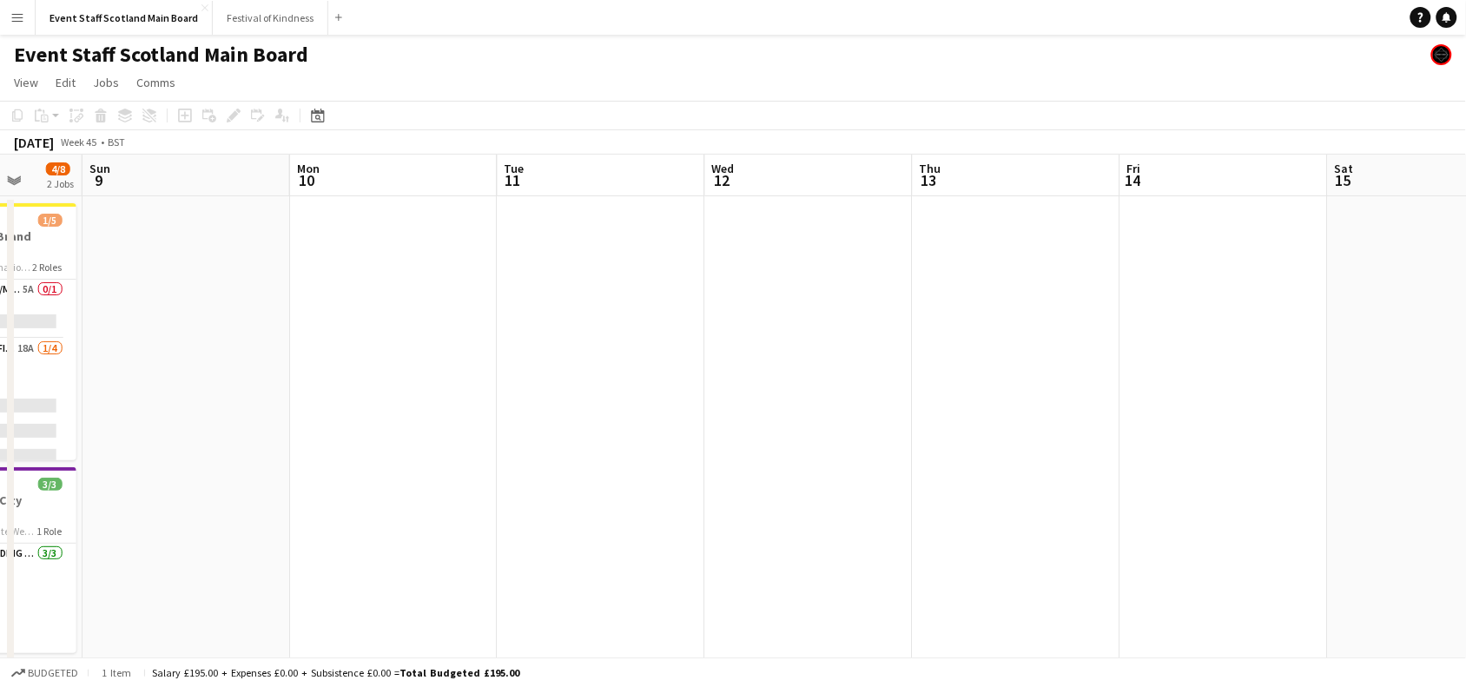
drag, startPoint x: 1222, startPoint y: 400, endPoint x: 443, endPoint y: 578, distance: 799.0
click at [443, 578] on app-calendar-viewport "Thu 6 Fri 7 Sat 8 4/8 2 Jobs Sun 9 Mon 10 Tue 11 Wed 12 Thu 13 Fri 14 Sat 15 Su…" at bounding box center [733, 649] width 1466 height 988
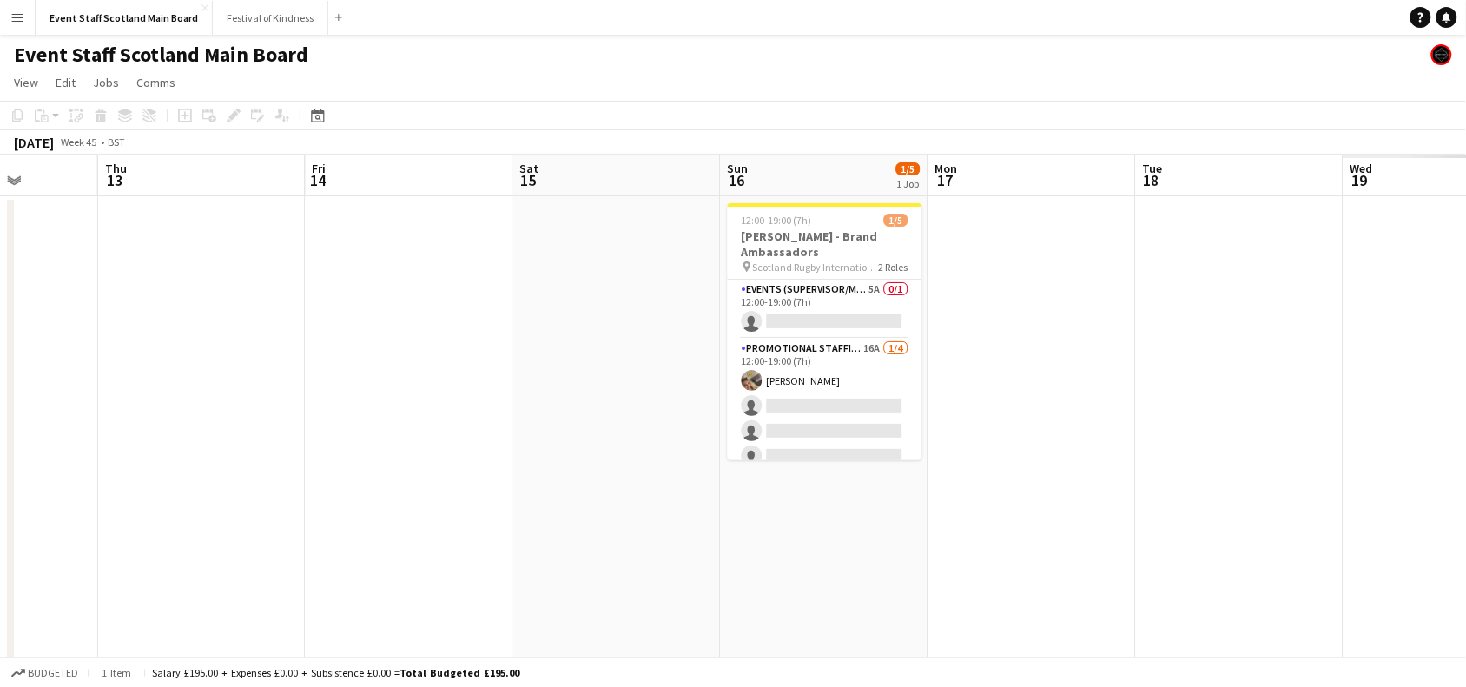
drag, startPoint x: 1312, startPoint y: 354, endPoint x: 452, endPoint y: 466, distance: 867.2
click at [452, 466] on app-calendar-viewport "Sun 9 Mon 10 Tue 11 Wed 12 Thu 13 Fri 14 Sat 15 Sun 16 1/5 1 Job Mon 17 Tue 18 …" at bounding box center [733, 649] width 1466 height 988
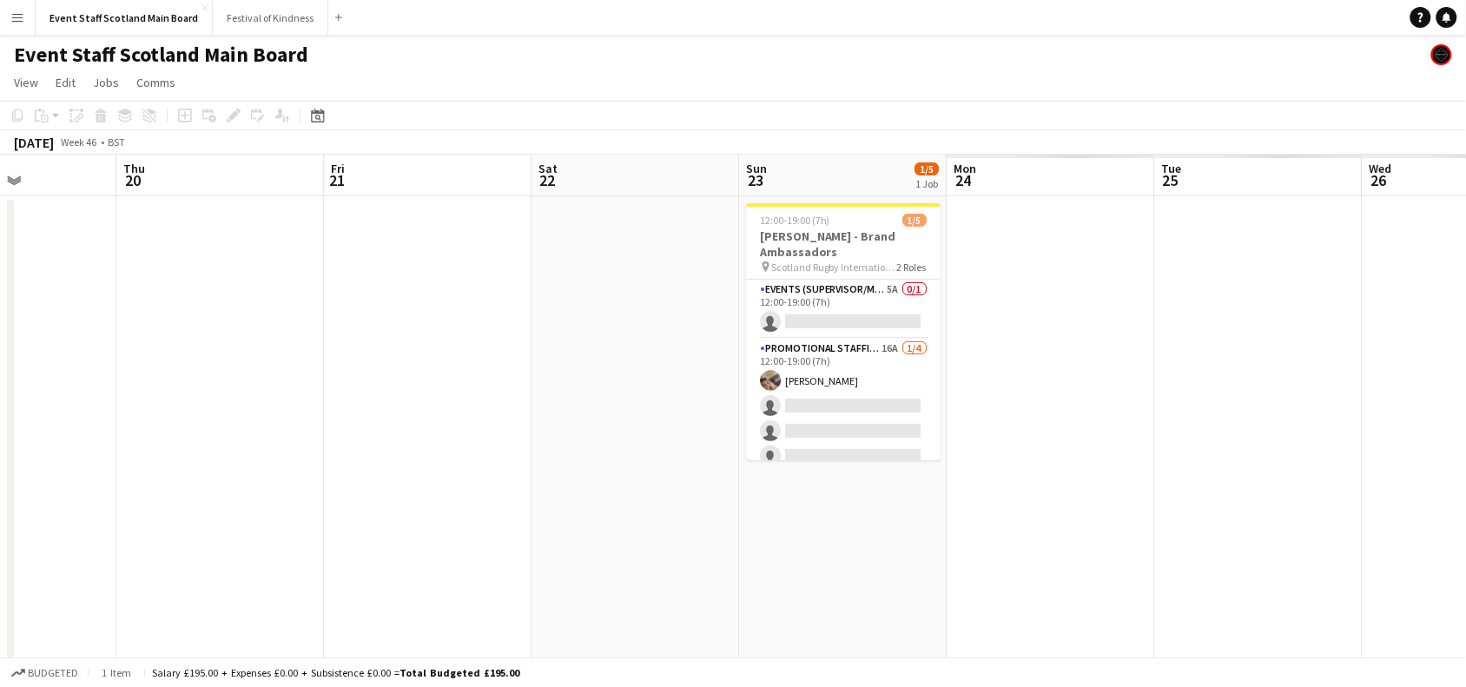
scroll to position [0, 866]
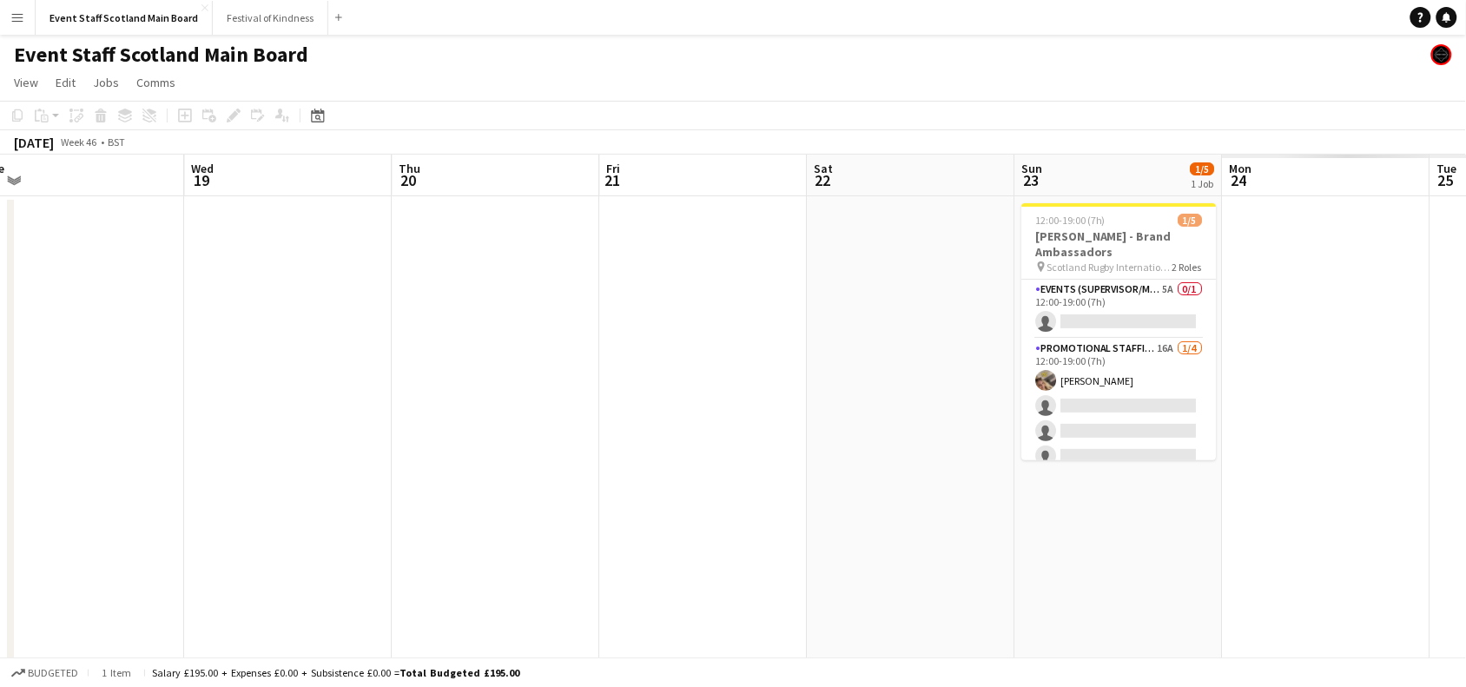
drag, startPoint x: 1283, startPoint y: 380, endPoint x: 163, endPoint y: 547, distance: 1132.1
click at [163, 547] on app-calendar-viewport "Fri 14 Sat 15 Sun 16 1/5 1 Job Mon 17 Tue 18 Wed 19 Thu 20 Fri 21 Sat 22 Sun 23…" at bounding box center [733, 649] width 1466 height 988
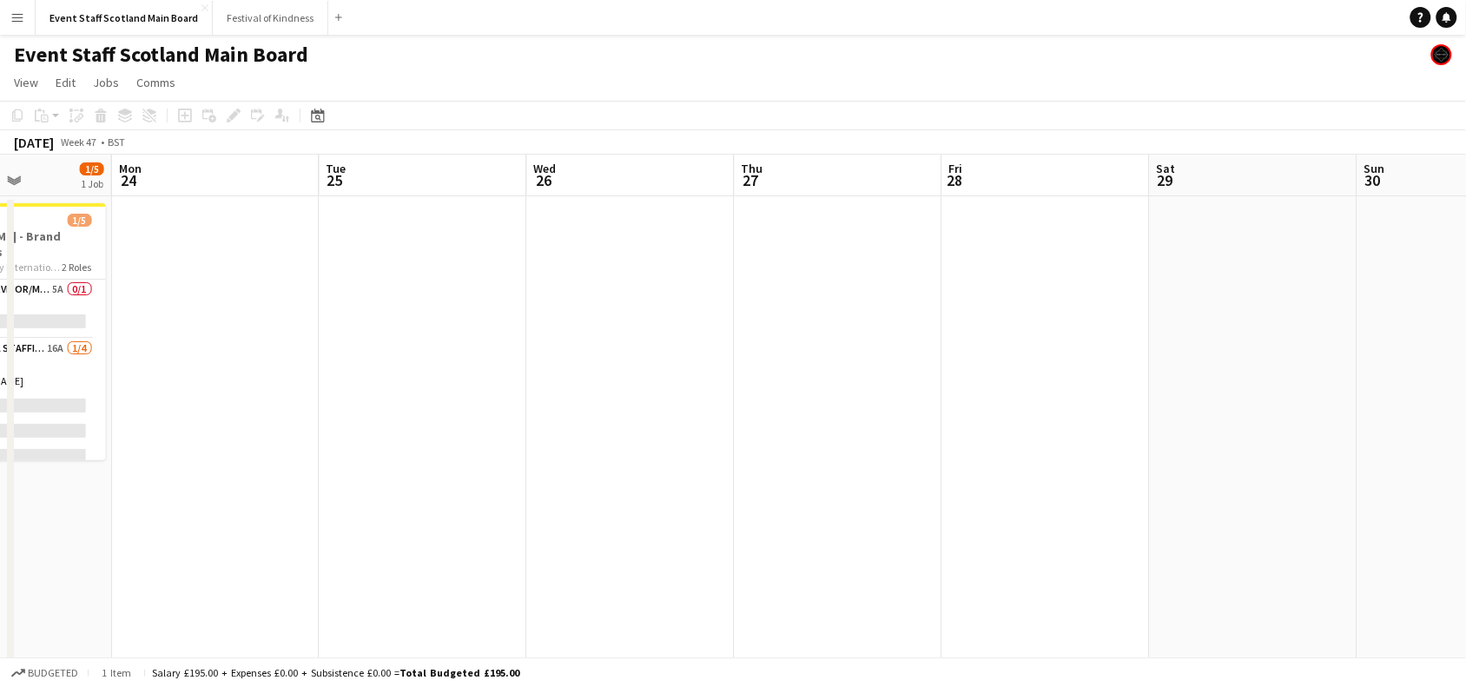
drag, startPoint x: 1325, startPoint y: 383, endPoint x: 166, endPoint y: 601, distance: 1179.9
click at [166, 601] on app-calendar-viewport "Thu 20 Fri 21 Sat 22 Sun 23 1/5 1 Job Mon 24 Tue 25 Wed 26 Thu 27 Fri 28 Sat 29…" at bounding box center [733, 649] width 1466 height 988
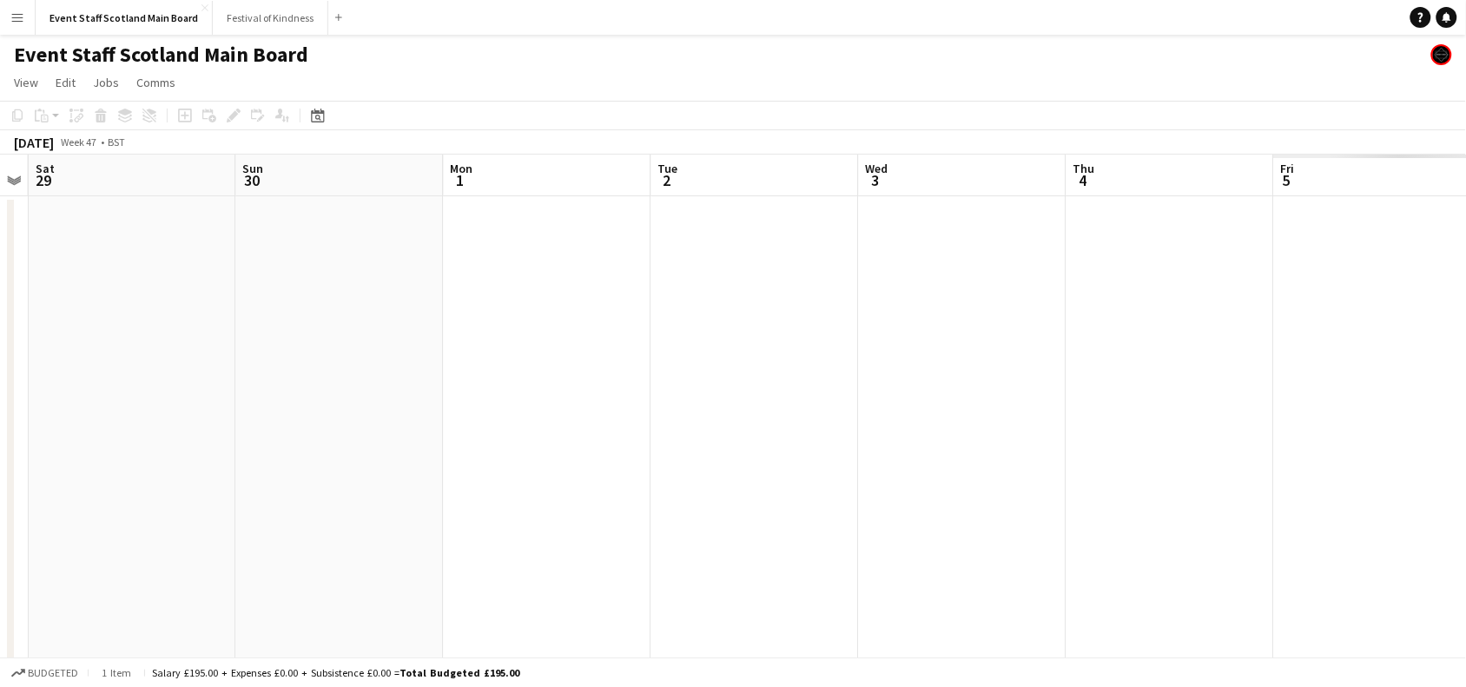
drag, startPoint x: 1169, startPoint y: 402, endPoint x: 91, endPoint y: 574, distance: 1091.5
click at [91, 574] on app-calendar-viewport "Tue 25 Wed 26 Thu 27 Fri 28 Sat 29 Sun 30 Mon 1 Tue 2 Wed 3 Thu 4 Fri 5 Sat 6 S…" at bounding box center [733, 649] width 1466 height 988
drag, startPoint x: 1044, startPoint y: 335, endPoint x: 0, endPoint y: 426, distance: 1047.9
click at [0, 426] on app-calendar-viewport "Thu 27 Fri 28 Sat 29 Sun 30 Mon 1 Tue 2 Wed 3 Thu 4 Fri 5 Sat 6 Sun 7 Mon 8 Tue…" at bounding box center [733, 649] width 1466 height 988
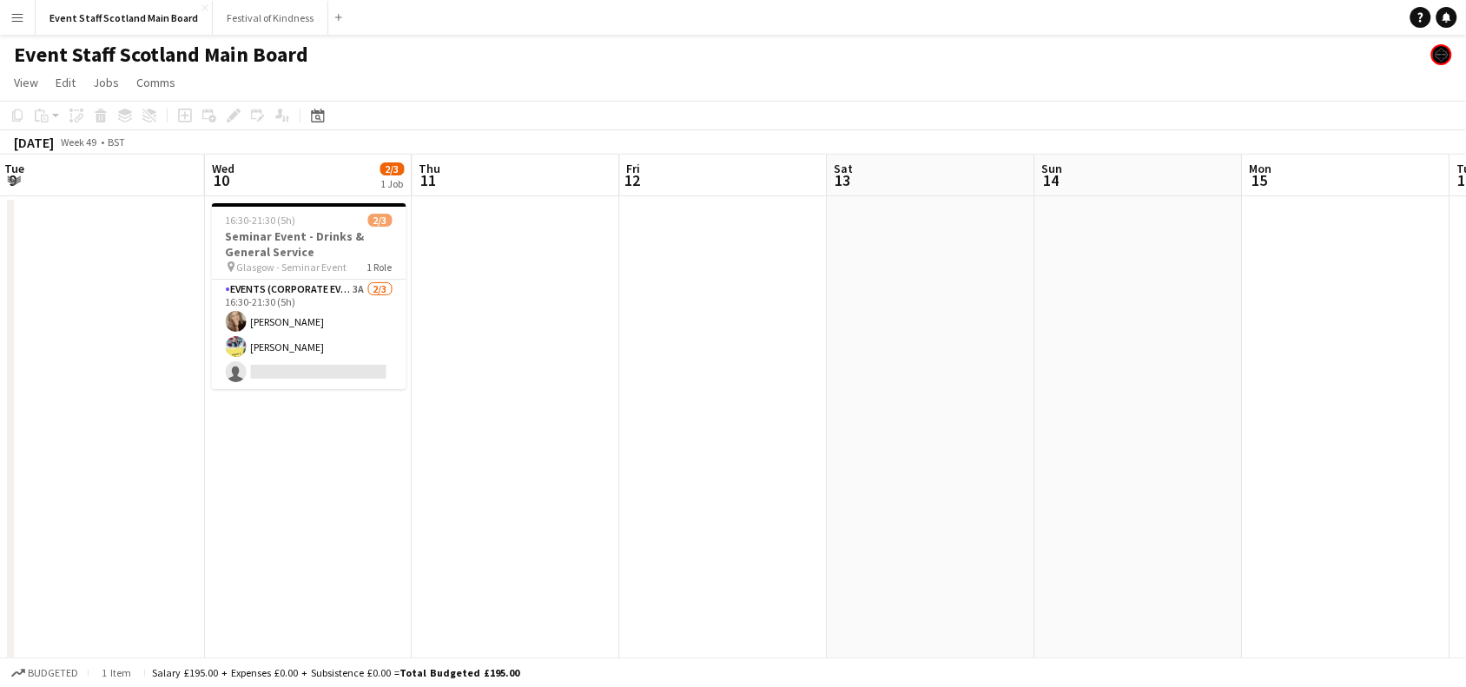
scroll to position [0, 543]
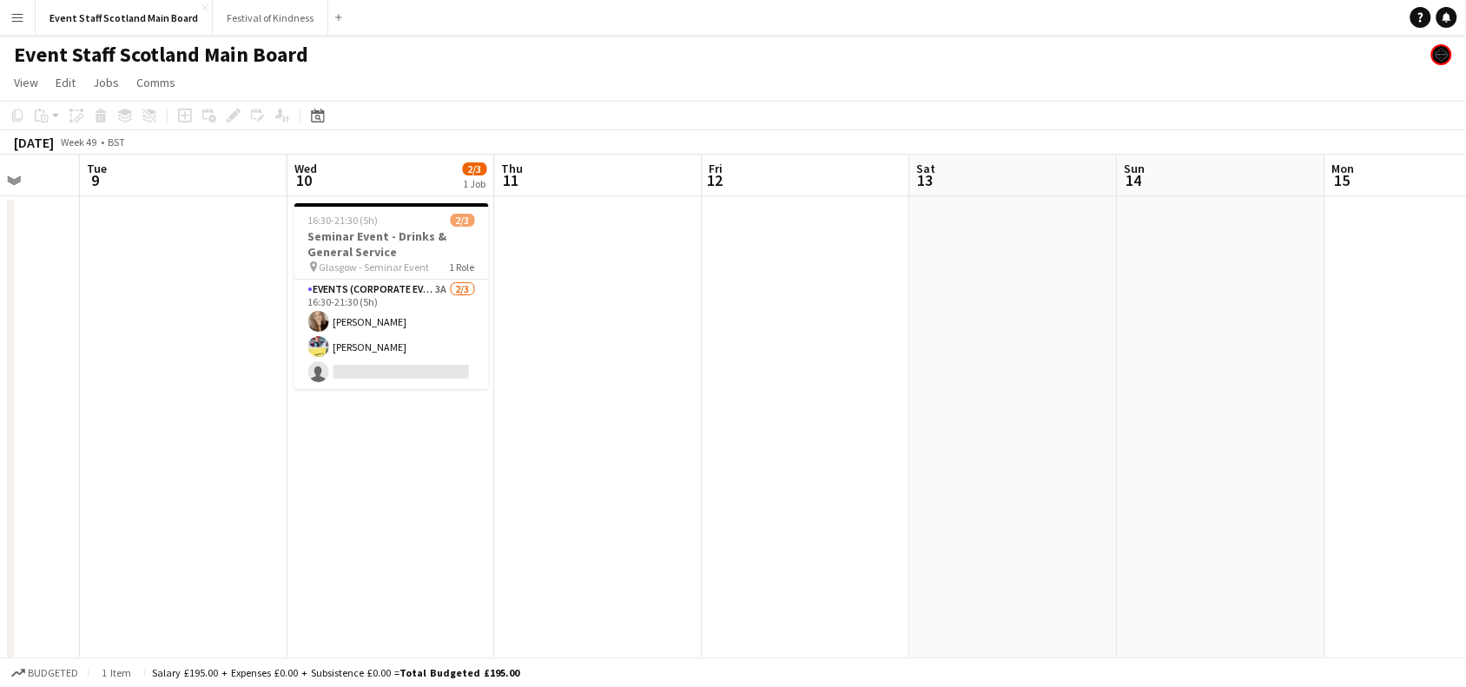
drag, startPoint x: 962, startPoint y: 302, endPoint x: 0, endPoint y: 453, distance: 973.3
click at [0, 453] on app-calendar-viewport "Sat 6 Sun 7 Mon 8 Tue 9 Wed 10 2/3 1 Job Thu 11 Fri 12 Sat 13 Sun 14 Mon 15 Tue…" at bounding box center [733, 649] width 1466 height 988
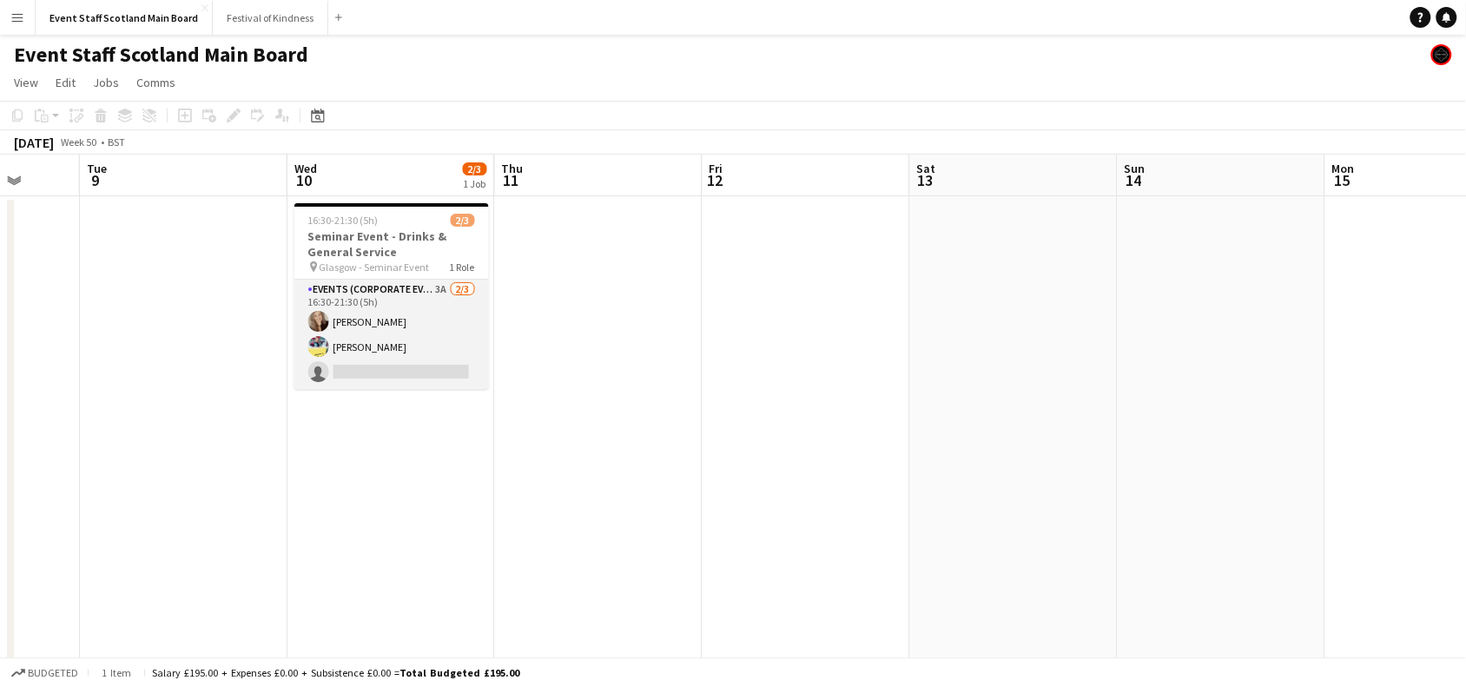
click at [392, 346] on app-card-role "Events (Corporate Event Staff) 3A [DATE] 16:30-21:30 (5h) [PERSON_NAME] [PERSON…" at bounding box center [391, 334] width 195 height 109
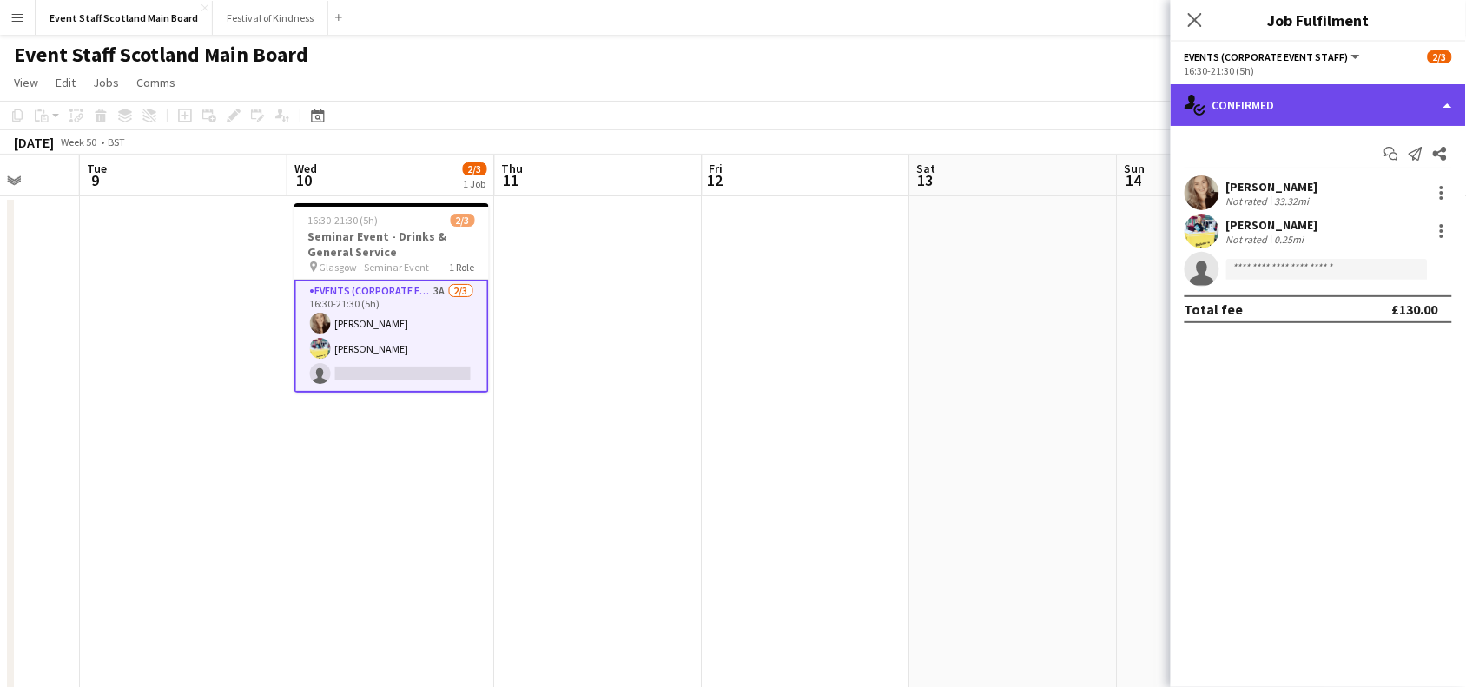
click at [1417, 105] on div "single-neutral-actions-check-2 Confirmed" at bounding box center [1318, 105] width 295 height 42
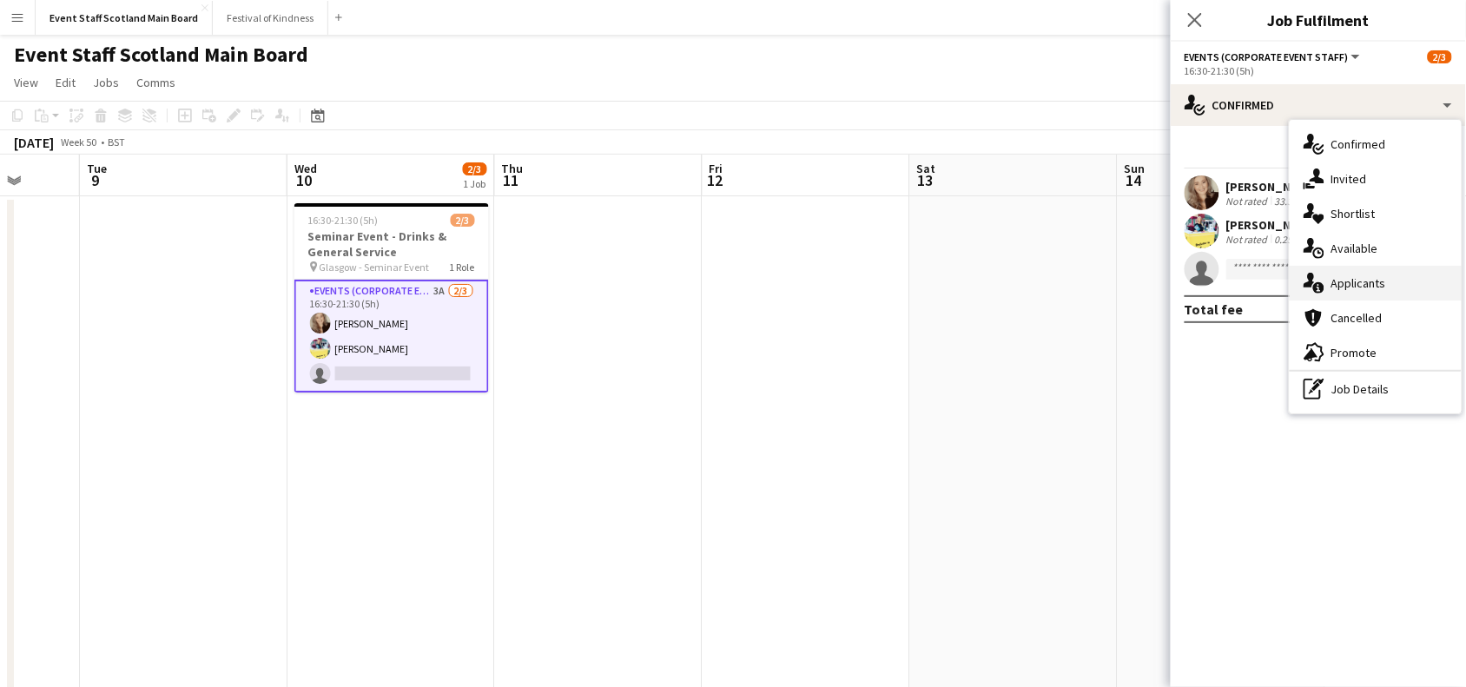
click at [1373, 278] on div "single-neutral-actions-information Applicants" at bounding box center [1376, 283] width 172 height 35
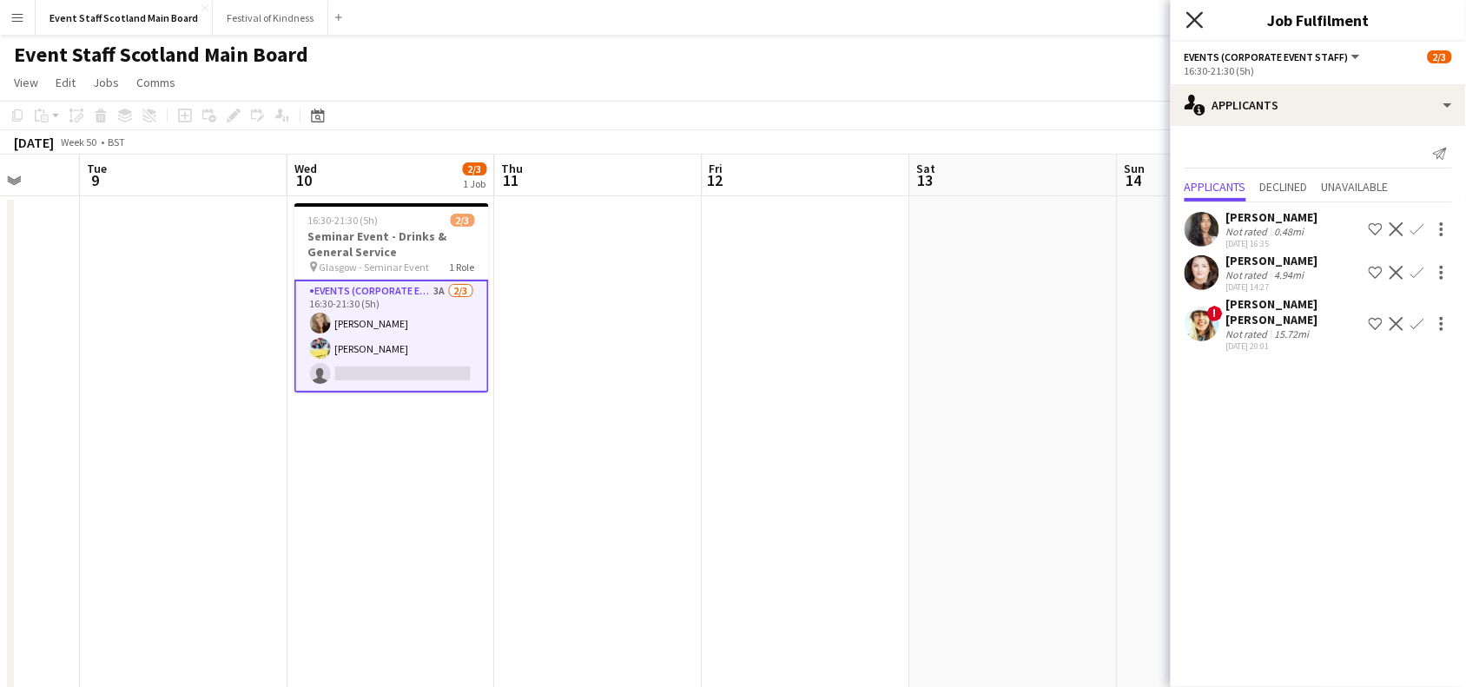
click at [1197, 22] on icon at bounding box center [1194, 19] width 17 height 17
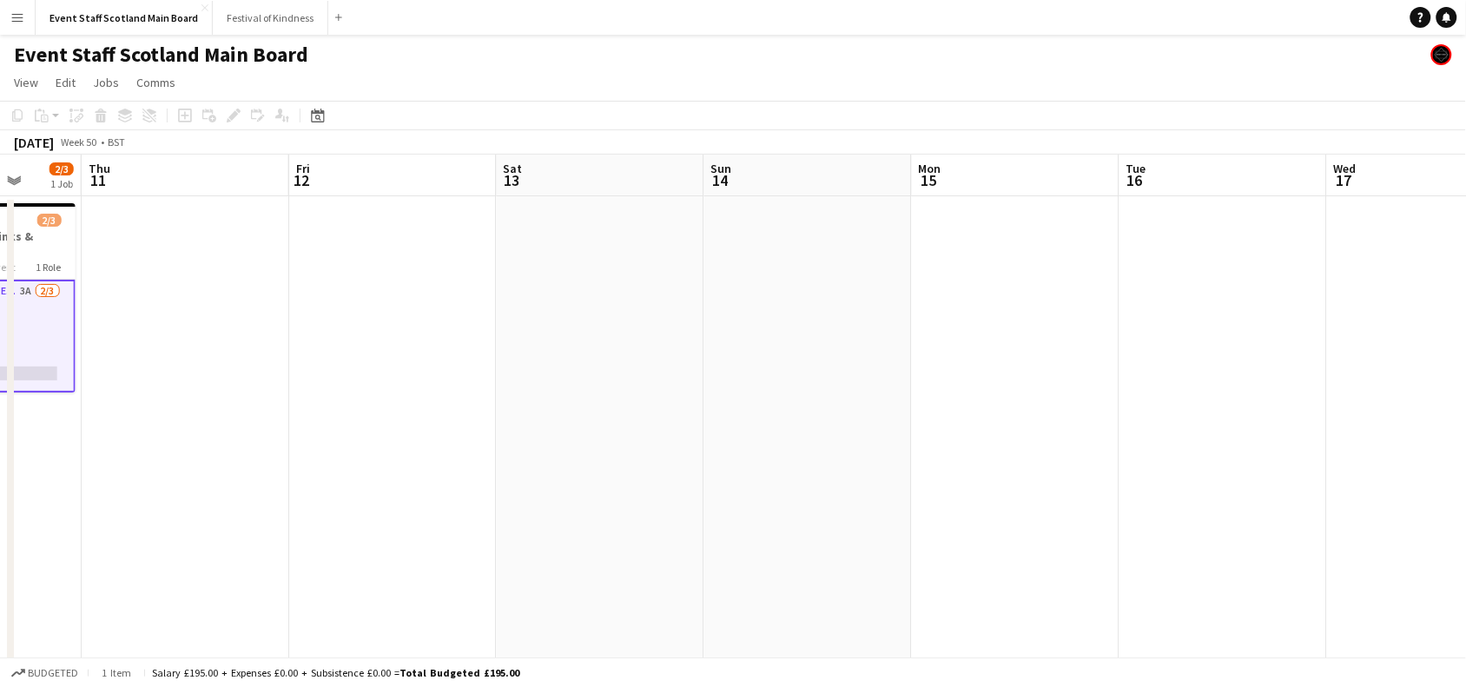
drag, startPoint x: 1213, startPoint y: 281, endPoint x: 375, endPoint y: 367, distance: 841.7
click at [375, 367] on app-calendar-viewport "Mon 8 Tue 9 Wed 10 2/3 1 Job Thu 11 Fri 12 Sat 13 Sun 14 Mon 15 Tue 16 Wed 17 T…" at bounding box center [733, 649] width 1466 height 988
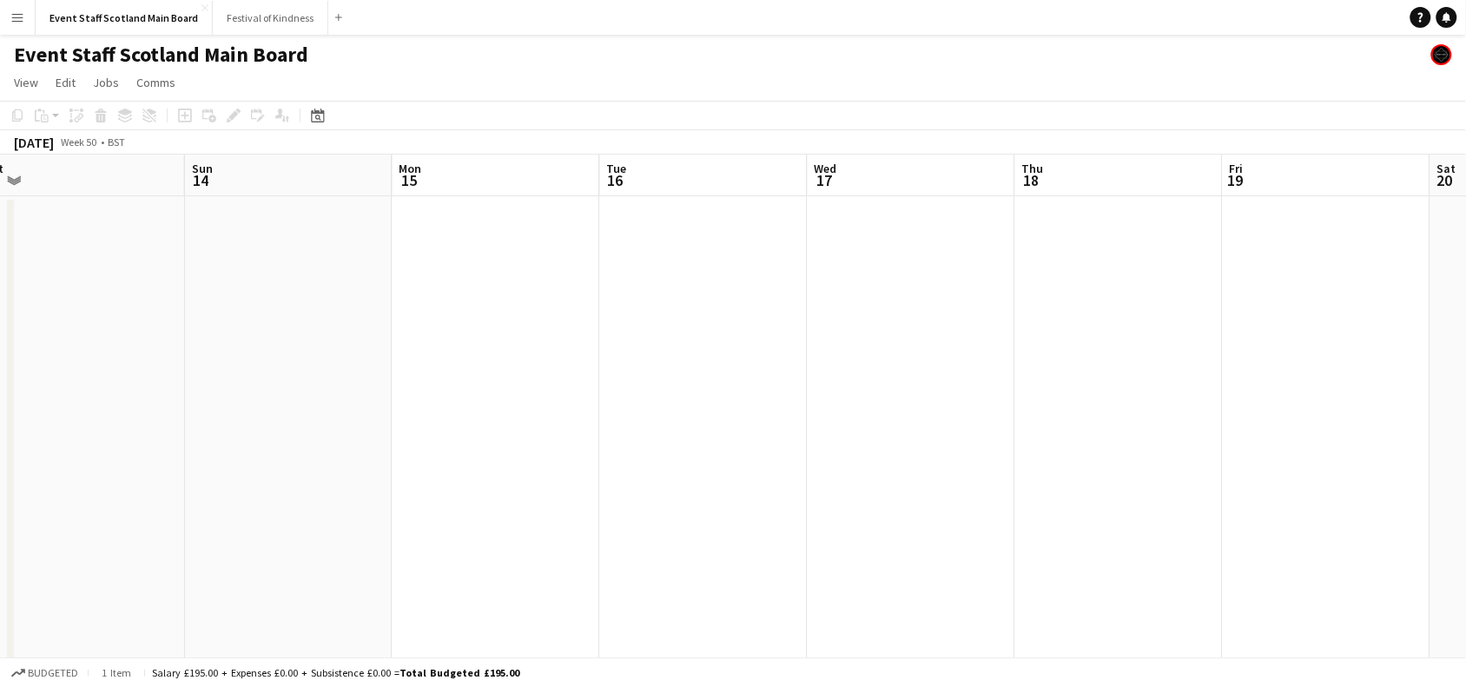
drag, startPoint x: 1229, startPoint y: 363, endPoint x: 365, endPoint y: 447, distance: 868.3
click at [365, 447] on app-calendar-viewport "Wed 10 2/3 1 Job Thu 11 Fri 12 Sat 13 Sun 14 Mon 15 Tue 16 Wed 17 Thu 18 Fri 19…" at bounding box center [733, 649] width 1466 height 988
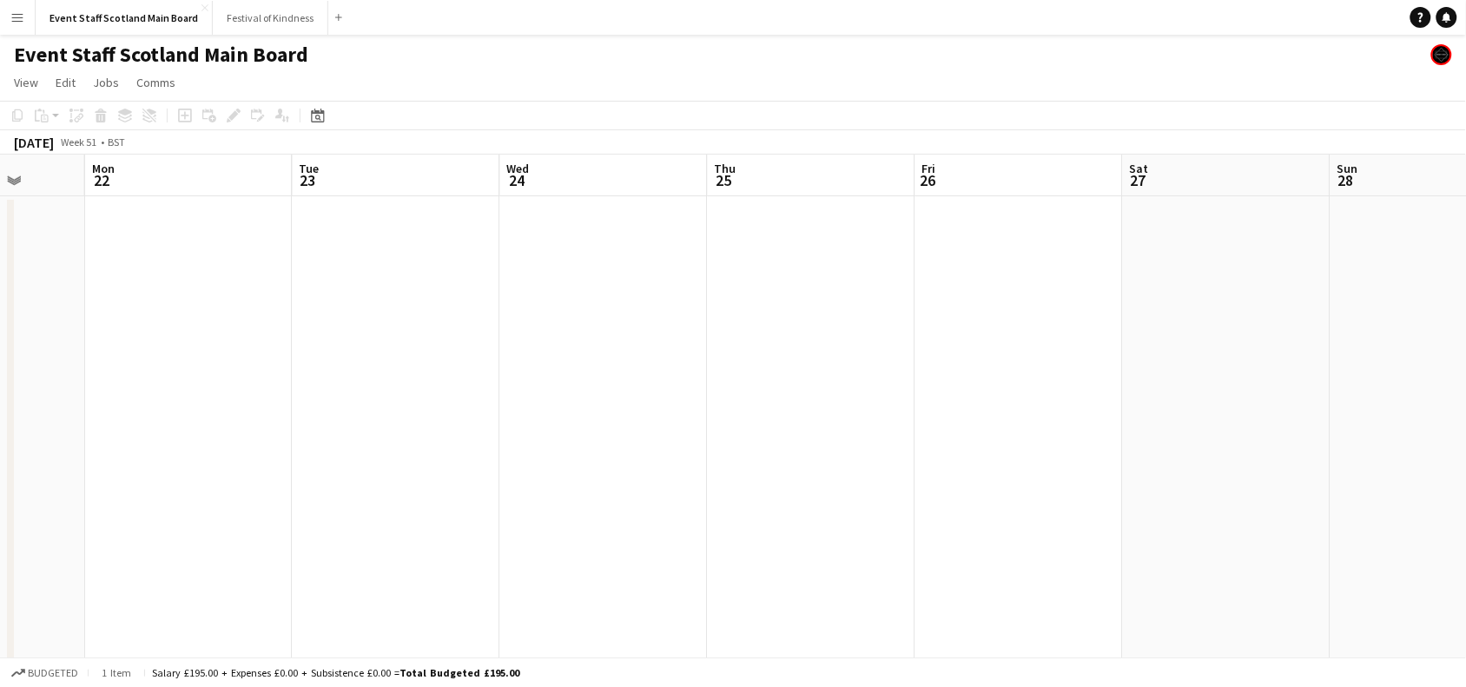
scroll to position [0, 730]
drag, startPoint x: 1192, startPoint y: 393, endPoint x: 215, endPoint y: 441, distance: 978.4
click at [215, 441] on app-calendar-viewport "Thu 18 Fri 19 Sat 20 Sun 21 Mon 22 Tue 23 Wed 24 Thu 25 Fri 26 Sat 27 Sun 28 Mo…" at bounding box center [733, 649] width 1466 height 988
drag, startPoint x: 1130, startPoint y: 423, endPoint x: 207, endPoint y: 549, distance: 931.9
click at [207, 549] on app-calendar-viewport "Thu 18 Fri 19 Sat 20 Sun 21 Mon 22 Tue 23 Wed 24 Thu 25 Fri 26 Sat 27 Sun 28 Mo…" at bounding box center [733, 649] width 1466 height 988
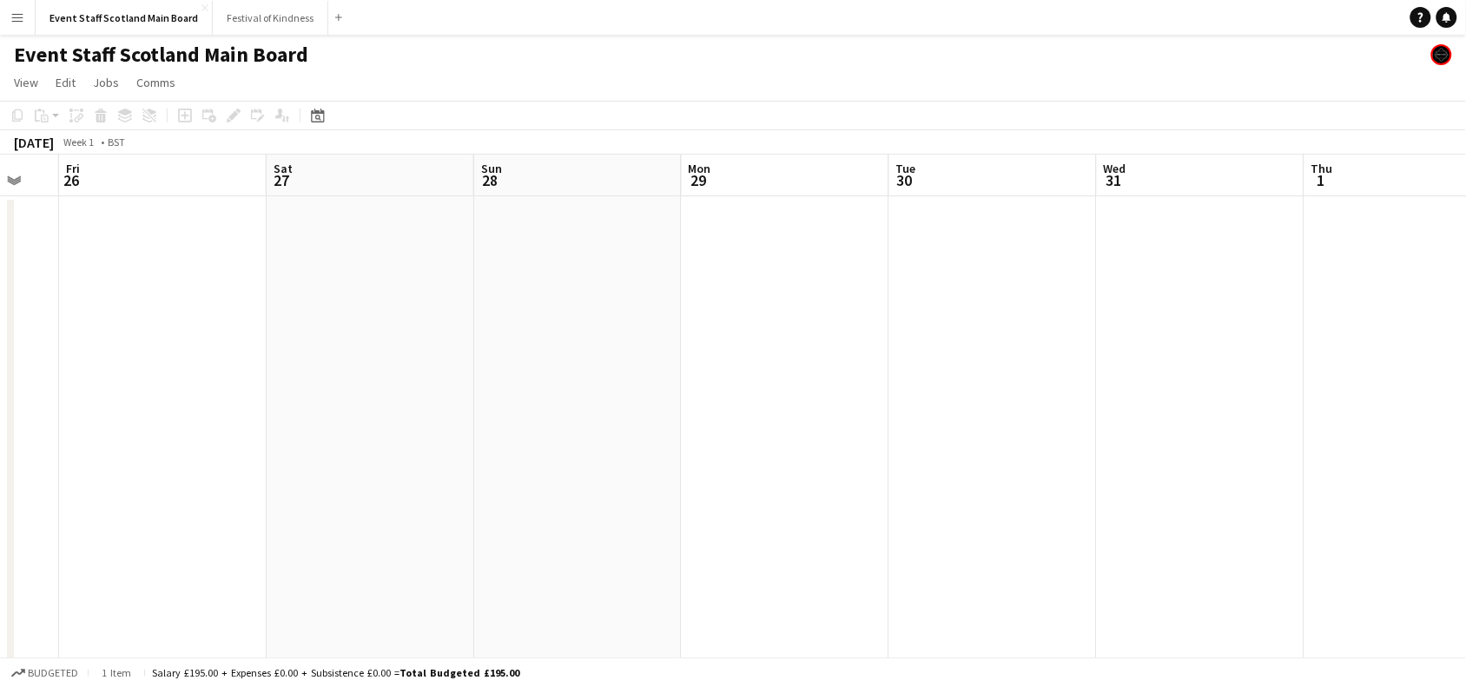
scroll to position [0, 597]
drag, startPoint x: 1201, startPoint y: 400, endPoint x: 1482, endPoint y: 376, distance: 281.5
click at [1466, 376] on html "Menu Boards Boards Boards All jobs Status Workforce Workforce My Workforce Recr…" at bounding box center [733, 586] width 1466 height 1173
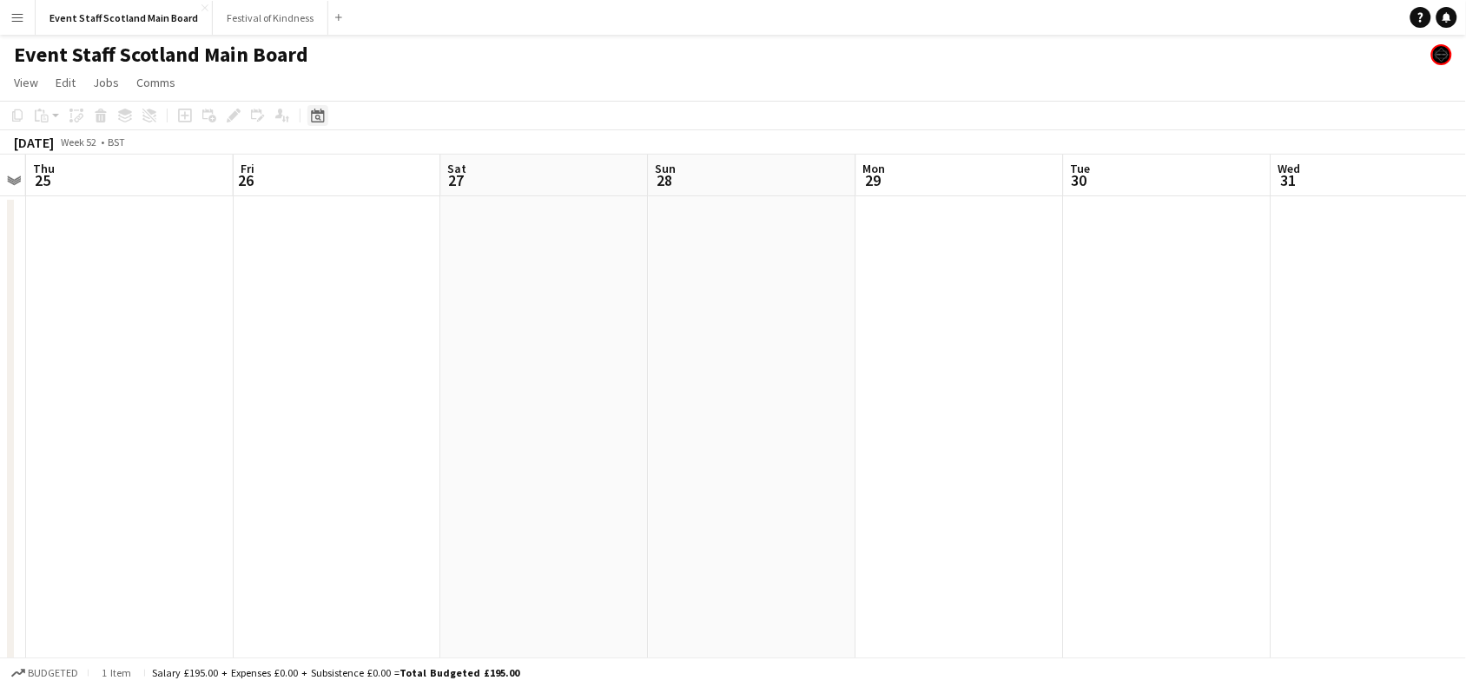
click at [320, 114] on icon "Date picker" at bounding box center [318, 116] width 14 height 14
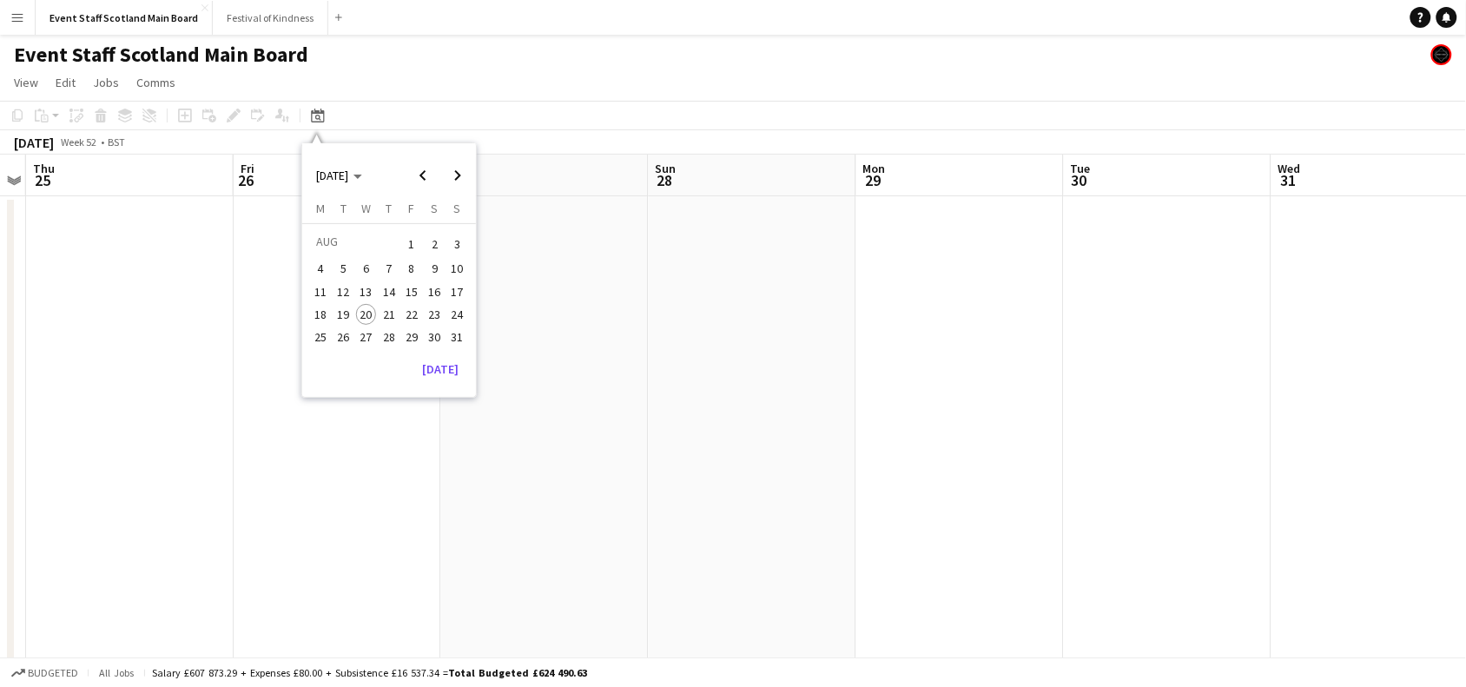
click at [969, 389] on app-date-cell at bounding box center [960, 669] width 208 height 947
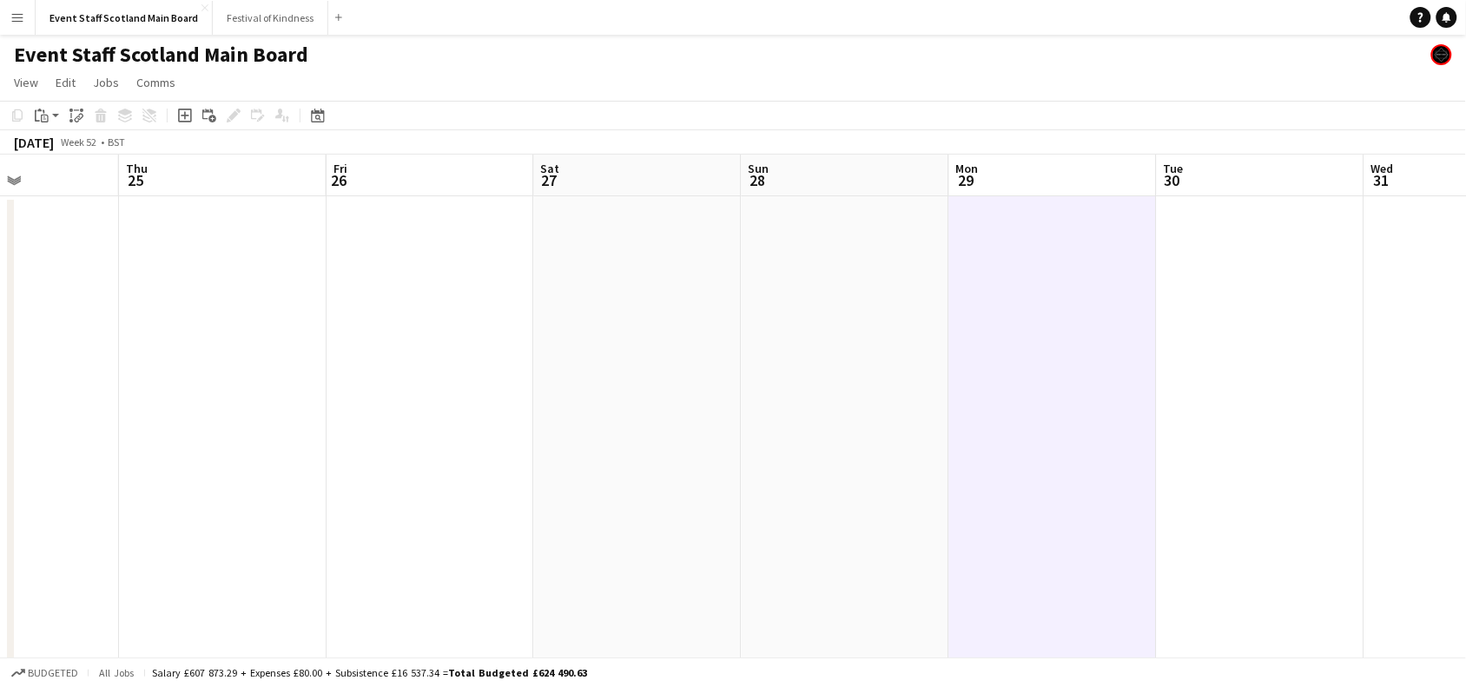
scroll to position [0, 554]
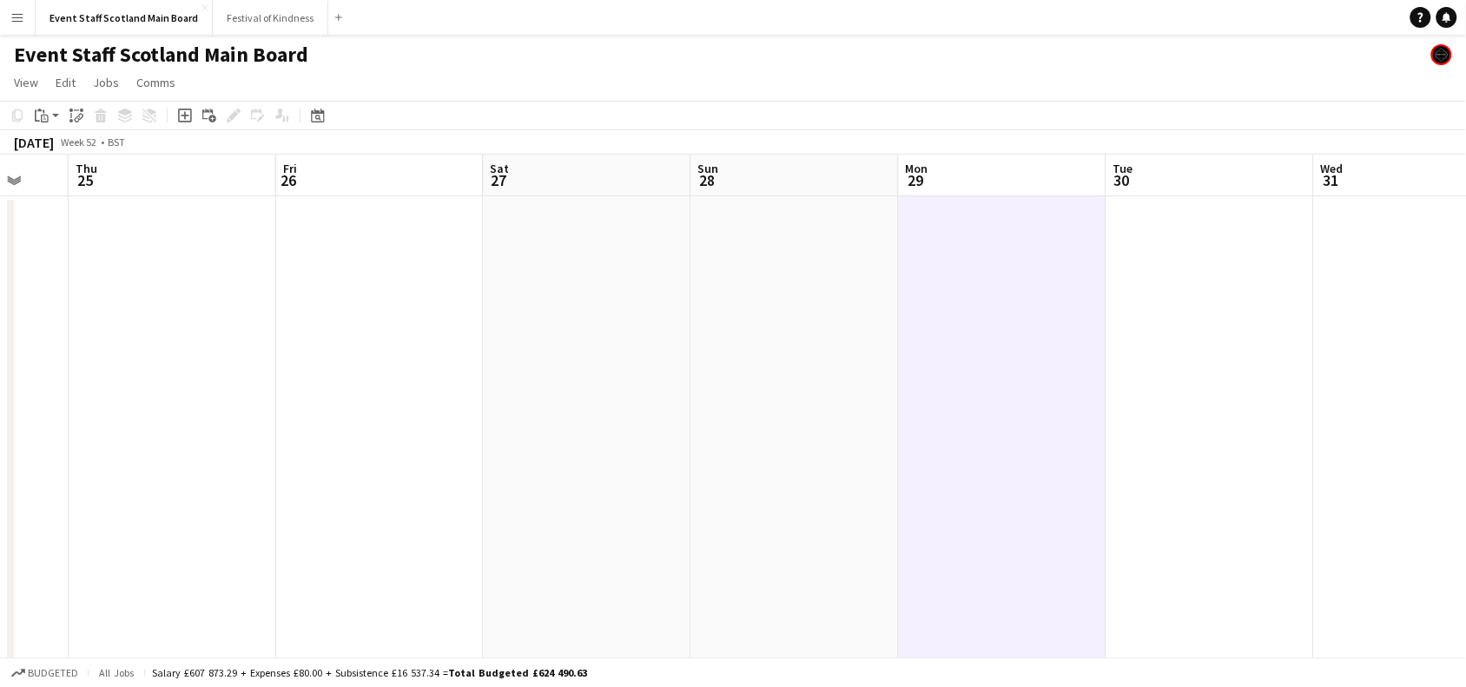
drag, startPoint x: 1203, startPoint y: 415, endPoint x: 0, endPoint y: 434, distance: 1203.1
click at [0, 434] on app-calendar-viewport "Mon 22 Tue 23 Wed 24 Thu 25 Fri 26 Sat 27 Sun 28 Mon 29 Tue 30 Wed 31 Thu 1 Fri…" at bounding box center [733, 649] width 1466 height 988
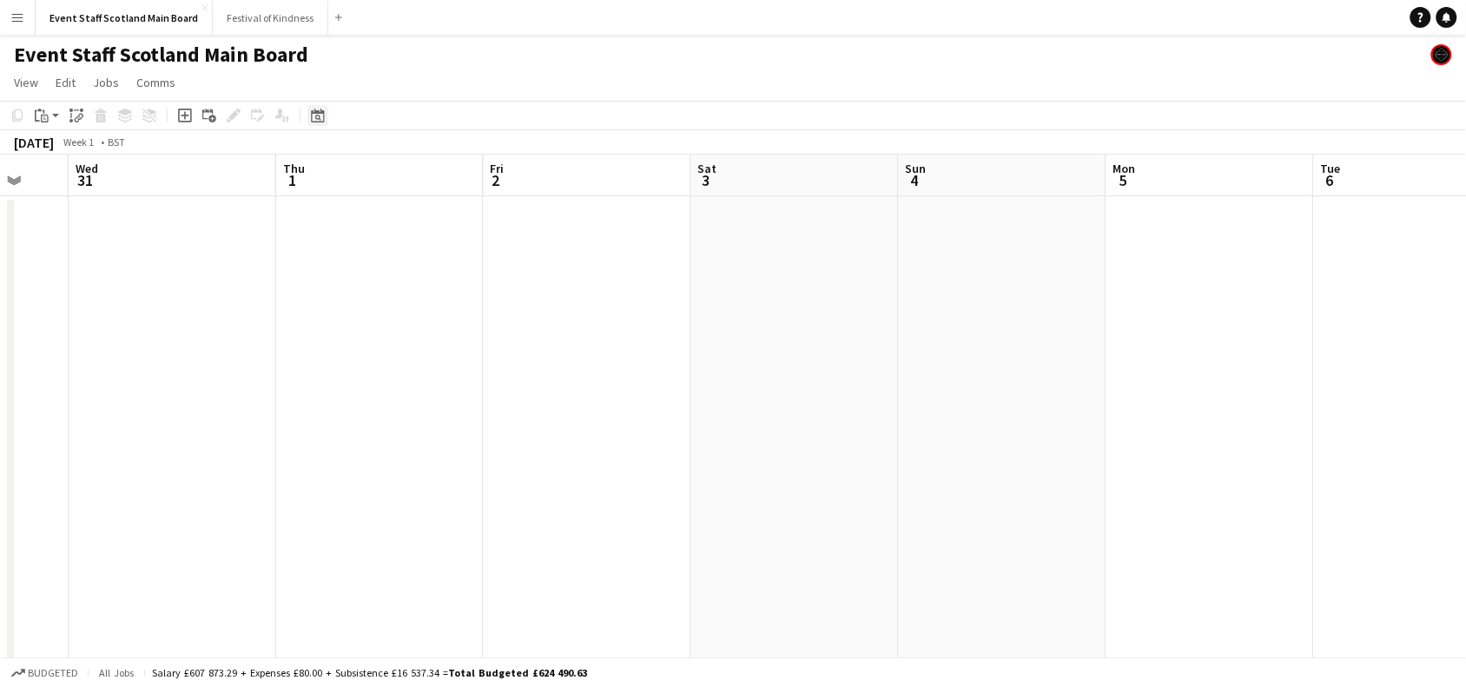
drag, startPoint x: 297, startPoint y: 114, endPoint x: 315, endPoint y: 118, distance: 18.8
click at [315, 118] on div "Date picker [DATE] [DATE] [DATE] M [DATE] T [DATE] W [DATE] T [DATE] F [DATE] S…" at bounding box center [312, 115] width 39 height 21
click at [315, 118] on icon at bounding box center [318, 118] width 6 height 6
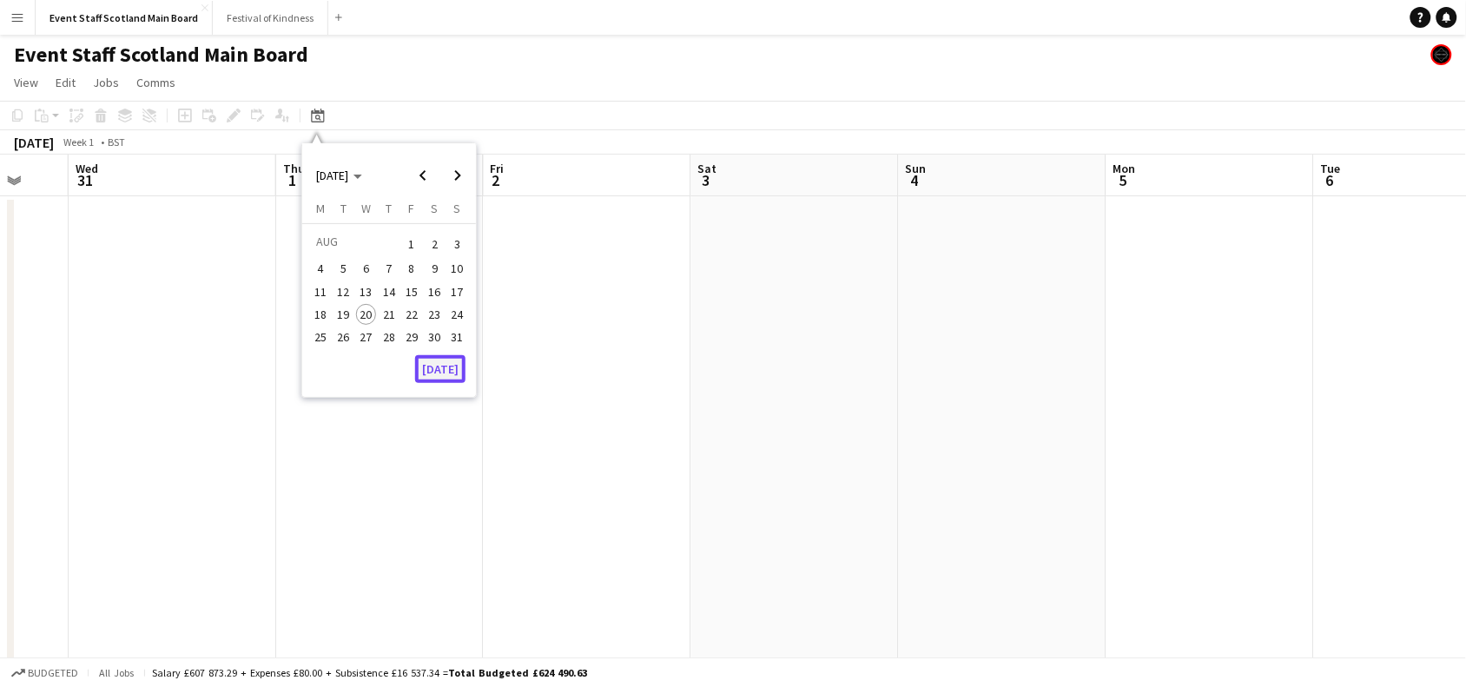
click at [436, 366] on button "[DATE]" at bounding box center [440, 369] width 50 height 28
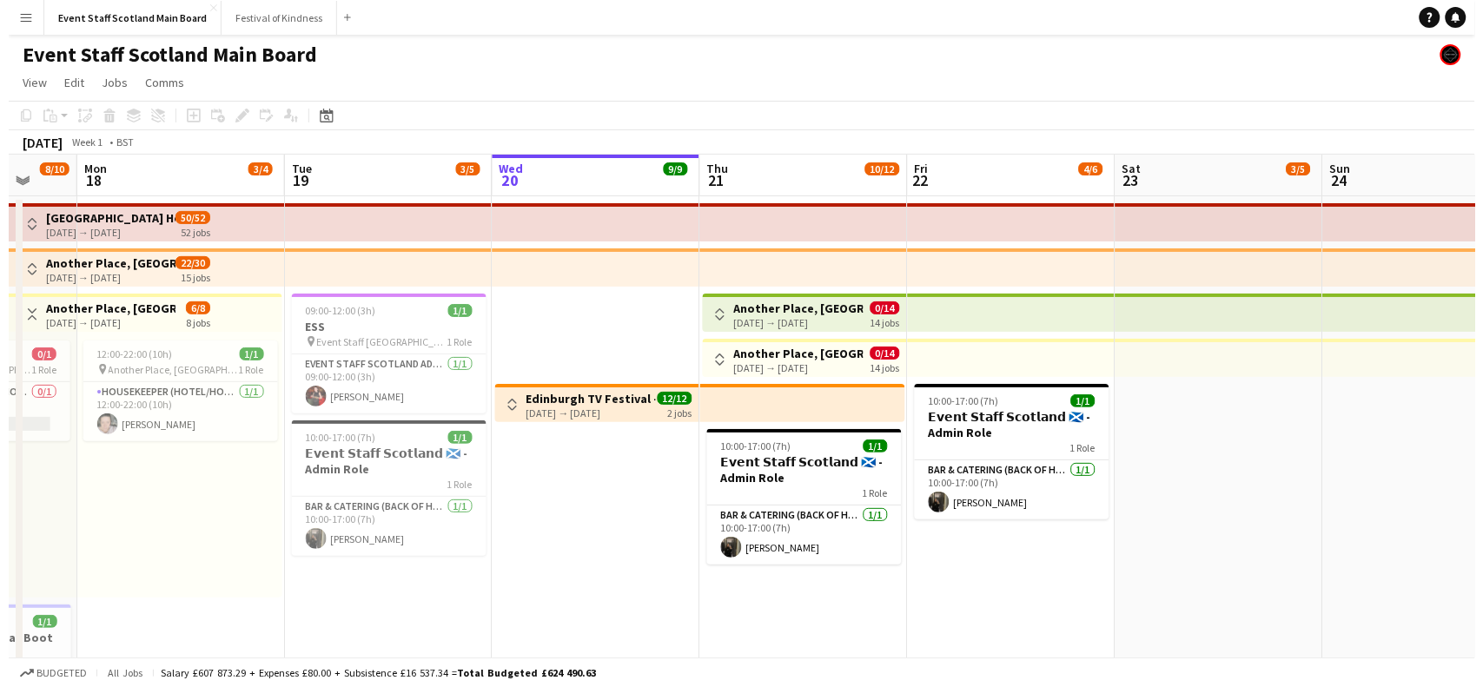
scroll to position [0, 597]
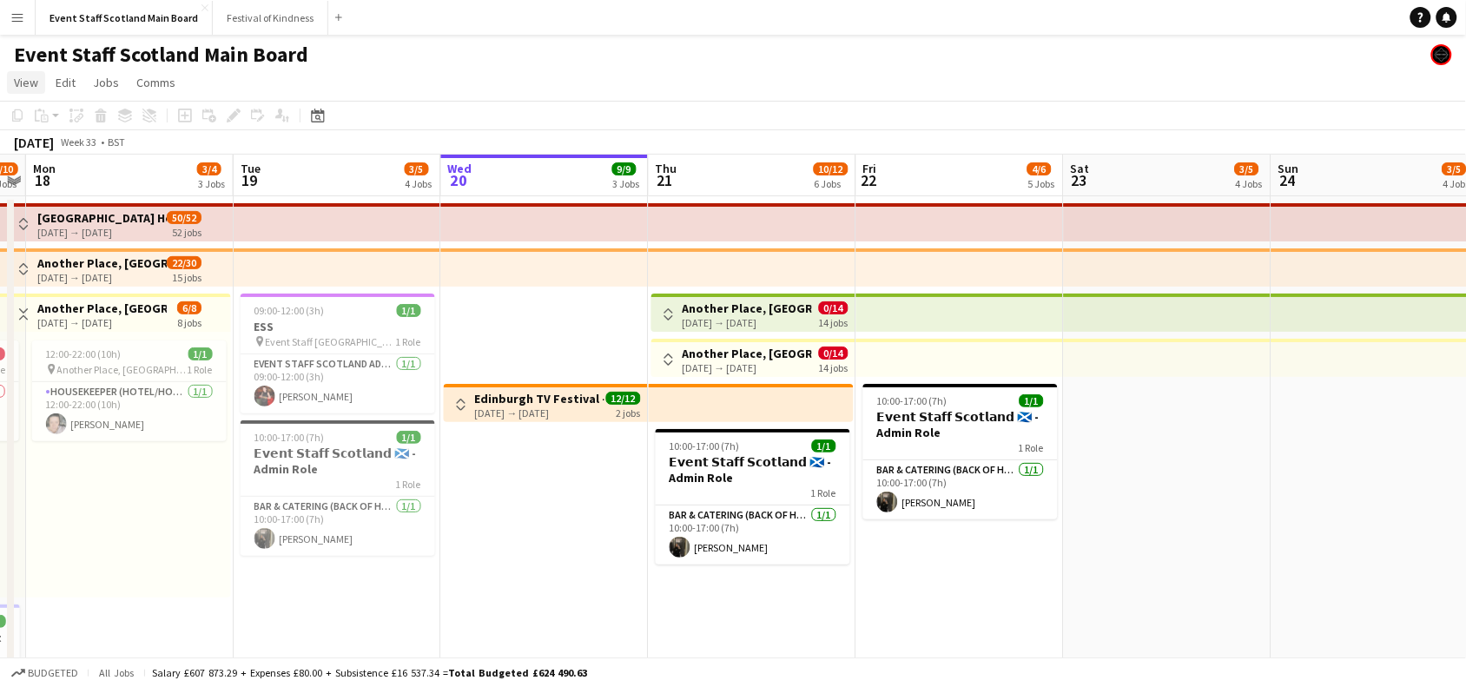
click at [20, 84] on span "View" at bounding box center [26, 83] width 24 height 16
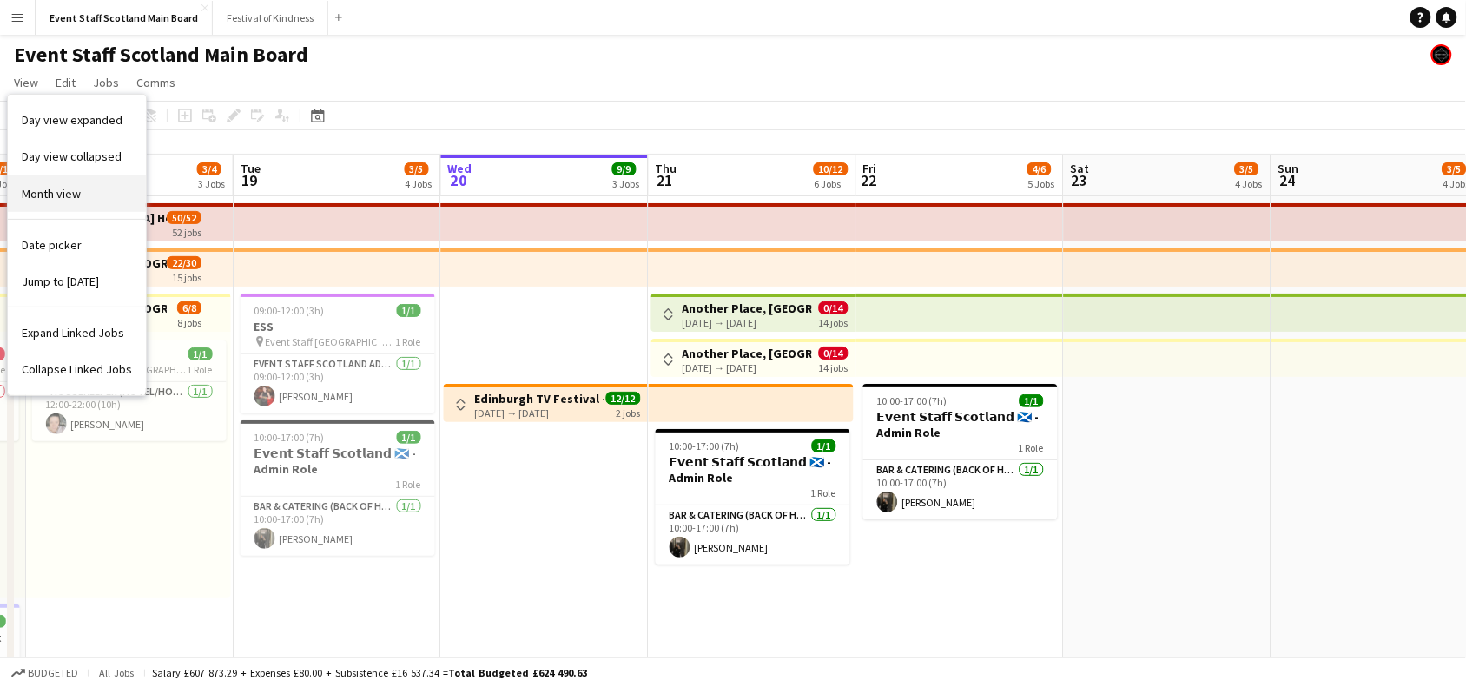
click at [57, 188] on span "Month view" at bounding box center [51, 194] width 59 height 16
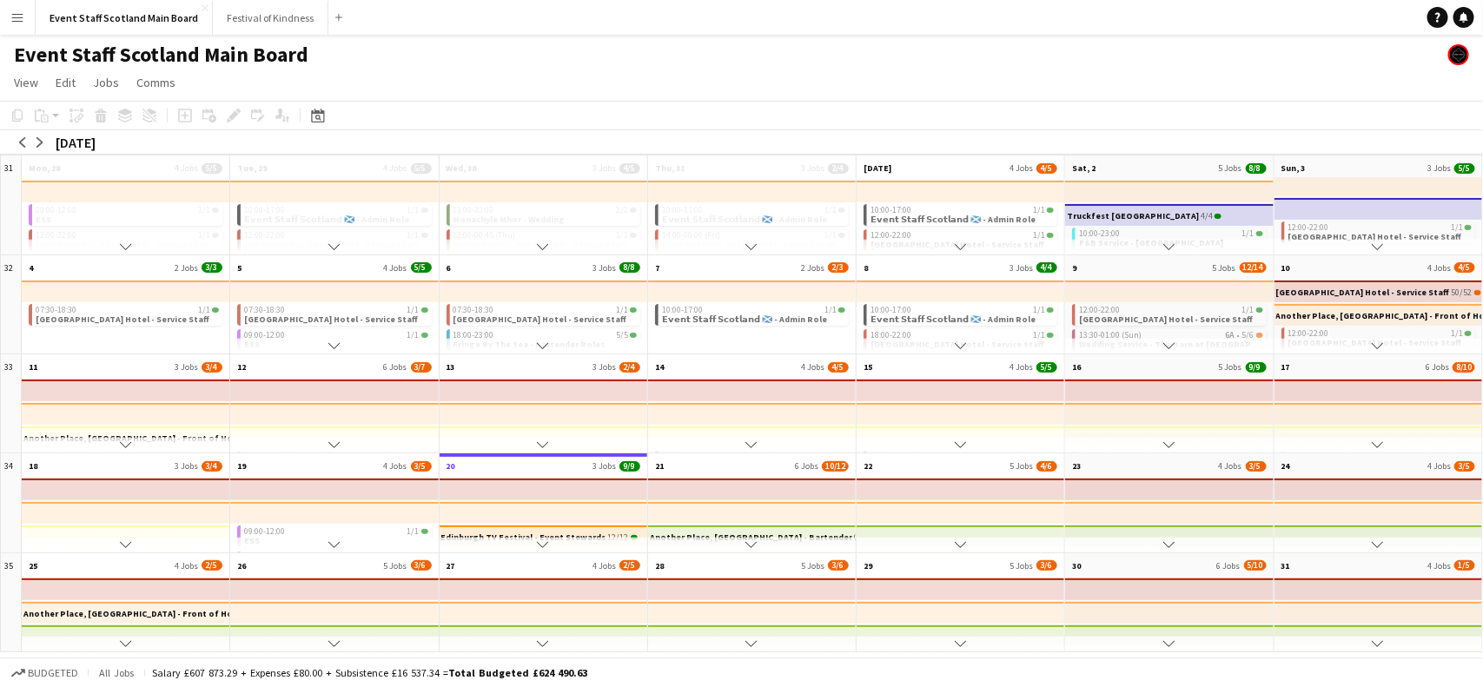
scroll to position [0, 0]
click at [1365, 641] on button "Scroll down" at bounding box center [1378, 644] width 208 height 16
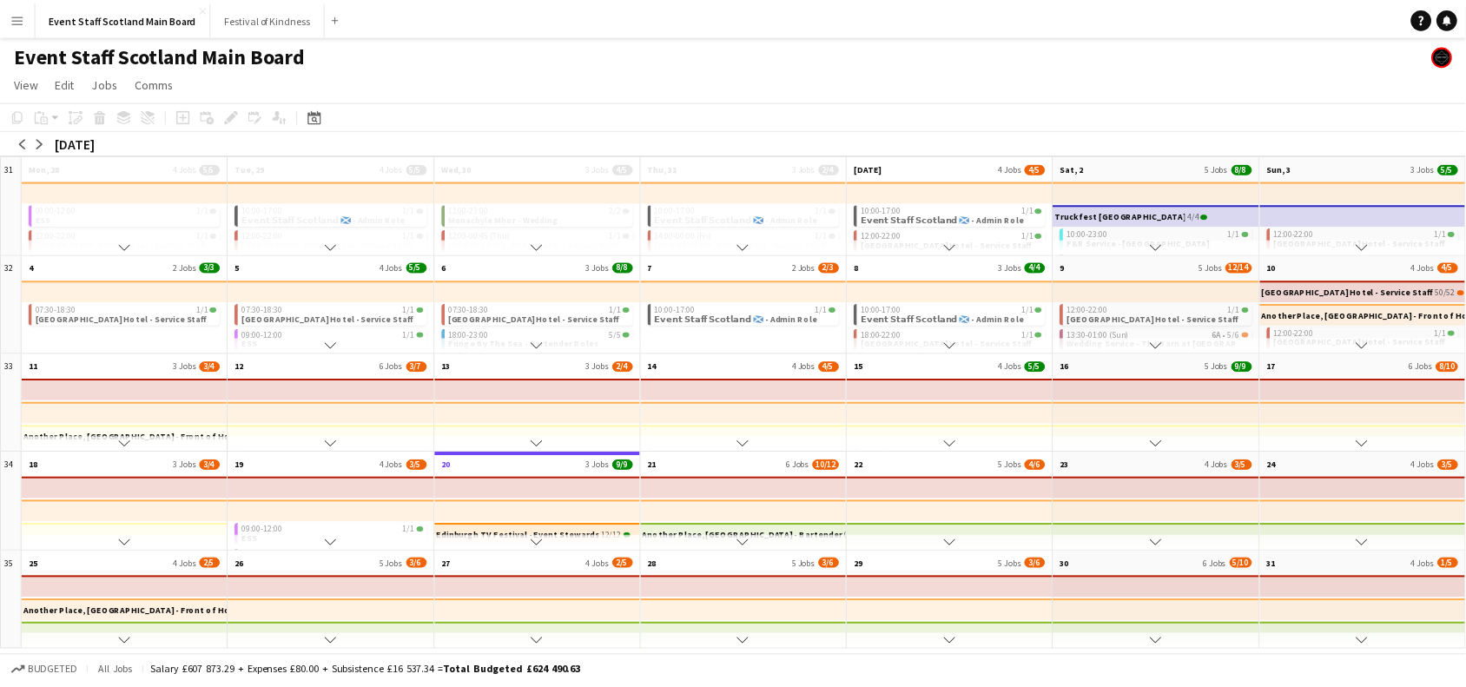
scroll to position [52, 0]
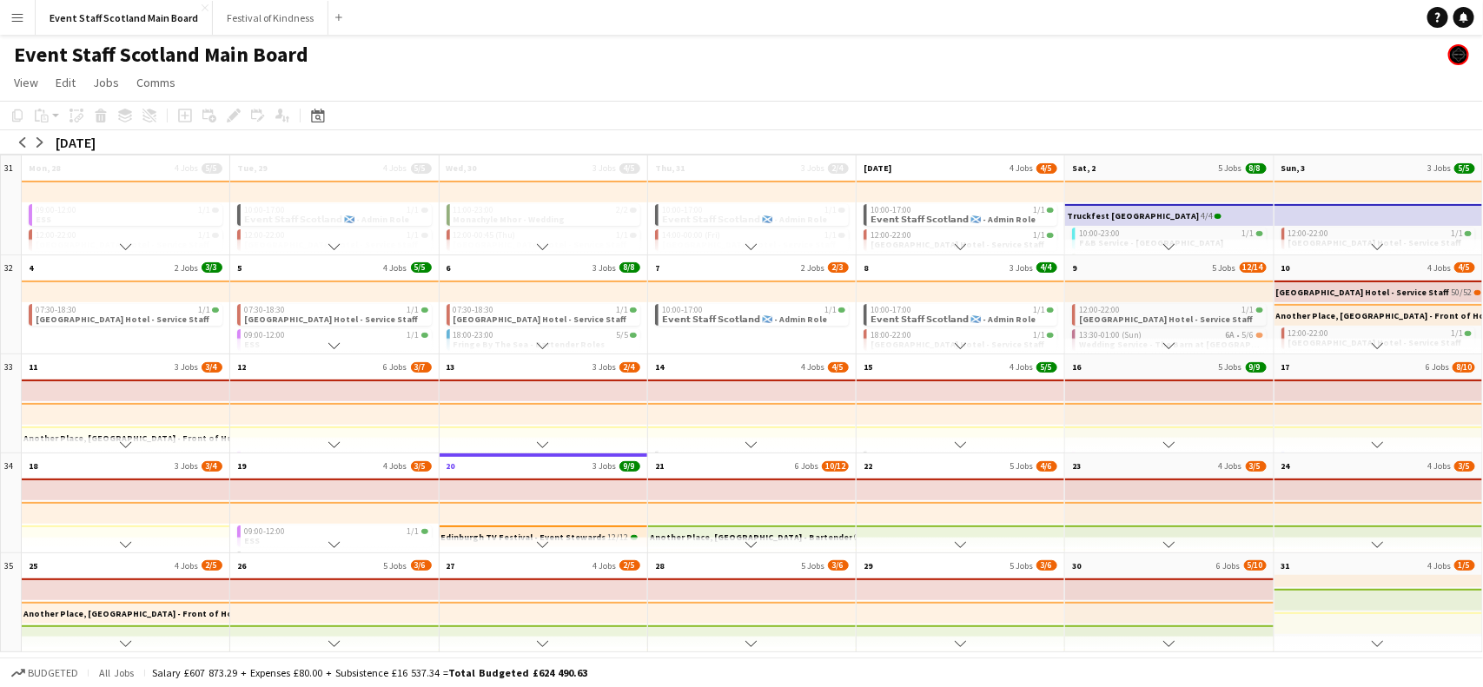
click at [1365, 641] on button "Scroll down" at bounding box center [1378, 644] width 208 height 16
click at [1398, 589] on app-mini-top-bar at bounding box center [1377, 600] width 211 height 22
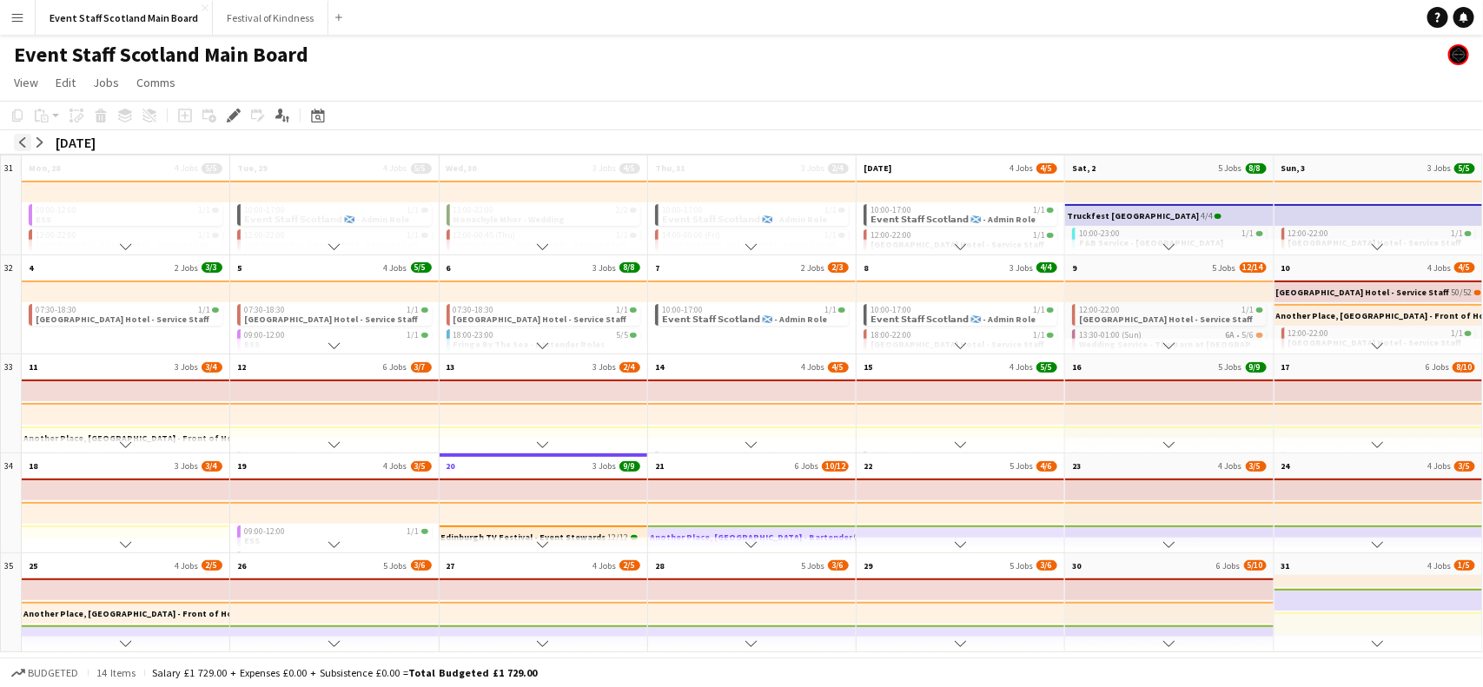
click at [23, 145] on app-icon "arrow-left" at bounding box center [22, 142] width 10 height 10
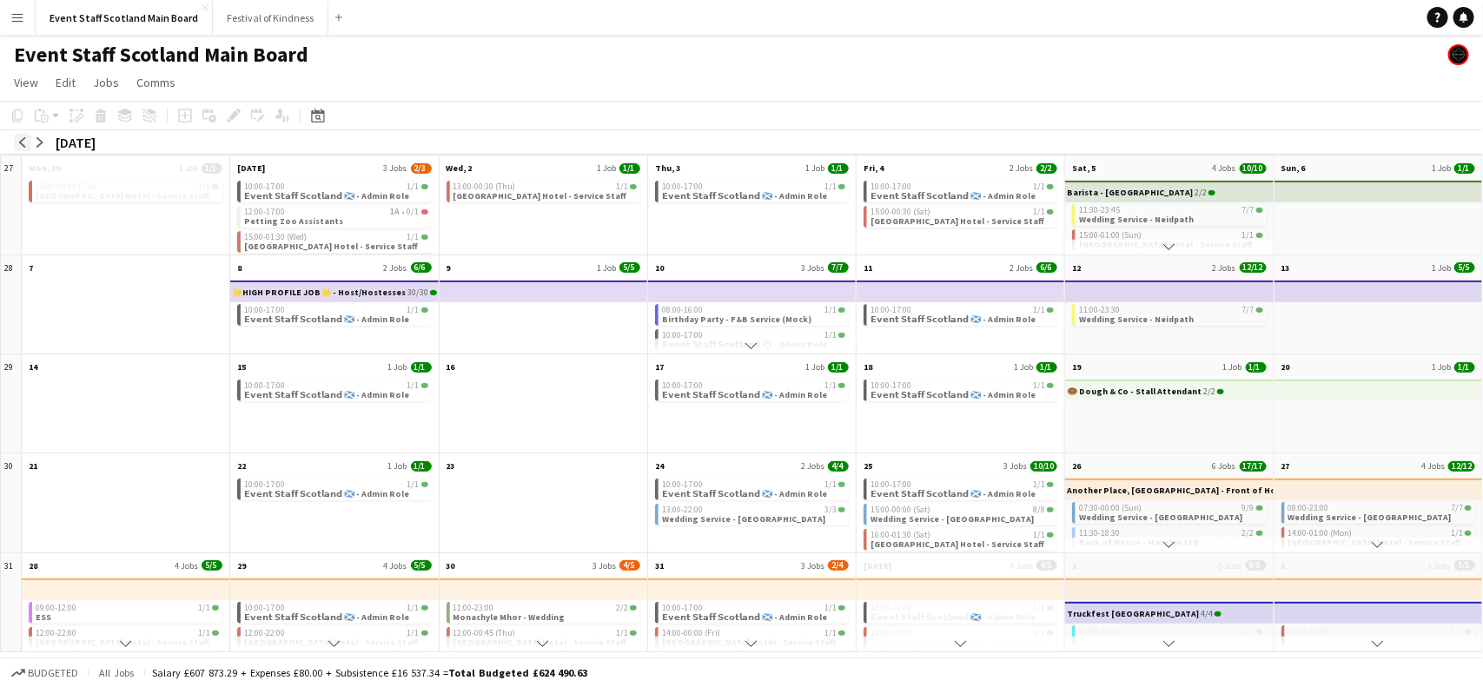
click at [23, 145] on app-icon "arrow-left" at bounding box center [22, 142] width 10 height 10
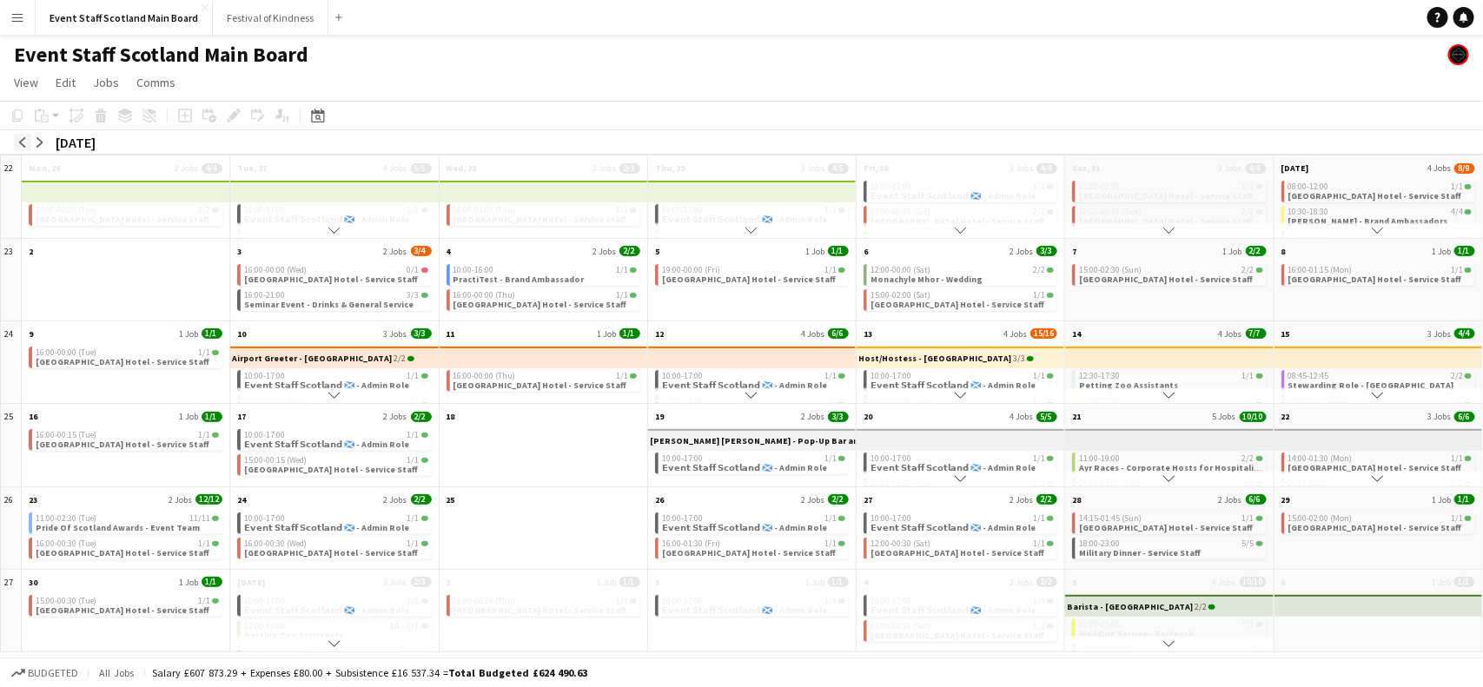
click at [23, 145] on app-icon "arrow-left" at bounding box center [22, 142] width 10 height 10
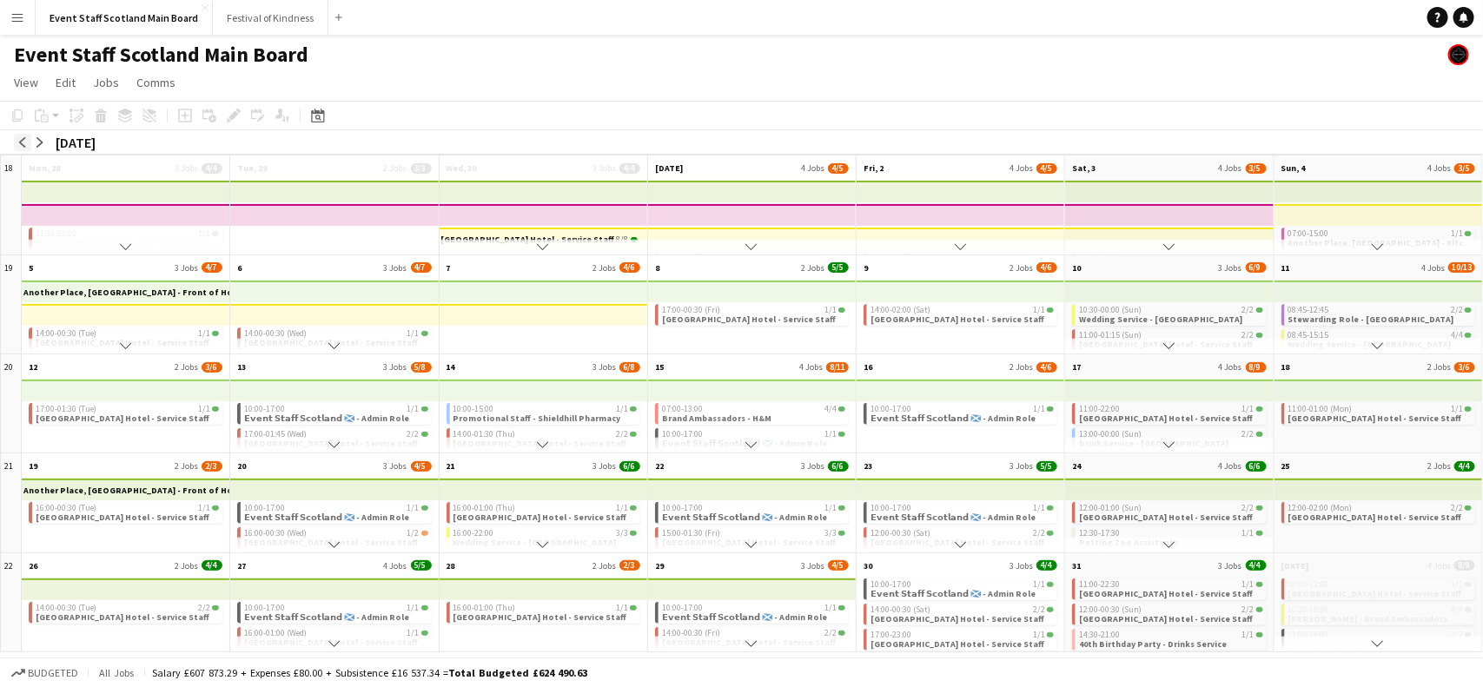
click at [23, 145] on app-icon "arrow-left" at bounding box center [22, 142] width 10 height 10
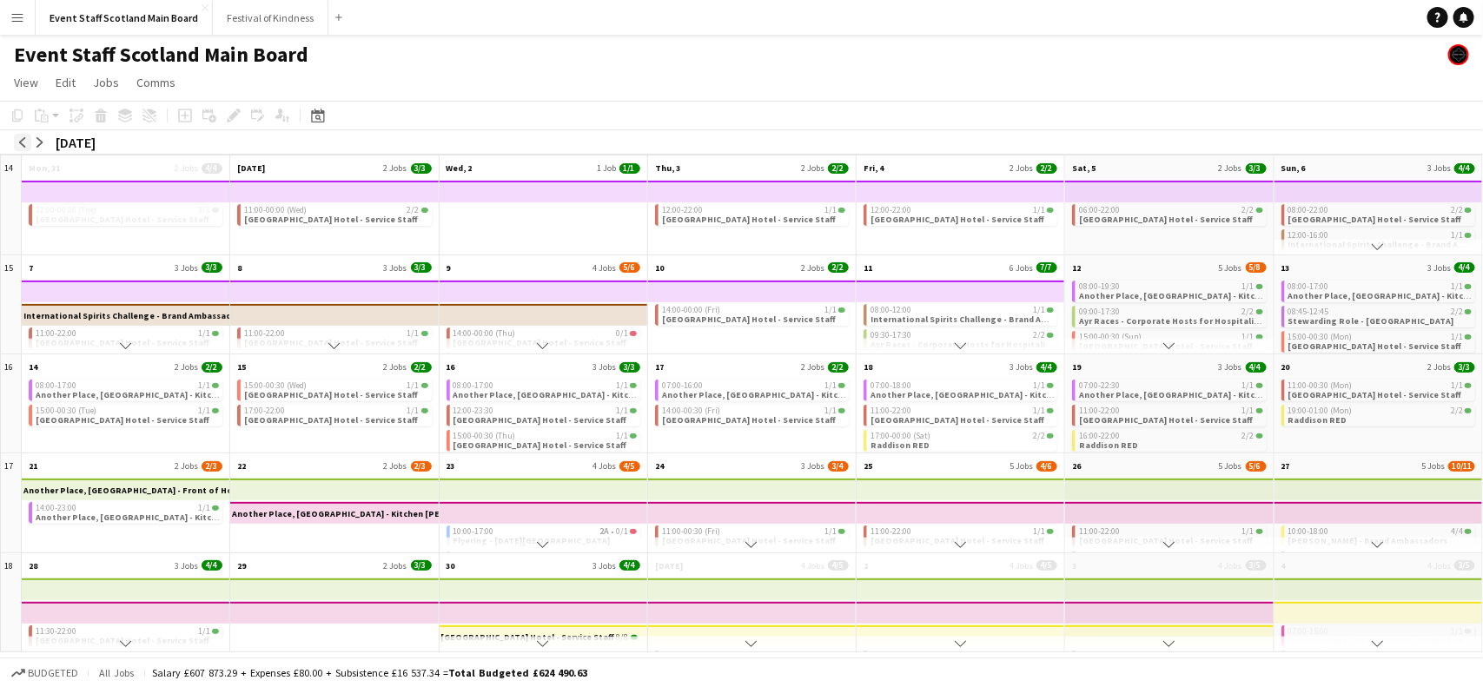
click at [23, 145] on app-icon "arrow-left" at bounding box center [22, 142] width 10 height 10
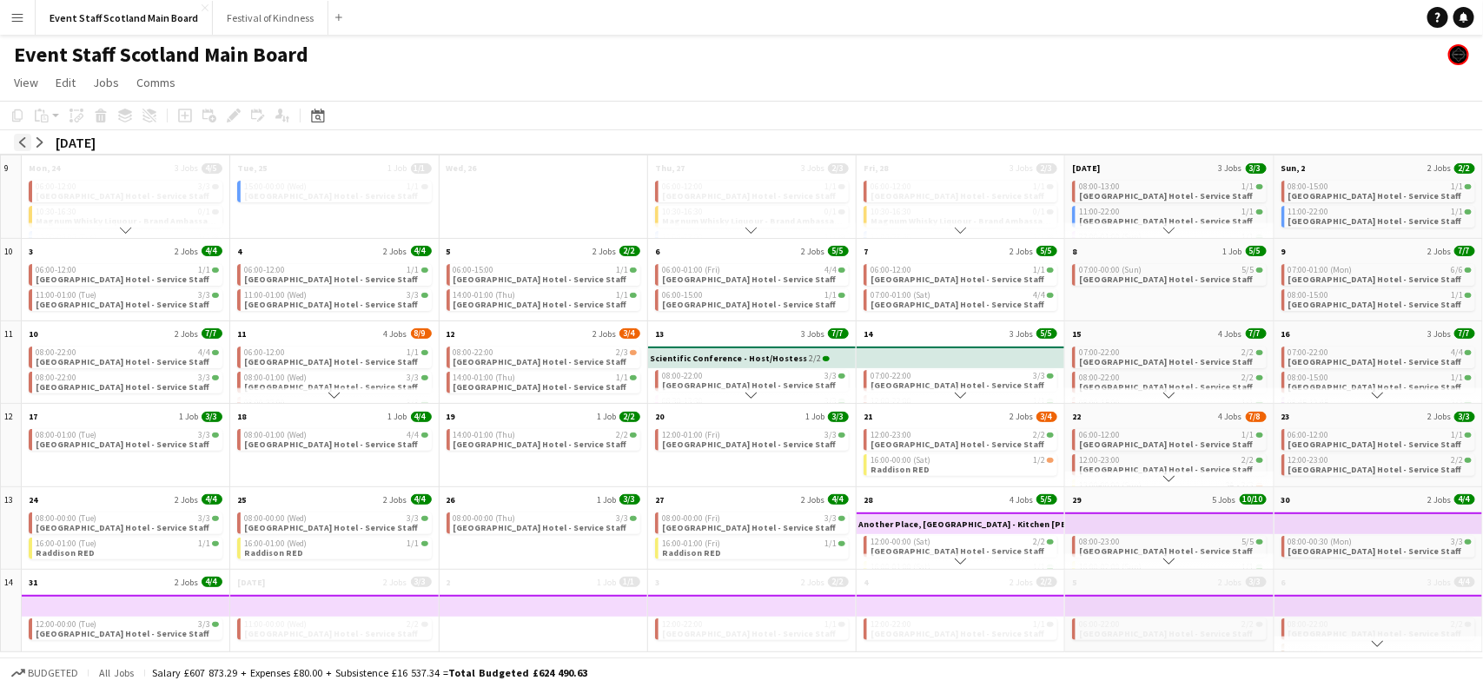
click at [23, 145] on app-icon "arrow-left" at bounding box center [22, 142] width 10 height 10
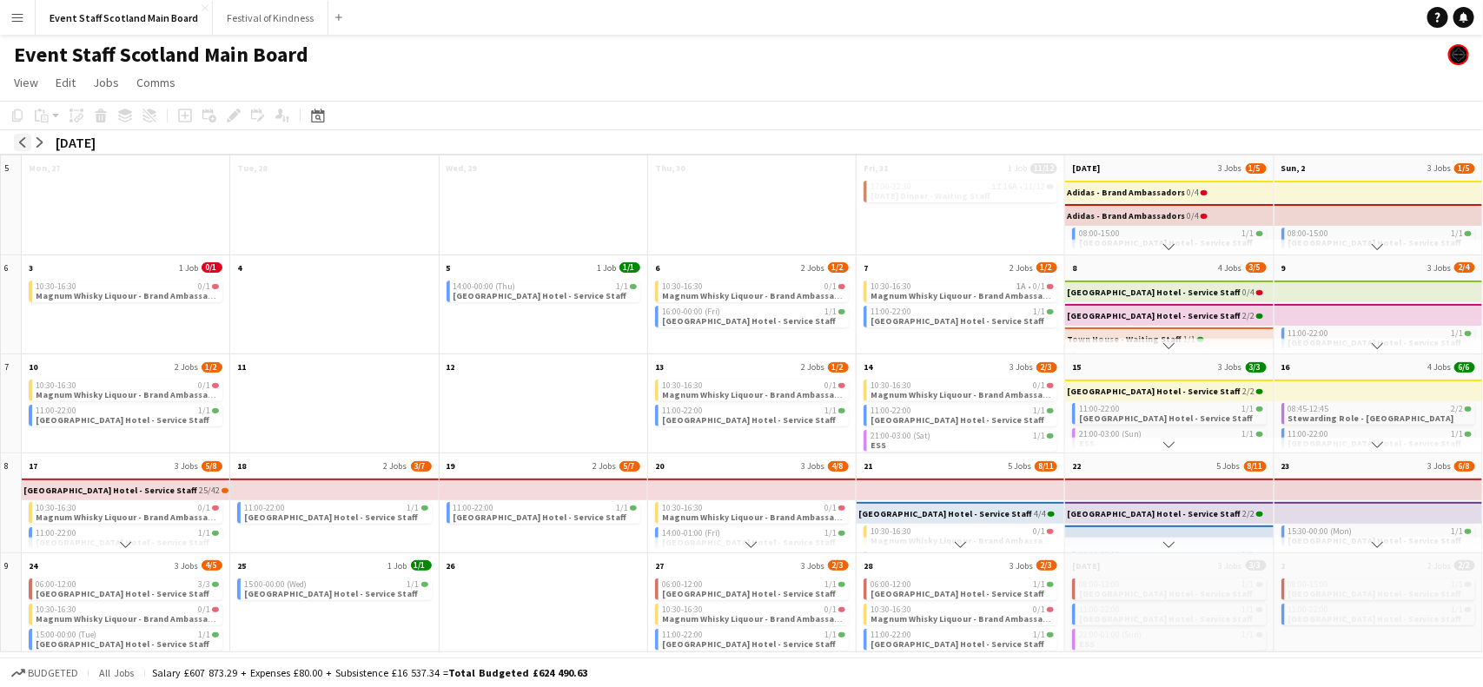
click at [23, 145] on app-icon "arrow-left" at bounding box center [22, 142] width 10 height 10
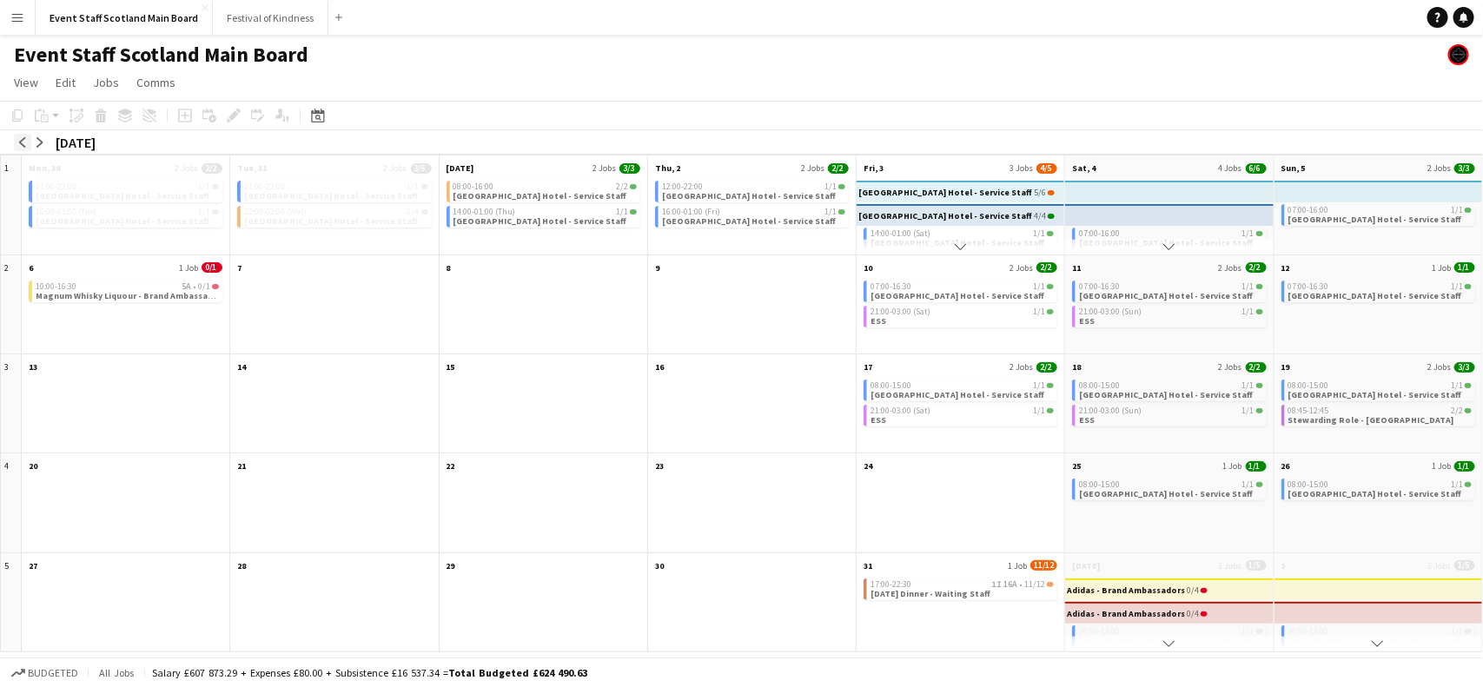
click at [23, 145] on app-icon "arrow-left" at bounding box center [22, 142] width 10 height 10
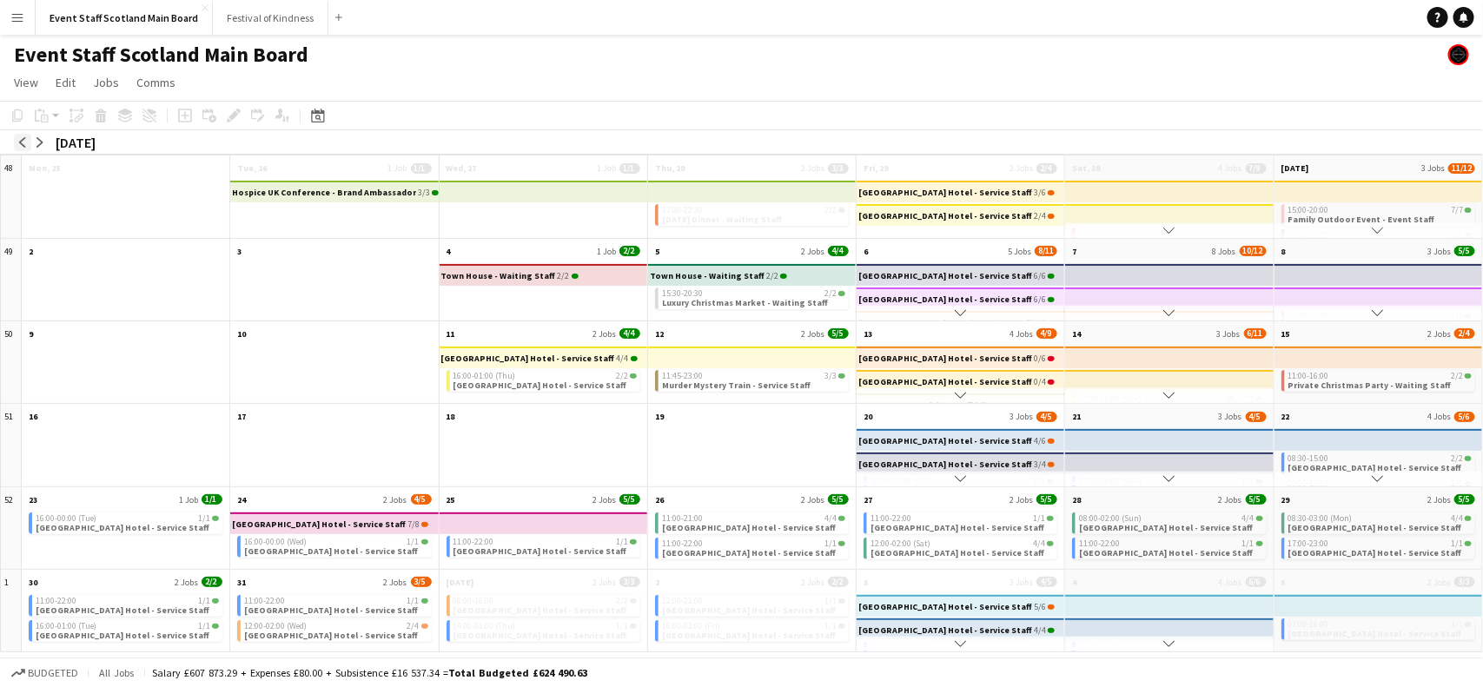
click at [23, 145] on app-icon "arrow-left" at bounding box center [22, 142] width 10 height 10
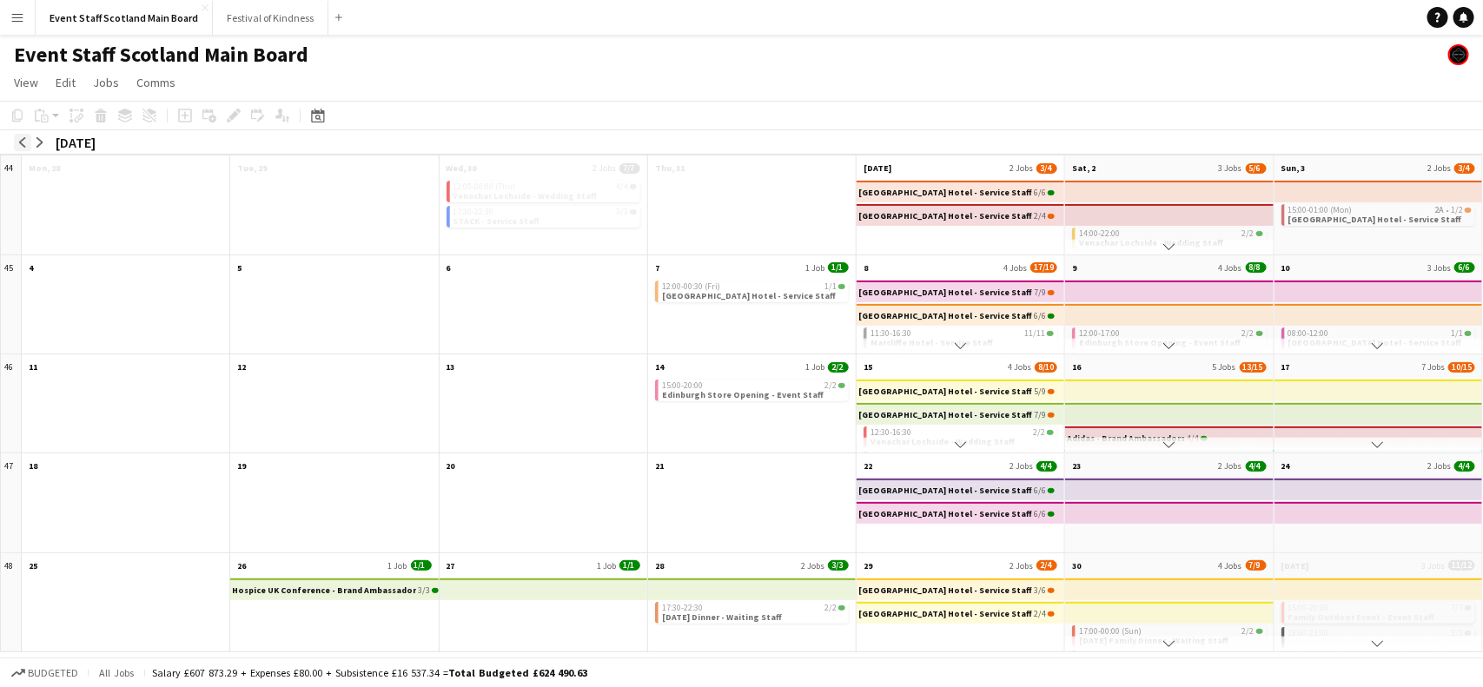
click at [23, 145] on app-icon "arrow-left" at bounding box center [22, 142] width 10 height 10
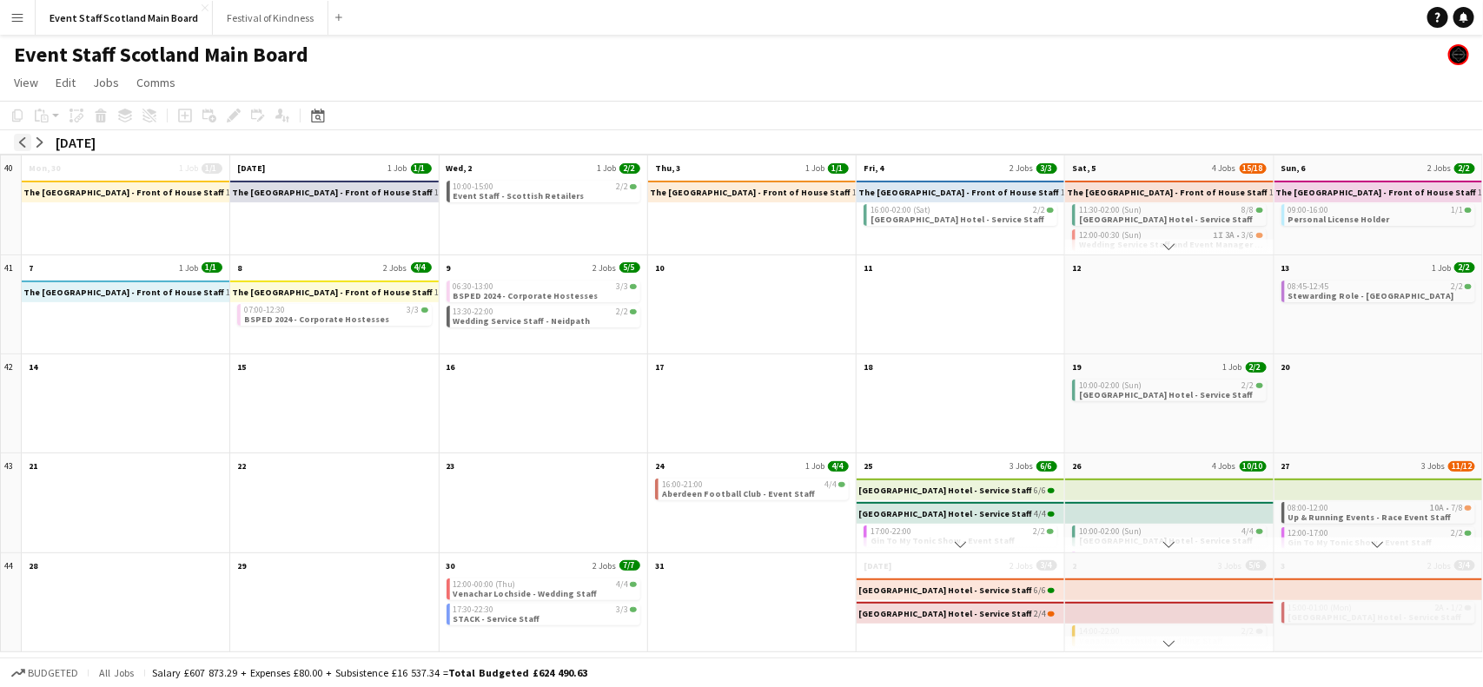
click at [23, 145] on app-icon "arrow-left" at bounding box center [22, 142] width 10 height 10
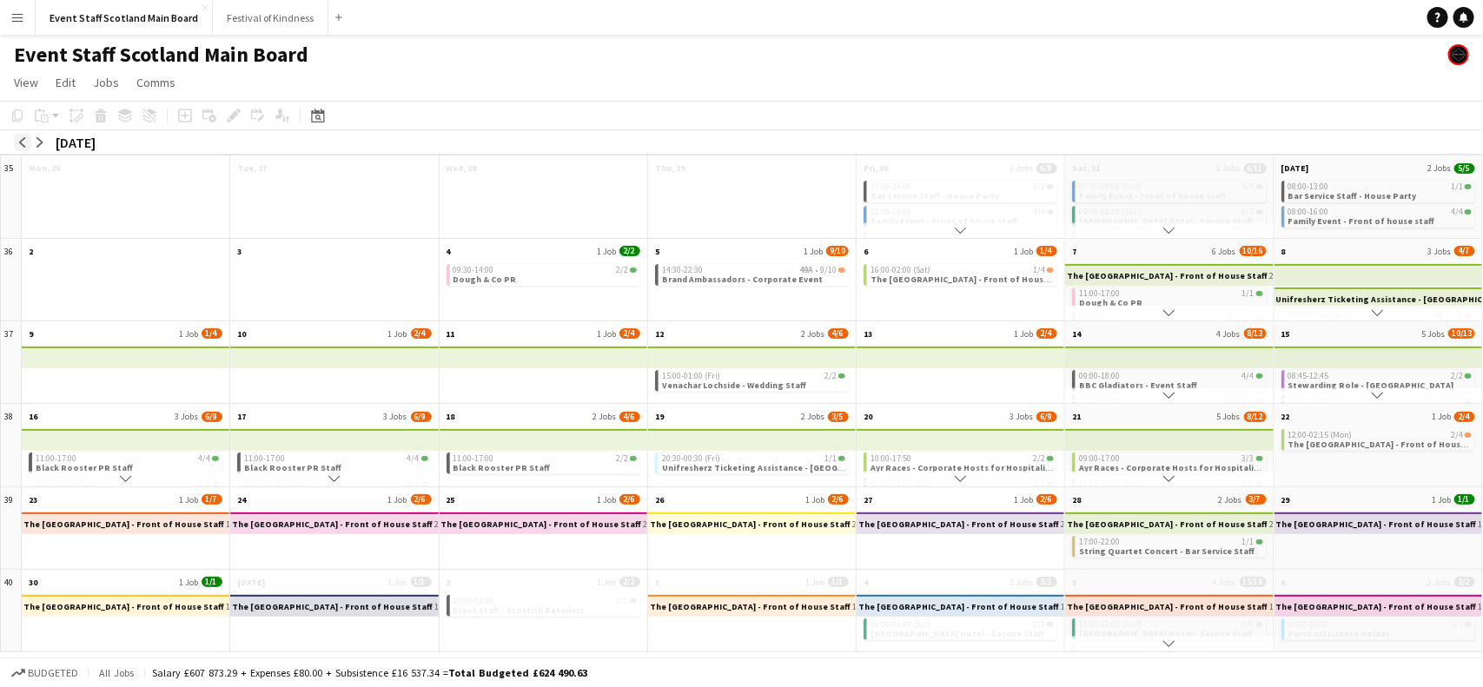
click at [23, 145] on app-icon "arrow-left" at bounding box center [22, 142] width 10 height 10
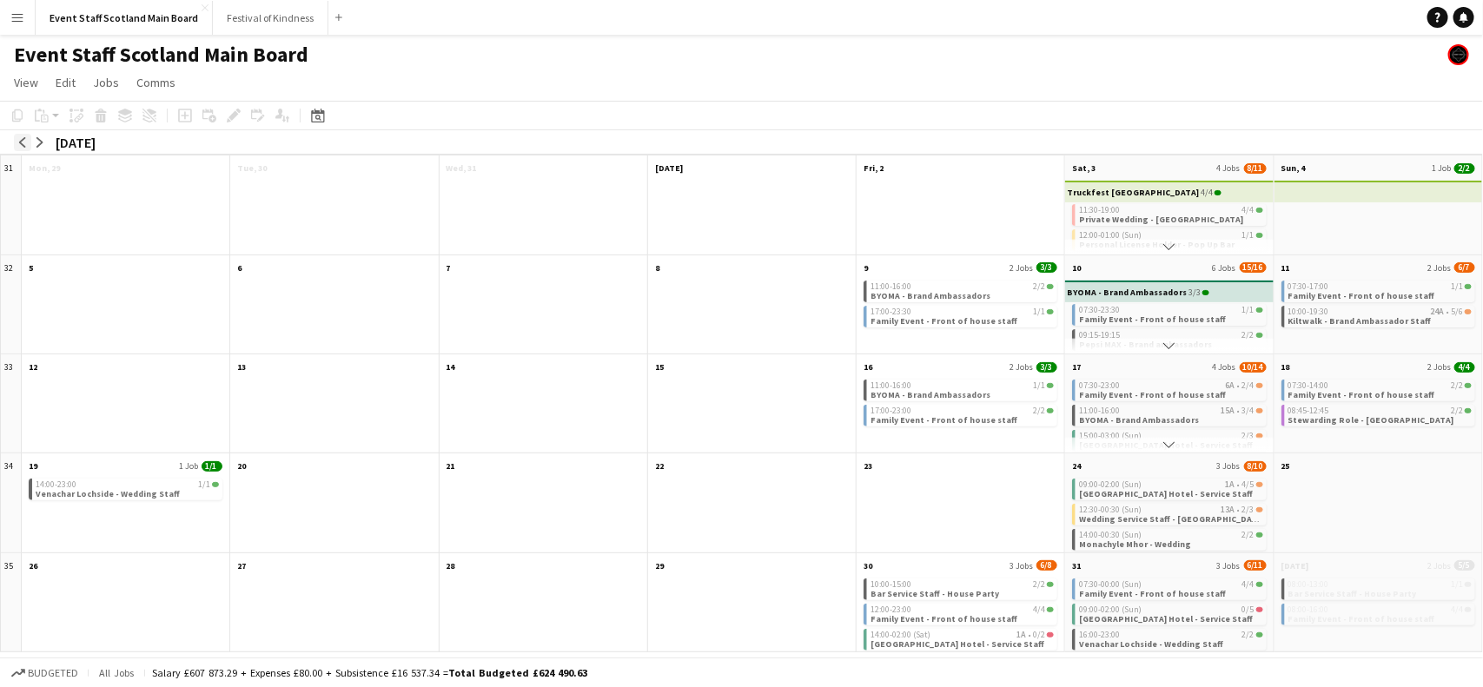
click at [23, 145] on app-icon "arrow-left" at bounding box center [22, 142] width 10 height 10
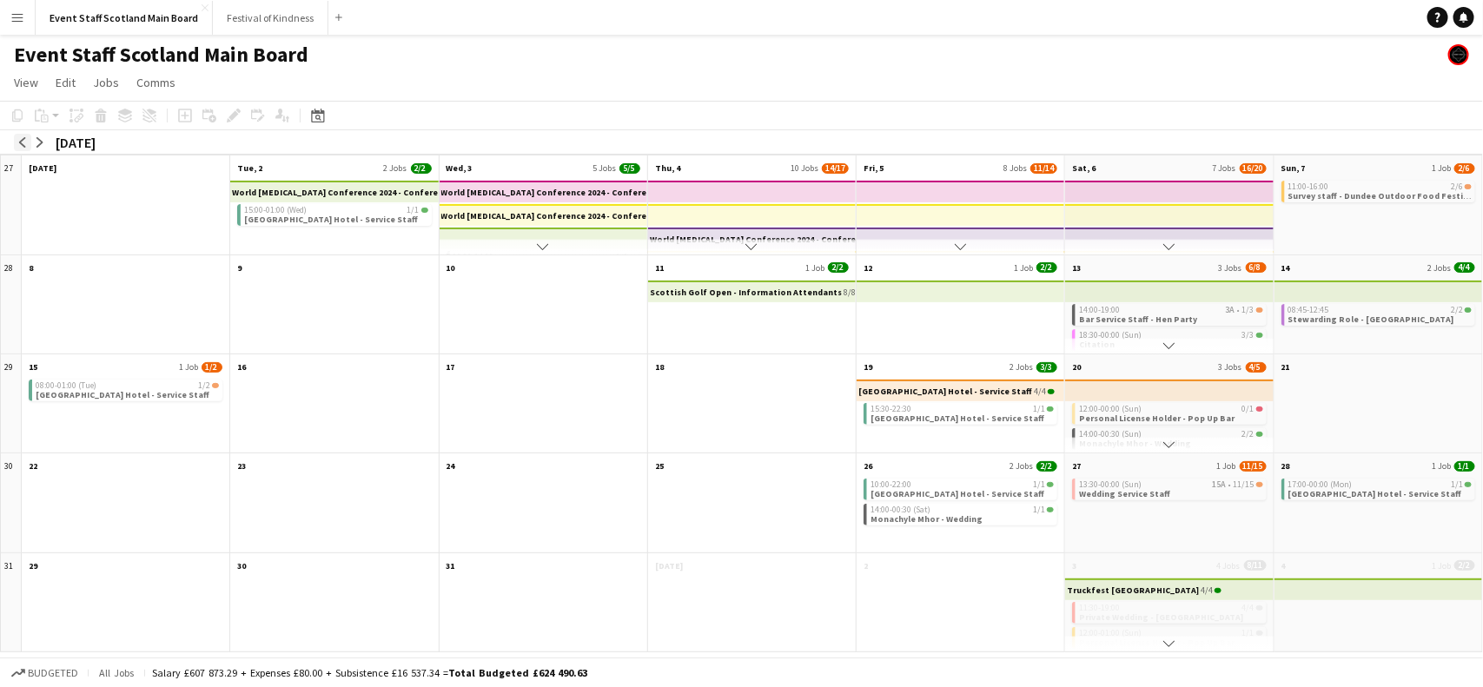
click at [23, 145] on app-icon "arrow-left" at bounding box center [22, 142] width 10 height 10
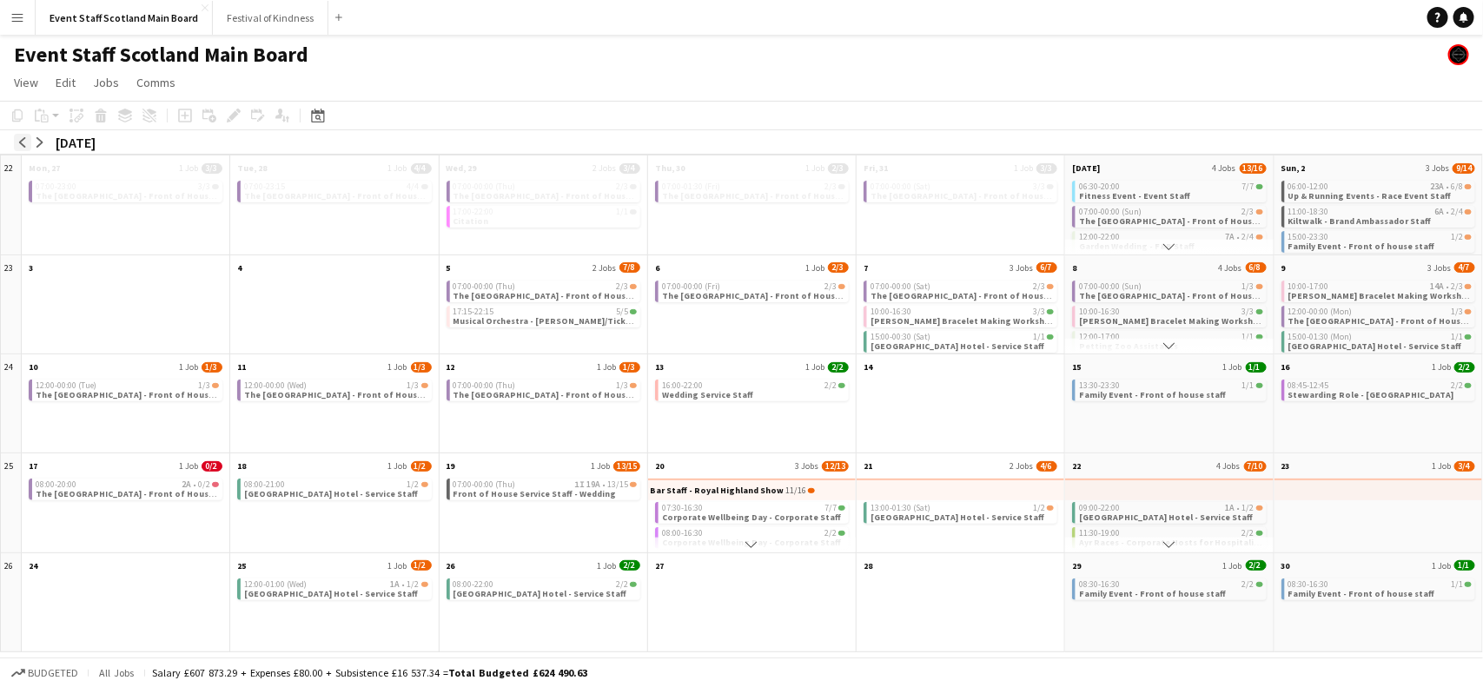
click at [23, 145] on app-icon "arrow-left" at bounding box center [22, 142] width 10 height 10
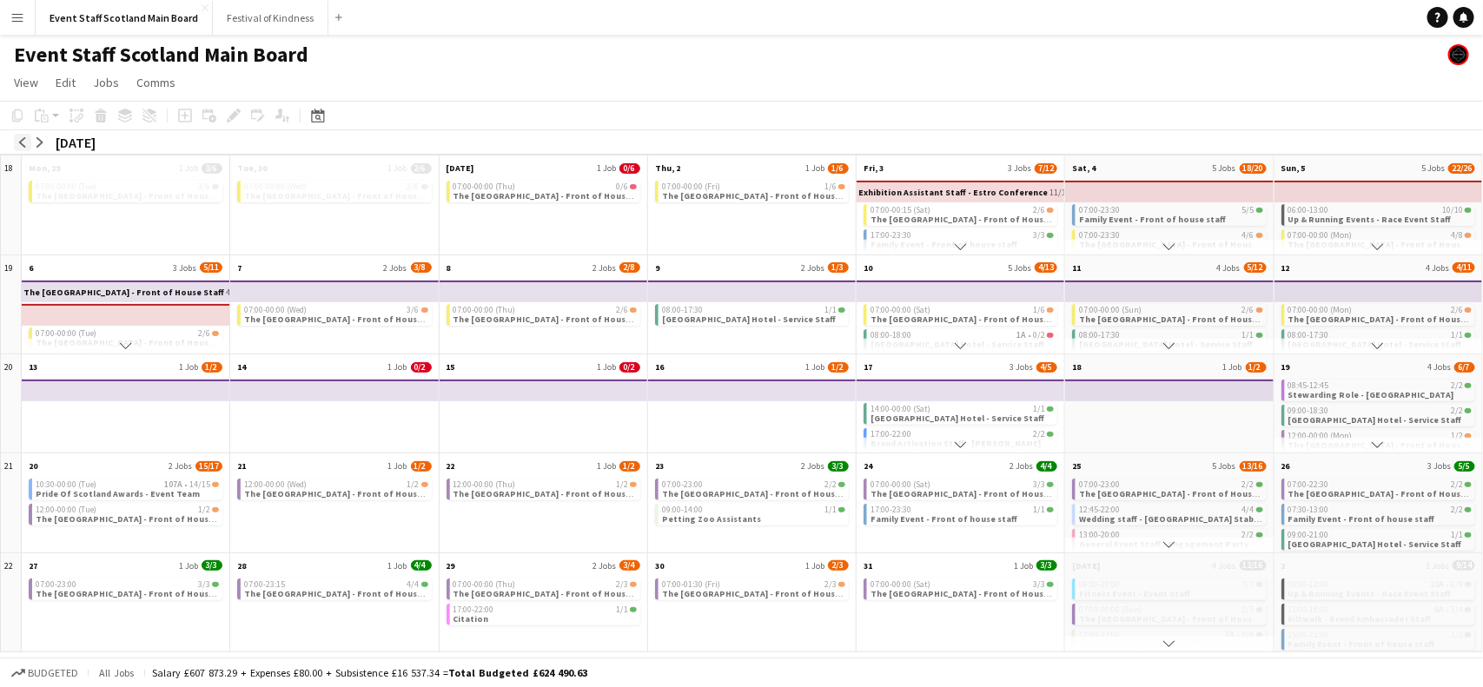
click at [23, 145] on app-icon "arrow-left" at bounding box center [22, 142] width 10 height 10
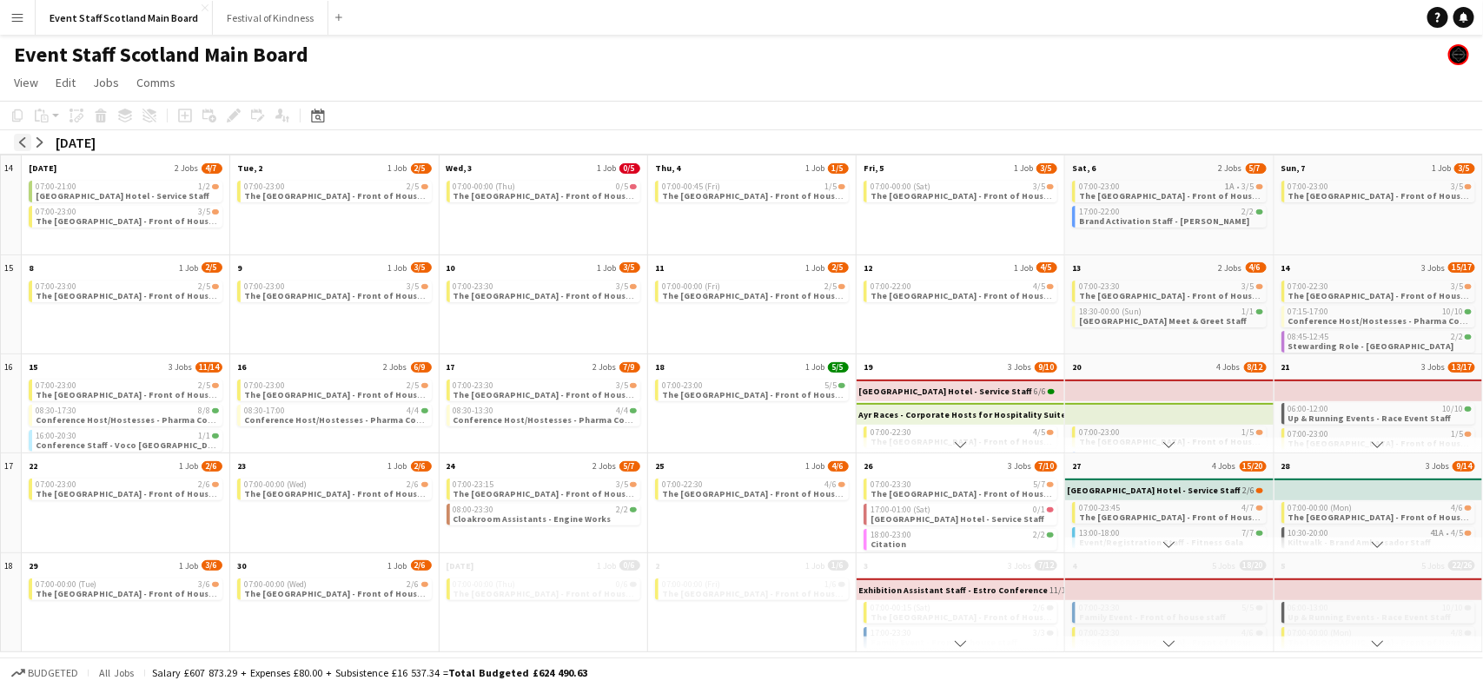
click at [23, 145] on app-icon "arrow-left" at bounding box center [22, 142] width 10 height 10
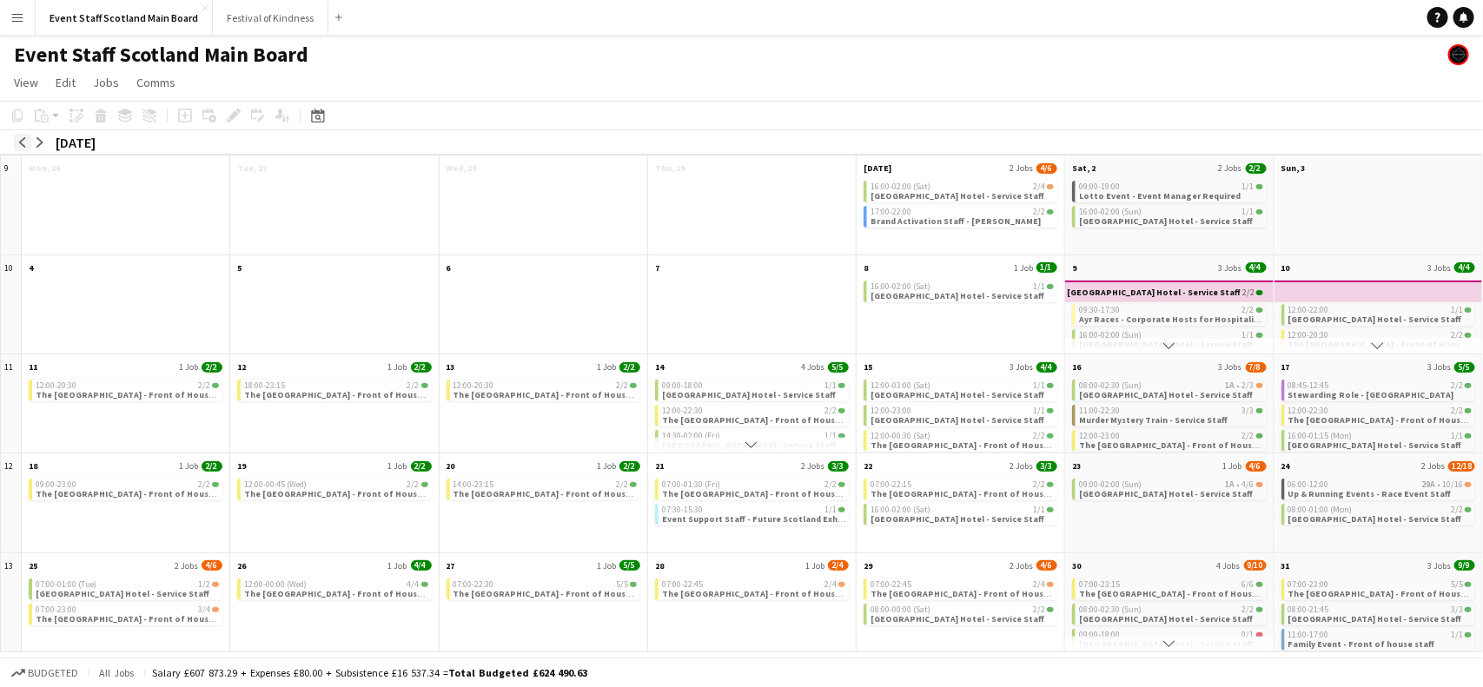
click at [23, 145] on app-icon "arrow-left" at bounding box center [22, 142] width 10 height 10
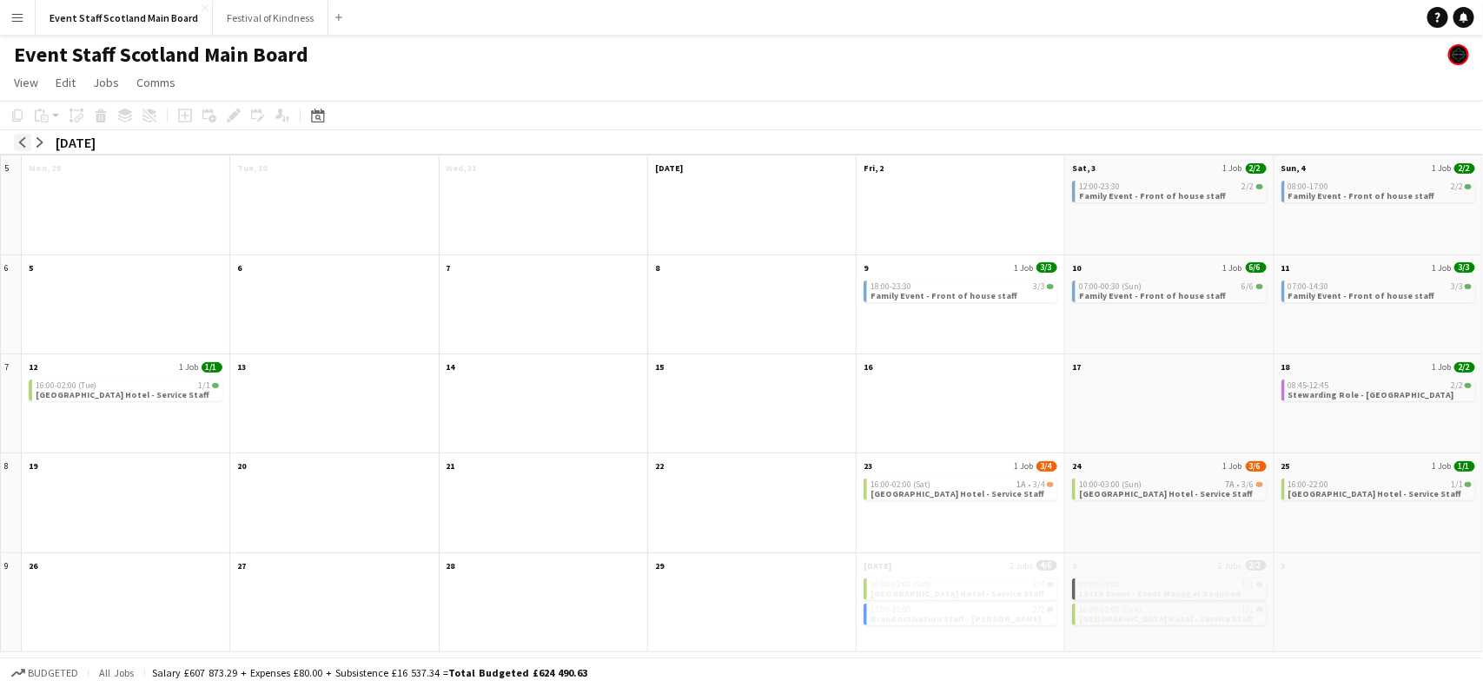
click at [23, 145] on app-icon "arrow-left" at bounding box center [22, 142] width 10 height 10
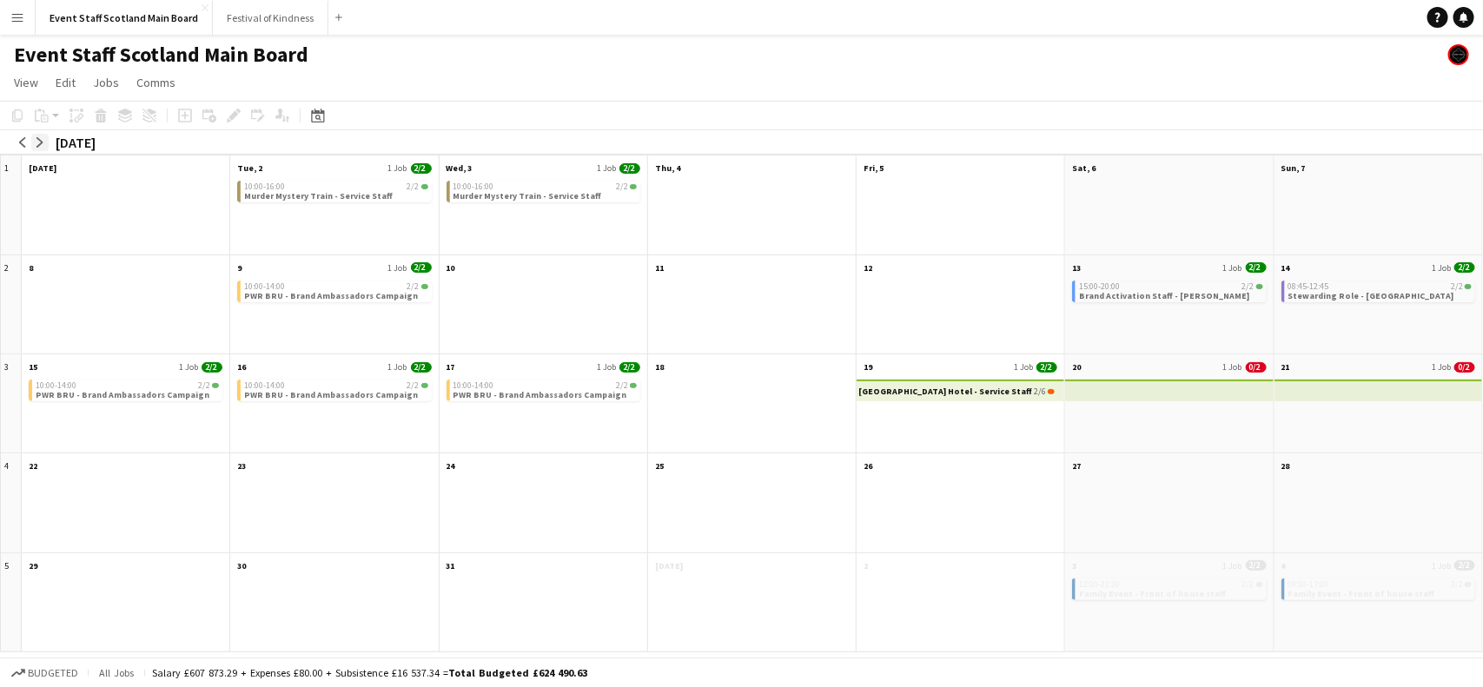
click at [44, 142] on app-icon "arrow-right" at bounding box center [40, 142] width 10 height 10
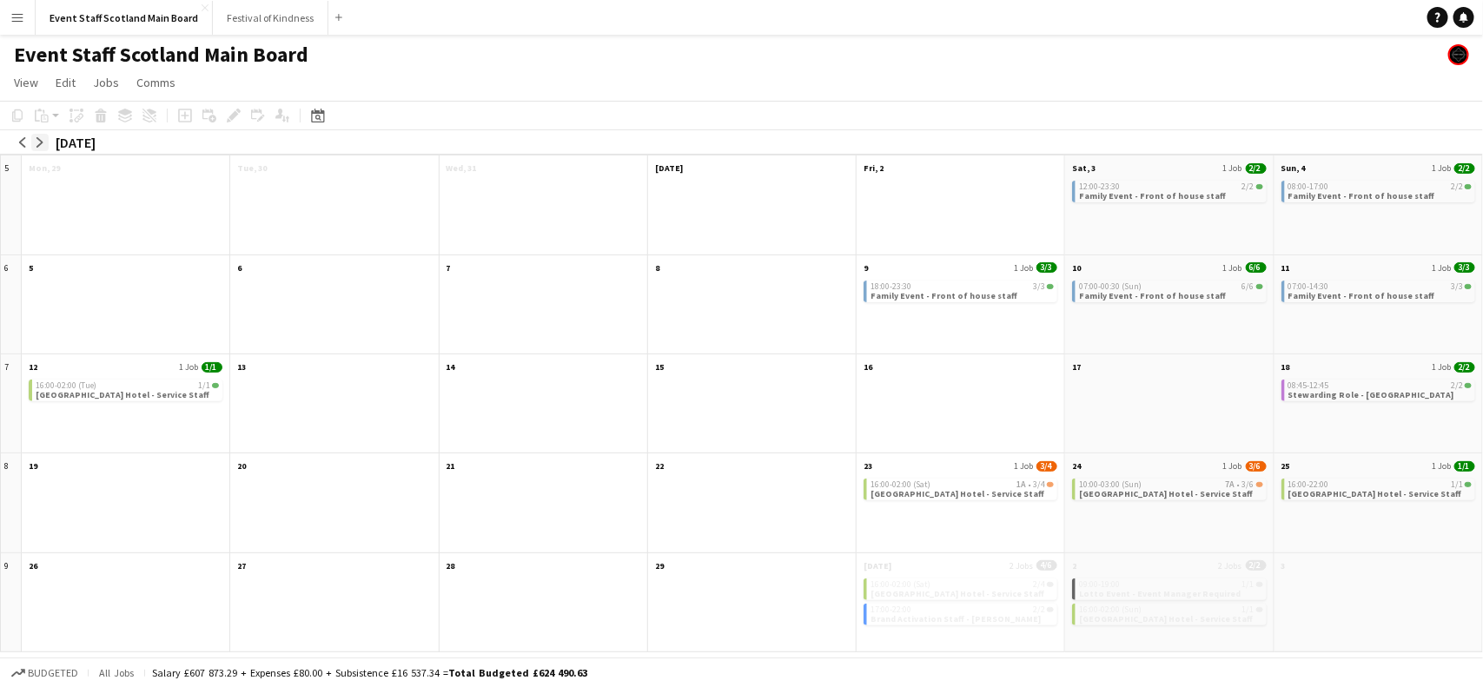
click at [44, 142] on app-icon "arrow-right" at bounding box center [40, 142] width 10 height 10
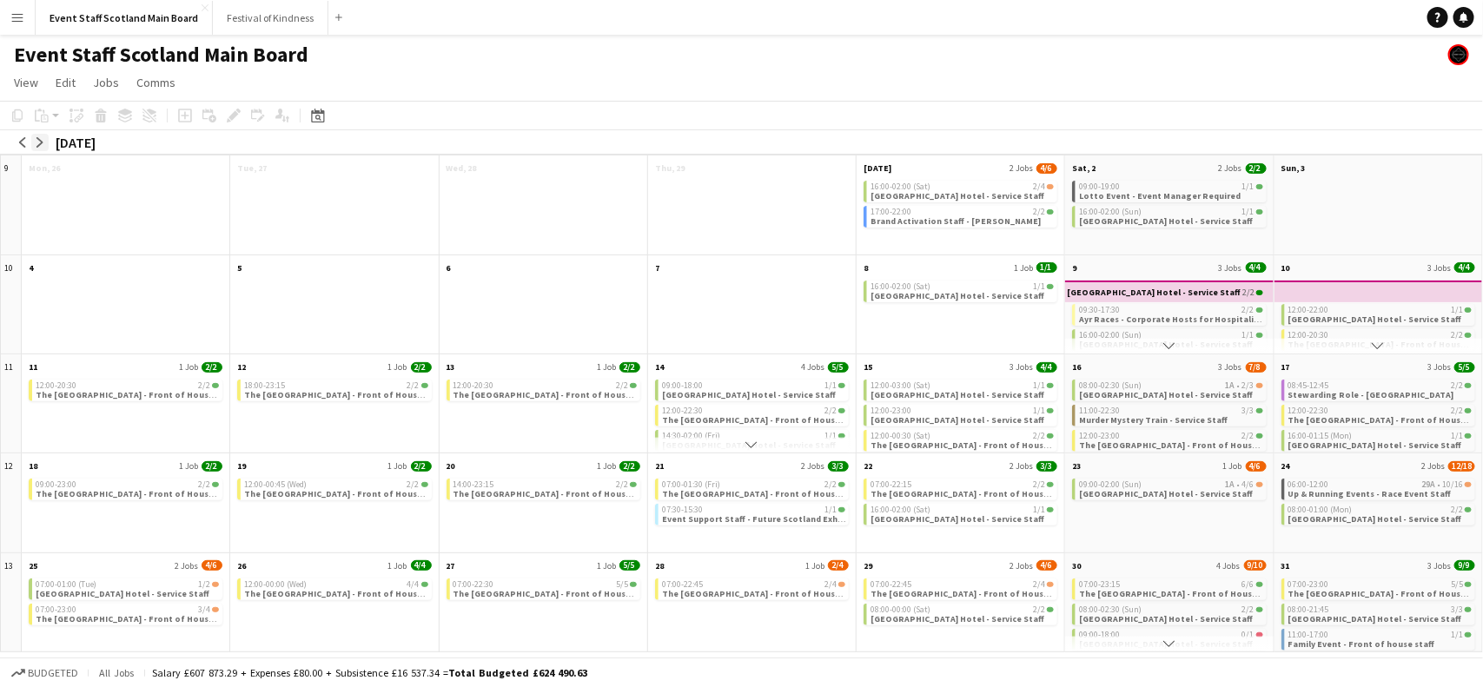
click at [44, 142] on app-icon "arrow-right" at bounding box center [40, 142] width 10 height 10
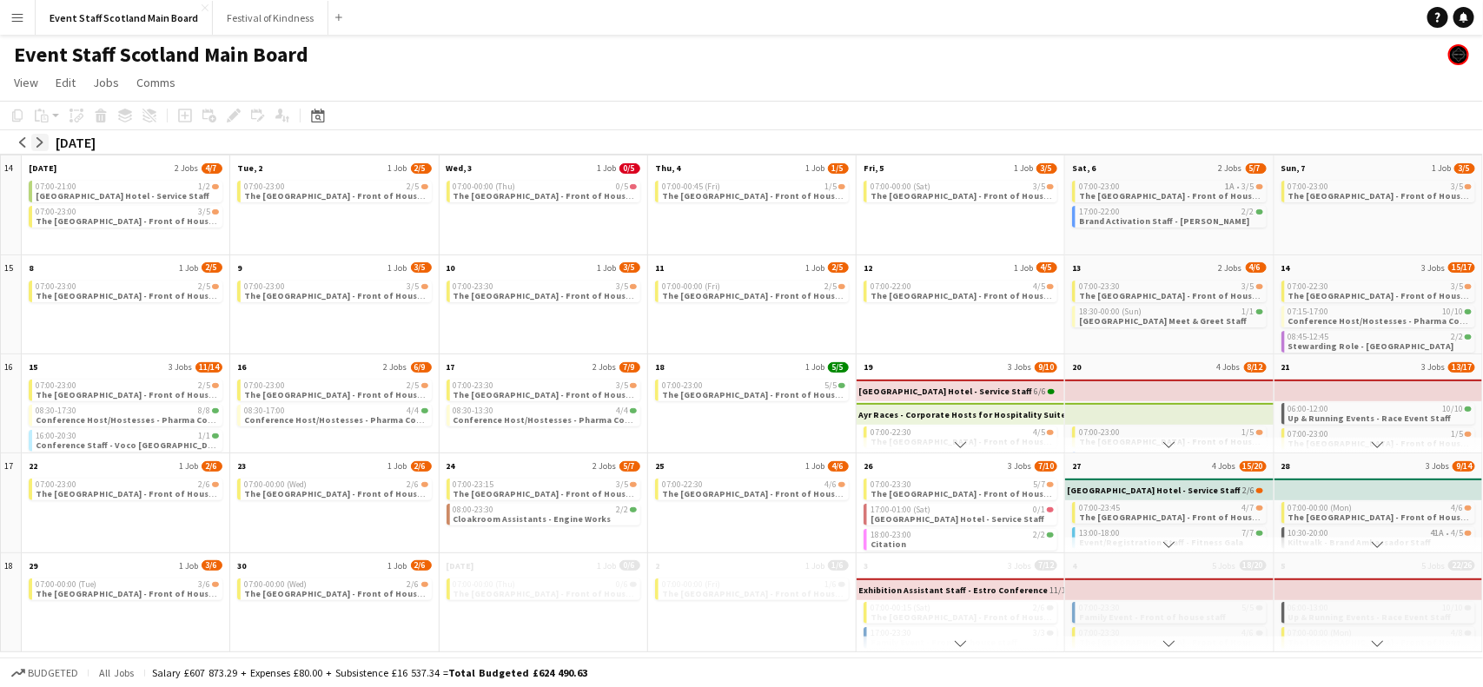
click at [44, 142] on app-icon "arrow-right" at bounding box center [40, 142] width 10 height 10
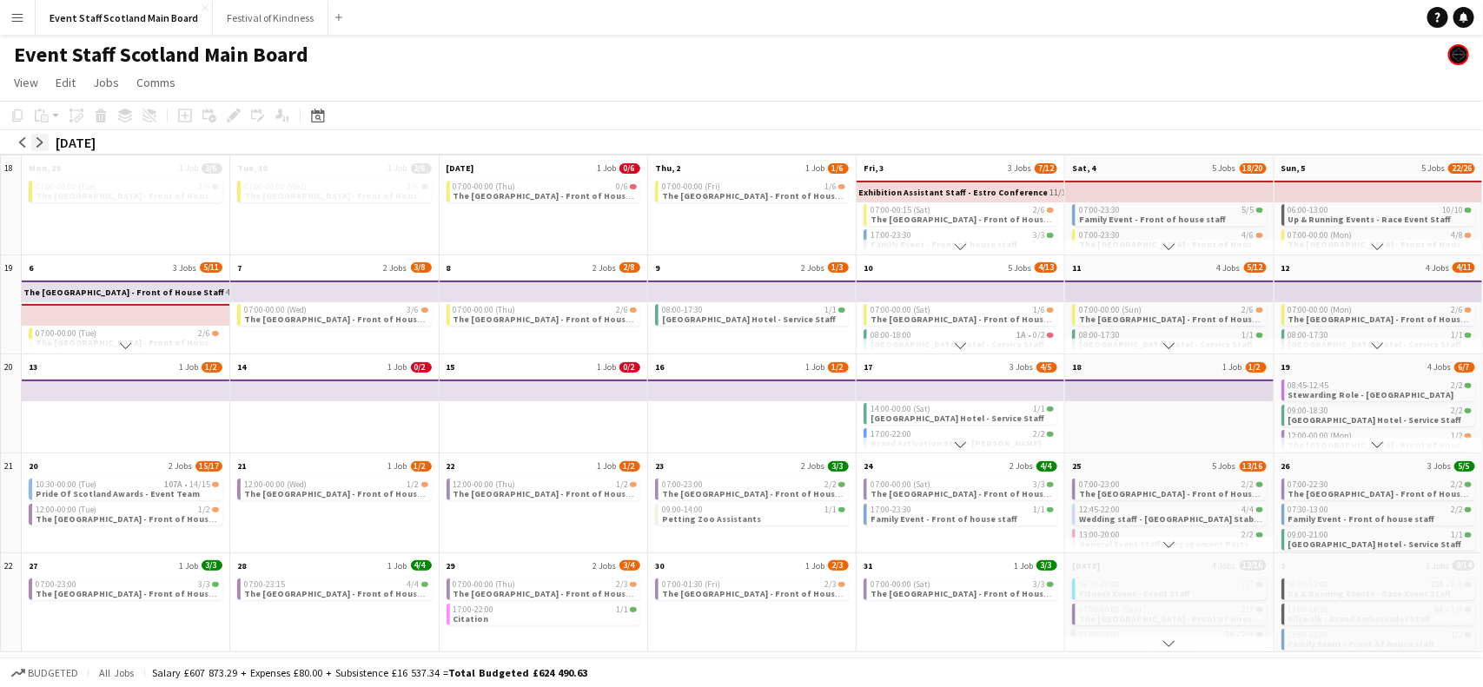
click at [44, 142] on app-icon "arrow-right" at bounding box center [40, 142] width 10 height 10
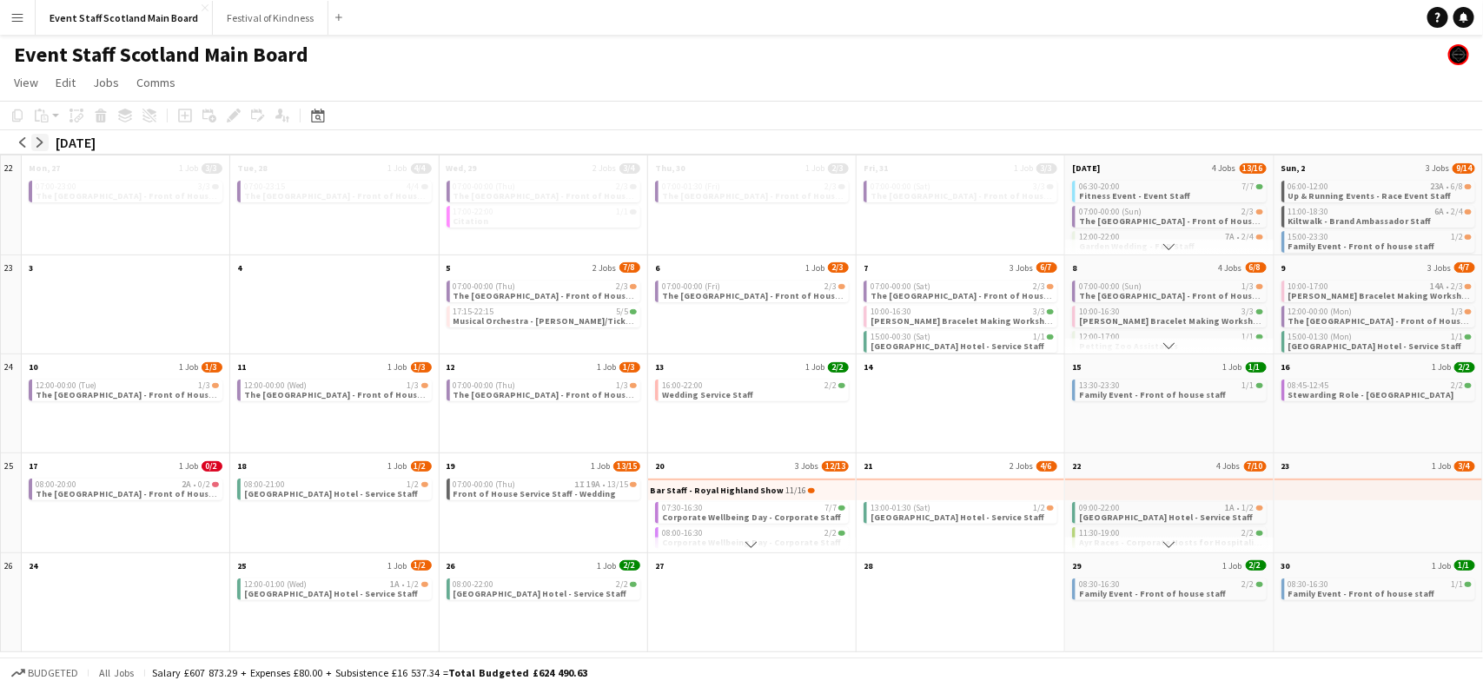
click at [44, 142] on app-icon "arrow-right" at bounding box center [40, 142] width 10 height 10
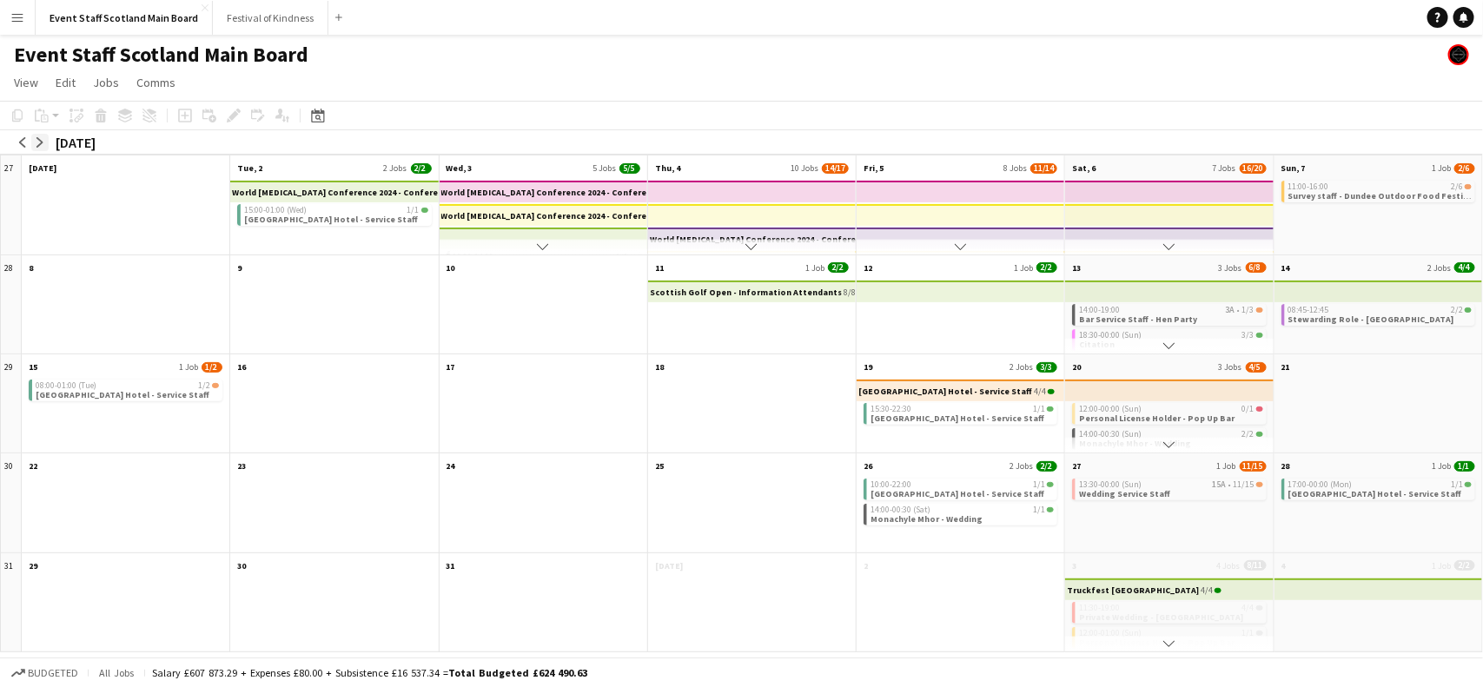
click at [44, 142] on app-icon "arrow-right" at bounding box center [40, 142] width 10 height 10
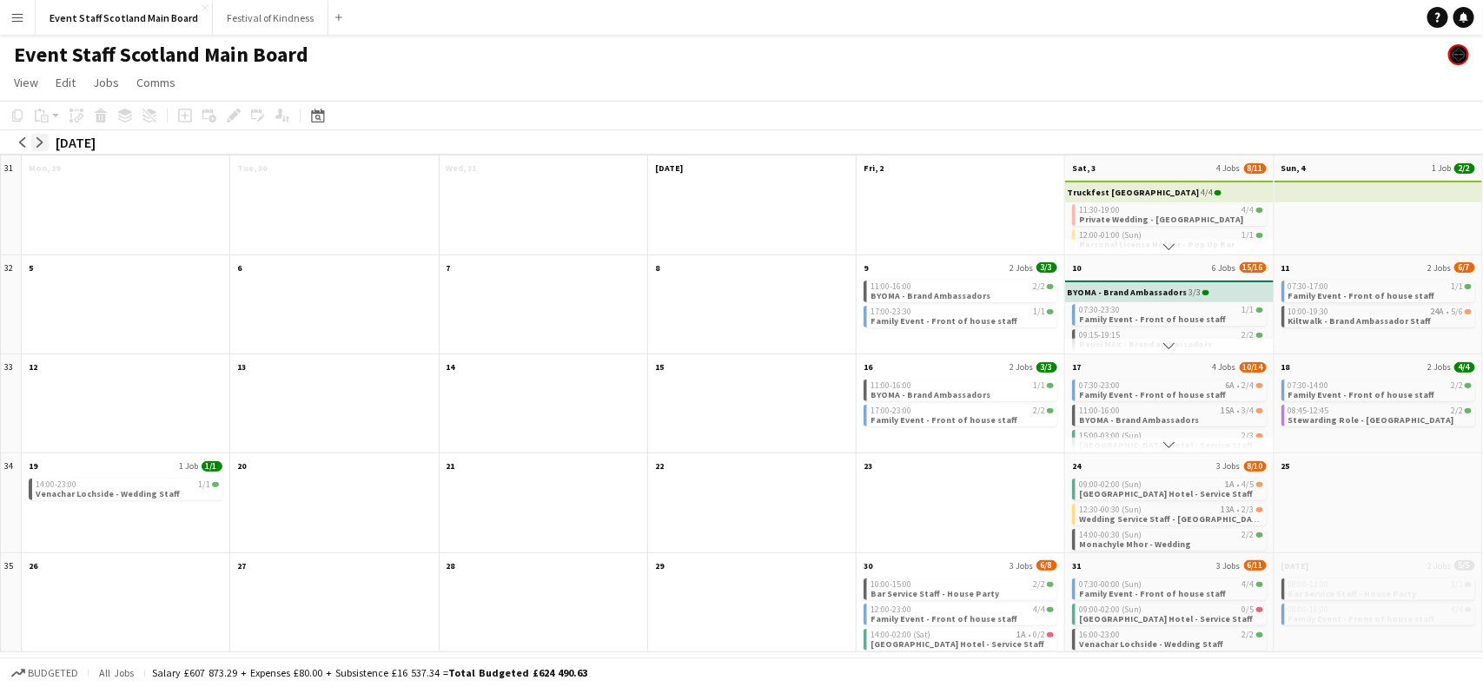
click at [44, 142] on app-icon "arrow-right" at bounding box center [40, 142] width 10 height 10
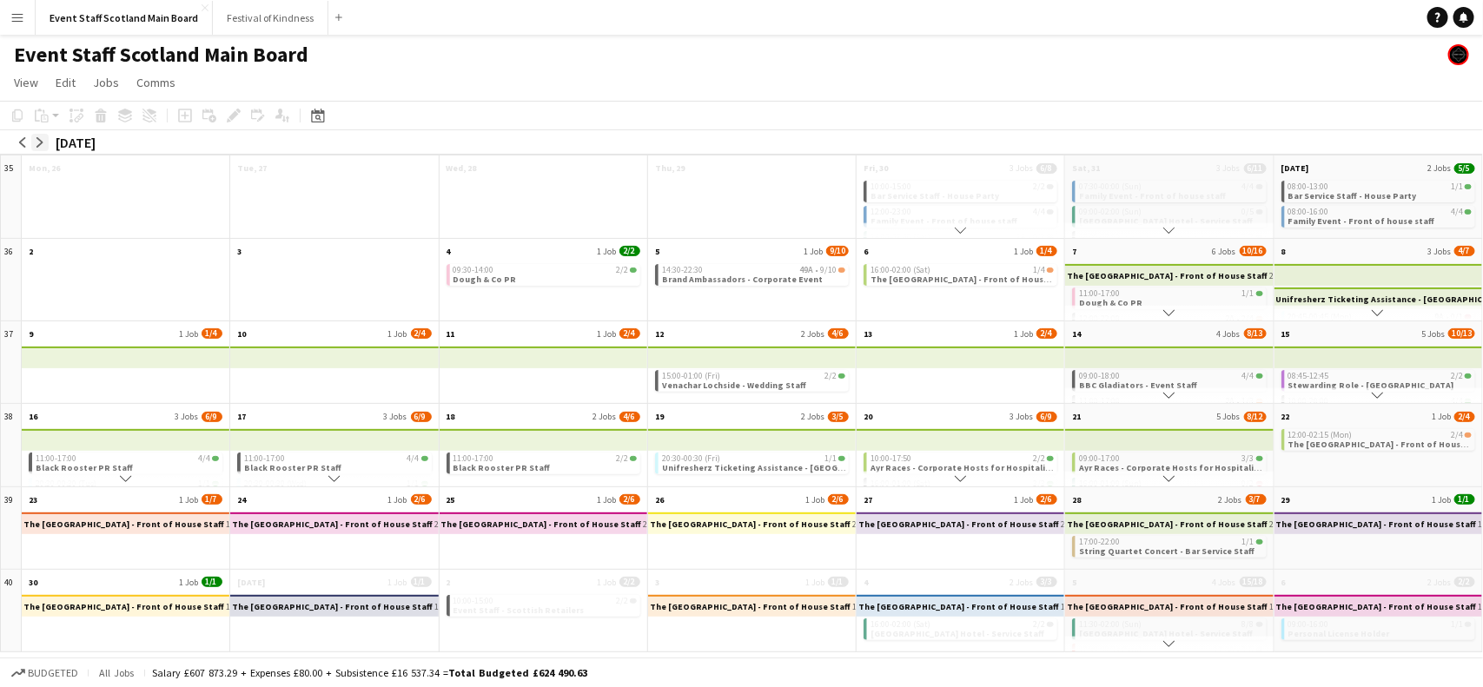
click at [44, 142] on app-icon "arrow-right" at bounding box center [40, 142] width 10 height 10
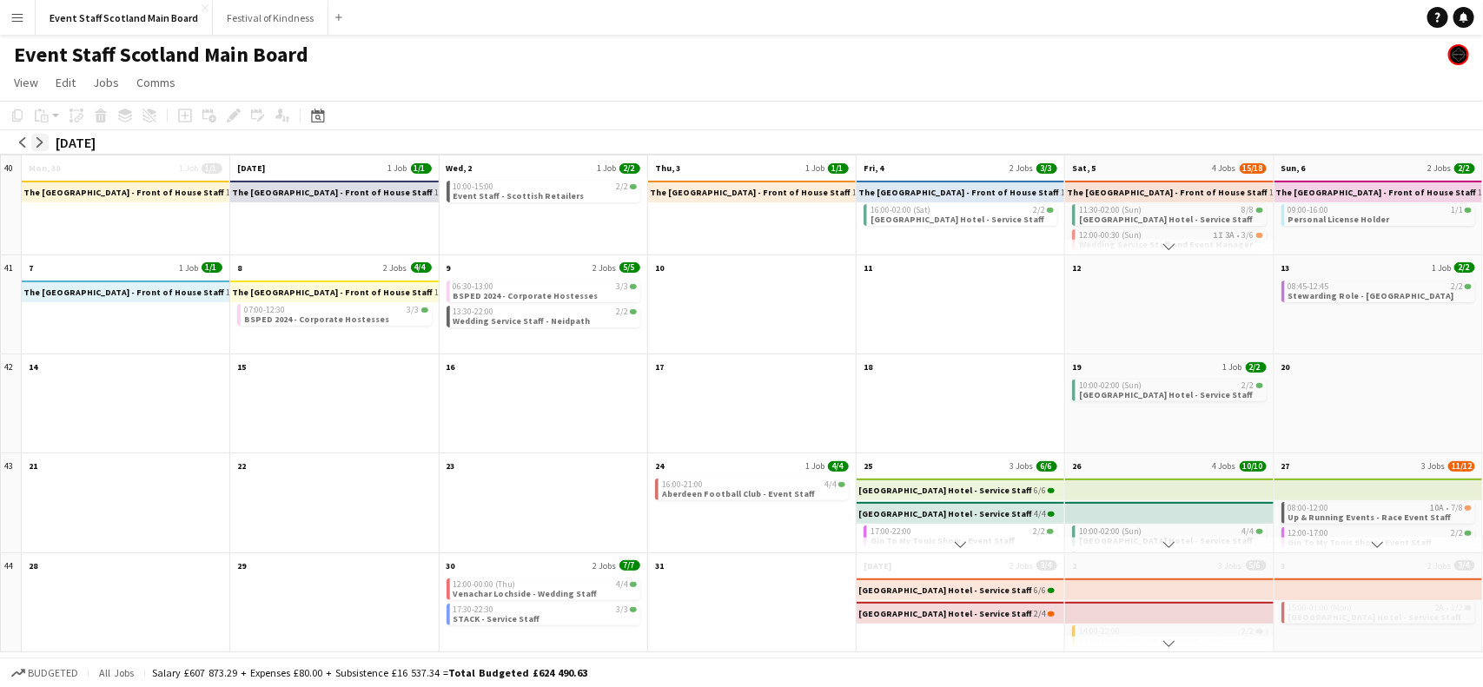
click at [44, 142] on app-icon "arrow-right" at bounding box center [40, 142] width 10 height 10
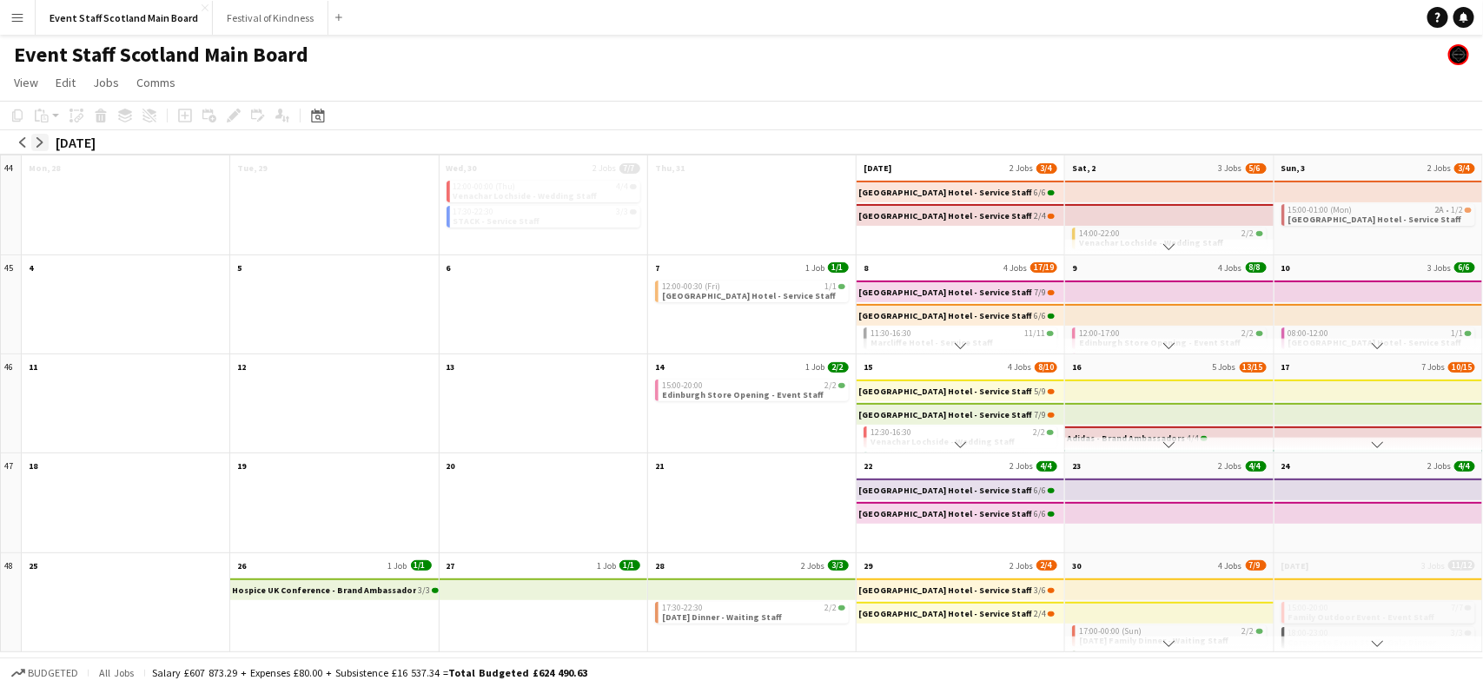
click at [44, 142] on app-icon "arrow-right" at bounding box center [40, 142] width 10 height 10
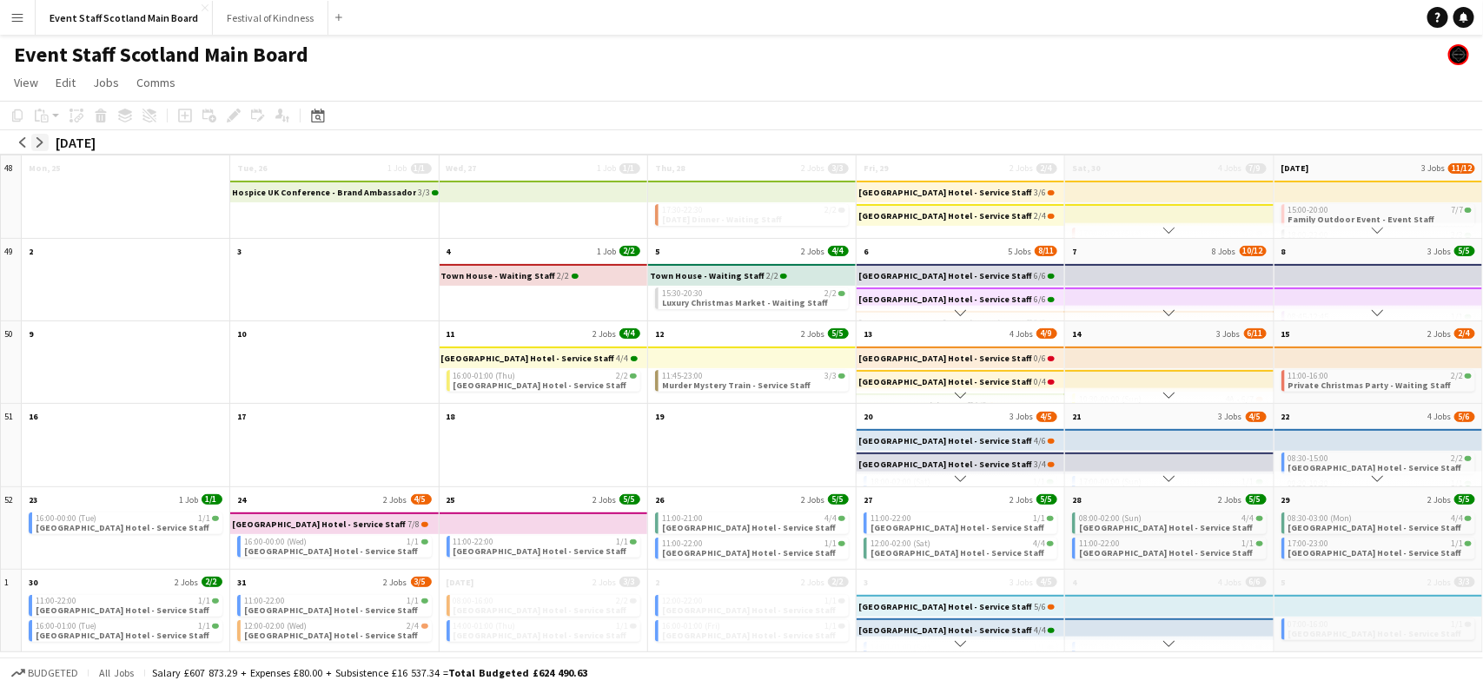
click at [44, 142] on app-icon "arrow-right" at bounding box center [40, 142] width 10 height 10
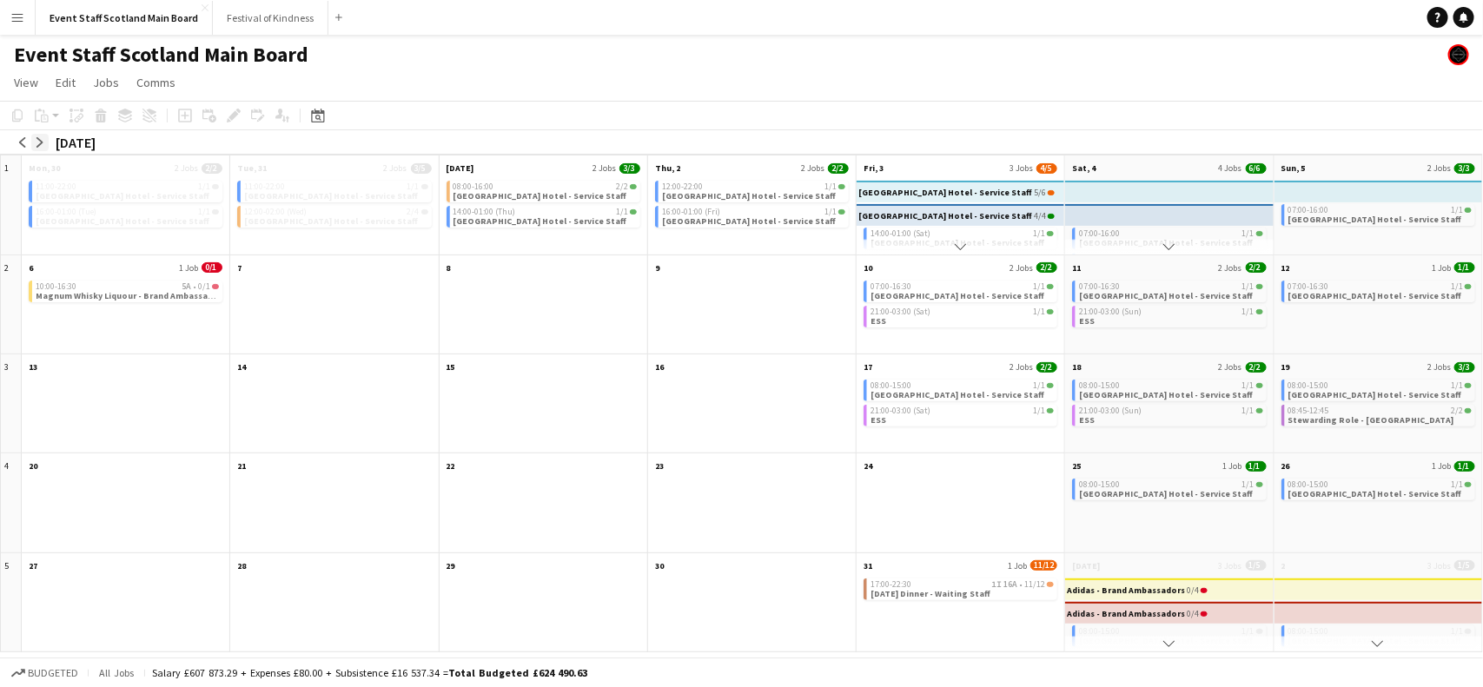
click at [44, 142] on app-icon "arrow-right" at bounding box center [40, 142] width 10 height 10
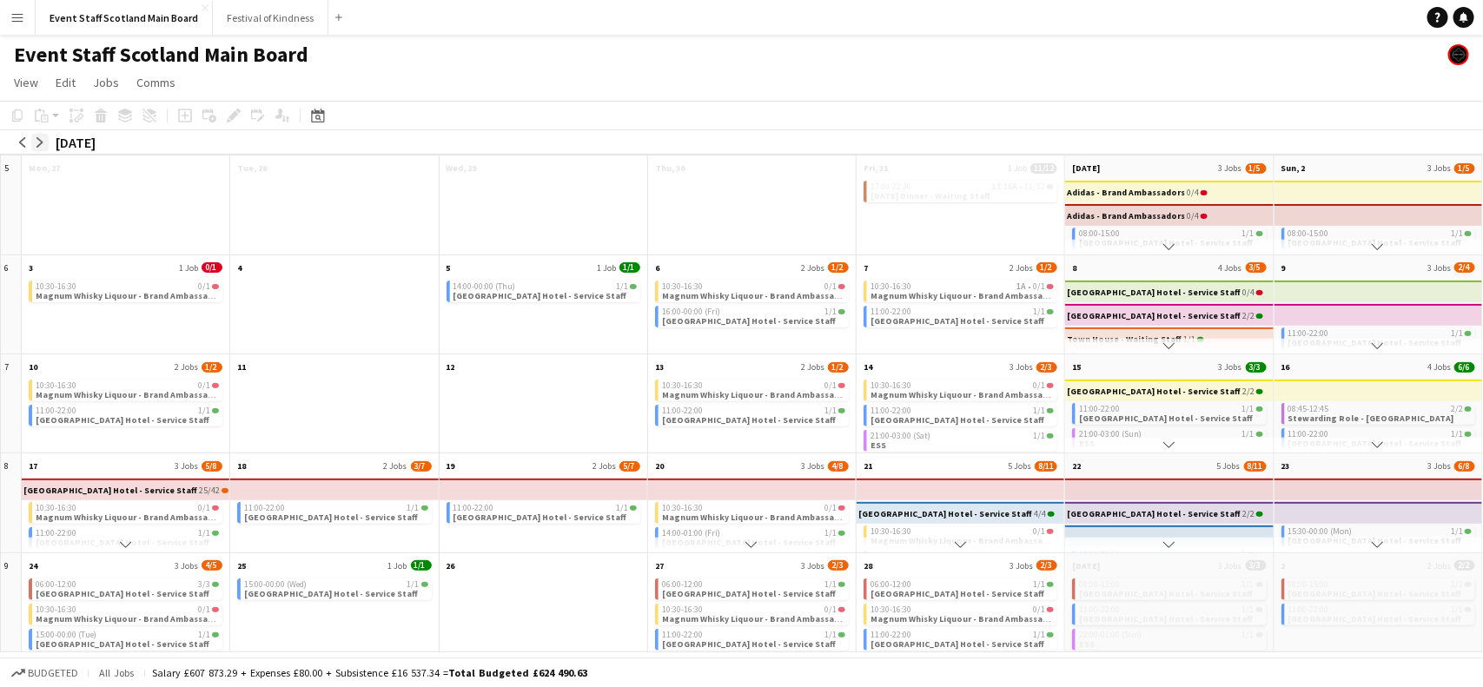
click at [44, 142] on app-icon "arrow-right" at bounding box center [40, 142] width 10 height 10
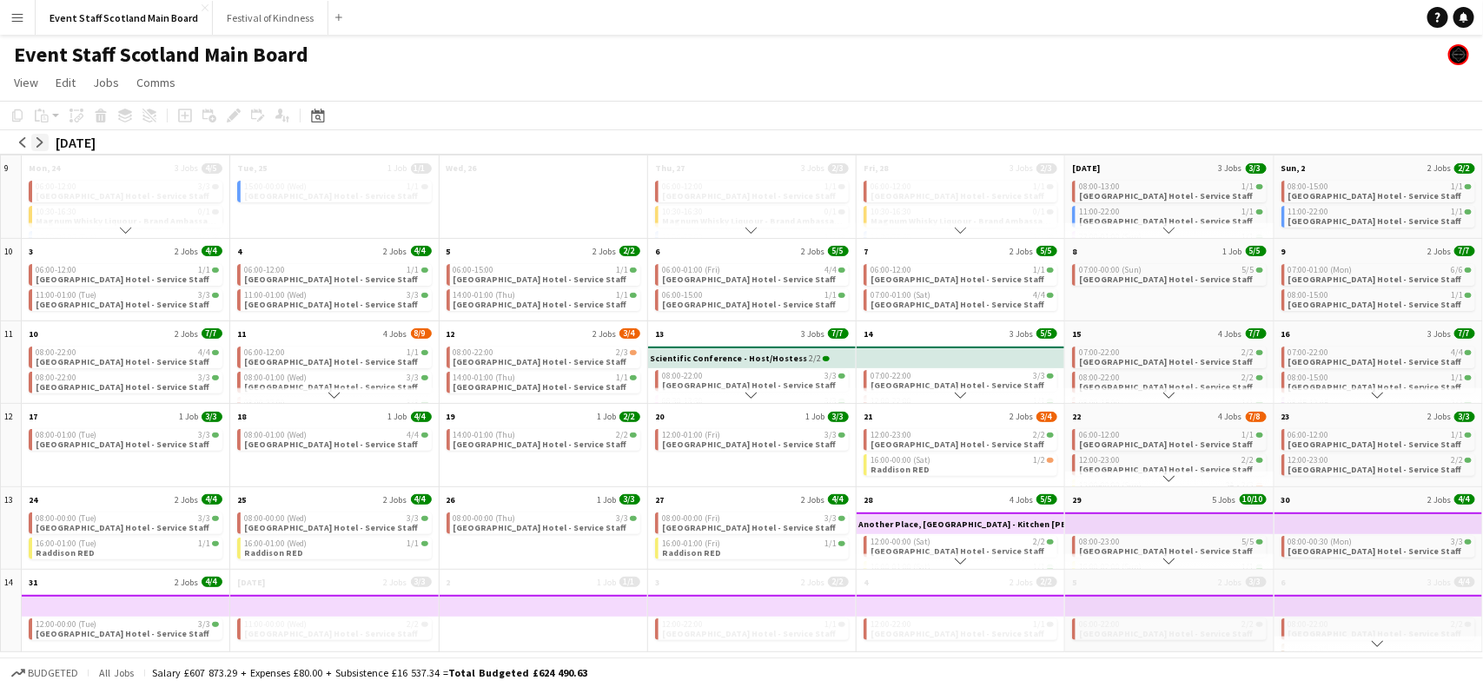
click at [44, 142] on app-icon "arrow-right" at bounding box center [40, 142] width 10 height 10
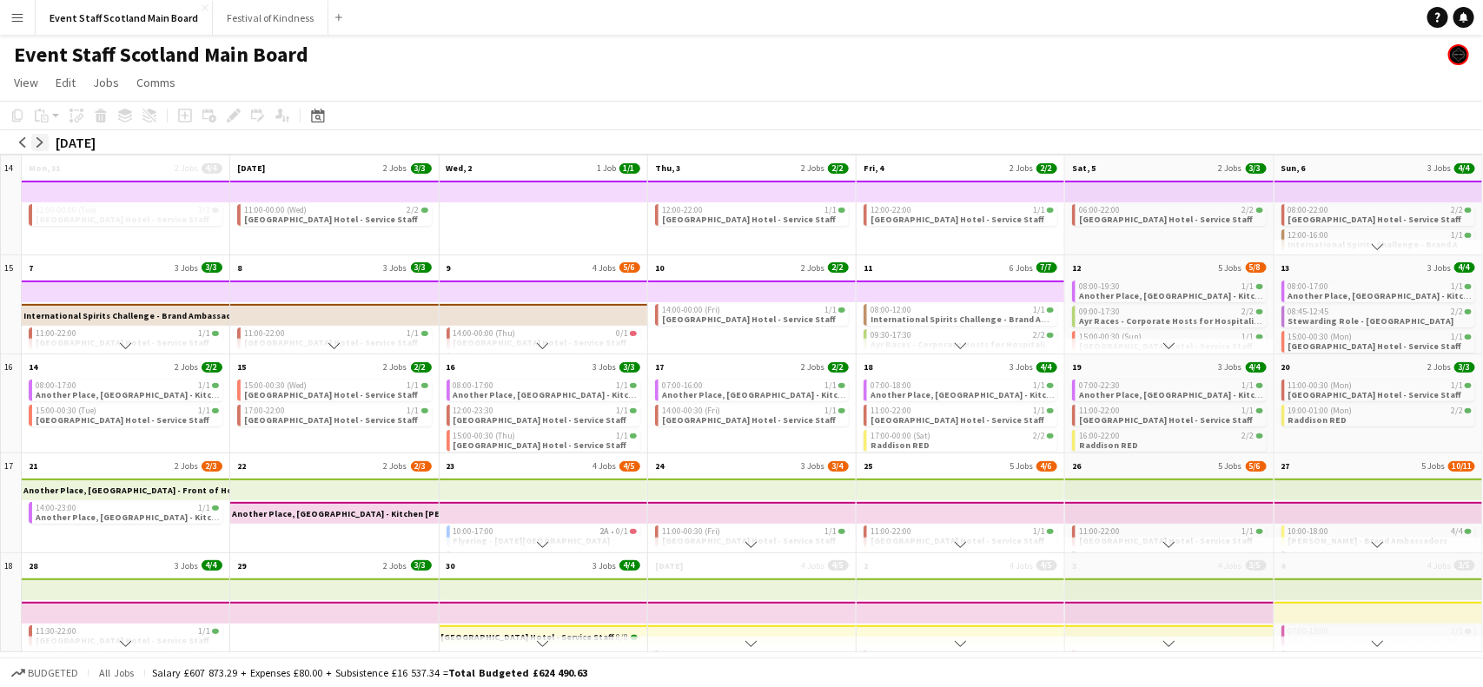
click at [44, 142] on app-icon "arrow-right" at bounding box center [40, 142] width 10 height 10
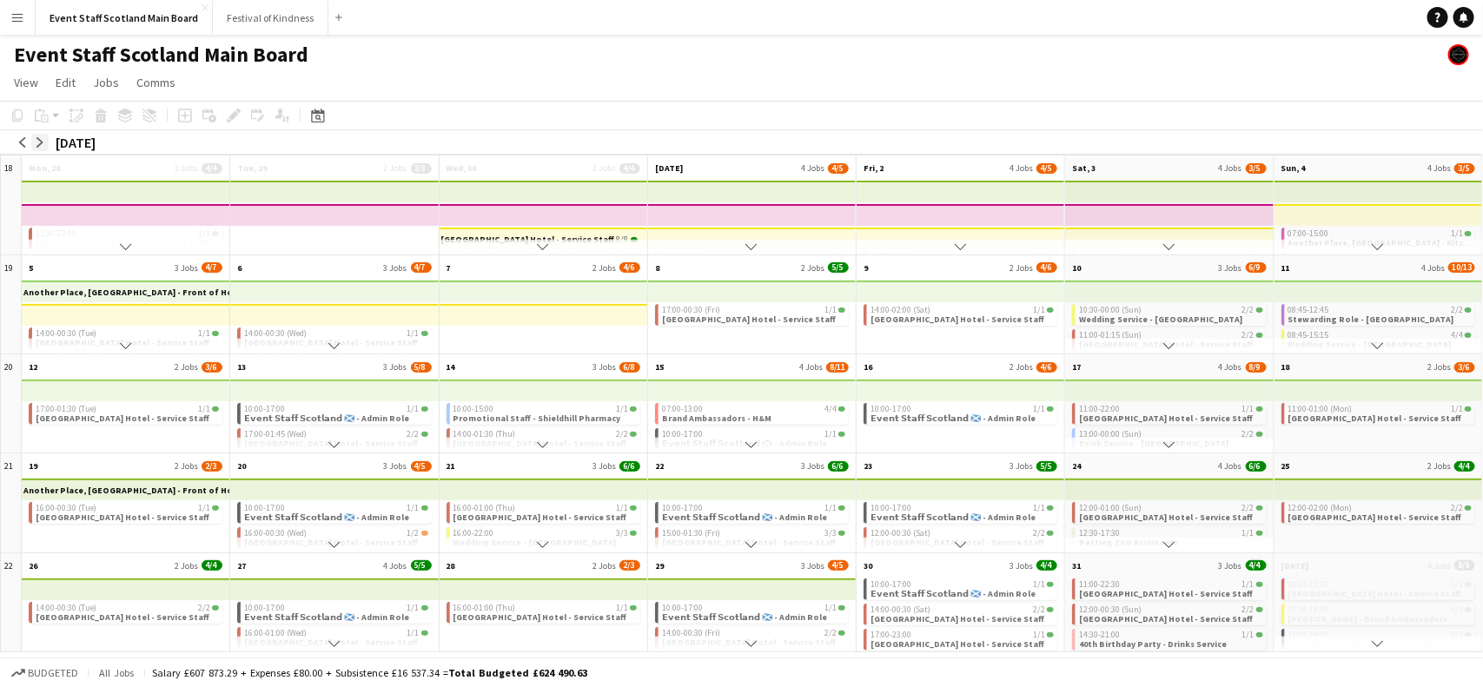
click at [44, 142] on app-icon "arrow-right" at bounding box center [40, 142] width 10 height 10
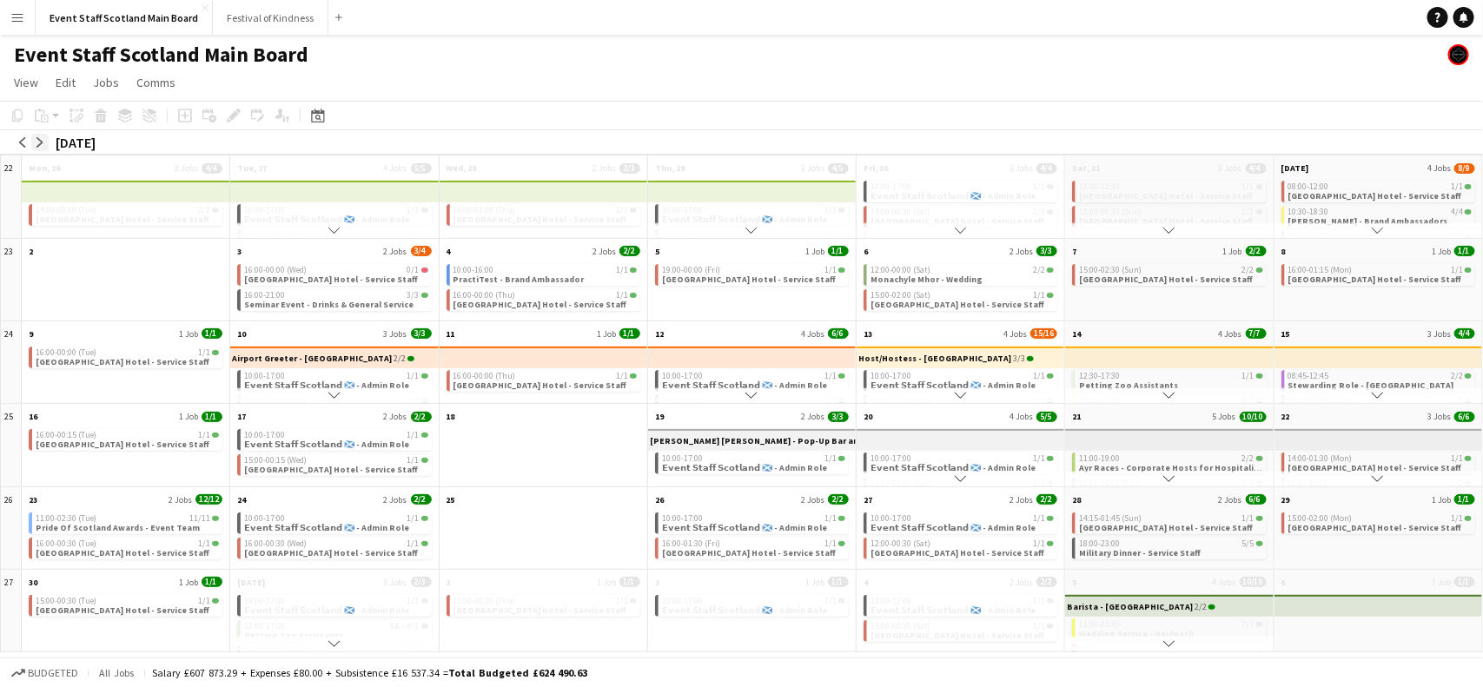
click at [44, 142] on app-icon "arrow-right" at bounding box center [40, 142] width 10 height 10
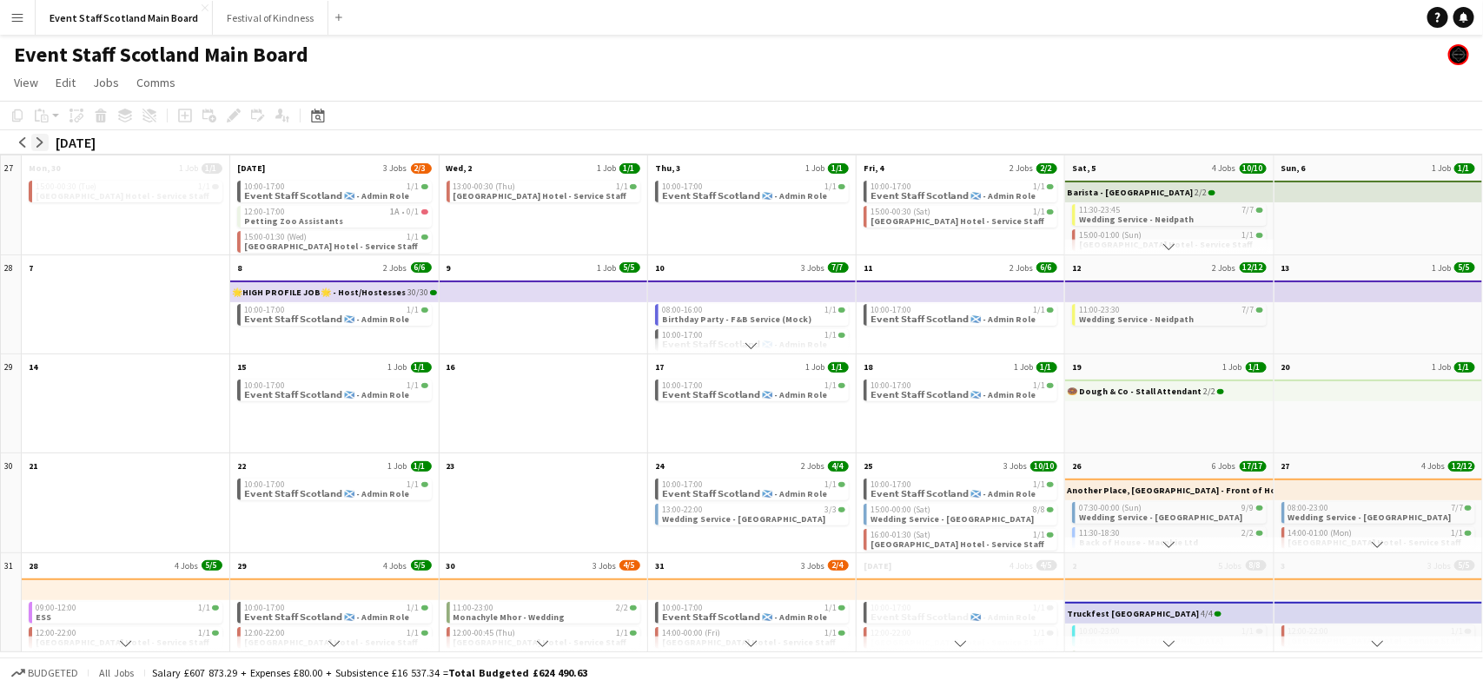
click at [44, 142] on app-icon "arrow-right" at bounding box center [40, 142] width 10 height 10
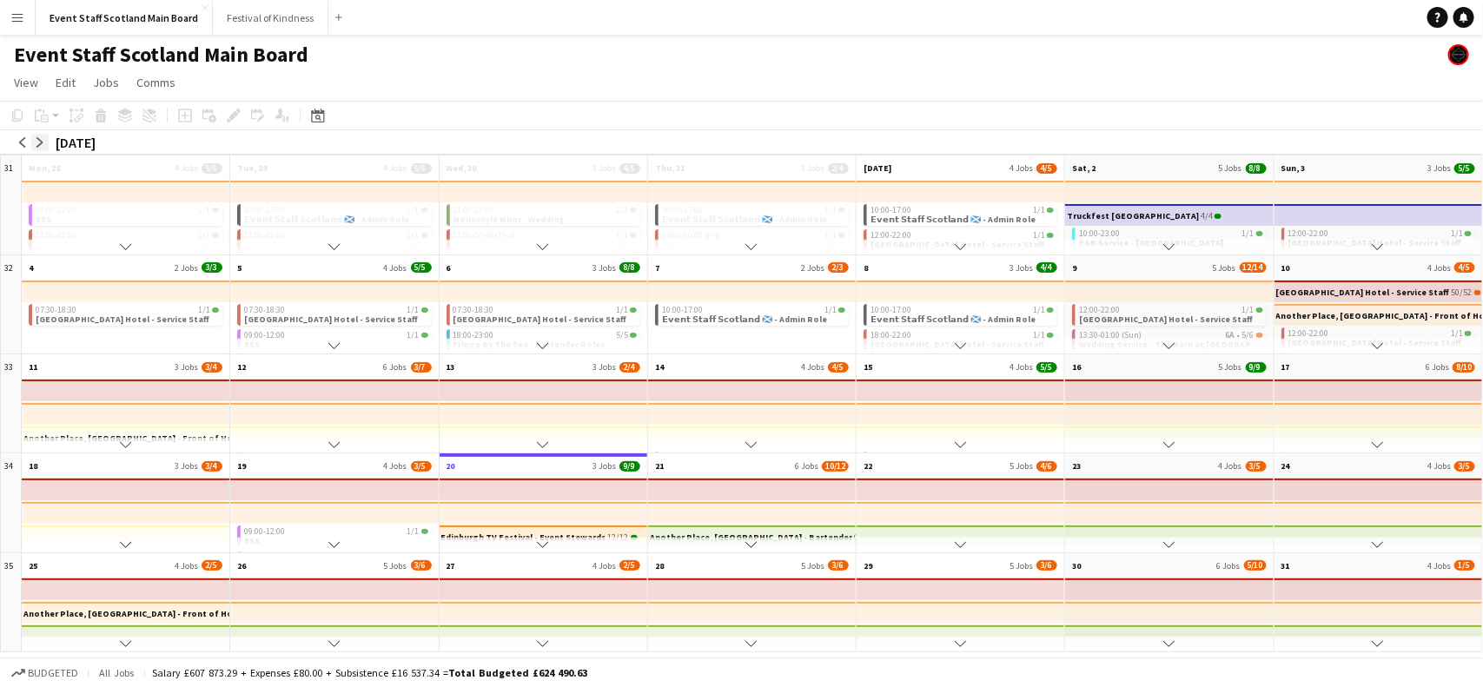
click at [44, 142] on app-icon "arrow-right" at bounding box center [40, 142] width 10 height 10
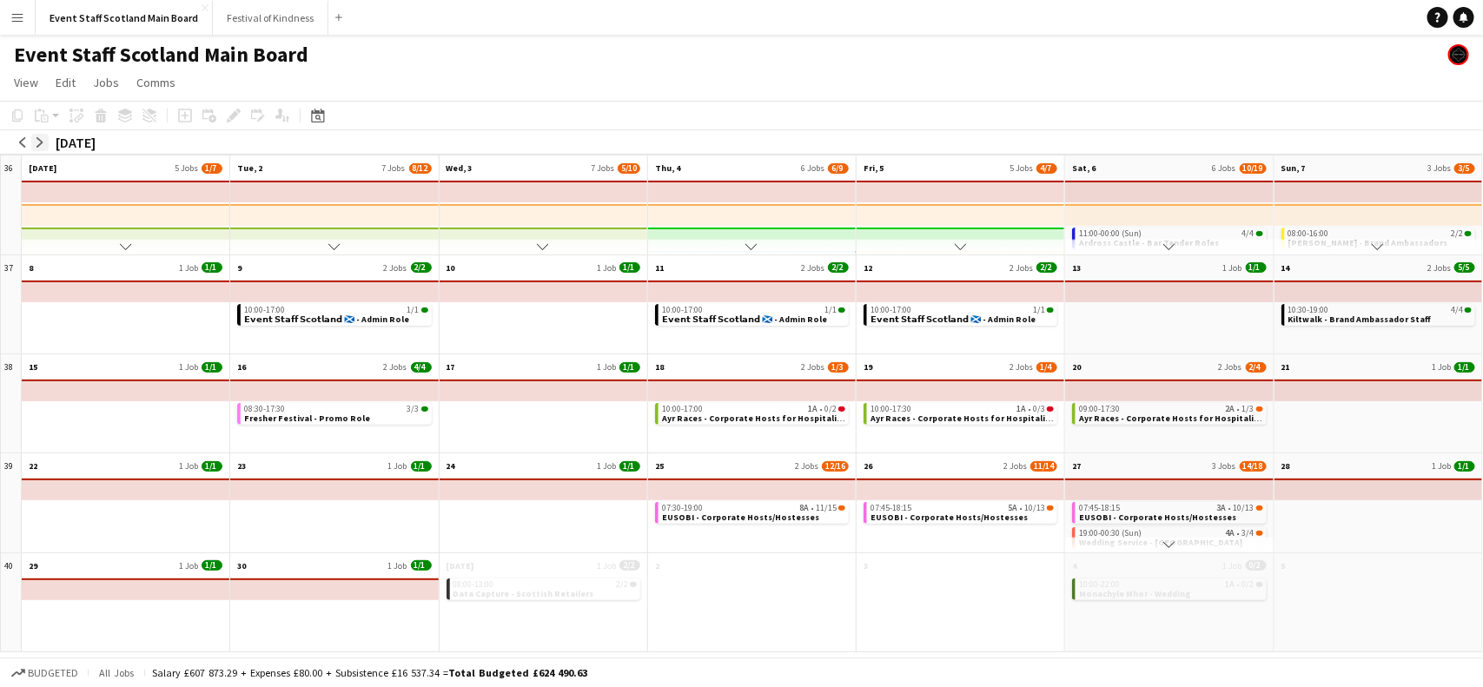
click at [44, 142] on app-icon "arrow-right" at bounding box center [40, 142] width 10 height 10
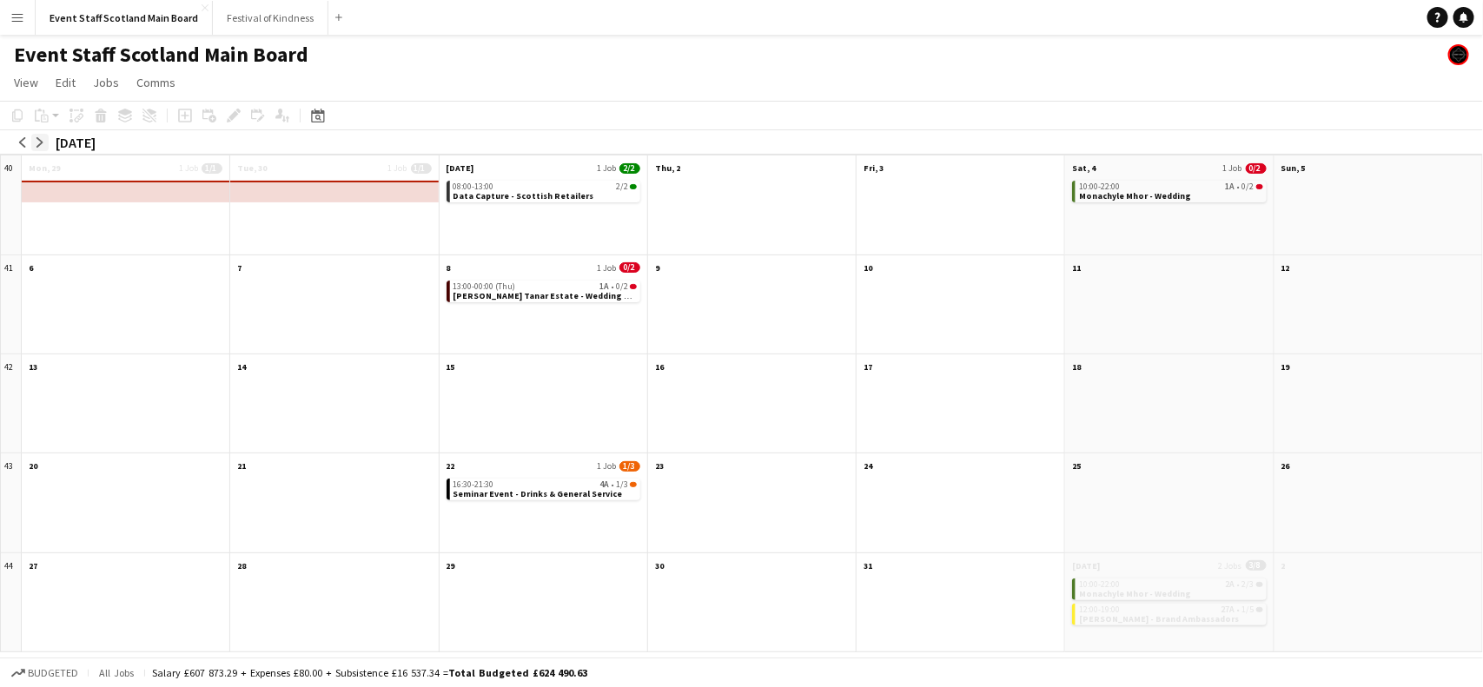
click at [44, 142] on app-icon "arrow-right" at bounding box center [40, 142] width 10 height 10
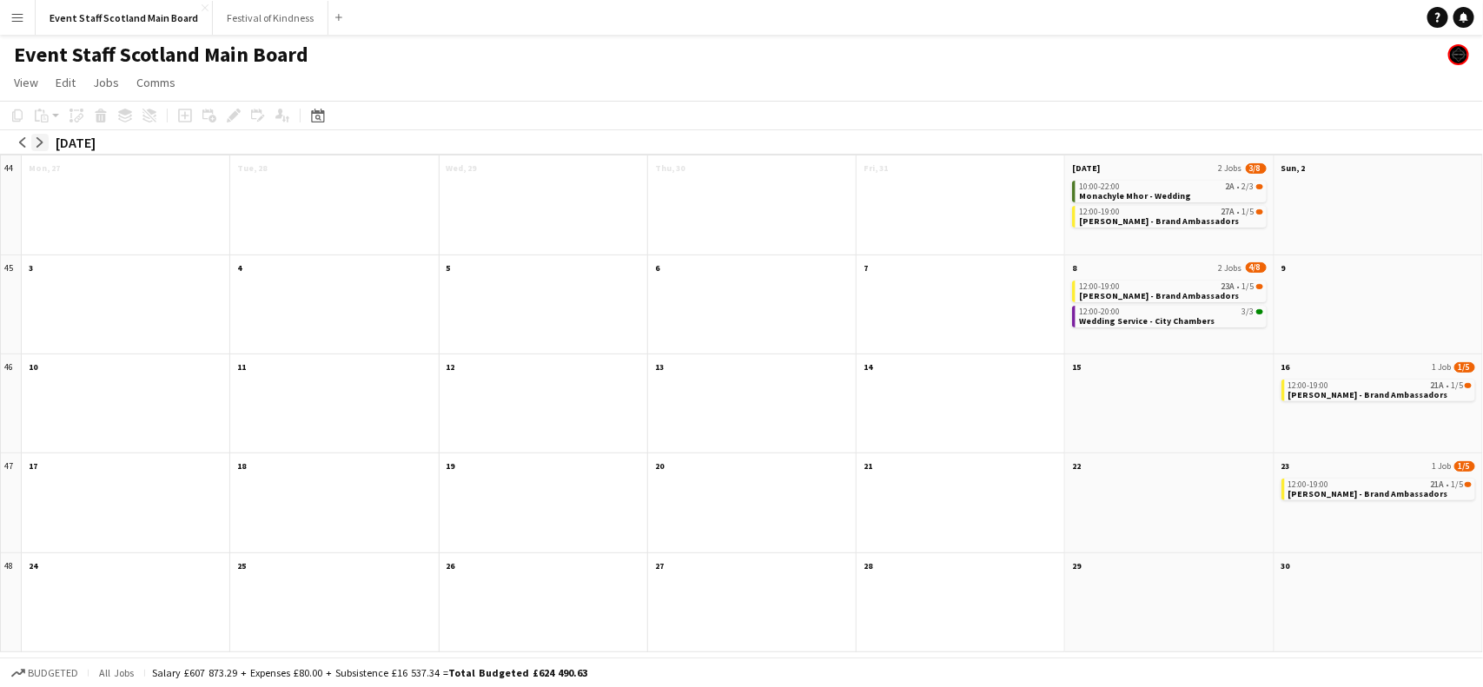
click at [44, 142] on app-icon "arrow-right" at bounding box center [40, 142] width 10 height 10
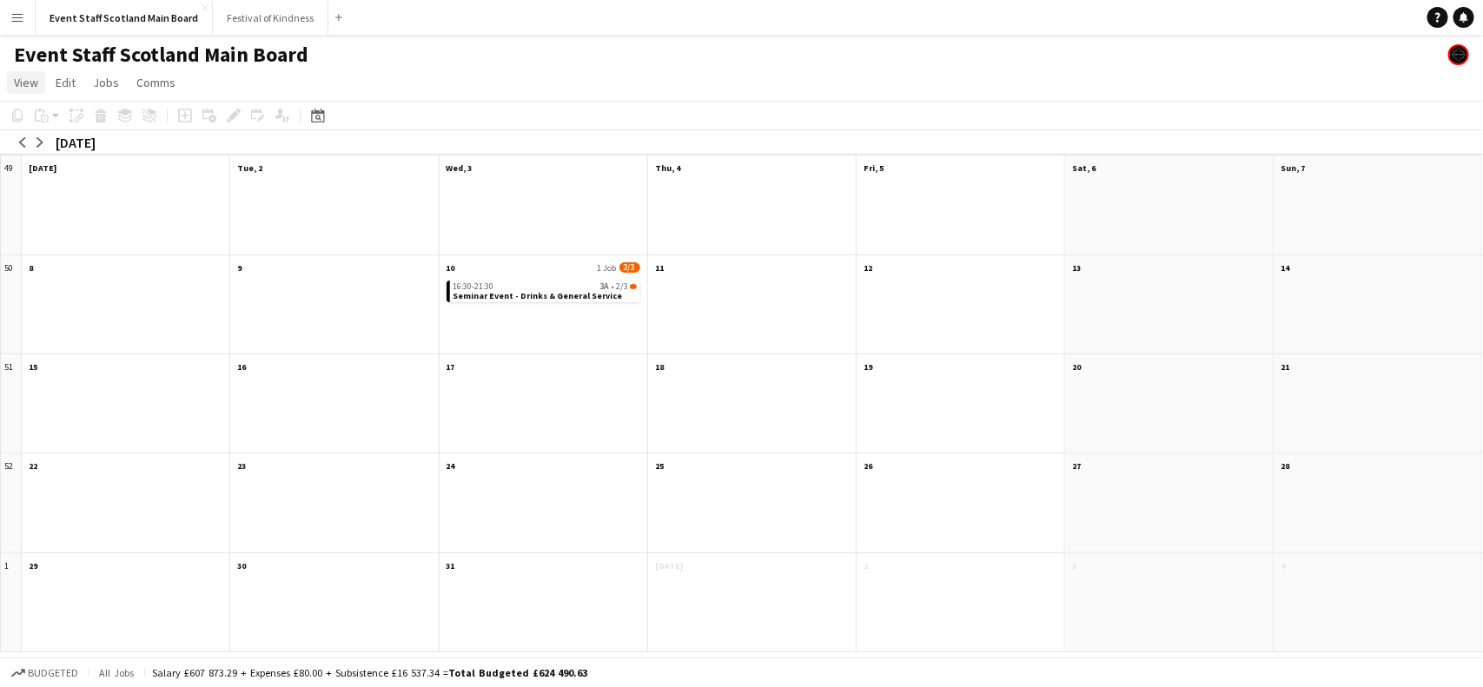
click at [16, 83] on span "View" at bounding box center [26, 83] width 24 height 16
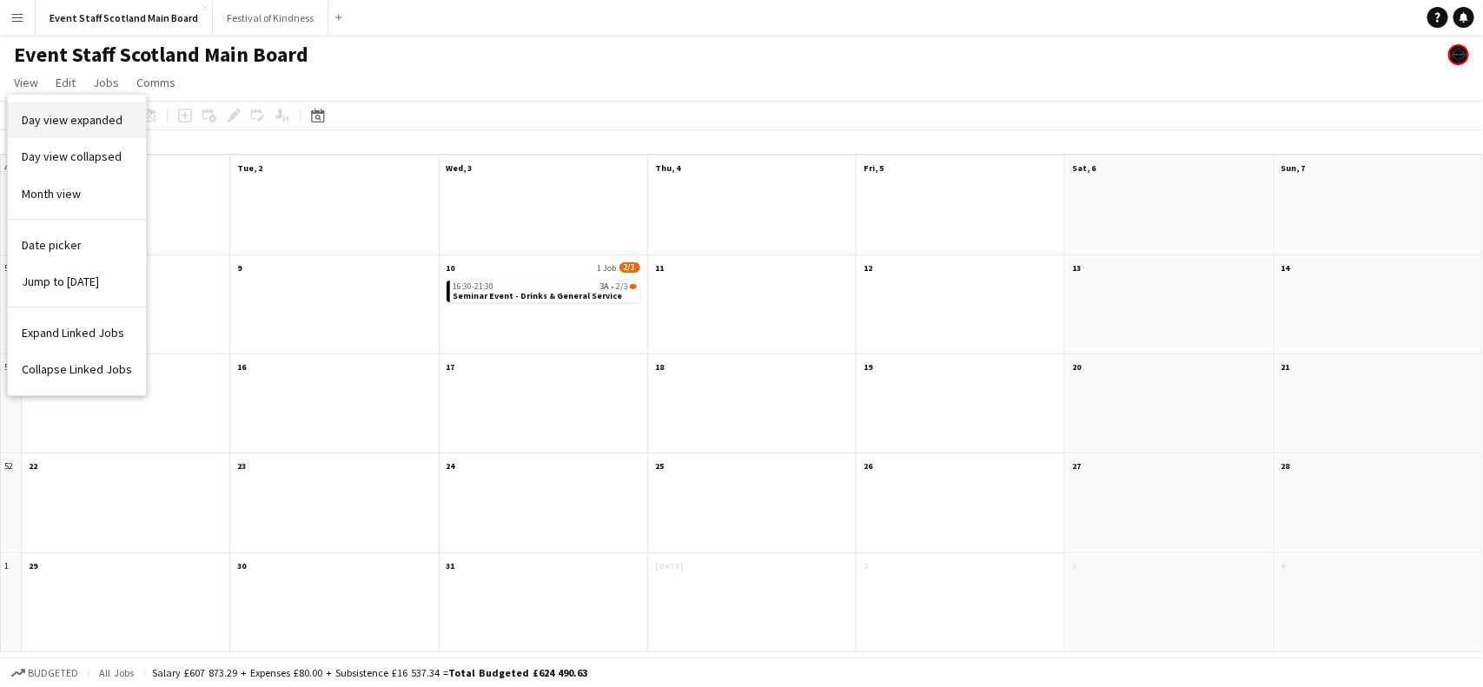
click at [63, 124] on span "Day view expanded" at bounding box center [72, 120] width 101 height 16
click at [63, 124] on div "Copy Paste Paste Ctrl+V Paste with crew Ctrl+Shift+V Paste linked Job [GEOGRAPH…" at bounding box center [83, 115] width 153 height 21
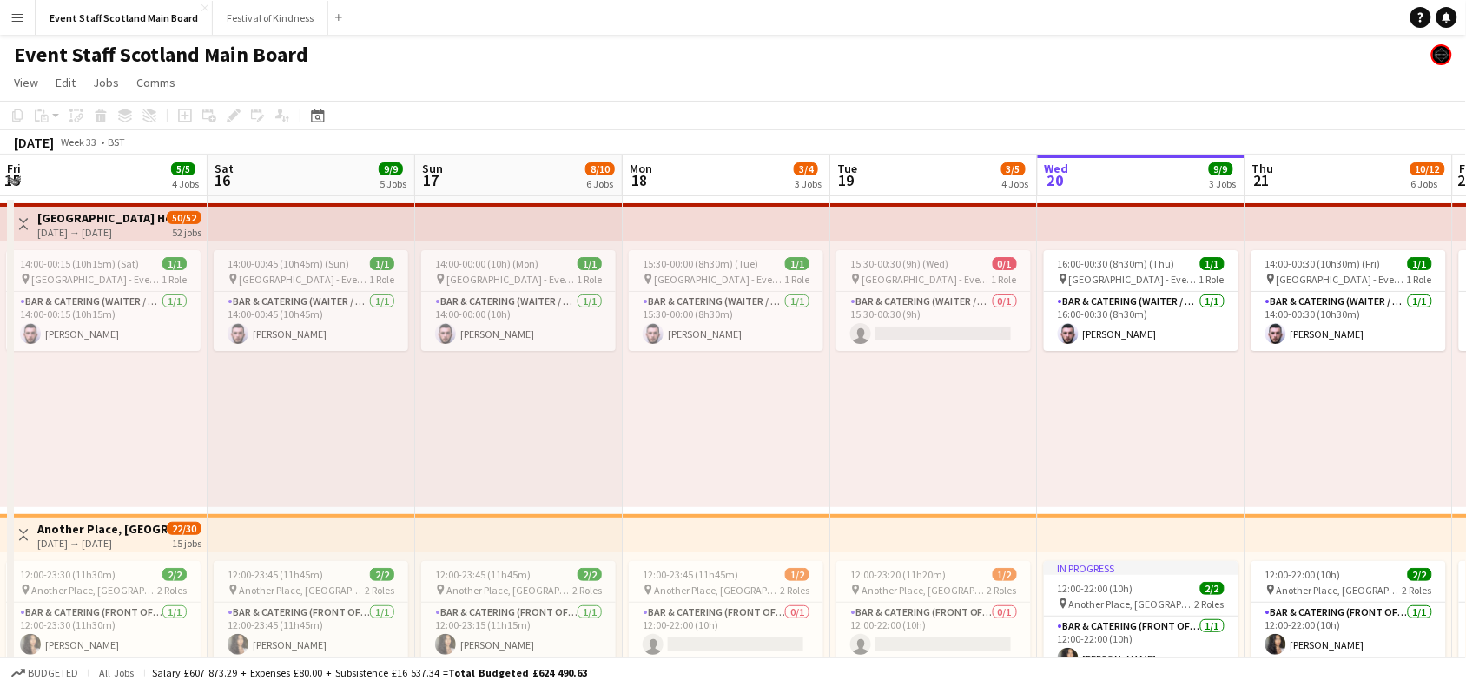
scroll to position [0, 597]
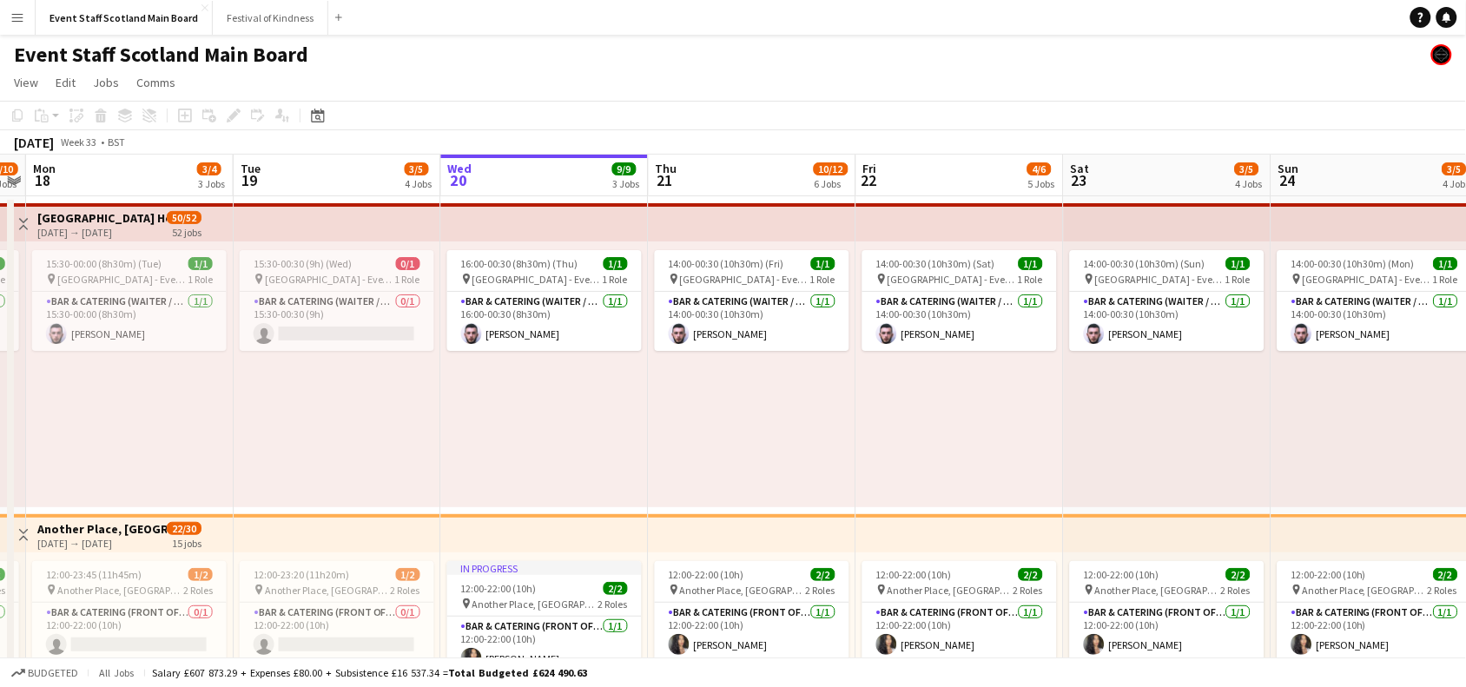
click at [18, 218] on app-icon "Toggle View" at bounding box center [23, 224] width 12 height 12
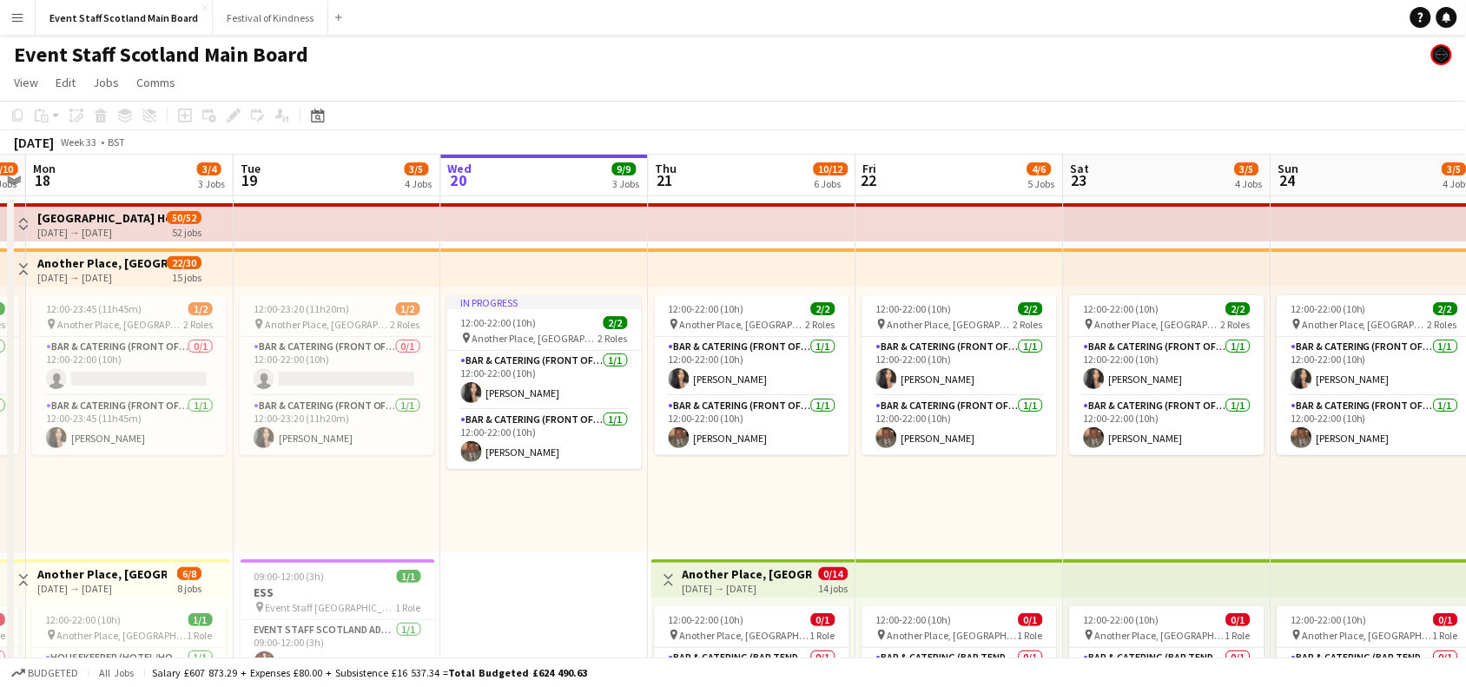
click at [23, 263] on app-icon "Toggle View" at bounding box center [23, 269] width 12 height 12
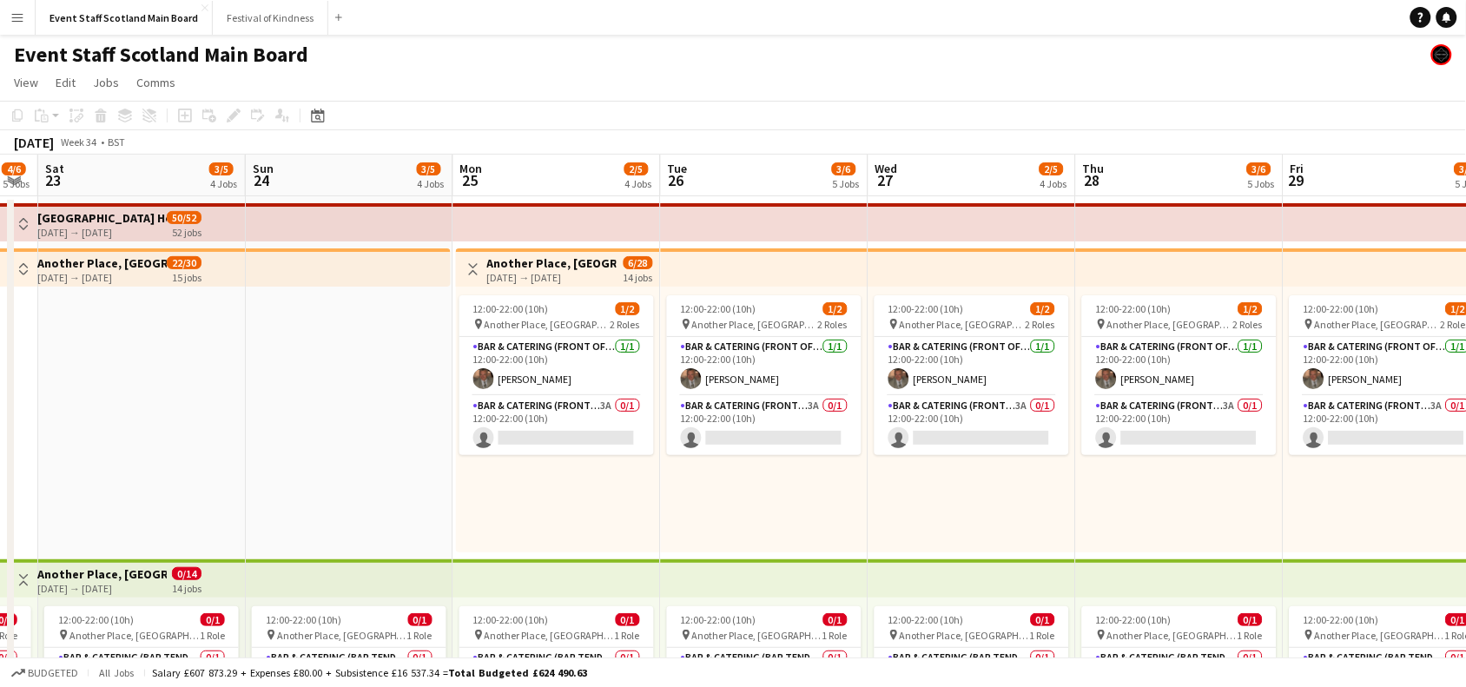
scroll to position [0, 584]
drag, startPoint x: 1030, startPoint y: 379, endPoint x: 5, endPoint y: 432, distance: 1026.3
click at [471, 265] on app-icon "Toggle View" at bounding box center [474, 269] width 12 height 12
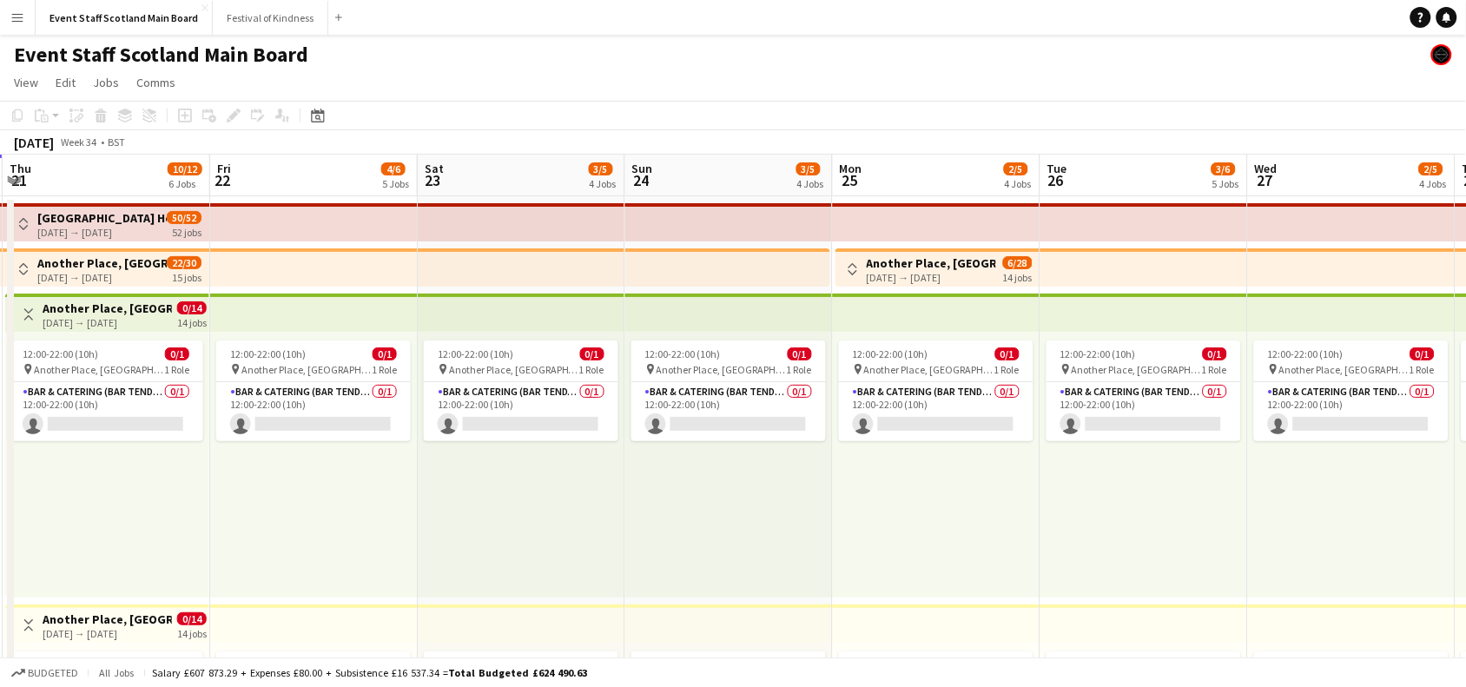
scroll to position [0, 374]
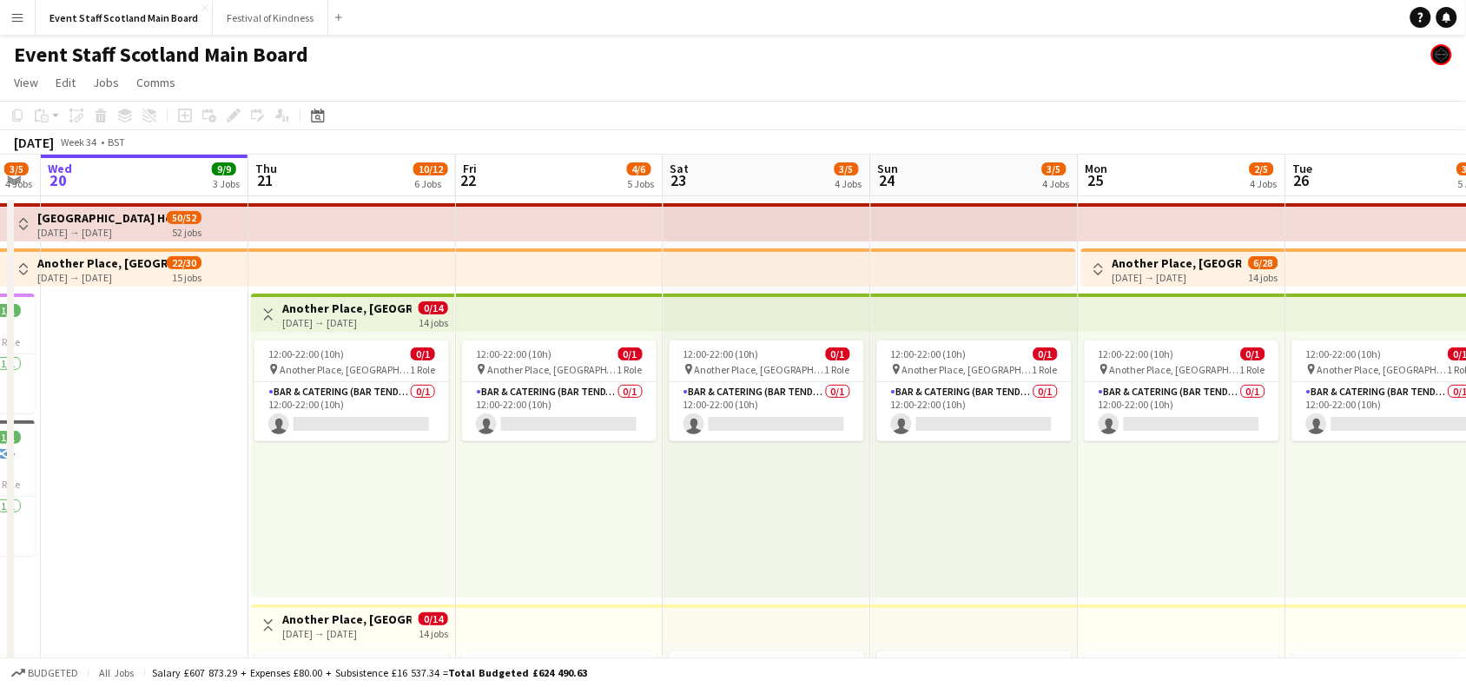
drag, startPoint x: 76, startPoint y: 487, endPoint x: 701, endPoint y: 426, distance: 627.5
click at [265, 317] on app-icon "Toggle View" at bounding box center [268, 314] width 12 height 12
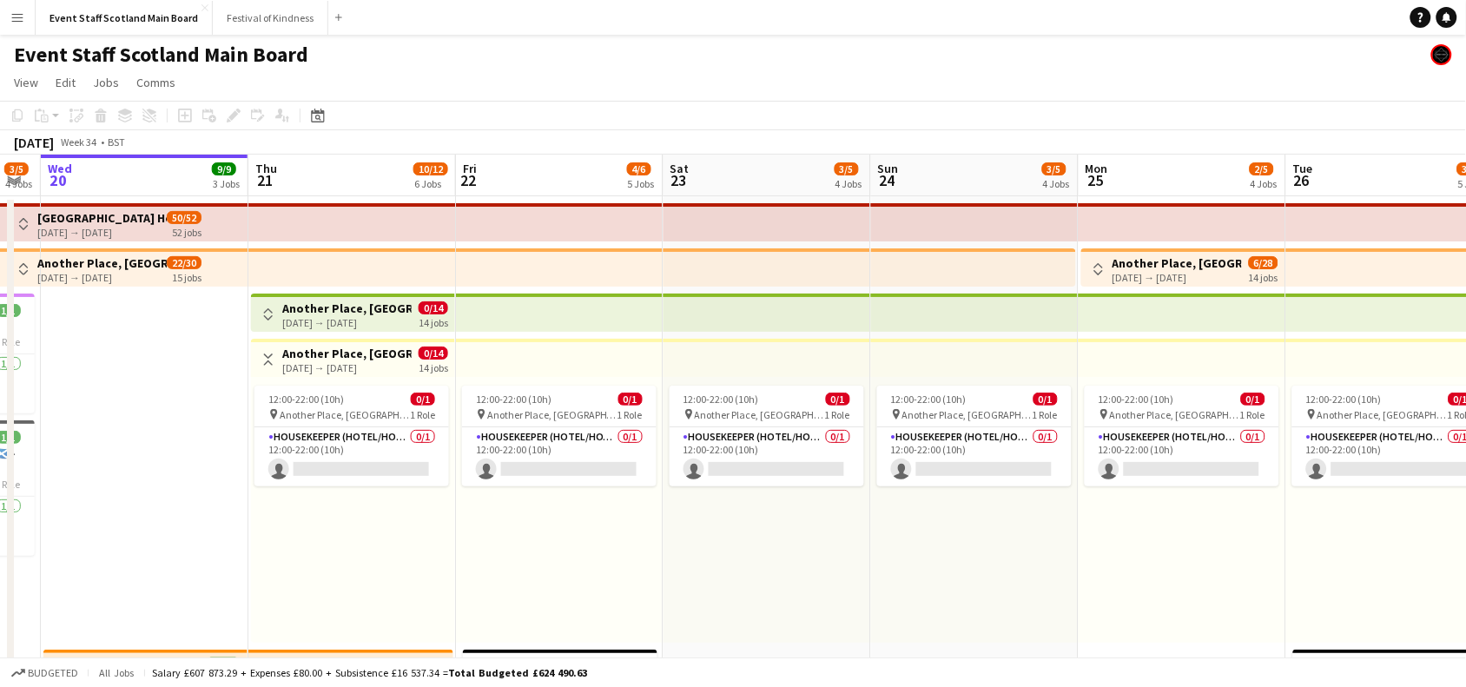
click at [269, 357] on app-icon "Toggle View" at bounding box center [268, 360] width 12 height 12
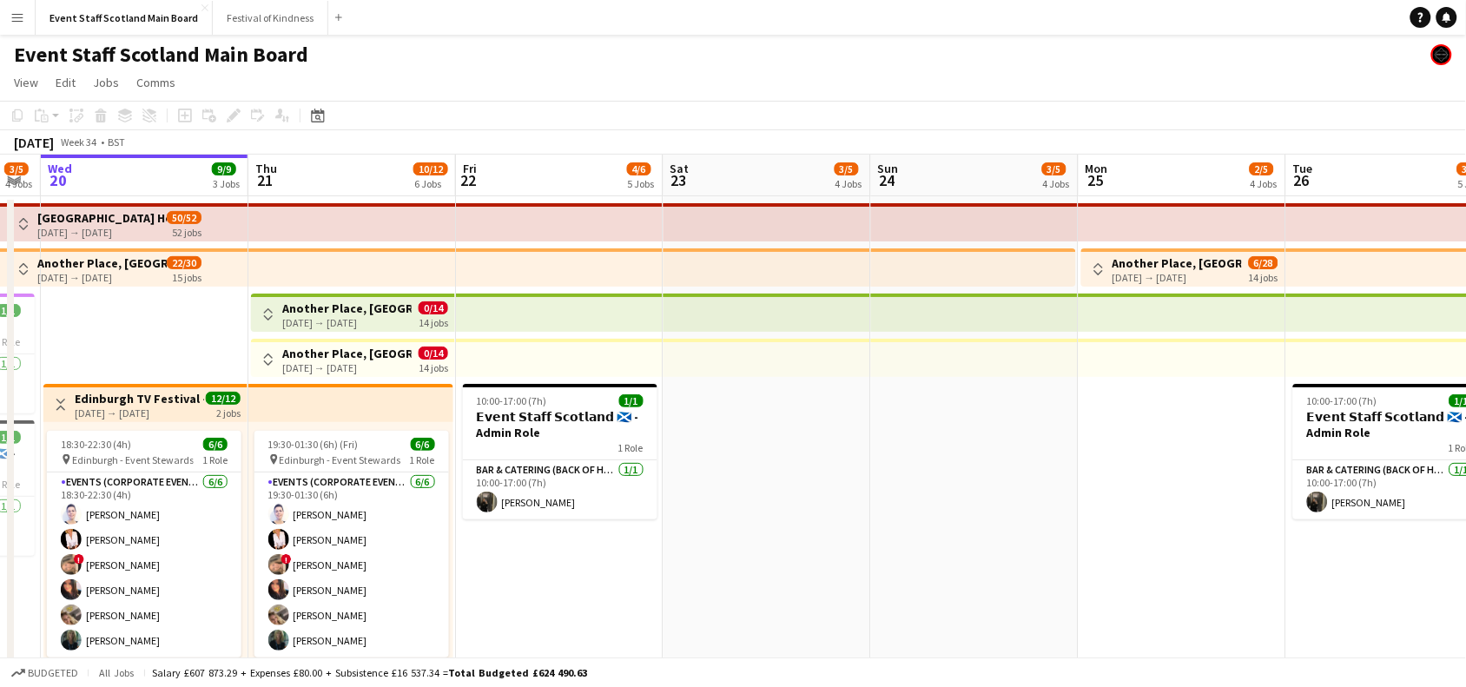
click at [65, 405] on app-icon "Toggle View" at bounding box center [61, 405] width 12 height 12
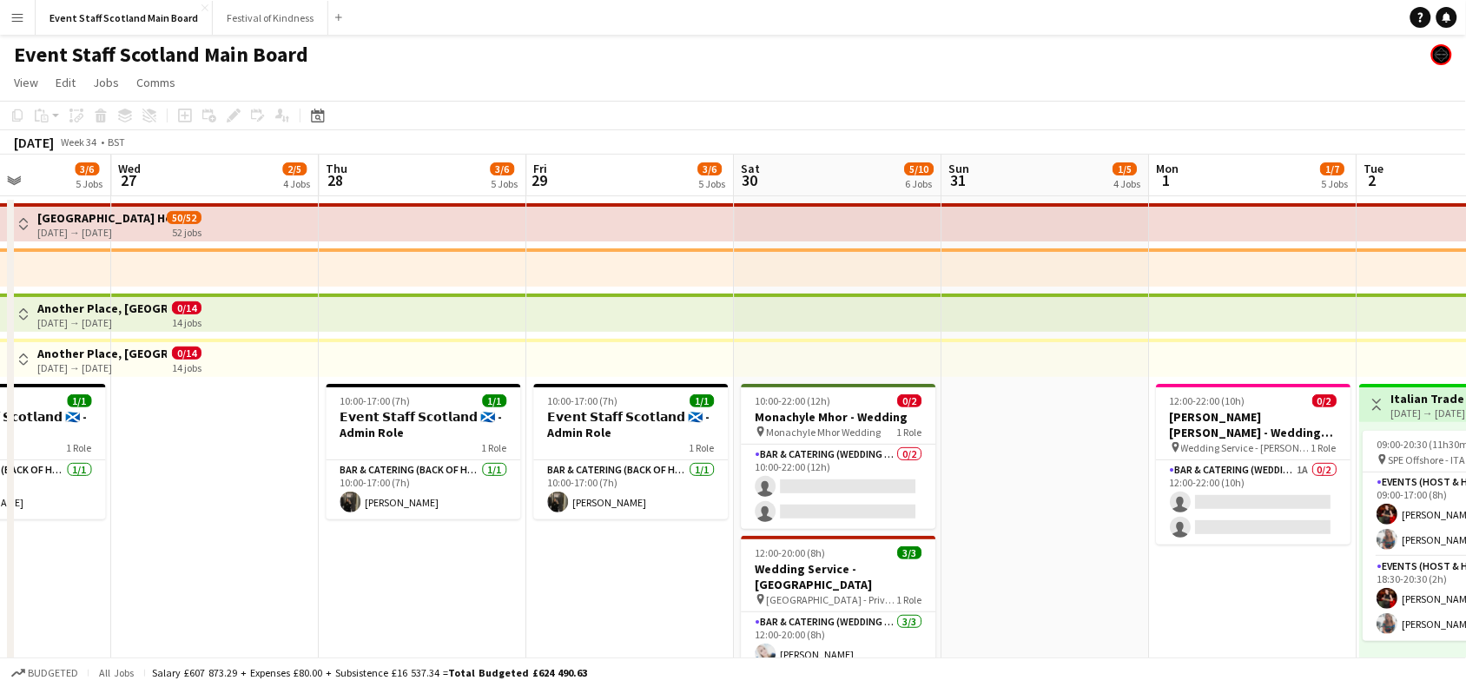
scroll to position [0, 710]
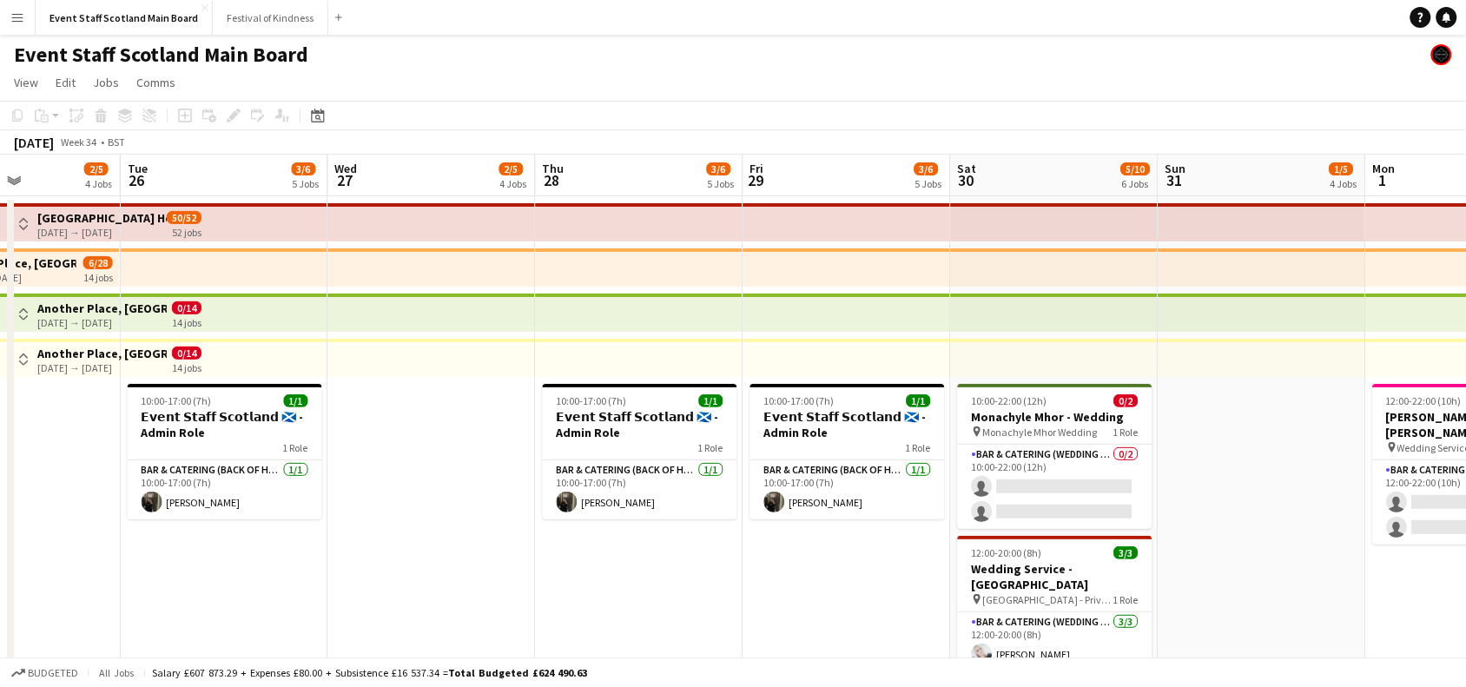
drag, startPoint x: 1166, startPoint y: 430, endPoint x: 0, endPoint y: 437, distance: 1165.7
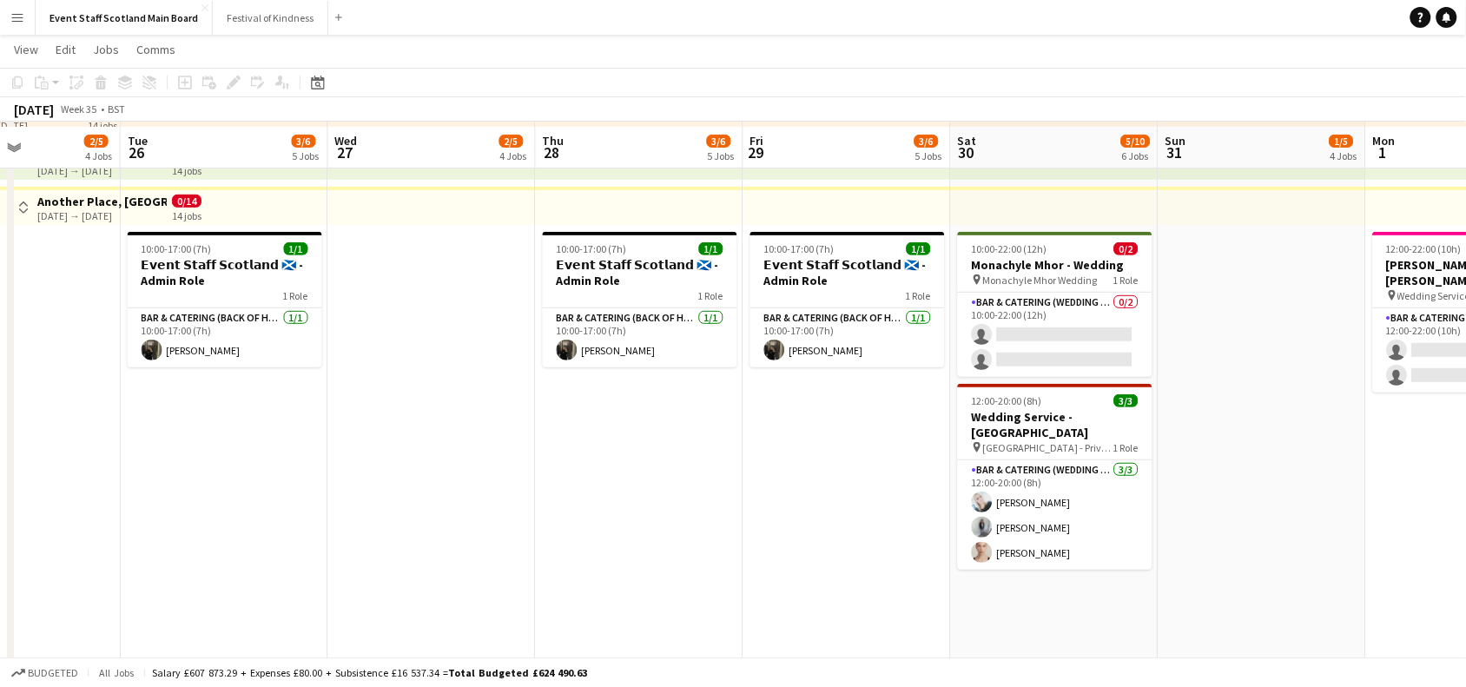
scroll to position [135, 0]
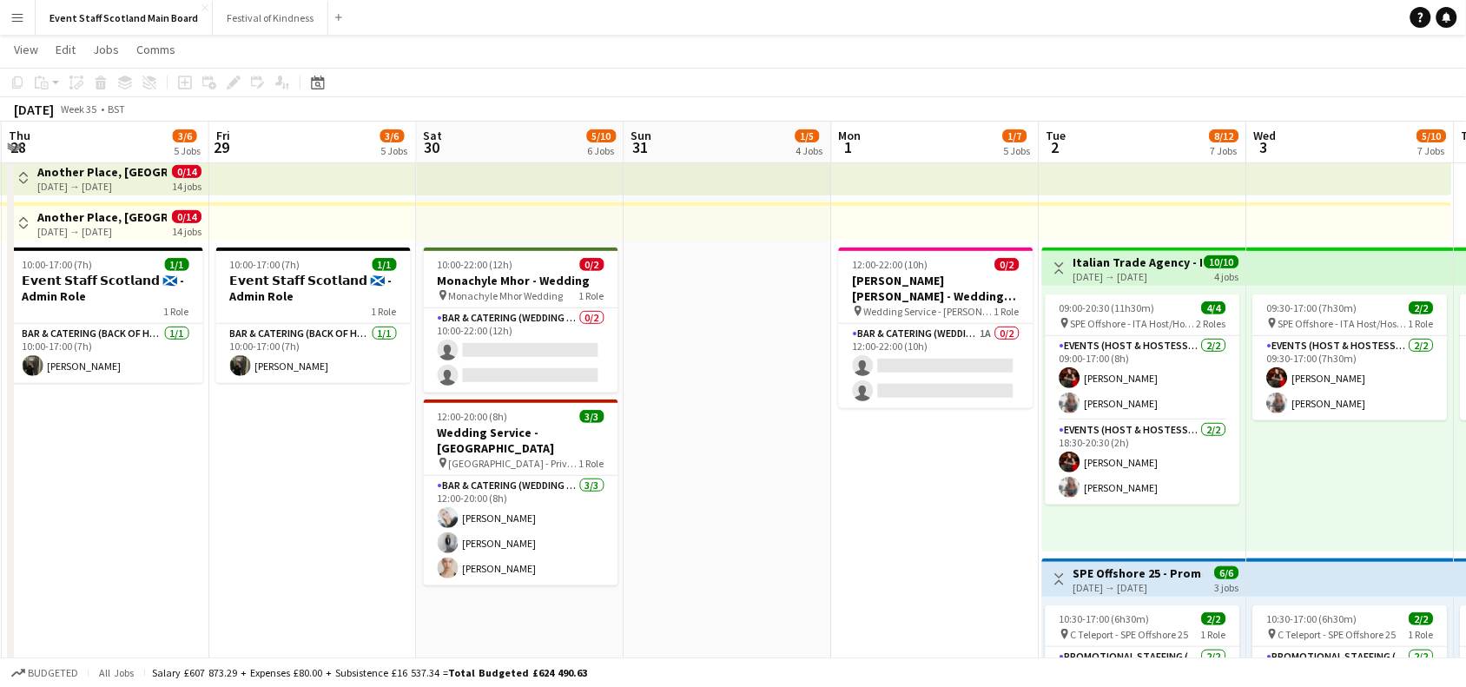
drag, startPoint x: 1314, startPoint y: 314, endPoint x: 340, endPoint y: 511, distance: 994.3
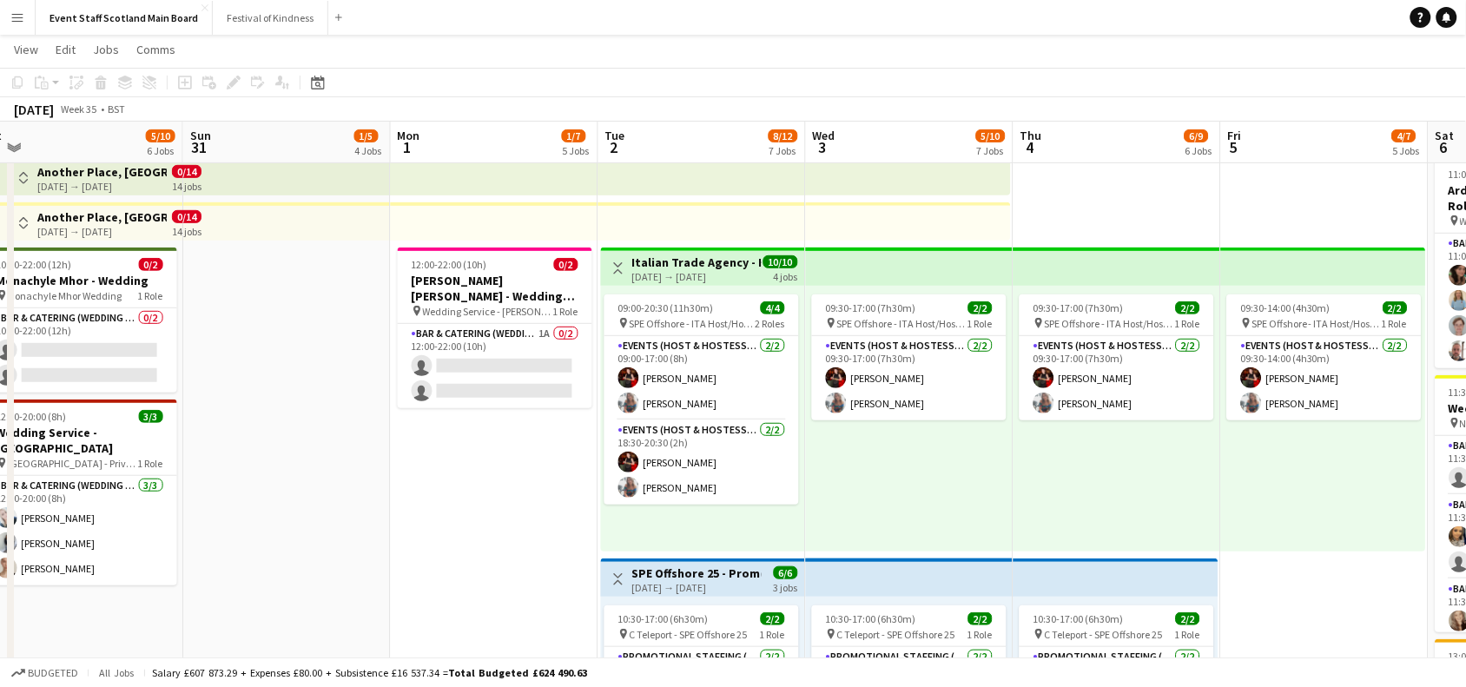
click at [623, 261] on button "Toggle View" at bounding box center [618, 268] width 21 height 21
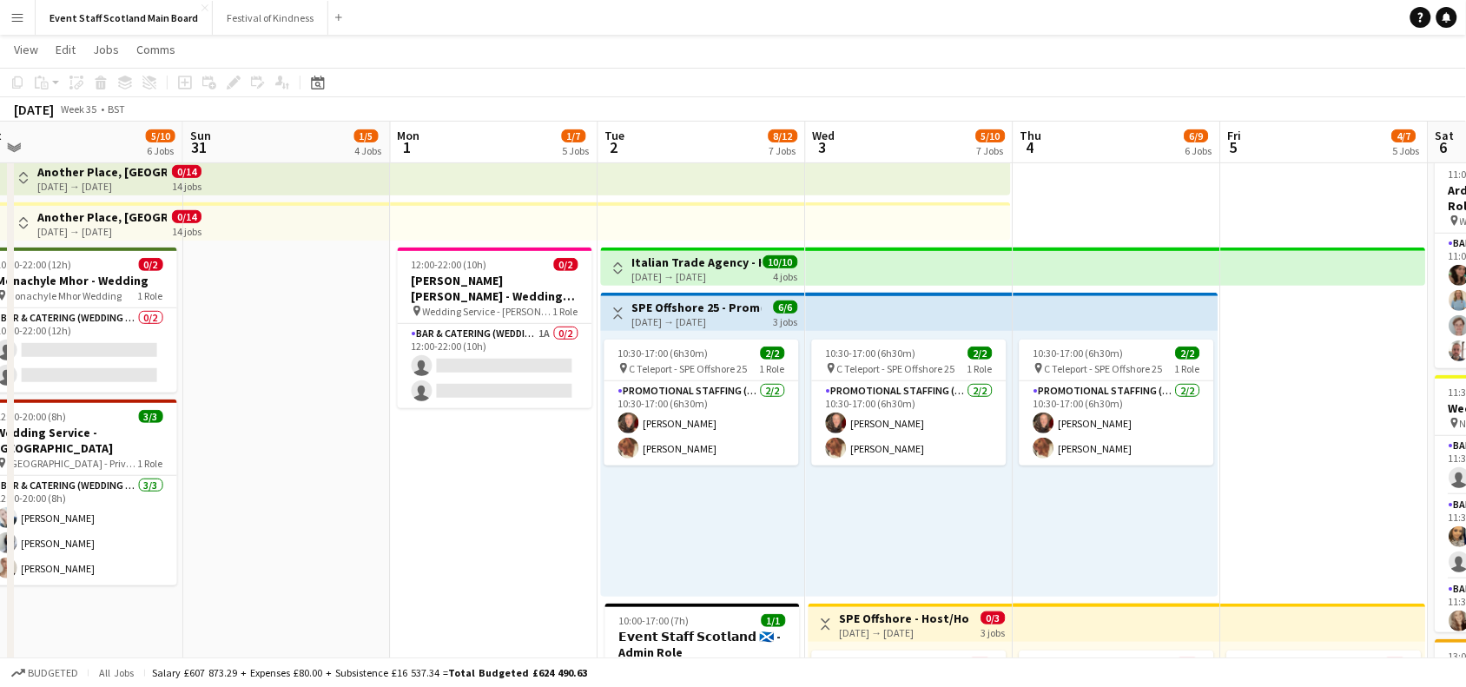
click at [621, 315] on app-icon "Toggle View" at bounding box center [618, 313] width 12 height 12
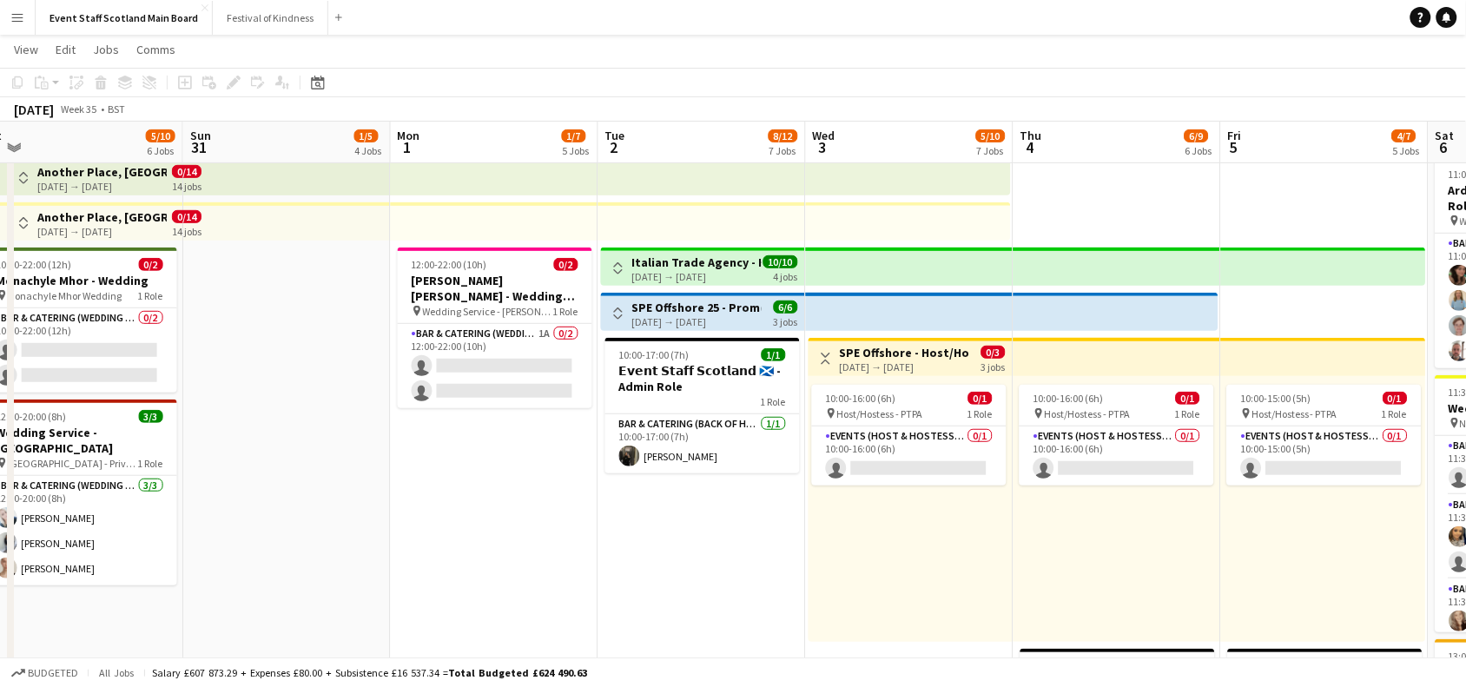
click at [825, 349] on button "Toggle View" at bounding box center [826, 358] width 21 height 21
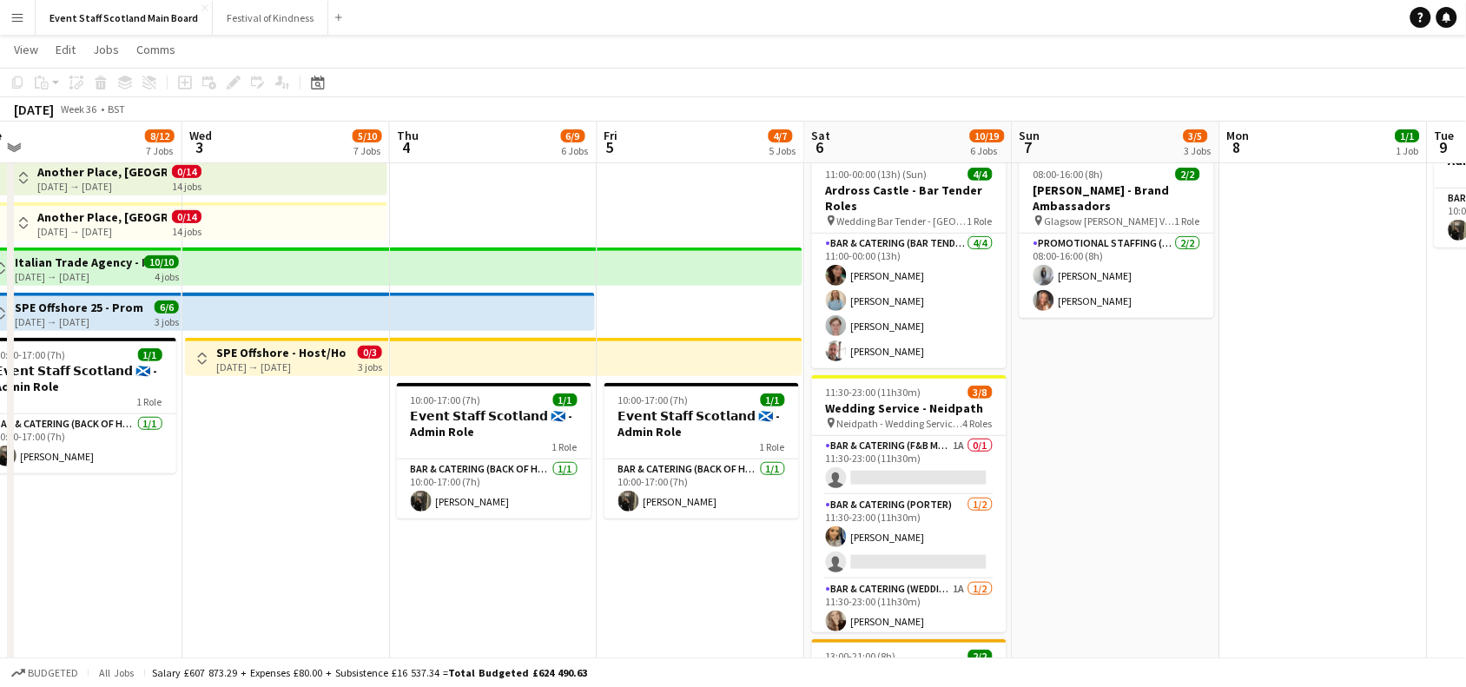
drag, startPoint x: 1347, startPoint y: 574, endPoint x: 725, endPoint y: 527, distance: 623.7
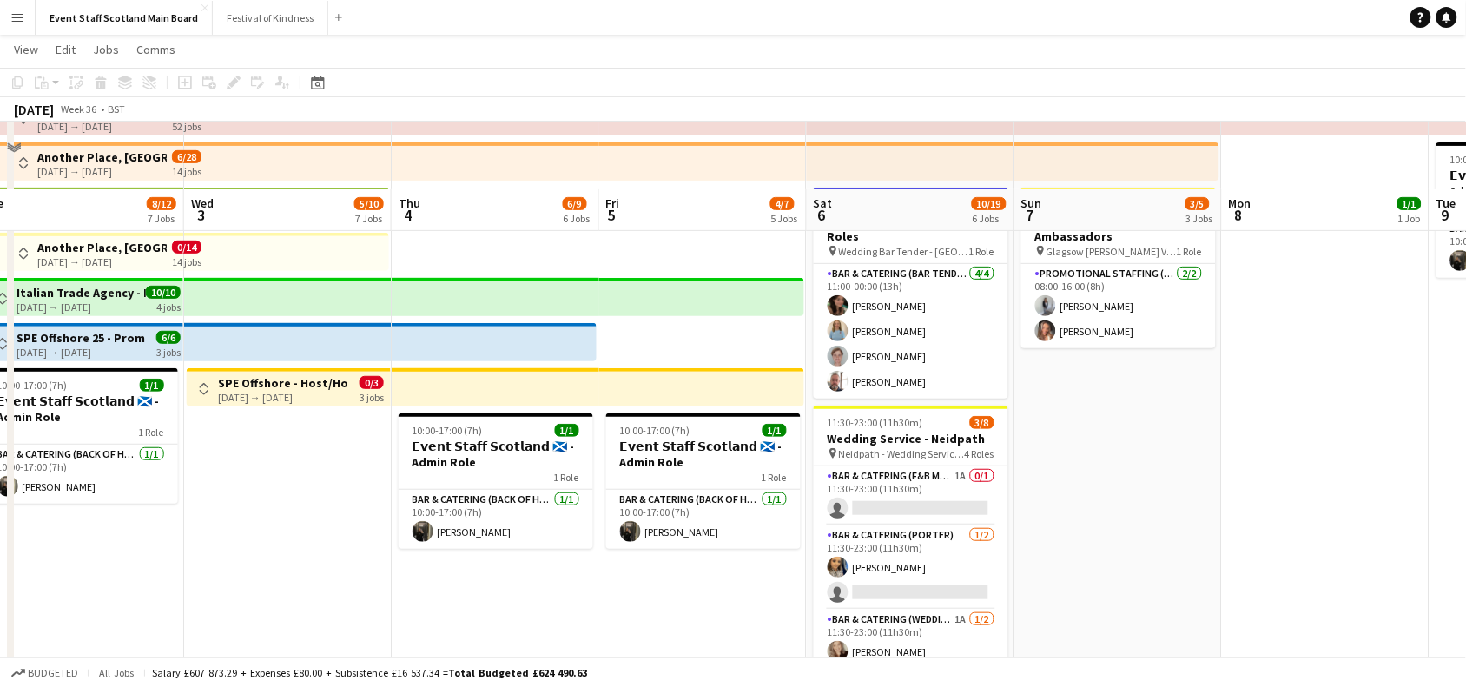
scroll to position [0, 0]
